Goal: Task Accomplishment & Management: Manage account settings

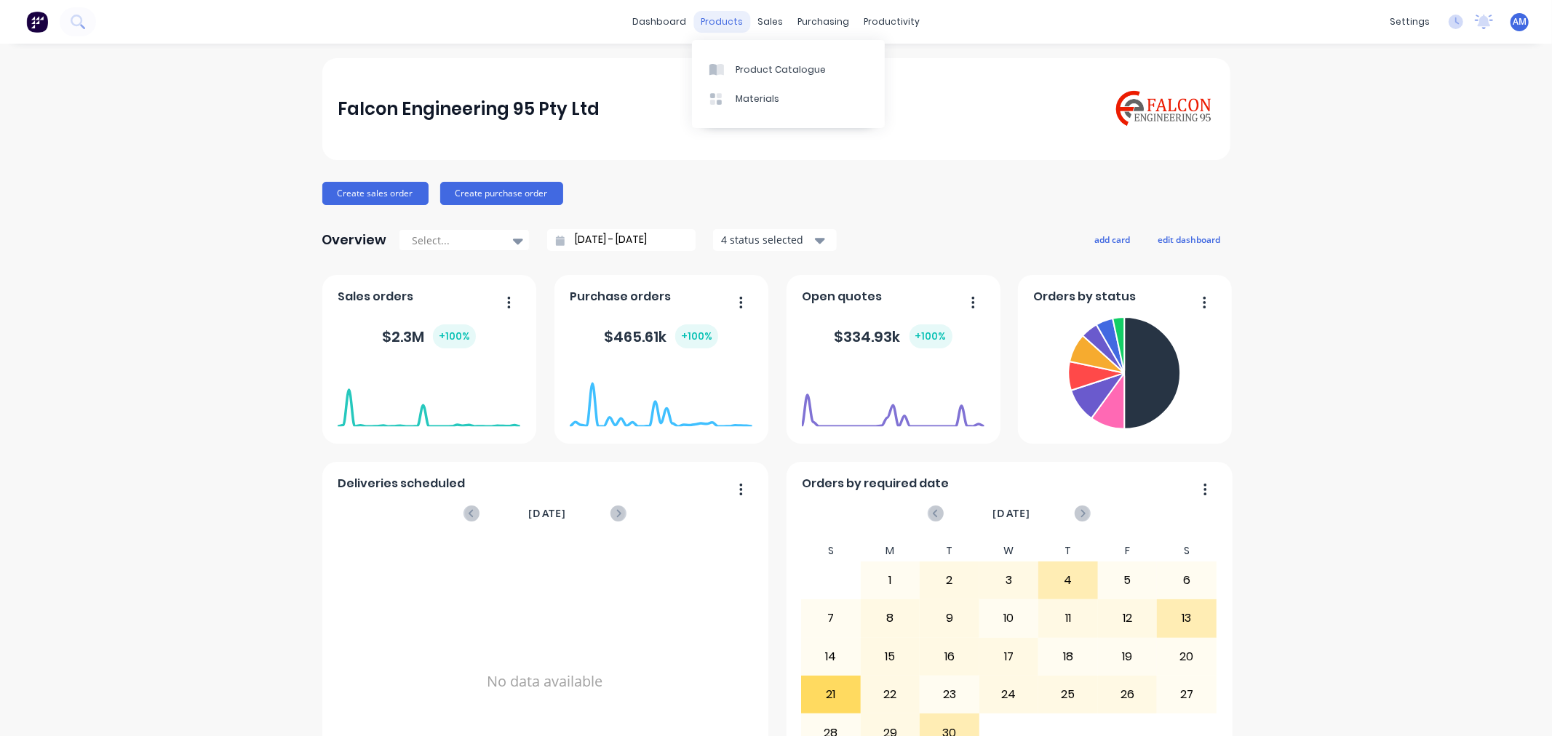
click at [723, 16] on div "products" at bounding box center [721, 22] width 57 height 22
click at [754, 76] on link "Product Catalogue" at bounding box center [788, 69] width 193 height 29
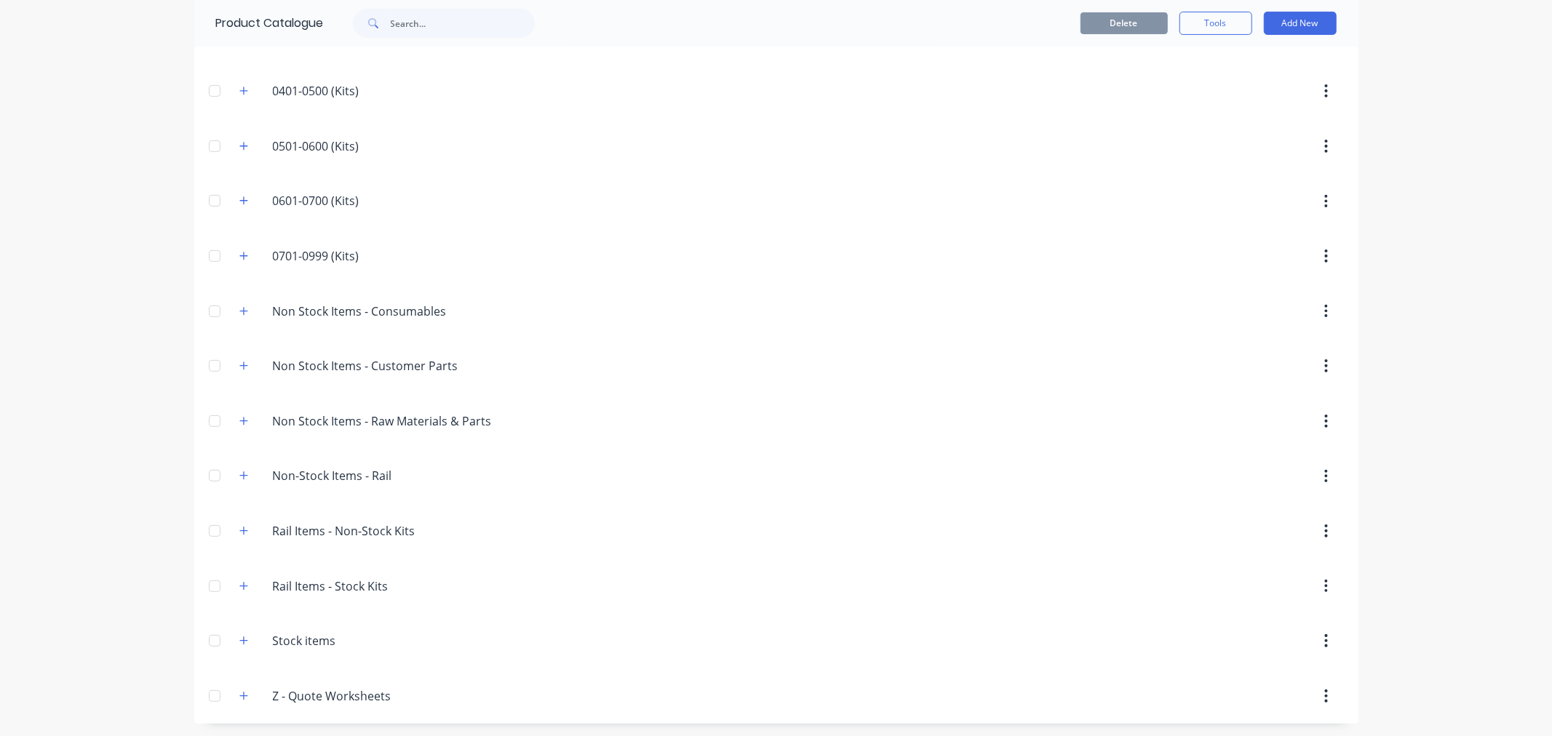
scroll to position [313, 0]
click at [240, 642] on icon "button" at bounding box center [243, 639] width 9 height 10
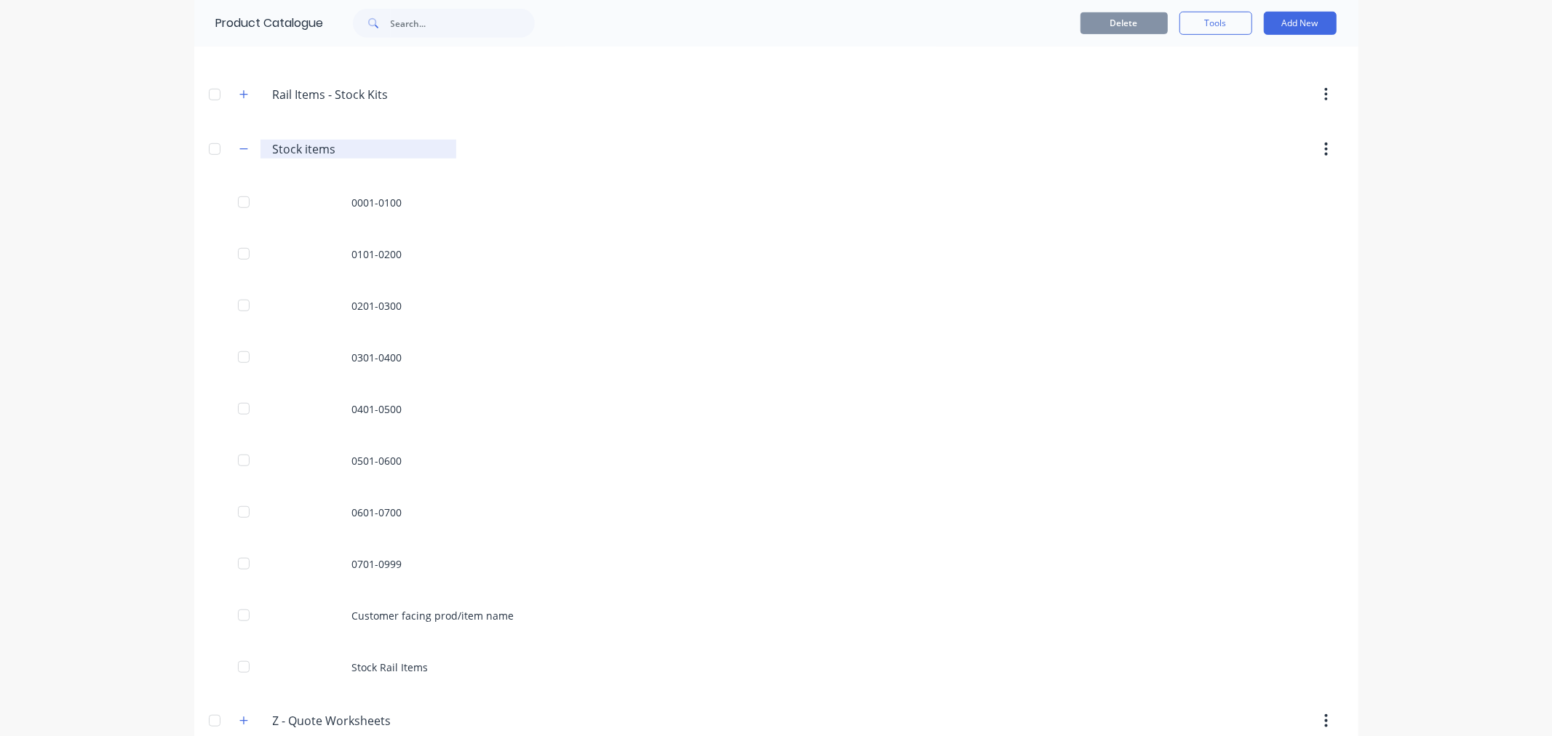
scroll to position [828, 0]
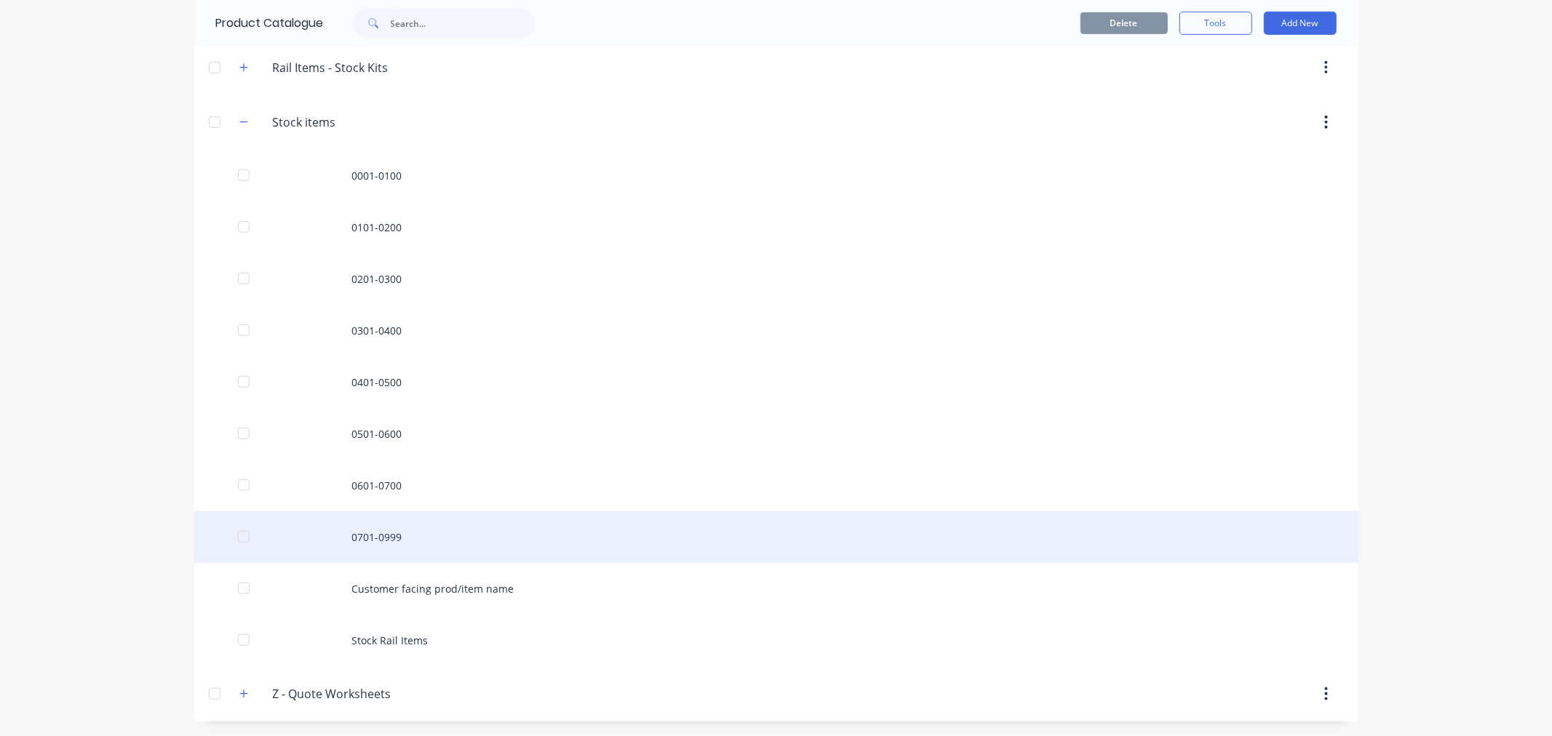
click at [373, 528] on div "0701-0999" at bounding box center [776, 538] width 1164 height 52
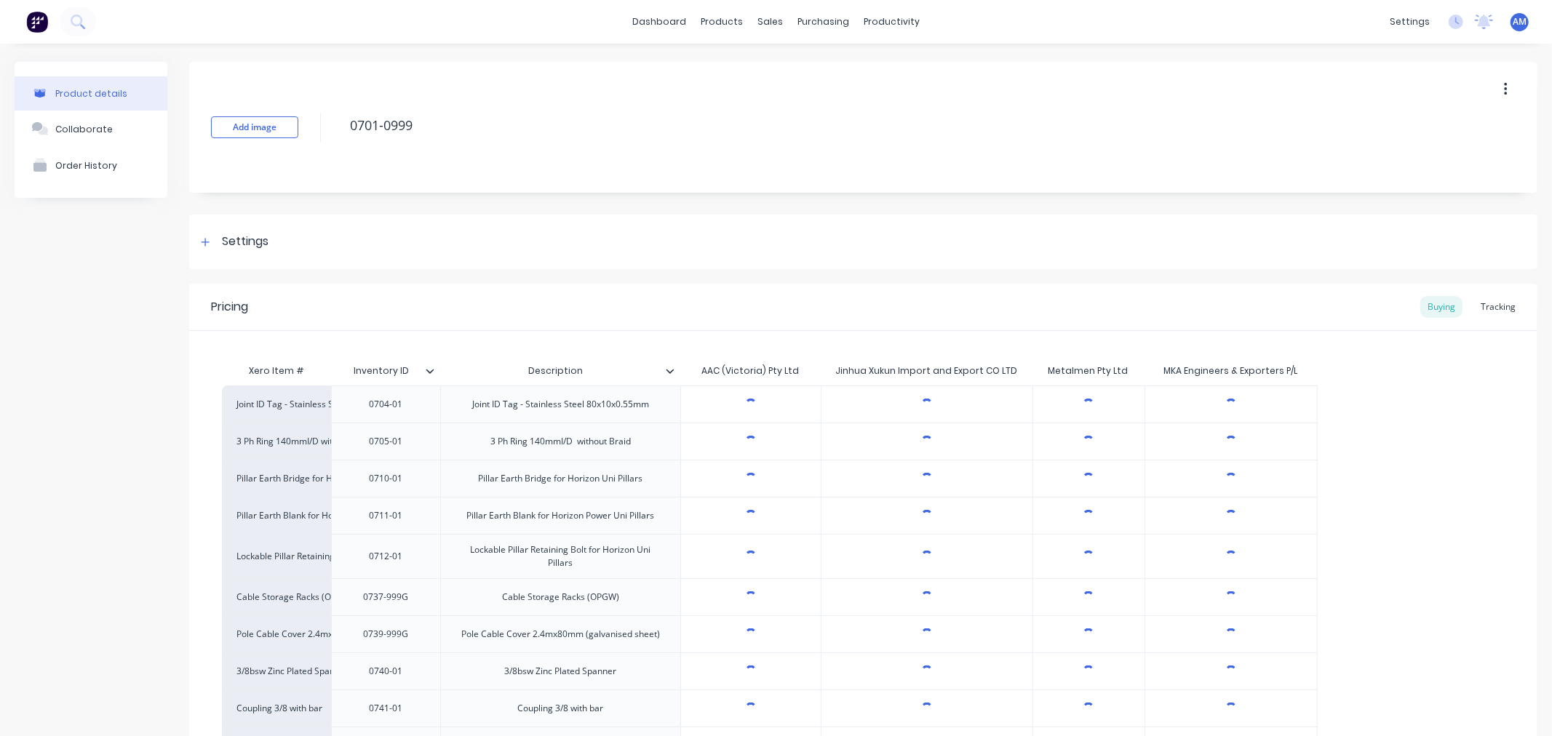
type textarea "x"
click at [1477, 303] on div "Tracking" at bounding box center [1498, 307] width 49 height 22
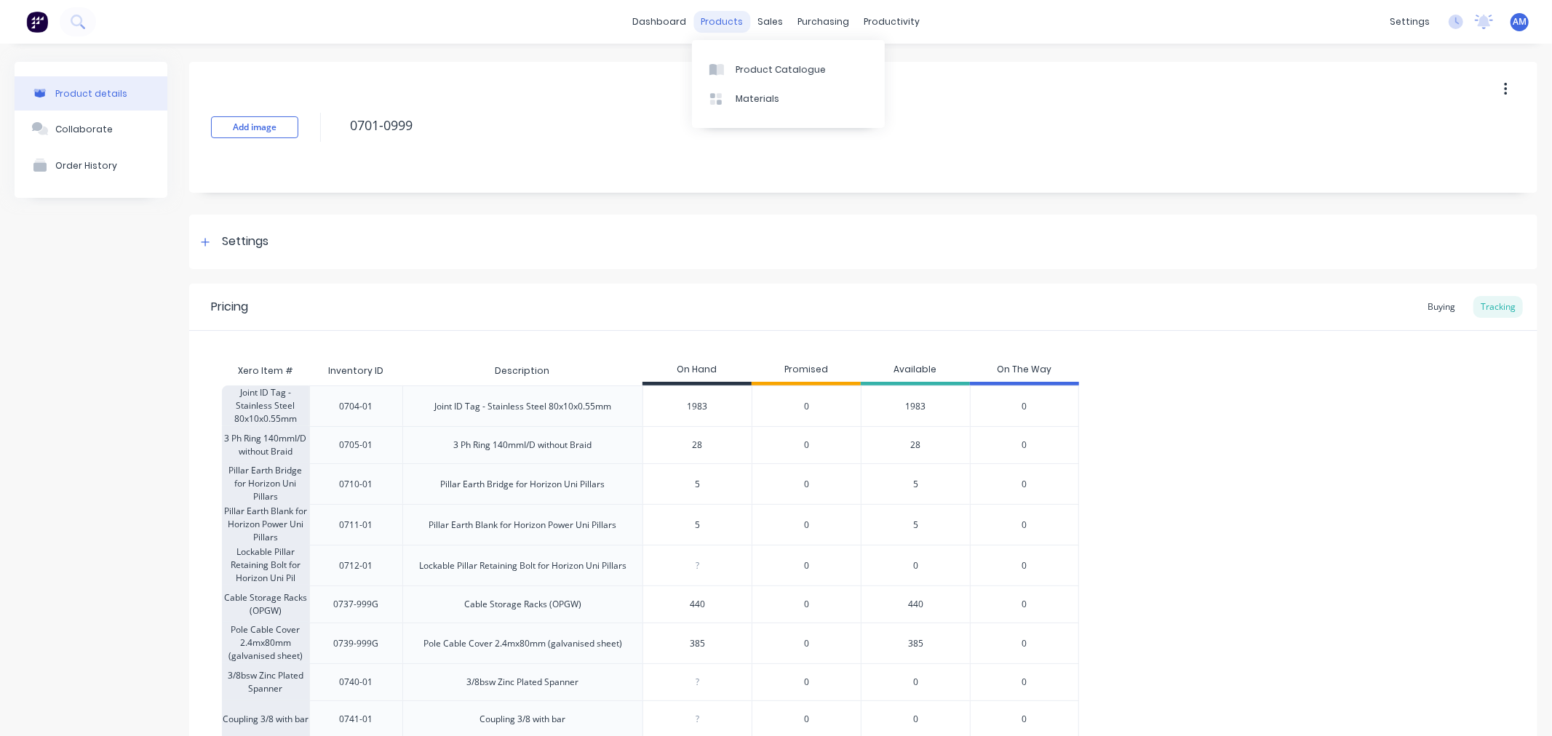
click at [715, 19] on div "products" at bounding box center [721, 22] width 57 height 22
click at [758, 66] on div "Product Catalogue" at bounding box center [781, 69] width 90 height 13
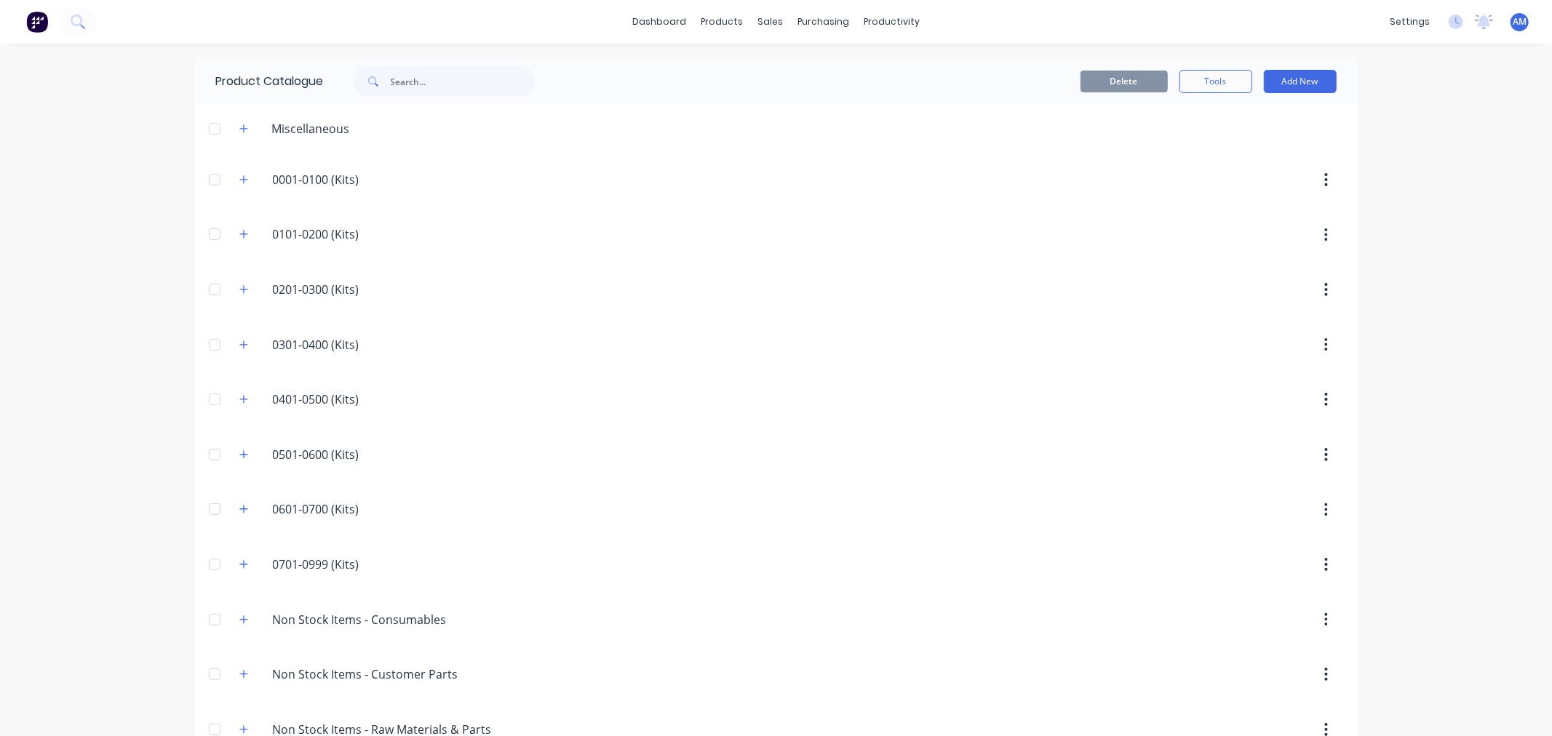
click at [228, 565] on div "0701-0999.(Kits) 0701-0999 (Kits)" at bounding box center [342, 565] width 228 height 26
click at [239, 568] on icon "button" at bounding box center [243, 565] width 9 height 10
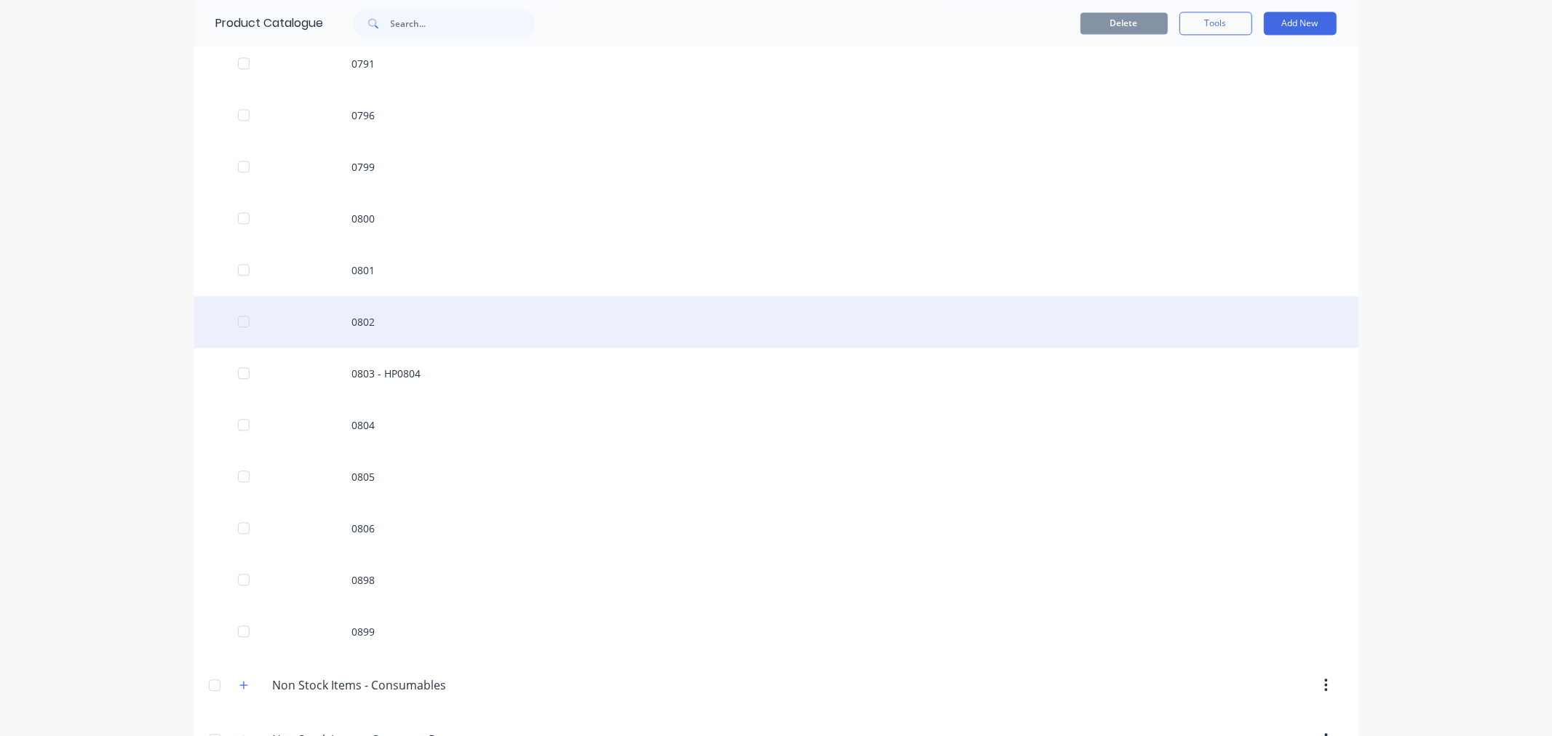
scroll to position [2829, 0]
click at [364, 318] on div "0801" at bounding box center [776, 321] width 1164 height 52
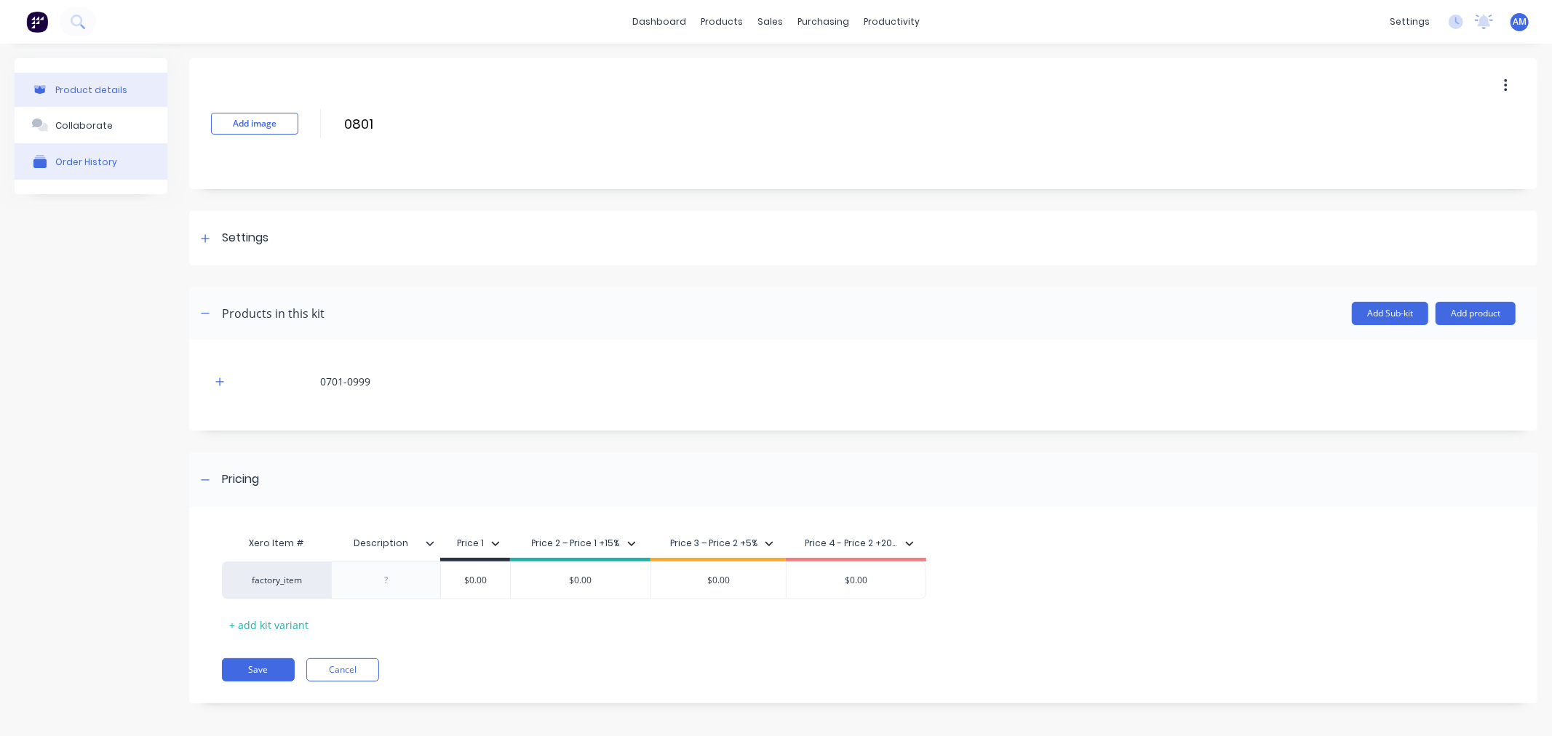
click at [92, 158] on div "Order History" at bounding box center [86, 161] width 62 height 11
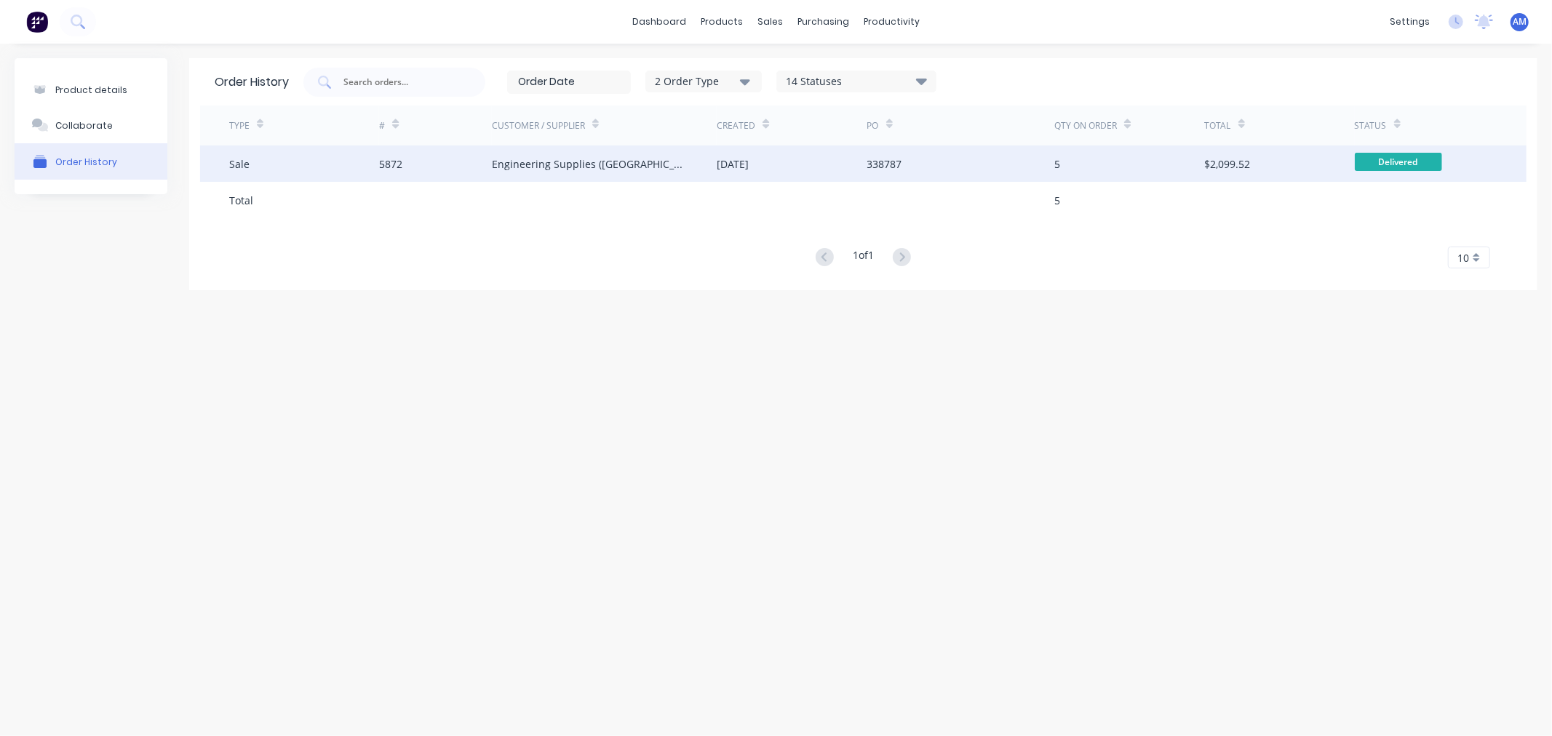
click at [333, 164] on div "Sale" at bounding box center [304, 164] width 150 height 36
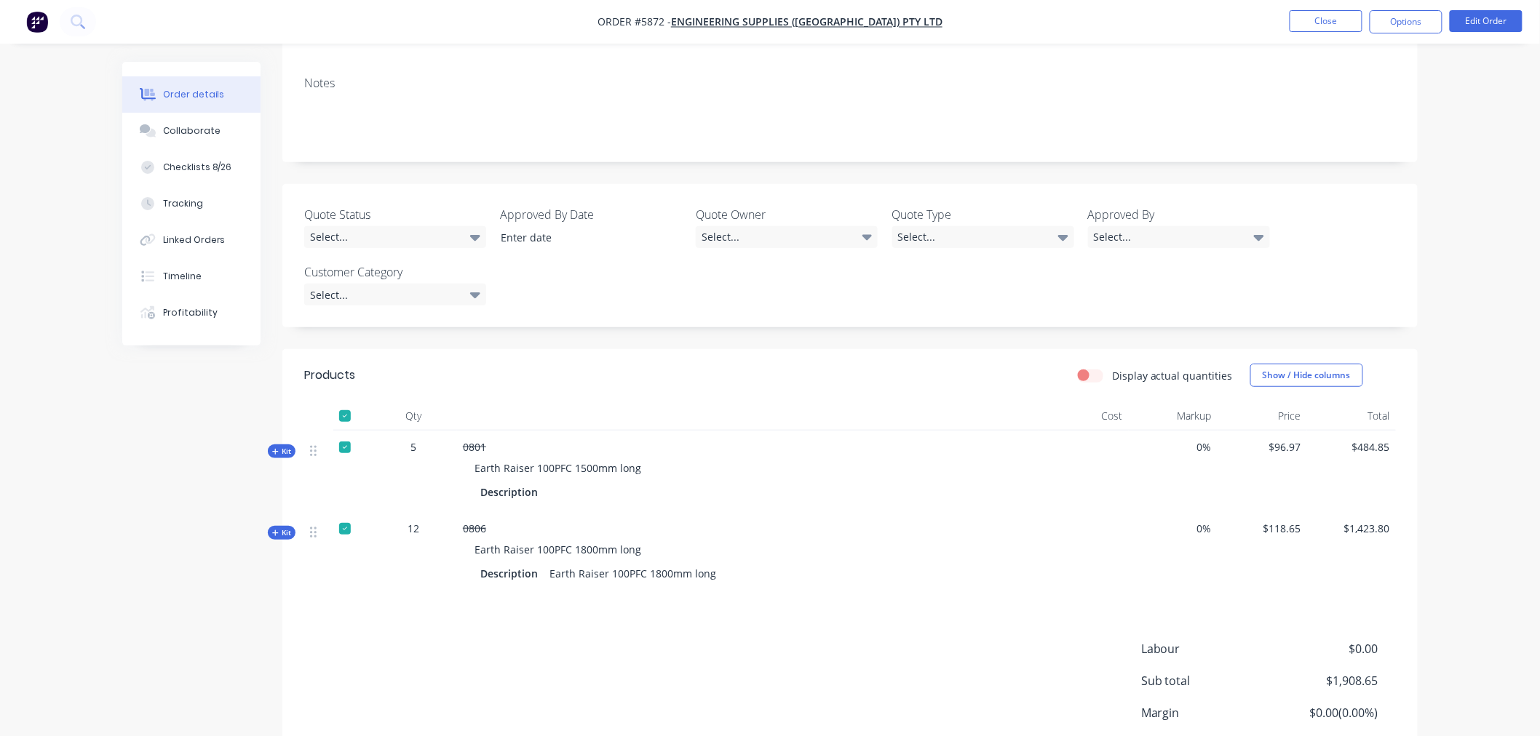
scroll to position [242, 0]
click at [1332, 23] on button "Close" at bounding box center [1325, 21] width 73 height 22
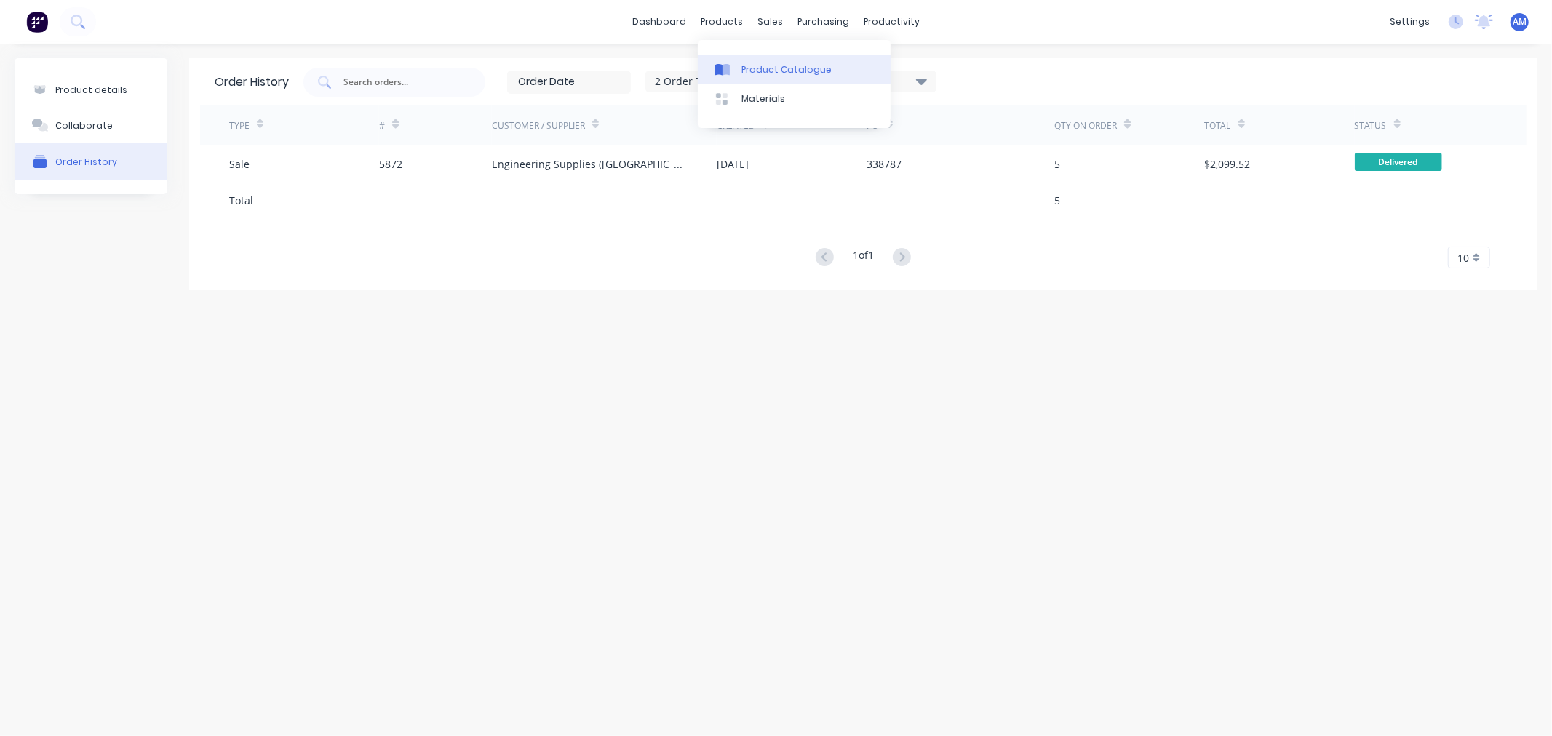
click at [753, 55] on link "Product Catalogue" at bounding box center [794, 69] width 193 height 29
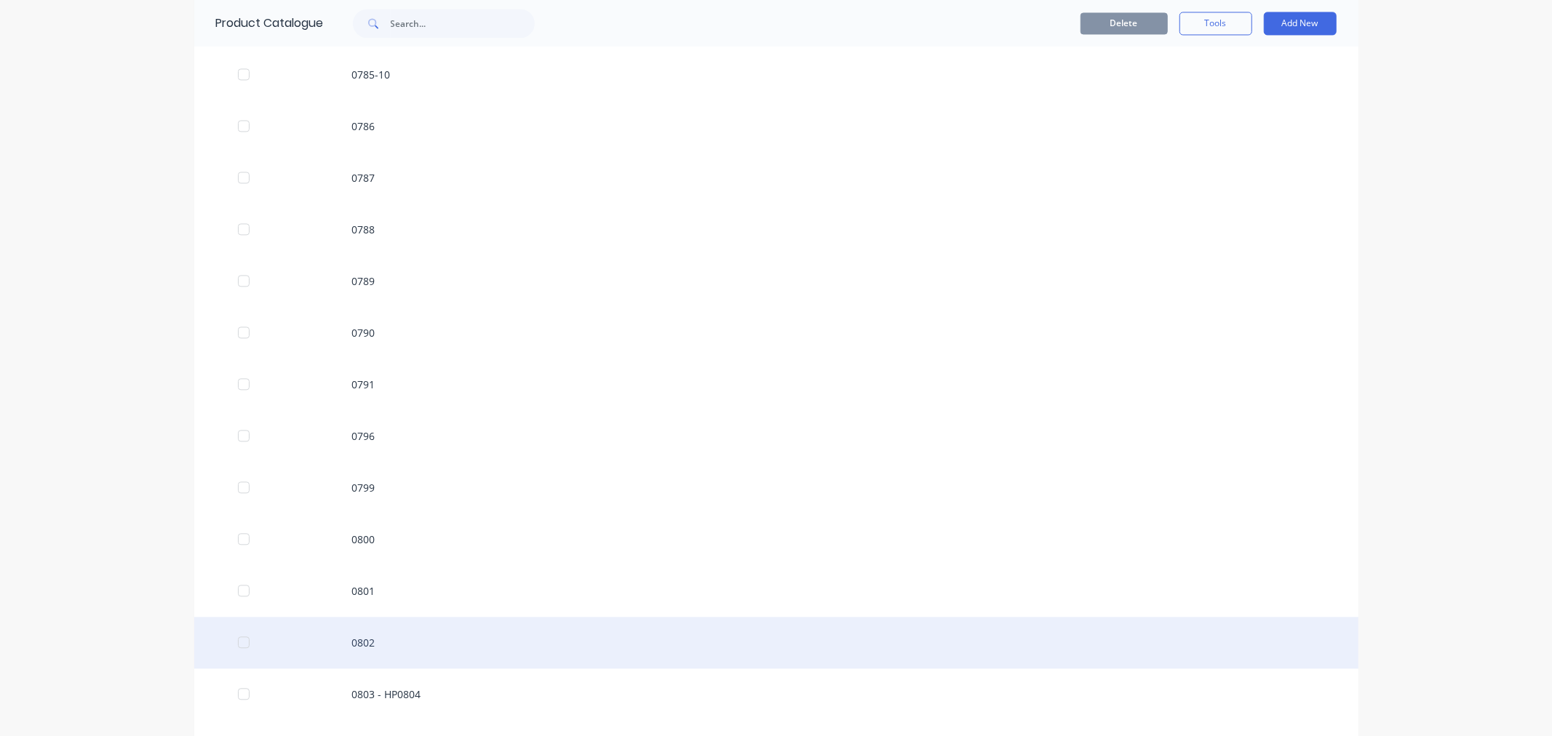
scroll to position [2587, 0]
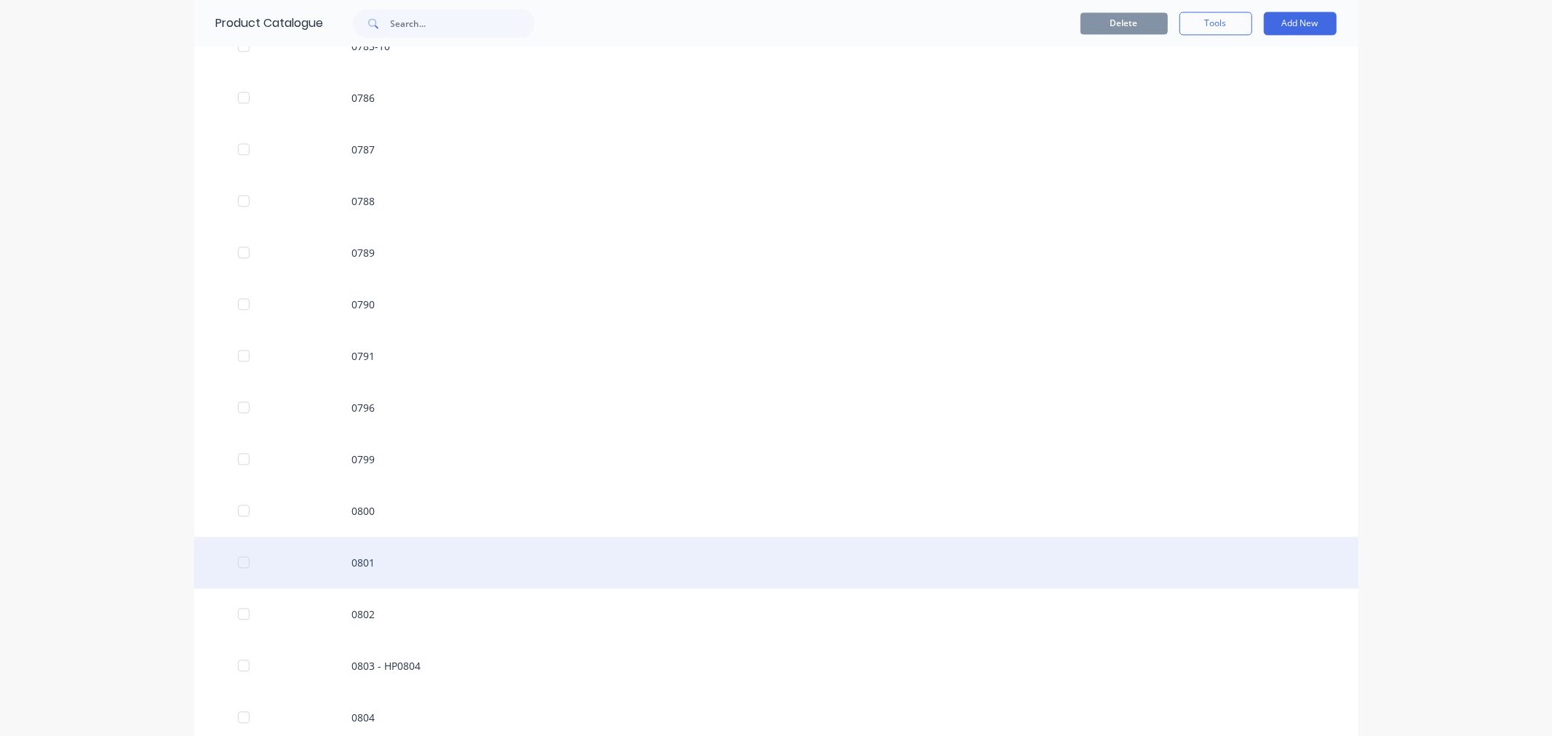
click at [372, 559] on div "0801" at bounding box center [776, 563] width 1164 height 52
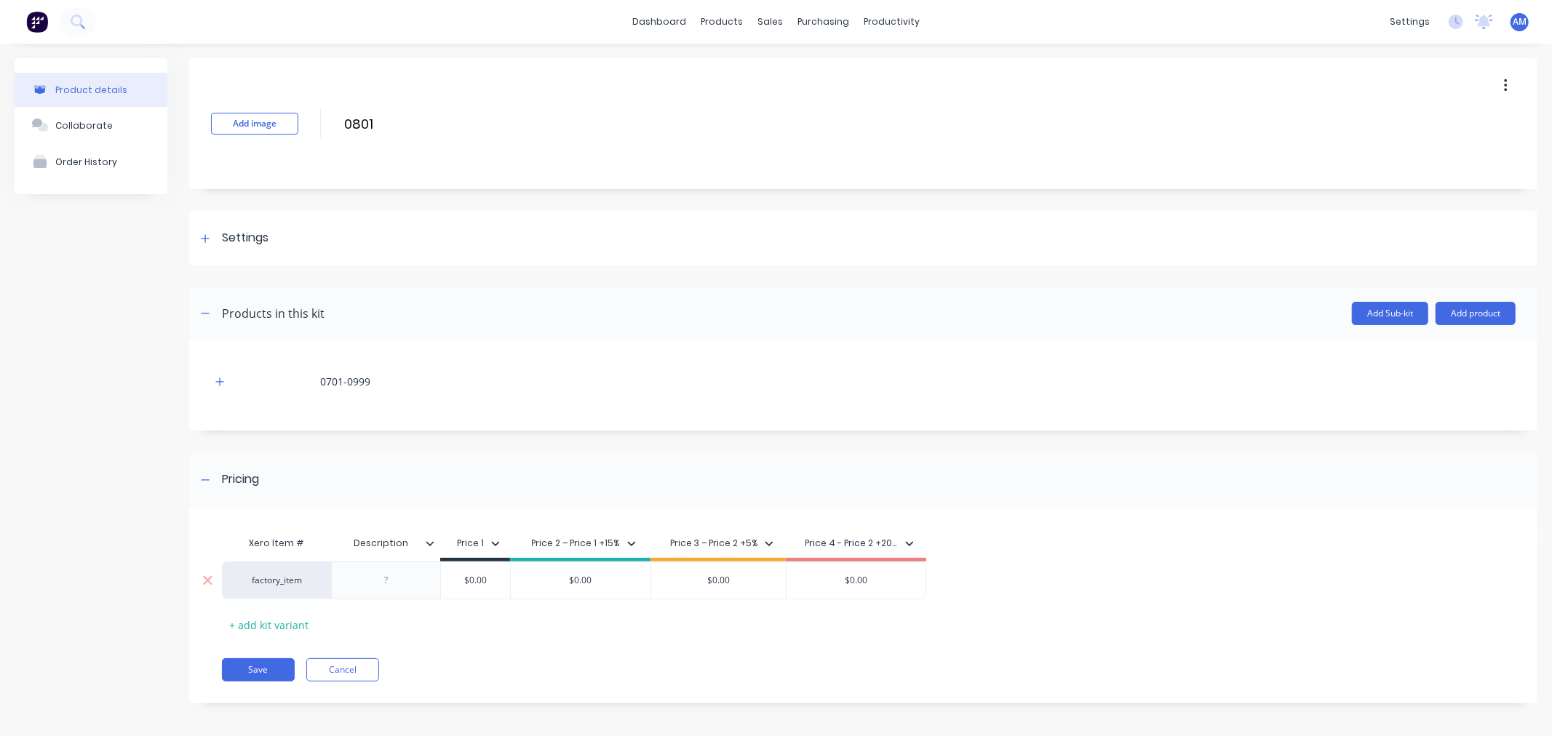
click at [573, 571] on div "$0.00" at bounding box center [581, 581] width 140 height 36
click at [593, 576] on input "$0.00" at bounding box center [581, 580] width 140 height 13
drag, startPoint x: 593, startPoint y: 576, endPoint x: 576, endPoint y: 573, distance: 17.7
click at [576, 574] on input "$0.00" at bounding box center [581, 580] width 140 height 13
type input "$96.97"
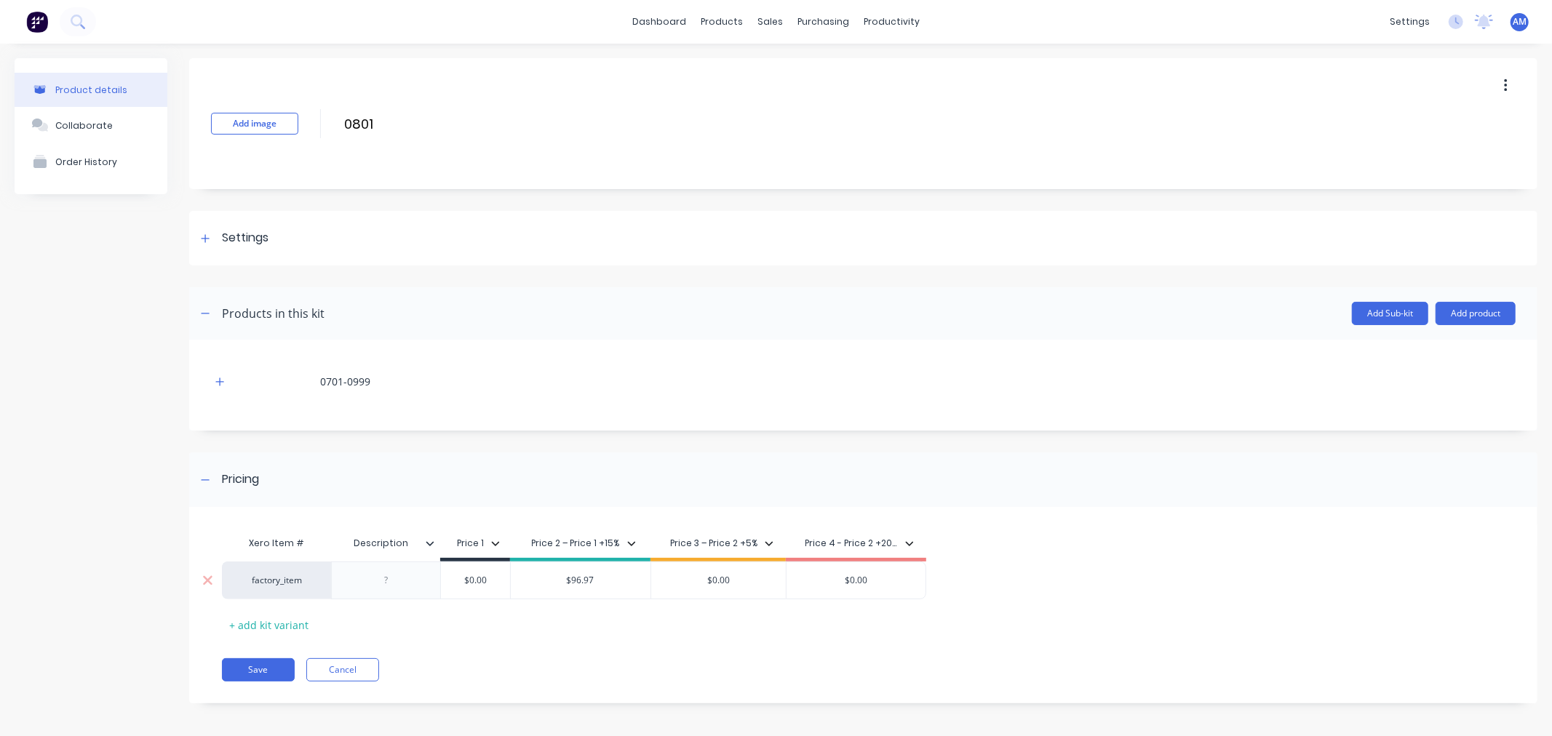
click at [758, 586] on input "$0.00" at bounding box center [718, 580] width 135 height 13
type input "$101.81"
click at [889, 579] on input "$0.00" at bounding box center [856, 580] width 139 height 13
drag, startPoint x: 873, startPoint y: 581, endPoint x: 804, endPoint y: 613, distance: 76.2
click at [808, 598] on div "$0.00 $0.00" at bounding box center [856, 581] width 139 height 36
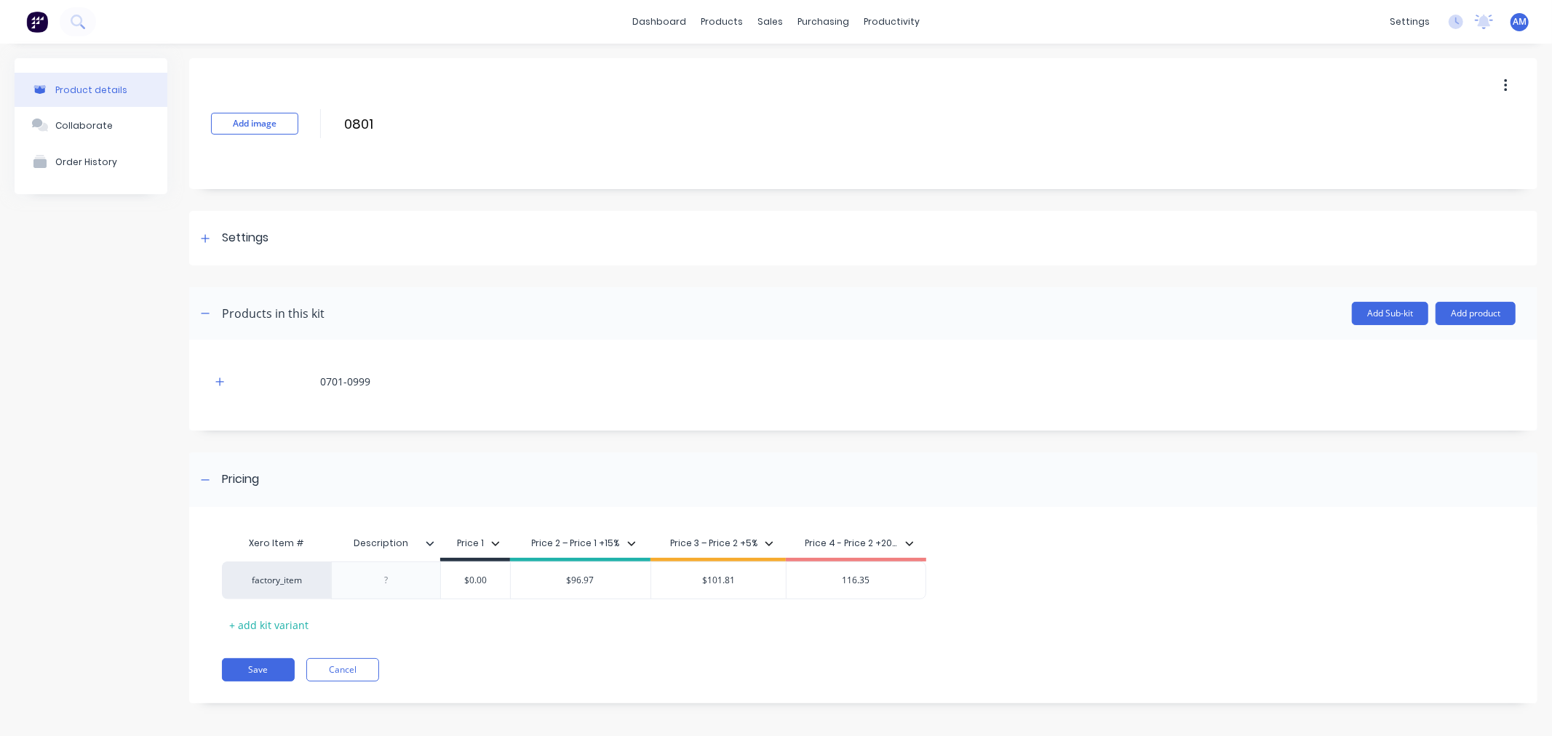
type input "116.35"
click at [261, 670] on button "Save" at bounding box center [258, 670] width 73 height 23
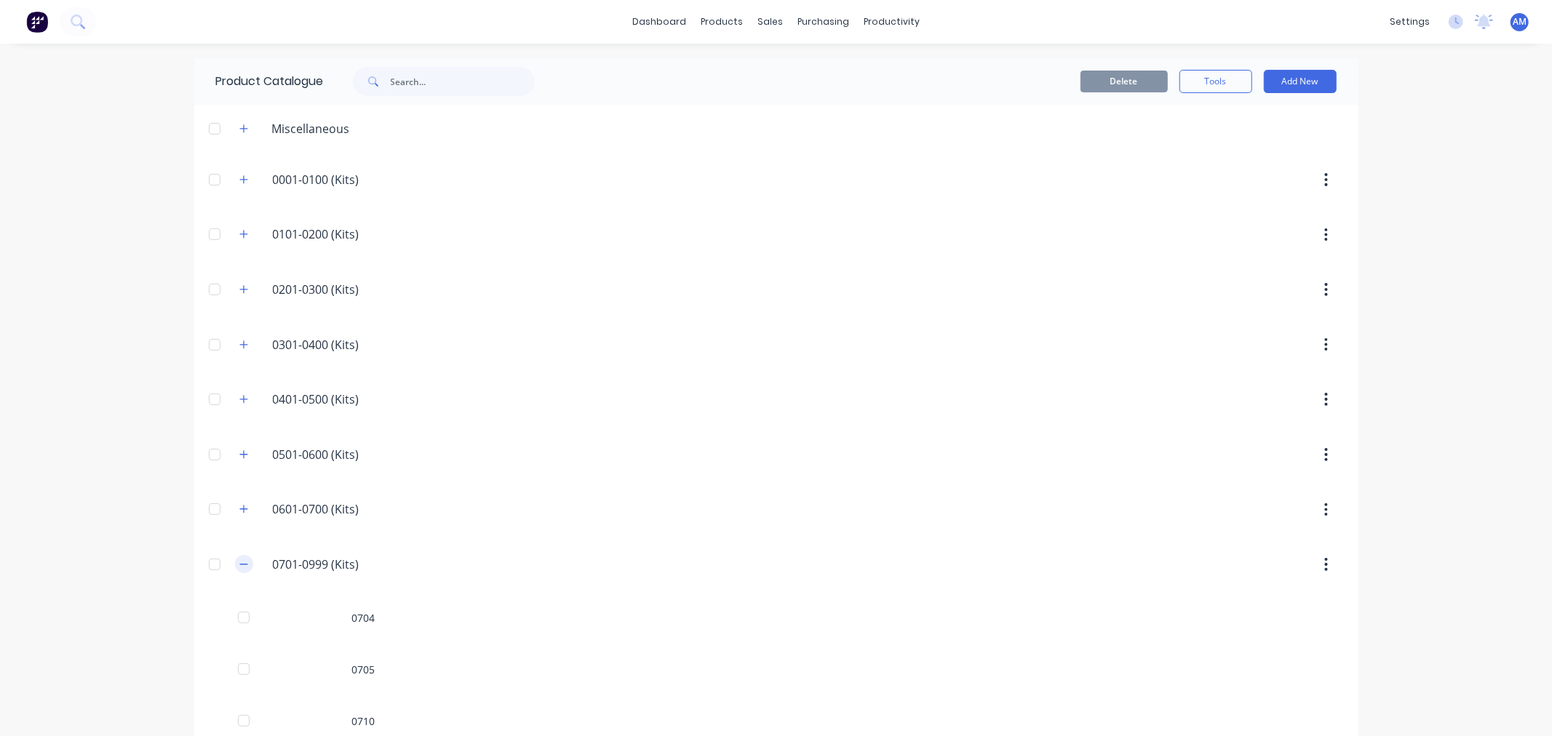
click at [245, 564] on button "button" at bounding box center [244, 564] width 18 height 18
click at [239, 569] on icon "button" at bounding box center [243, 565] width 9 height 10
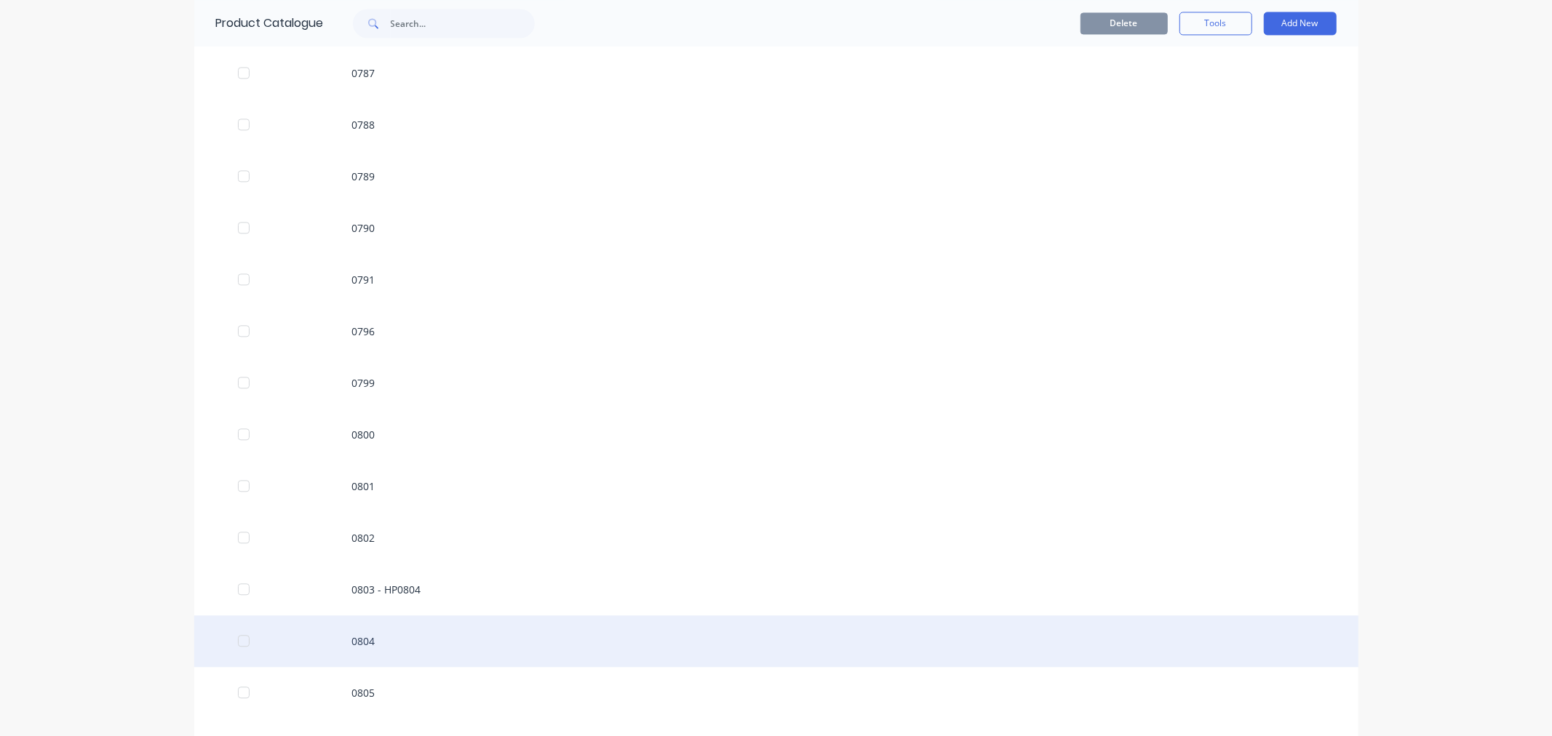
scroll to position [2748, 0]
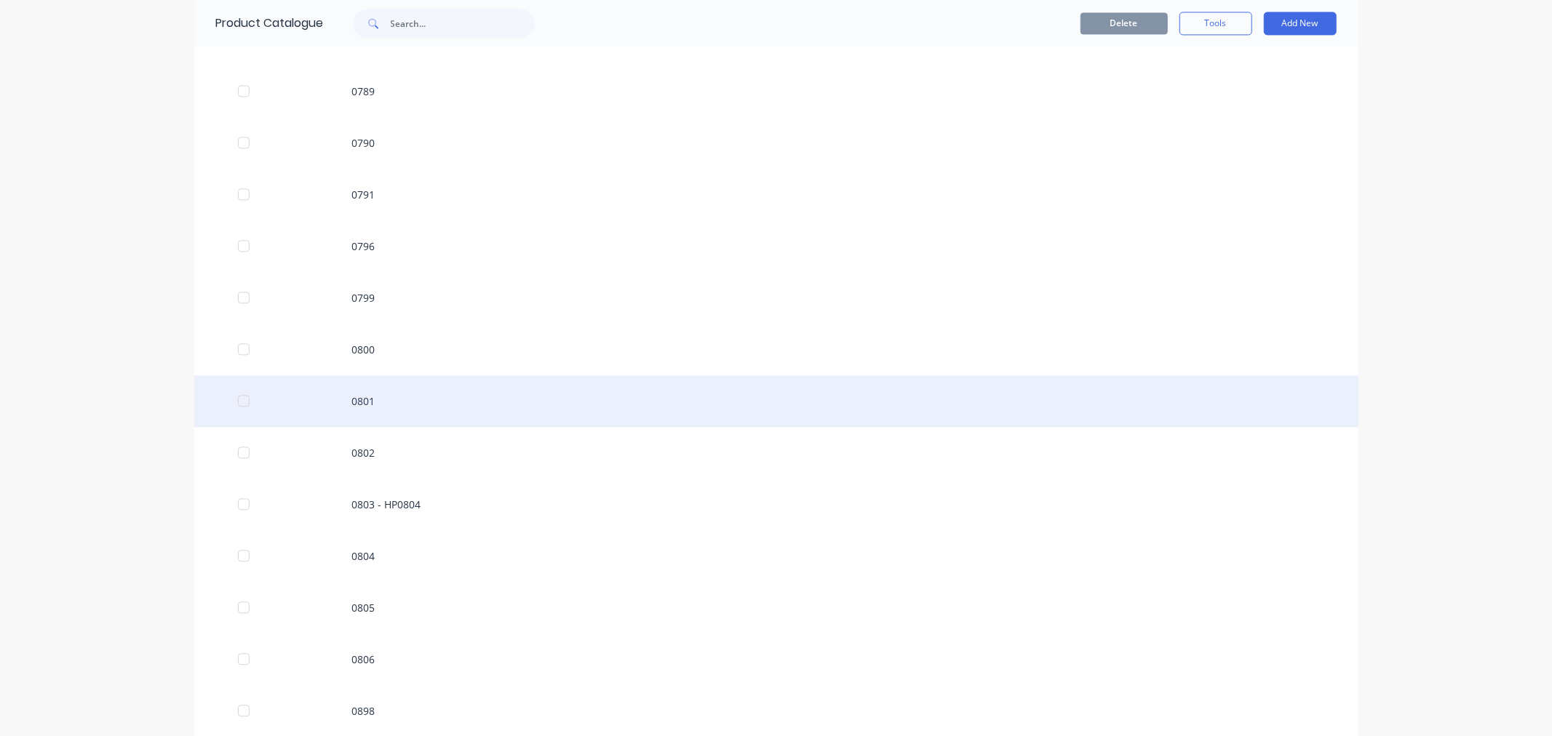
click at [358, 397] on div "0801" at bounding box center [776, 401] width 1164 height 52
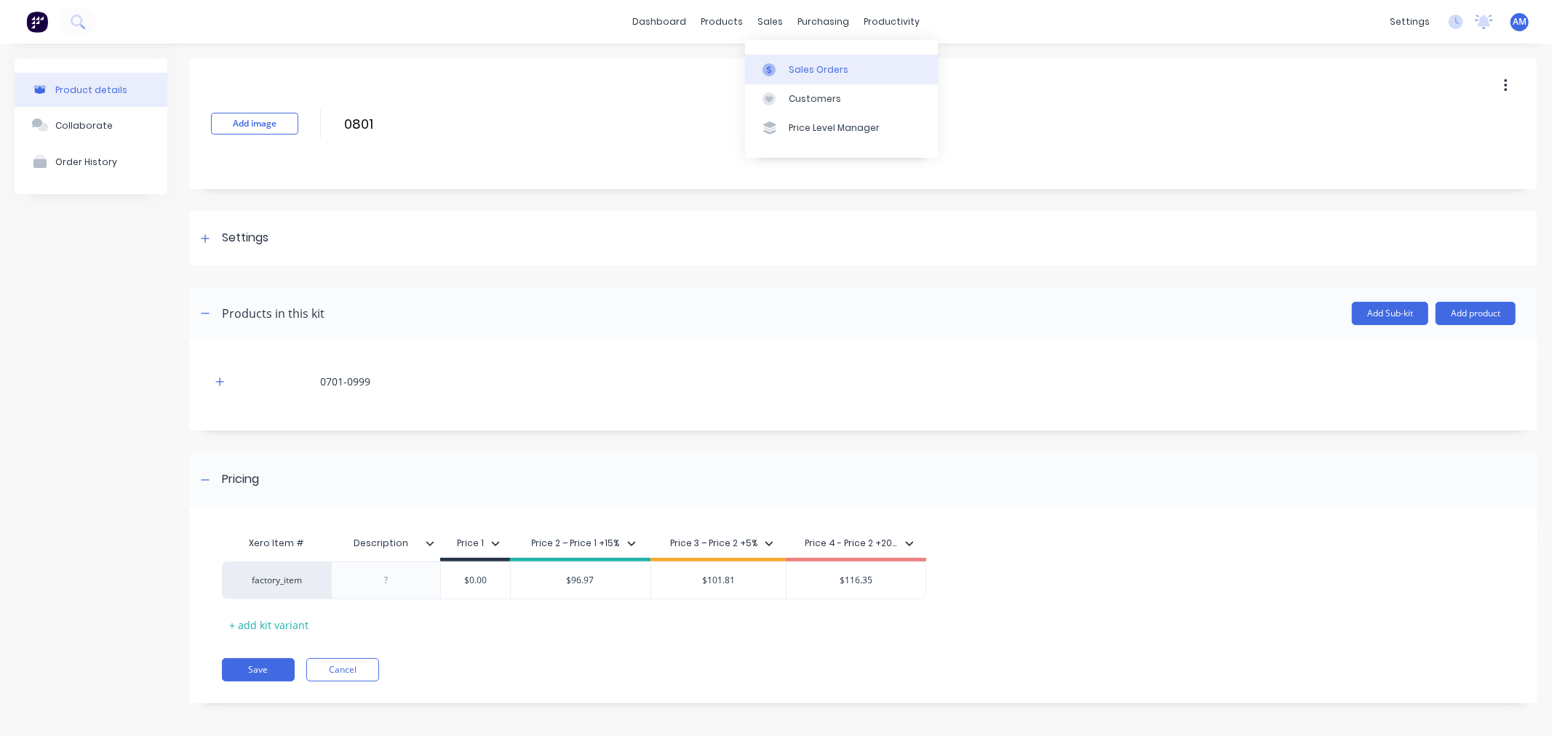
click at [780, 61] on link "Sales Orders" at bounding box center [841, 69] width 193 height 29
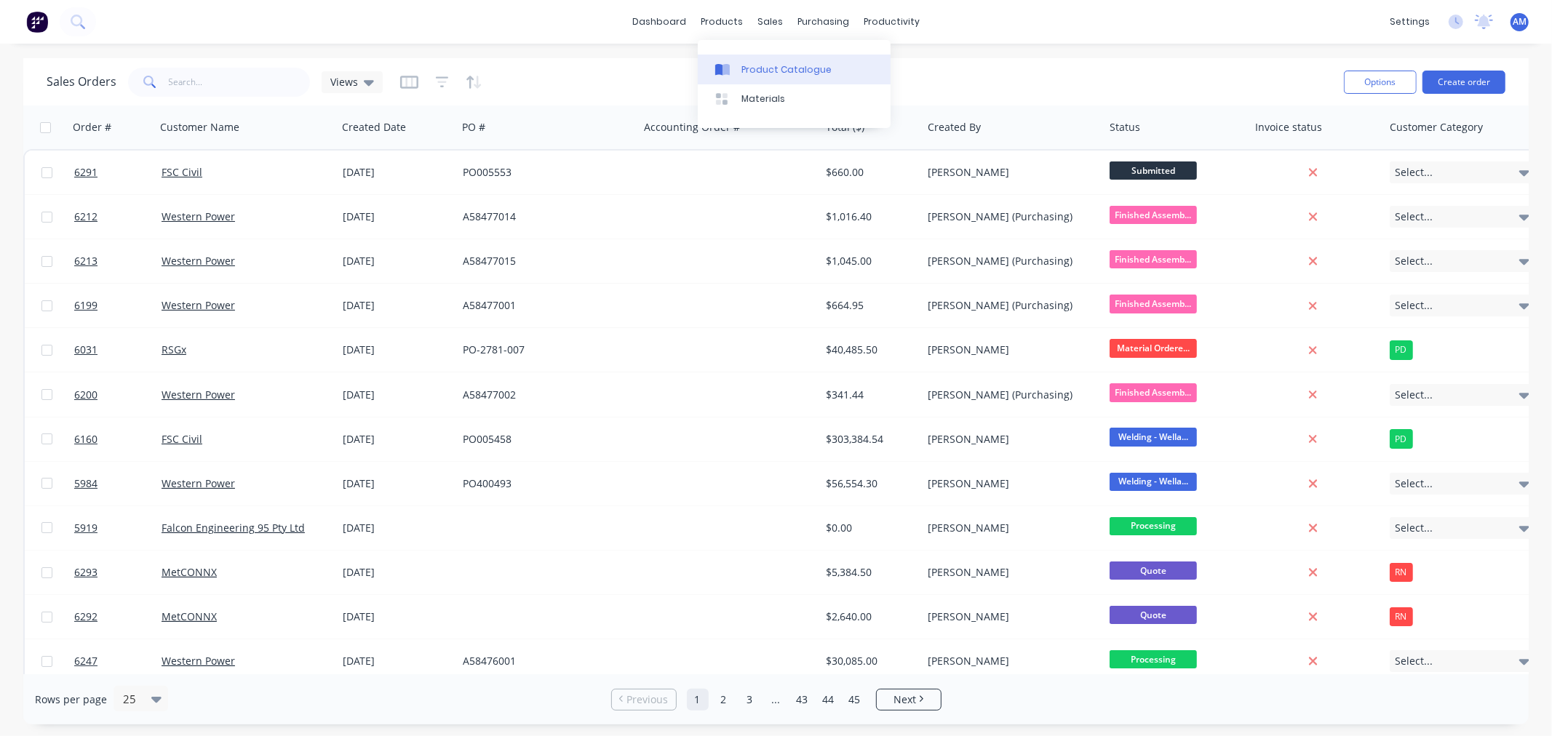
click at [726, 75] on icon at bounding box center [722, 69] width 15 height 13
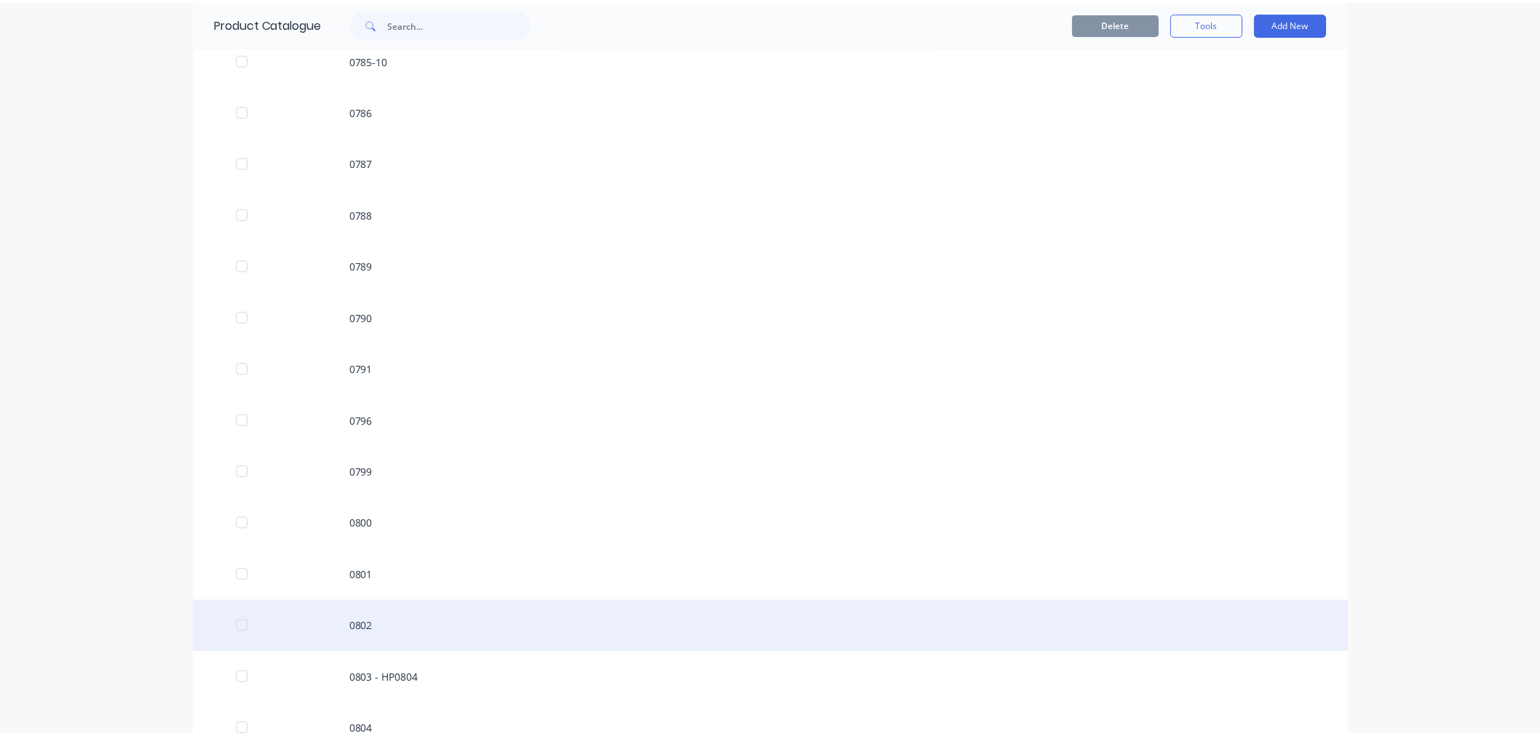
scroll to position [2587, 0]
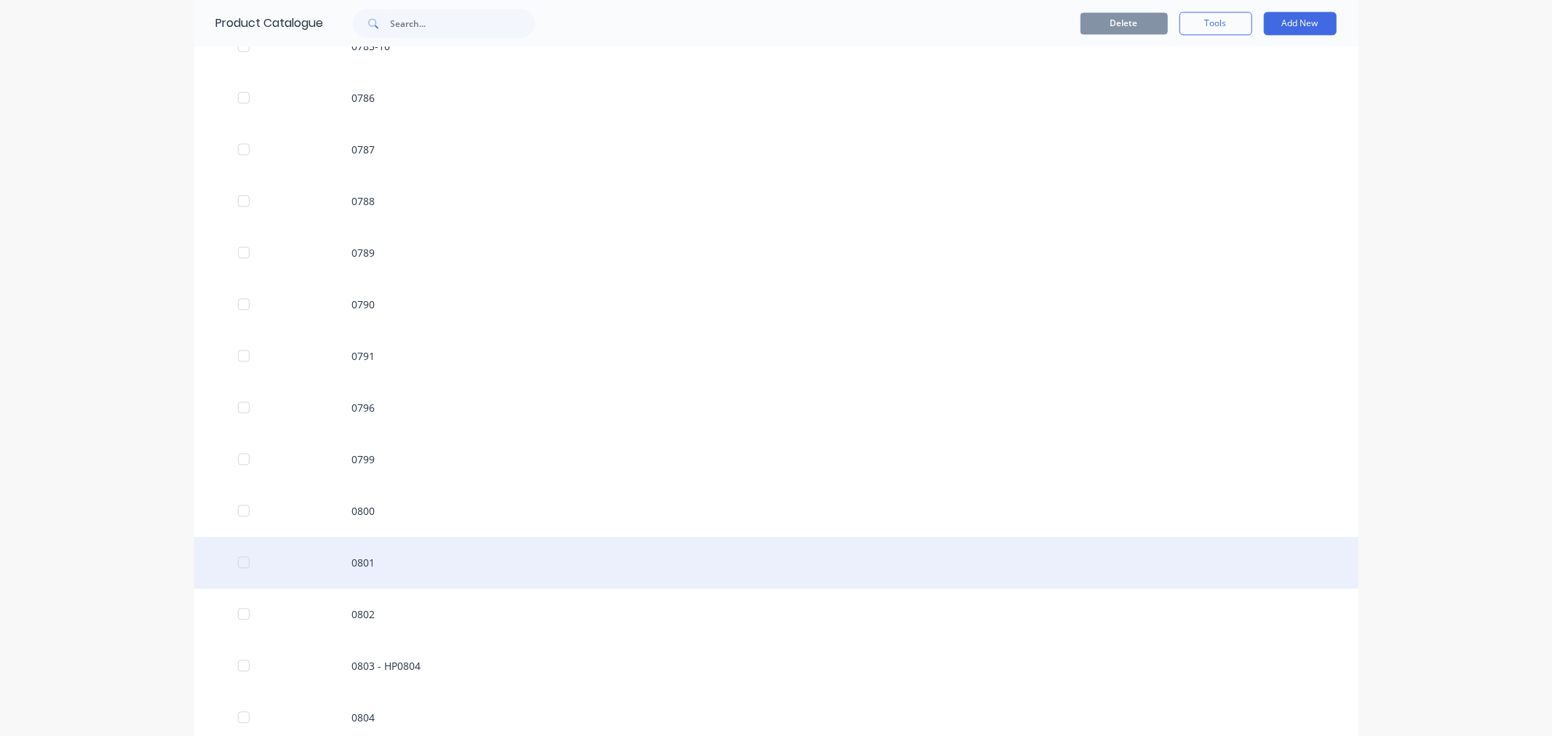
click at [346, 571] on div "0801" at bounding box center [776, 563] width 1164 height 52
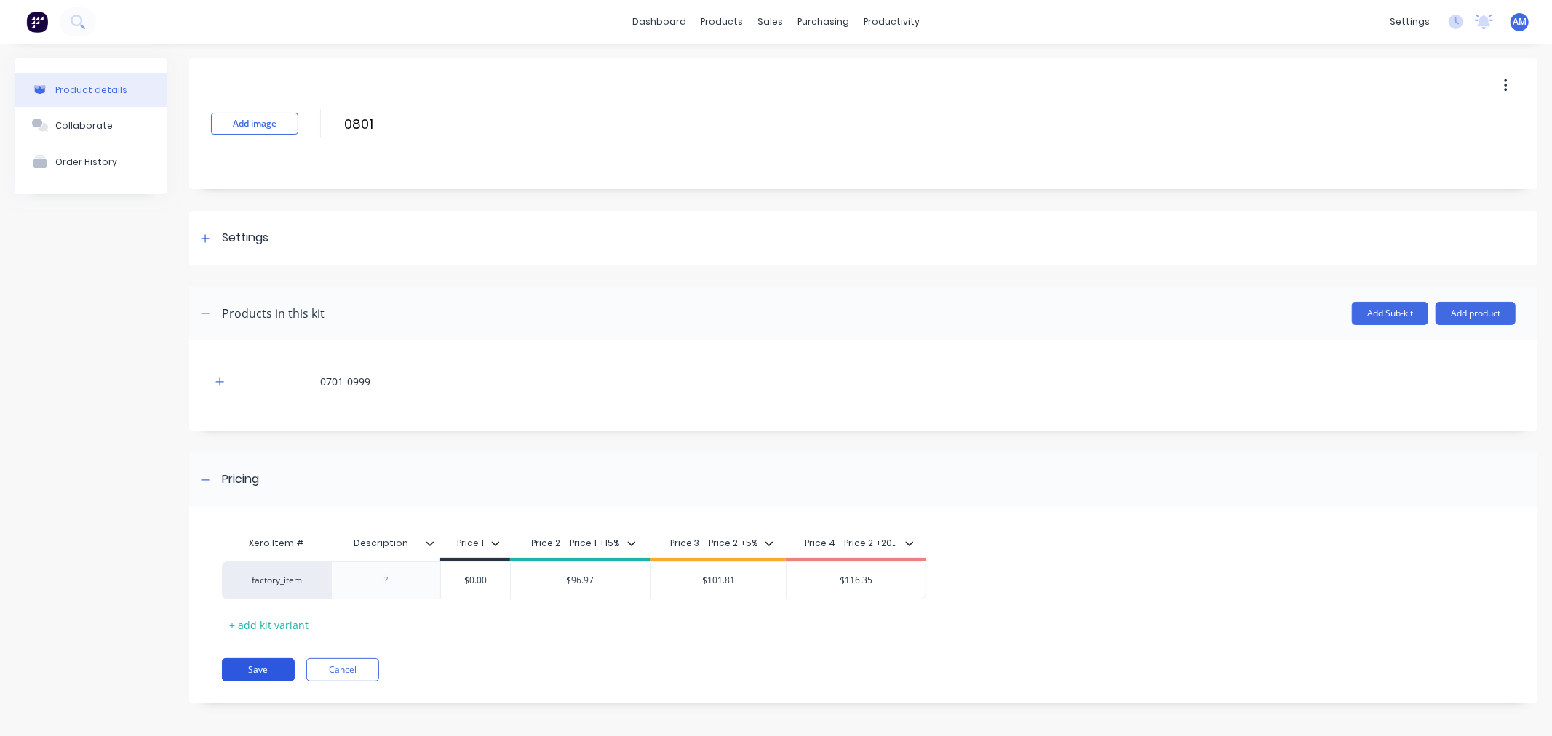
click at [275, 672] on button "Save" at bounding box center [258, 670] width 73 height 23
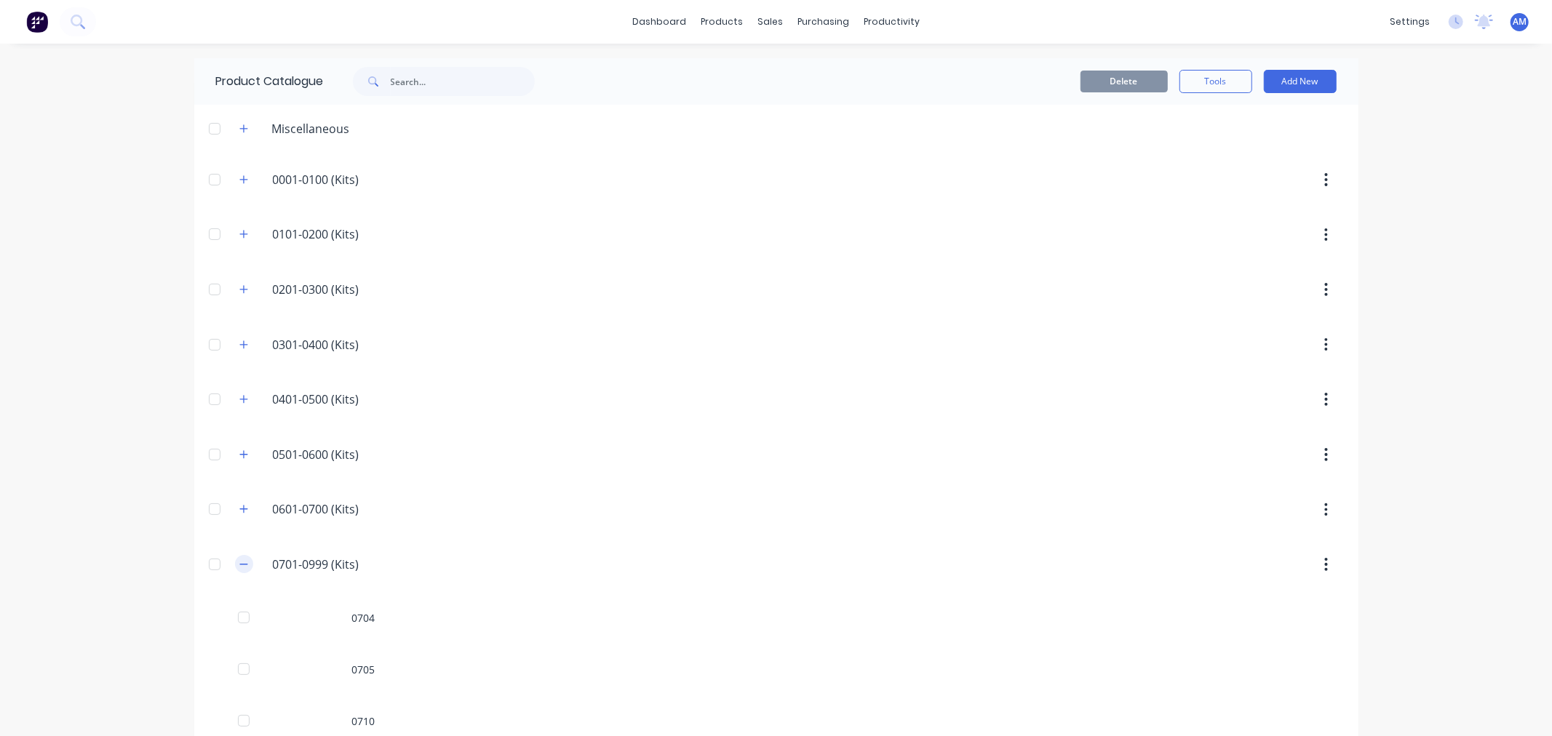
click at [239, 570] on icon "button" at bounding box center [243, 565] width 9 height 10
click at [833, 59] on link "Purchase Orders" at bounding box center [878, 69] width 193 height 29
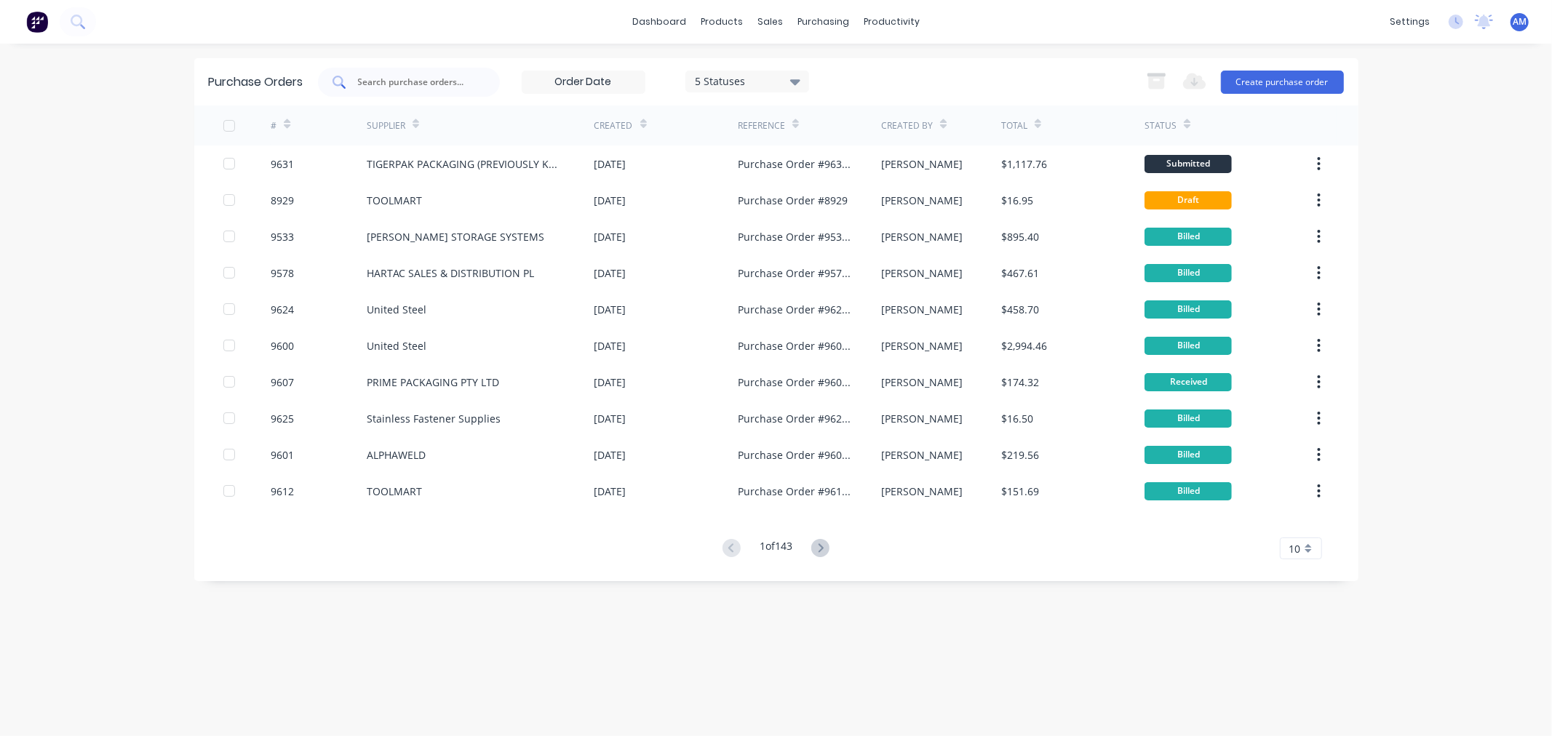
click at [429, 77] on div at bounding box center [409, 82] width 182 height 29
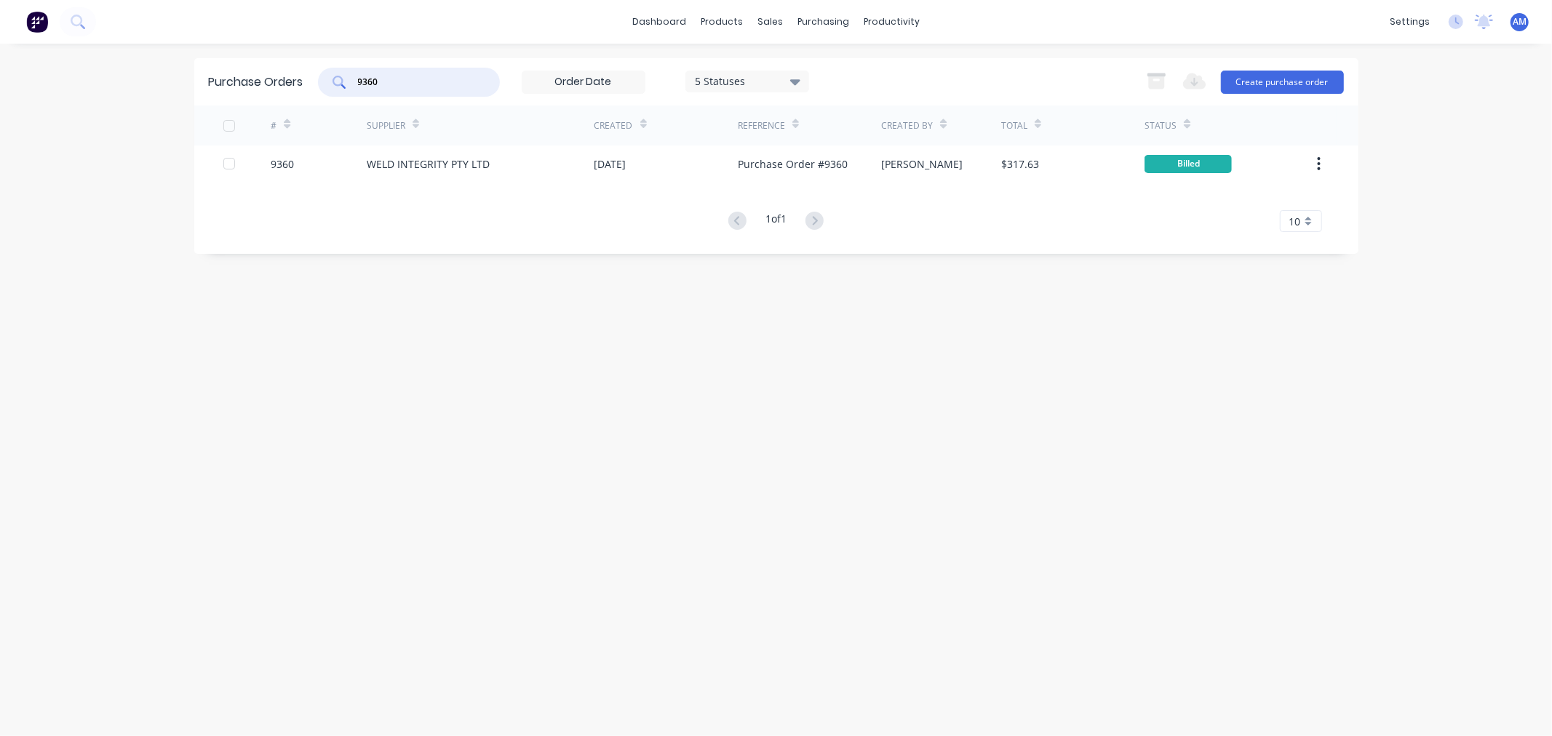
type input "9360"
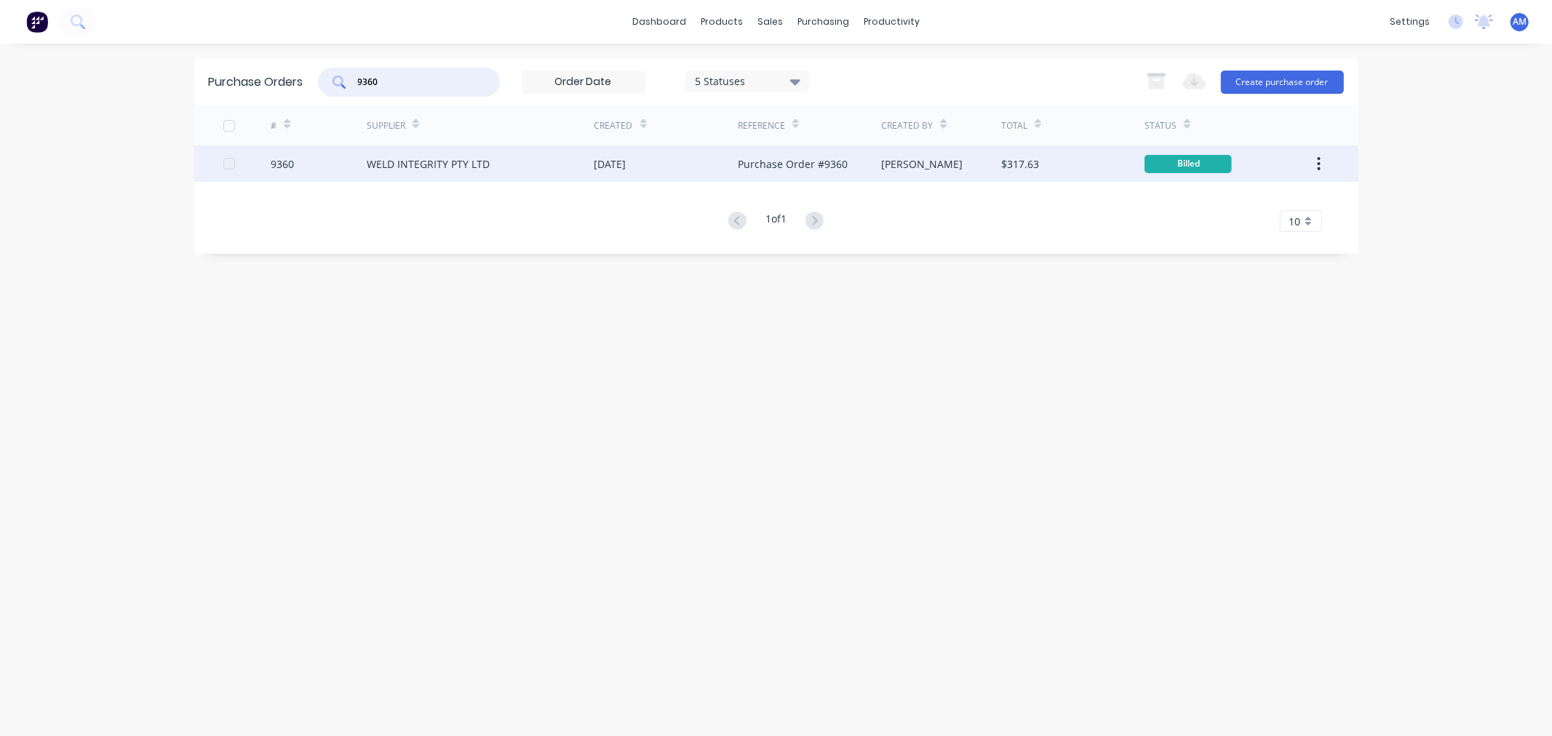
click at [320, 156] on div "9360" at bounding box center [319, 164] width 96 height 36
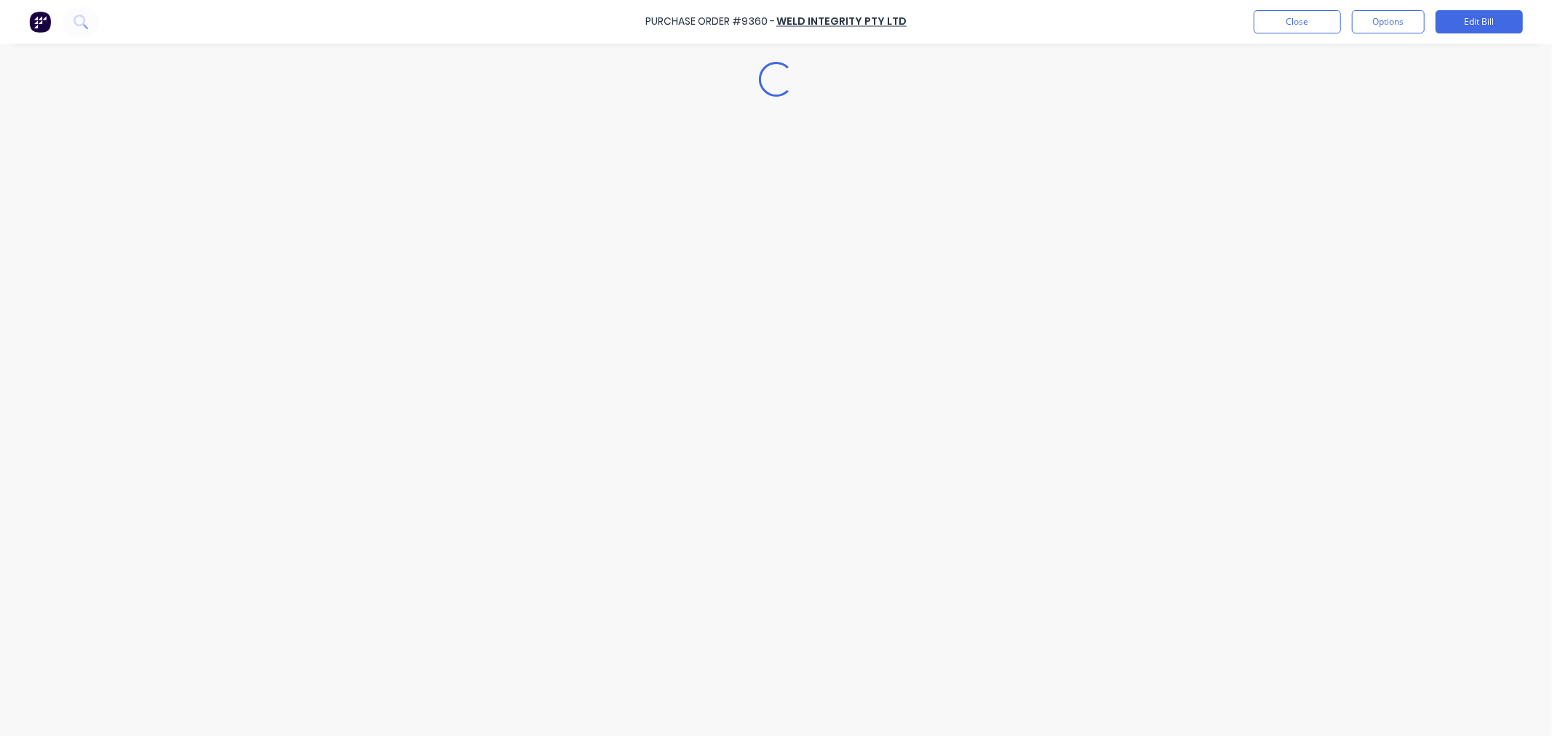
type textarea "x"
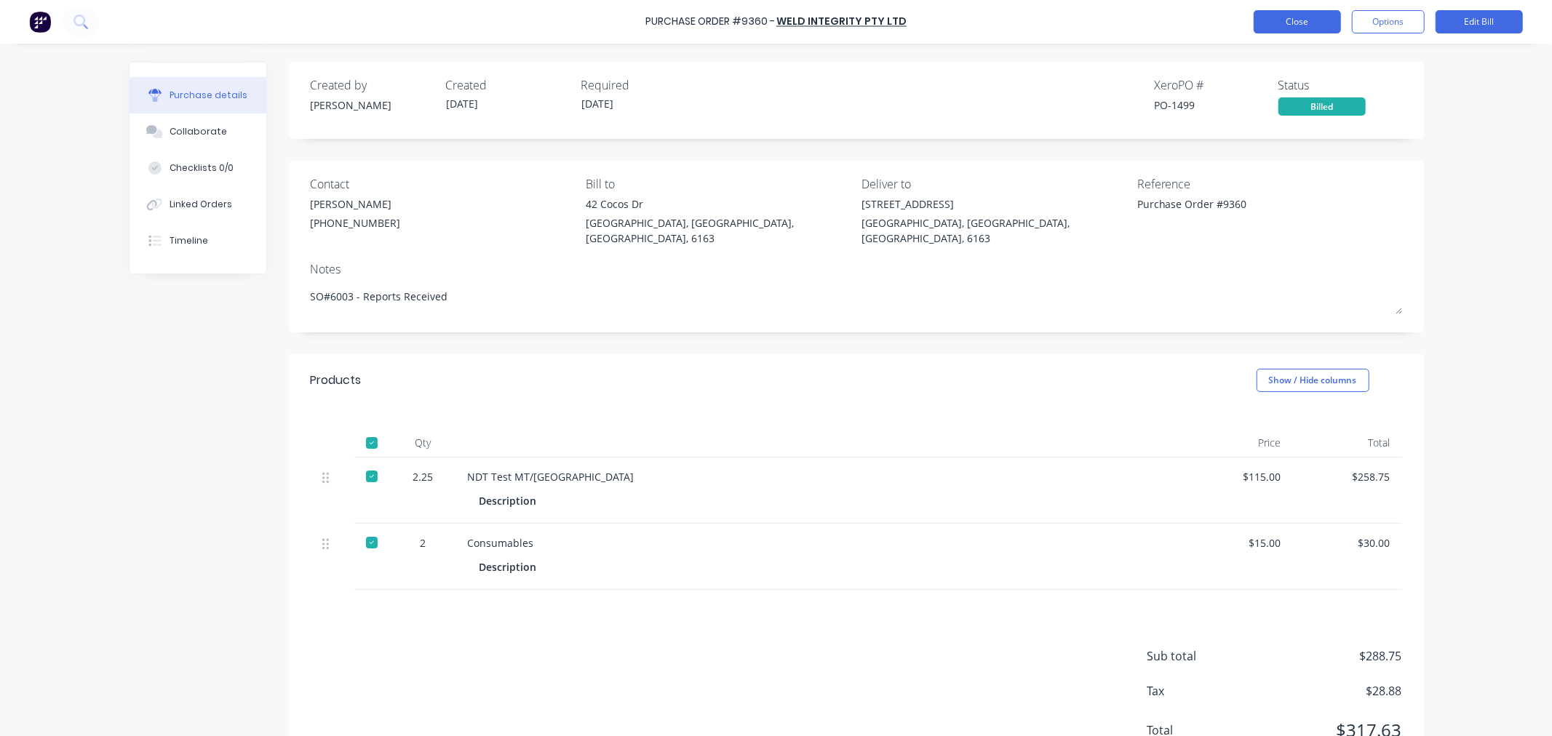
click at [1286, 17] on button "Close" at bounding box center [1297, 21] width 87 height 23
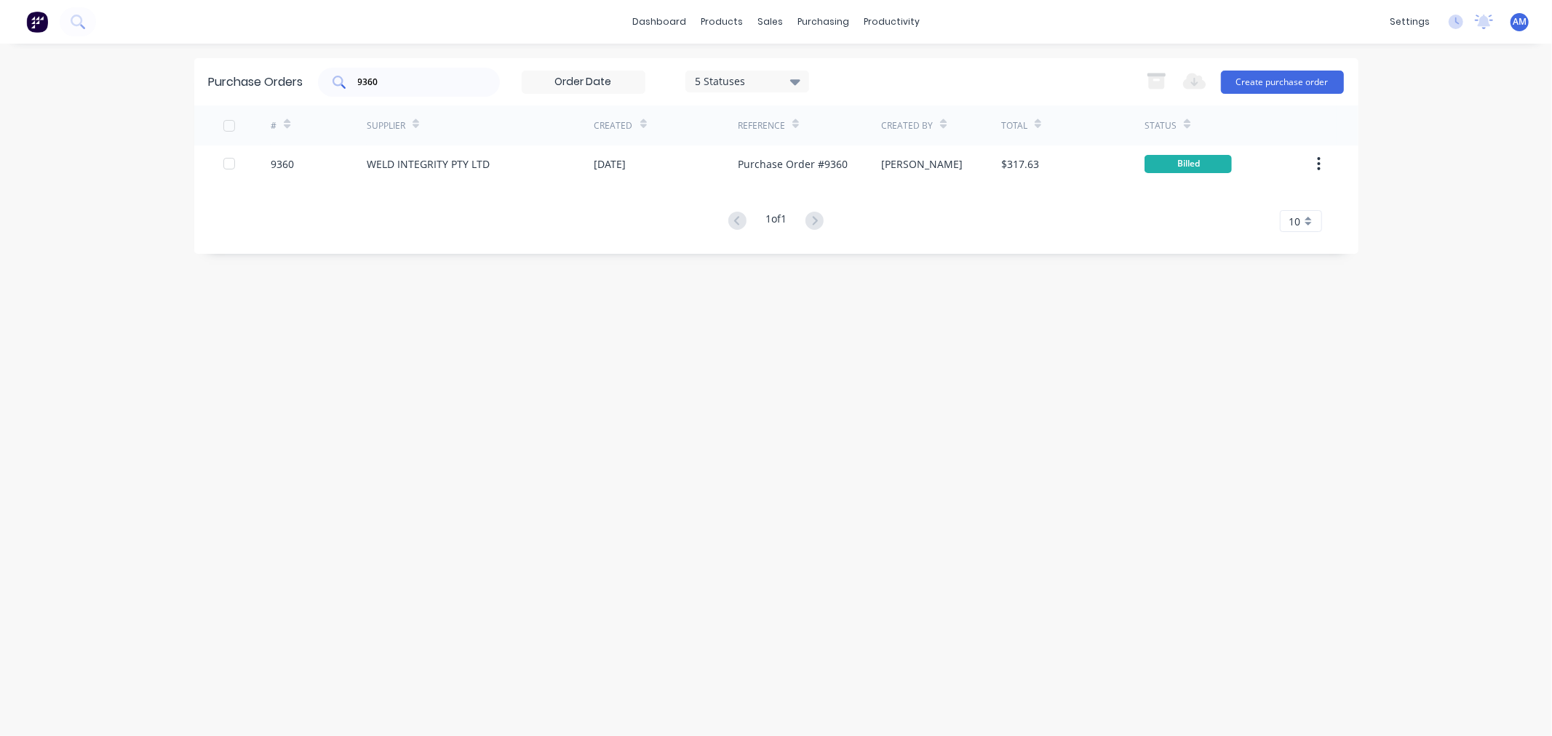
click at [437, 81] on input "9360" at bounding box center [417, 82] width 121 height 15
drag, startPoint x: 394, startPoint y: 82, endPoint x: 311, endPoint y: 88, distance: 83.2
click at [313, 88] on div "Purchase Orders 9360 5 Statuses 5 Statuses Export to Excel (XLSX) Create purcha…" at bounding box center [776, 81] width 1164 height 47
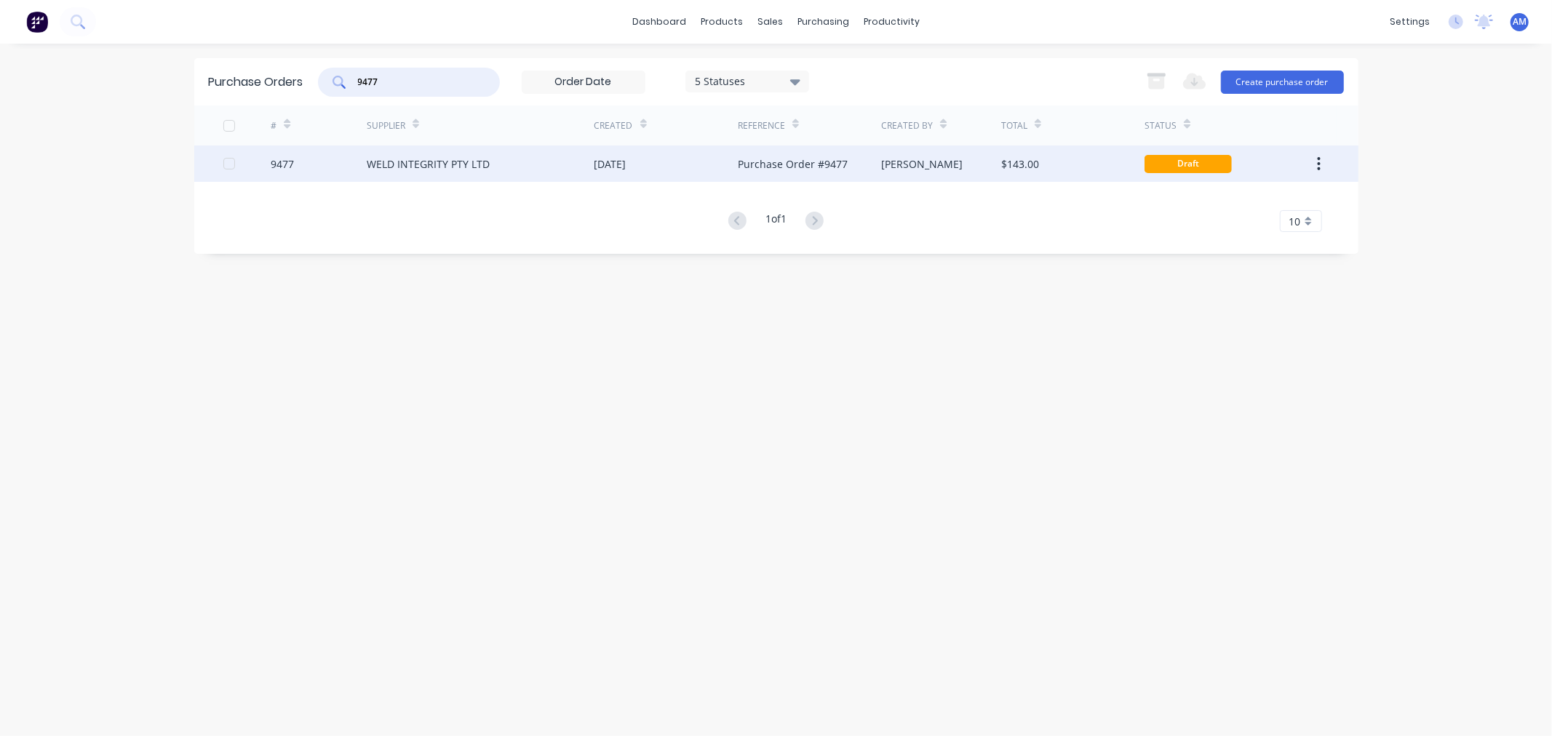
type input "9477"
click at [371, 164] on div "WELD INTEGRITY PTY LTD" at bounding box center [428, 163] width 123 height 15
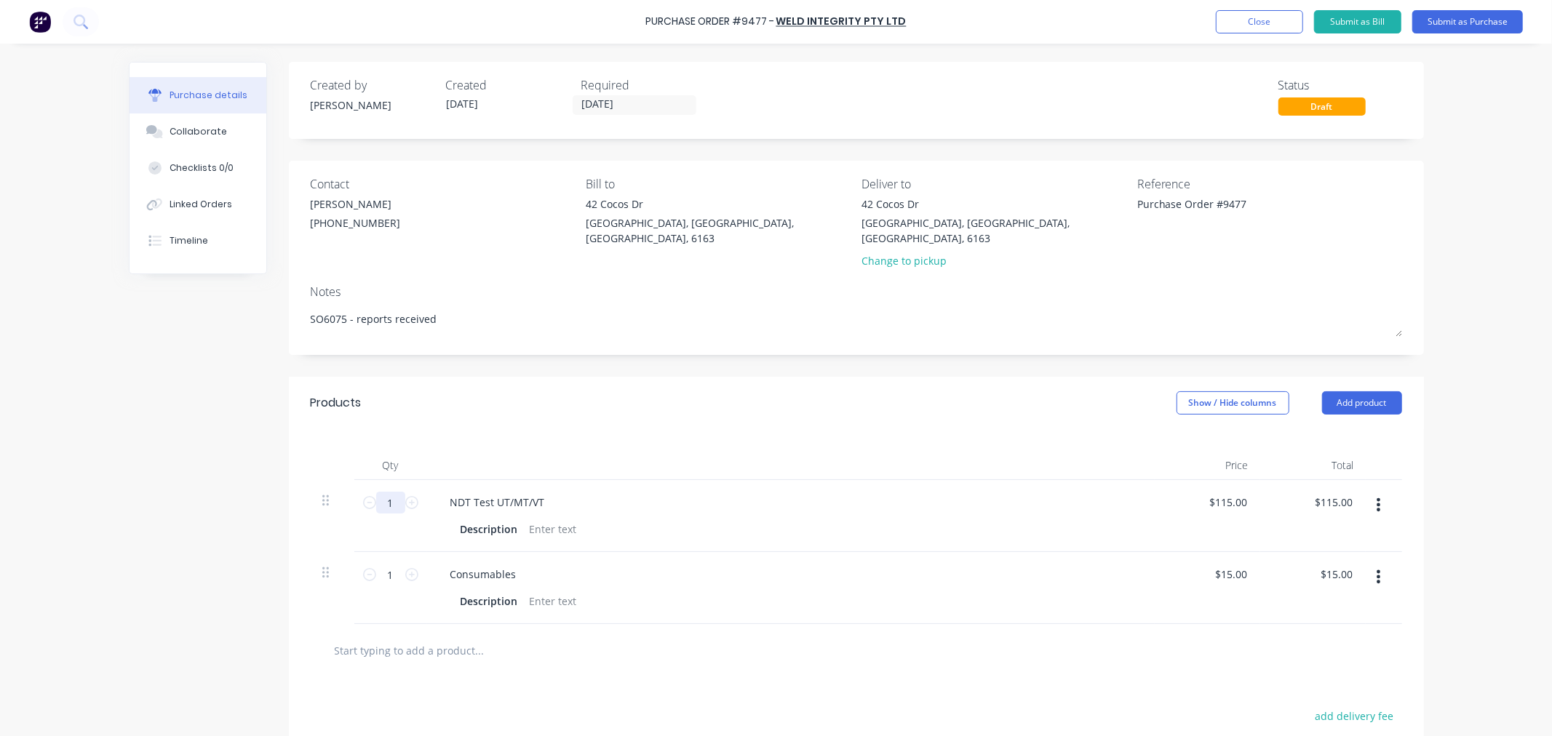
click at [389, 492] on input "1" at bounding box center [390, 503] width 29 height 22
type textarea "x"
type input "2"
type input "$230.00"
type textarea "x"
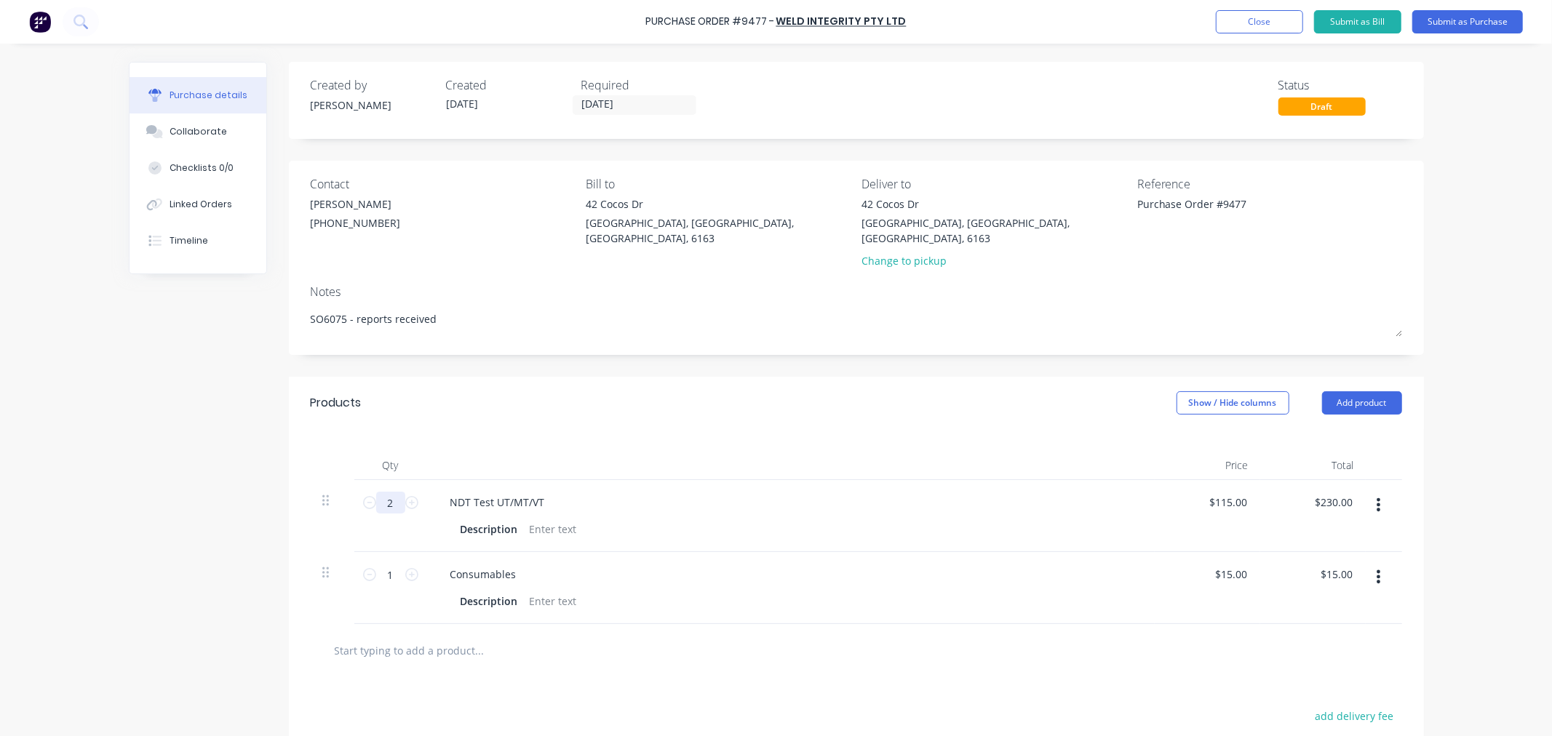
type input "2."
type textarea "x"
type input "2.7"
type input "$310.50"
type textarea "x"
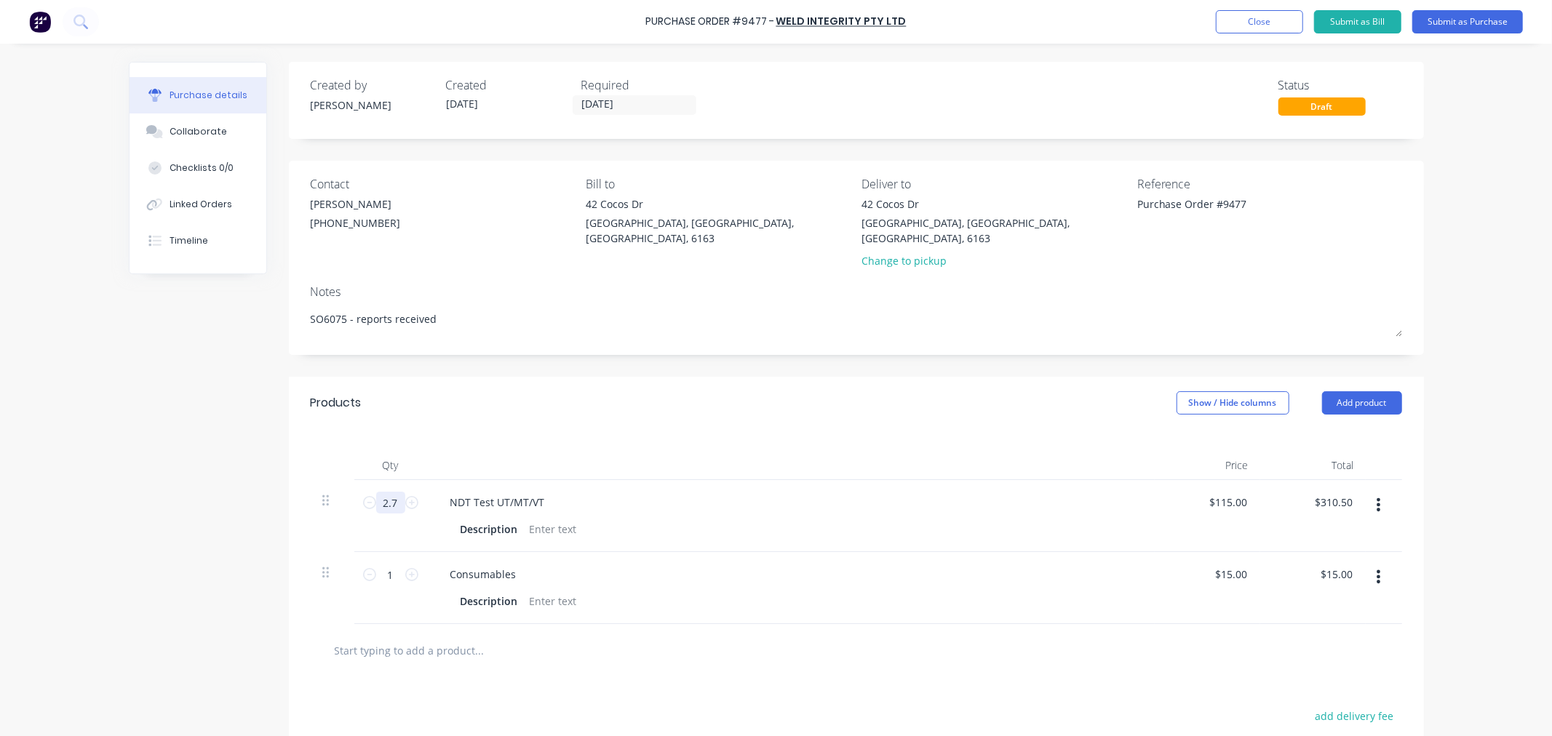
type input "2.75"
type input "$316.25"
type textarea "x"
type input "2.75"
click at [387, 564] on input "1" at bounding box center [390, 575] width 29 height 22
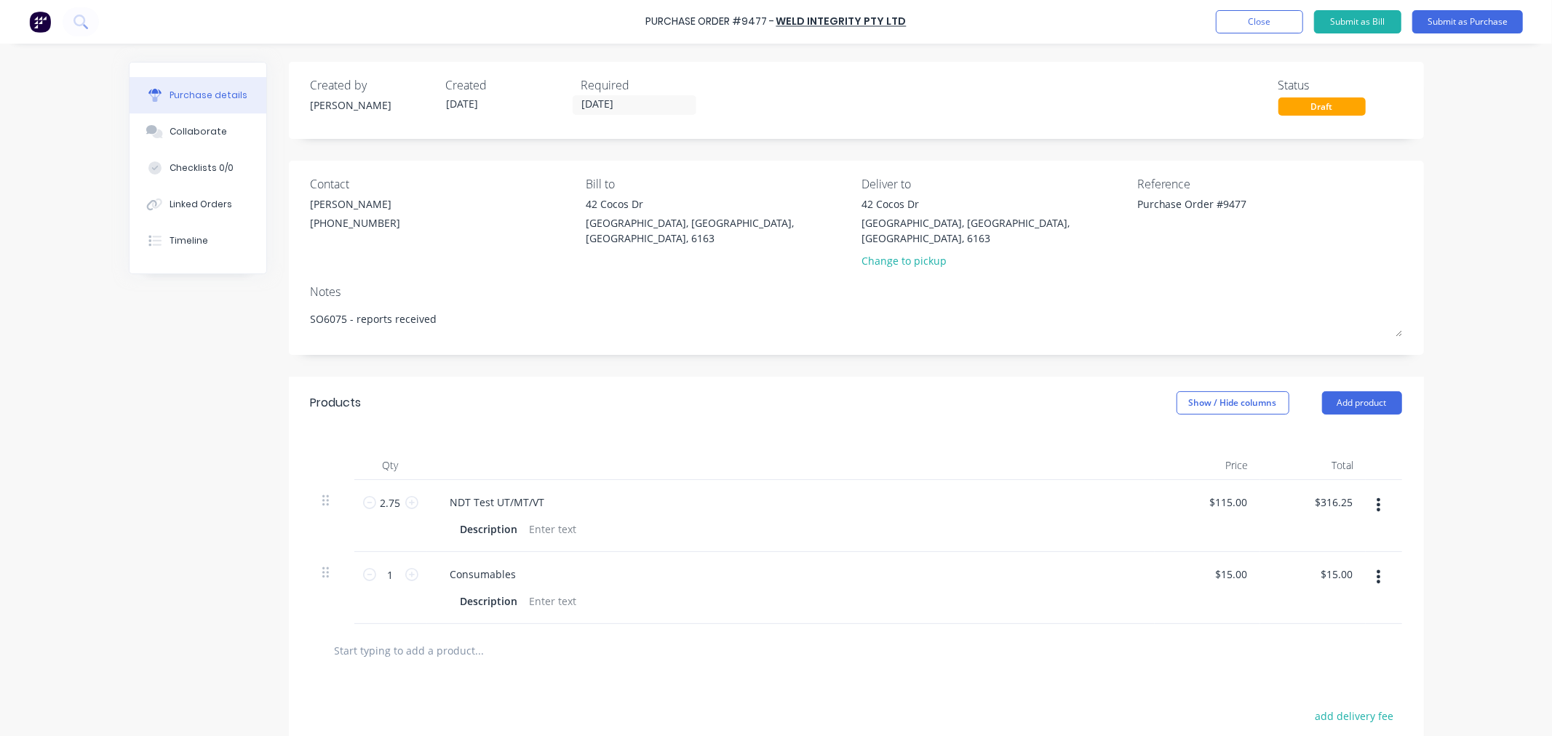
drag, startPoint x: 405, startPoint y: 560, endPoint x: 413, endPoint y: 563, distance: 8.3
click at [405, 568] on icon at bounding box center [411, 574] width 13 height 13
type textarea "x"
type input "2"
type input "$30.00"
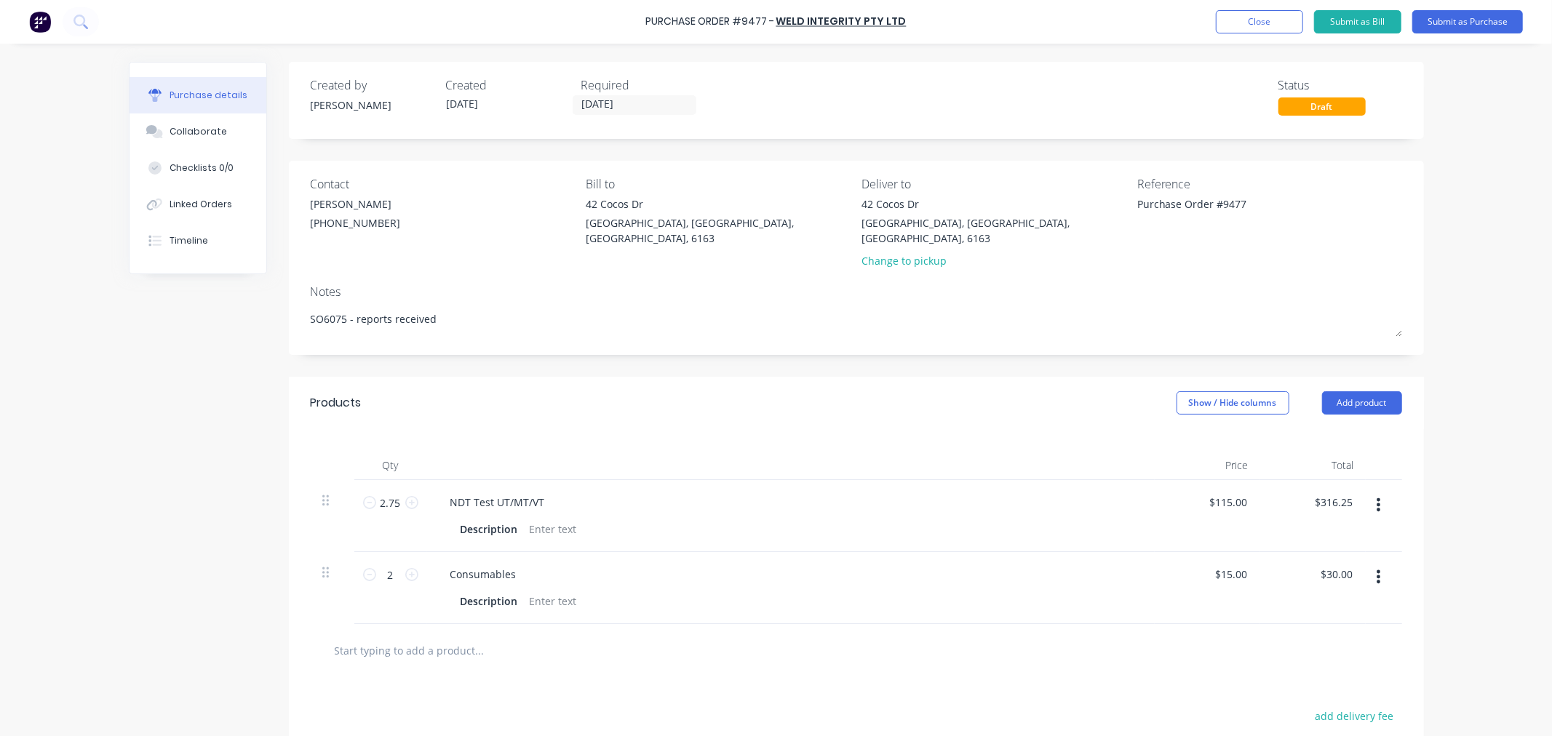
click at [711, 552] on div "Consumables Description" at bounding box center [791, 588] width 728 height 72
click at [1460, 25] on button "Submit as Purchase" at bounding box center [1467, 21] width 111 height 23
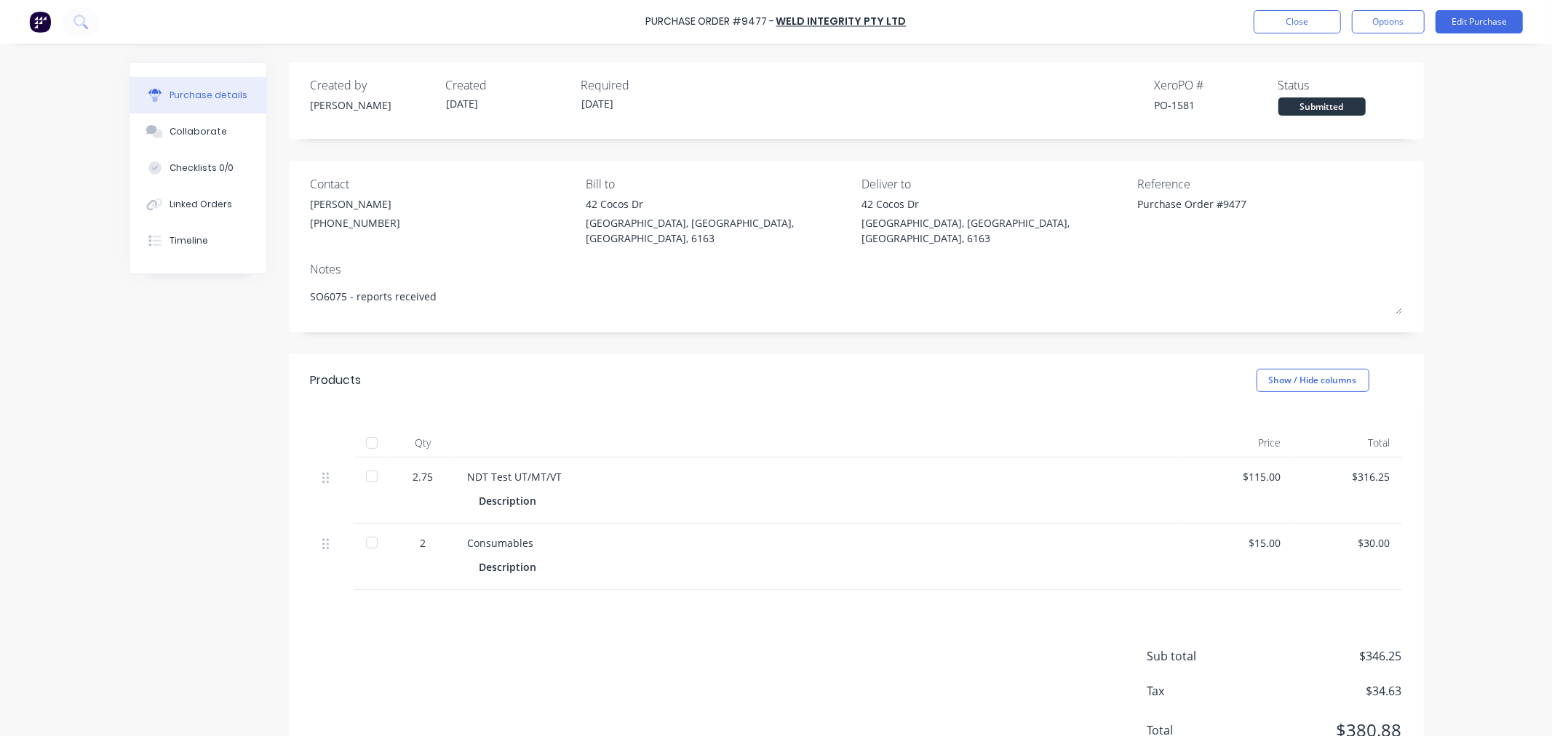
click at [367, 430] on div at bounding box center [371, 443] width 29 height 29
click at [1415, 20] on button "Options" at bounding box center [1388, 21] width 73 height 23
click at [1358, 87] on div "Convert to Bill" at bounding box center [1356, 88] width 112 height 21
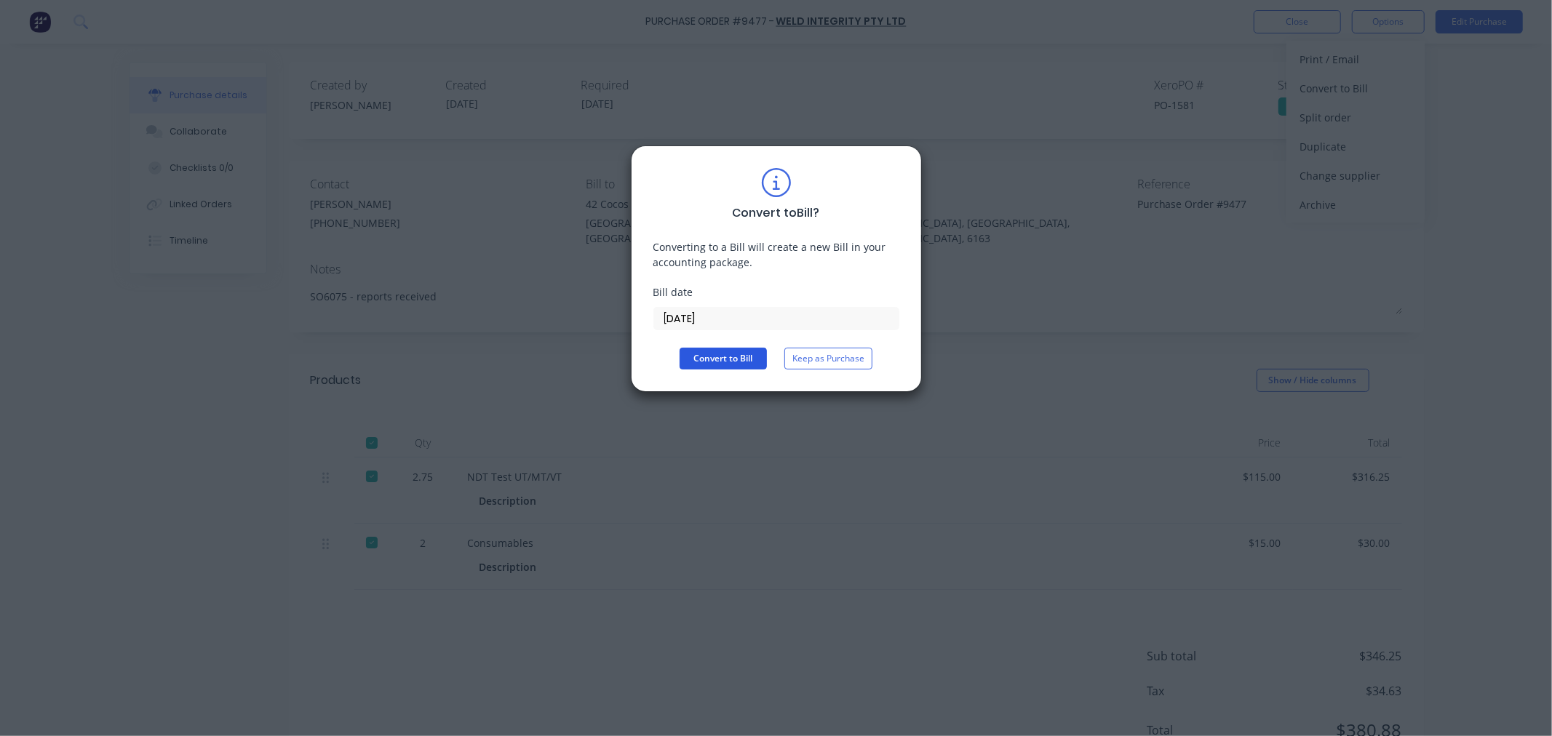
click at [739, 358] on button "Convert to Bill" at bounding box center [723, 359] width 87 height 22
type textarea "x"
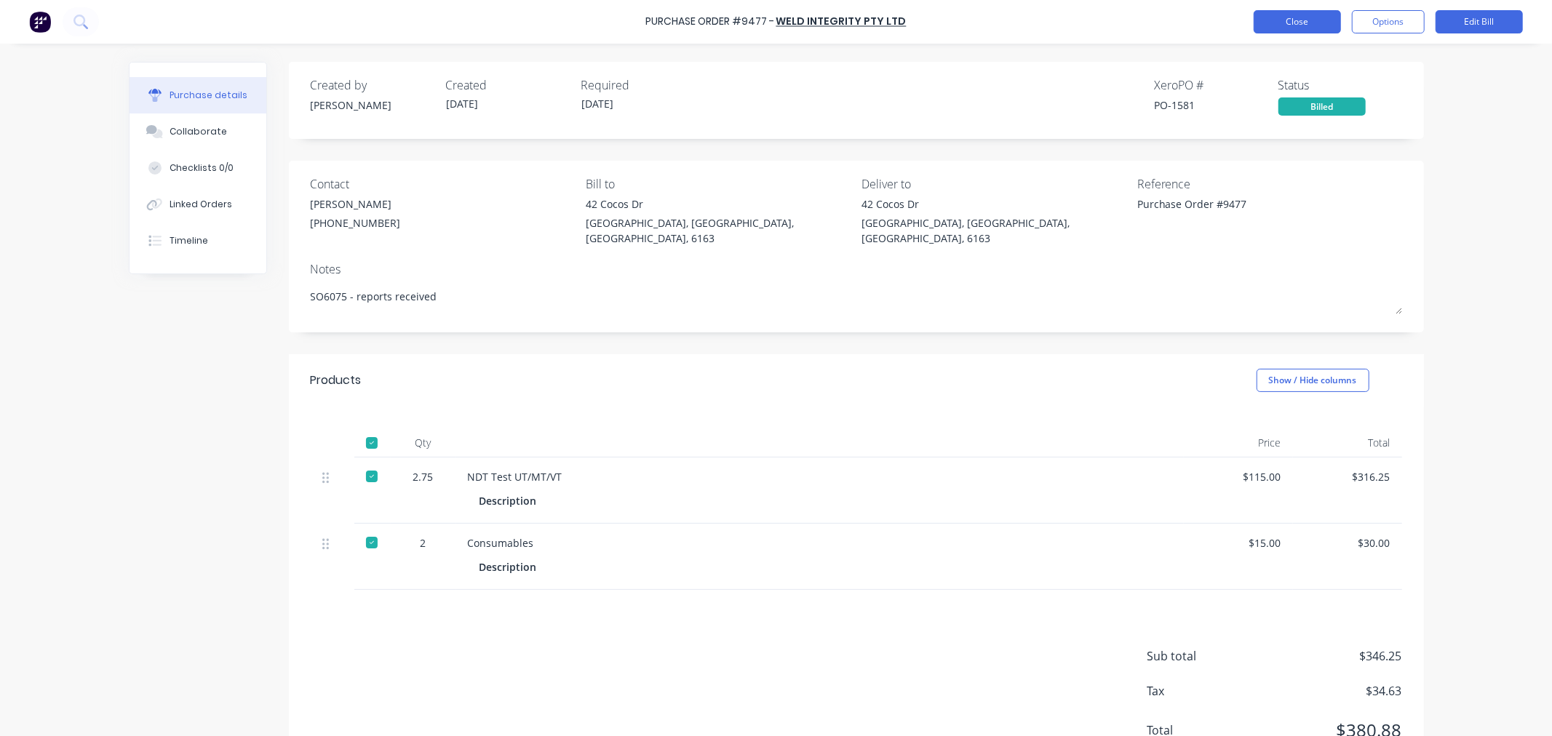
click at [1321, 29] on button "Close" at bounding box center [1297, 21] width 87 height 23
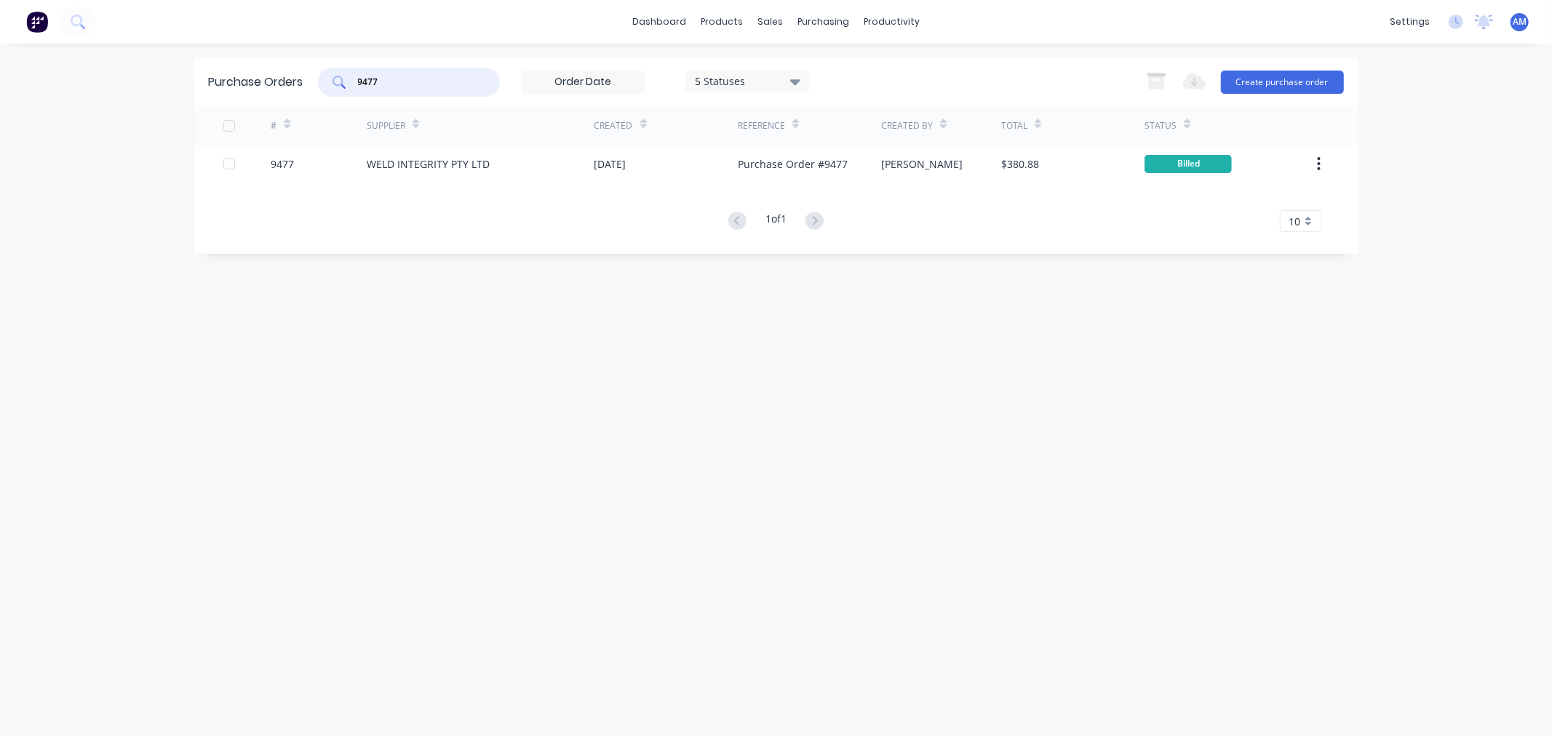
click at [389, 77] on input "9477" at bounding box center [417, 82] width 121 height 15
drag, startPoint x: 393, startPoint y: 82, endPoint x: 264, endPoint y: 103, distance: 130.5
click at [265, 103] on div "Purchase Orders 9477 5 Statuses 5 Statuses Export to Excel (XLSX) Create purcha…" at bounding box center [776, 81] width 1164 height 47
click at [805, 64] on div "Sales Orders" at bounding box center [825, 69] width 60 height 13
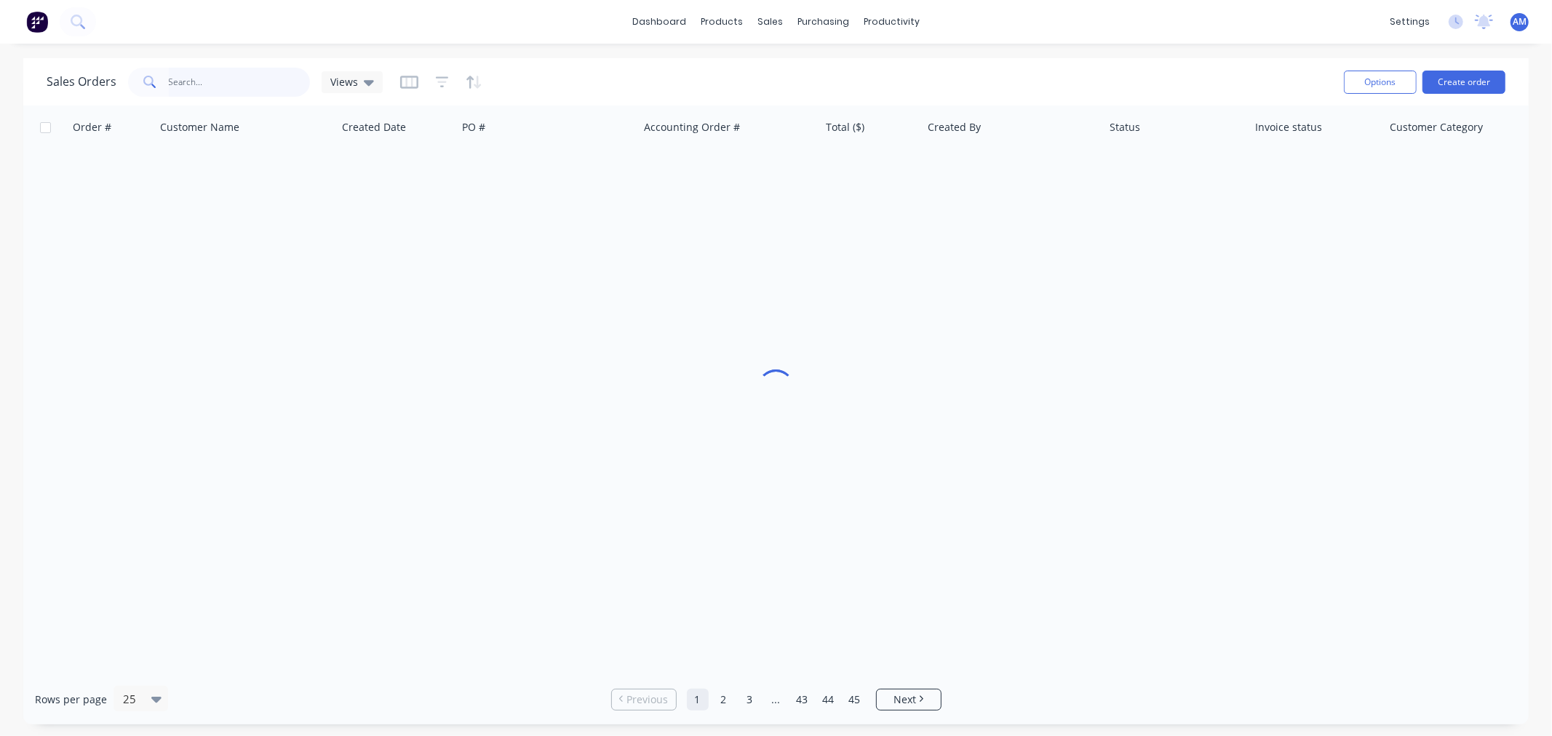
click at [212, 82] on input "text" at bounding box center [240, 82] width 142 height 29
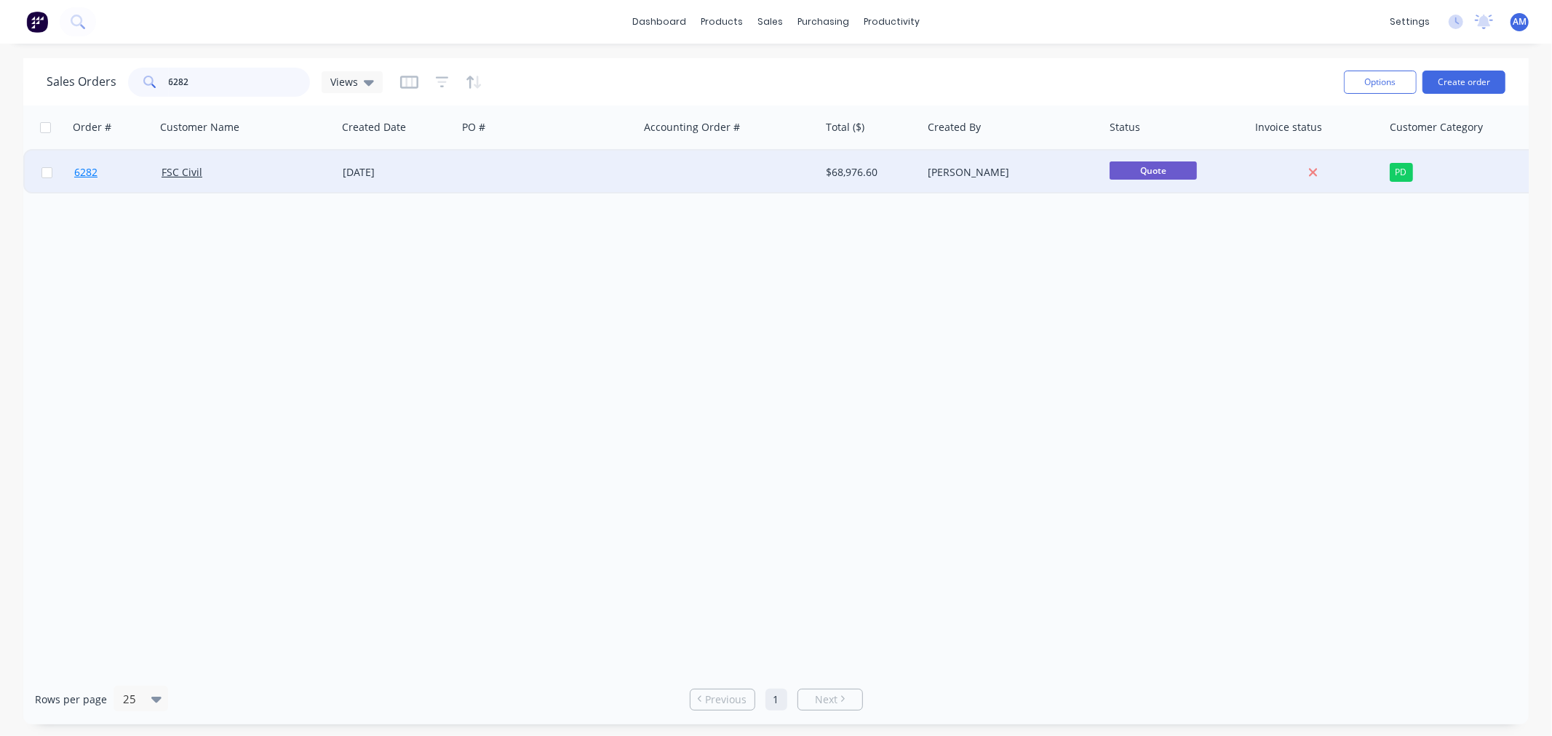
type input "6282"
click at [119, 175] on link "6282" at bounding box center [117, 173] width 87 height 44
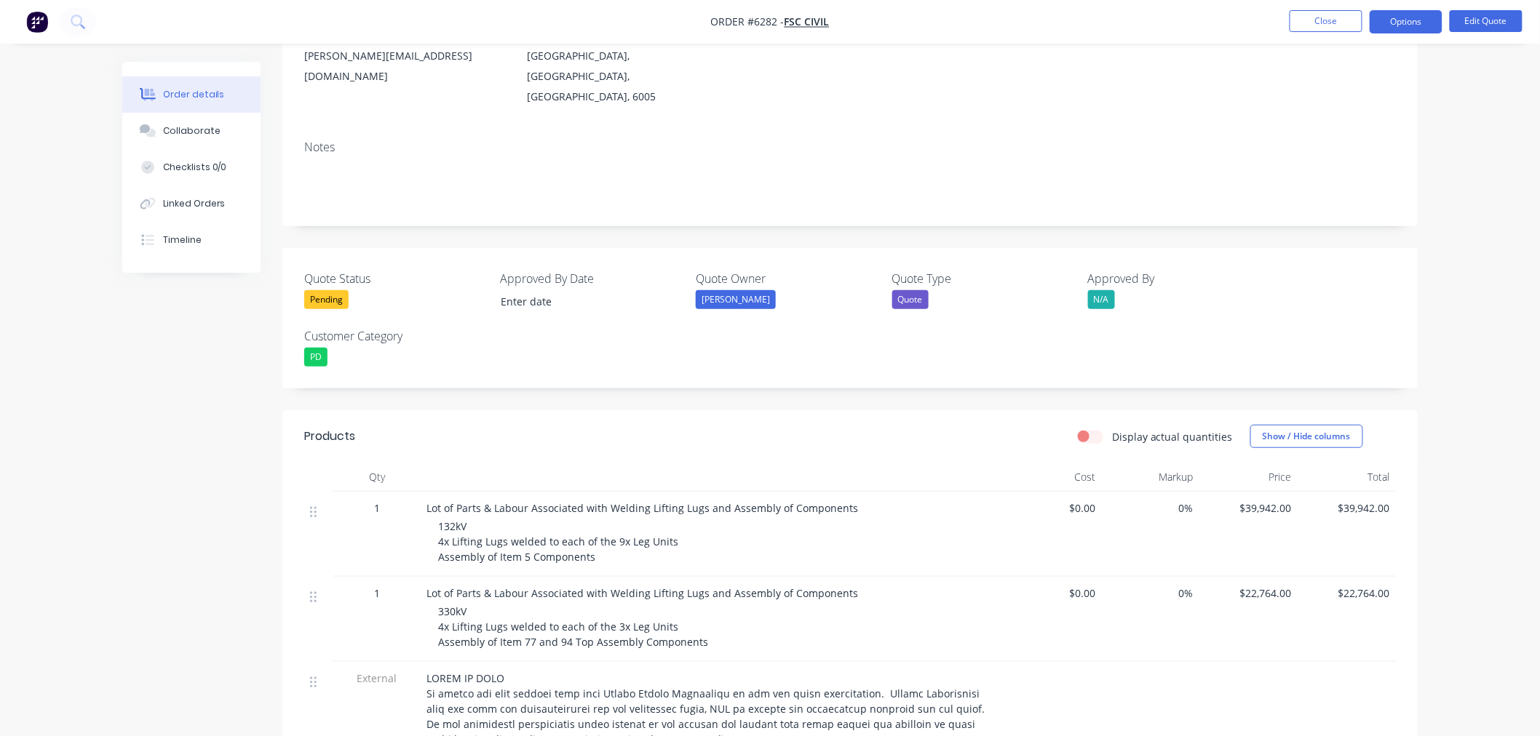
scroll to position [242, 0]
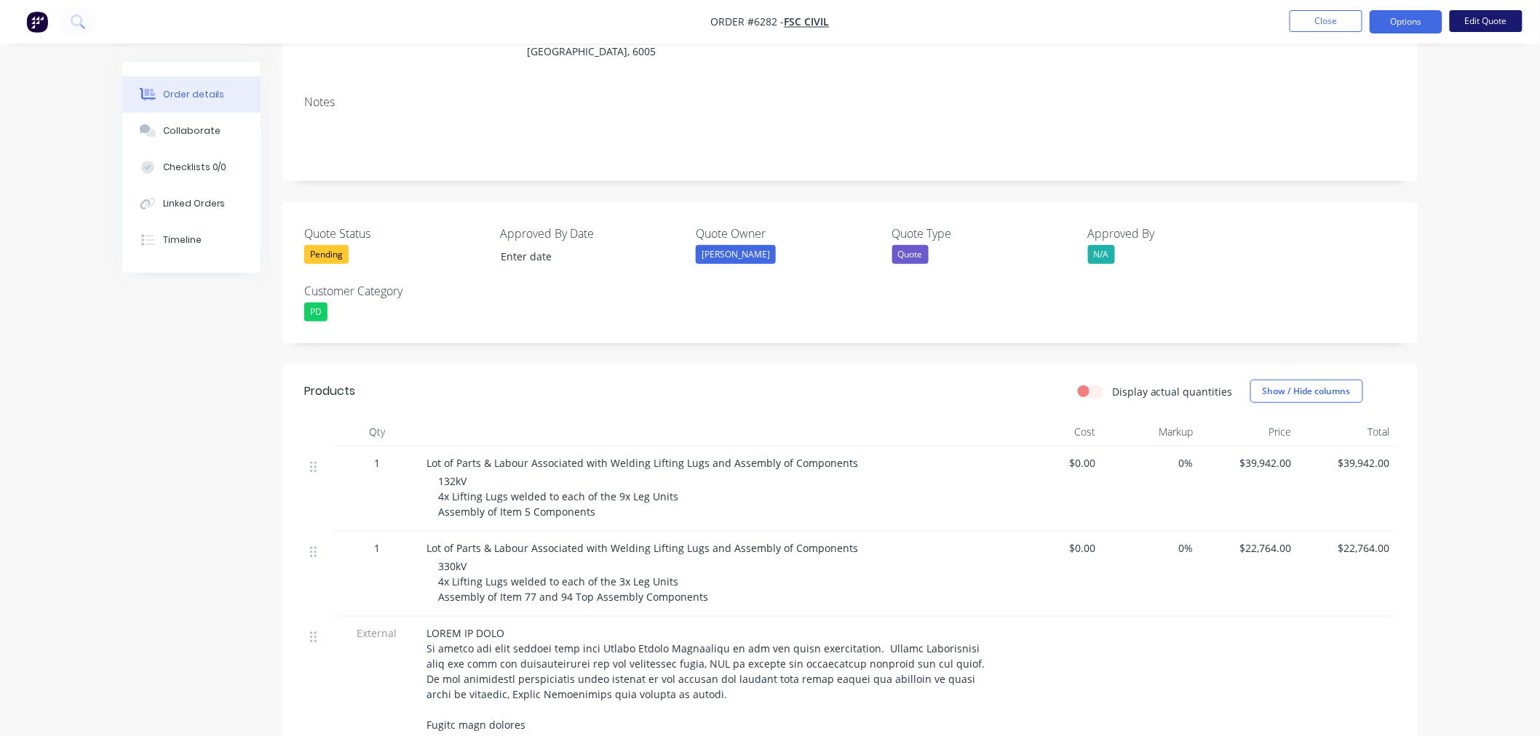
click at [1490, 23] on button "Edit Quote" at bounding box center [1486, 21] width 73 height 22
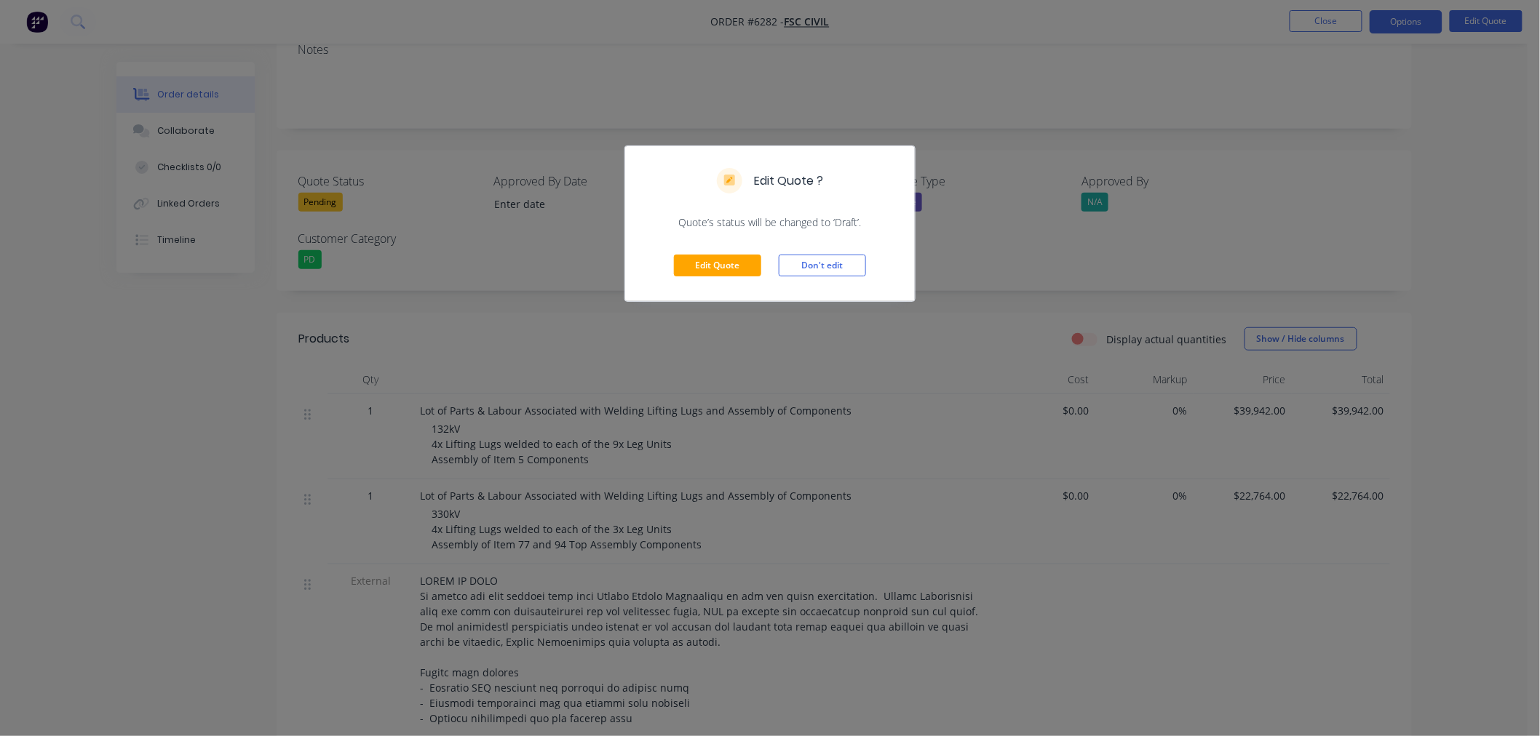
scroll to position [323, 0]
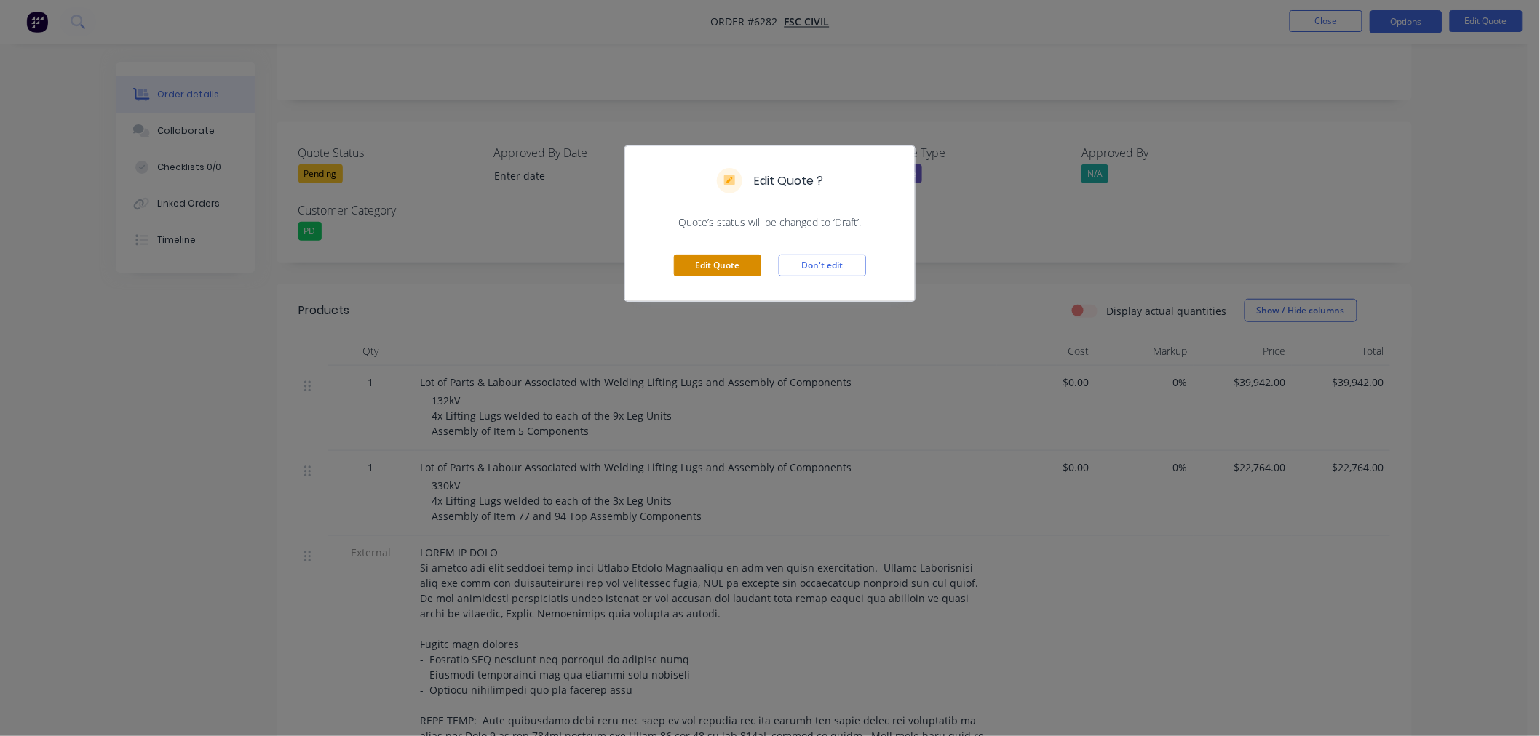
click at [709, 263] on button "Edit Quote" at bounding box center [717, 266] width 87 height 22
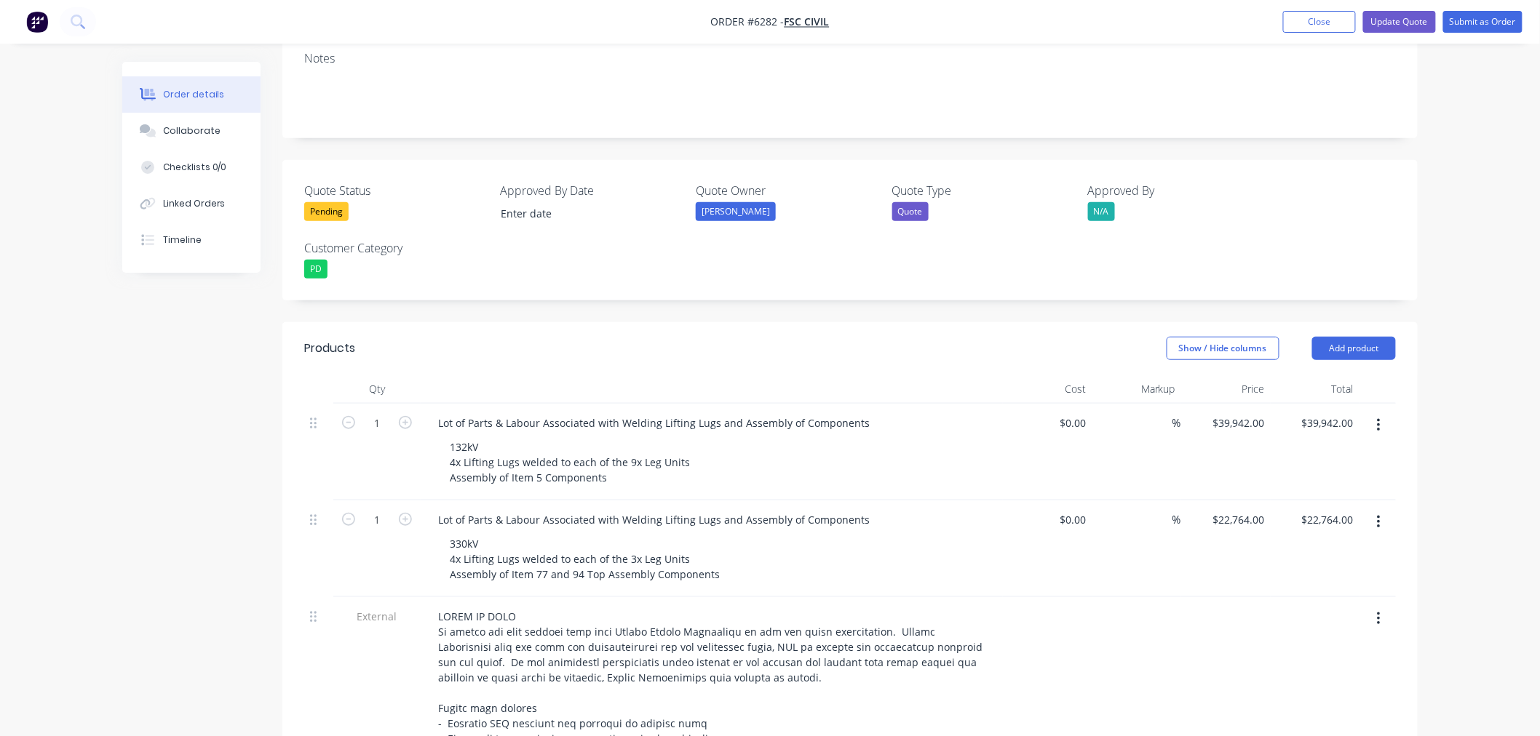
scroll to position [404, 0]
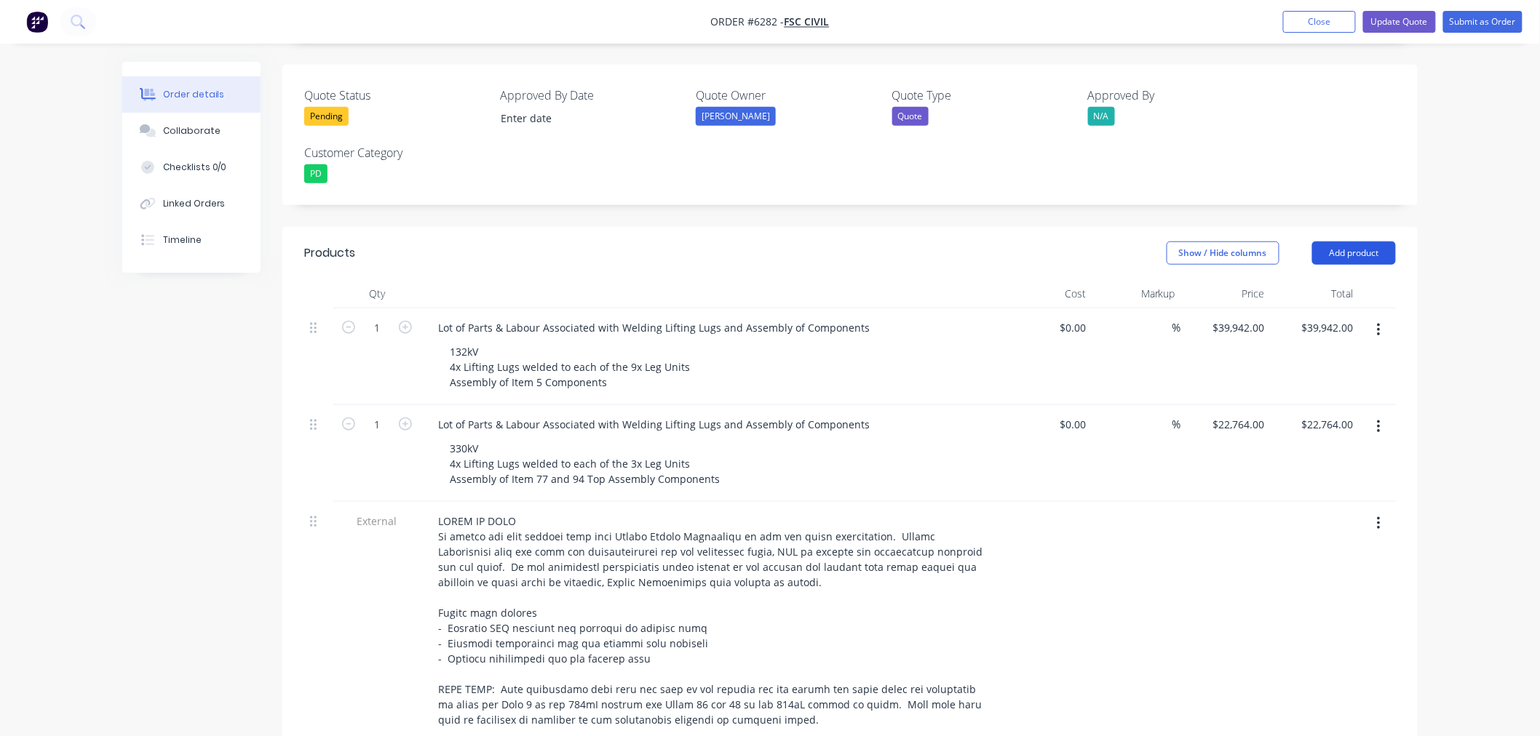
click at [1345, 242] on button "Add product" at bounding box center [1354, 253] width 84 height 23
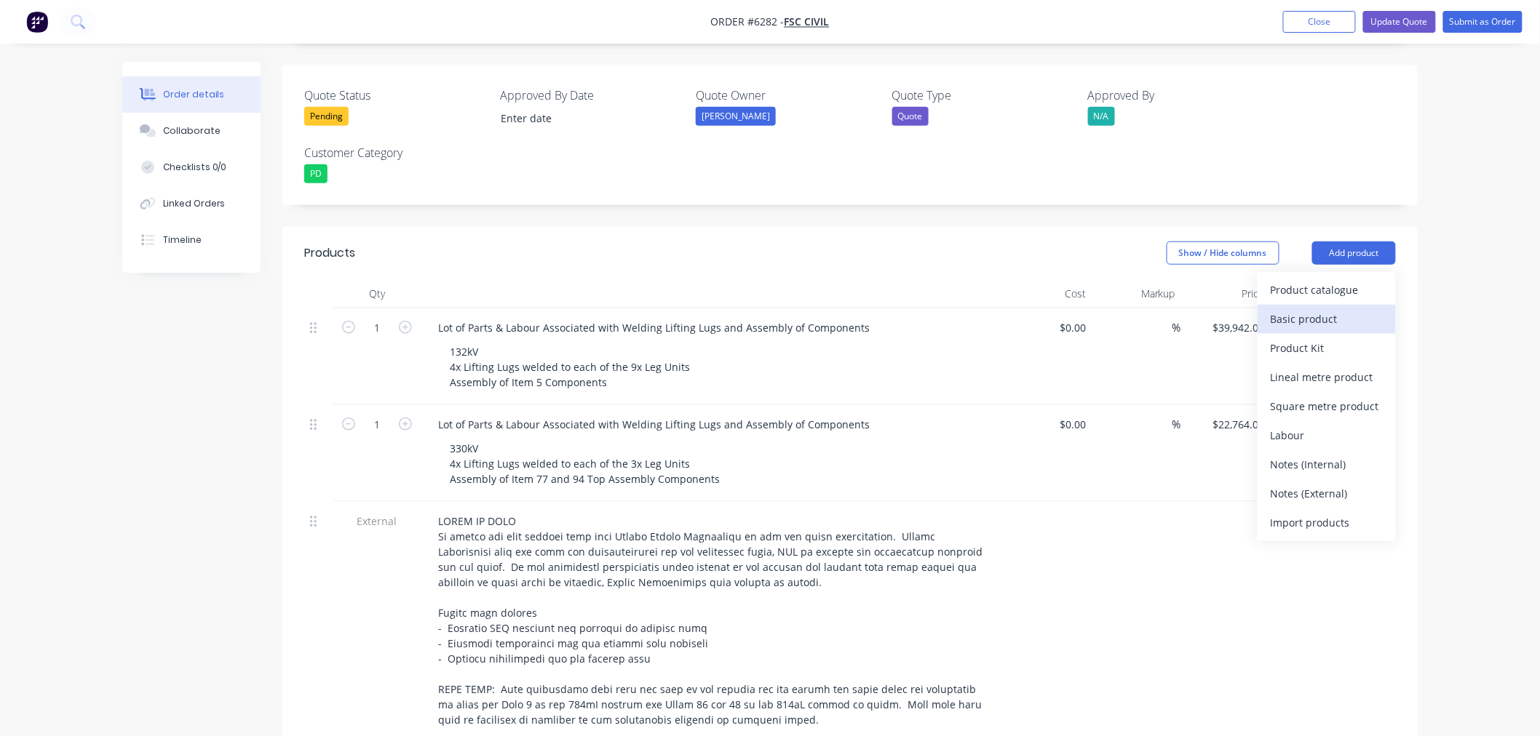
drag, startPoint x: 1308, startPoint y: 274, endPoint x: 1306, endPoint y: 258, distance: 15.4
click at [1306, 272] on div "Product catalogue Basic product Product Kit Lineal metre product Square metre p…" at bounding box center [1326, 406] width 138 height 269
click at [1324, 309] on div "Basic product" at bounding box center [1327, 319] width 112 height 21
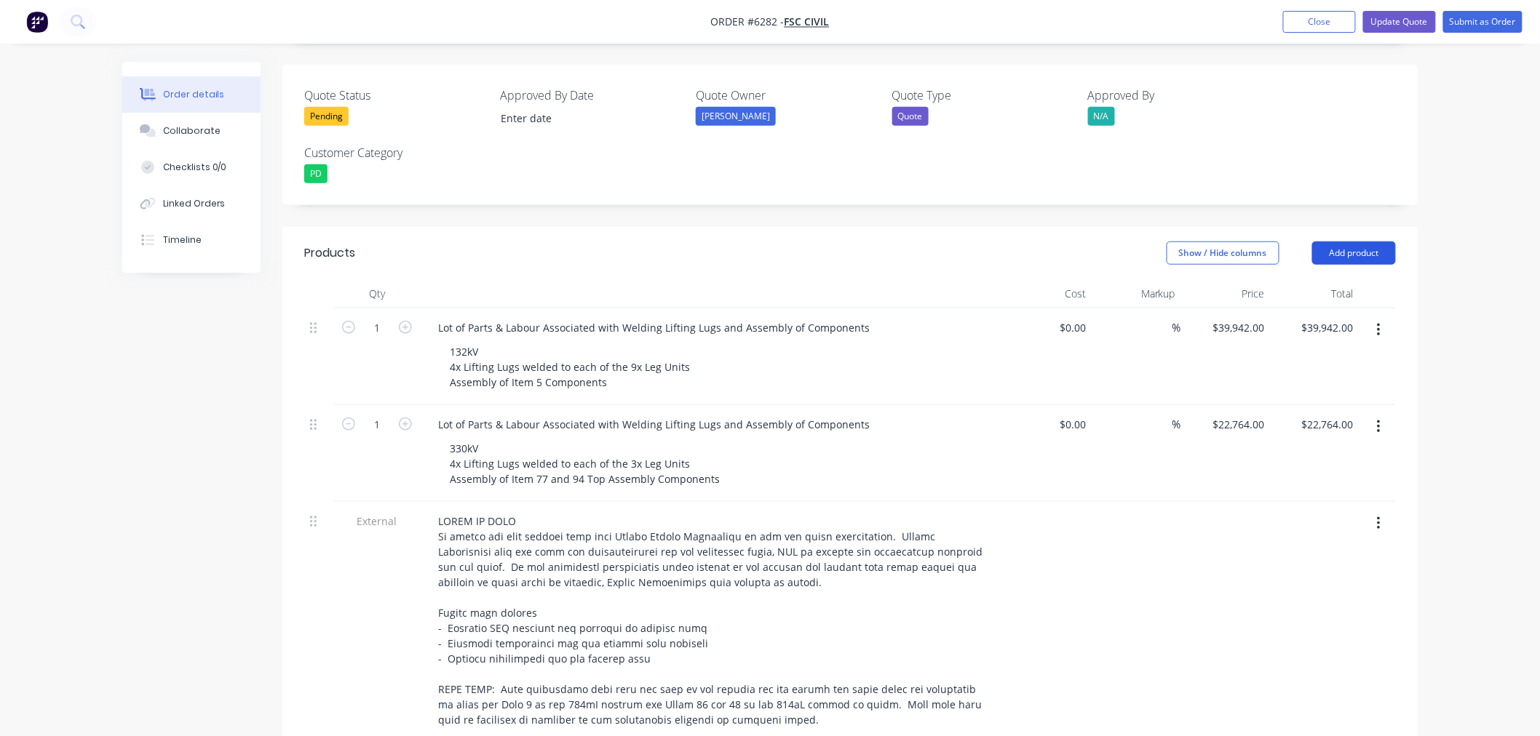
click at [1336, 242] on button "Add product" at bounding box center [1354, 253] width 84 height 23
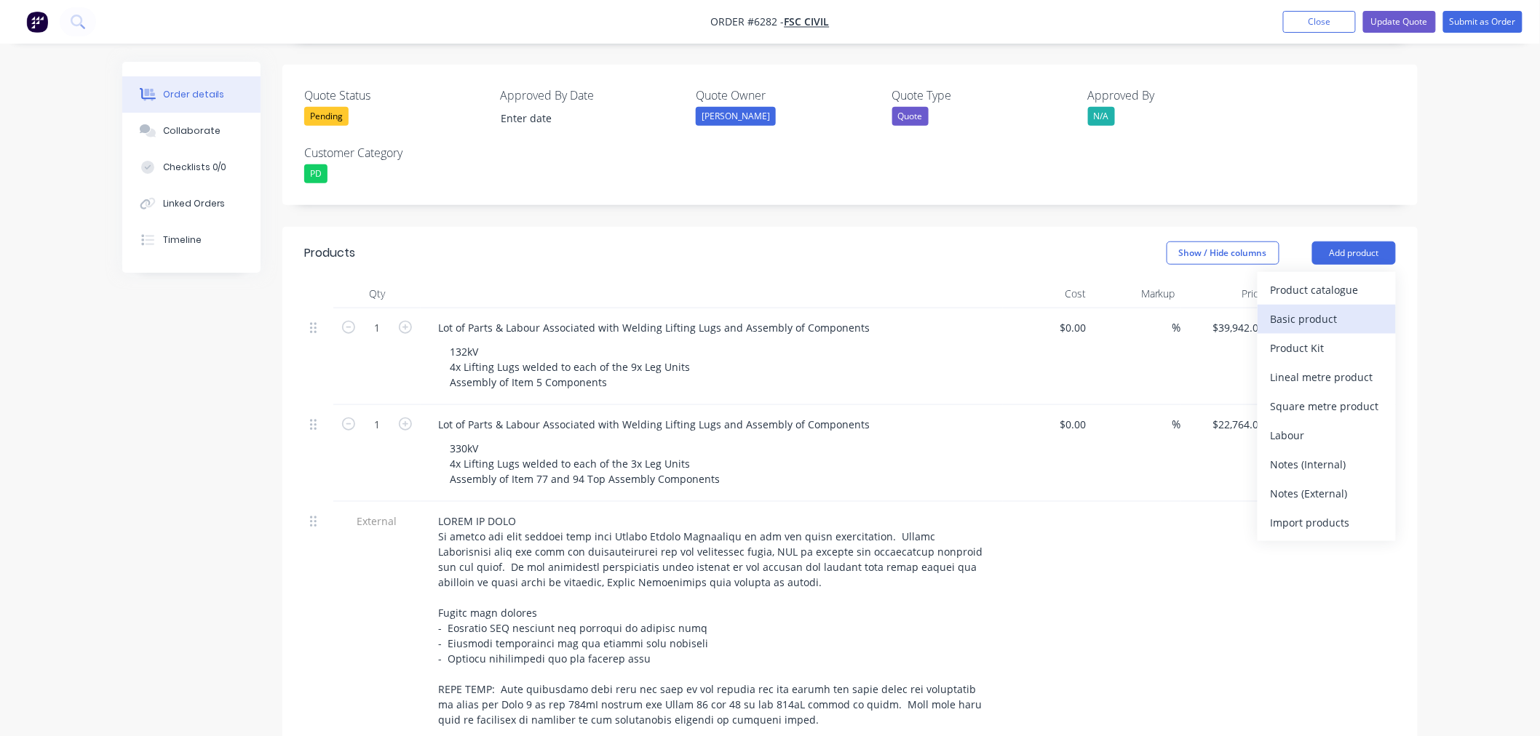
click at [1321, 309] on div "Basic product" at bounding box center [1327, 319] width 112 height 21
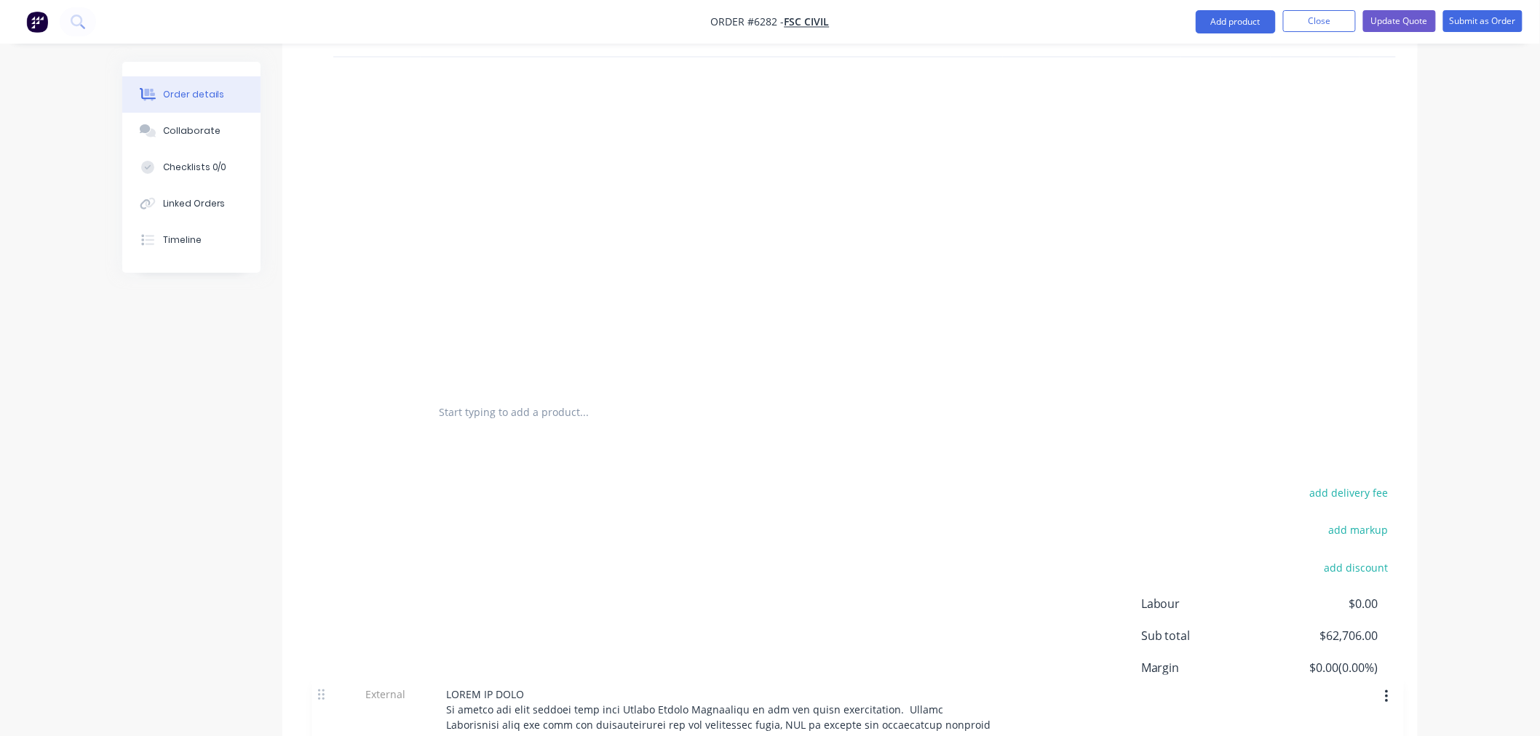
scroll to position [992, 0]
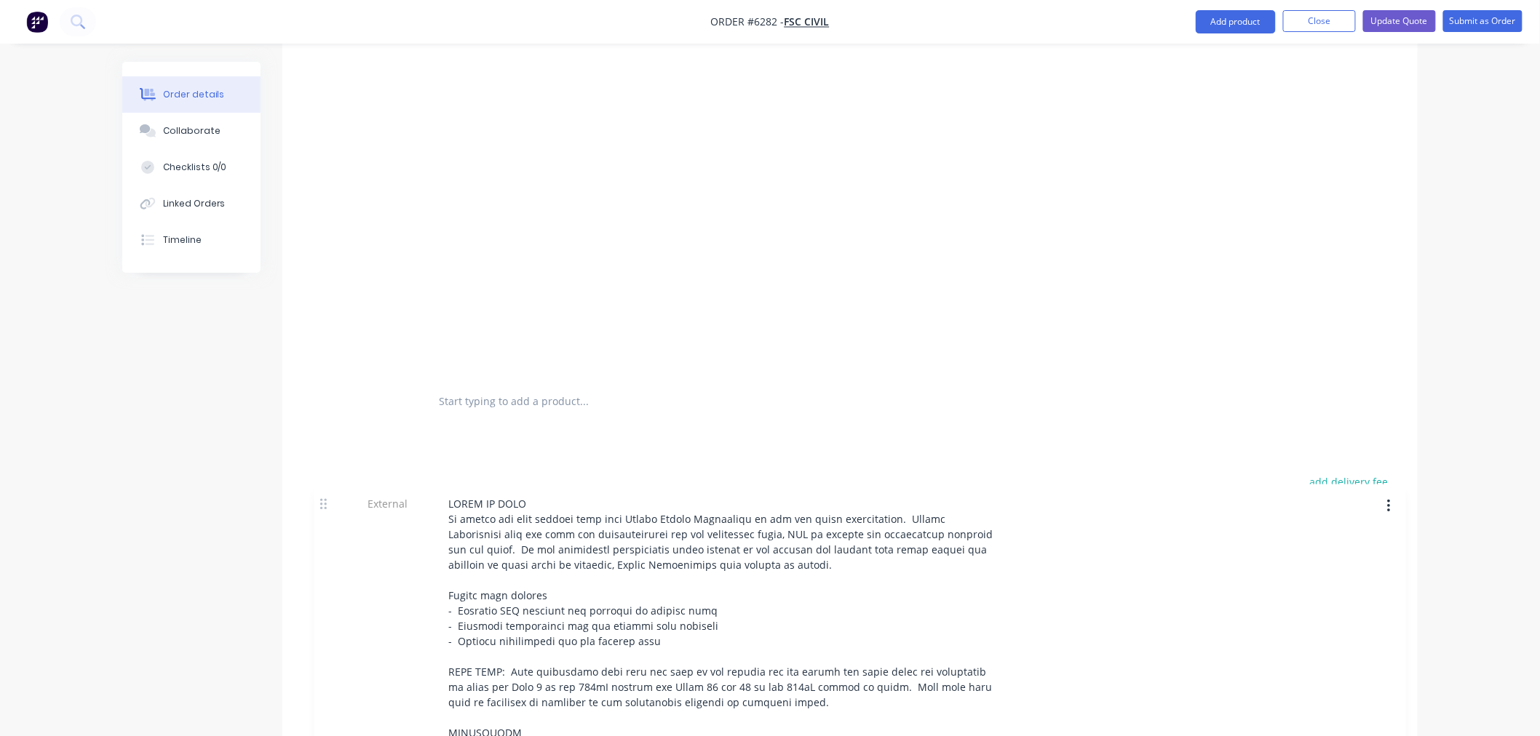
drag, startPoint x: 311, startPoint y: 461, endPoint x: 317, endPoint y: 488, distance: 28.4
click at [317, 488] on div "Products Show / Hide columns Add product Qty Cost Markup Price Total 1 Lot of P…" at bounding box center [849, 207] width 1135 height 1137
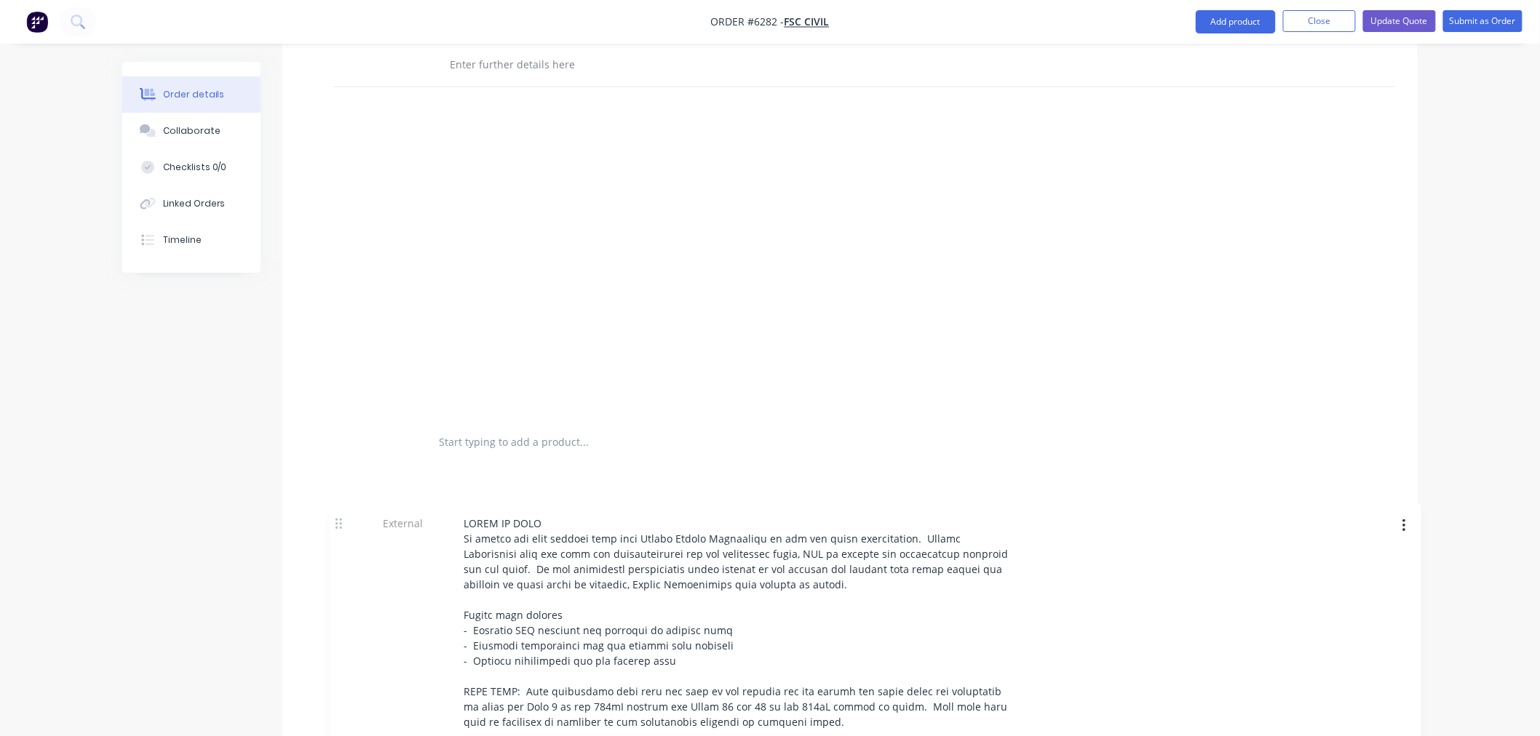
scroll to position [981, 0]
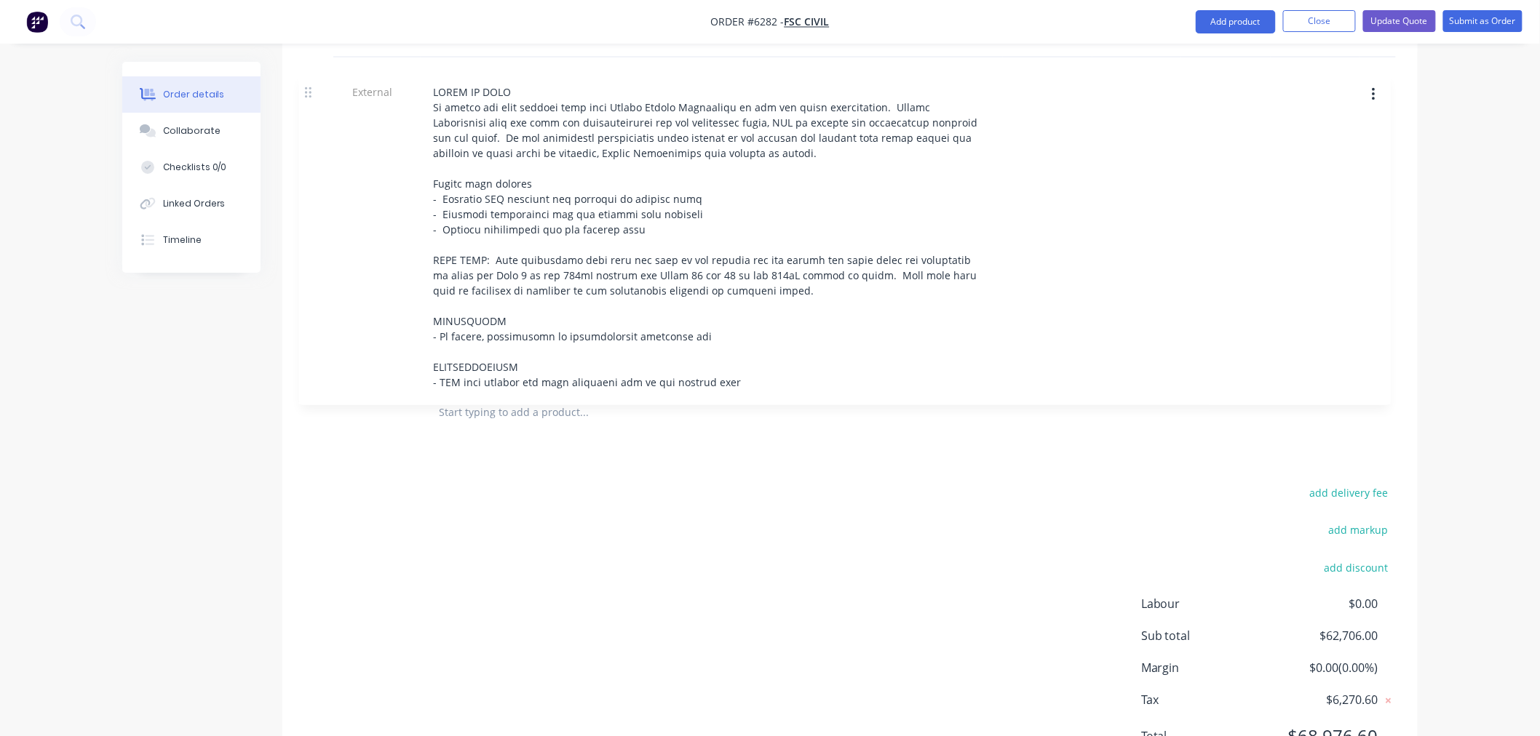
drag, startPoint x: 310, startPoint y: 311, endPoint x: 308, endPoint y: 90, distance: 220.5
click at [308, 90] on div "1 Lot of Parts & Labour Associated with Welding Lifting Lugs and Assembly of Co…" at bounding box center [850, 60] width 1092 height 659
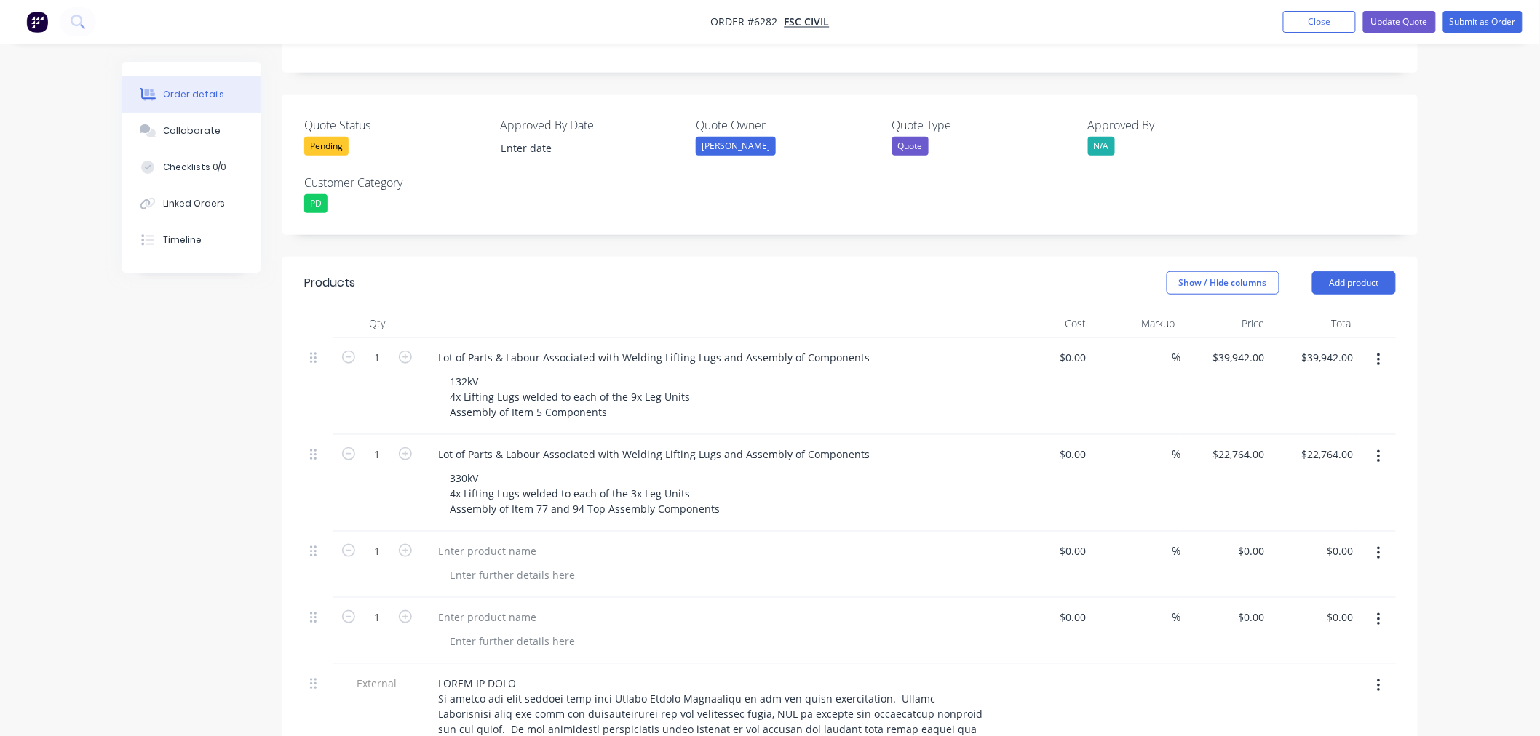
scroll to position [335, 0]
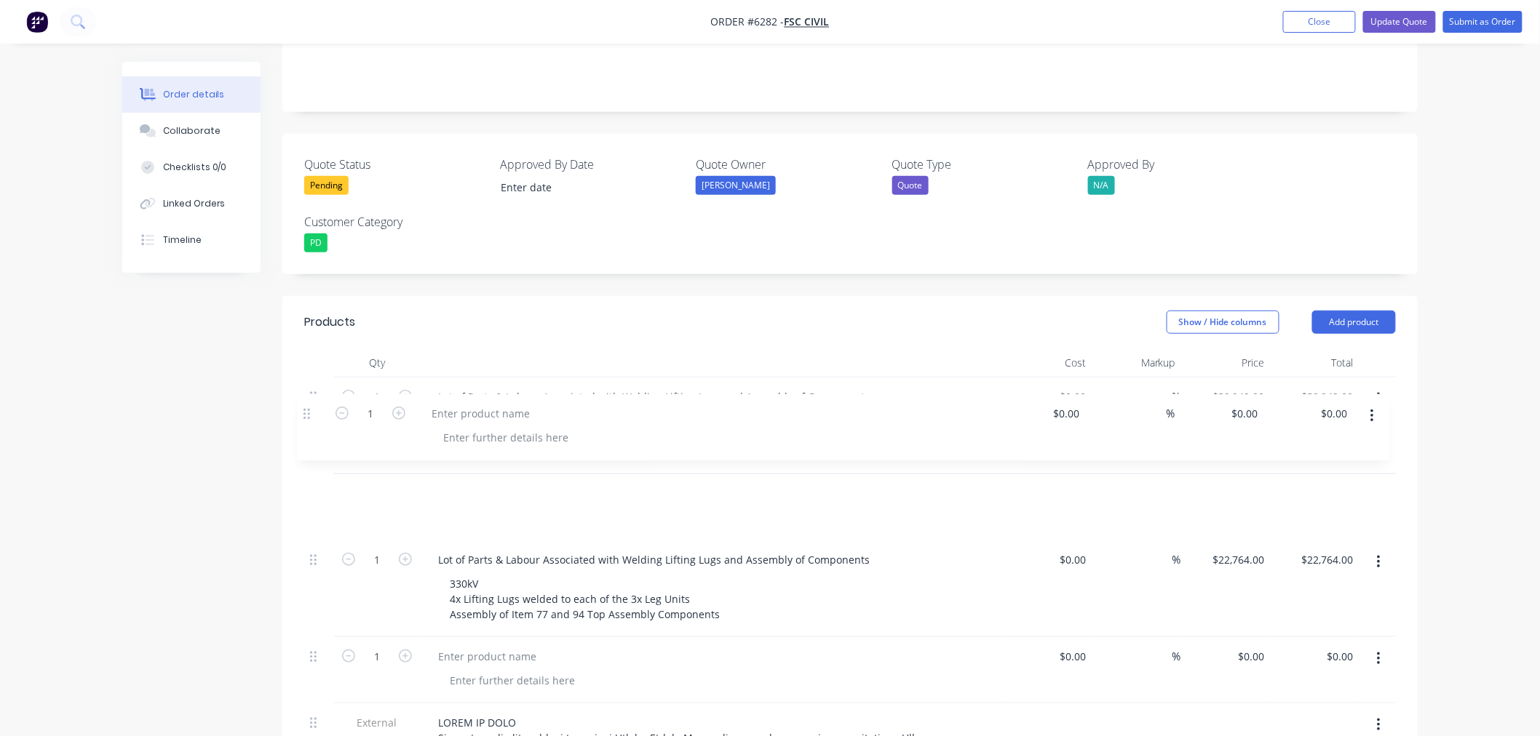
drag, startPoint x: 318, startPoint y: 536, endPoint x: 311, endPoint y: 415, distance: 121.0
click at [311, 415] on div "1 Lot of Parts & Labour Associated with Welding Lifting Lugs and Assembly of Co…" at bounding box center [850, 707] width 1092 height 659
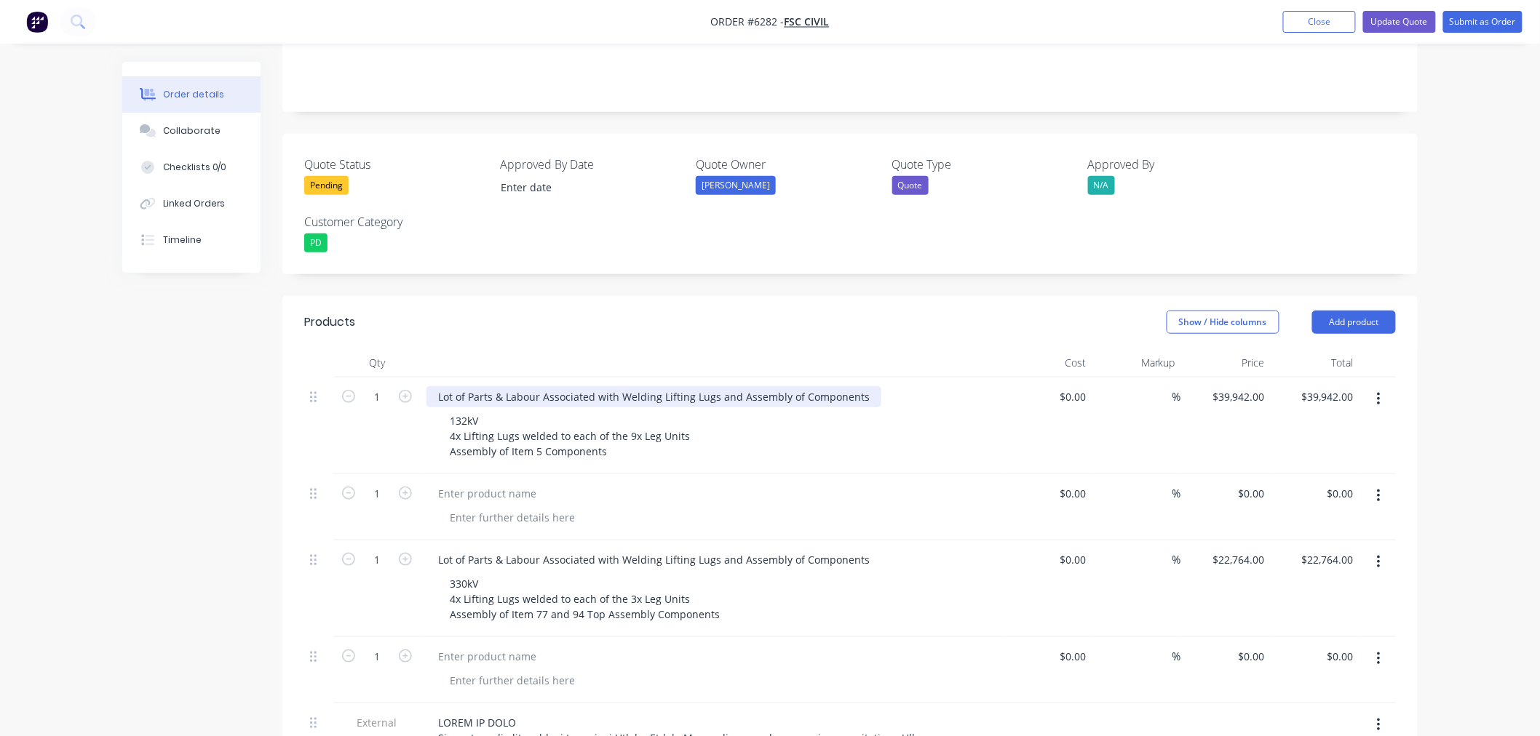
click at [454, 386] on div "Lot of Parts & Labour Associated with Welding Lifting Lugs and Assembly of Comp…" at bounding box center [653, 396] width 455 height 21
drag, startPoint x: 437, startPoint y: 333, endPoint x: 437, endPoint y: 352, distance: 18.9
click at [437, 386] on div "Lot of Parts & Labour Associated with Welding Lifting Lugs and Assembly of Comp…" at bounding box center [653, 396] width 455 height 21
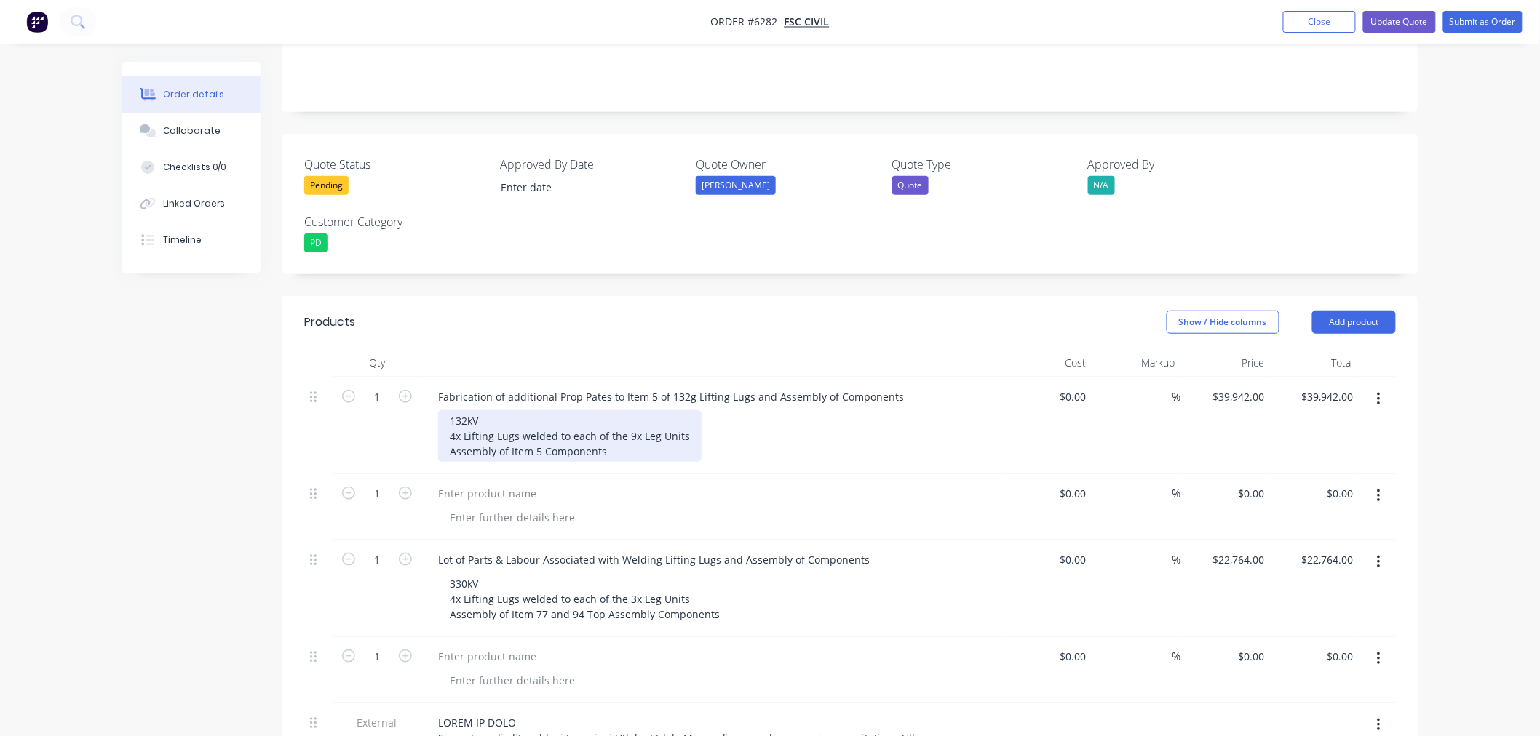
click at [453, 410] on div "132kV 4x Lifting Lugs welded to each of the 9x Leg Units Assembly of Item 5 Com…" at bounding box center [569, 436] width 263 height 52
drag, startPoint x: 456, startPoint y: 374, endPoint x: 453, endPoint y: 391, distance: 17.8
click at [456, 410] on div "132kV 4x Lifting Lugs welded to each of the 9x Leg Units Assembly of Item 5 Com…" at bounding box center [569, 436] width 263 height 52
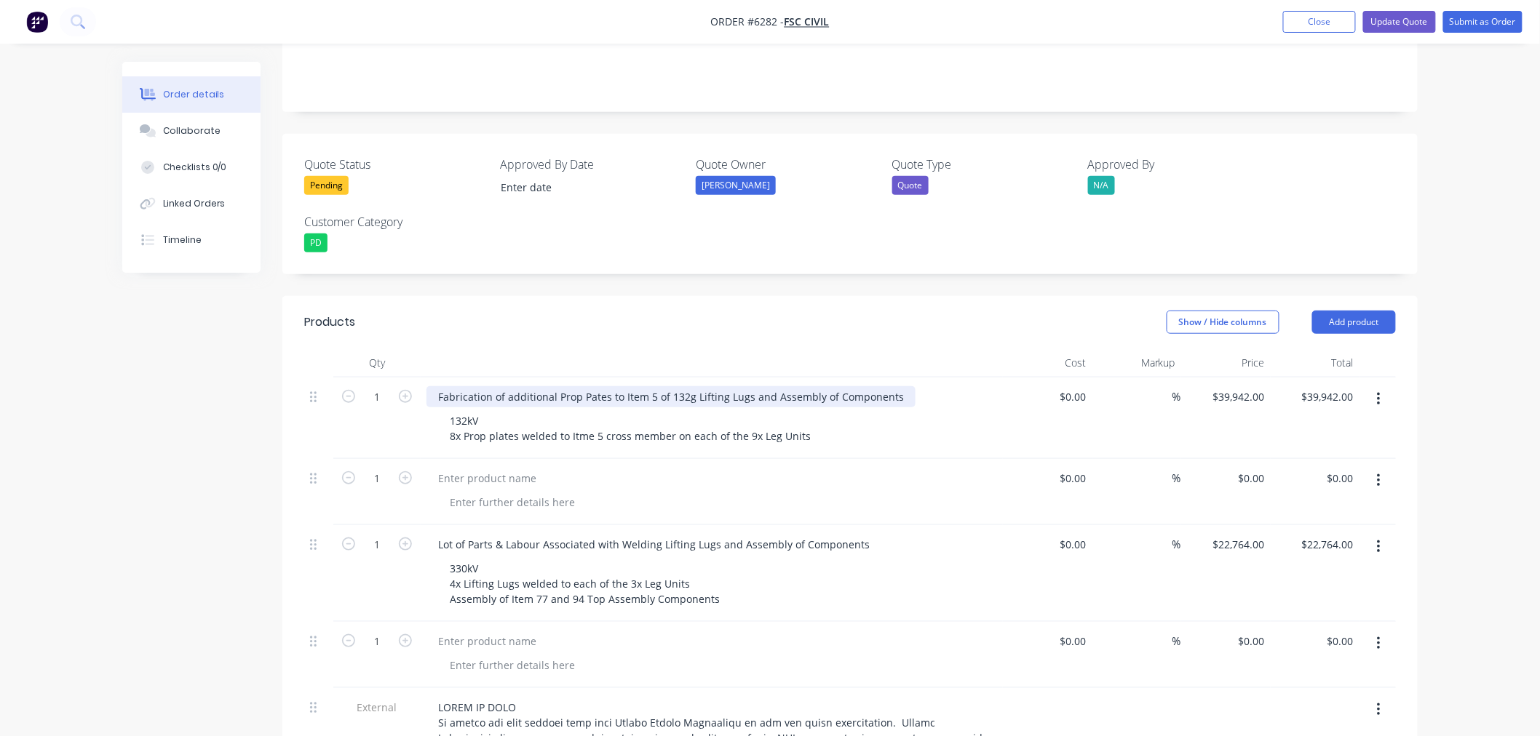
drag, startPoint x: 440, startPoint y: 328, endPoint x: 441, endPoint y: 352, distance: 24.1
click at [440, 386] on div "Fabrication of additional Prop Pates to Item 5 of 132g Lifting Lugs and Assembl…" at bounding box center [670, 396] width 489 height 21
drag, startPoint x: 482, startPoint y: 357, endPoint x: 435, endPoint y: 357, distance: 46.6
click at [435, 378] on div "132kV - Fabrication of additional Prop Pates to Item 5 leg cross members 132kV …" at bounding box center [712, 419] width 582 height 82
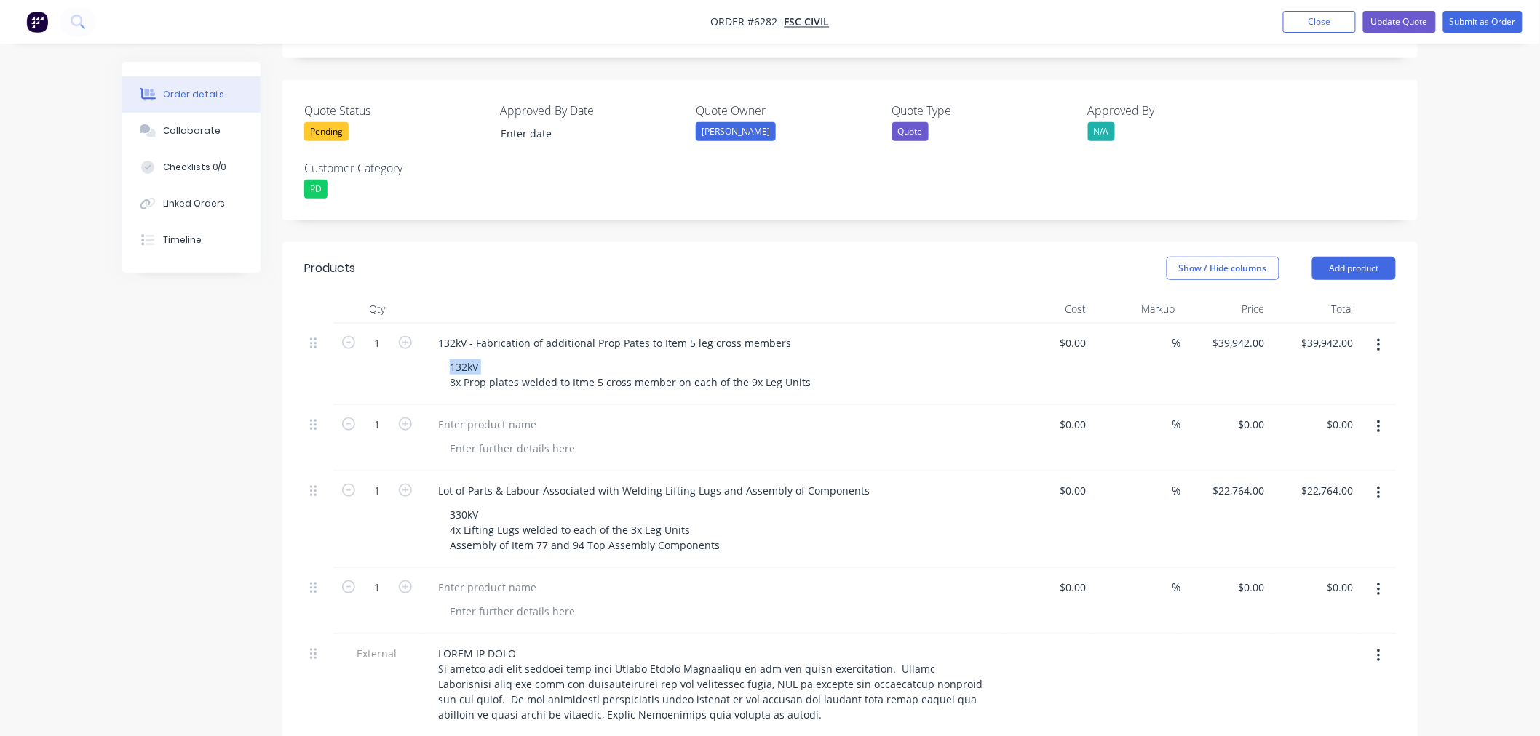
scroll to position [416, 0]
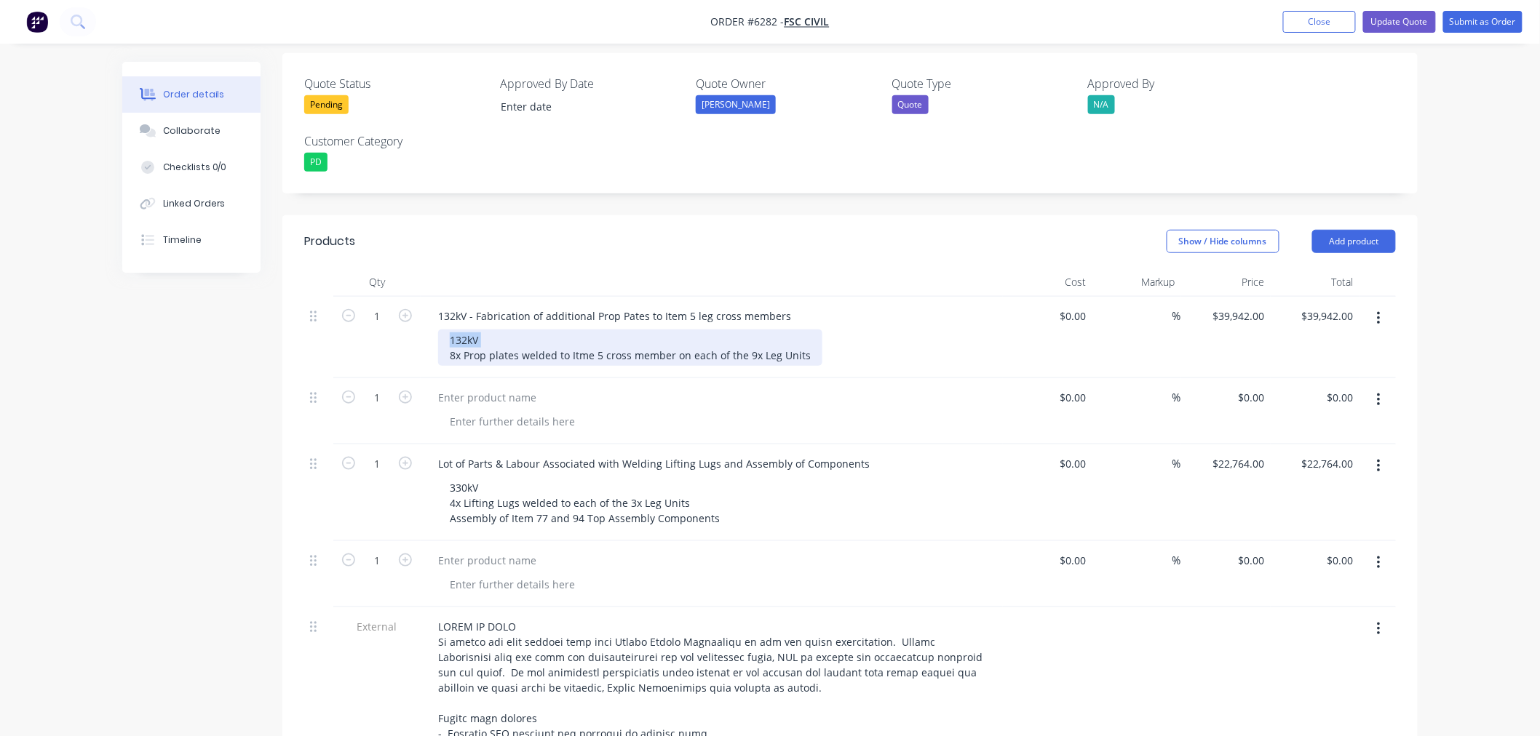
click at [526, 330] on div "132kV 8x Prop plates welded to Itme 5 cross member on each of the 9x Leg Units" at bounding box center [630, 348] width 384 height 36
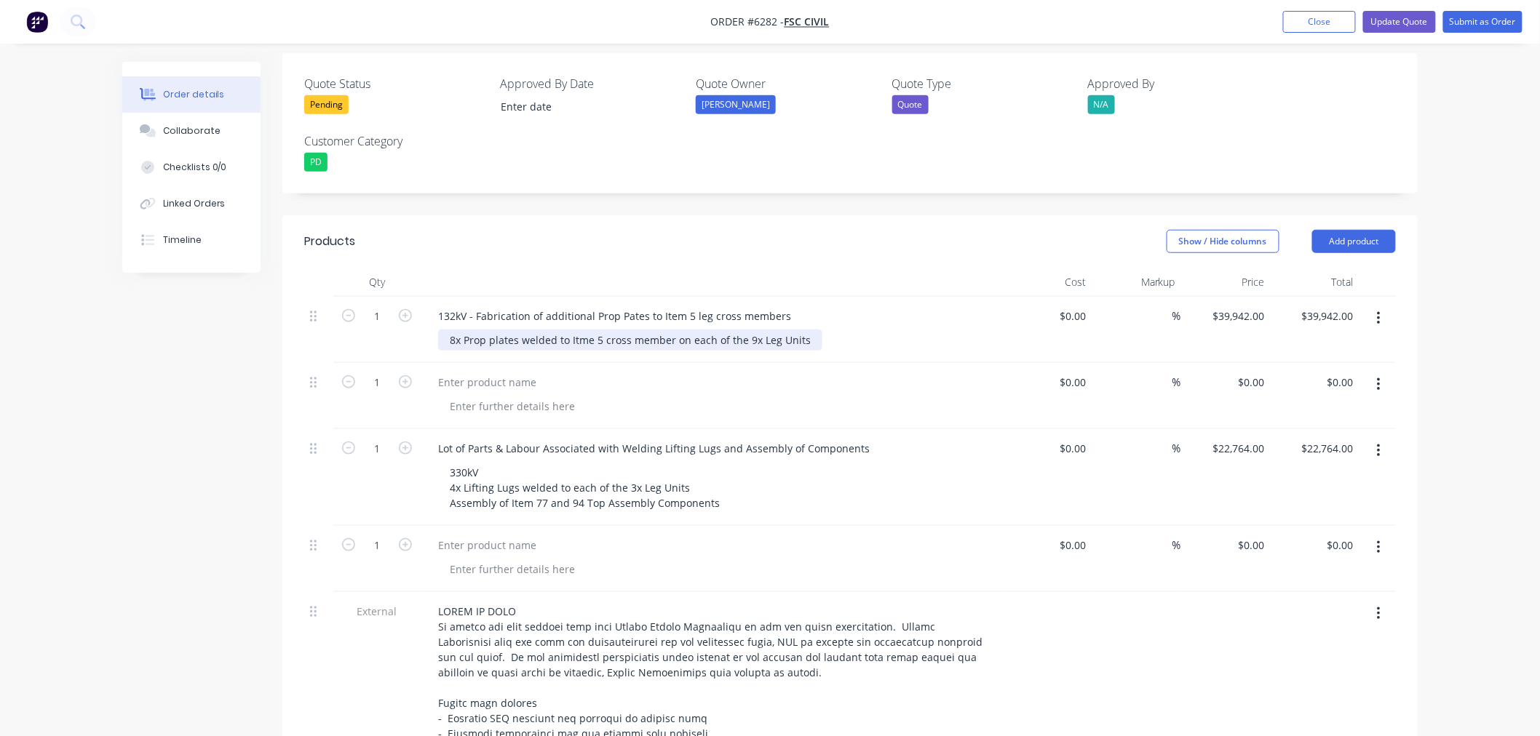
drag, startPoint x: 581, startPoint y: 278, endPoint x: 580, endPoint y: 286, distance: 8.0
click at [580, 330] on div "8x Prop plates welded to Itme 5 cross member on each of the 9x Leg Units" at bounding box center [630, 340] width 384 height 21
click at [474, 372] on div at bounding box center [487, 382] width 122 height 21
click at [692, 306] on div "132kV - Fabrication of additional Prop Pates to Item 5 leg cross members" at bounding box center [614, 316] width 376 height 21
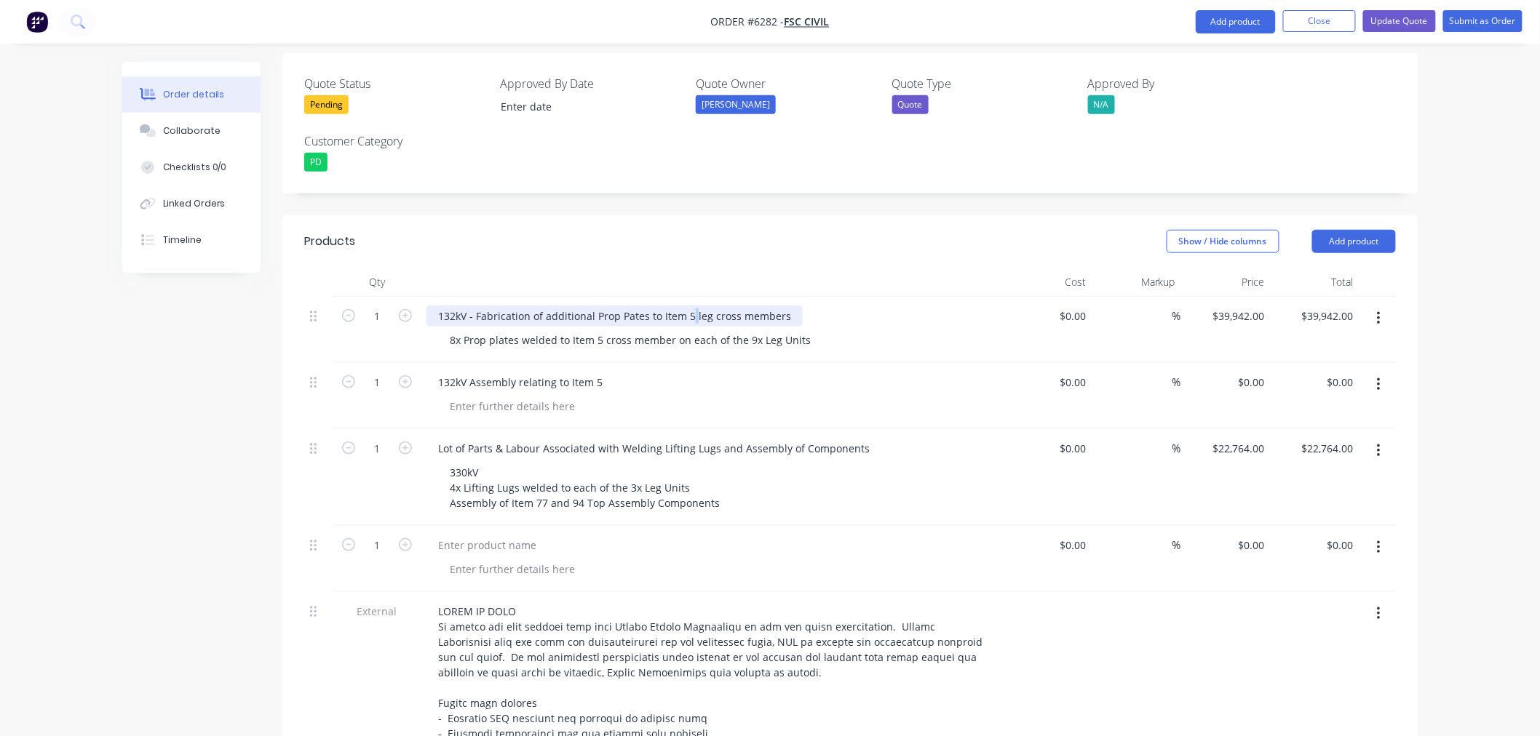
scroll to position [961, 0]
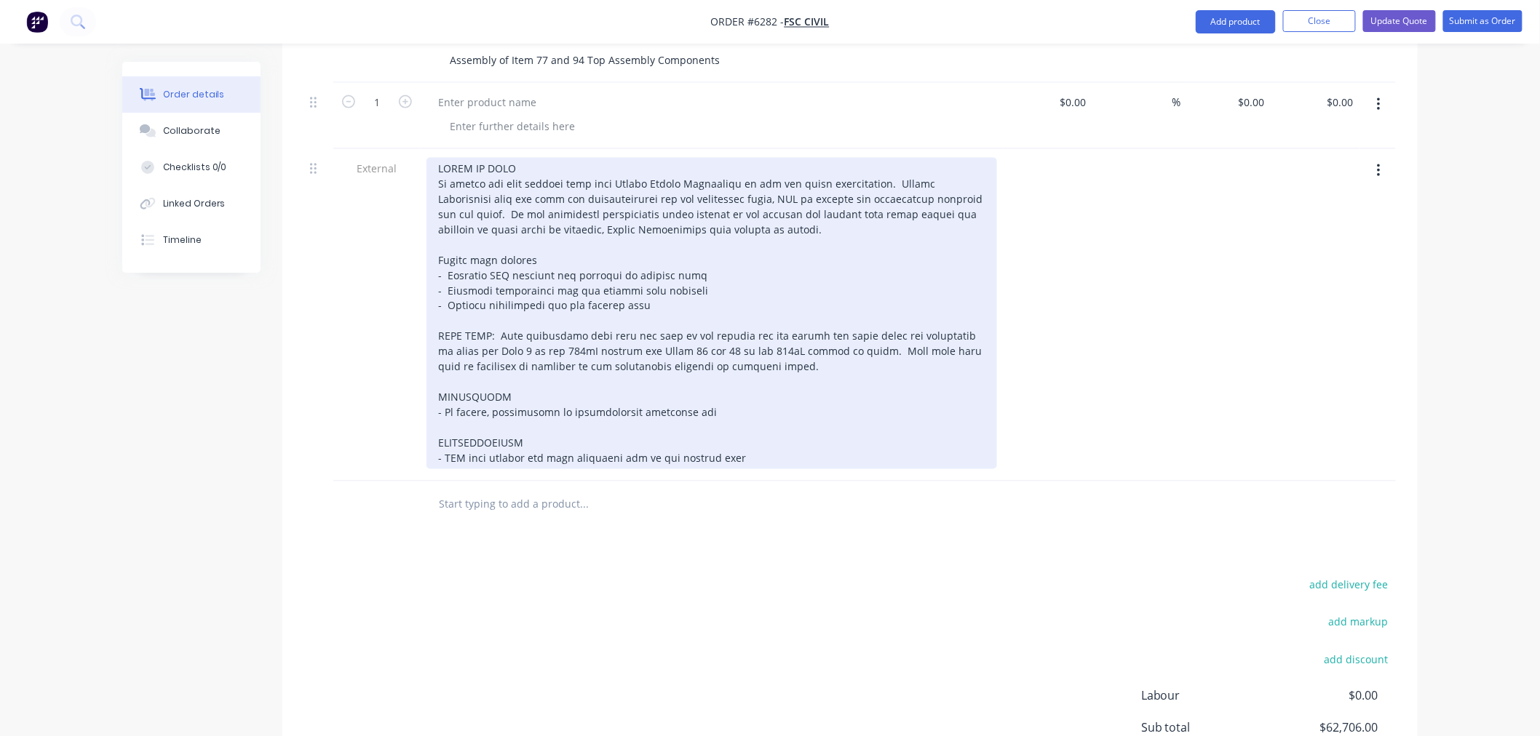
click at [693, 261] on div at bounding box center [711, 313] width 571 height 311
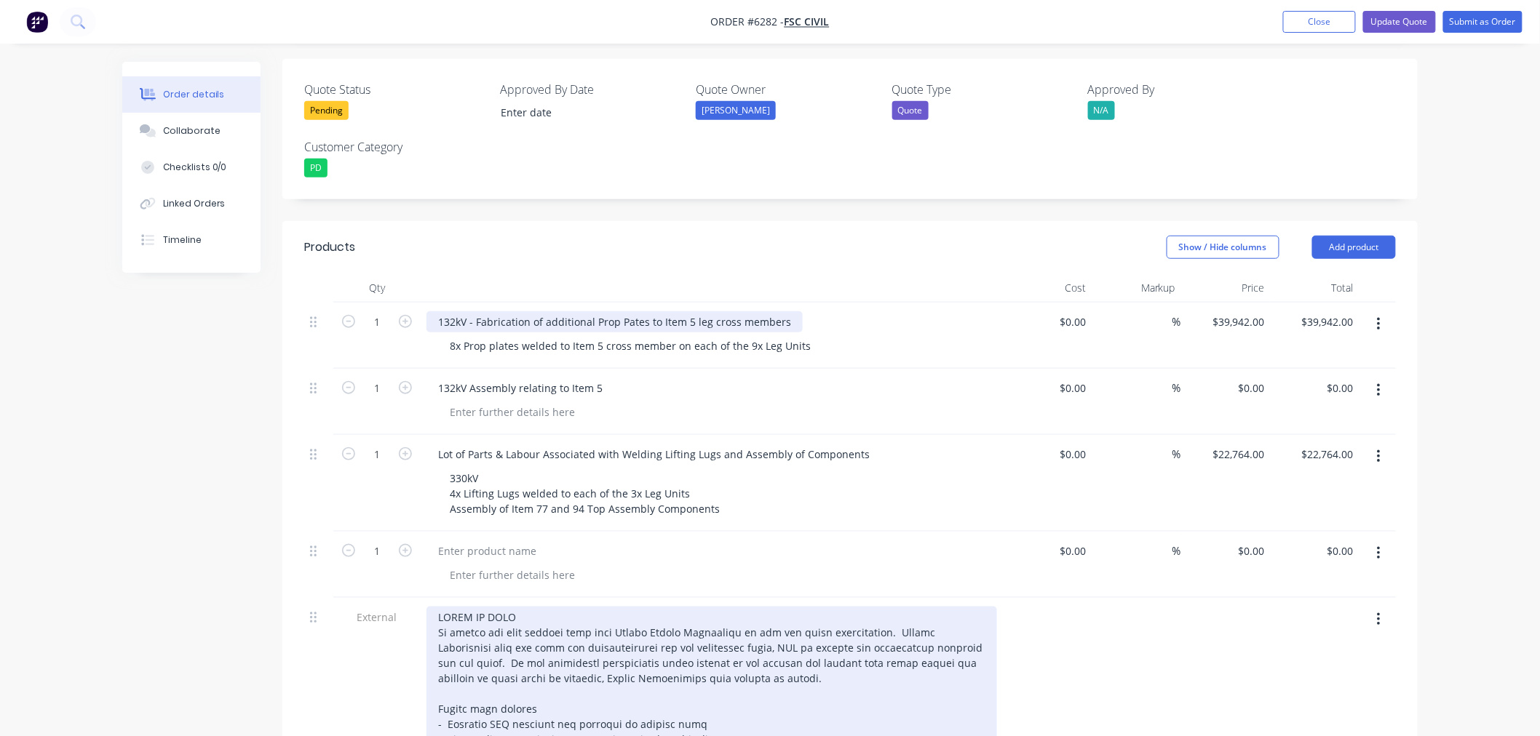
scroll to position [395, 0]
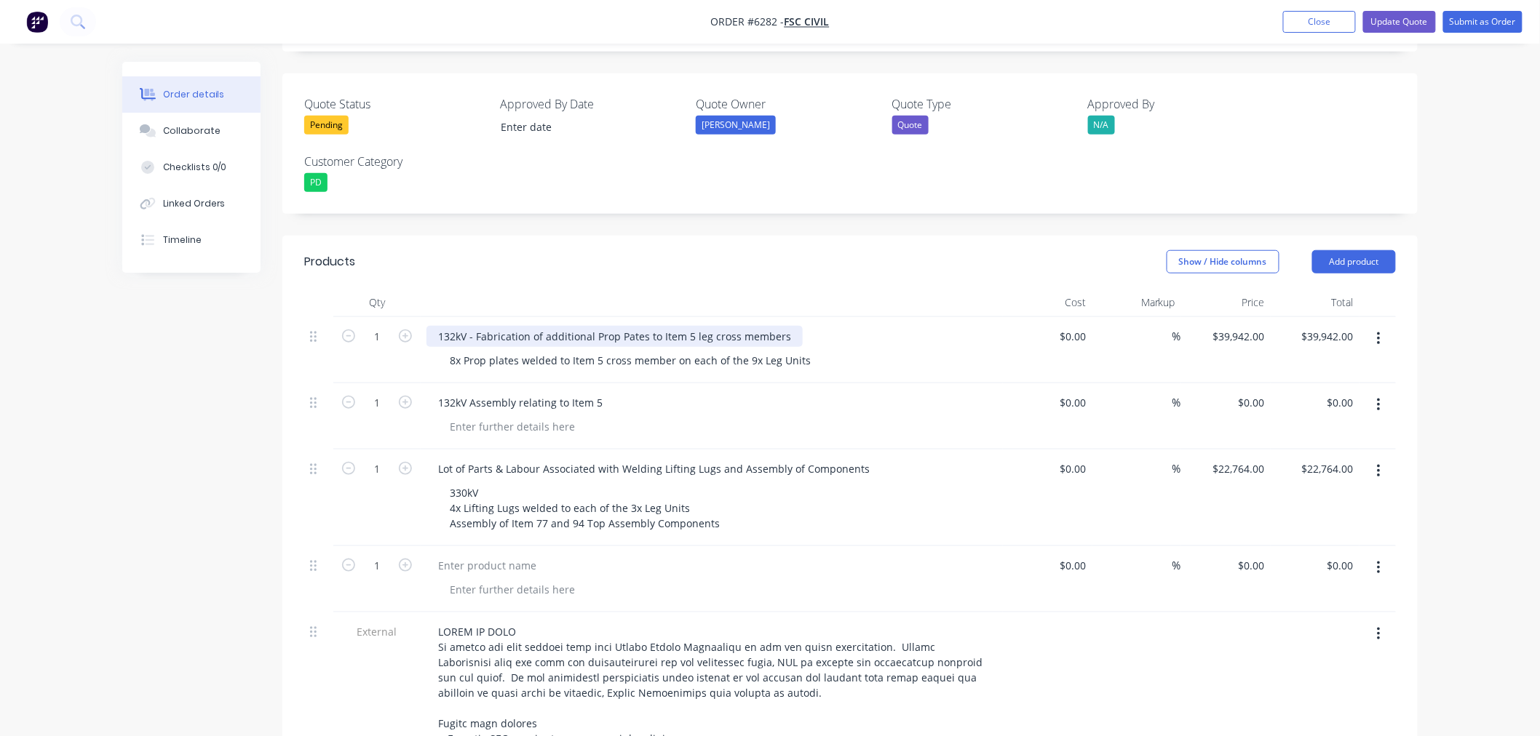
click at [693, 326] on div "132kV - Fabrication of additional Prop Pates to Item 5 leg cross members" at bounding box center [614, 336] width 376 height 21
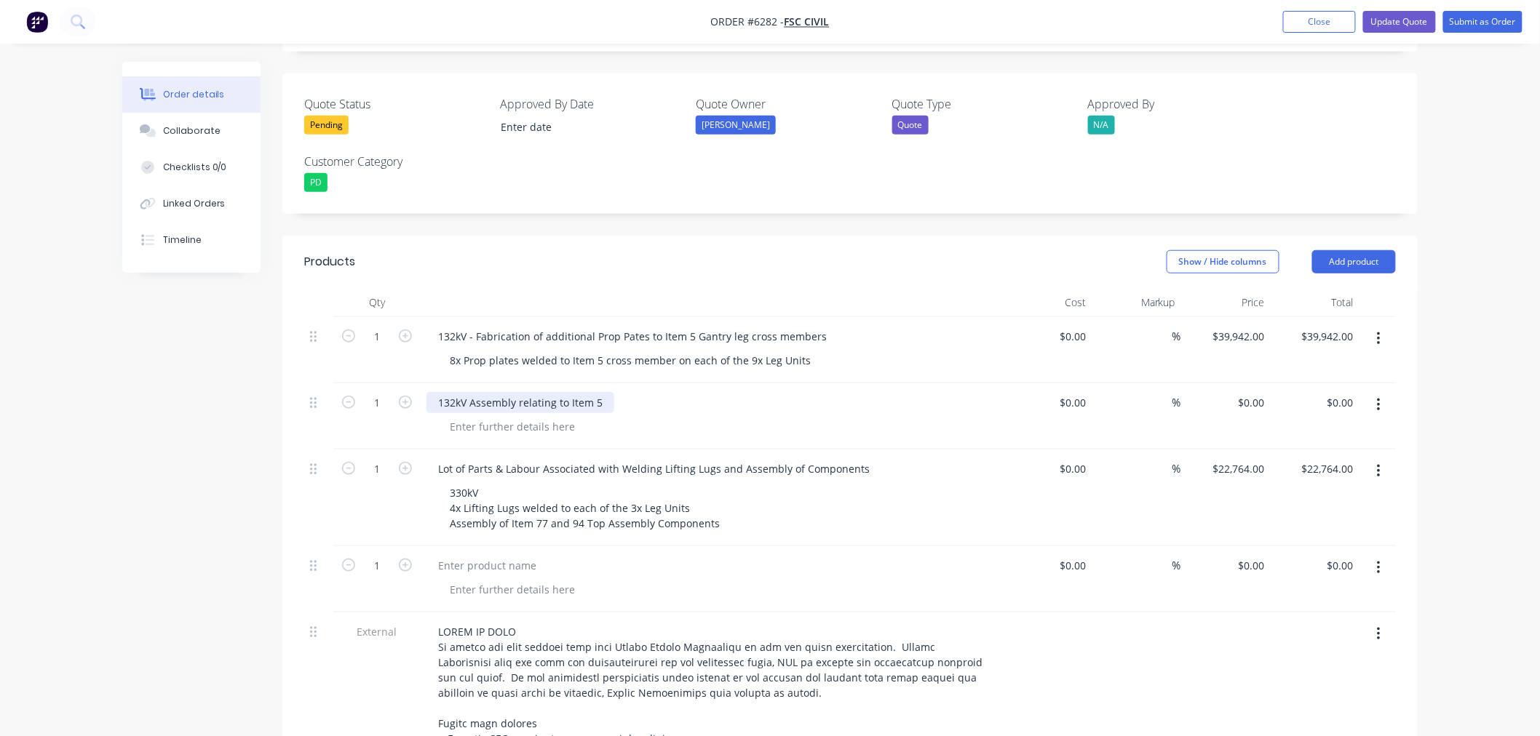
click at [603, 392] on div "132kV Assembly relating to Item 5" at bounding box center [520, 402] width 188 height 21
click at [597, 392] on div "132kV Assembly relating to Item 5" at bounding box center [520, 402] width 188 height 21
click at [1225, 317] on div "39942 $39,942.00" at bounding box center [1226, 350] width 90 height 66
type input "$11,132.00"
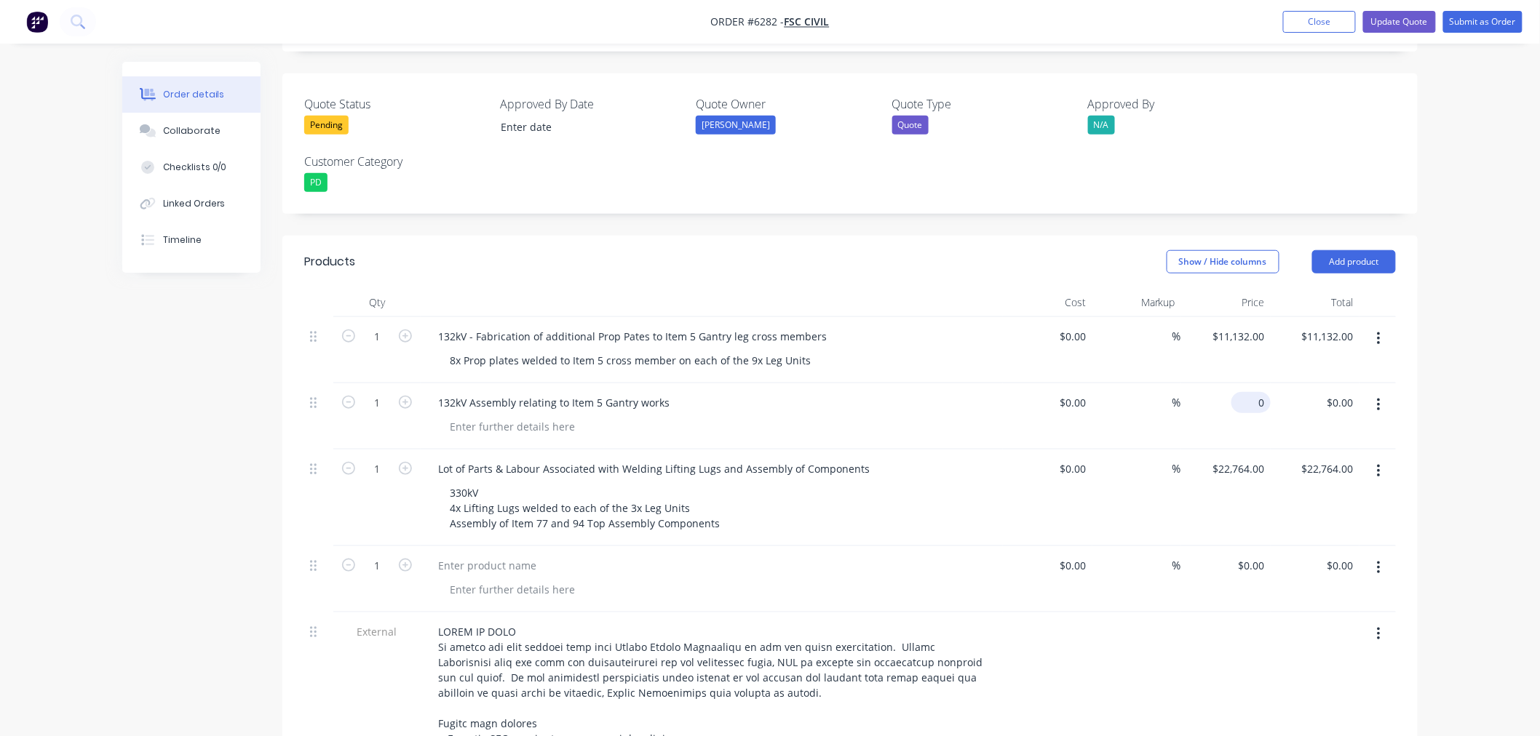
click at [1255, 392] on input "0" at bounding box center [1253, 402] width 33 height 21
type input "$18,900.00"
type input "18900.00"
type input "11132"
type input "$18,900.00"
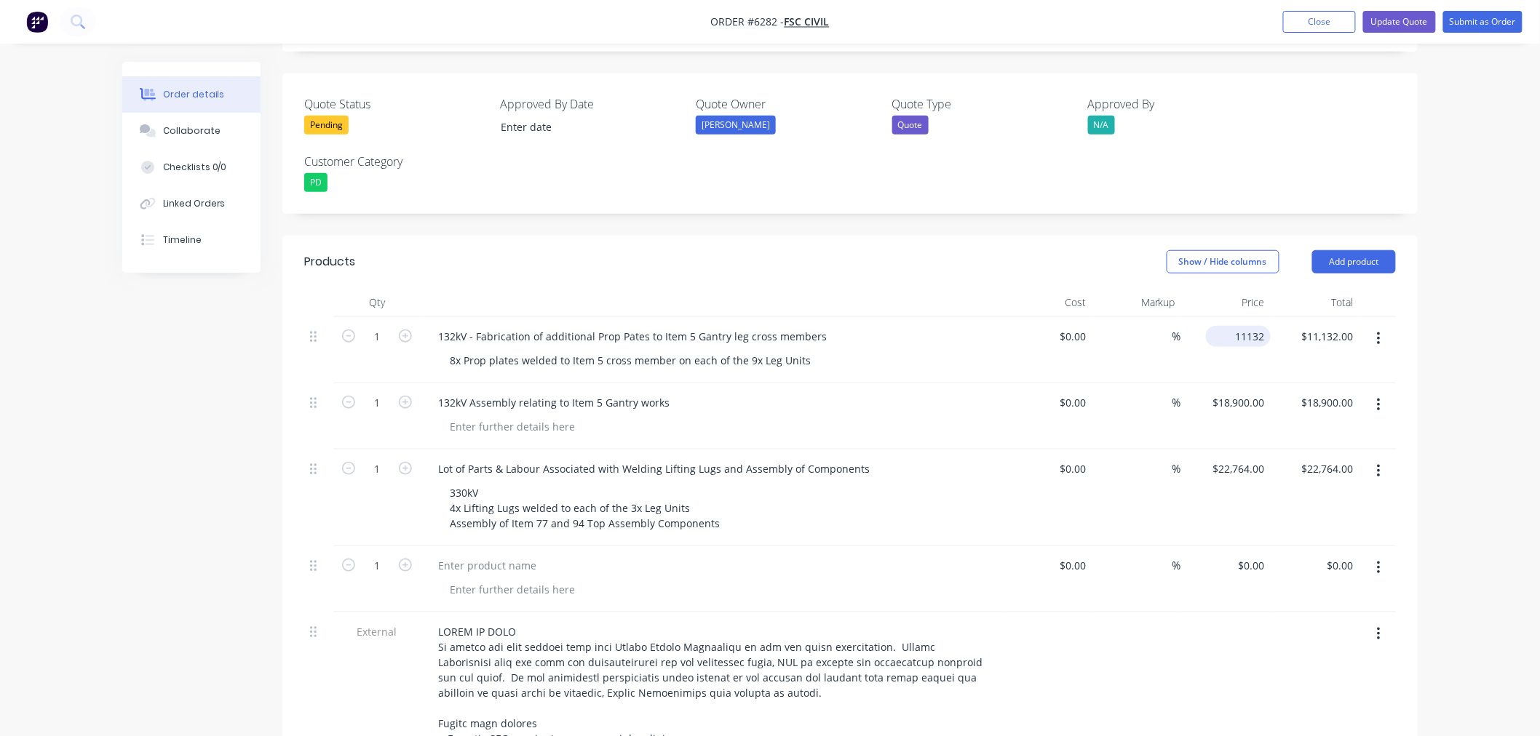
click at [1243, 326] on input "11132" at bounding box center [1241, 336] width 59 height 21
type input "$10,660.00"
click at [670, 350] on div "8x Prop plates welded to Item 5 cross member on each of the 9x Leg Units" at bounding box center [630, 360] width 384 height 21
click at [672, 350] on div "8x Prop plates welded to Item 5 cross member on each of the 9x Leg Units" at bounding box center [630, 360] width 384 height 21
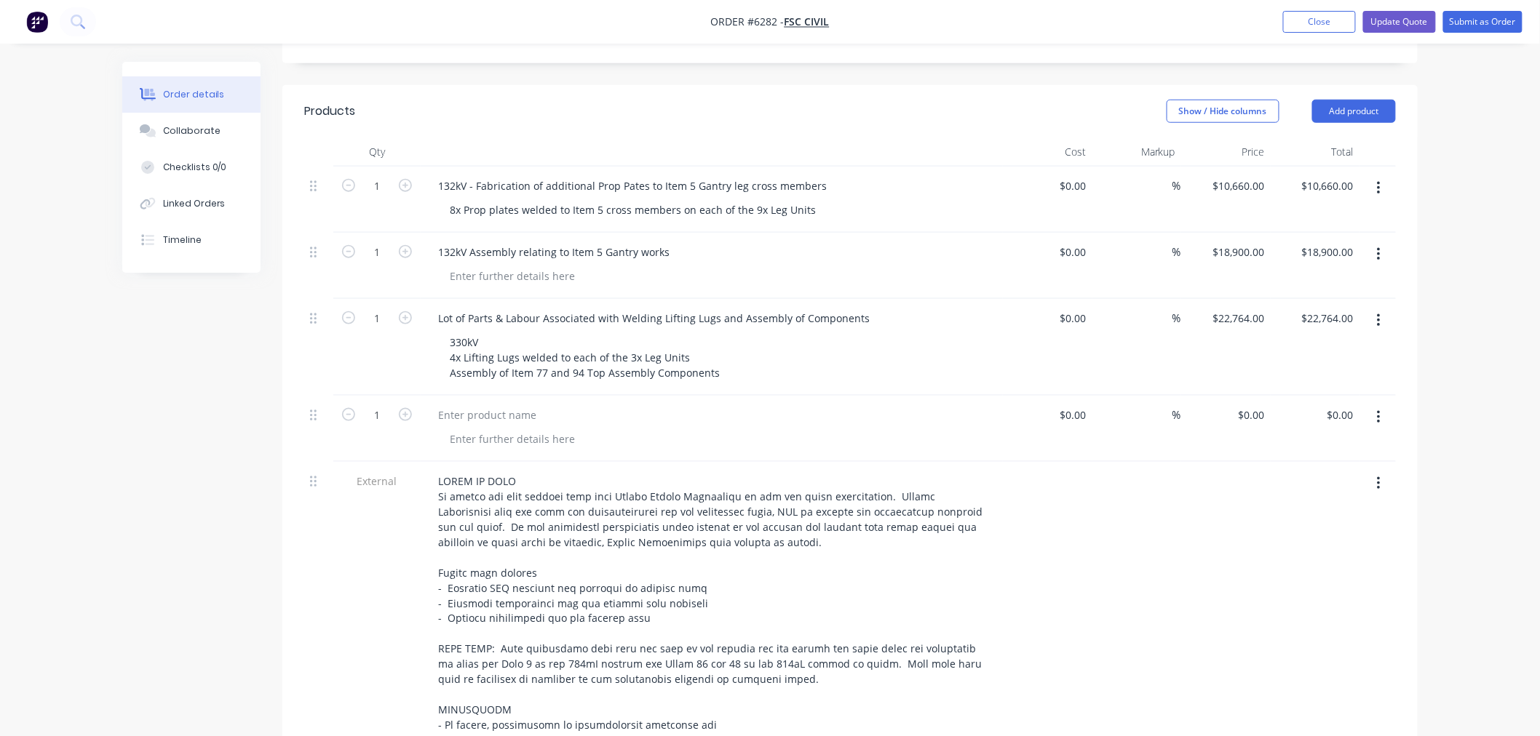
scroll to position [557, 0]
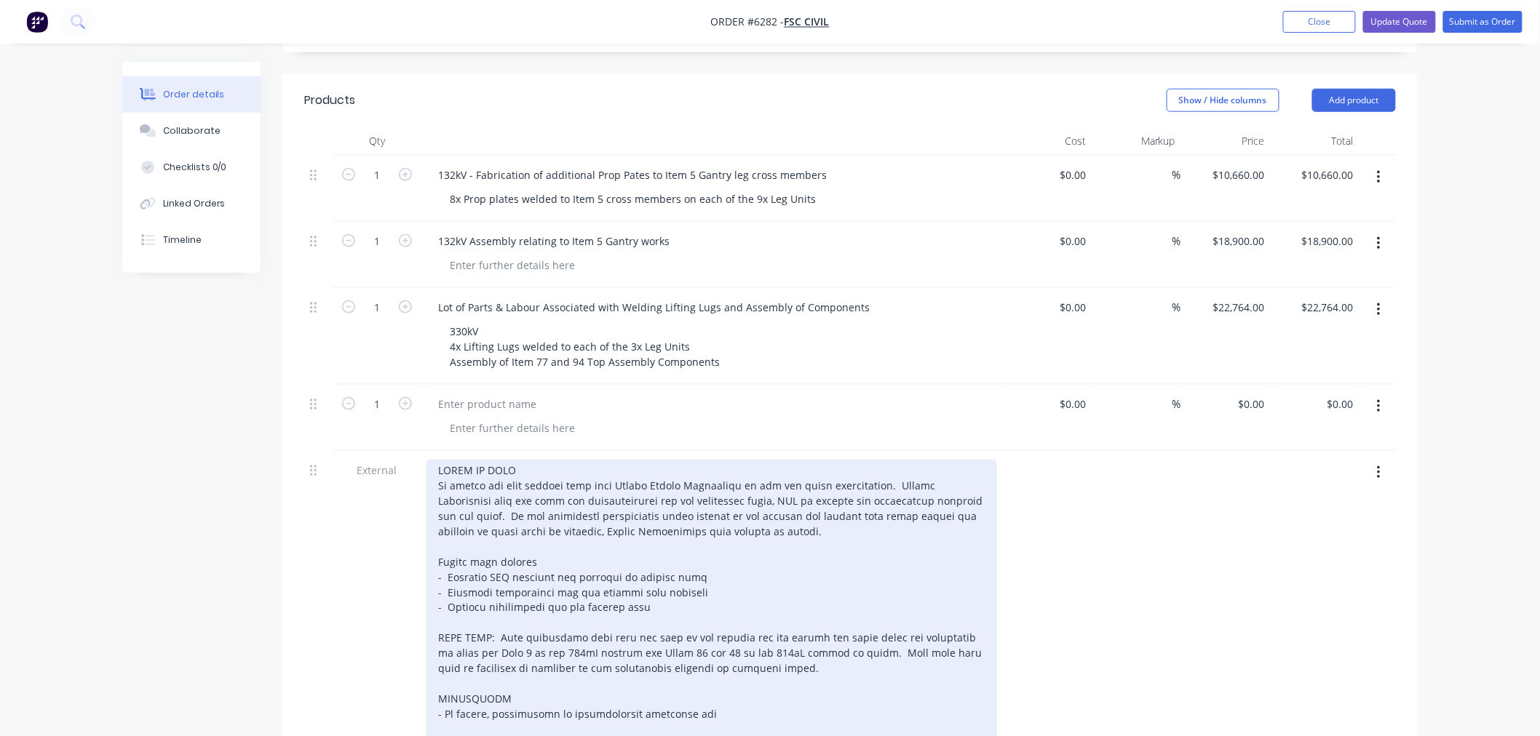
click at [635, 544] on div at bounding box center [711, 615] width 571 height 311
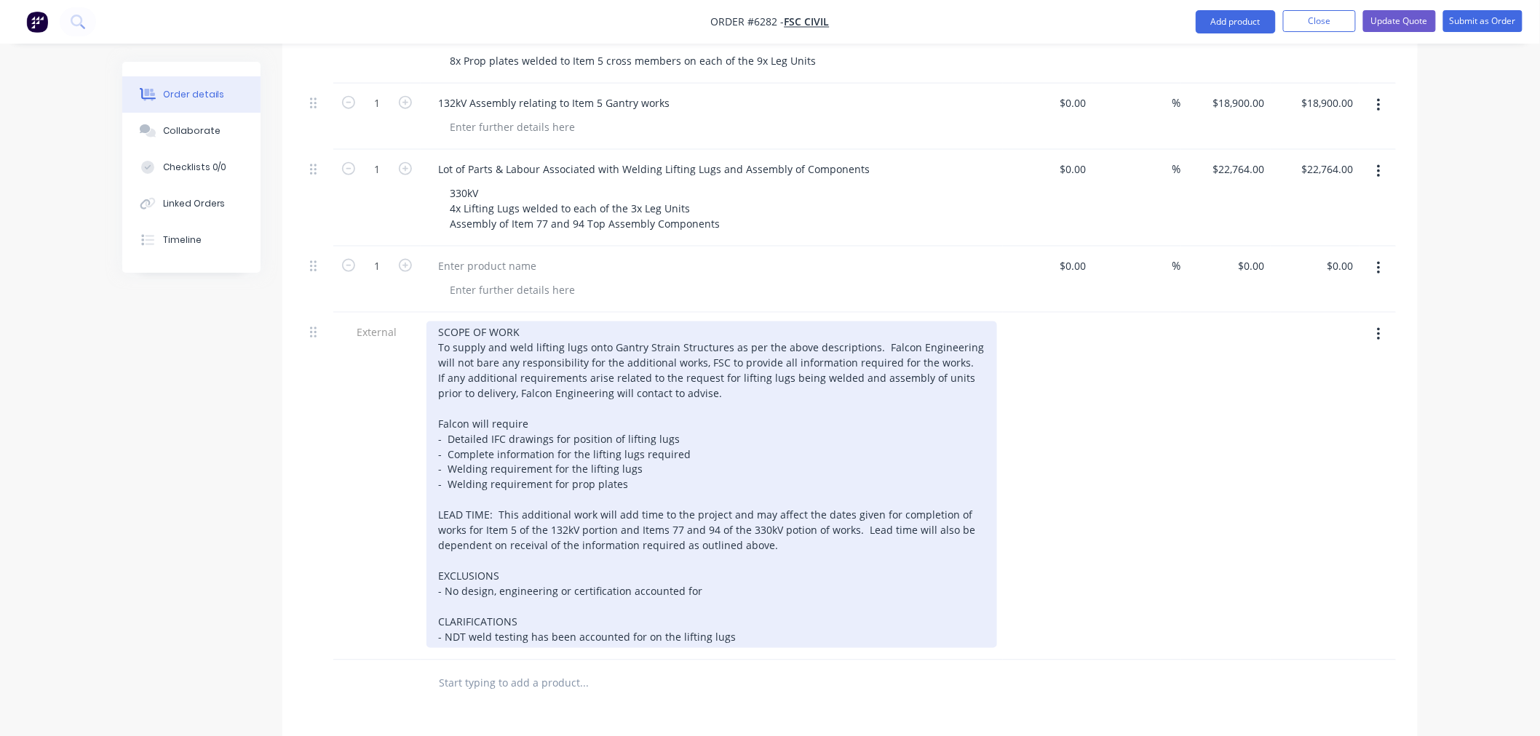
scroll to position [718, 0]
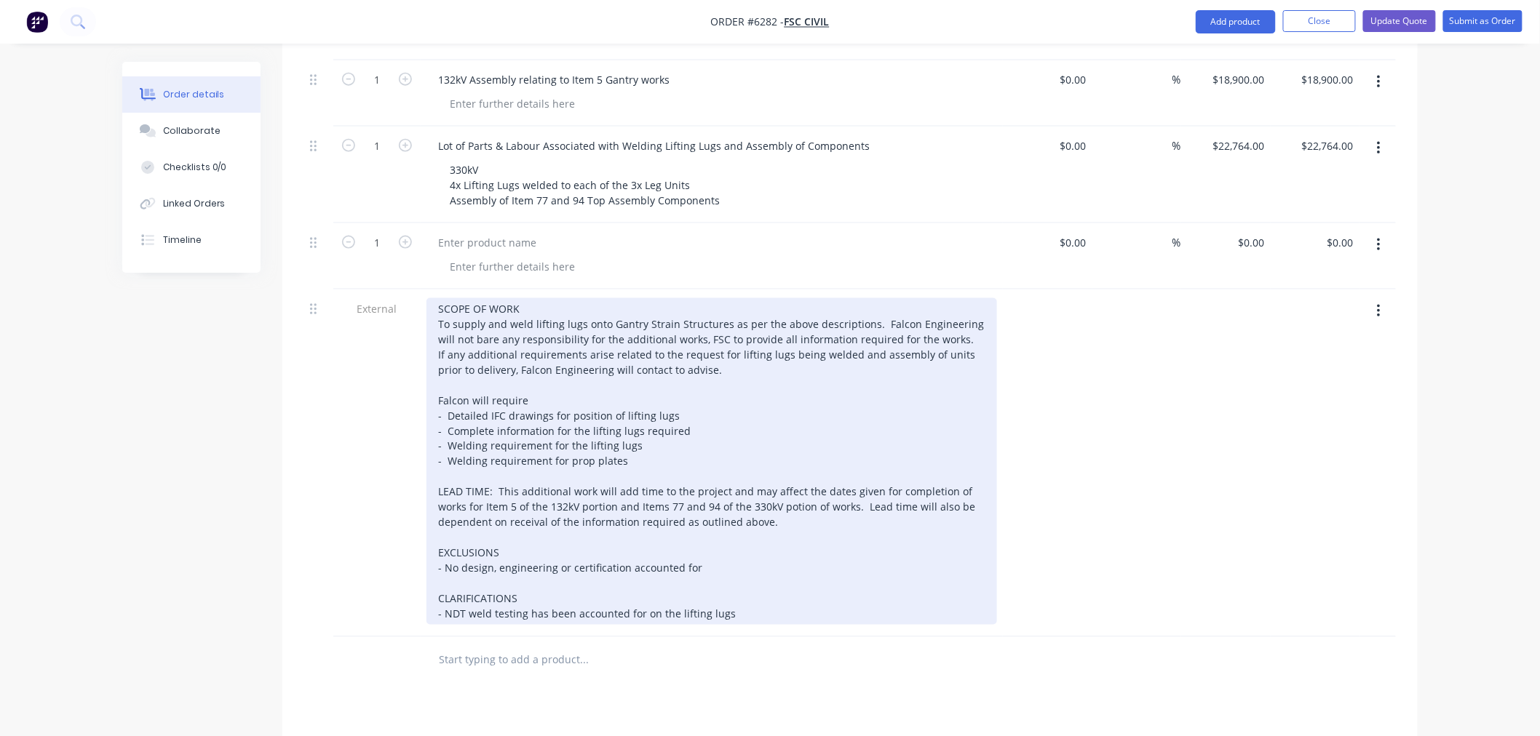
click at [739, 552] on div "SCOPE OF WORK To supply and weld lifting lugs onto Gantry Strain Structures as …" at bounding box center [711, 461] width 571 height 327
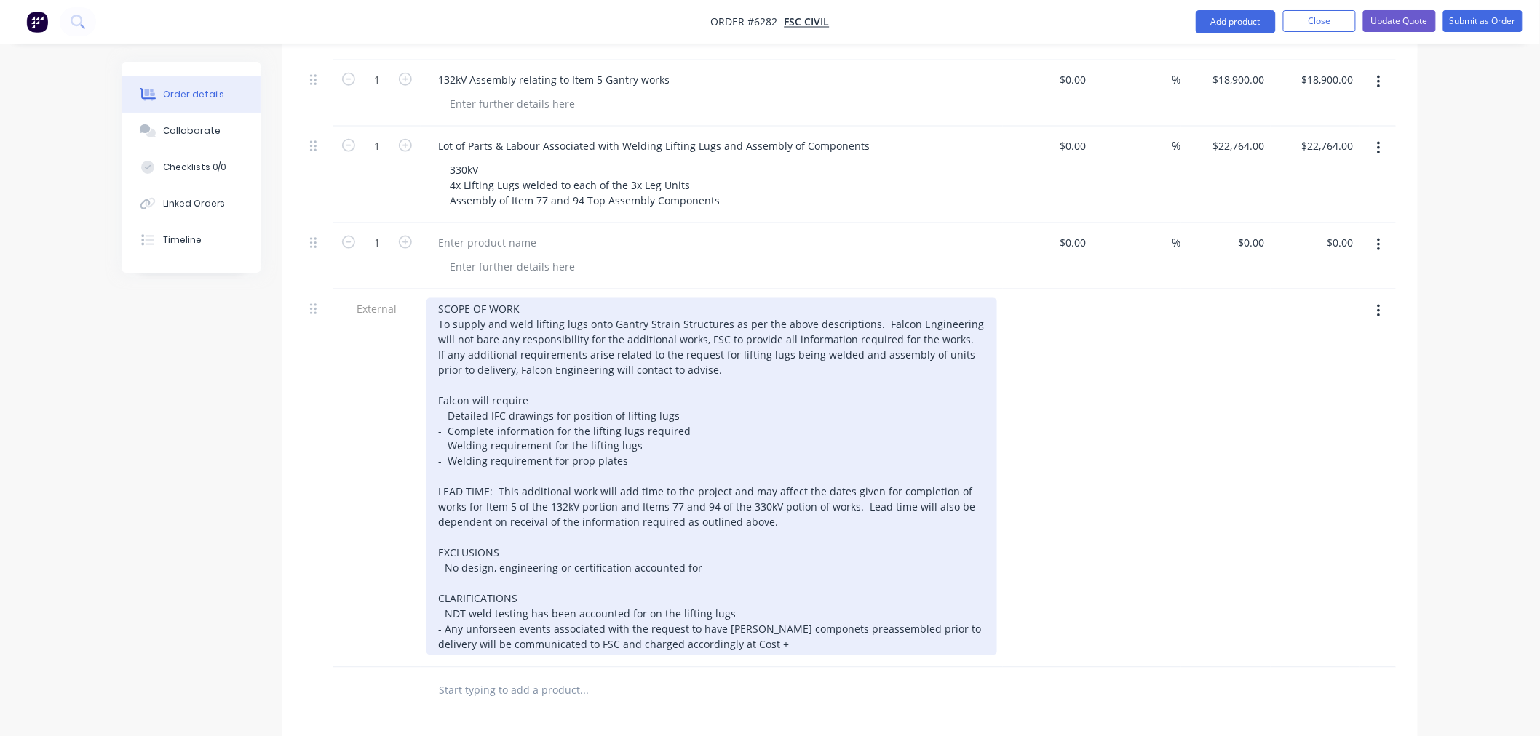
click at [796, 565] on div "SCOPE OF WORK To supply and weld lifting lugs onto Gantry Strain Structures as …" at bounding box center [711, 476] width 571 height 357
click at [517, 571] on div "SCOPE OF WORK To supply and weld lifting lugs onto Gantry Strain Structures as …" at bounding box center [711, 476] width 571 height 357
click at [583, 298] on div "SCOPE OF WORK To supply and weld lifting lugs onto Gantry Strain Structures as …" at bounding box center [711, 476] width 571 height 357
click at [895, 298] on div "SCOPE OF WORK To supply and weld lifting lugs and prop plates onto Gantry Strai…" at bounding box center [711, 476] width 571 height 357
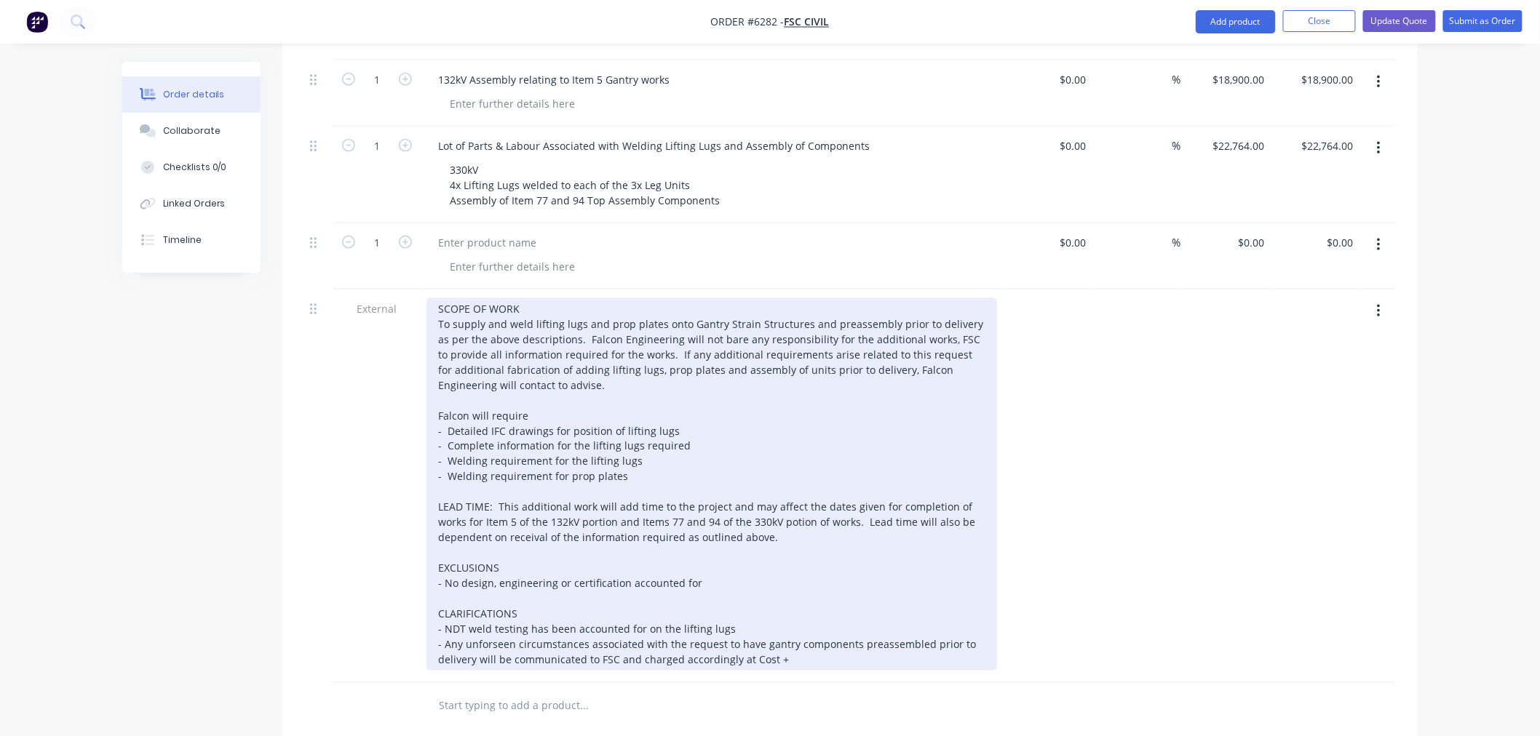
click at [926, 298] on div "SCOPE OF WORK To supply and weld lifting lugs and prop plates onto Gantry Strai…" at bounding box center [711, 484] width 571 height 373
click at [685, 367] on div "SCOPE OF WORK To supply and weld lifting lugs and prop plates onto Gantry Strai…" at bounding box center [711, 484] width 571 height 373
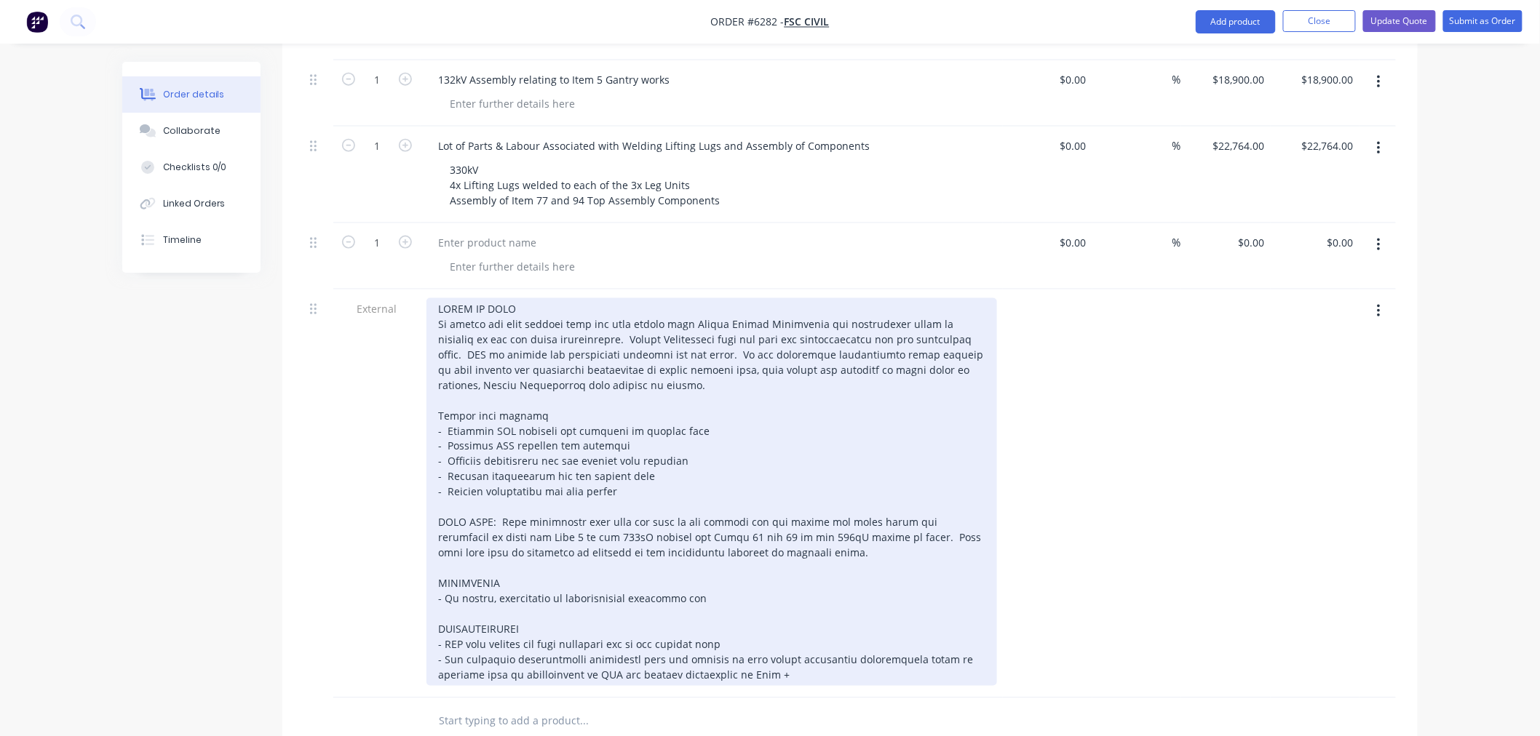
click at [617, 386] on div at bounding box center [711, 492] width 571 height 388
click at [639, 581] on div at bounding box center [711, 492] width 571 height 388
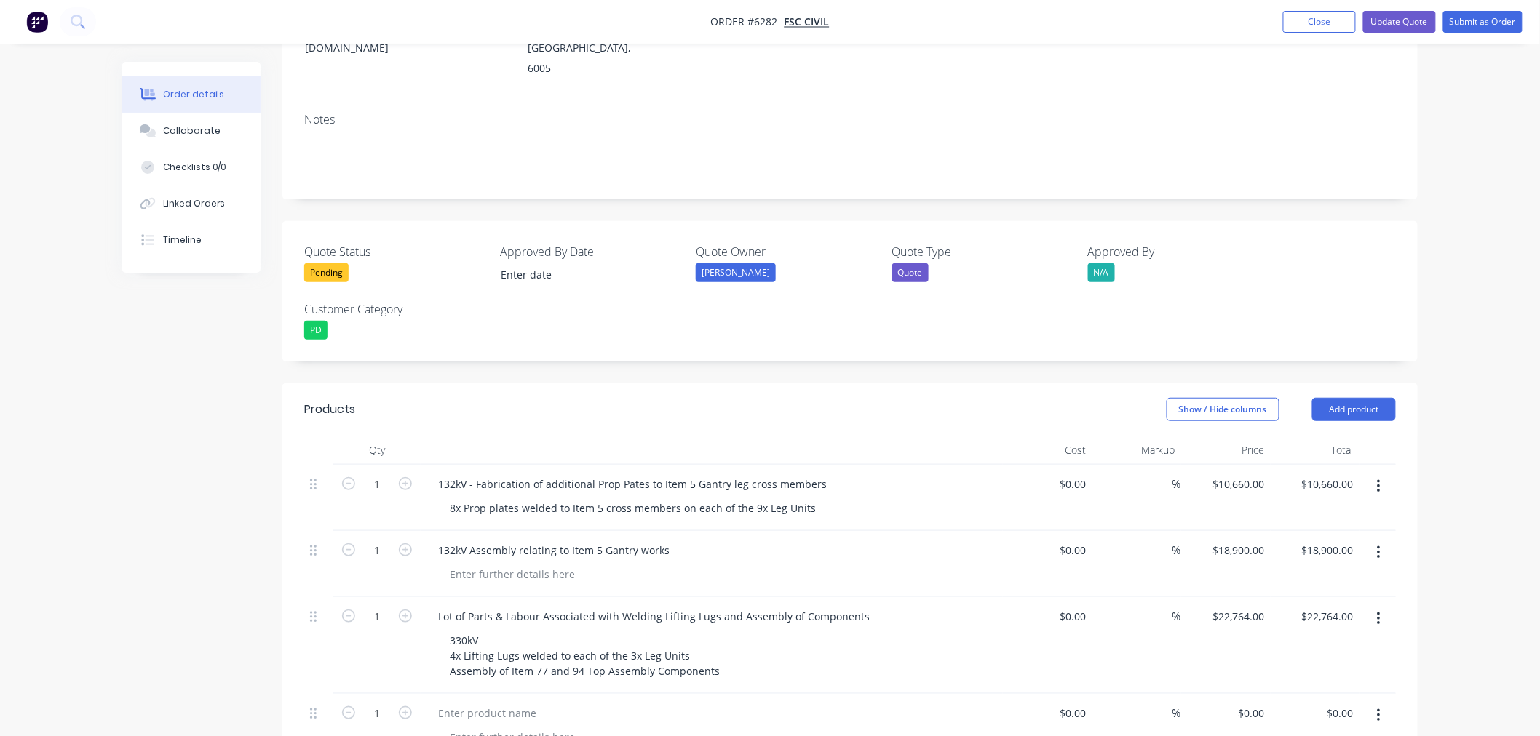
scroll to position [234, 0]
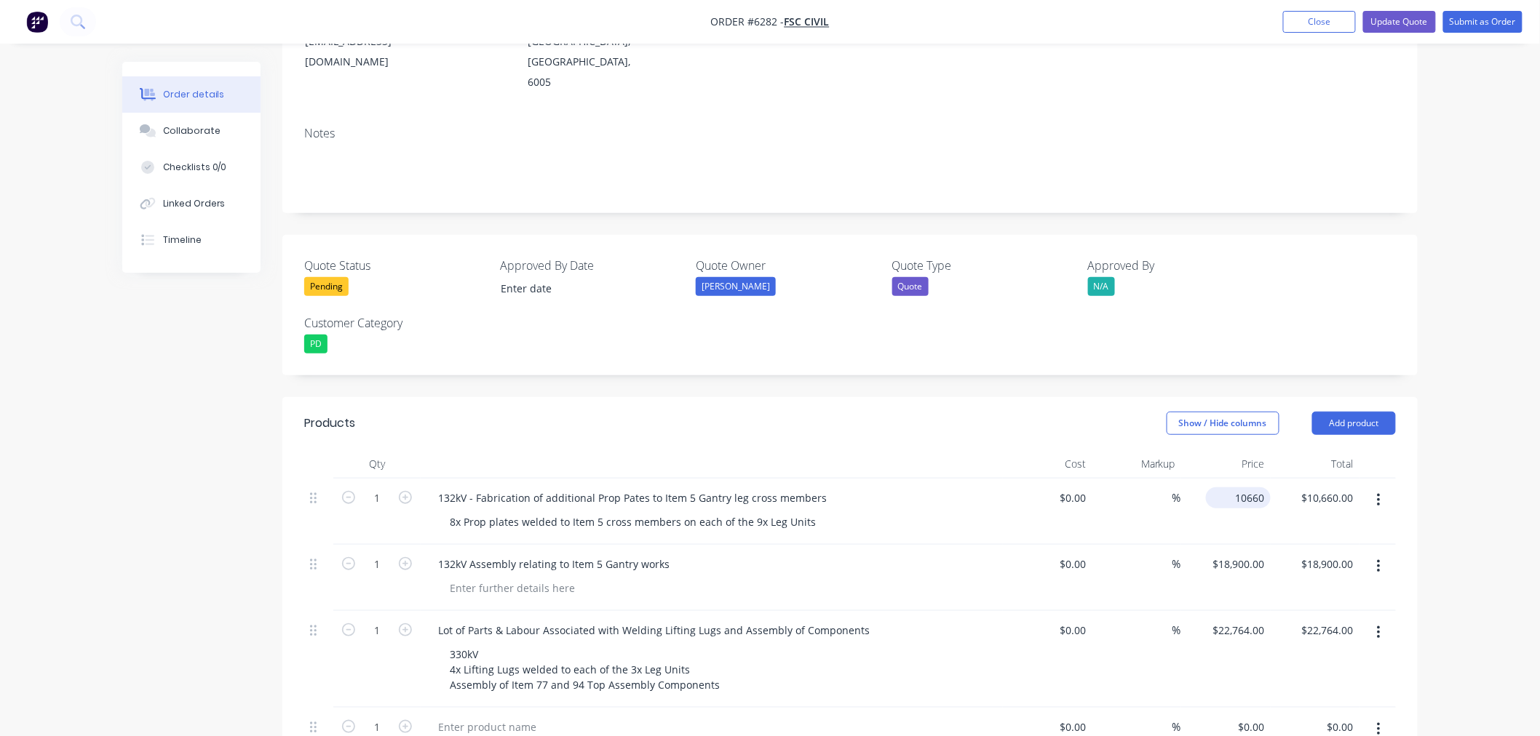
drag, startPoint x: 1239, startPoint y: 430, endPoint x: 1239, endPoint y: 440, distance: 10.2
click at [1239, 488] on input "10660" at bounding box center [1241, 498] width 59 height 21
type input "$10,862.00"
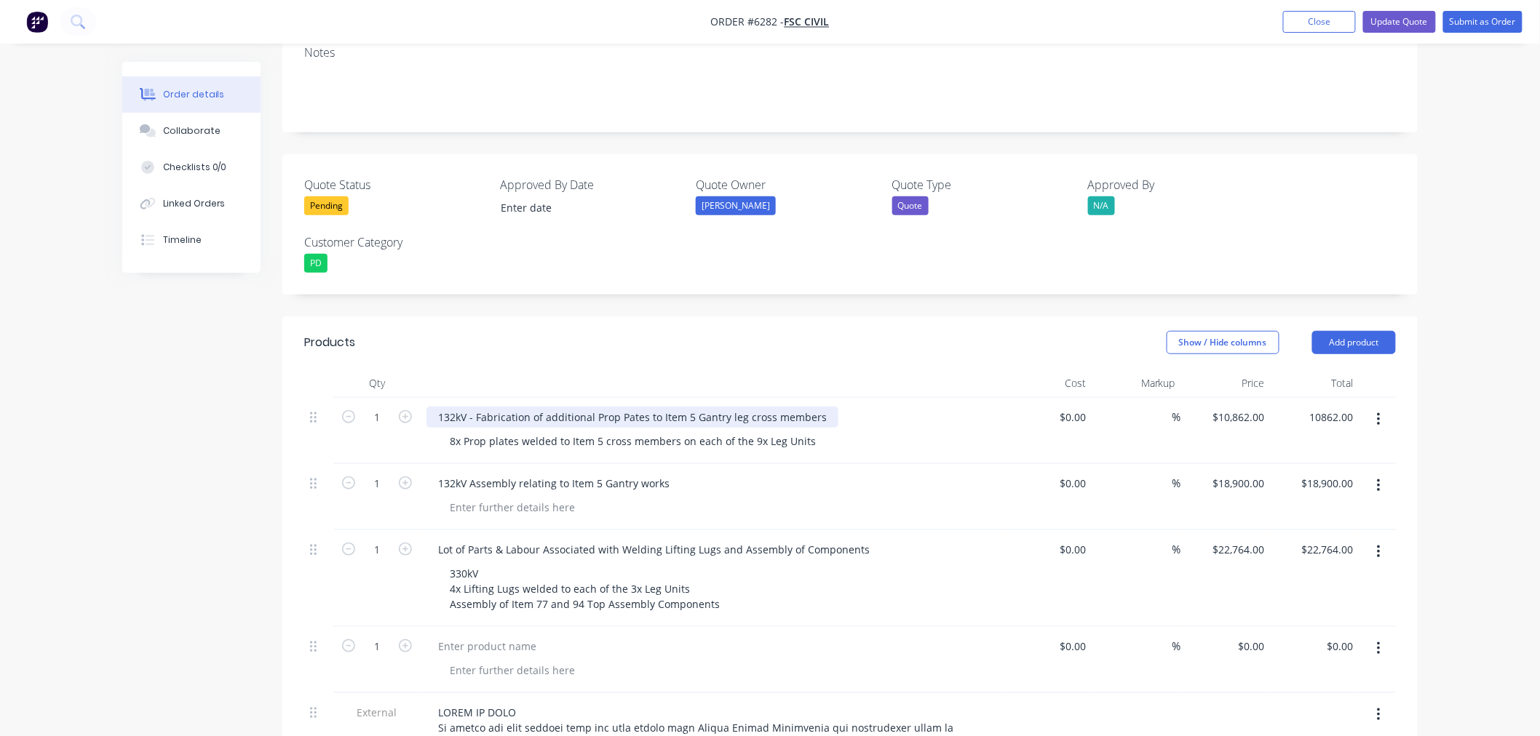
type input "$10,862.00"
drag, startPoint x: 437, startPoint y: 353, endPoint x: 821, endPoint y: 354, distance: 383.5
click at [821, 407] on div "132kV - Fabrication of additional Prop Pates to Item 5 Gantry leg cross members" at bounding box center [632, 417] width 412 height 21
drag, startPoint x: 821, startPoint y: 354, endPoint x: 428, endPoint y: 365, distance: 393.1
click at [428, 407] on div "132kV - Fabrication of additional Prop Pates to Item 5 Gantry leg cross members" at bounding box center [632, 417] width 412 height 21
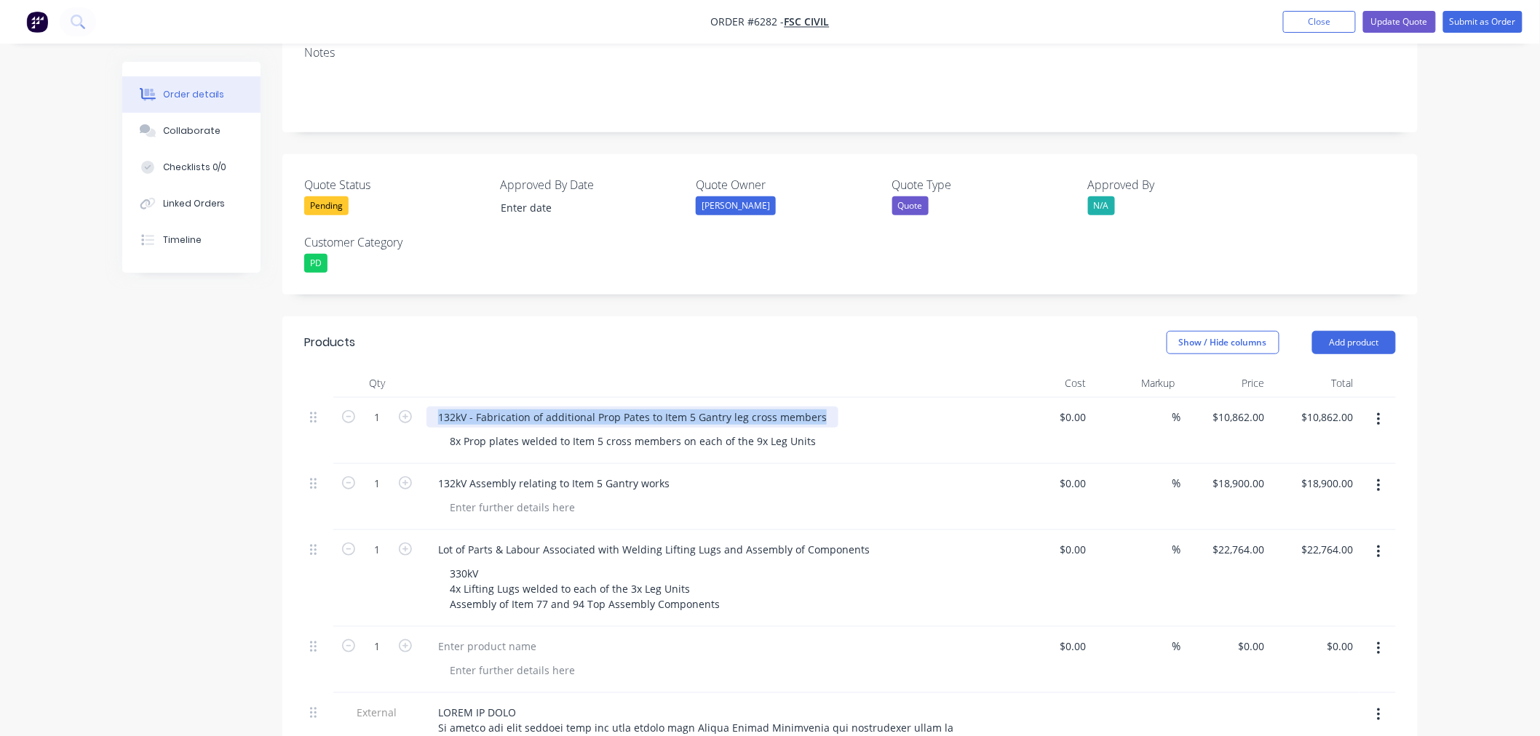
copy div "132kV - Fabrication of additional Prop Pates to Item 5 Gantry leg cross members"
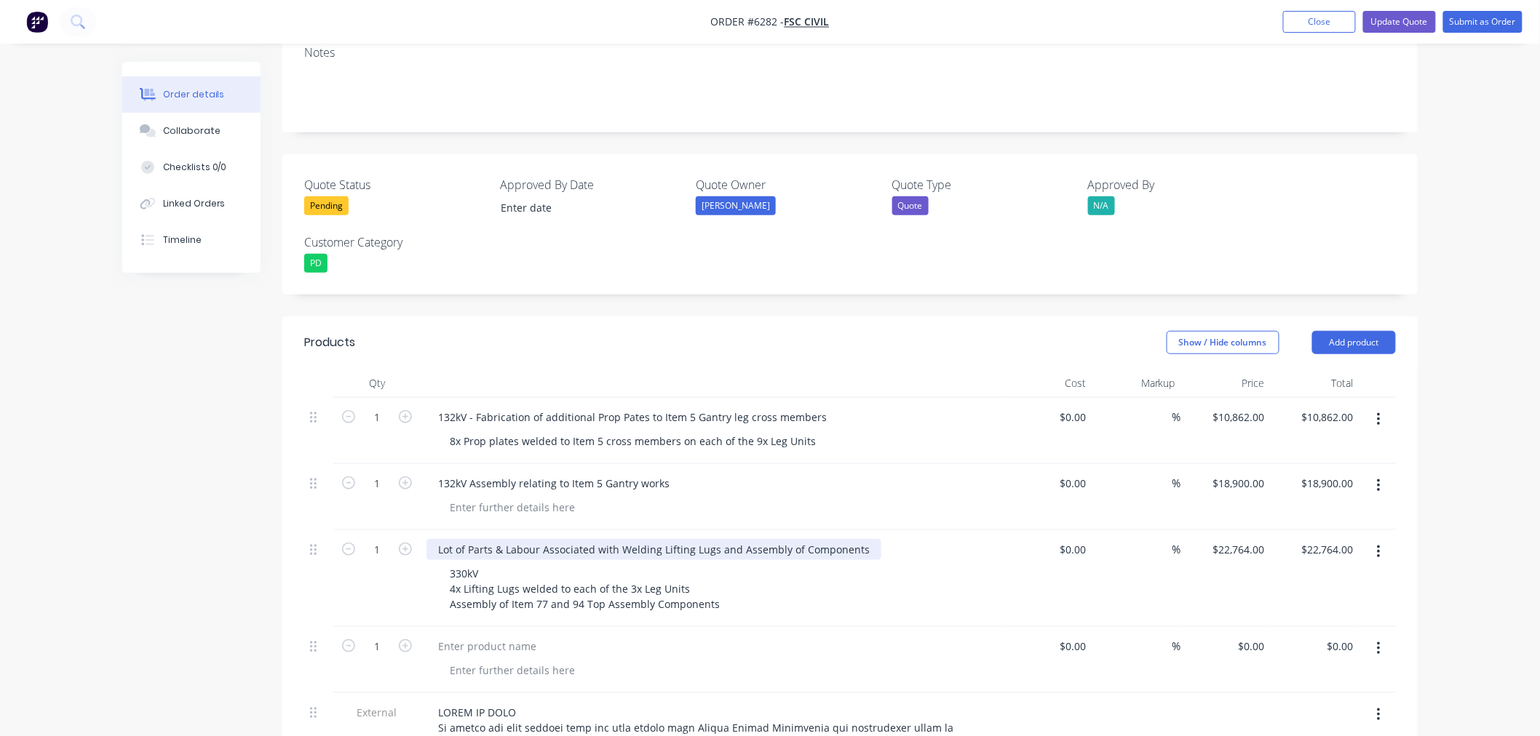
click at [472, 539] on div "Lot of Parts & Labour Associated with Welding Lifting Lugs and Assembly of Comp…" at bounding box center [653, 549] width 455 height 21
click at [448, 539] on div "Lot of Parts & Labour Associated with Welding Lifting Lugs and Assembly of Comp…" at bounding box center [653, 549] width 455 height 21
drag, startPoint x: 440, startPoint y: 489, endPoint x: 865, endPoint y: 493, distance: 425.0
click at [862, 539] on div "Lot of Parts & Labour Associated with Welding Lifting Lugs and Assembly of Comp…" at bounding box center [653, 549] width 455 height 21
paste div
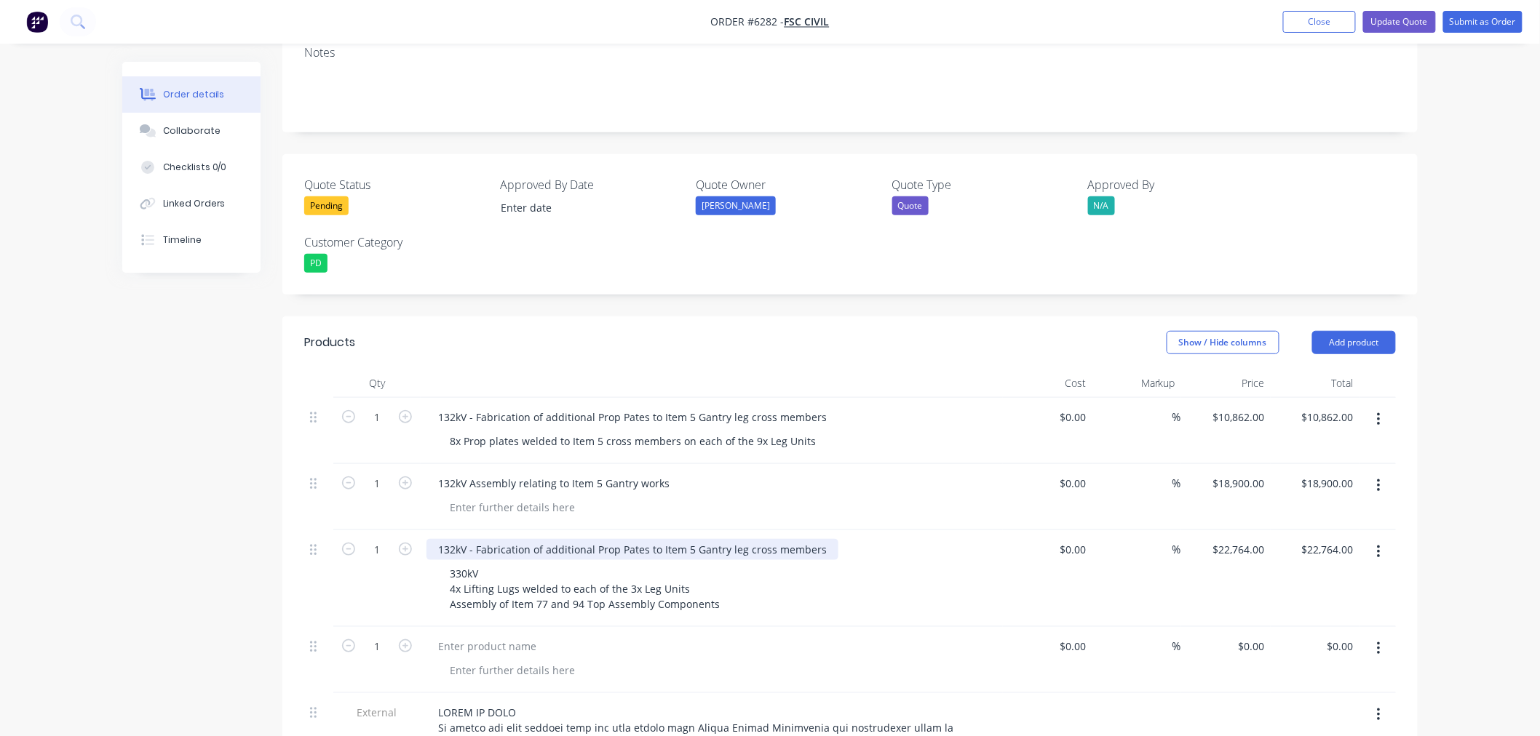
click at [442, 539] on div "132kV - Fabrication of additional Prop Pates to Item 5 Gantry leg cross members" at bounding box center [632, 549] width 412 height 21
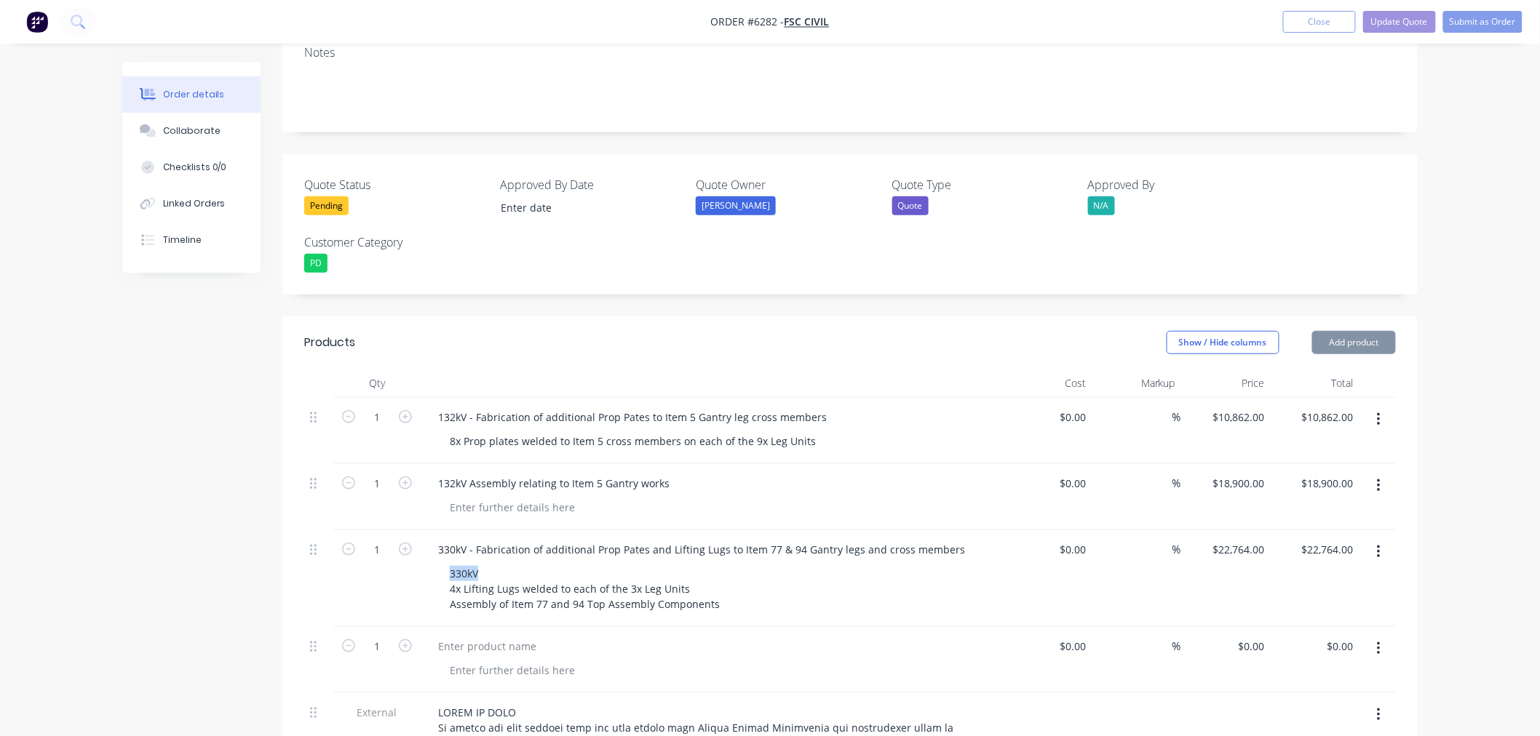
drag, startPoint x: 492, startPoint y: 509, endPoint x: 419, endPoint y: 512, distance: 72.8
click at [419, 530] on div "1 330kV - Fabrication of additional Prop Pates and Lifting Lugs to Item 77 & 94…" at bounding box center [850, 578] width 1092 height 97
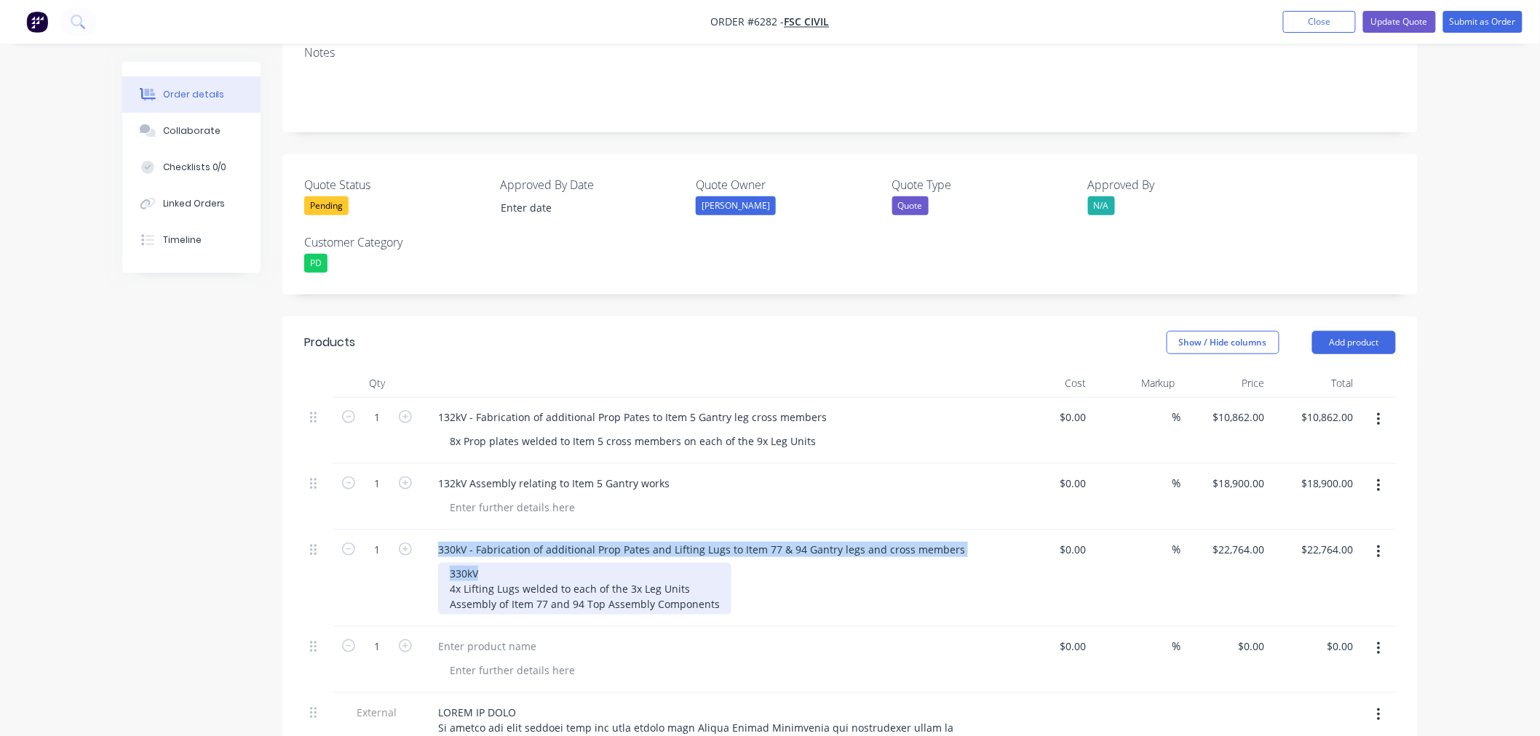
click at [485, 563] on div "330kV 4x Lifting Lugs welded to each of the 3x Leg Units Assembly of Item 77 an…" at bounding box center [584, 589] width 293 height 52
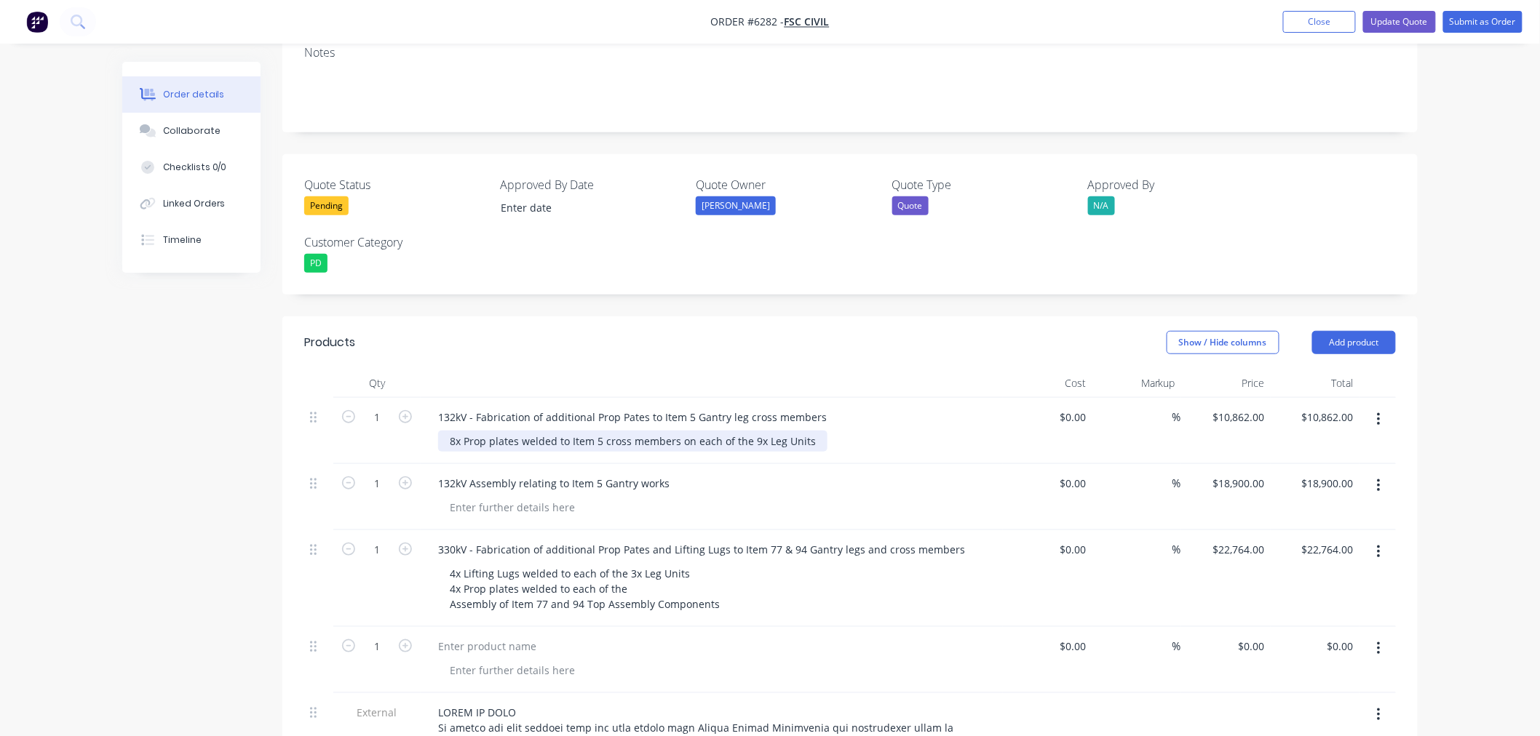
click at [602, 431] on div "8x Prop plates welded to Item 5 cross members on each of the 9x Leg Units" at bounding box center [632, 441] width 389 height 21
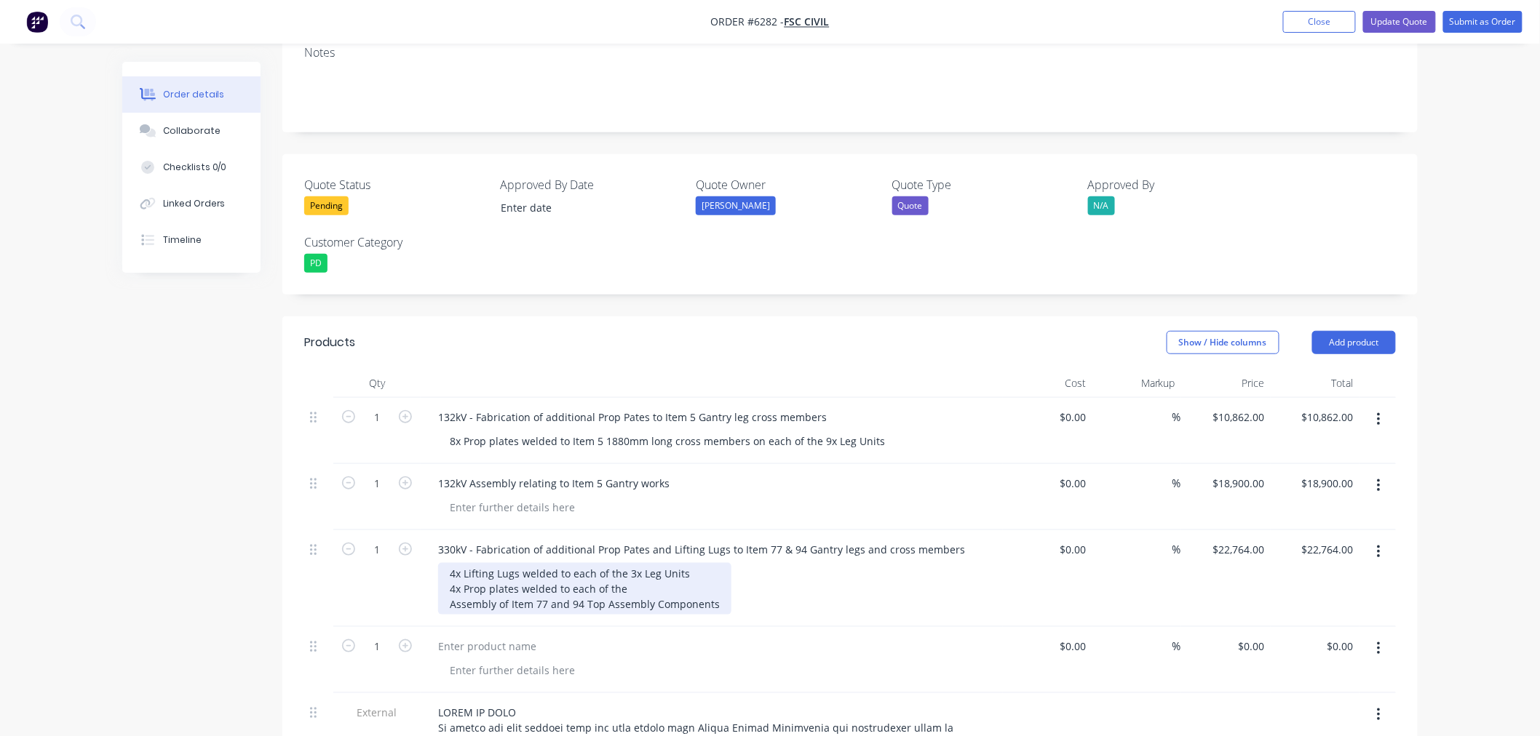
click at [633, 563] on div "4x Lifting Lugs welded to each of the 3x Leg Units 4x Prop plates welded to eac…" at bounding box center [584, 589] width 293 height 52
drag, startPoint x: 718, startPoint y: 541, endPoint x: 366, endPoint y: 550, distance: 351.6
click at [366, 550] on div "1 330kV - Fabrication of additional Prop Pates and Lifting Lugs to Item 77 & 94…" at bounding box center [850, 578] width 1092 height 97
copy div "Assembly of Item 77 and 94 Top Assembly Components"
click at [453, 636] on div at bounding box center [487, 646] width 122 height 21
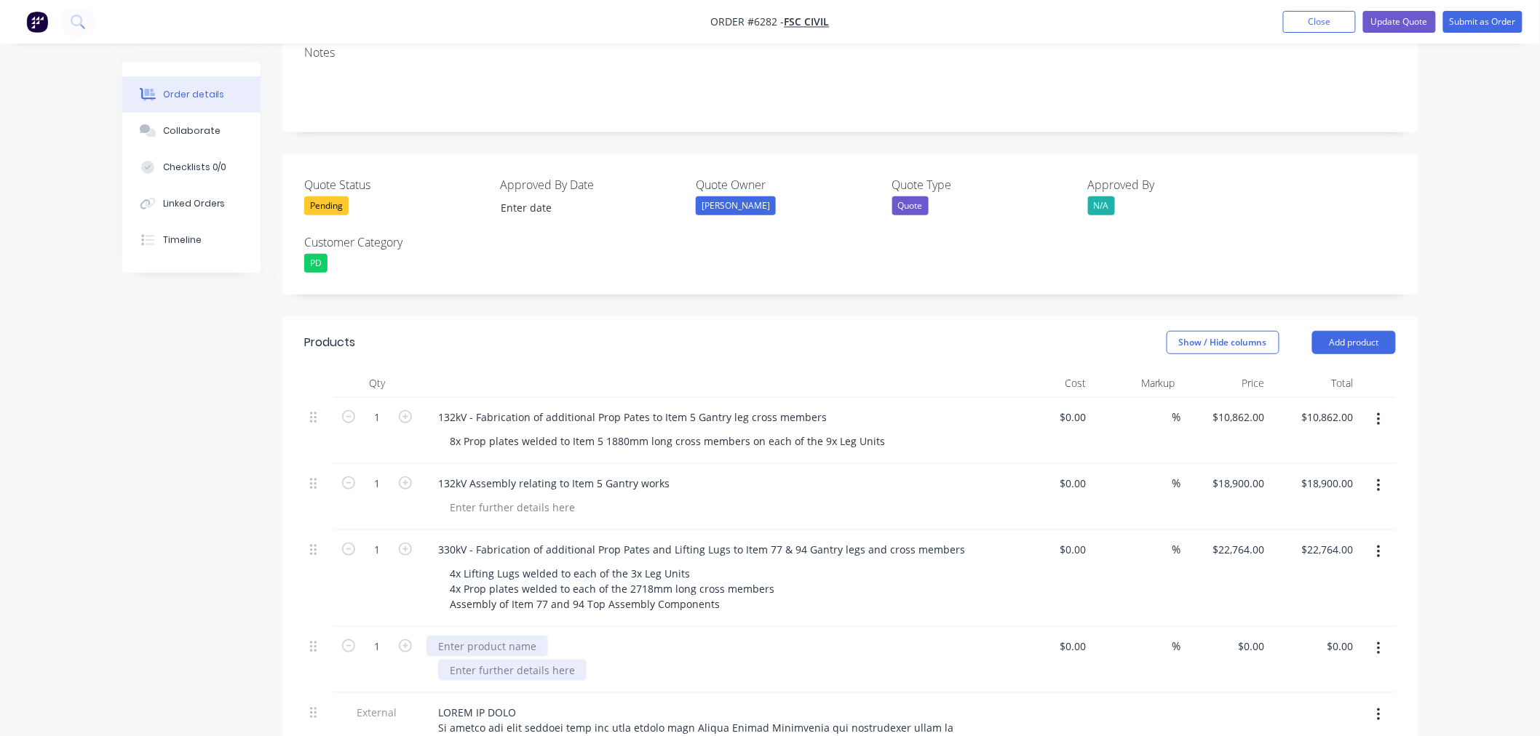
paste div
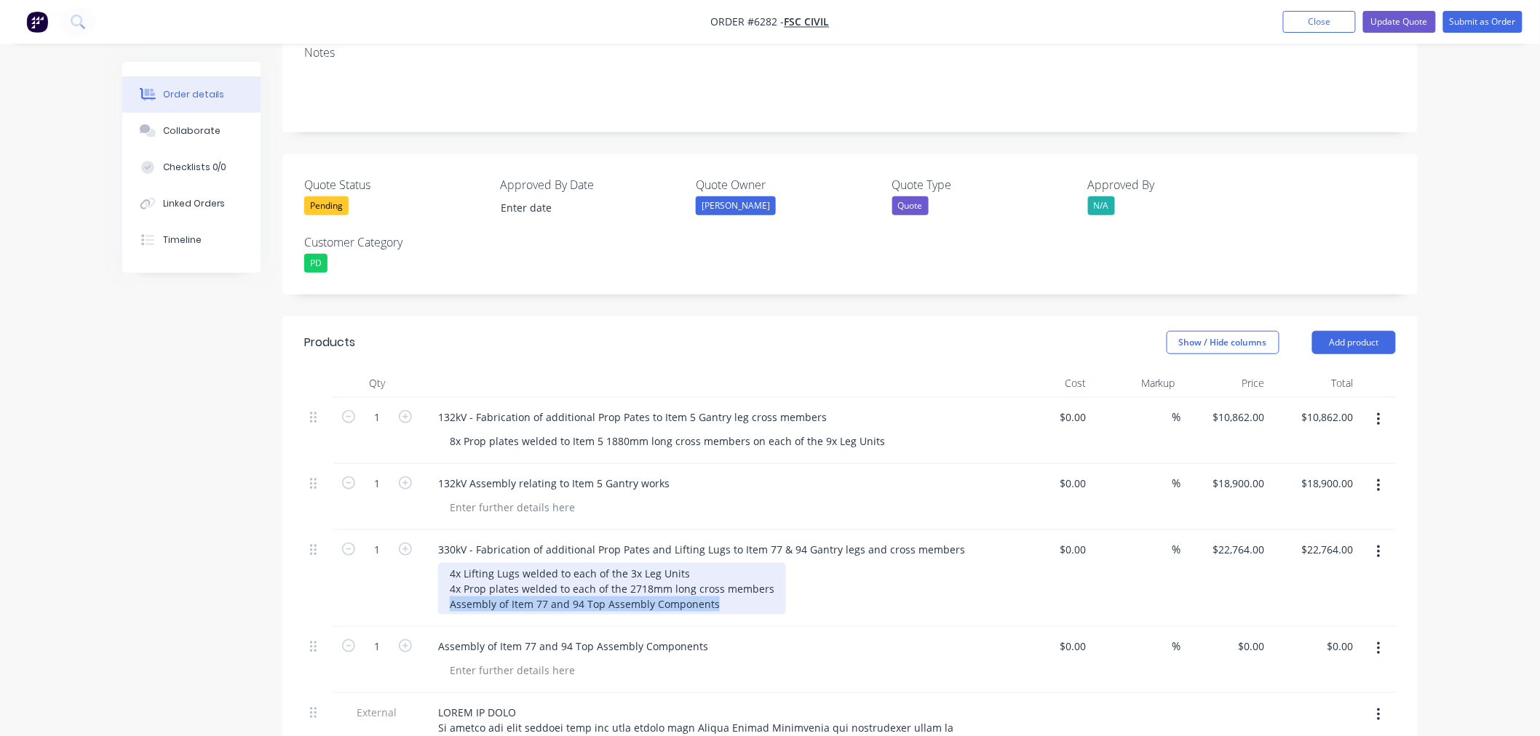
drag, startPoint x: 713, startPoint y: 541, endPoint x: 458, endPoint y: 549, distance: 254.8
click at [458, 563] on div "4x Lifting Lugs welded to each of the 3x Leg Units 4x Prop plates welded to eac…" at bounding box center [612, 589] width 348 height 52
click at [755, 563] on div "4x Lifting Lugs welded to each of the 3x Leg Units 4x Prop plates welded to eac…" at bounding box center [612, 589] width 348 height 52
drag, startPoint x: 723, startPoint y: 546, endPoint x: 506, endPoint y: 552, distance: 216.2
click at [506, 563] on div "4x Lifting Lugs welded to each of the 3x Leg Units 4x Prop plates welded to eac…" at bounding box center [612, 589] width 348 height 52
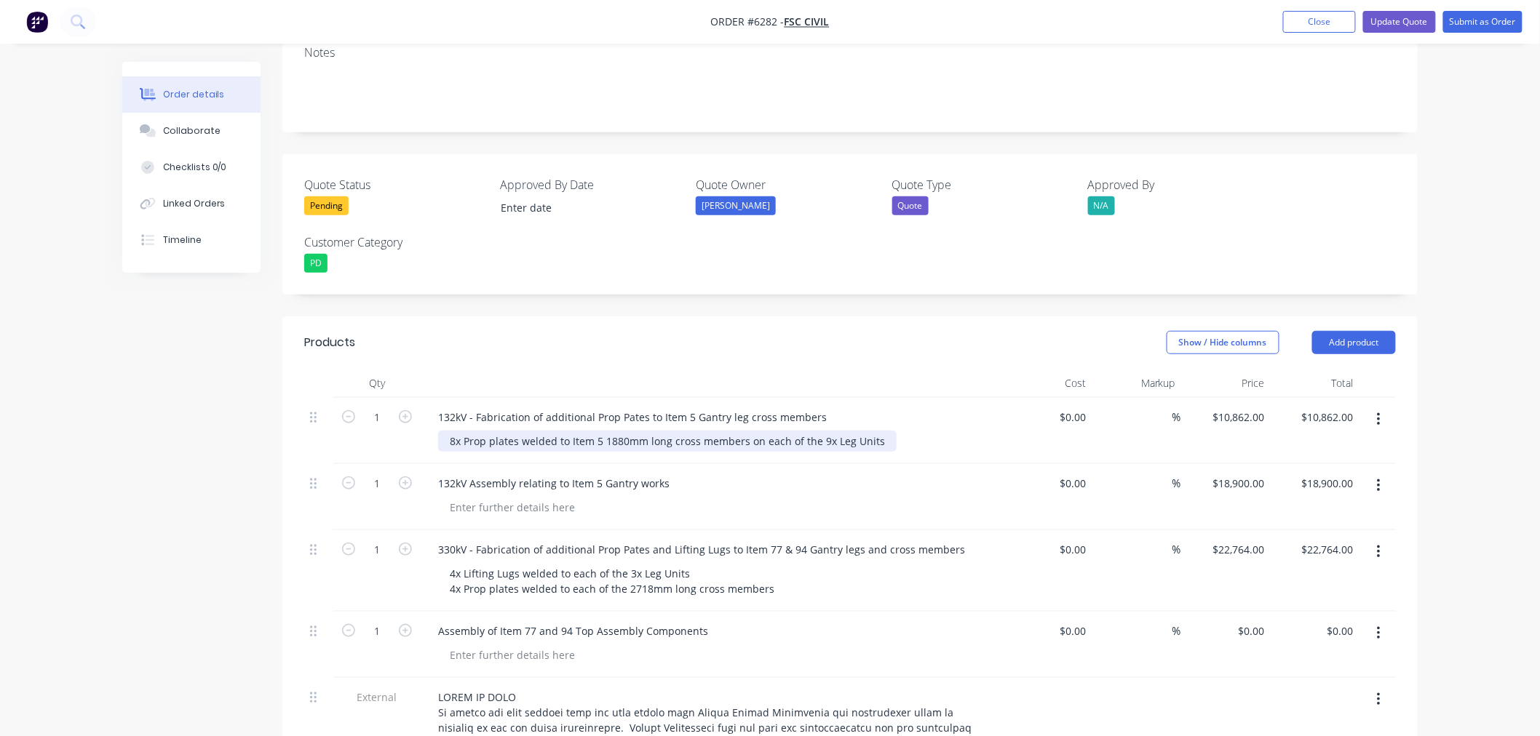
drag, startPoint x: 570, startPoint y: 375, endPoint x: 572, endPoint y: 408, distance: 32.8
click at [570, 431] on div "8x Prop plates welded to Item 5 1880mm long cross members on each of the 9x Leg…" at bounding box center [667, 441] width 458 height 21
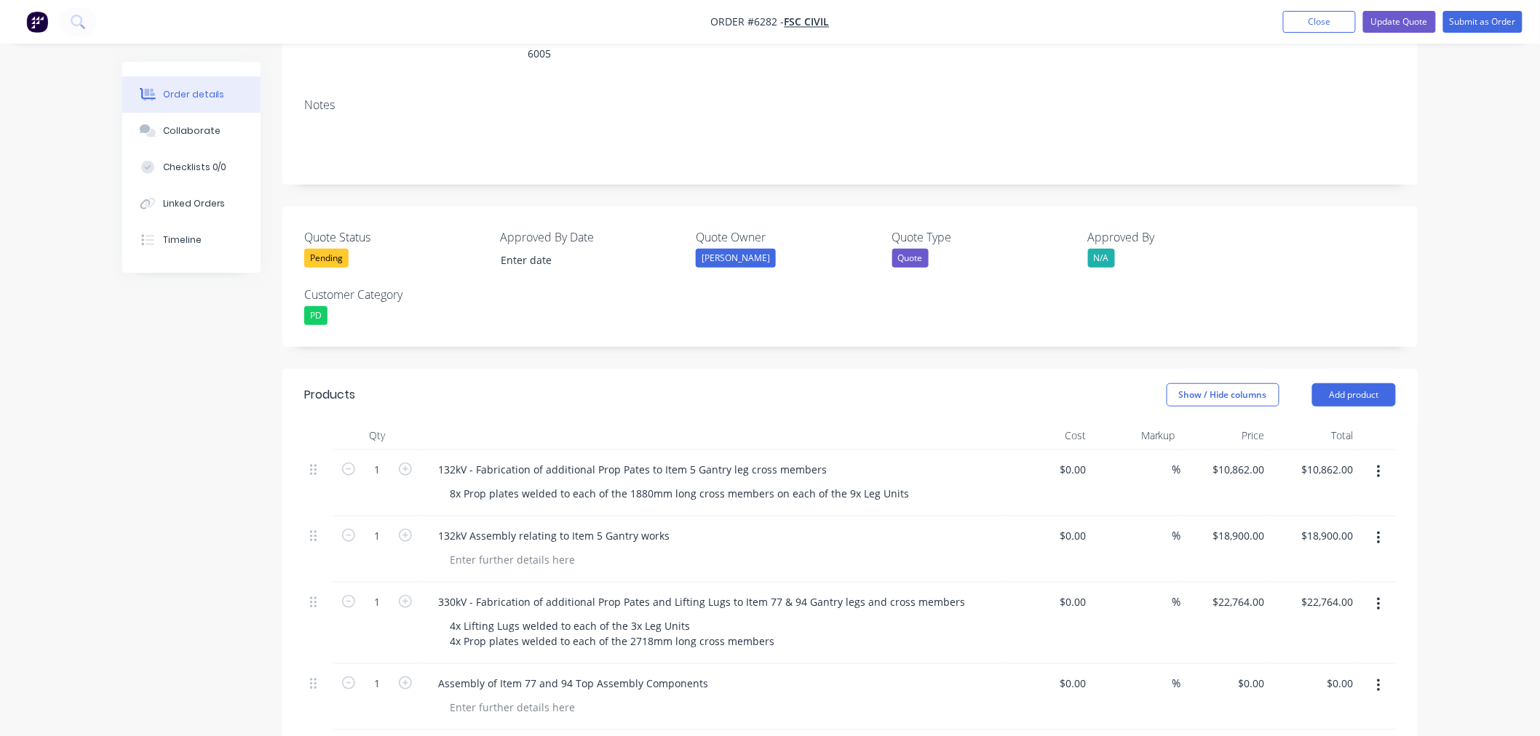
scroll to position [234, 0]
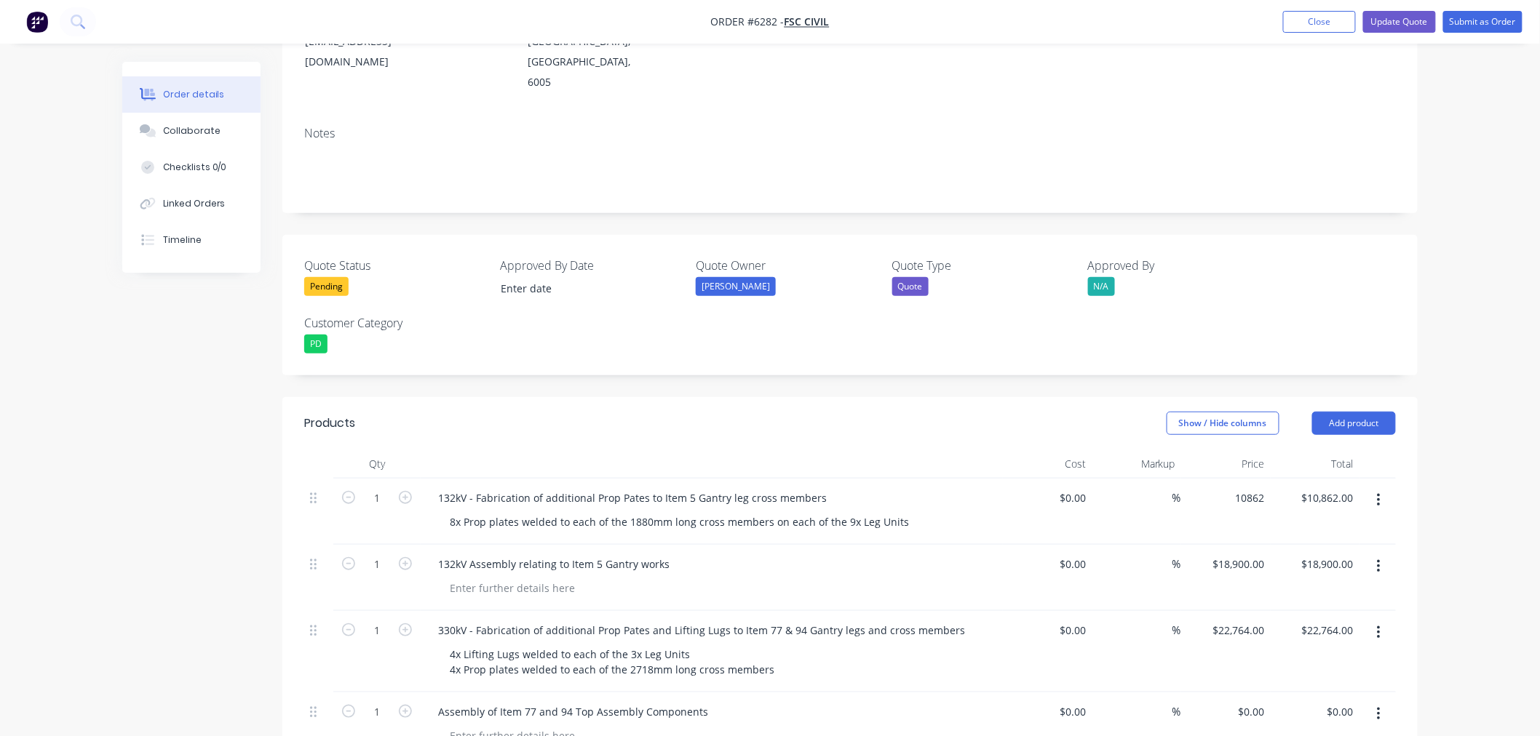
click at [1225, 479] on div "10862 $10,862.00" at bounding box center [1226, 512] width 90 height 66
type input "$10,800.00"
click at [1239, 620] on input "22764" at bounding box center [1241, 630] width 59 height 21
type input "$8,950.00"
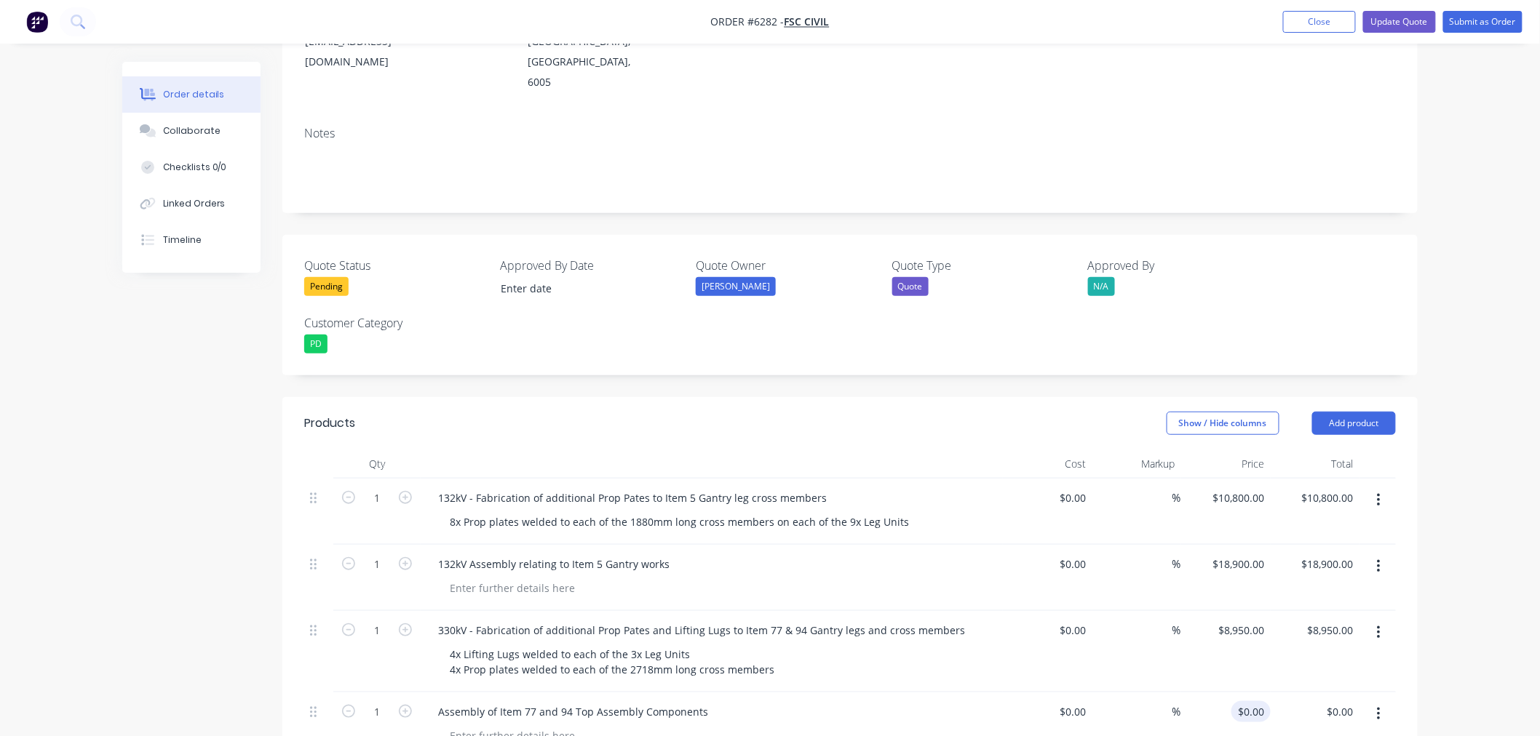
type input "8950.00"
type input "0"
type input "$8,950.00"
click at [1260, 701] on input "0" at bounding box center [1262, 711] width 17 height 21
type input "$15,750.00"
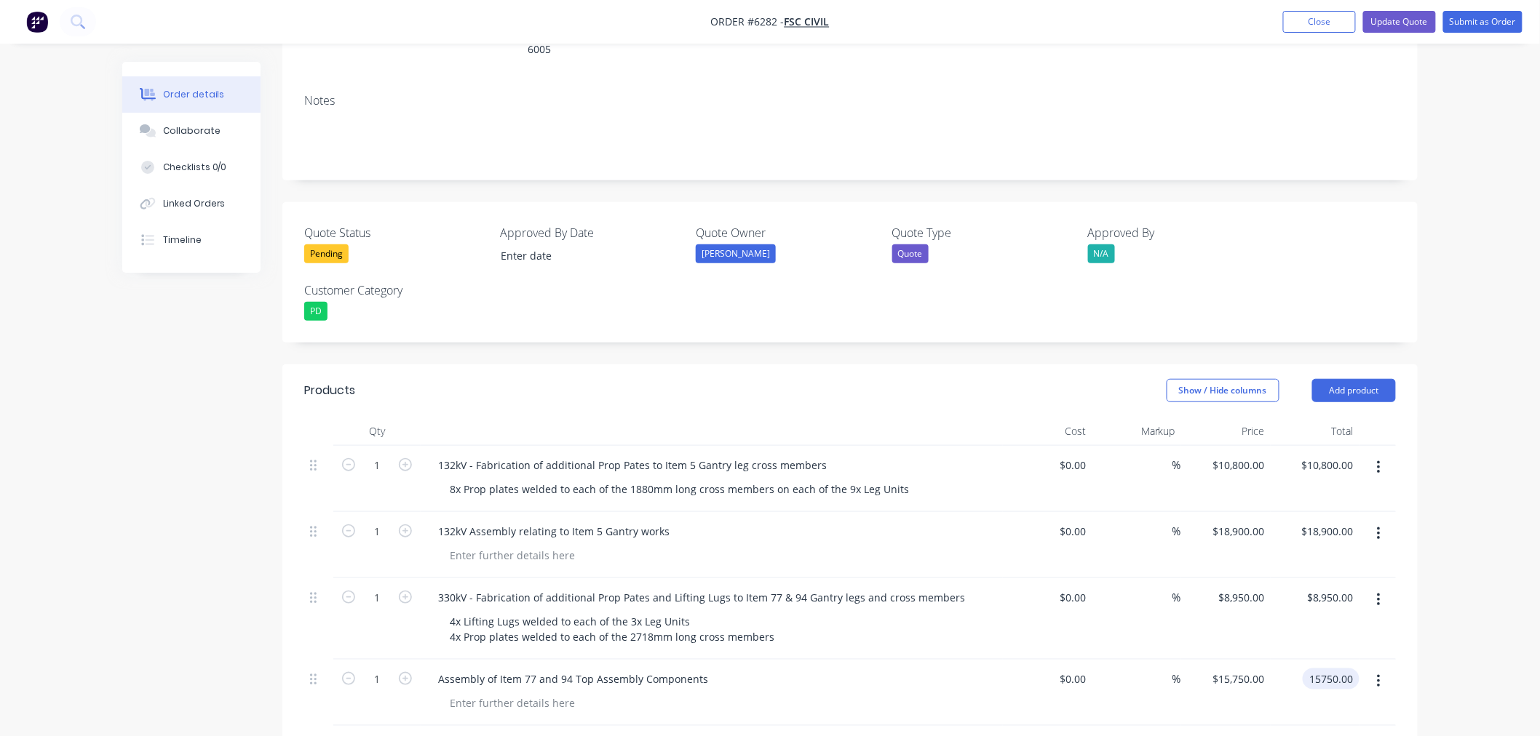
scroll to position [295, 0]
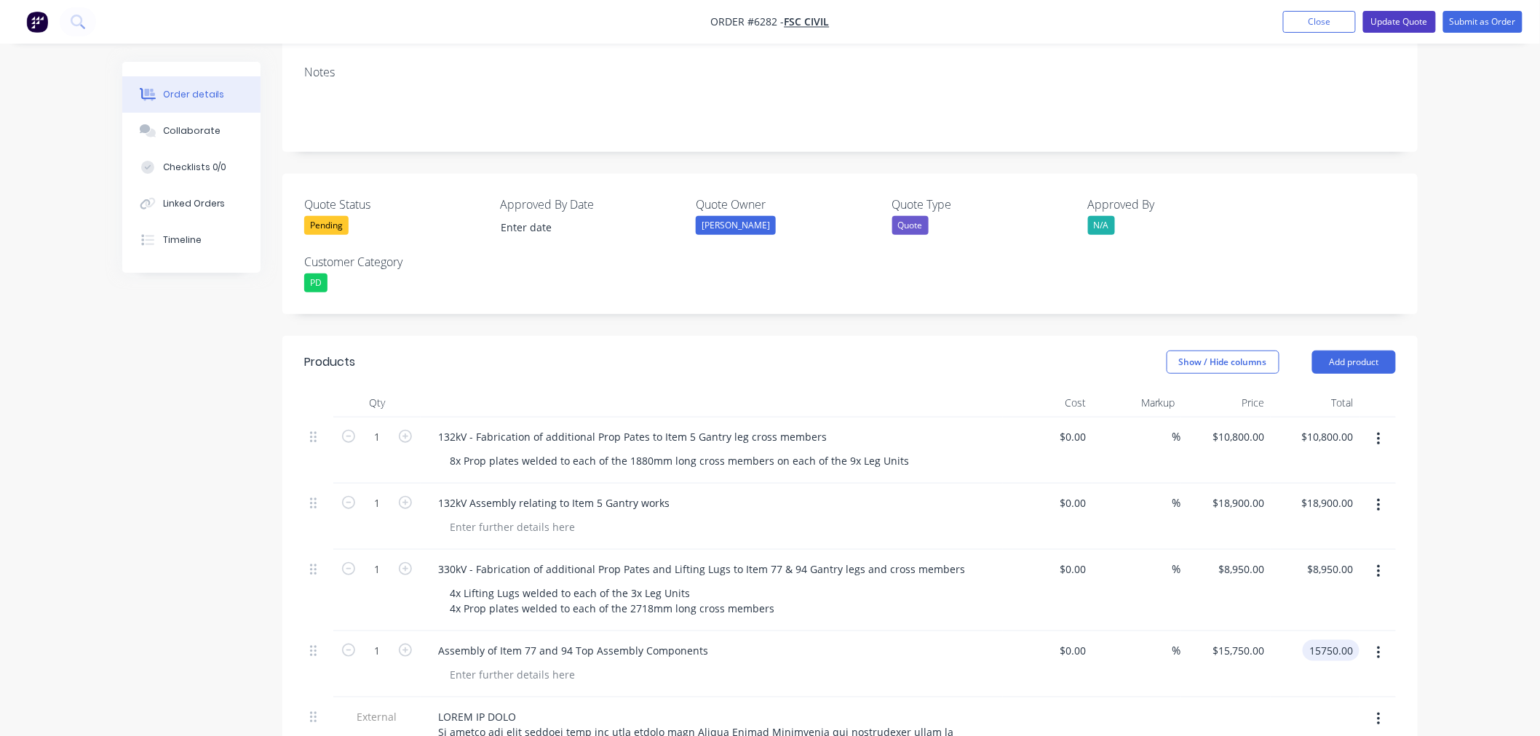
type input "$15,750.00"
click at [1412, 25] on button "Update Quote" at bounding box center [1399, 22] width 73 height 22
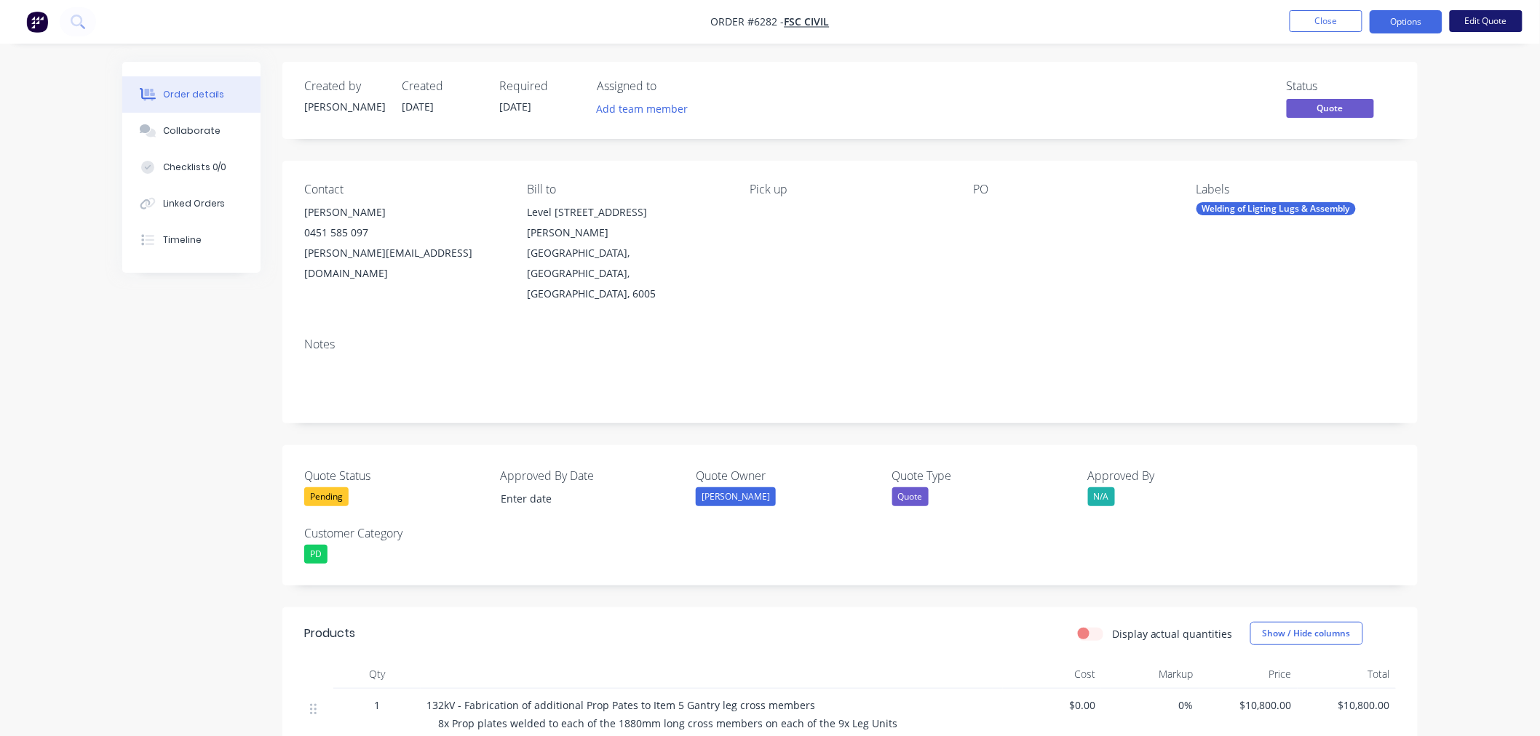
click at [1466, 24] on button "Edit Quote" at bounding box center [1486, 21] width 73 height 22
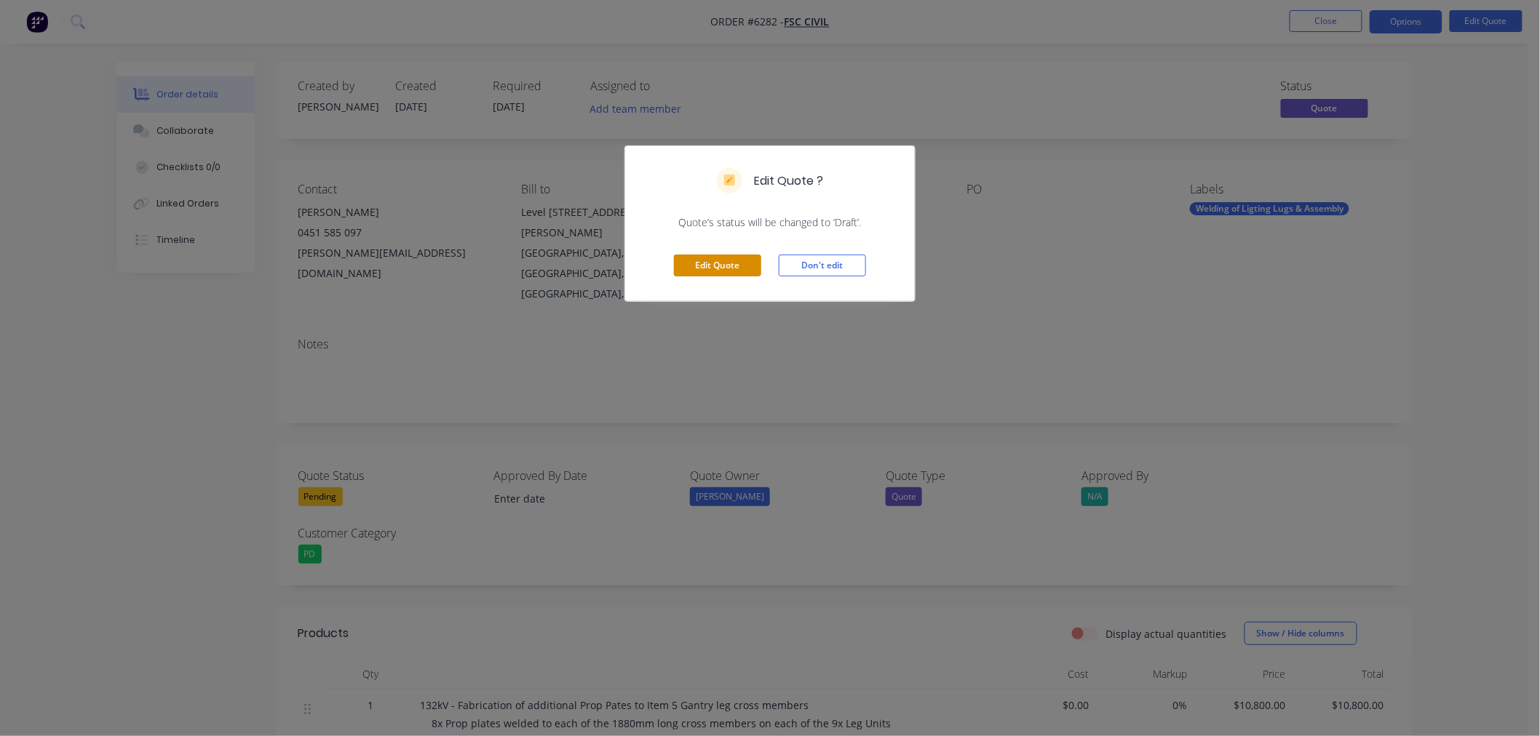
drag, startPoint x: 718, startPoint y: 270, endPoint x: 699, endPoint y: 274, distance: 19.3
click at [711, 269] on button "Edit Quote" at bounding box center [717, 266] width 87 height 22
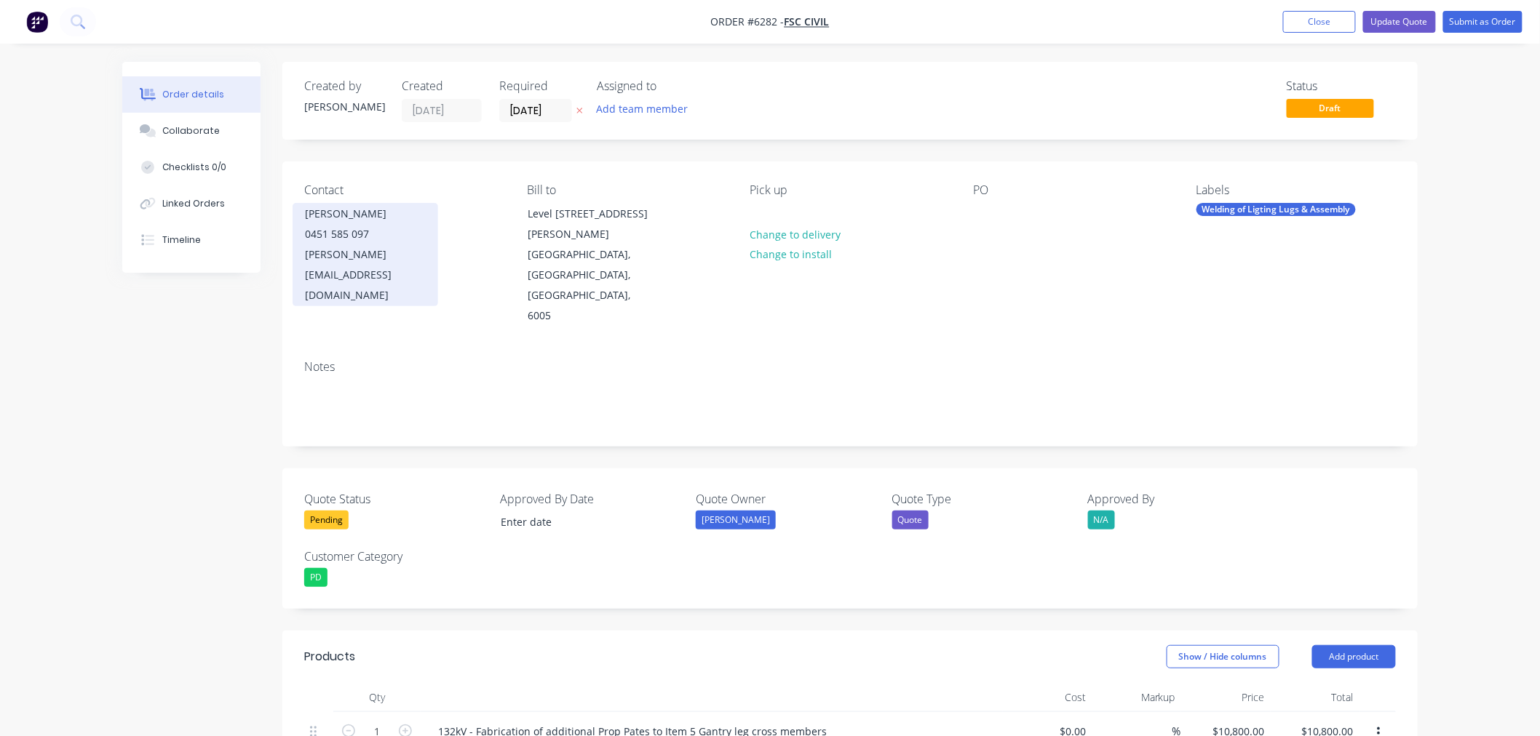
click at [341, 242] on div "0451 585 097" at bounding box center [365, 234] width 121 height 20
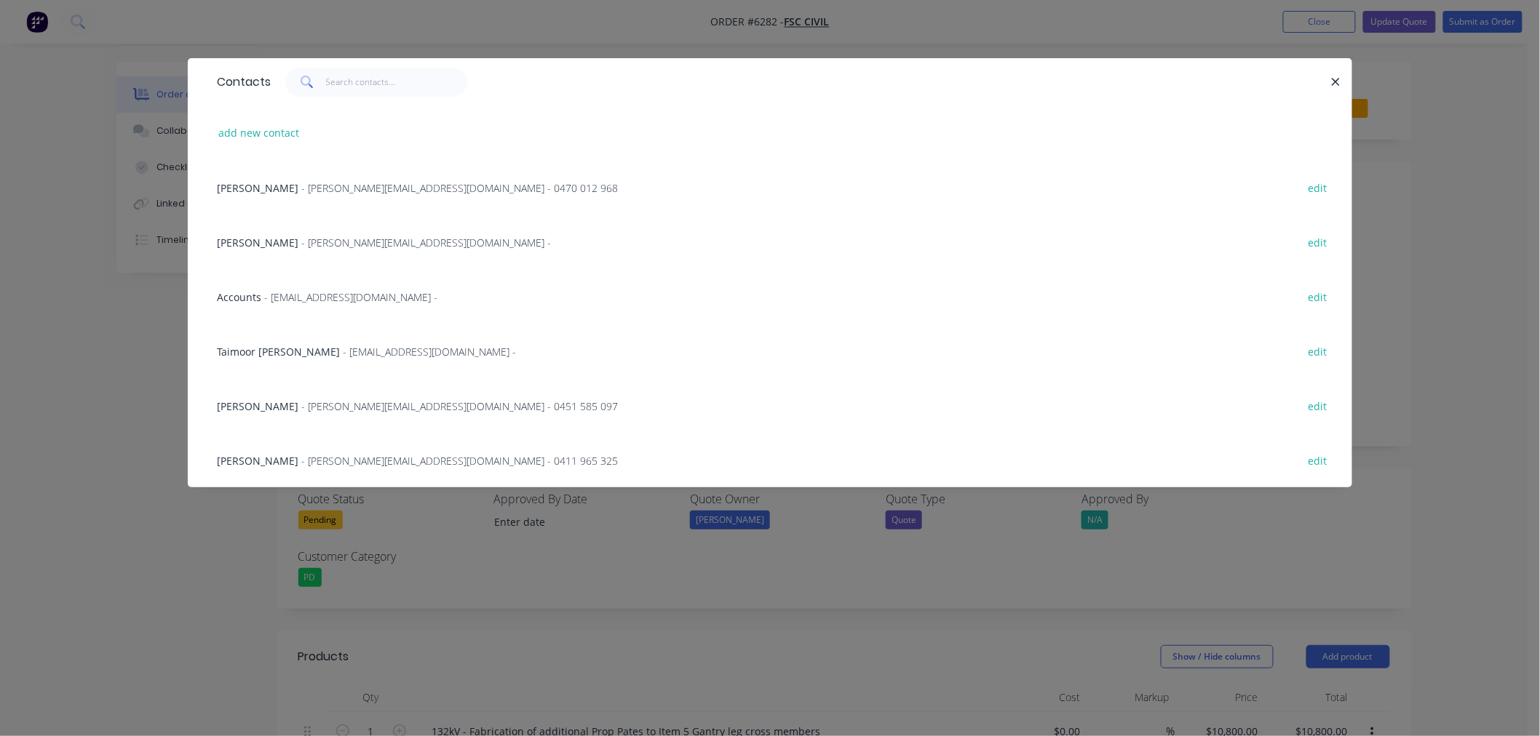
click at [343, 345] on span "- [EMAIL_ADDRESS][DOMAIN_NAME] -" at bounding box center [429, 352] width 173 height 14
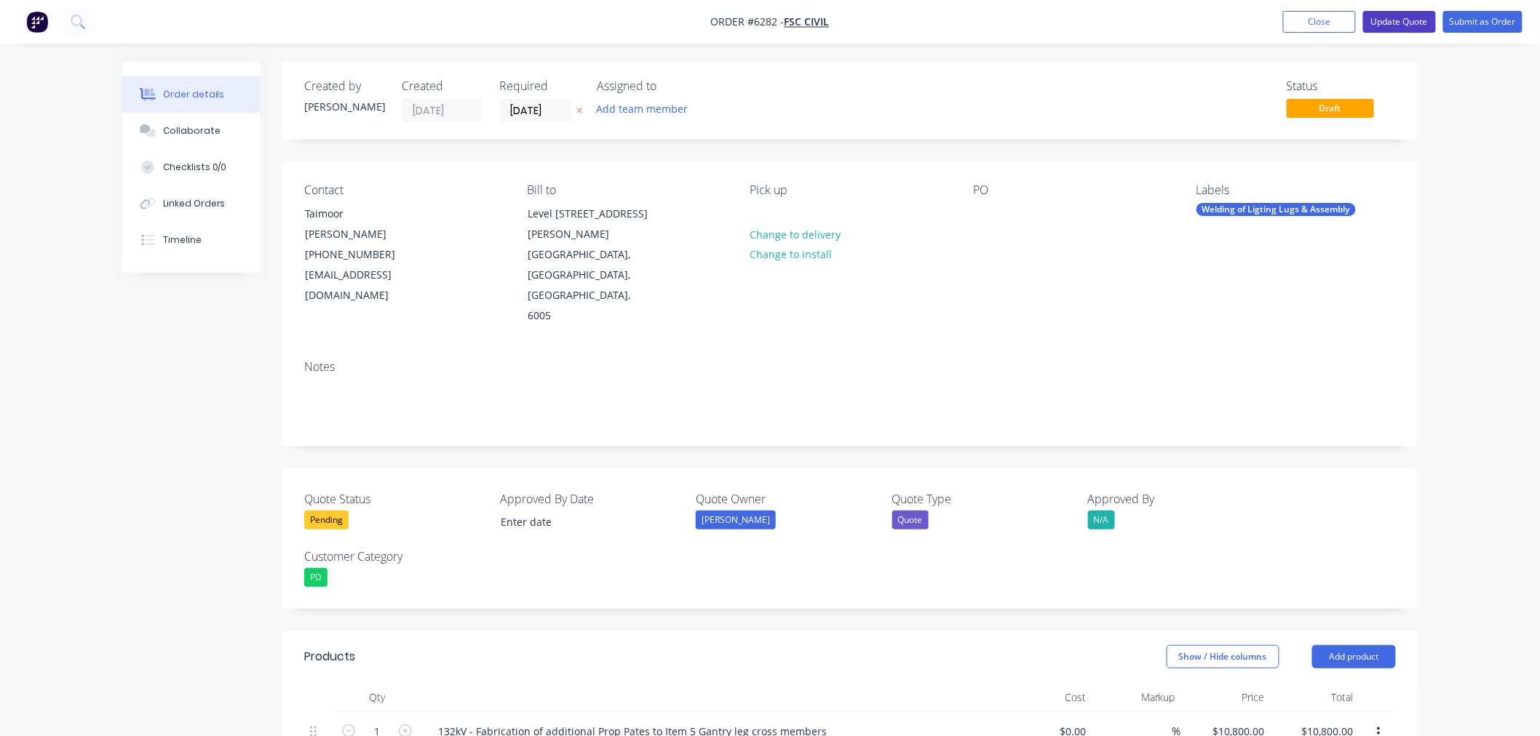
click at [1425, 20] on button "Update Quote" at bounding box center [1399, 22] width 73 height 22
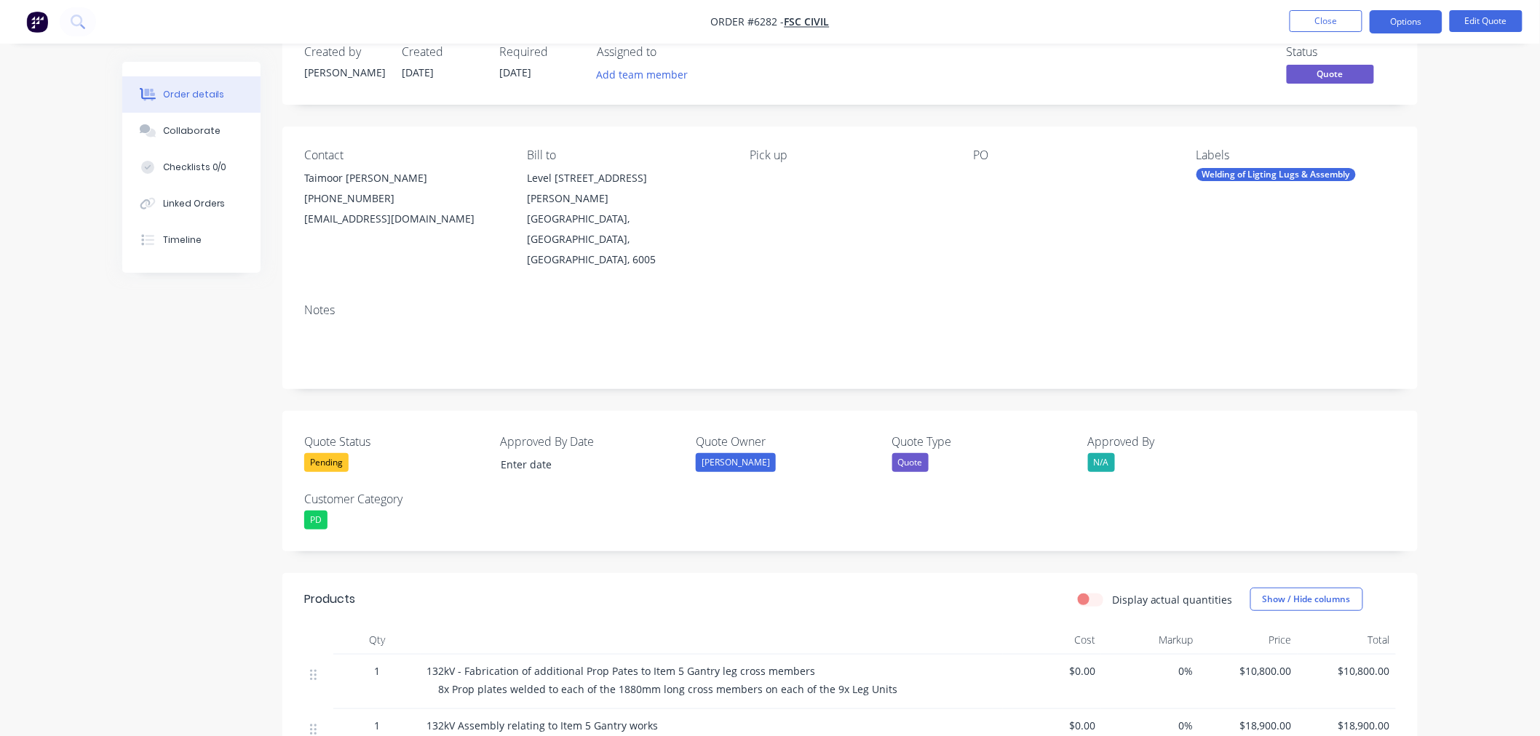
scroll to position [600, 0]
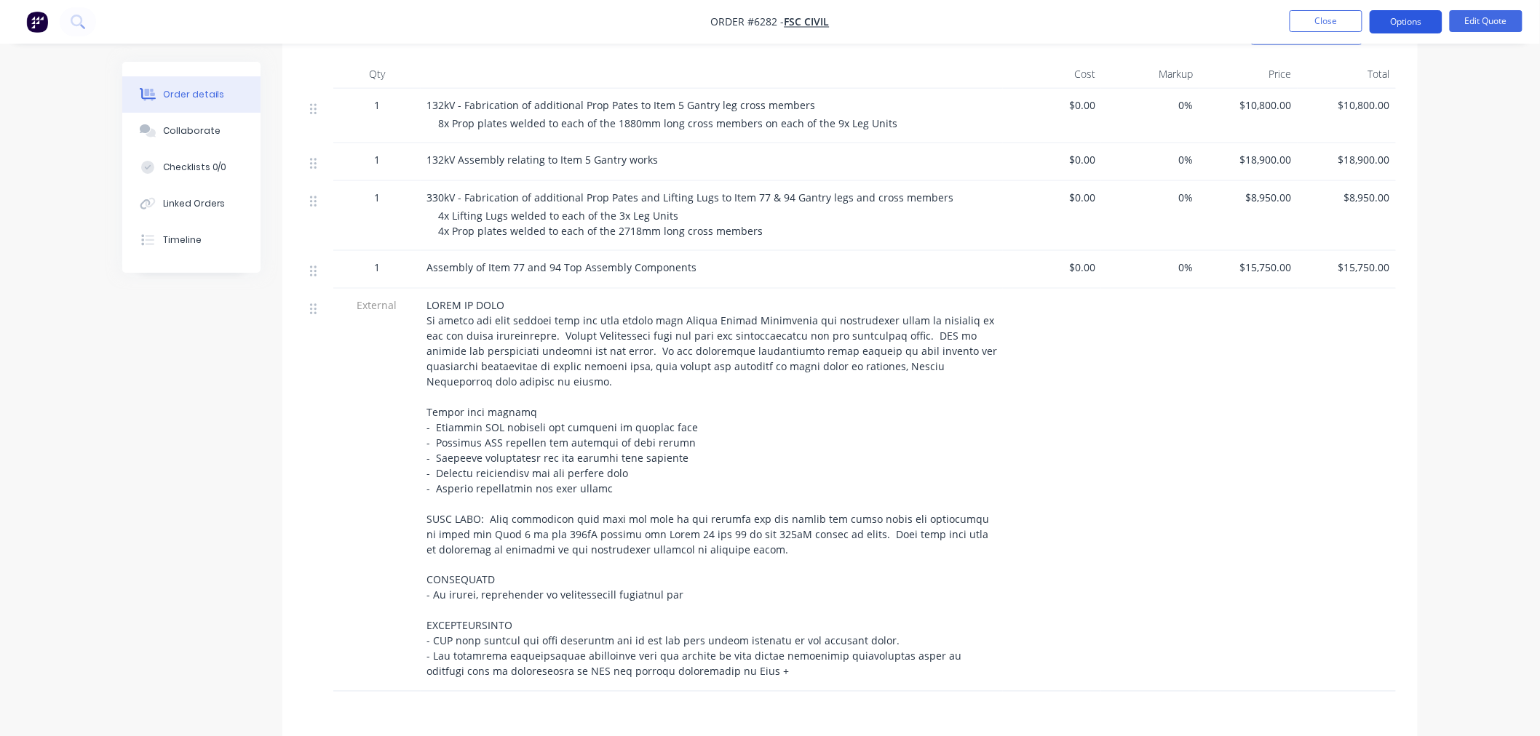
click at [1409, 22] on button "Options" at bounding box center [1406, 21] width 73 height 23
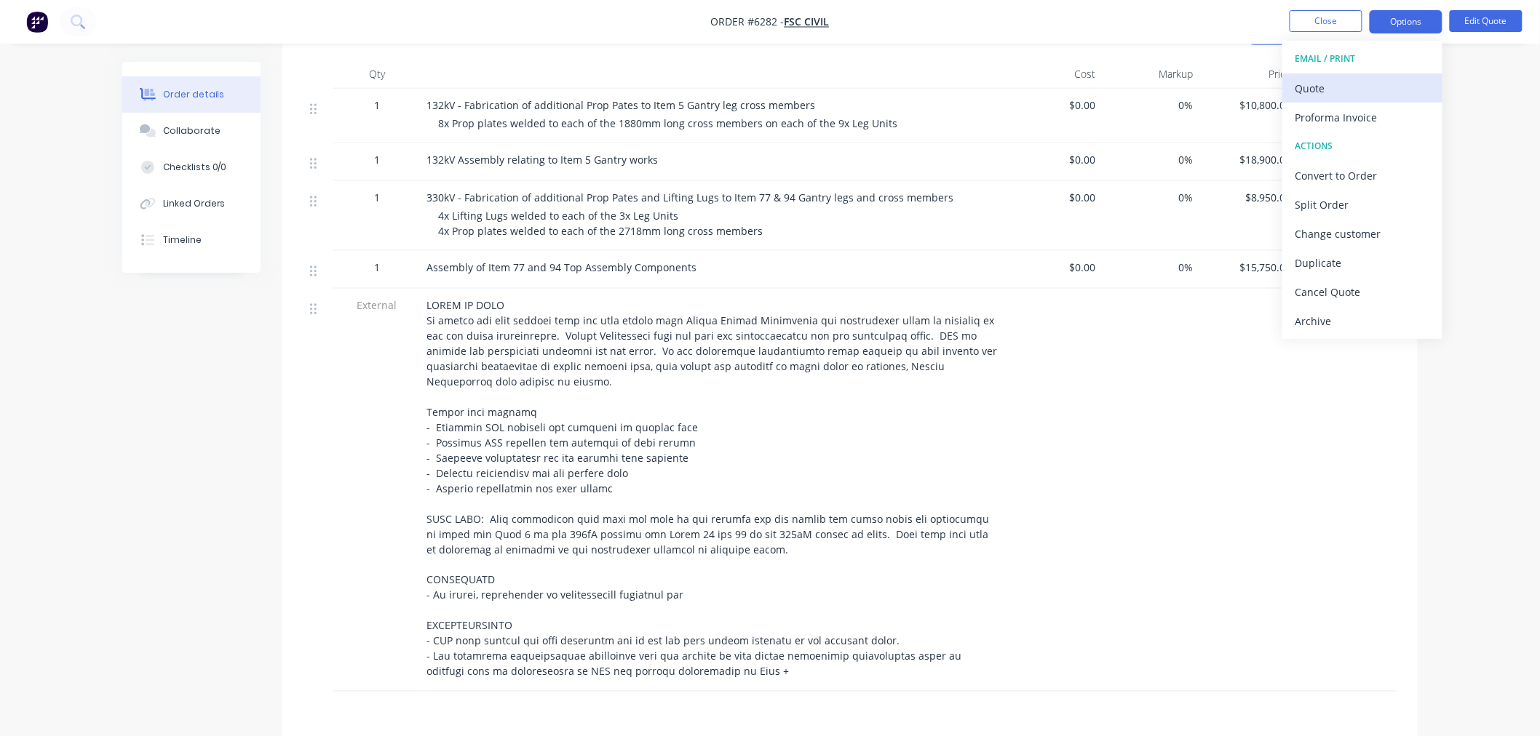
click at [1337, 81] on div "Quote" at bounding box center [1362, 88] width 134 height 21
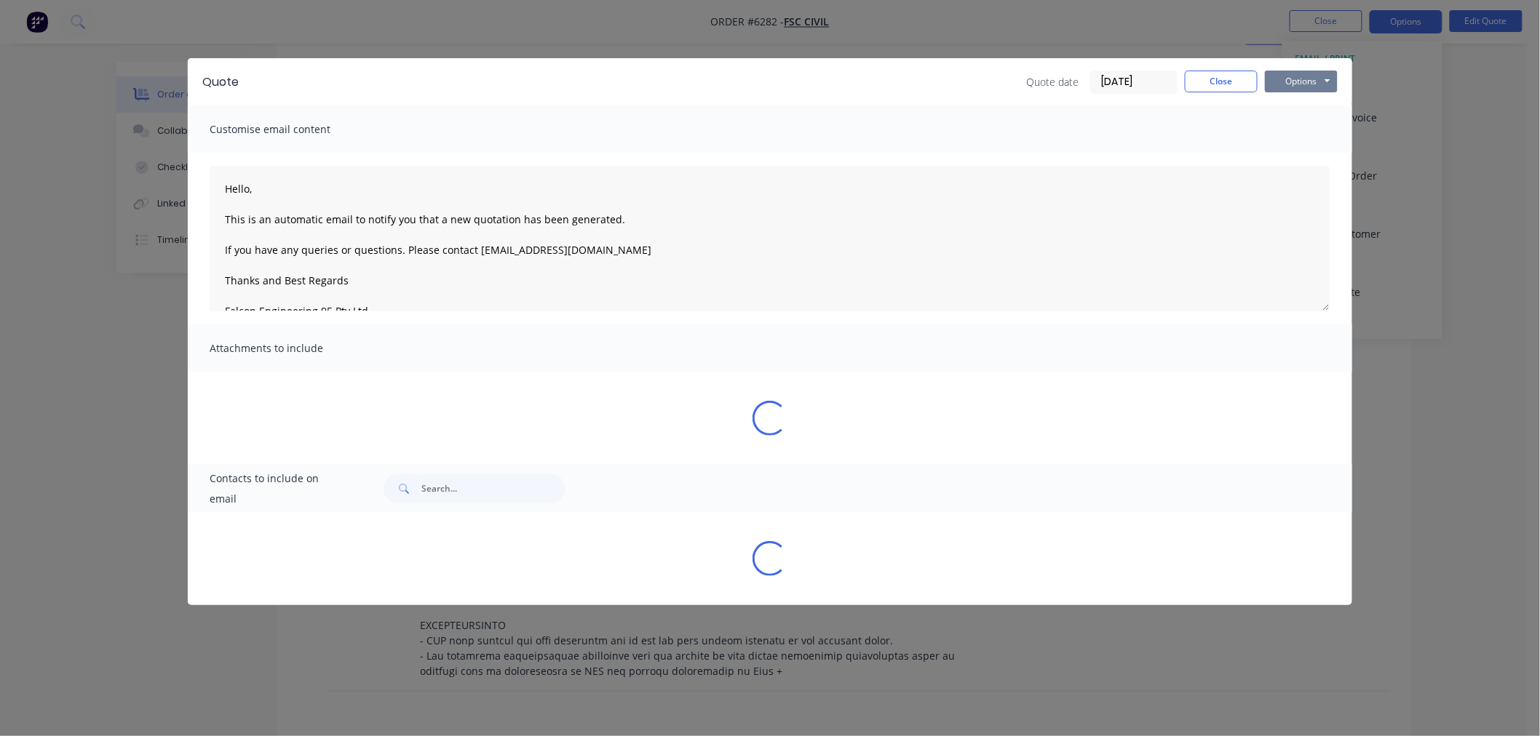
click at [1292, 71] on button "Options" at bounding box center [1301, 82] width 73 height 22
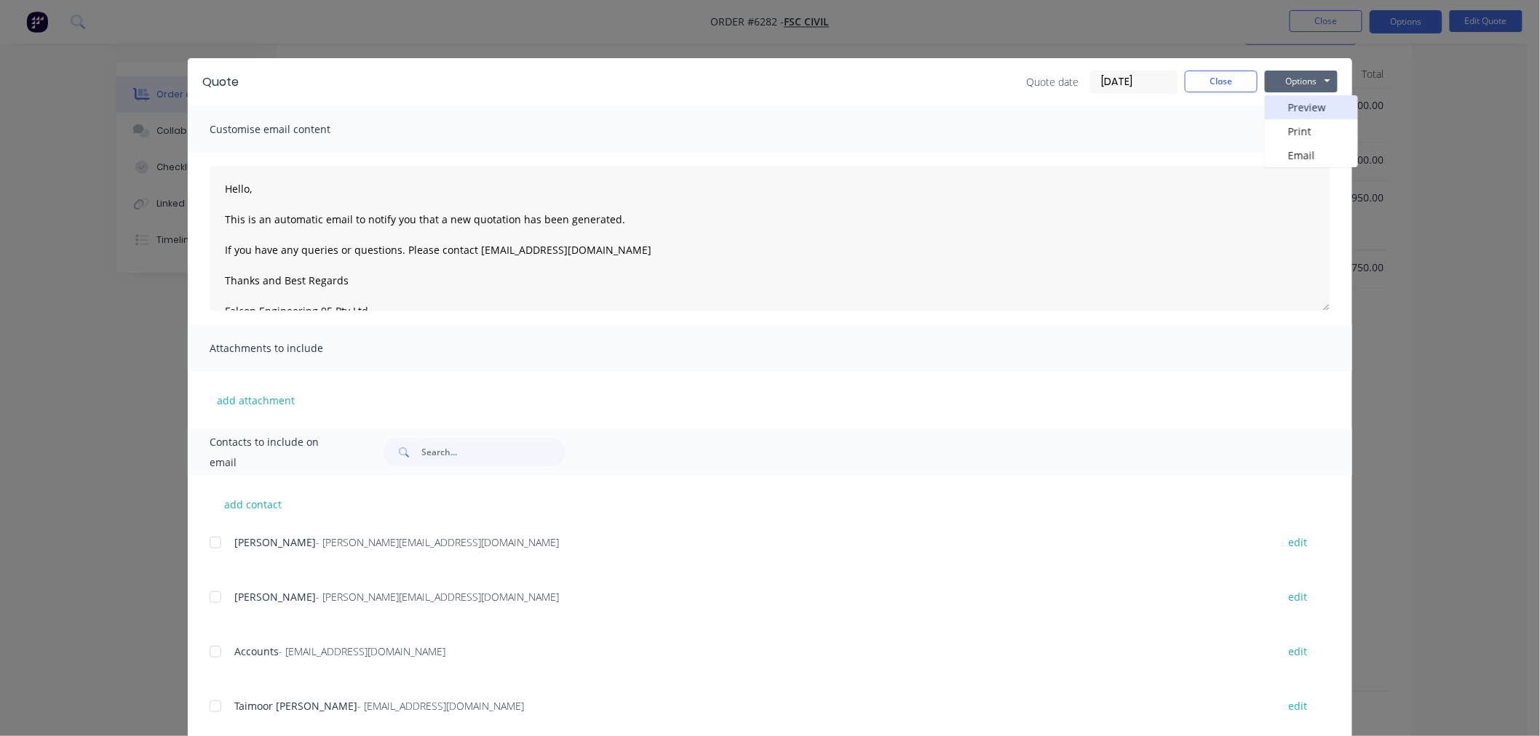
click at [1289, 103] on button "Preview" at bounding box center [1311, 107] width 93 height 24
click at [1220, 76] on button "Close" at bounding box center [1221, 82] width 73 height 22
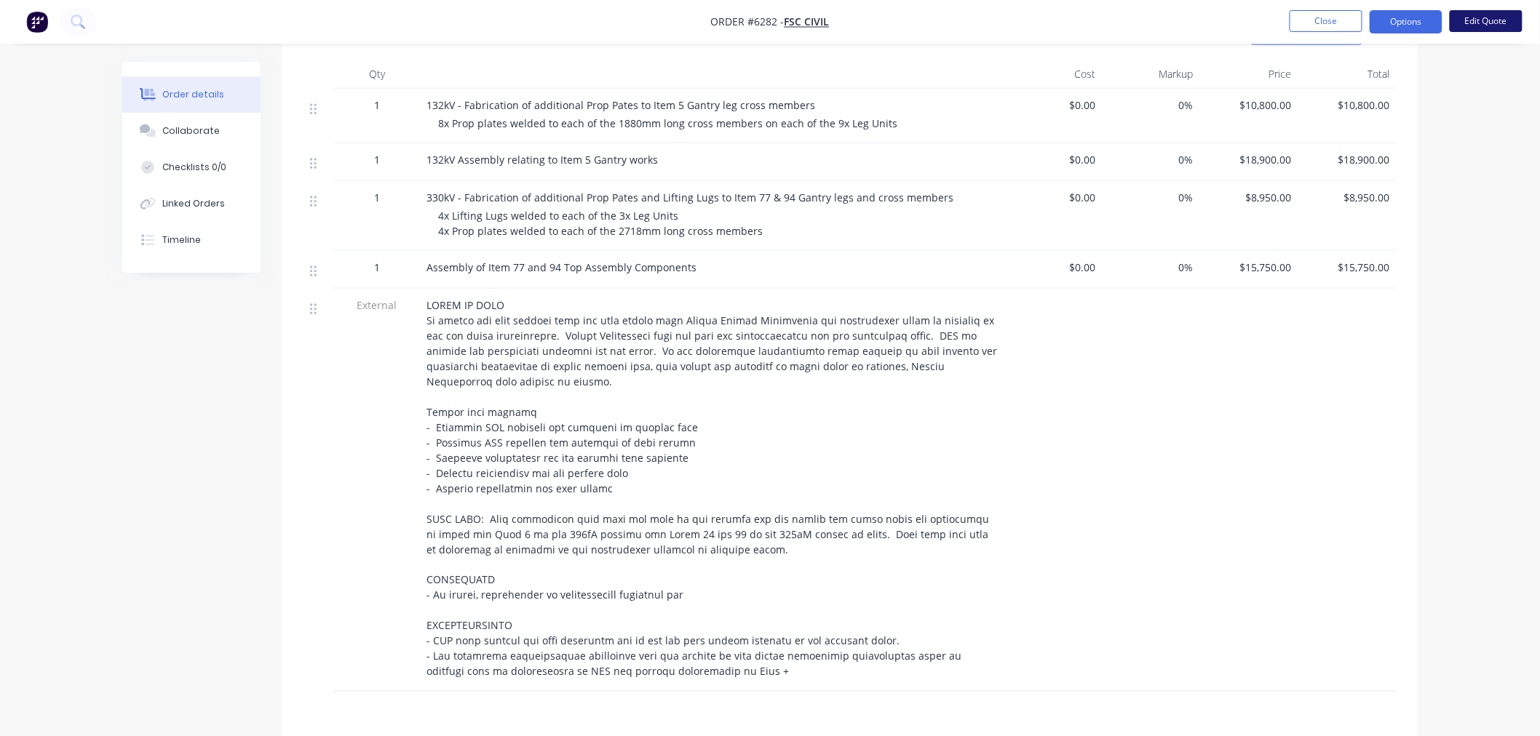
click at [1479, 24] on button "Edit Quote" at bounding box center [1486, 21] width 73 height 22
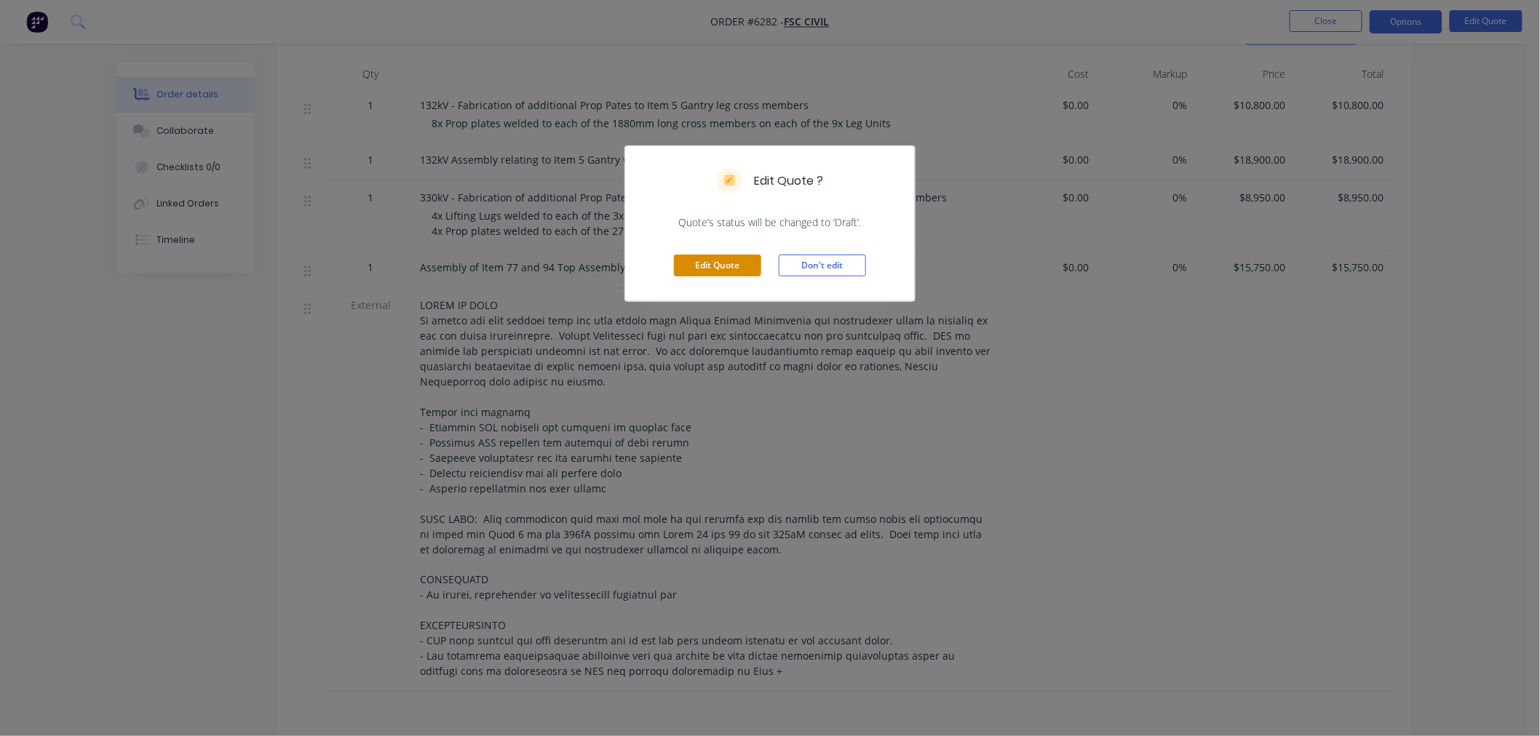
click at [696, 268] on button "Edit Quote" at bounding box center [717, 266] width 87 height 22
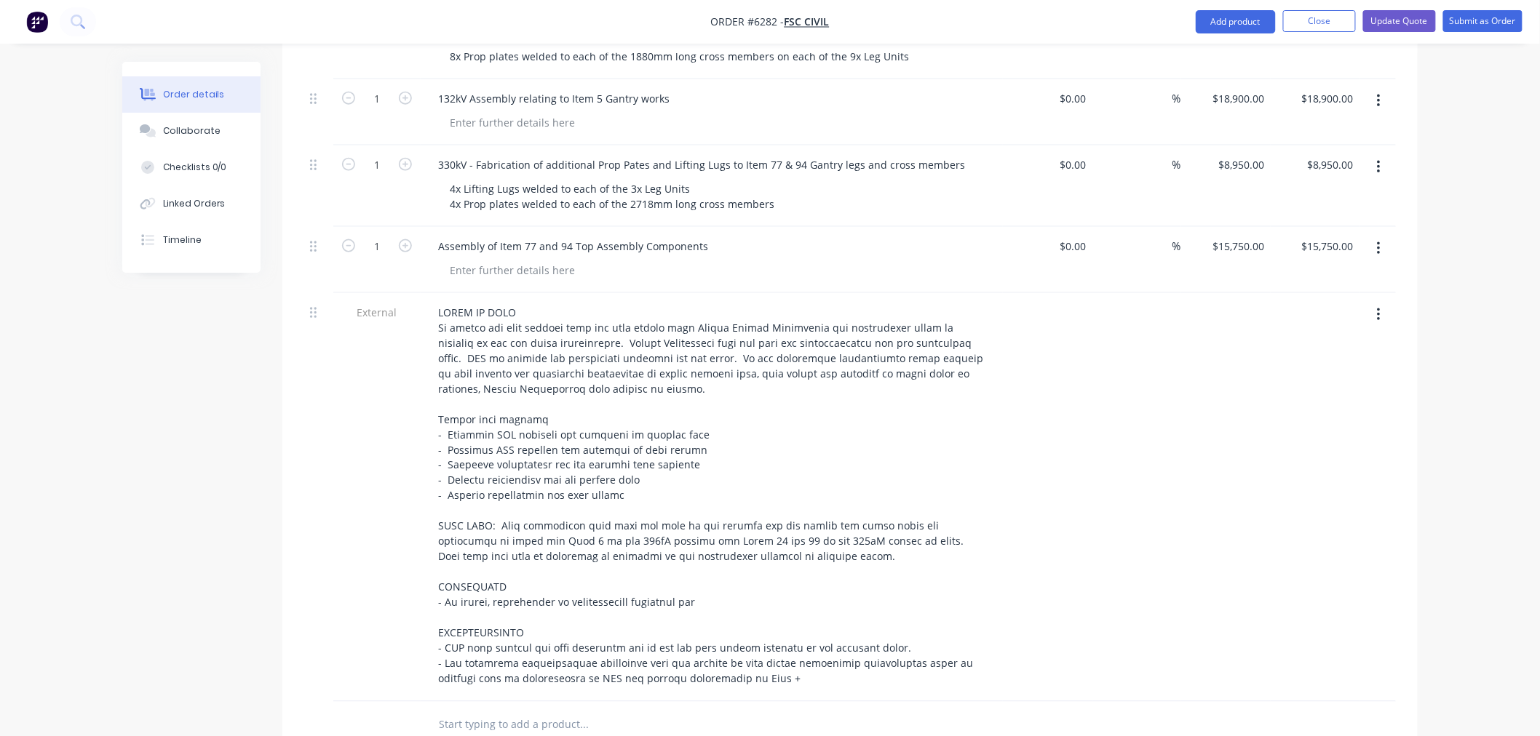
scroll to position [728, 0]
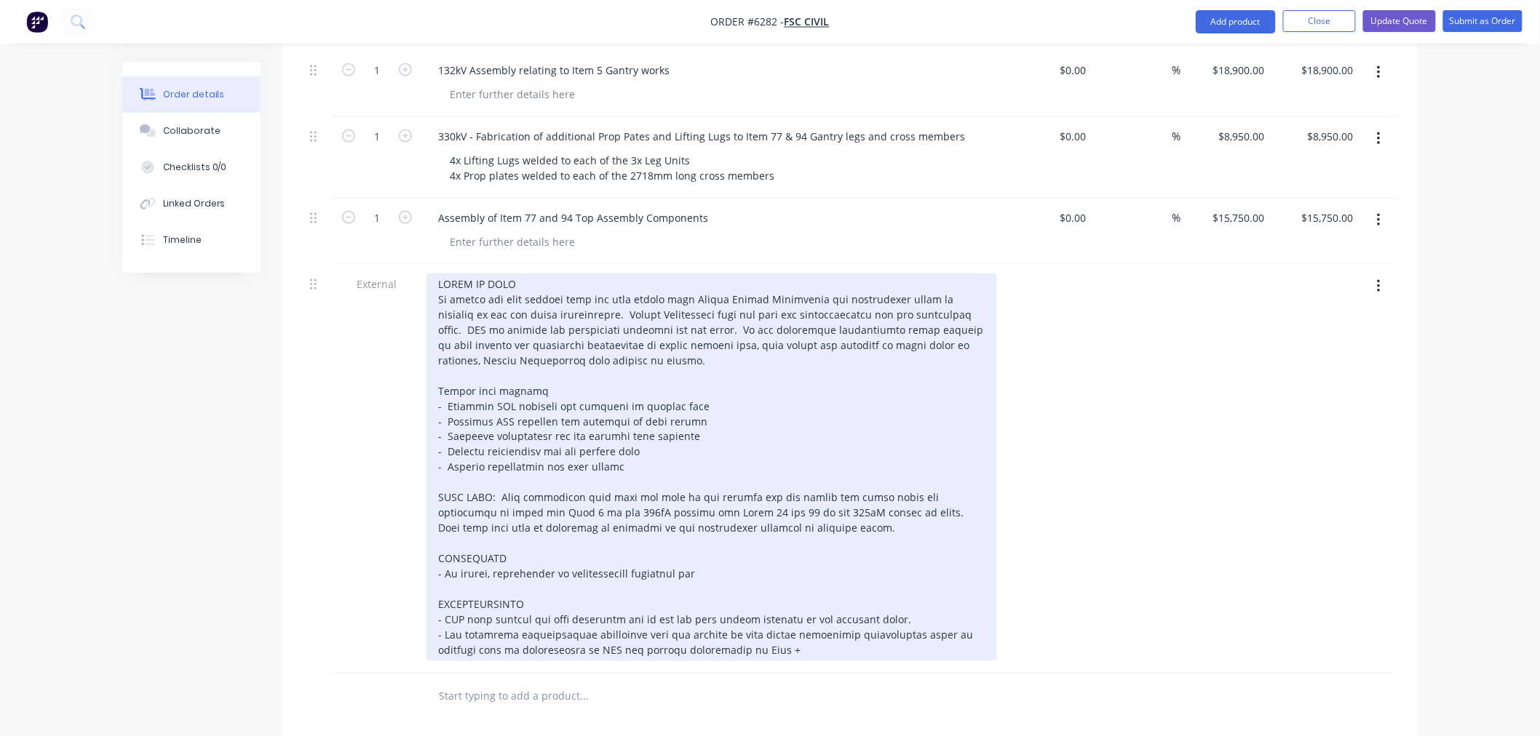
click at [713, 512] on div at bounding box center [711, 468] width 571 height 388
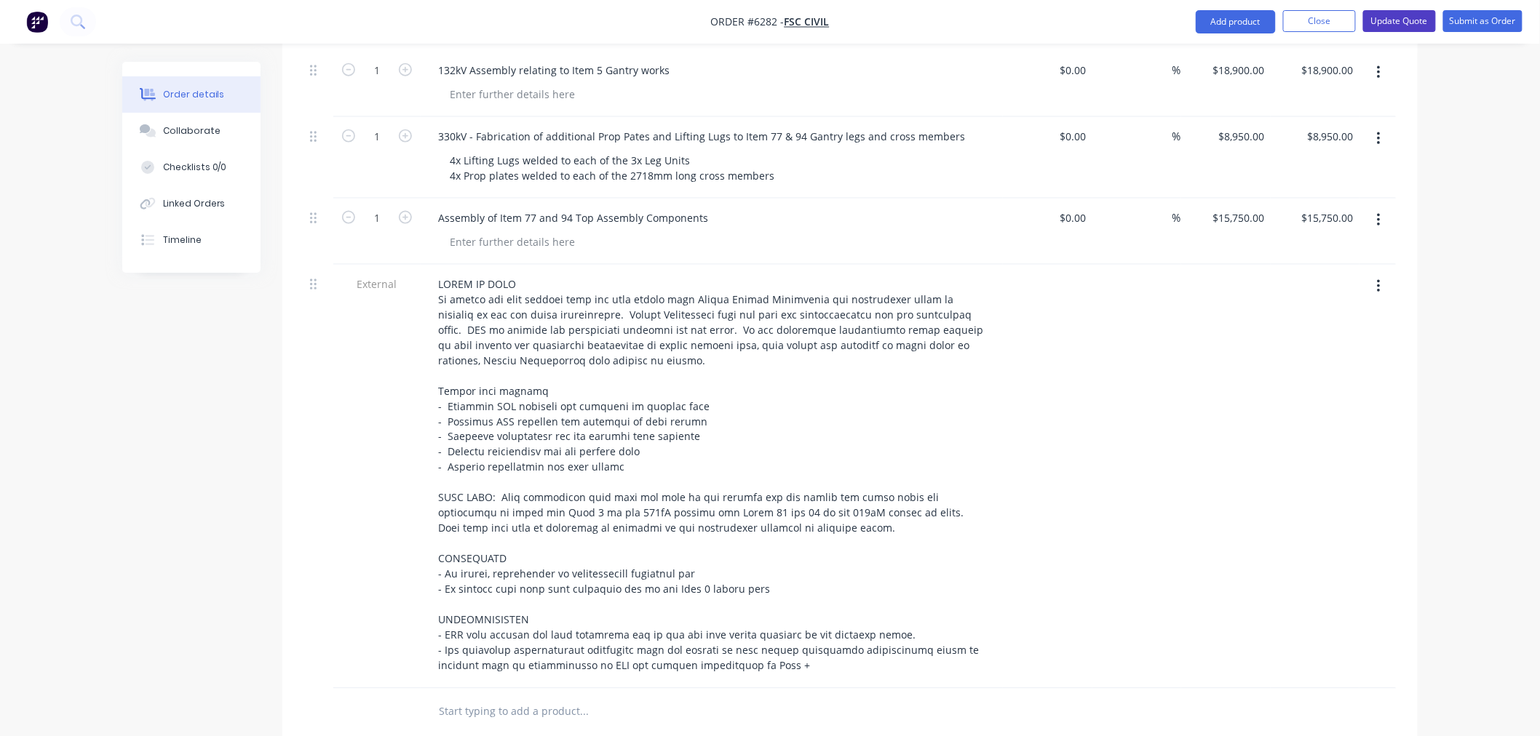
click at [1394, 17] on button "Update Quote" at bounding box center [1399, 21] width 73 height 22
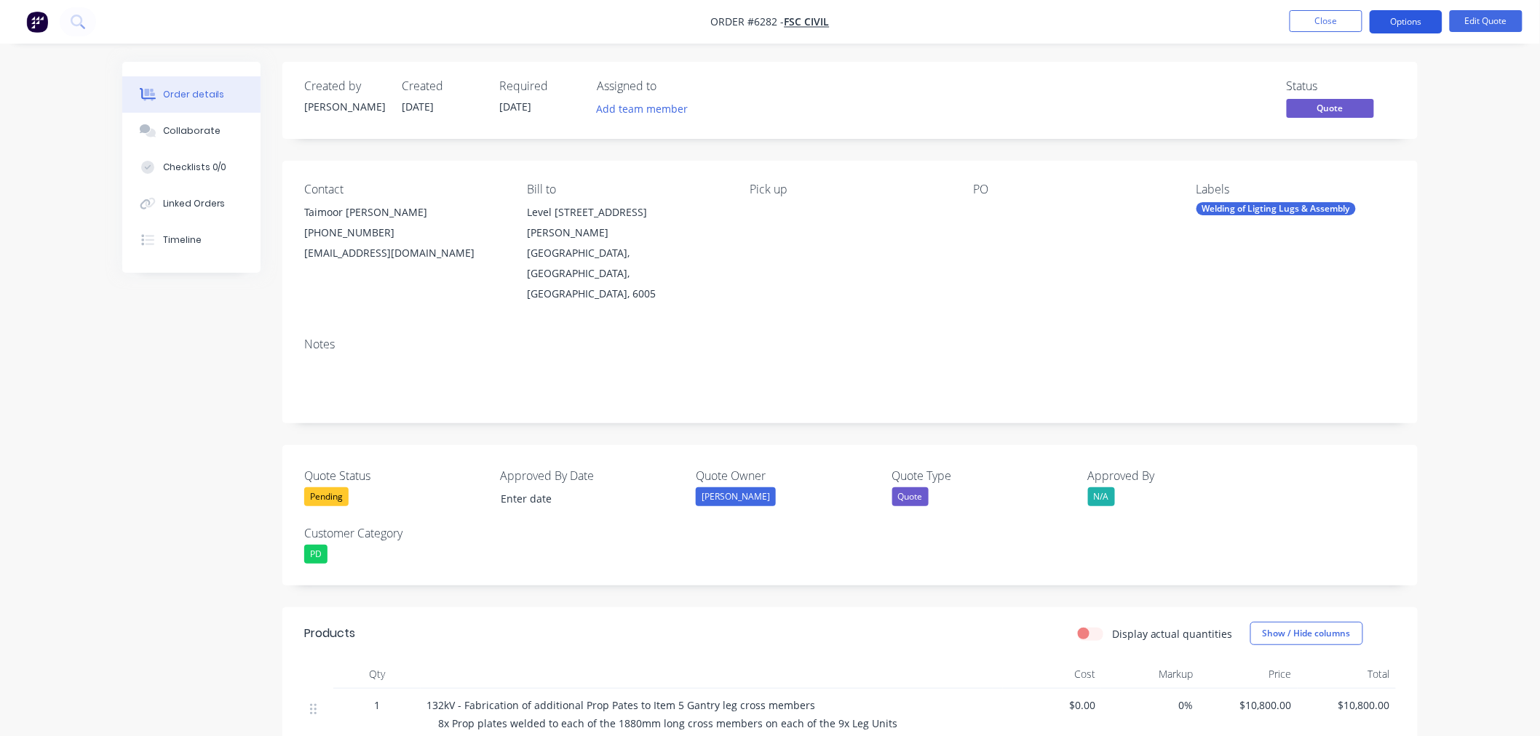
click at [1407, 18] on button "Options" at bounding box center [1406, 21] width 73 height 23
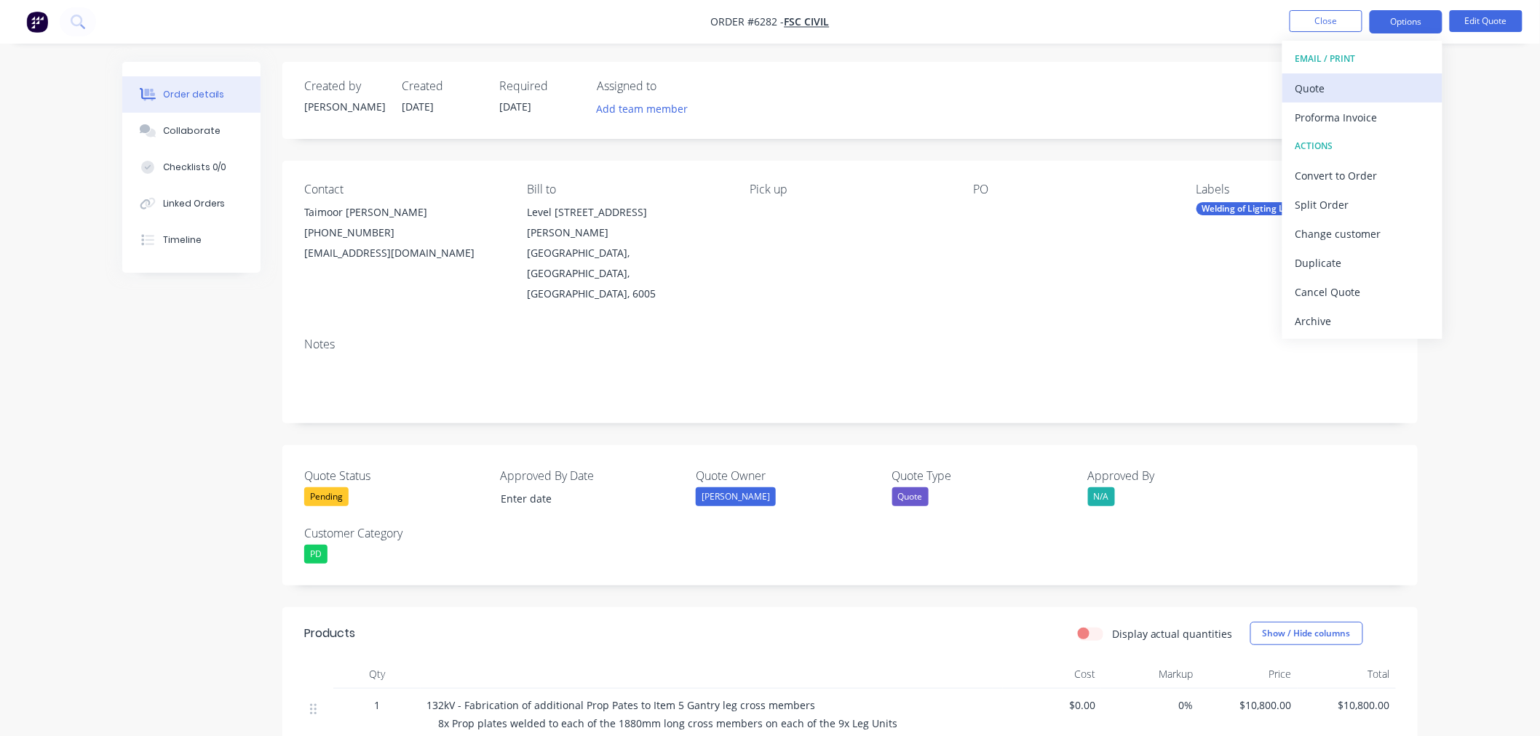
click at [1307, 84] on div "Quote" at bounding box center [1362, 88] width 134 height 21
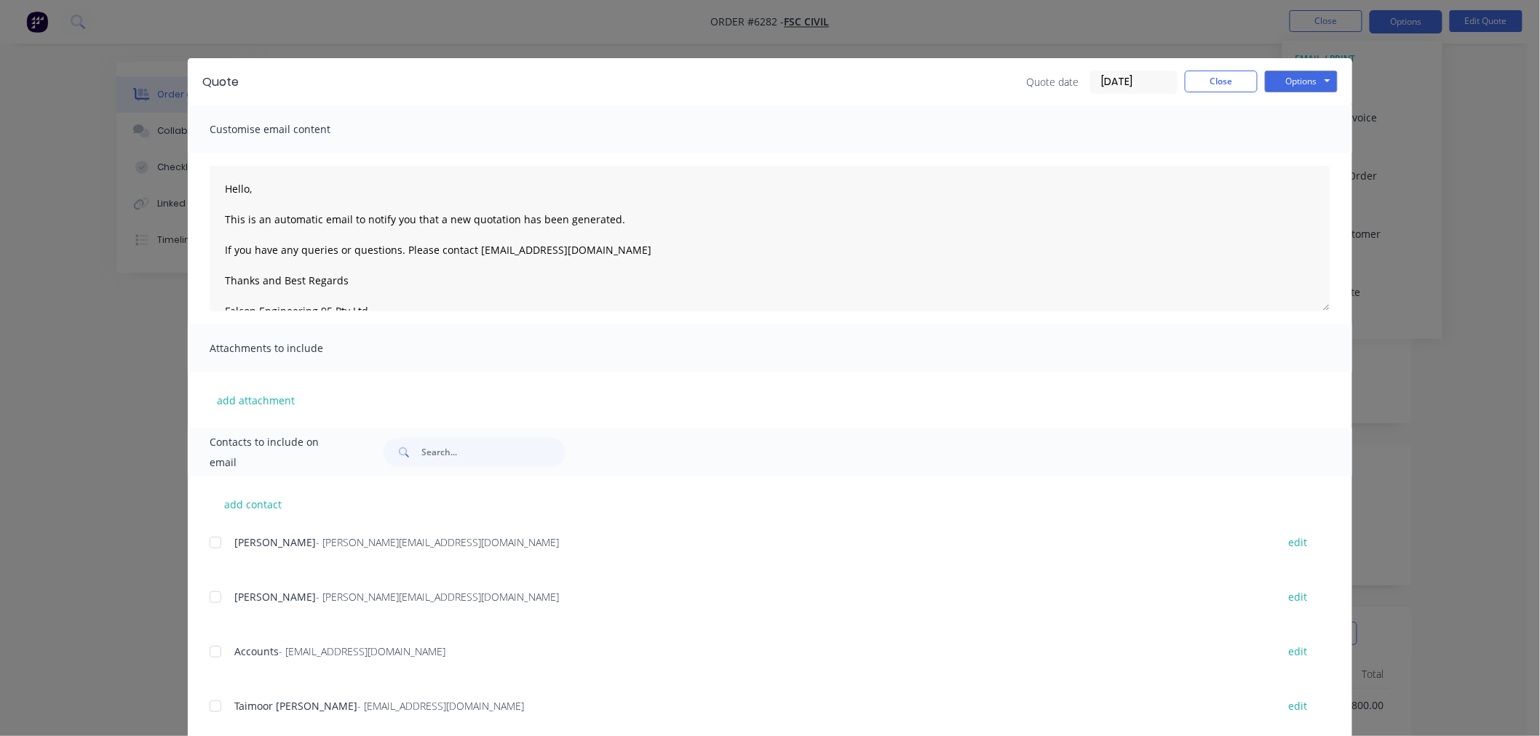
click at [1252, 73] on div "Quote date [DATE] Close Options Preview Print Email" at bounding box center [1181, 82] width 311 height 23
click at [1293, 74] on button "Options" at bounding box center [1301, 82] width 73 height 22
click at [1283, 110] on button "Preview" at bounding box center [1311, 107] width 93 height 24
click at [1201, 77] on button "Close" at bounding box center [1221, 82] width 73 height 22
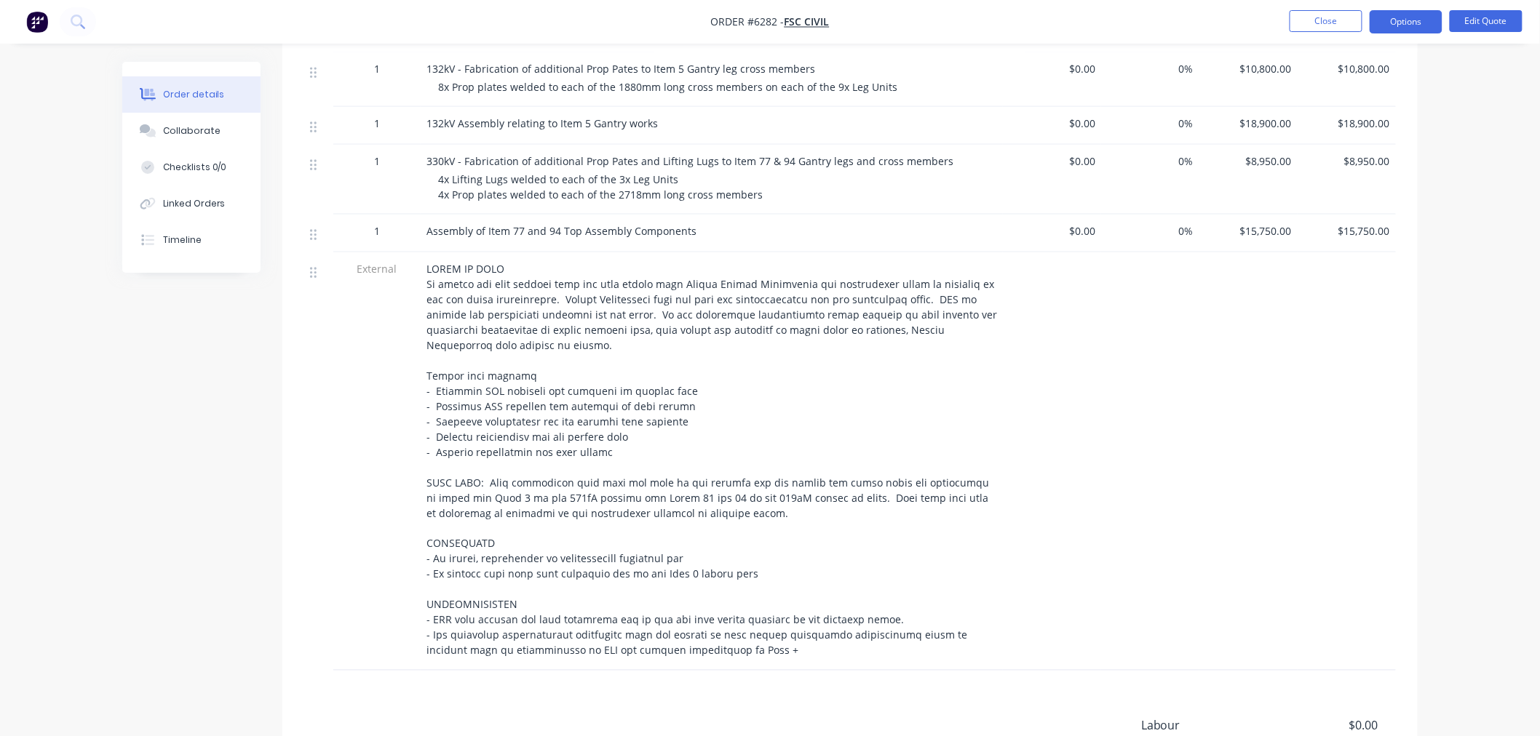
scroll to position [646, 0]
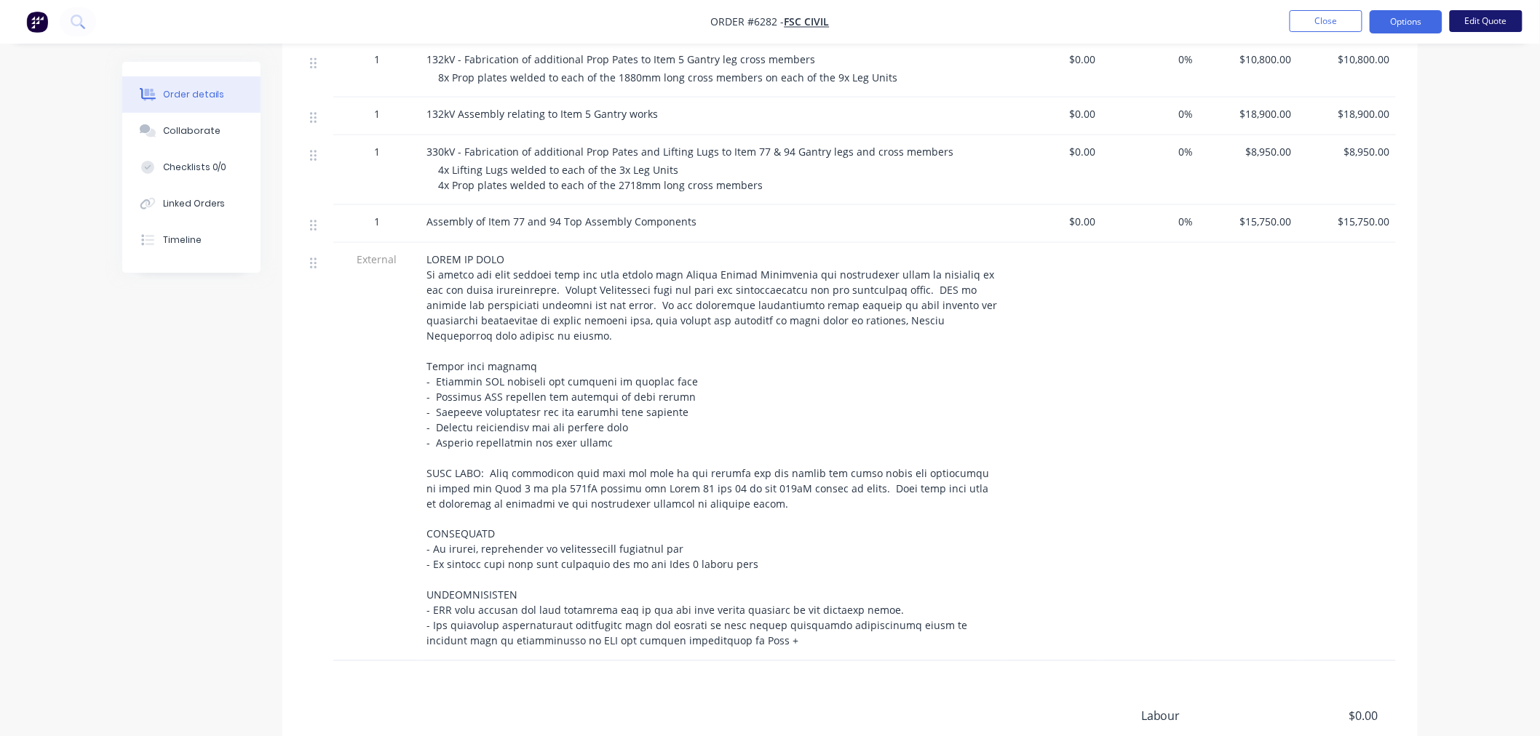
click at [1492, 19] on button "Edit Quote" at bounding box center [1486, 21] width 73 height 22
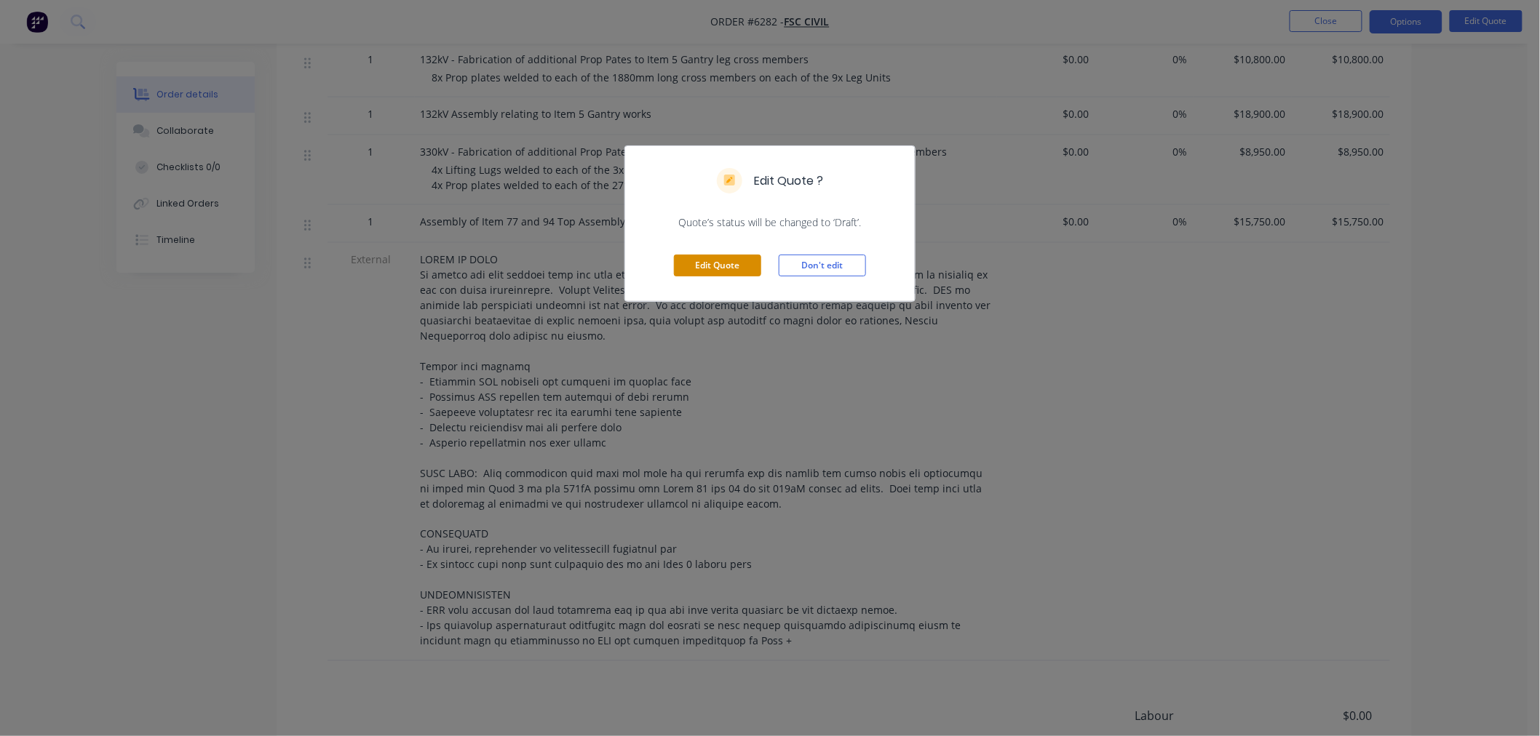
click at [734, 266] on button "Edit Quote" at bounding box center [717, 266] width 87 height 22
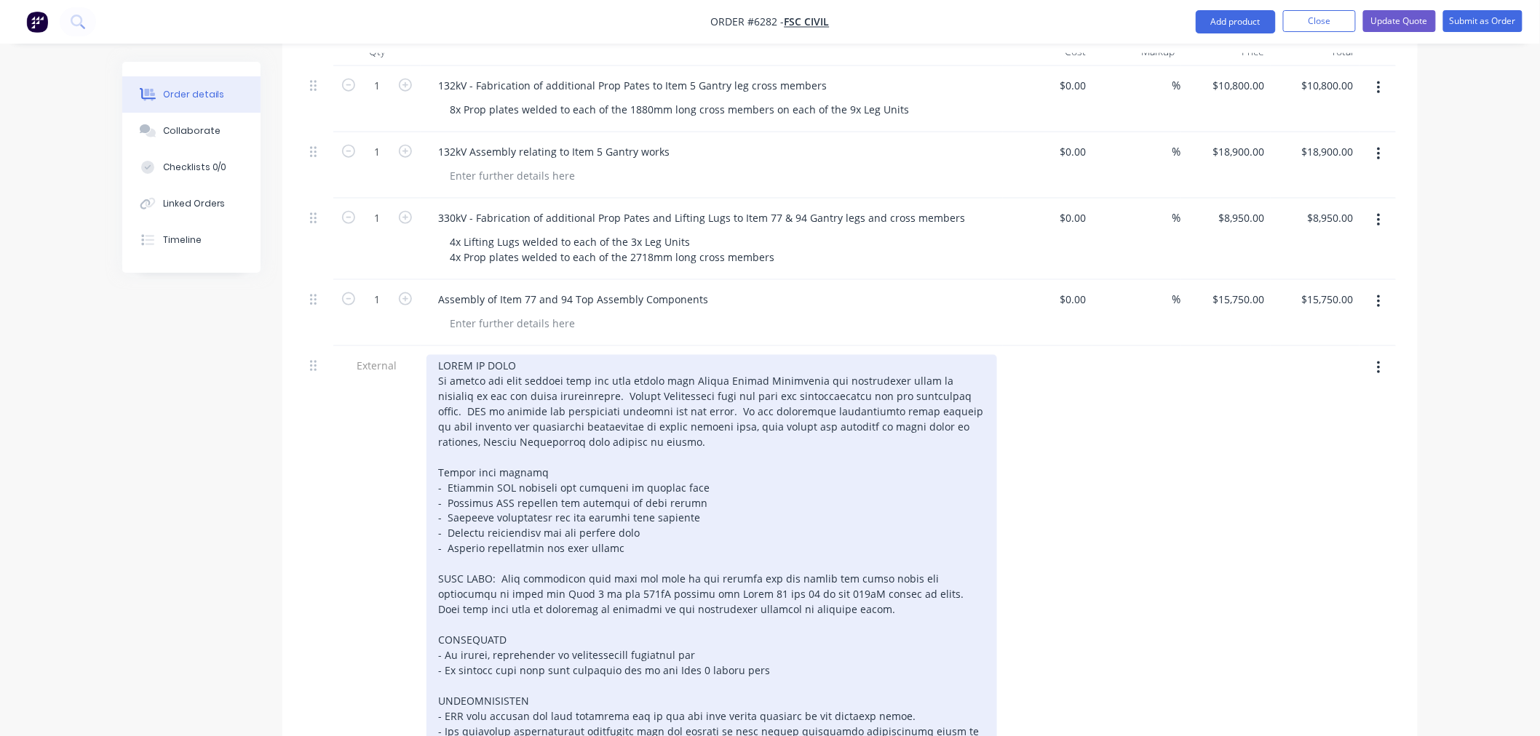
click at [664, 611] on div at bounding box center [711, 556] width 571 height 403
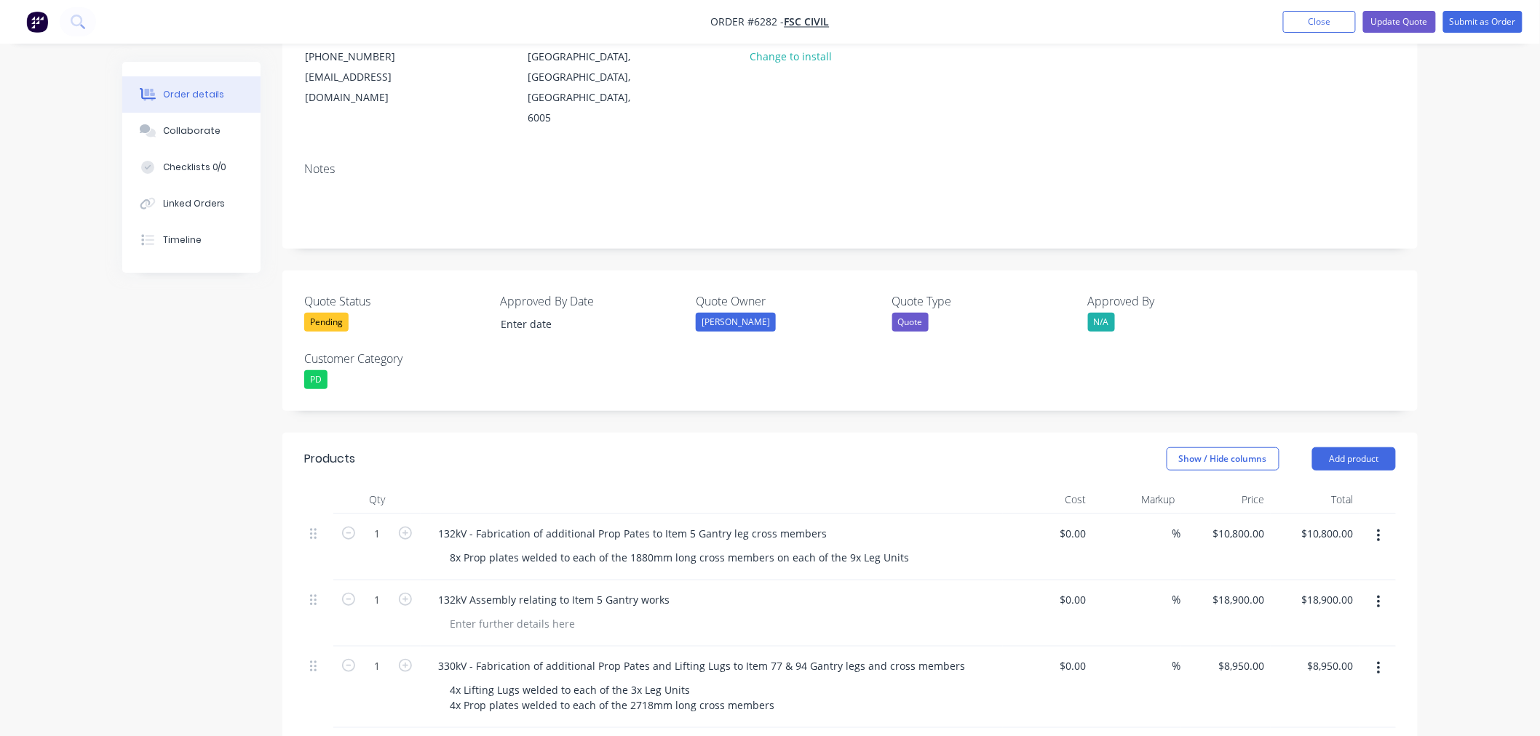
scroll to position [162, 0]
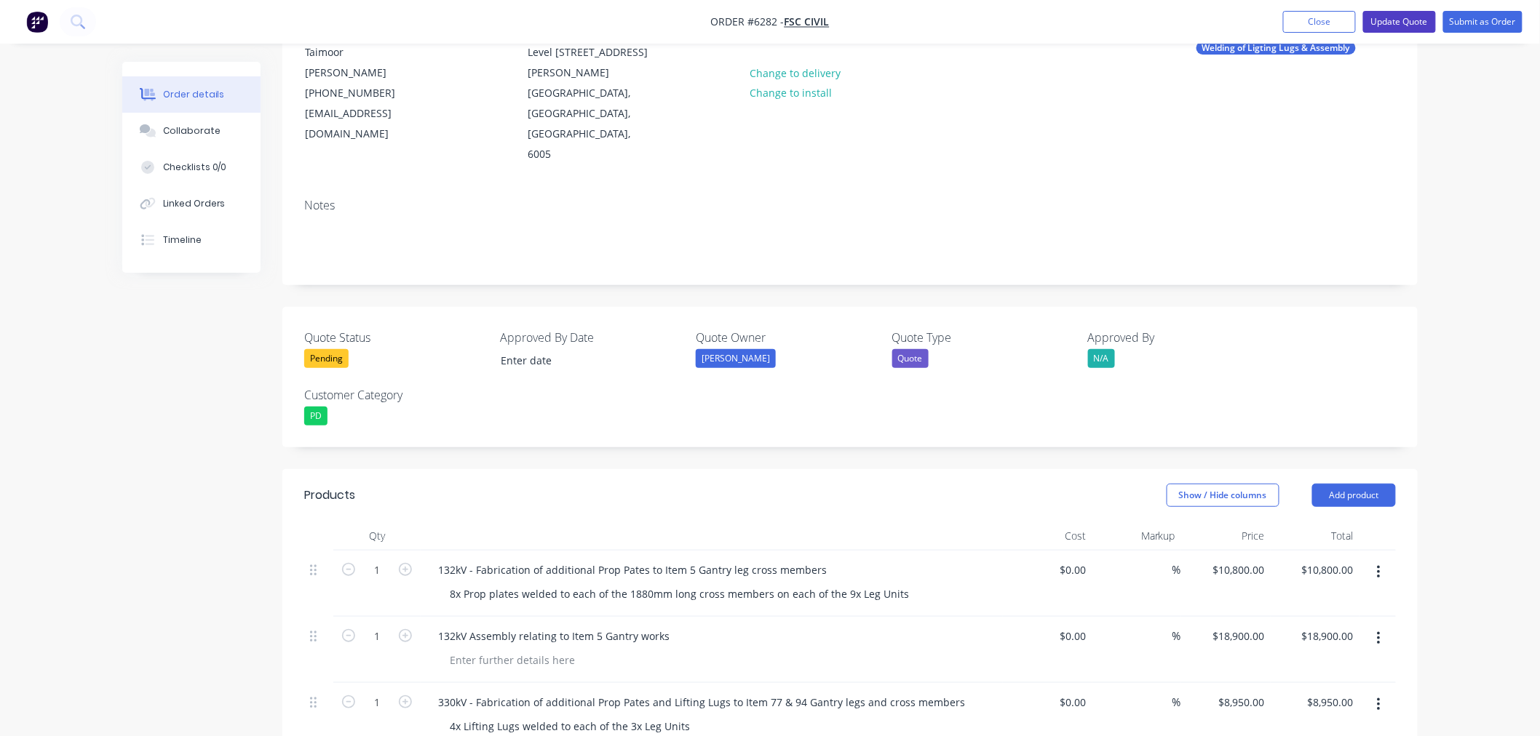
click at [1386, 12] on button "Update Quote" at bounding box center [1399, 22] width 73 height 22
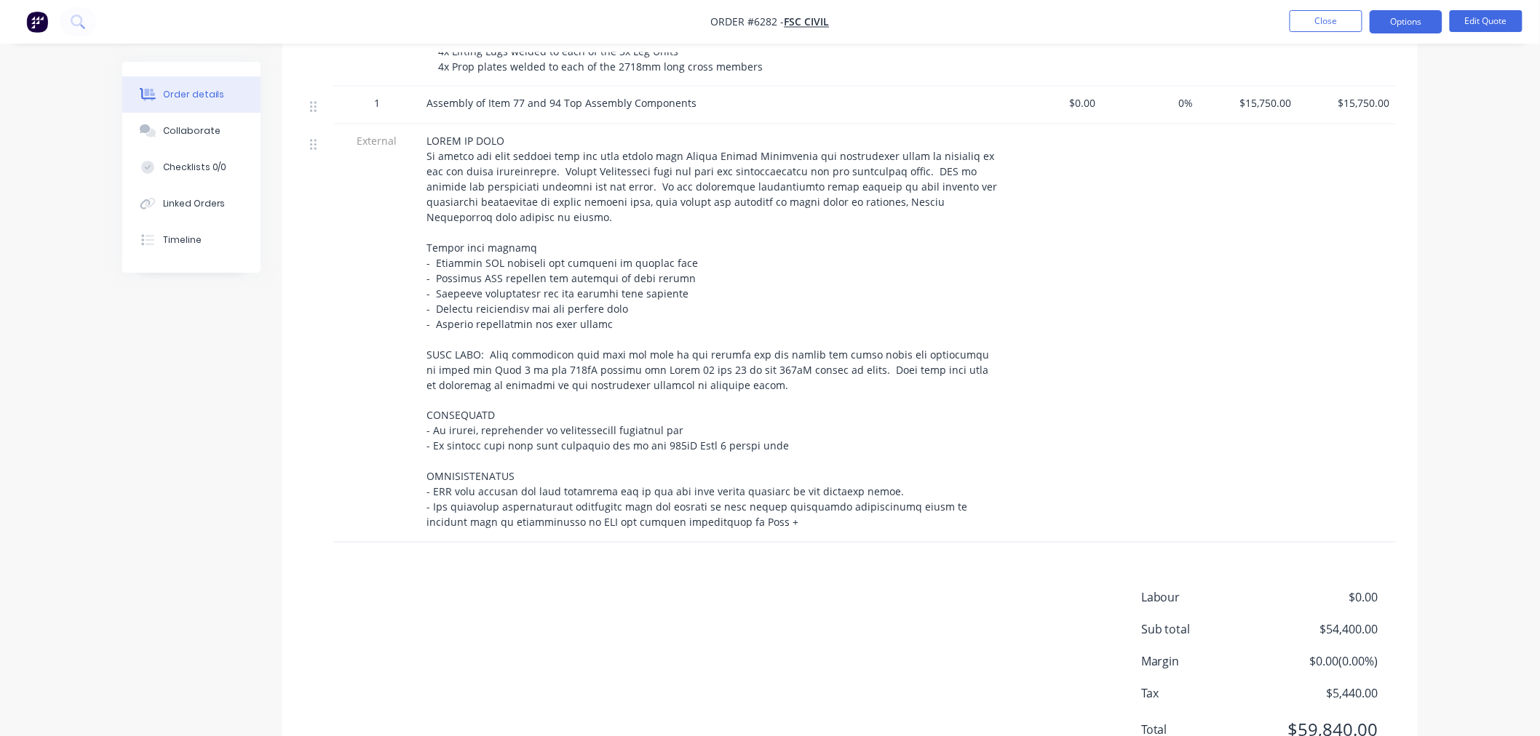
scroll to position [777, 0]
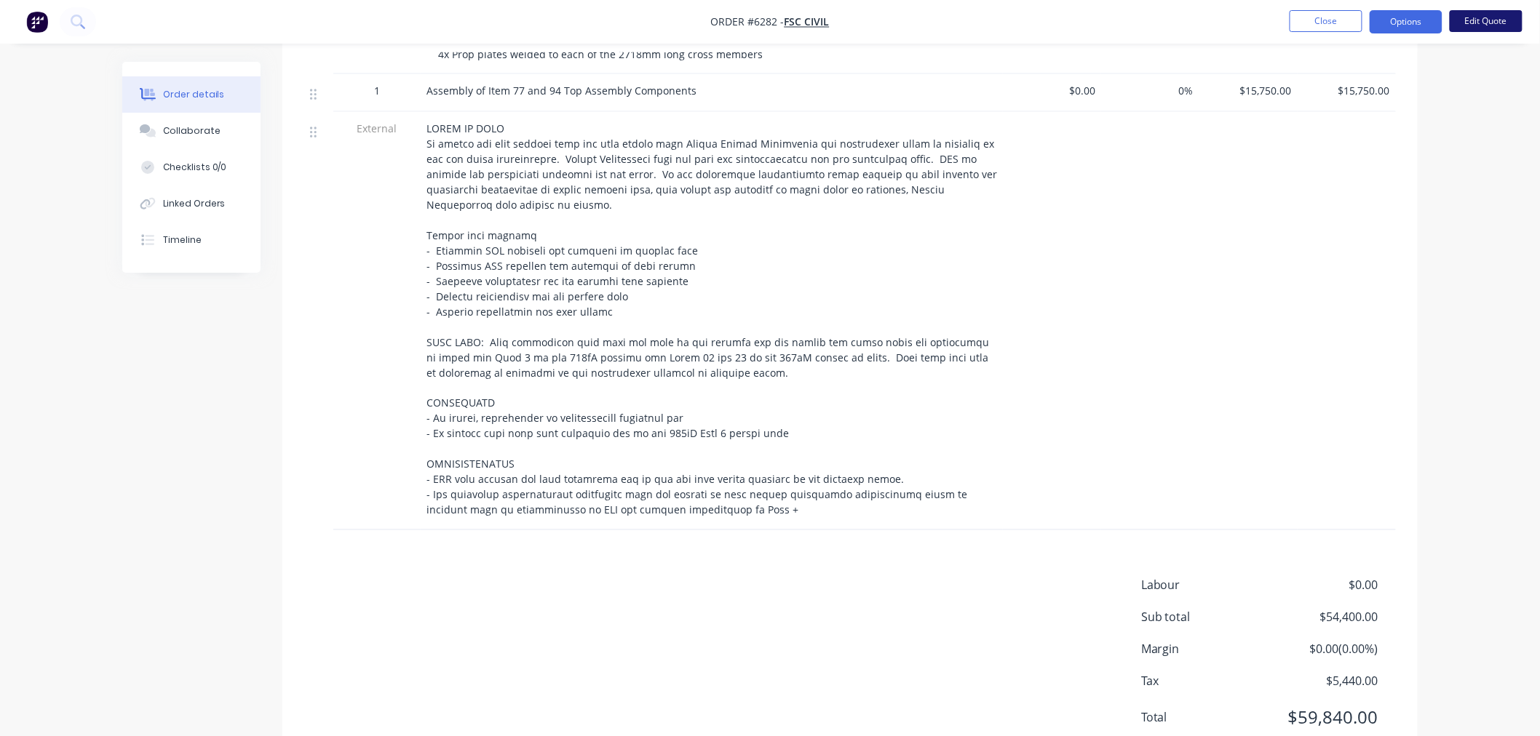
click at [1484, 20] on button "Edit Quote" at bounding box center [1486, 21] width 73 height 22
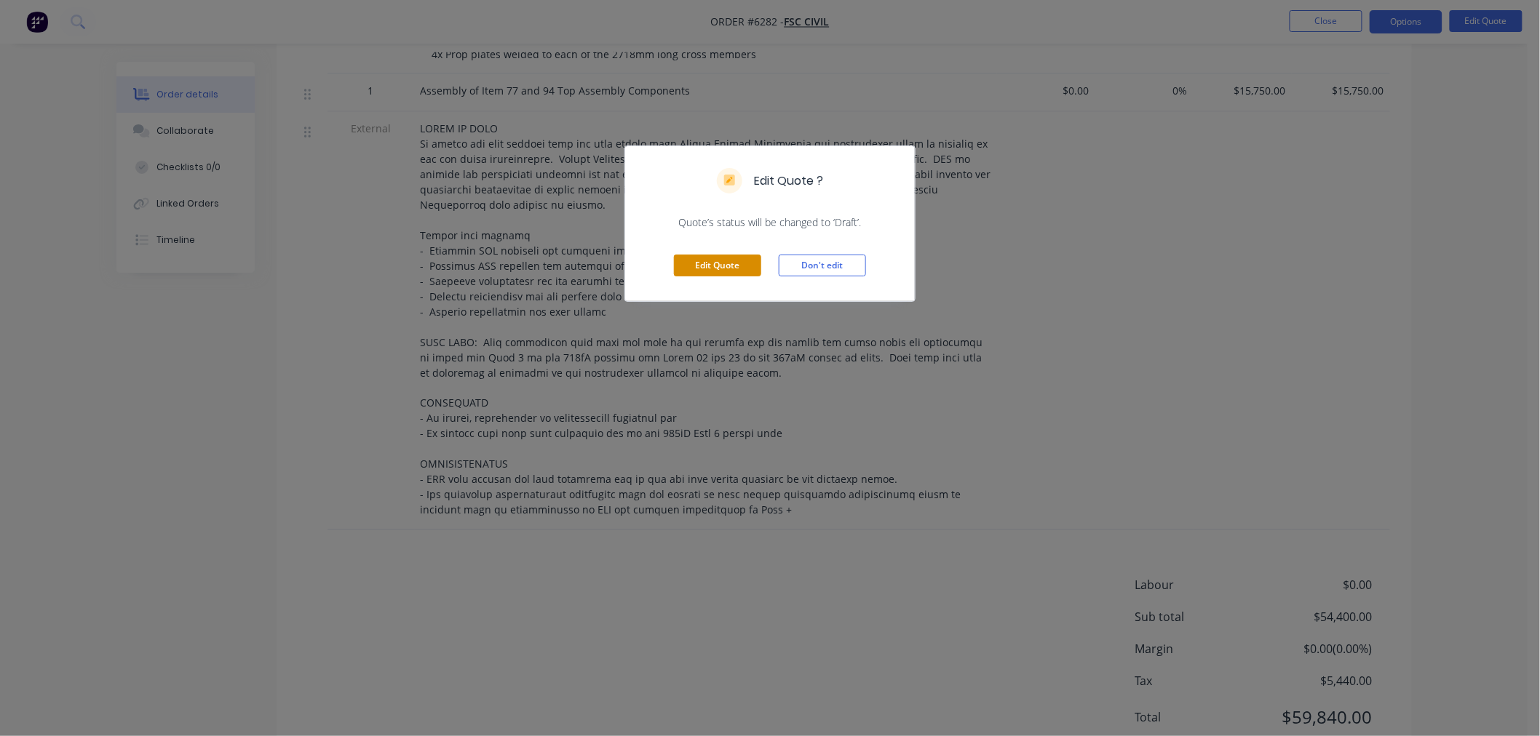
click at [715, 265] on button "Edit Quote" at bounding box center [717, 266] width 87 height 22
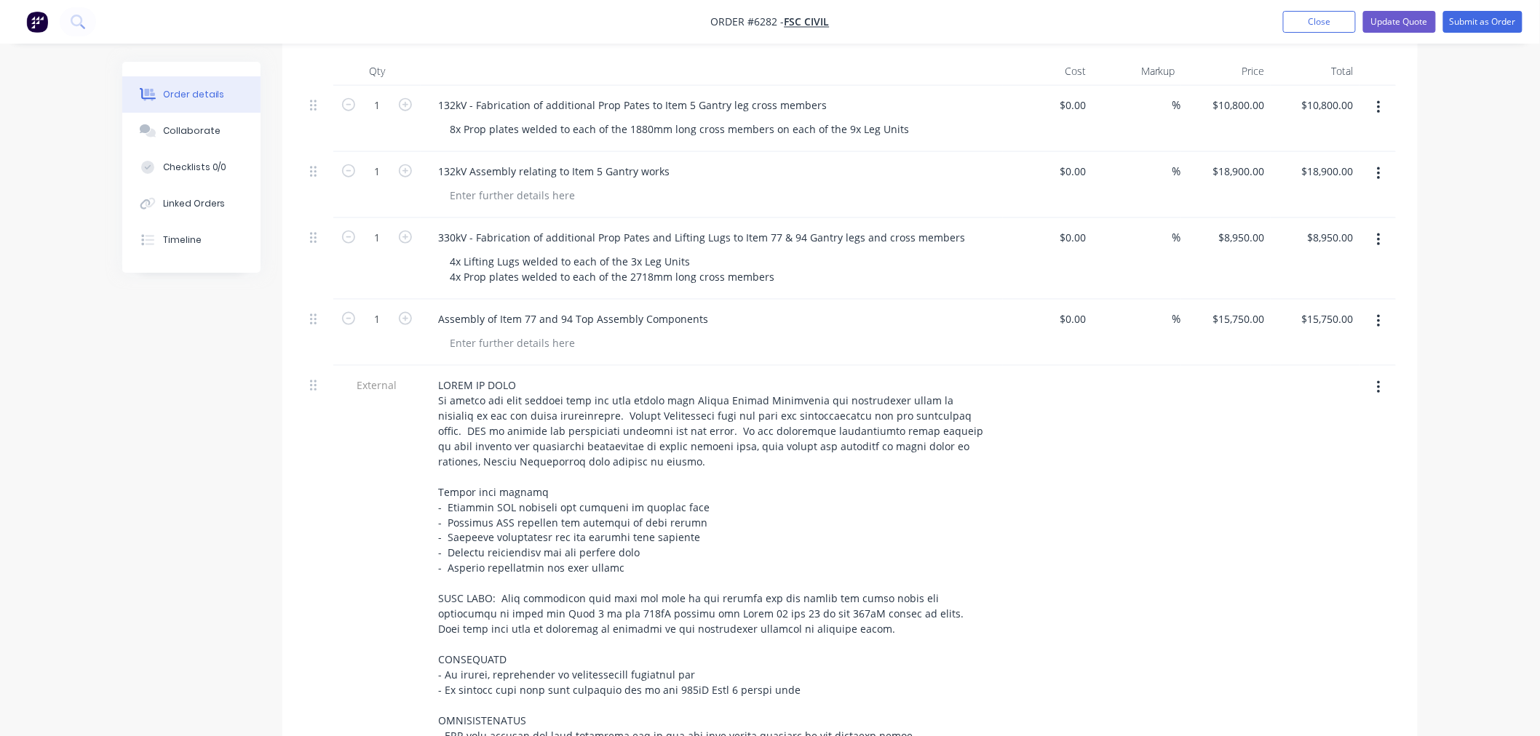
scroll to position [646, 0]
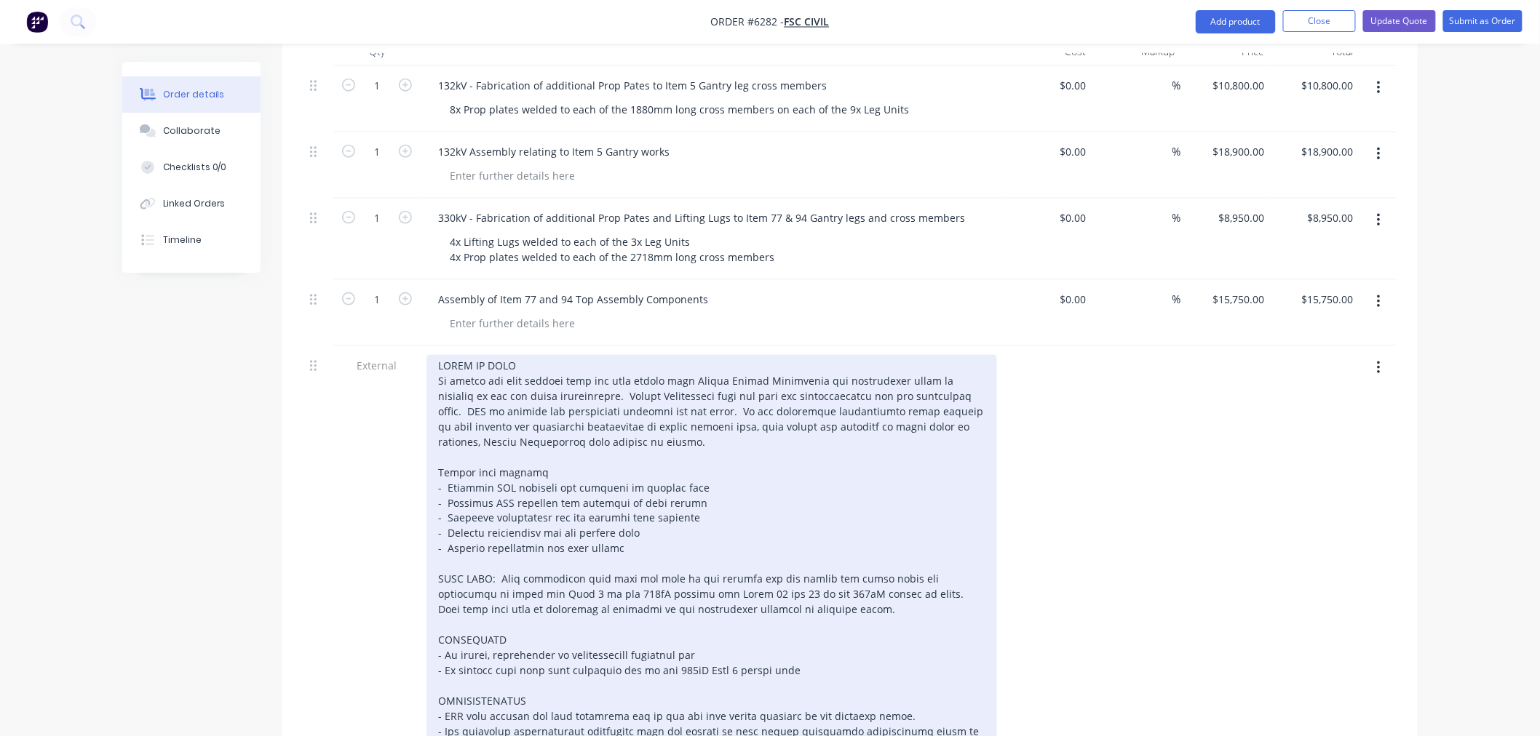
click at [789, 585] on div at bounding box center [711, 556] width 571 height 403
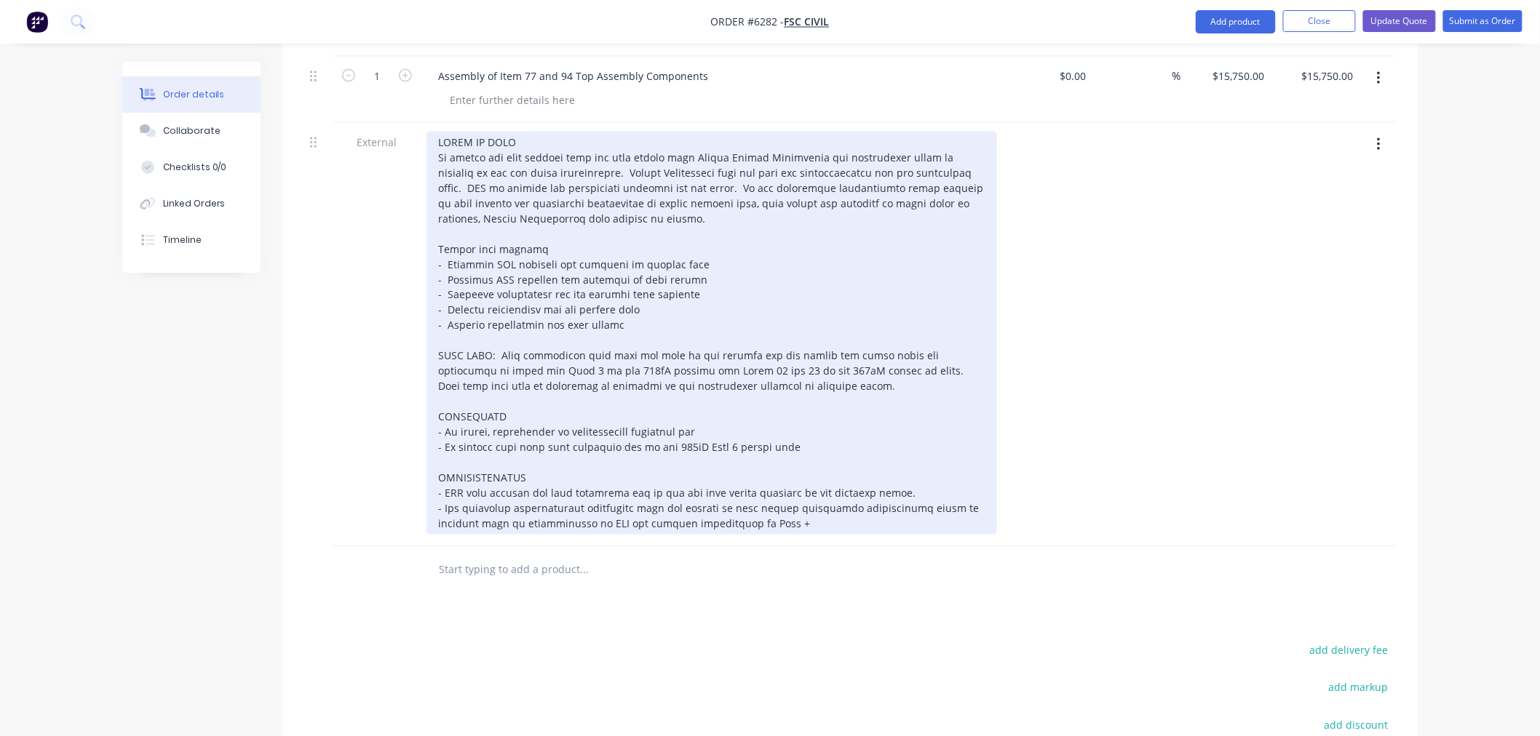
scroll to position [889, 0]
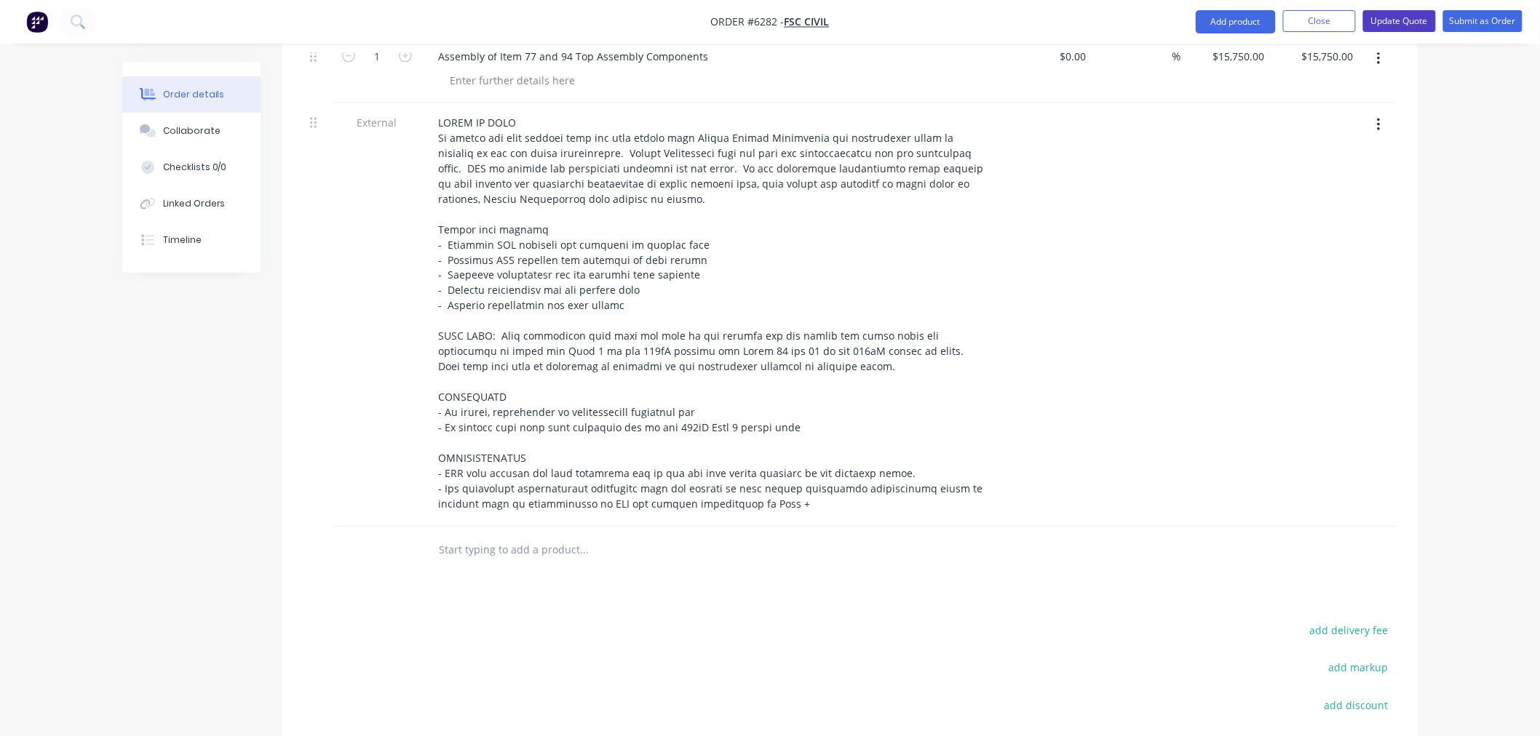
click at [1398, 15] on button "Update Quote" at bounding box center [1399, 21] width 73 height 22
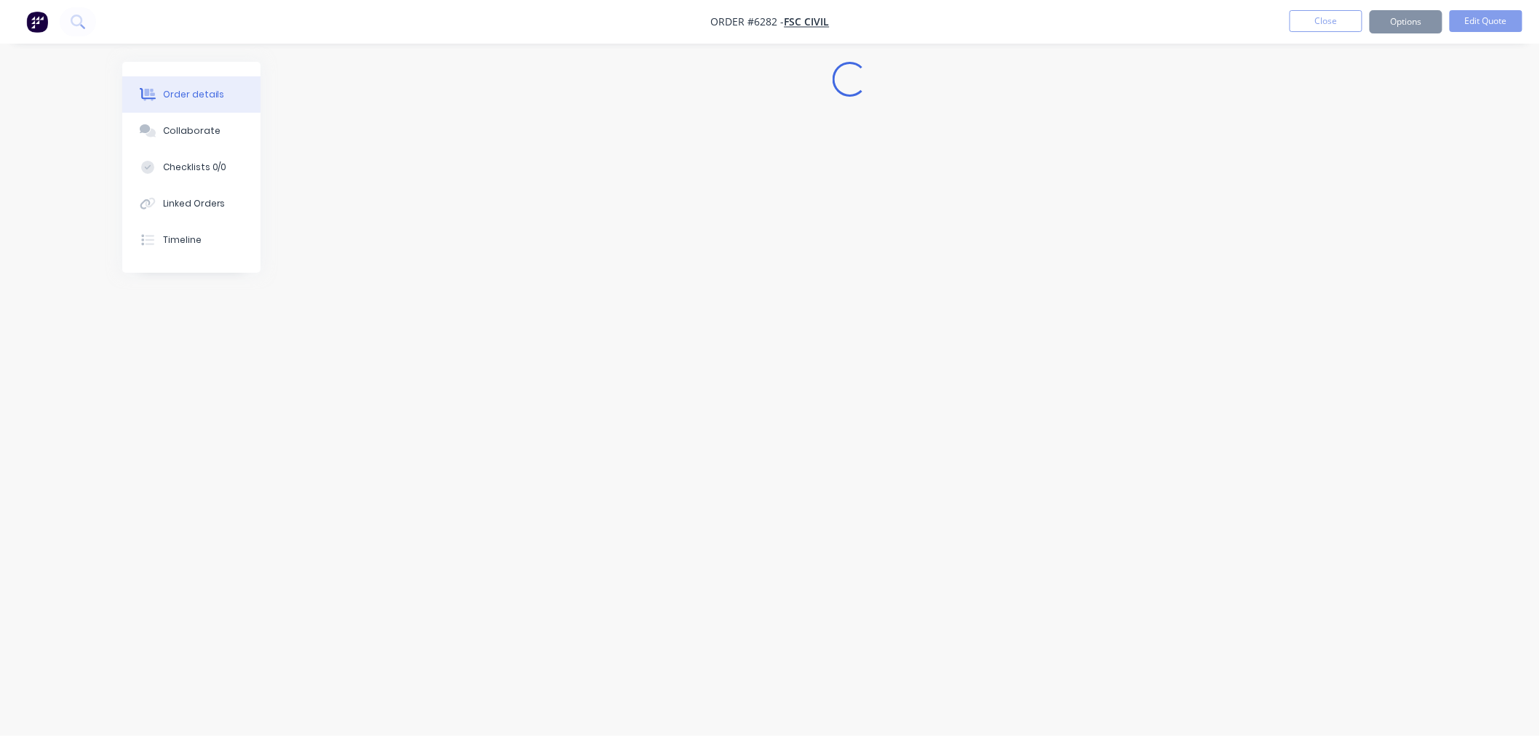
scroll to position [0, 0]
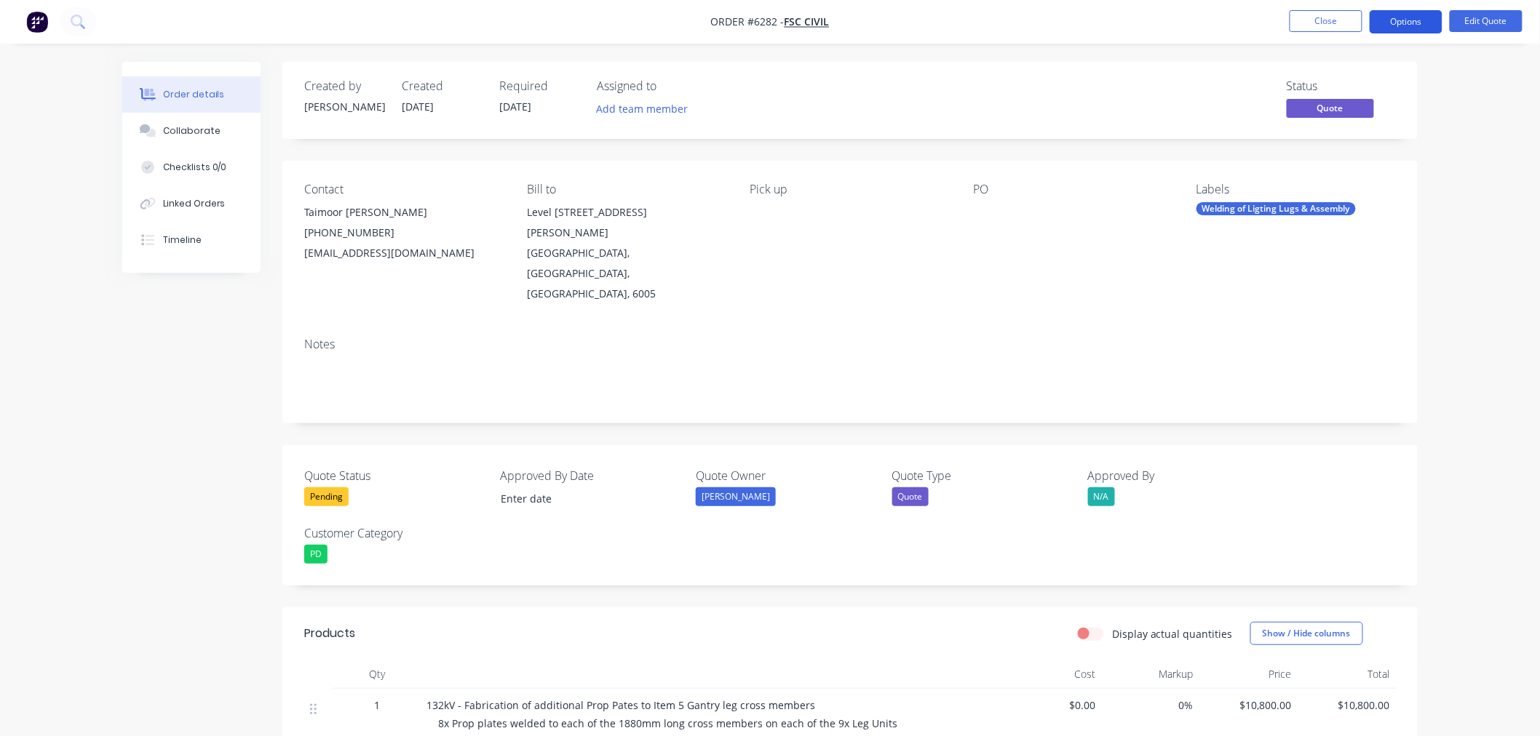
click at [1403, 12] on button "Options" at bounding box center [1406, 21] width 73 height 23
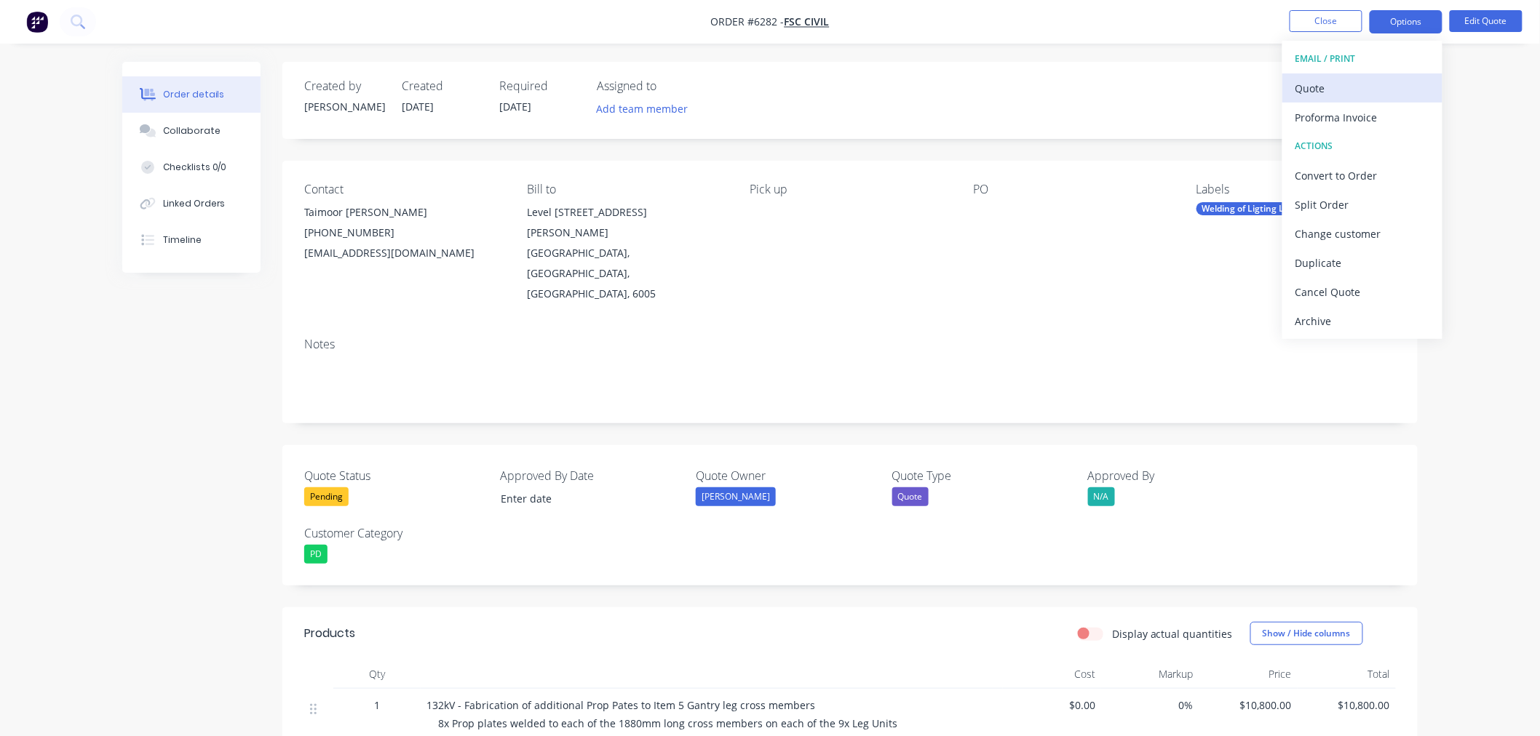
click at [1343, 78] on div "Quote" at bounding box center [1362, 88] width 134 height 21
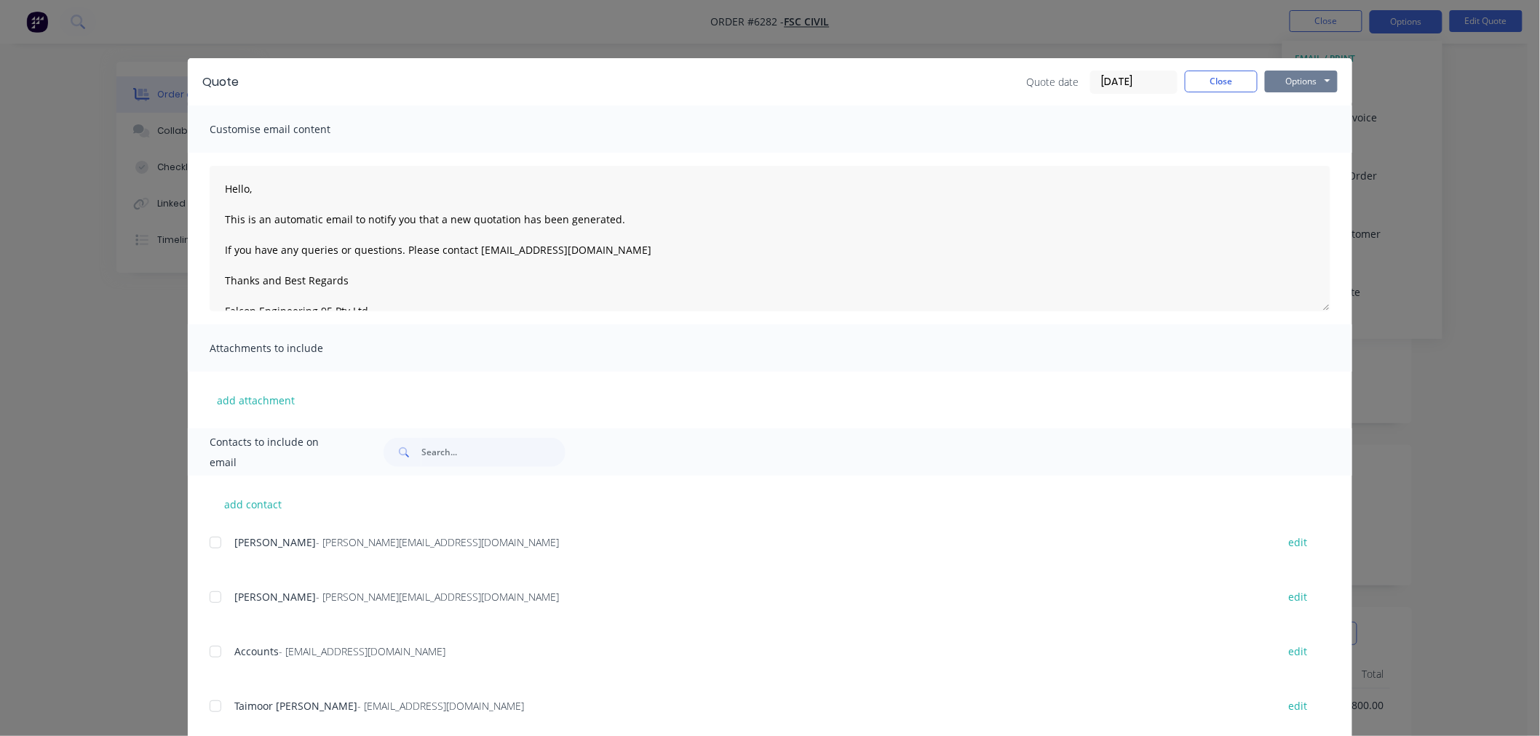
click at [1265, 84] on button "Options" at bounding box center [1301, 82] width 73 height 22
click at [1271, 109] on button "Preview" at bounding box center [1311, 107] width 93 height 24
click at [1189, 80] on button "Close" at bounding box center [1221, 82] width 73 height 22
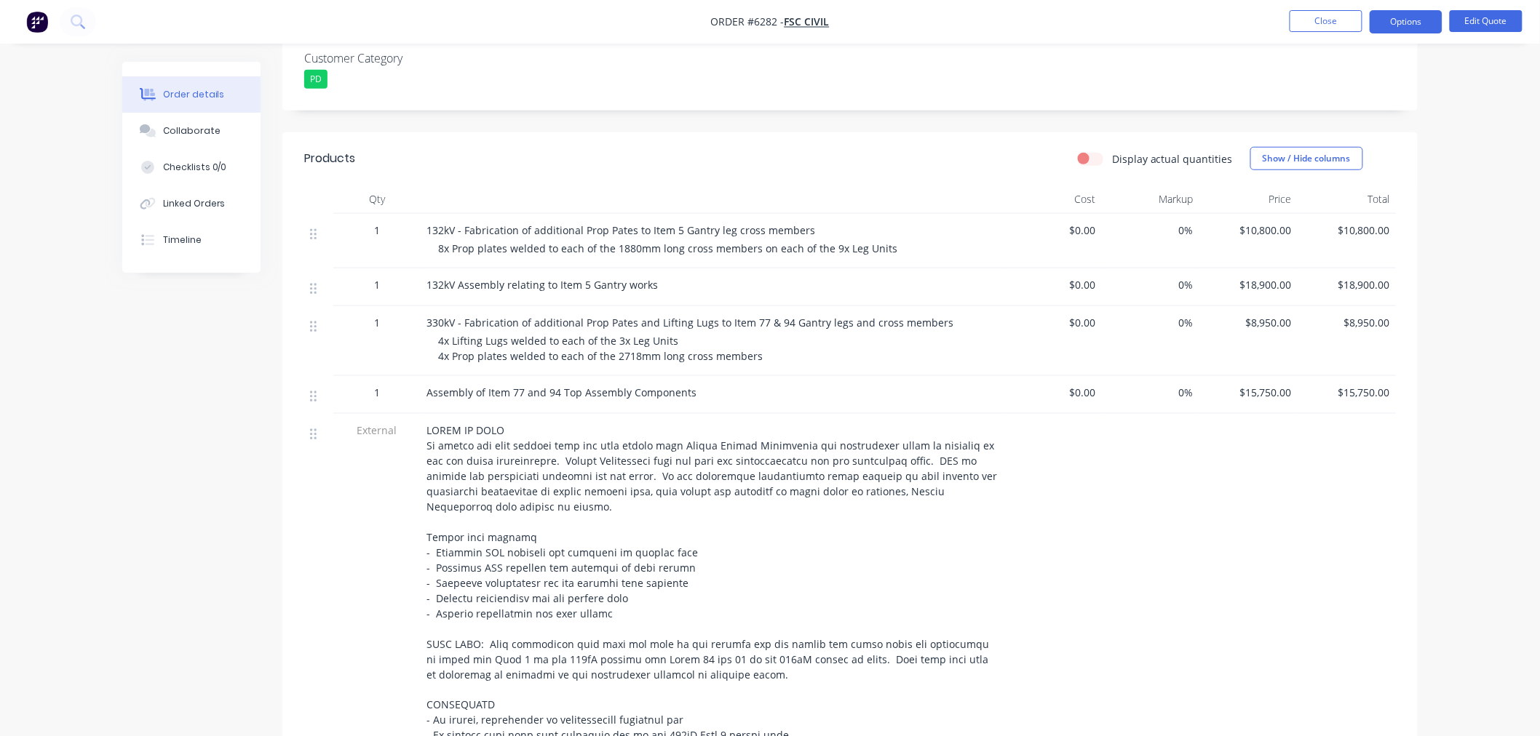
scroll to position [565, 0]
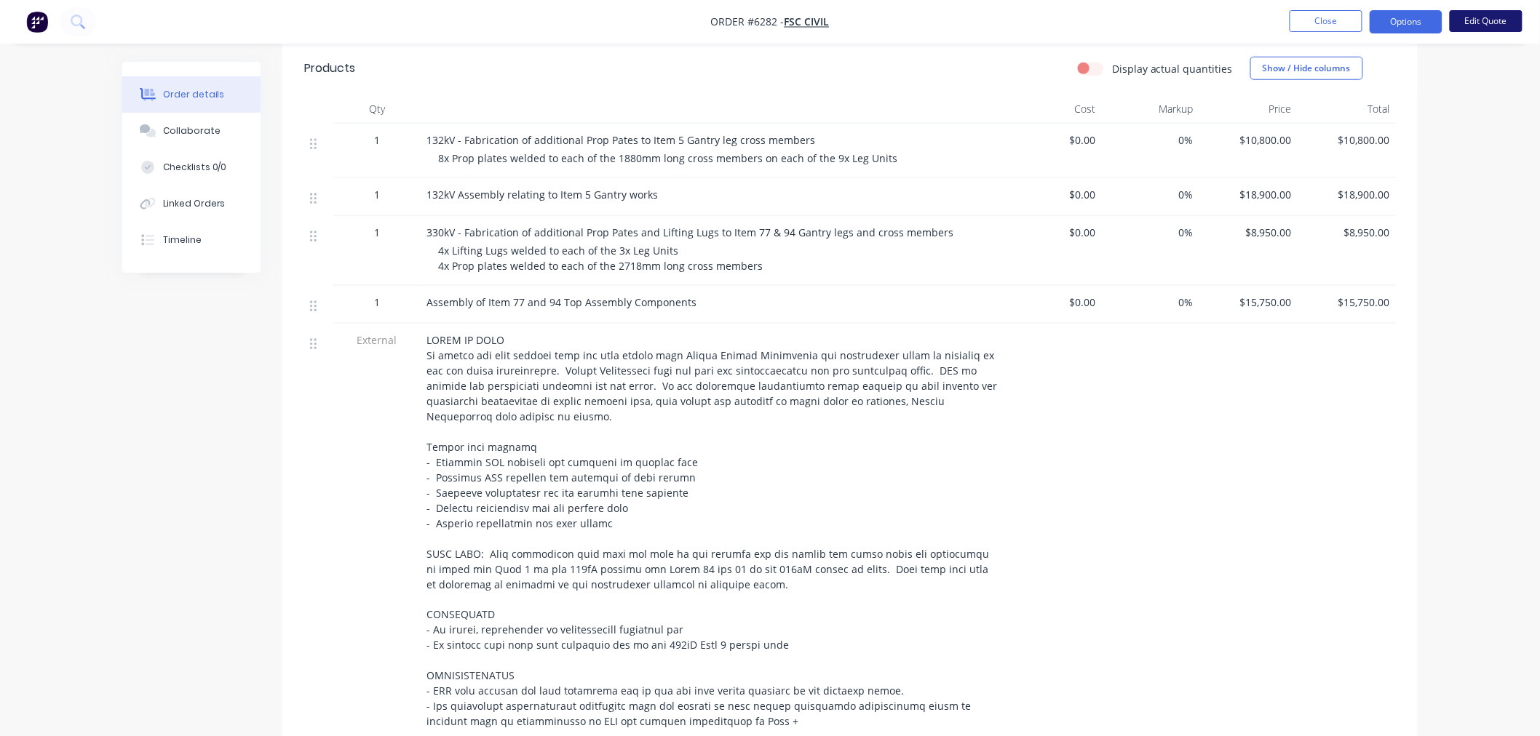
click at [1474, 20] on button "Edit Quote" at bounding box center [1486, 21] width 73 height 22
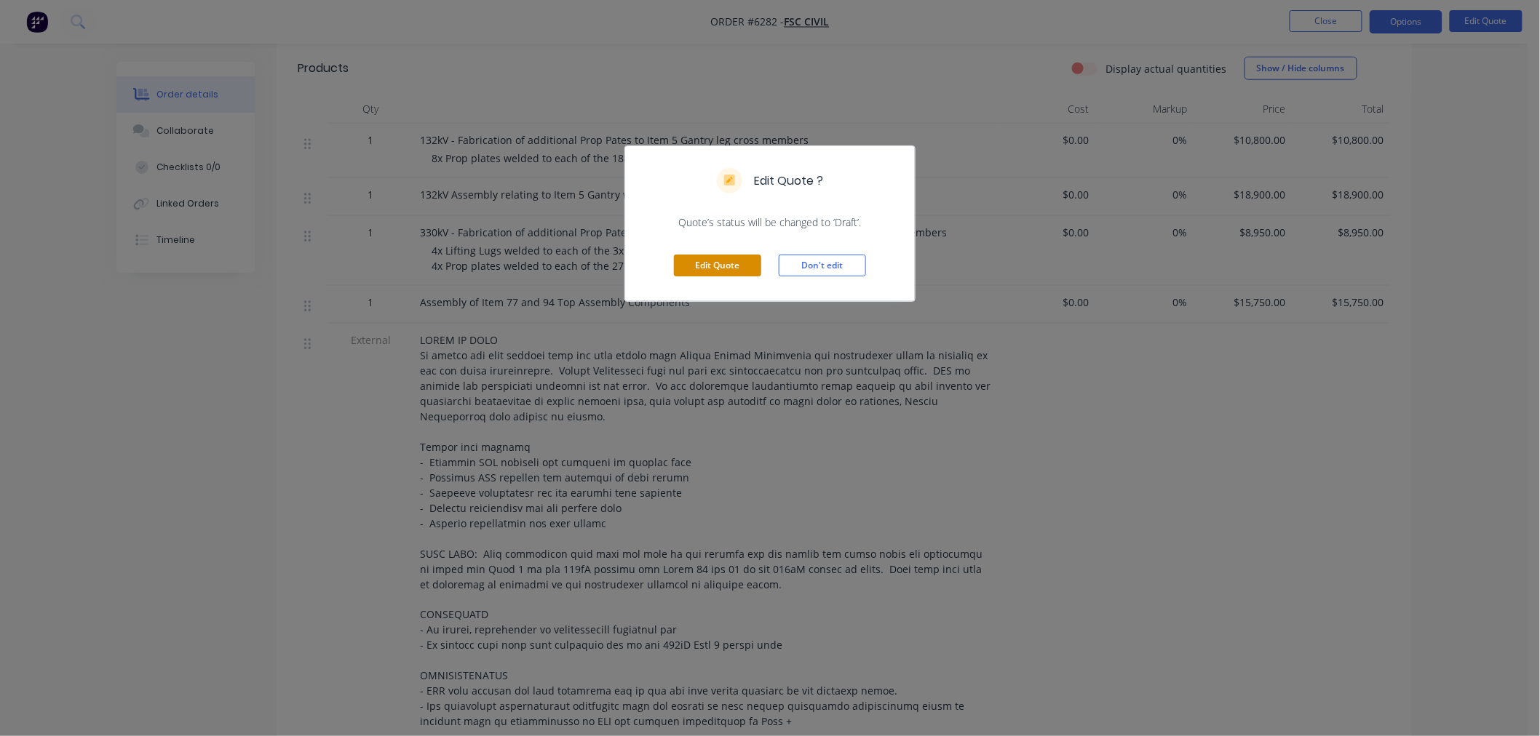
click at [706, 275] on button "Edit Quote" at bounding box center [717, 266] width 87 height 22
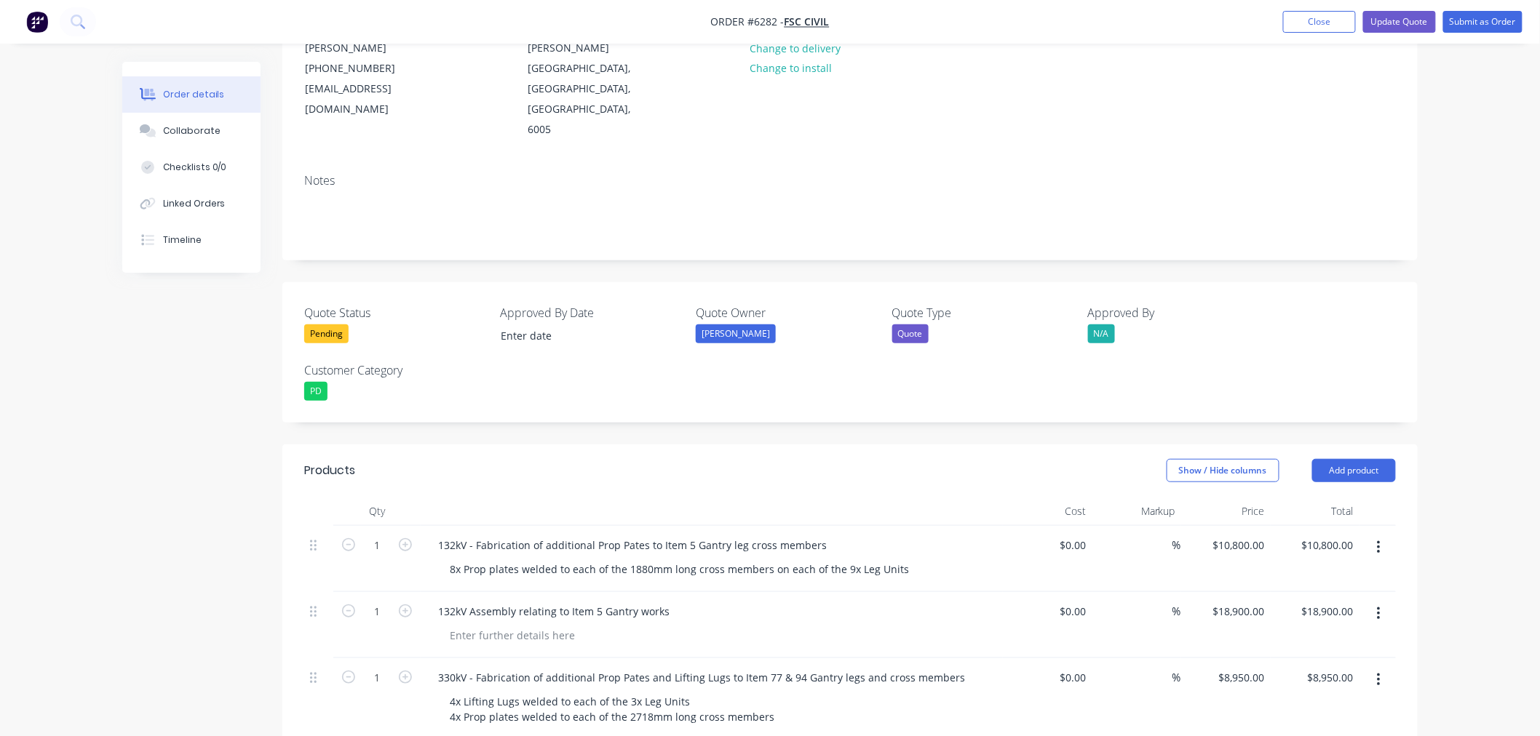
scroll to position [242, 0]
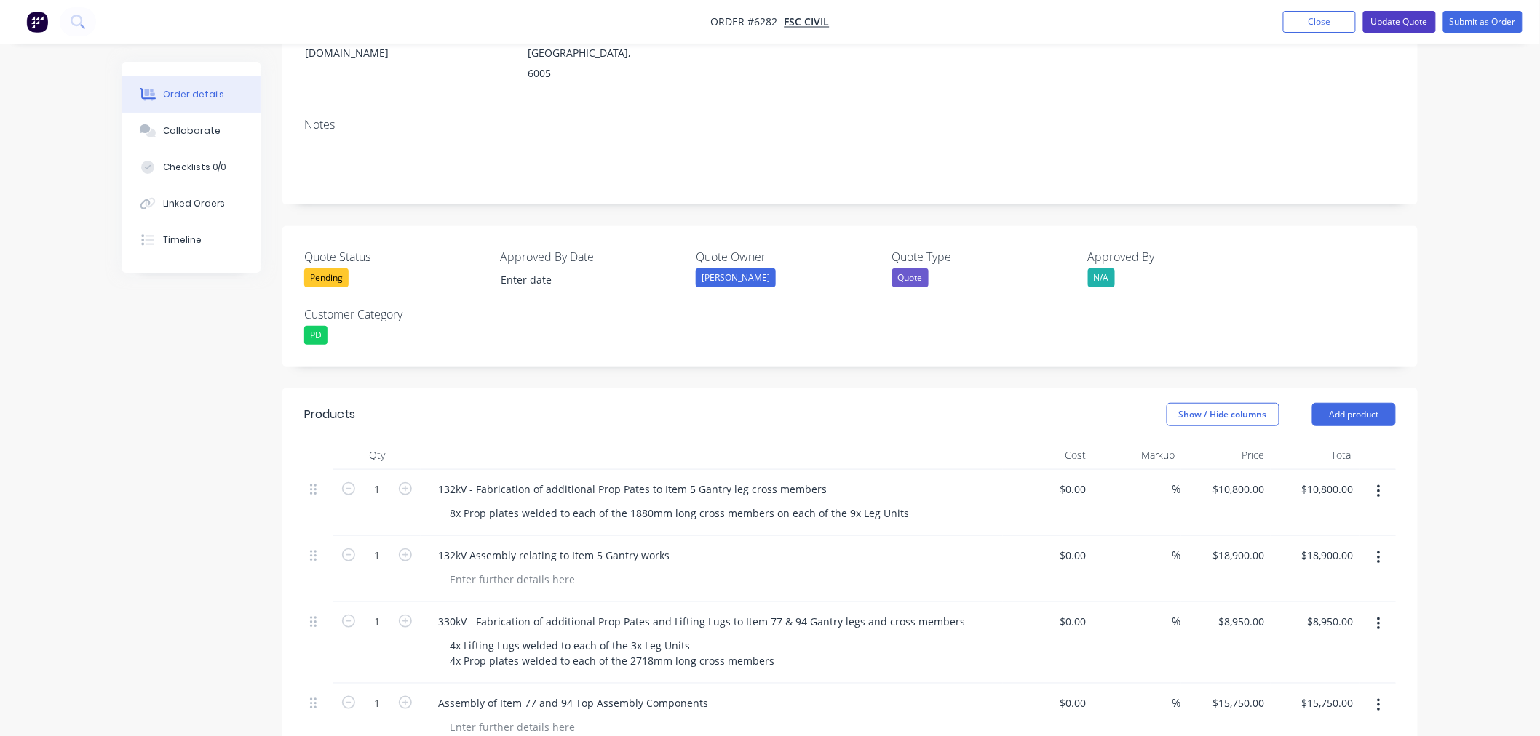
click at [1384, 29] on button "Update Quote" at bounding box center [1399, 22] width 73 height 22
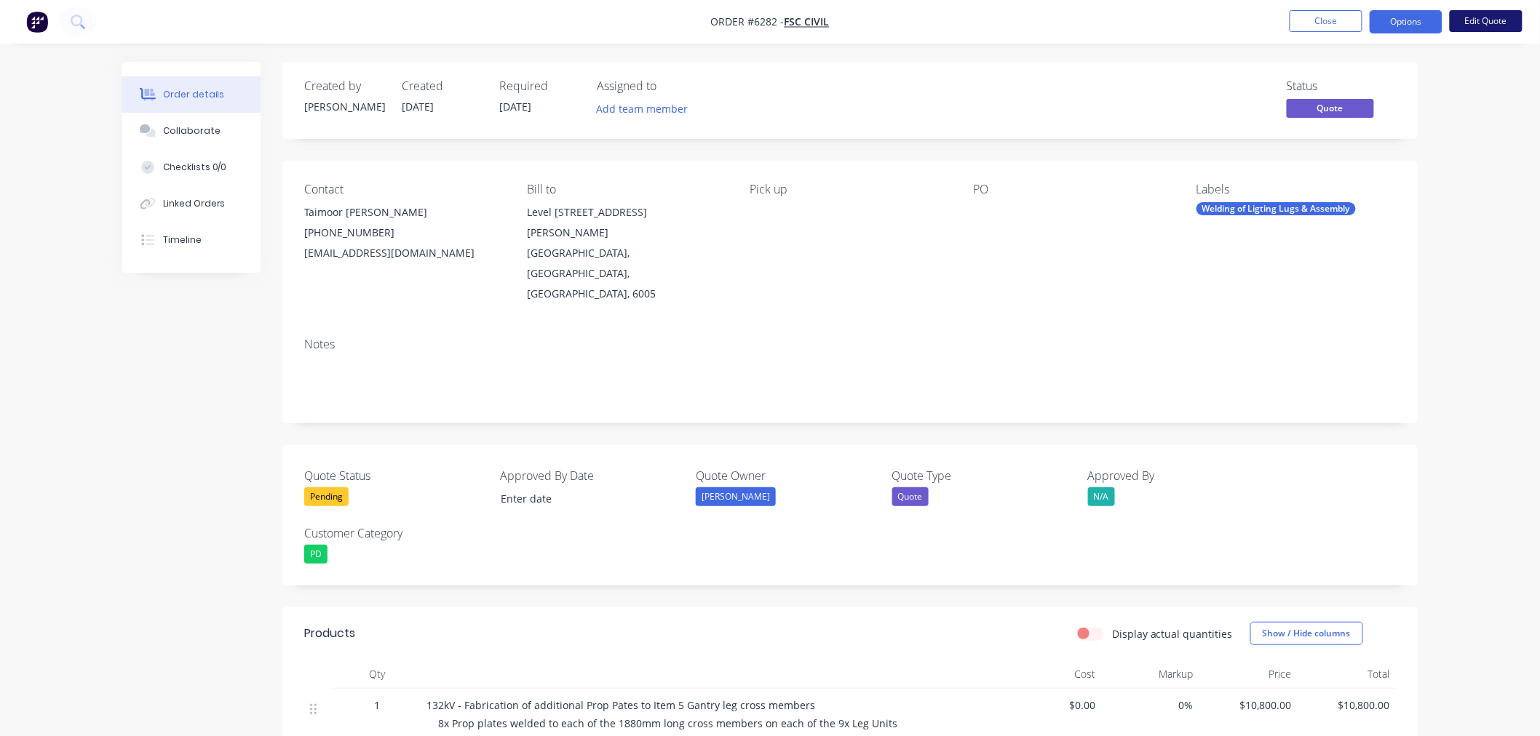
click at [1487, 22] on button "Edit Quote" at bounding box center [1486, 21] width 73 height 22
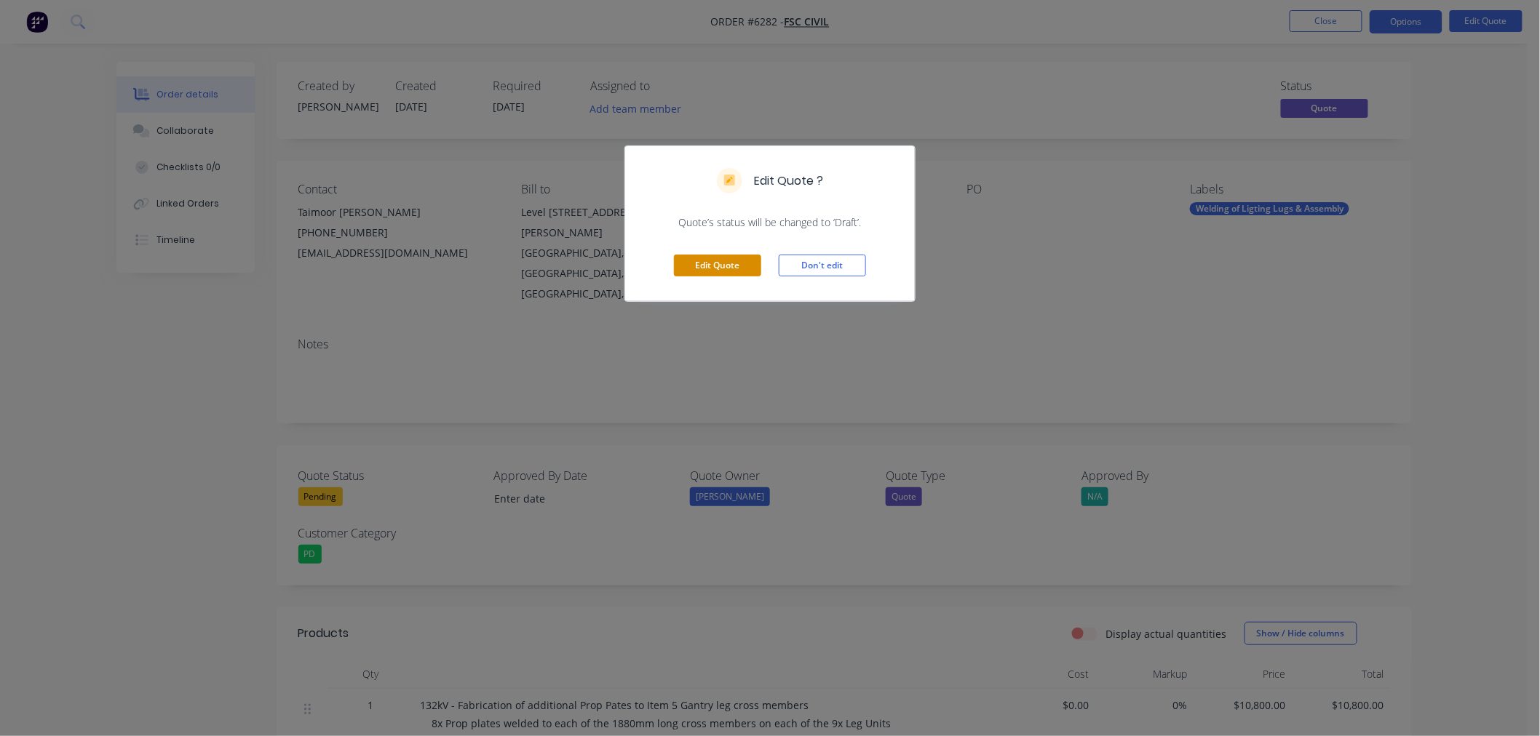
click at [696, 263] on button "Edit Quote" at bounding box center [717, 266] width 87 height 22
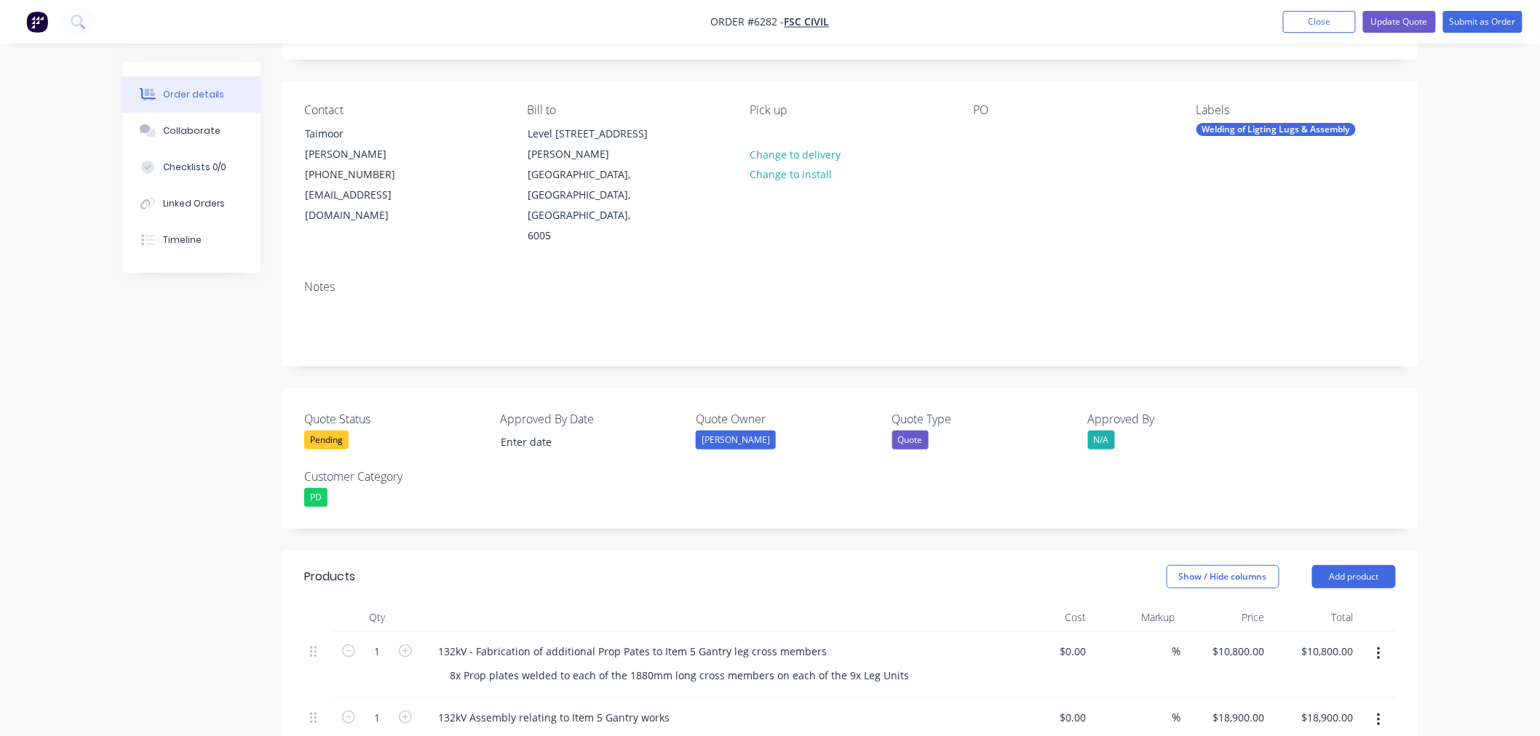
scroll to position [404, 0]
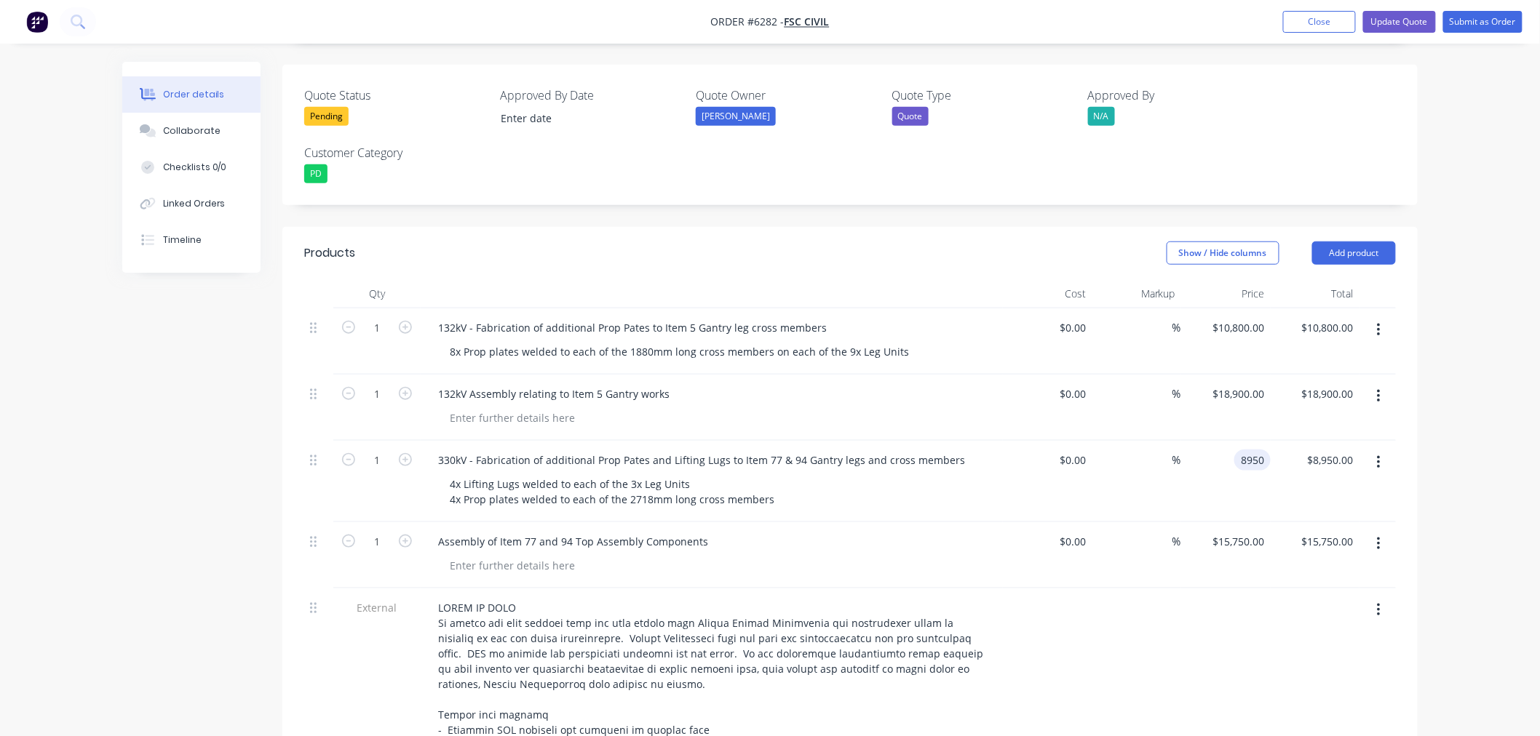
click at [1255, 450] on input "8950" at bounding box center [1255, 460] width 31 height 21
type input "$10,176.00"
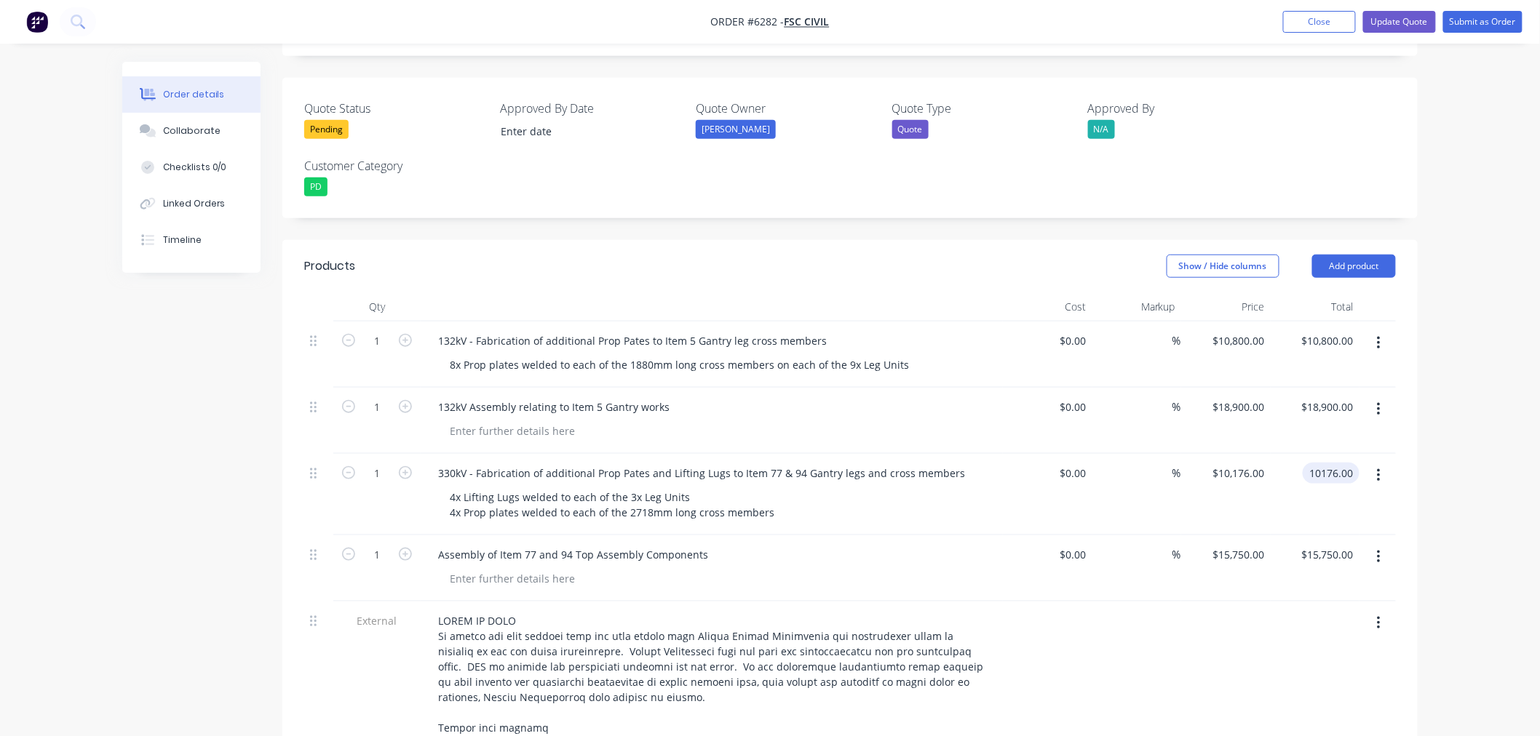
scroll to position [0, 0]
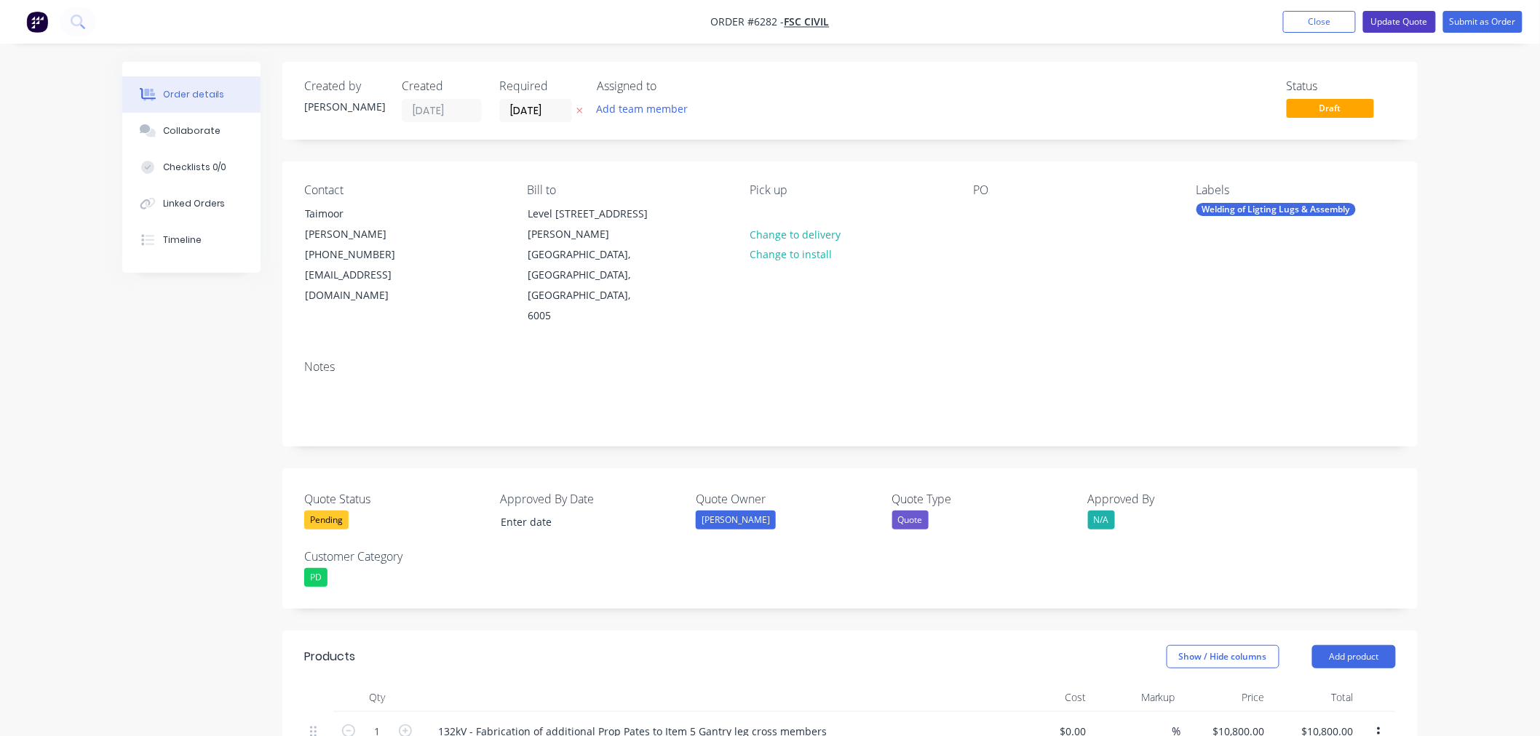
type input "$10,176.00"
click at [1377, 22] on button "Update Quote" at bounding box center [1399, 22] width 73 height 22
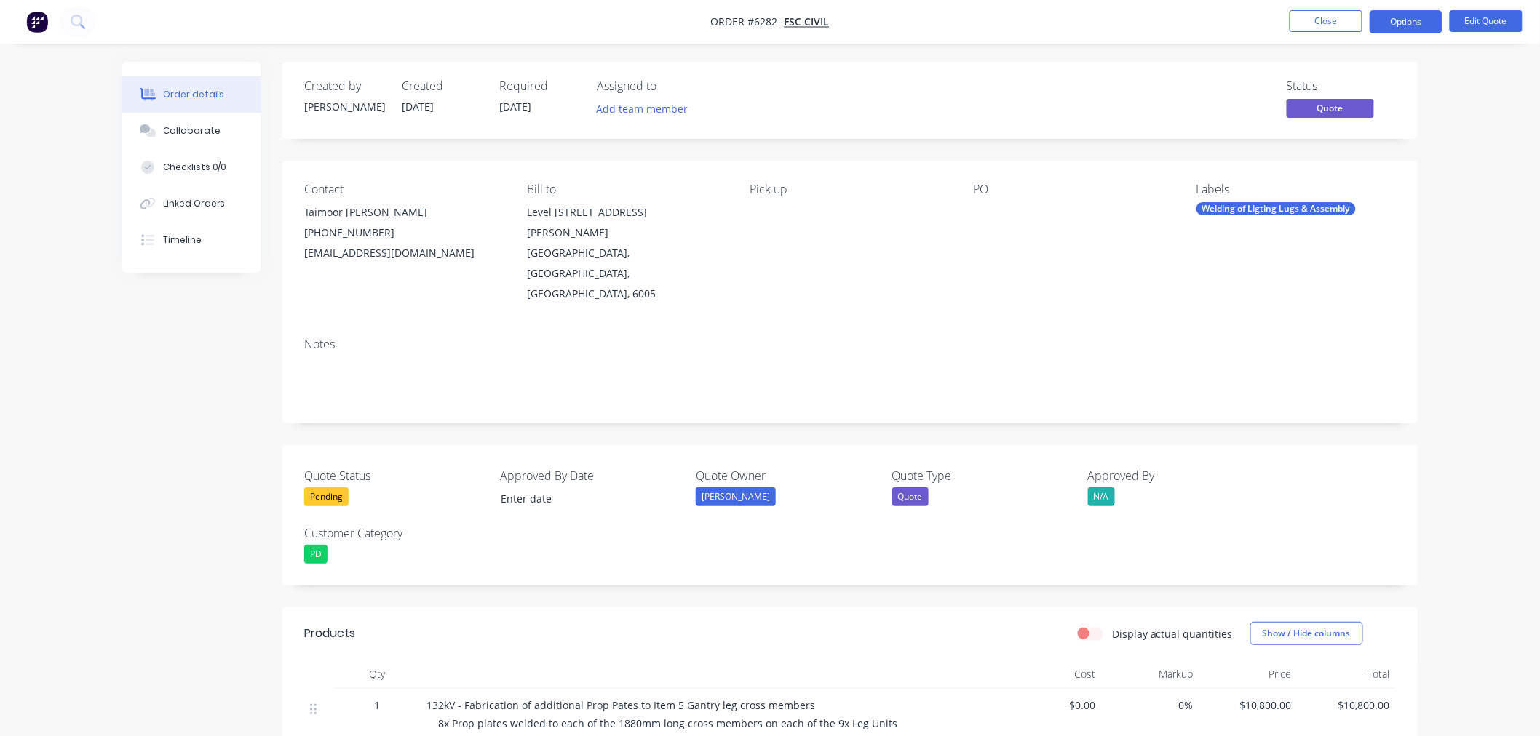
click at [1400, 6] on nav "Order #6282 - FSC Civil Close Options Edit Quote" at bounding box center [770, 22] width 1540 height 44
click at [1401, 18] on button "Options" at bounding box center [1406, 21] width 73 height 23
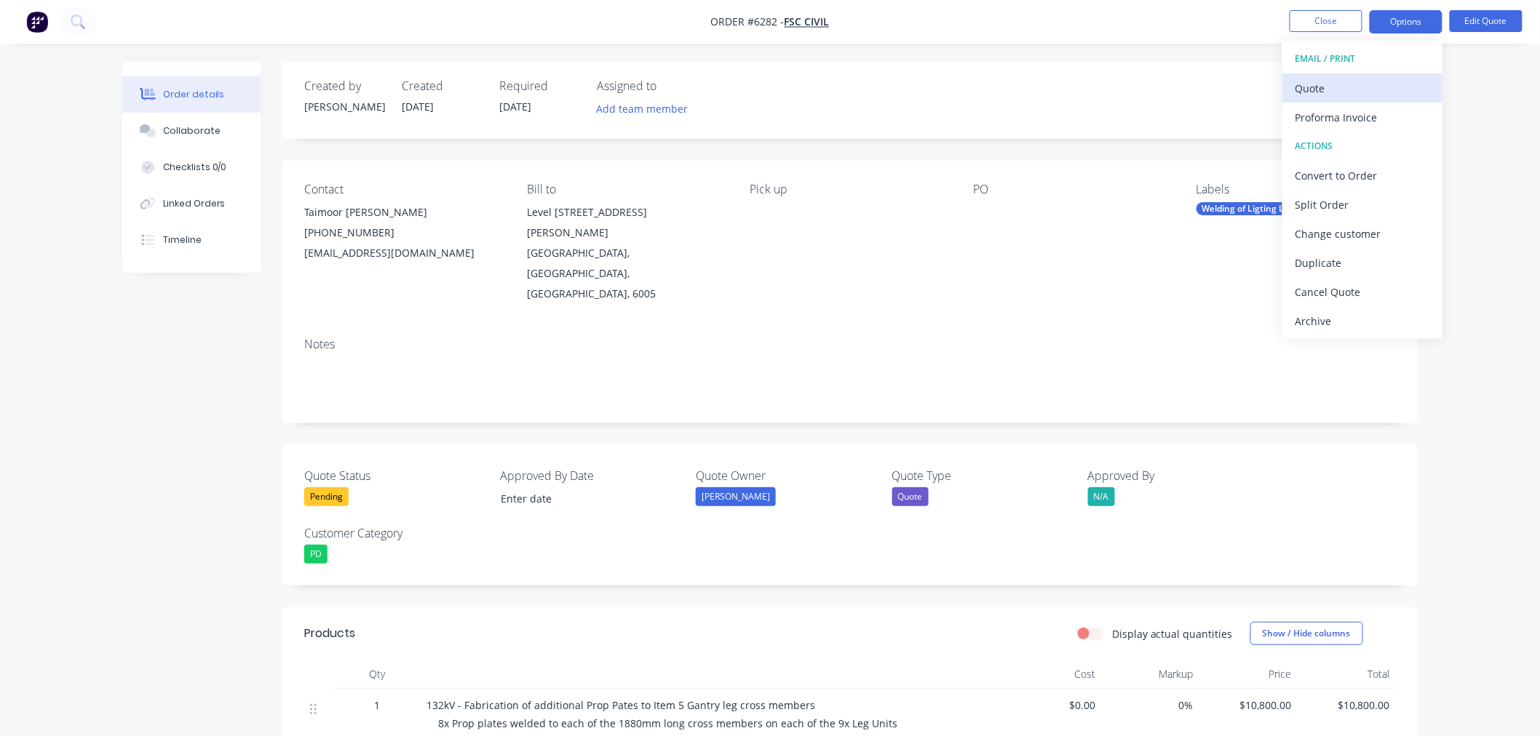
click at [1327, 78] on div "Quote" at bounding box center [1362, 88] width 134 height 21
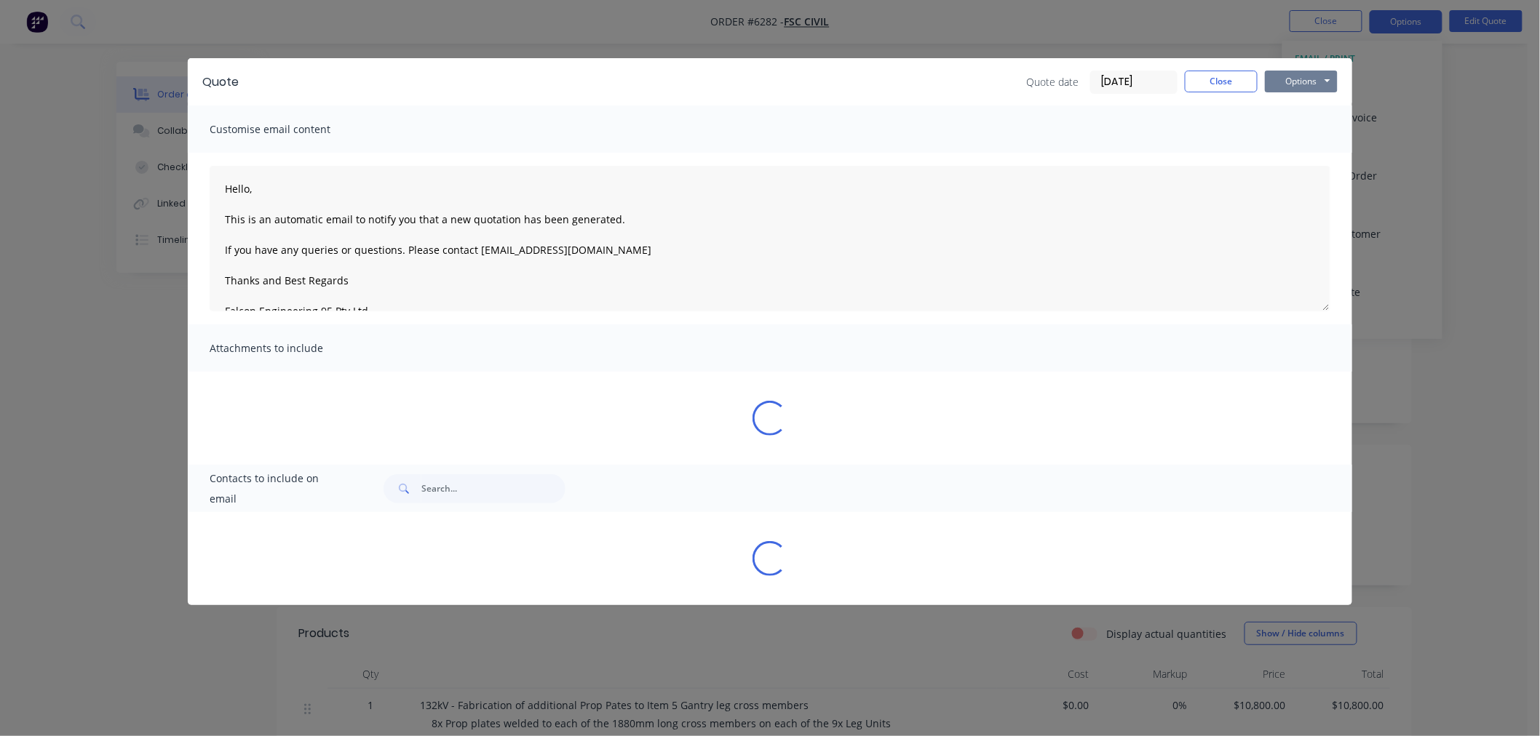
click at [1269, 85] on button "Options" at bounding box center [1301, 82] width 73 height 22
click at [1300, 106] on button "Preview" at bounding box center [1311, 107] width 93 height 24
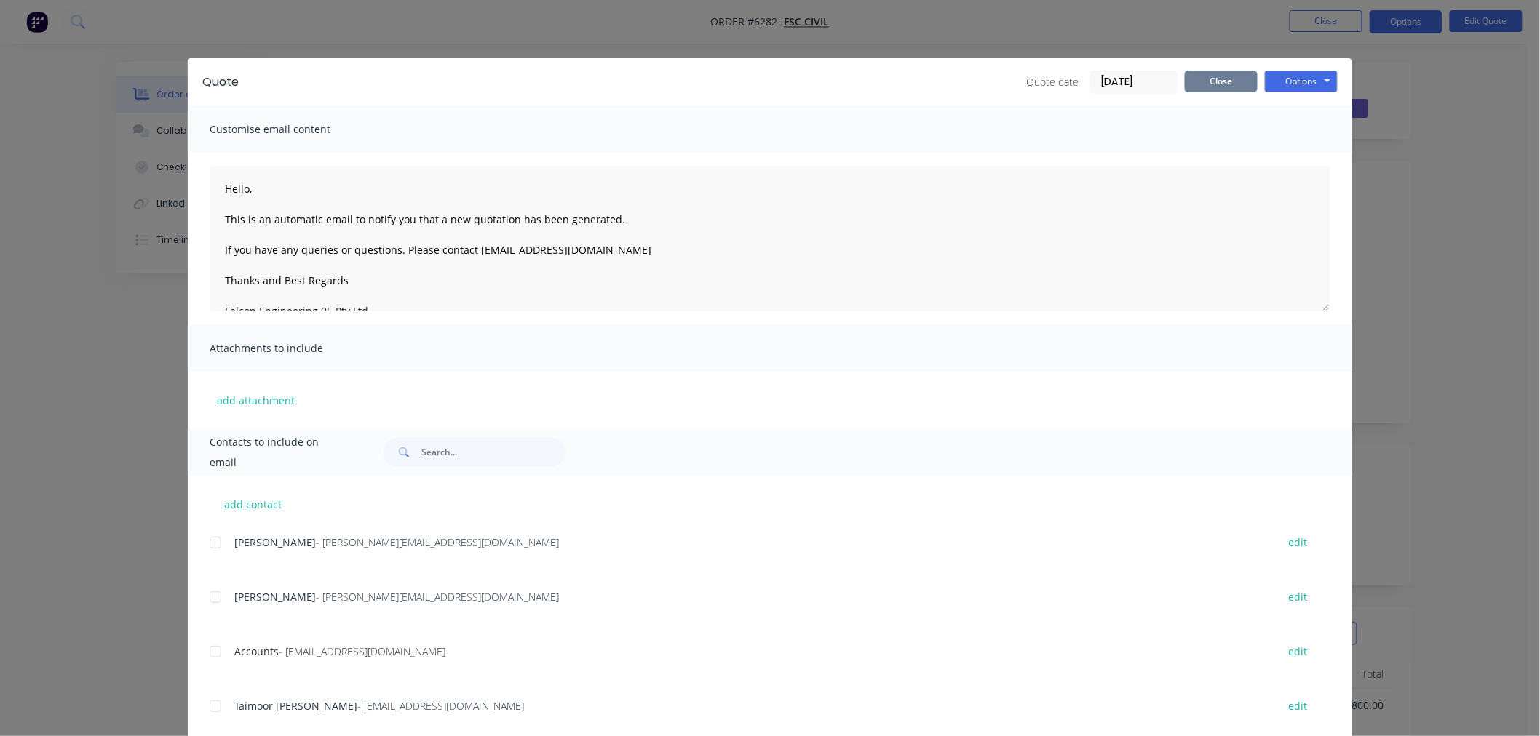
click at [1215, 75] on button "Close" at bounding box center [1221, 82] width 73 height 22
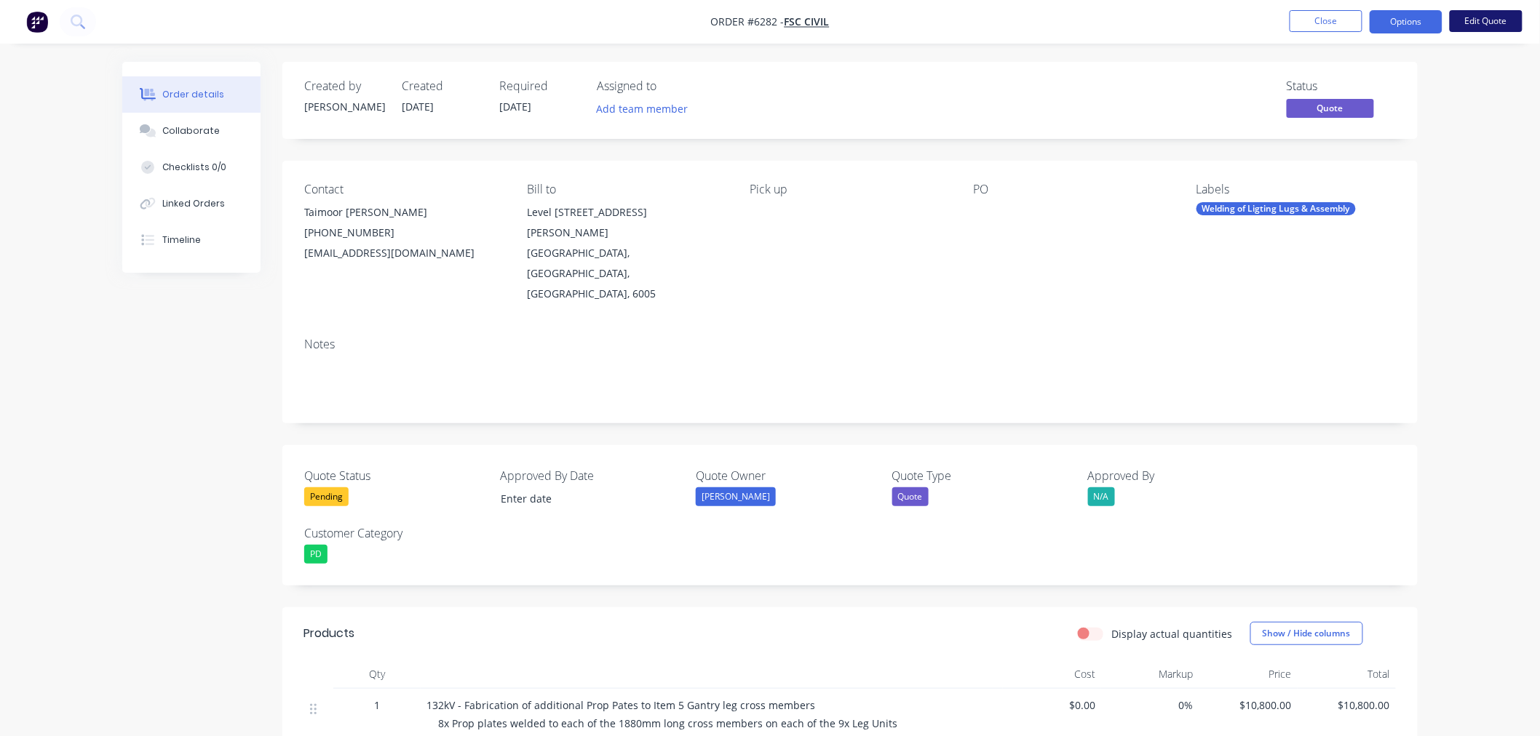
click at [1490, 24] on button "Edit Quote" at bounding box center [1486, 21] width 73 height 22
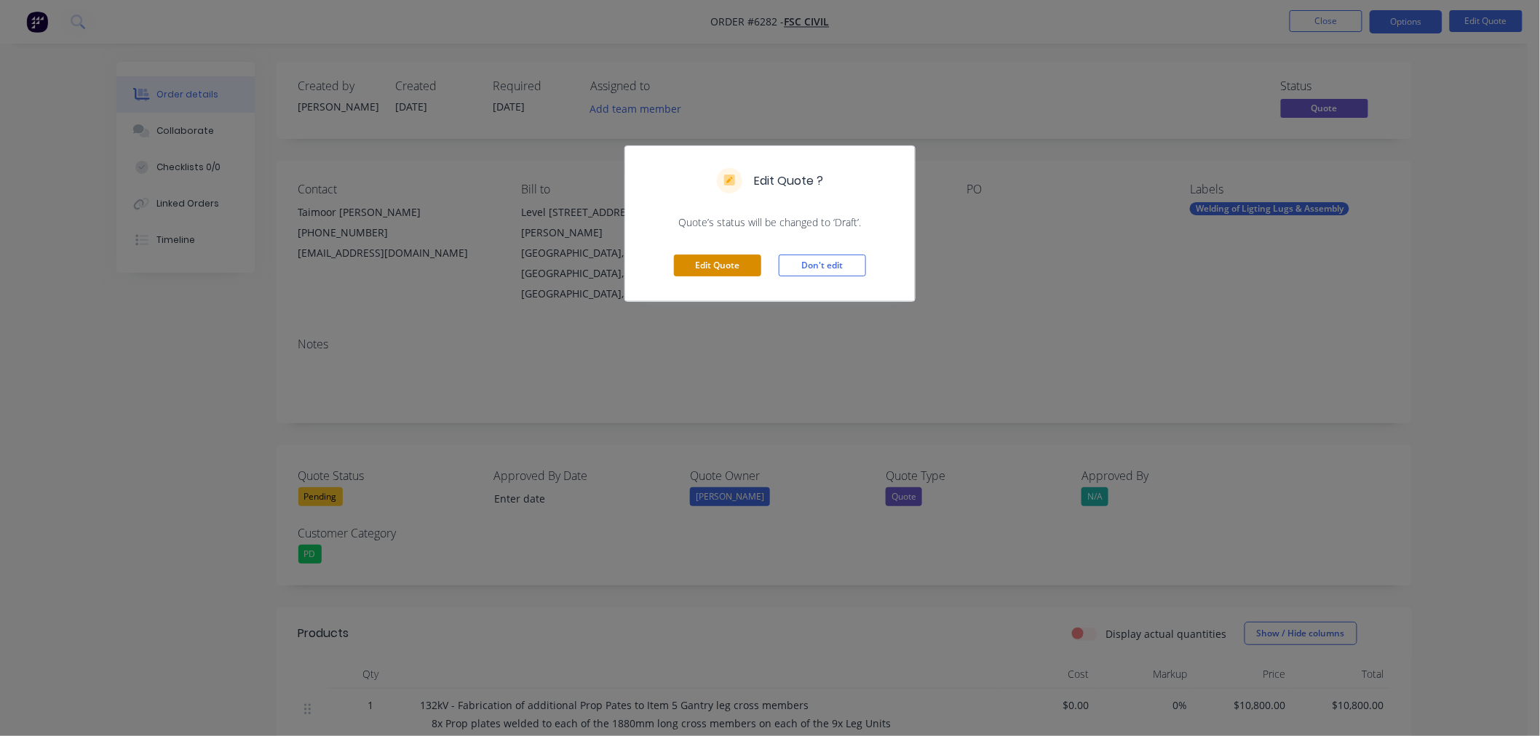
click at [728, 271] on button "Edit Quote" at bounding box center [717, 266] width 87 height 22
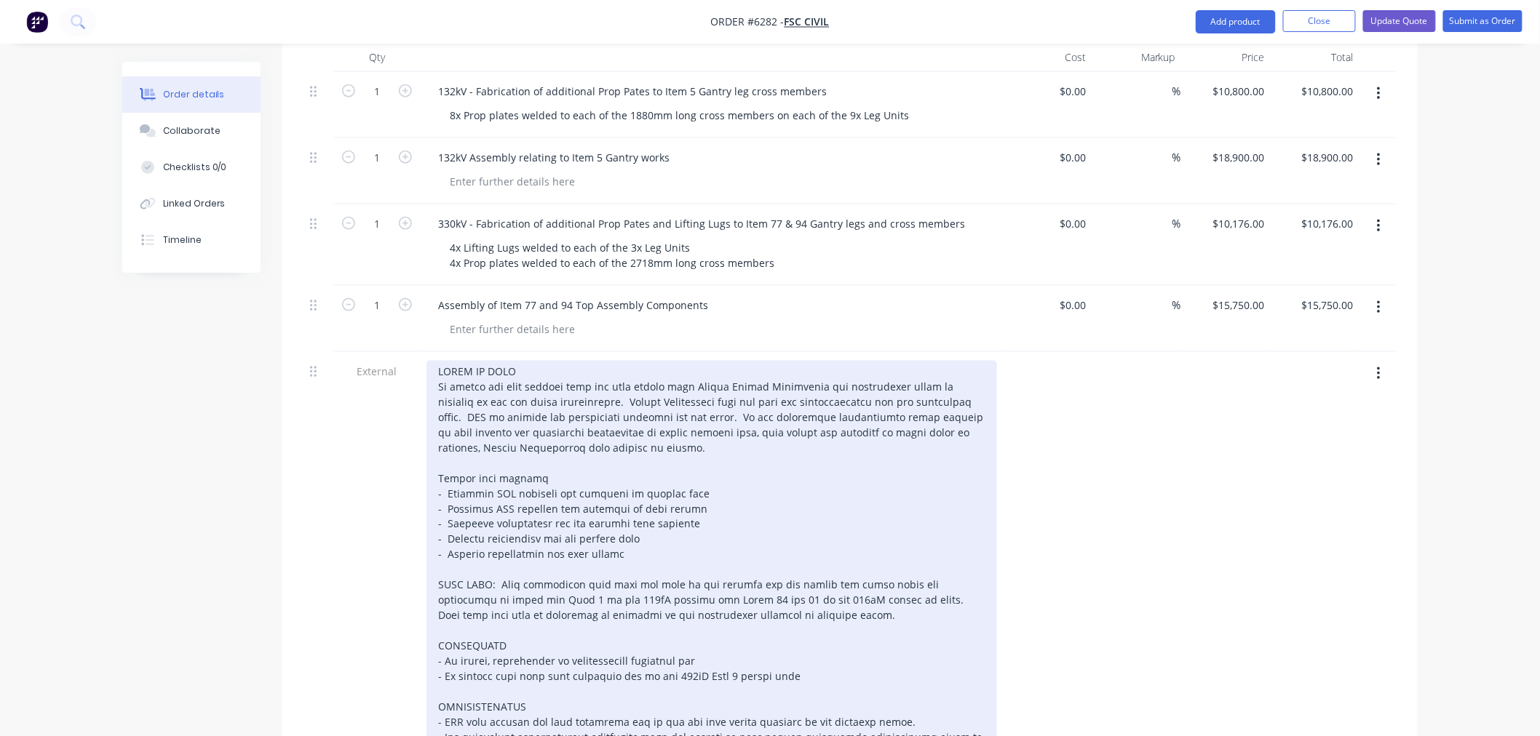
scroll to position [889, 0]
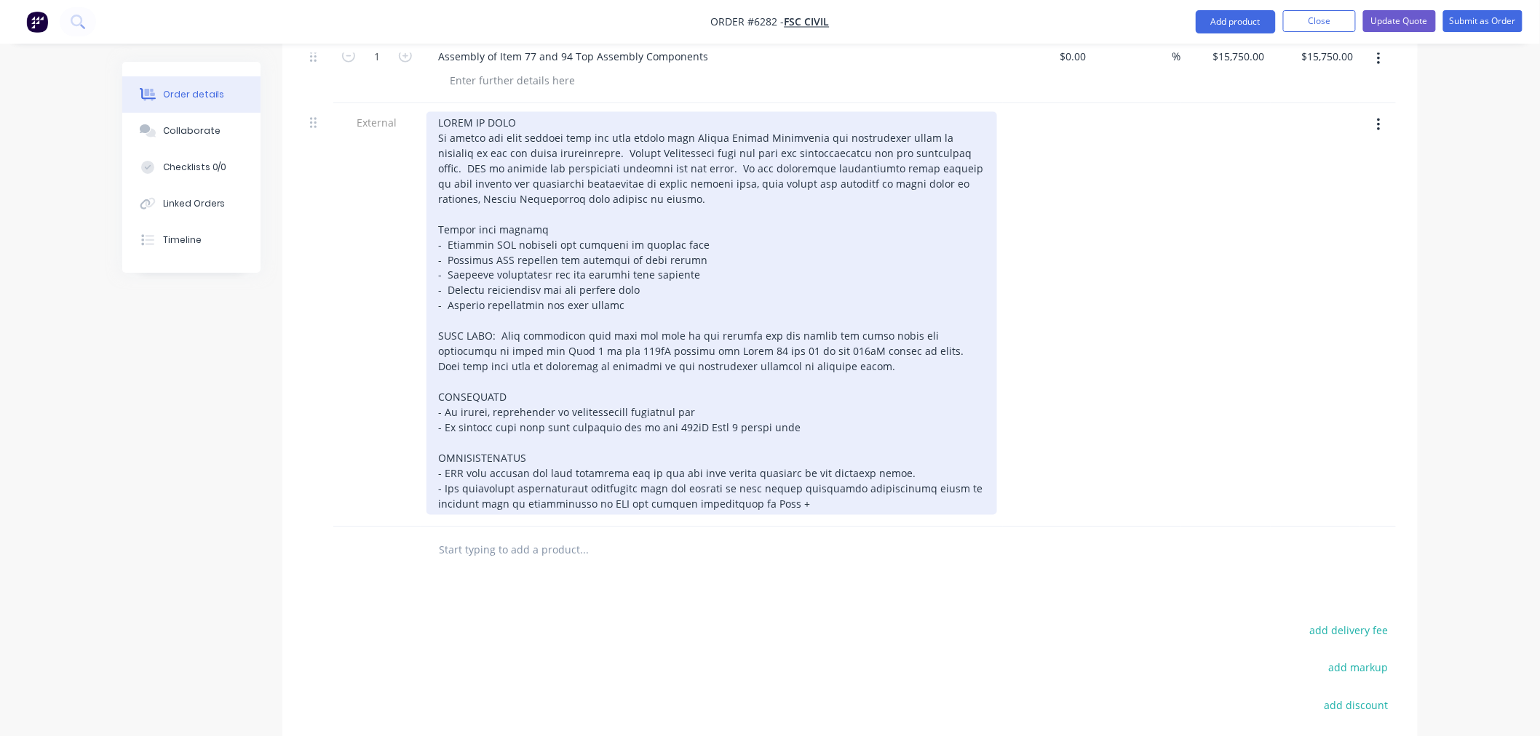
click at [805, 442] on div at bounding box center [711, 313] width 571 height 403
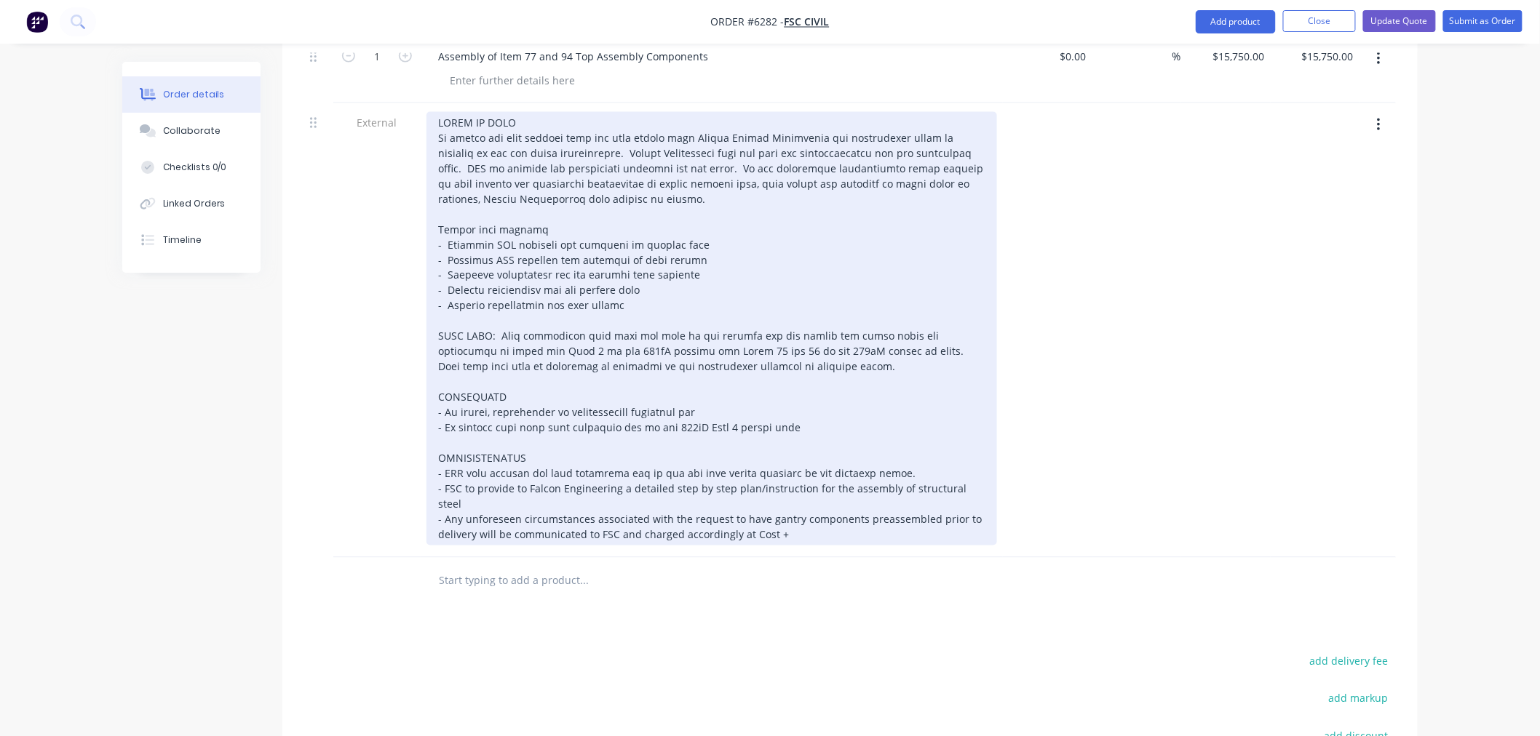
click at [972, 421] on div "- FSC to provide to Falcon Engineering a detailed step by step plan/instruction…" at bounding box center [711, 329] width 571 height 434
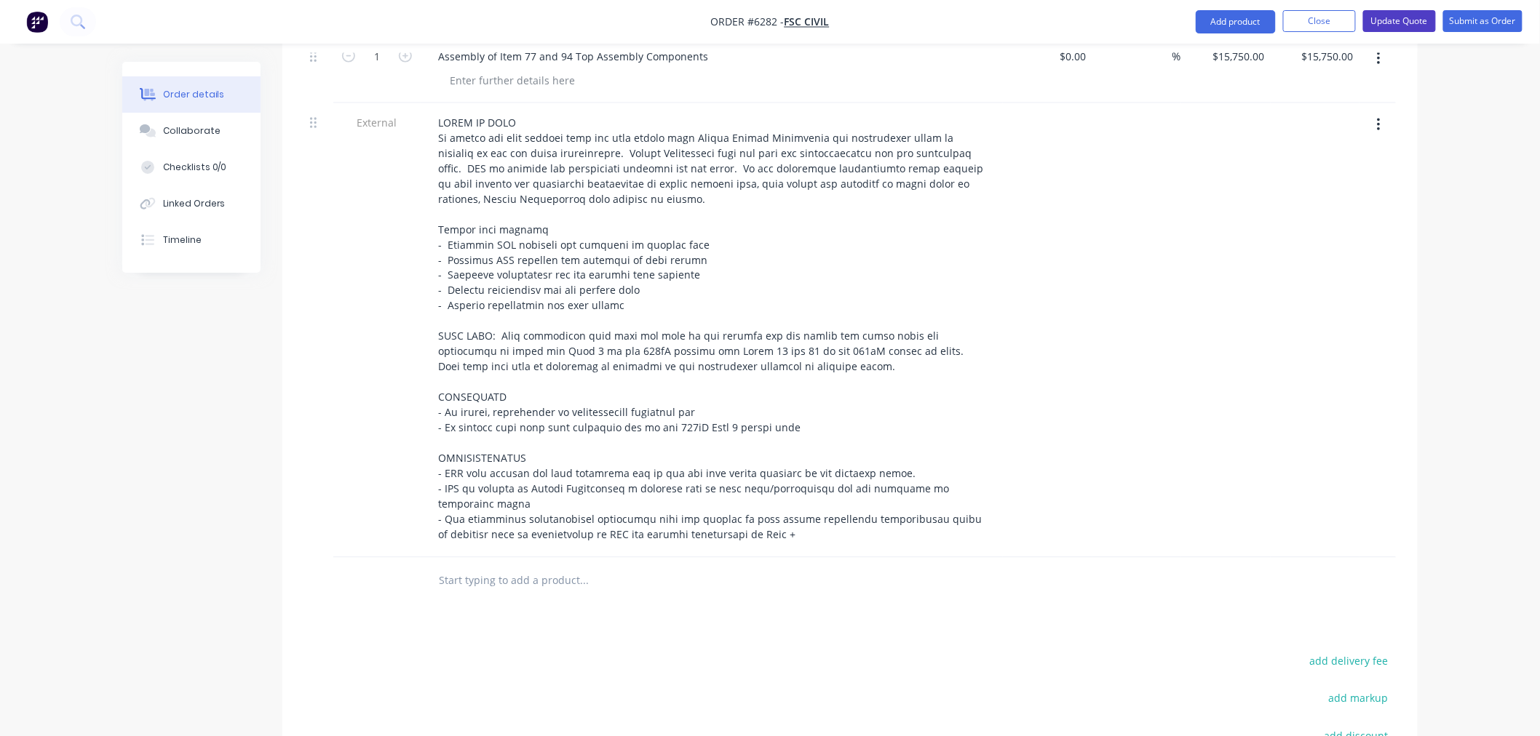
click at [1419, 23] on button "Update Quote" at bounding box center [1399, 21] width 73 height 22
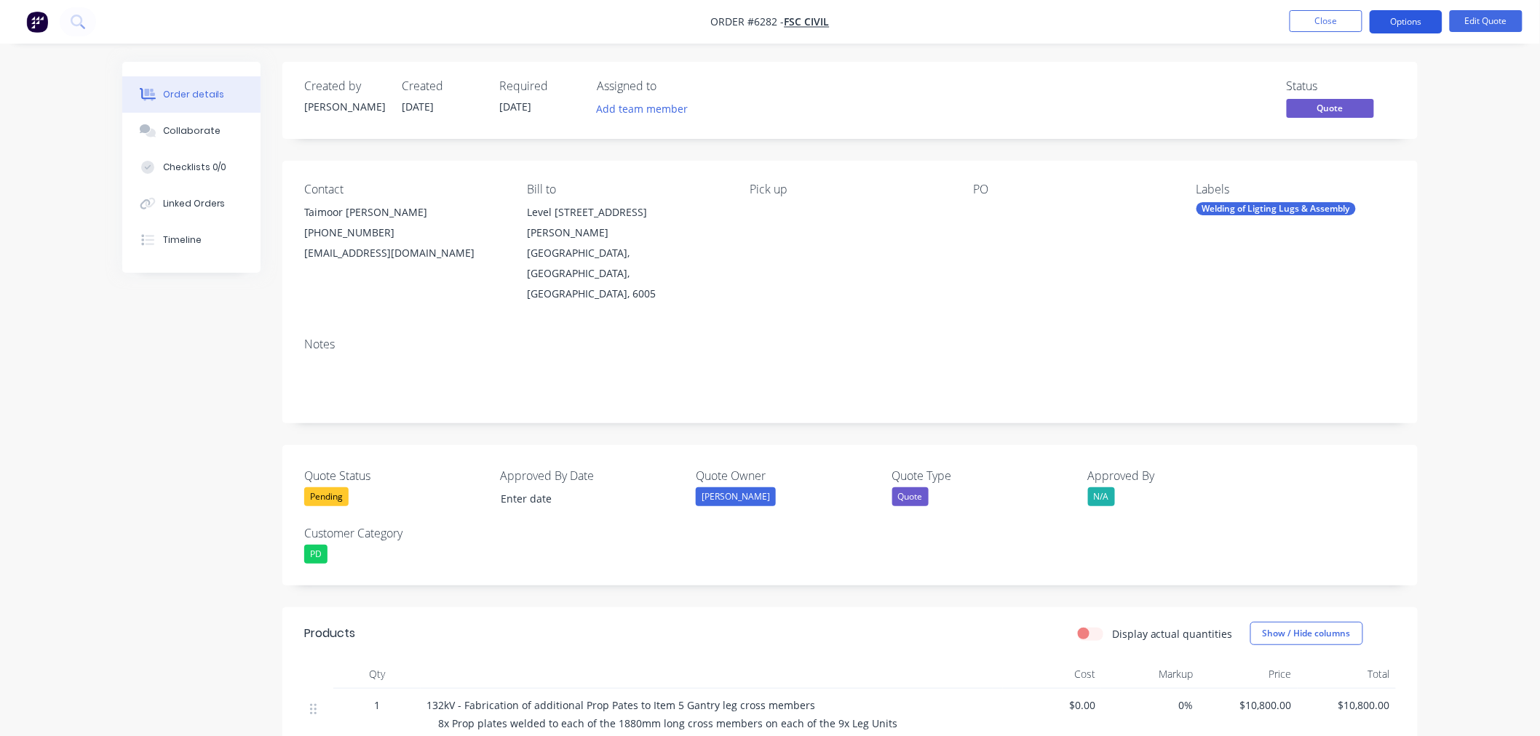
click at [1418, 24] on button "Options" at bounding box center [1406, 21] width 73 height 23
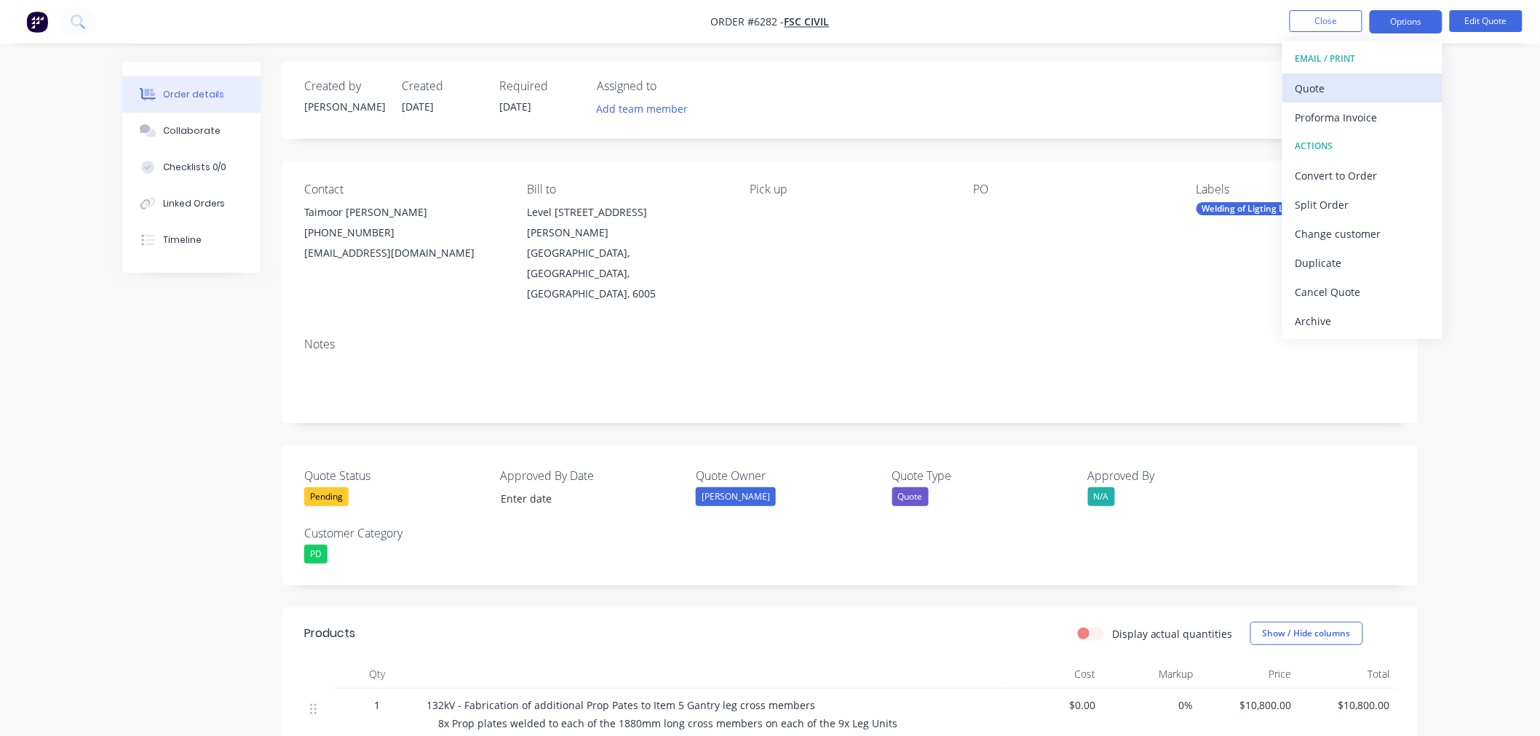
click at [1348, 82] on div "Quote" at bounding box center [1362, 88] width 134 height 21
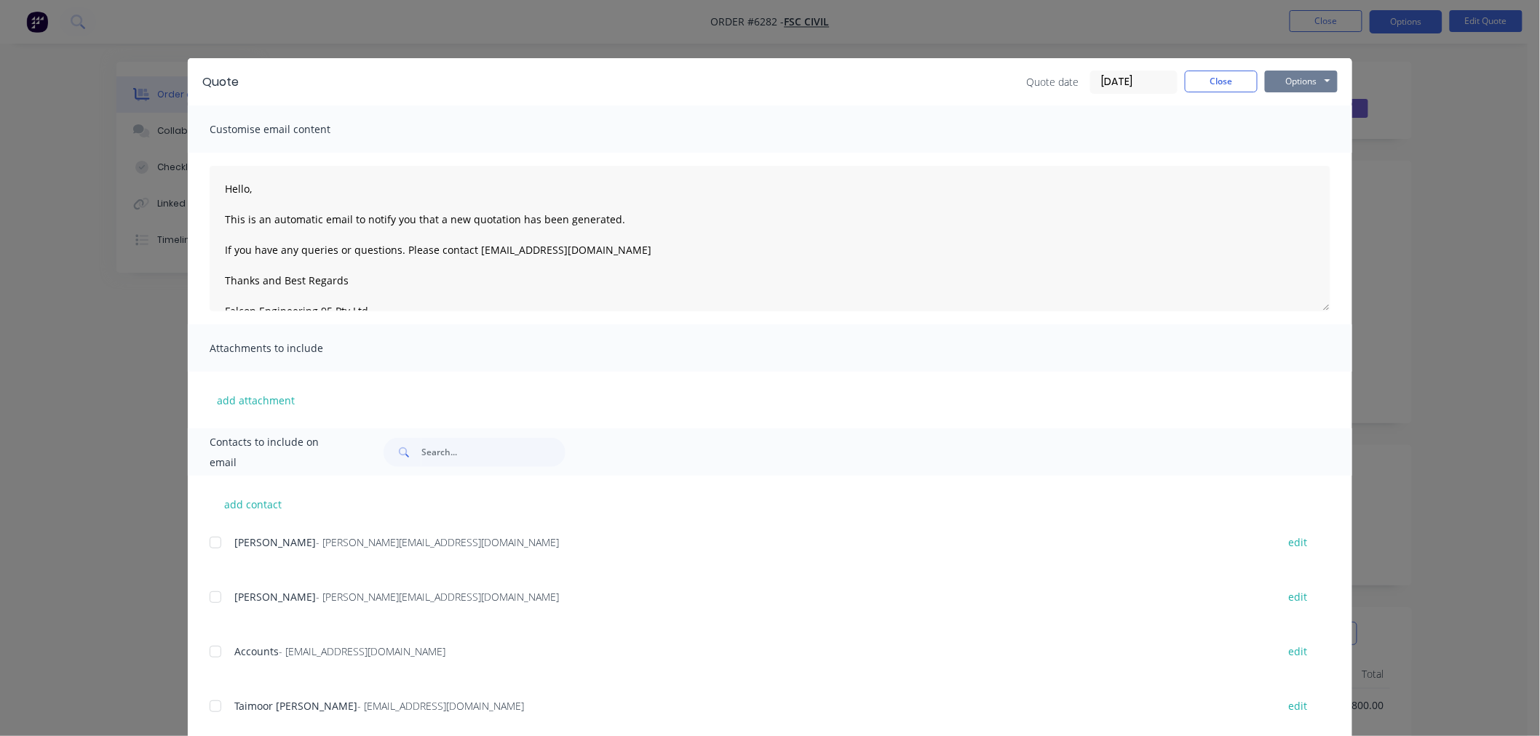
click at [1315, 71] on button "Options" at bounding box center [1301, 82] width 73 height 22
click at [1288, 106] on button "Preview" at bounding box center [1311, 107] width 93 height 24
click at [1198, 87] on button "Close" at bounding box center [1221, 82] width 73 height 22
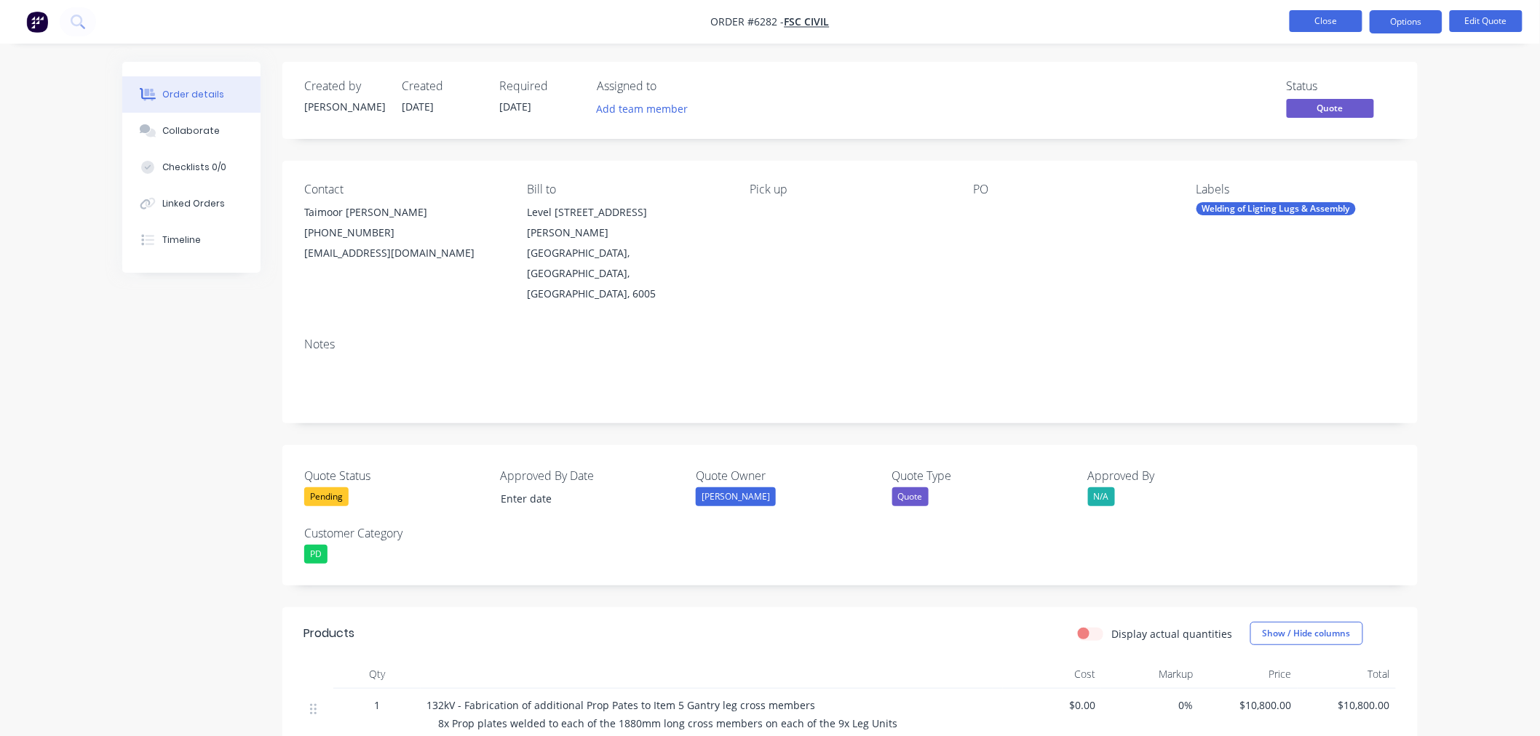
click at [1311, 26] on button "Close" at bounding box center [1325, 21] width 73 height 22
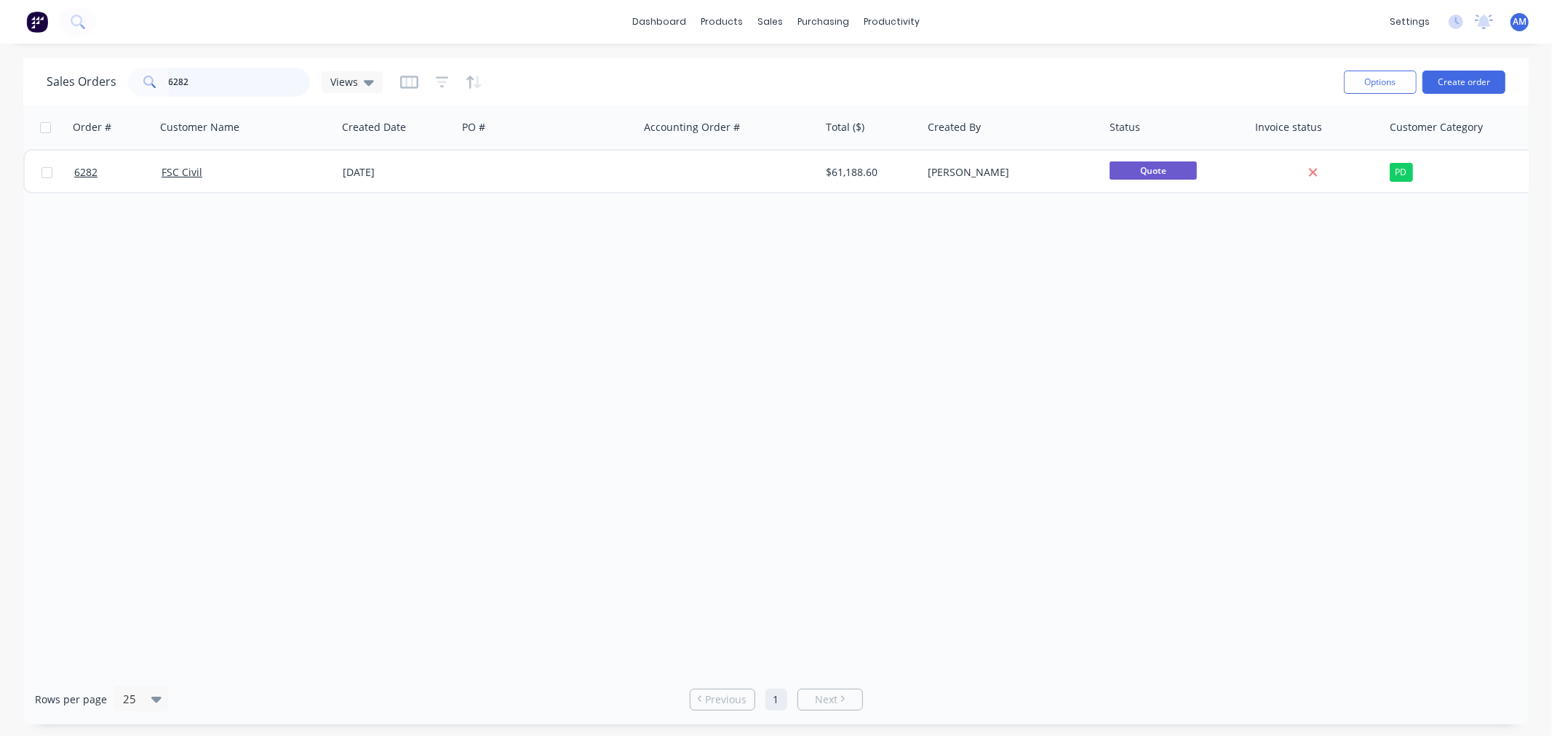
drag, startPoint x: 202, startPoint y: 83, endPoint x: 245, endPoint y: 83, distance: 43.7
click at [202, 83] on input "6282" at bounding box center [240, 82] width 142 height 29
drag, startPoint x: 228, startPoint y: 81, endPoint x: 140, endPoint y: 90, distance: 89.2
click at [140, 87] on div "6282" at bounding box center [219, 82] width 182 height 29
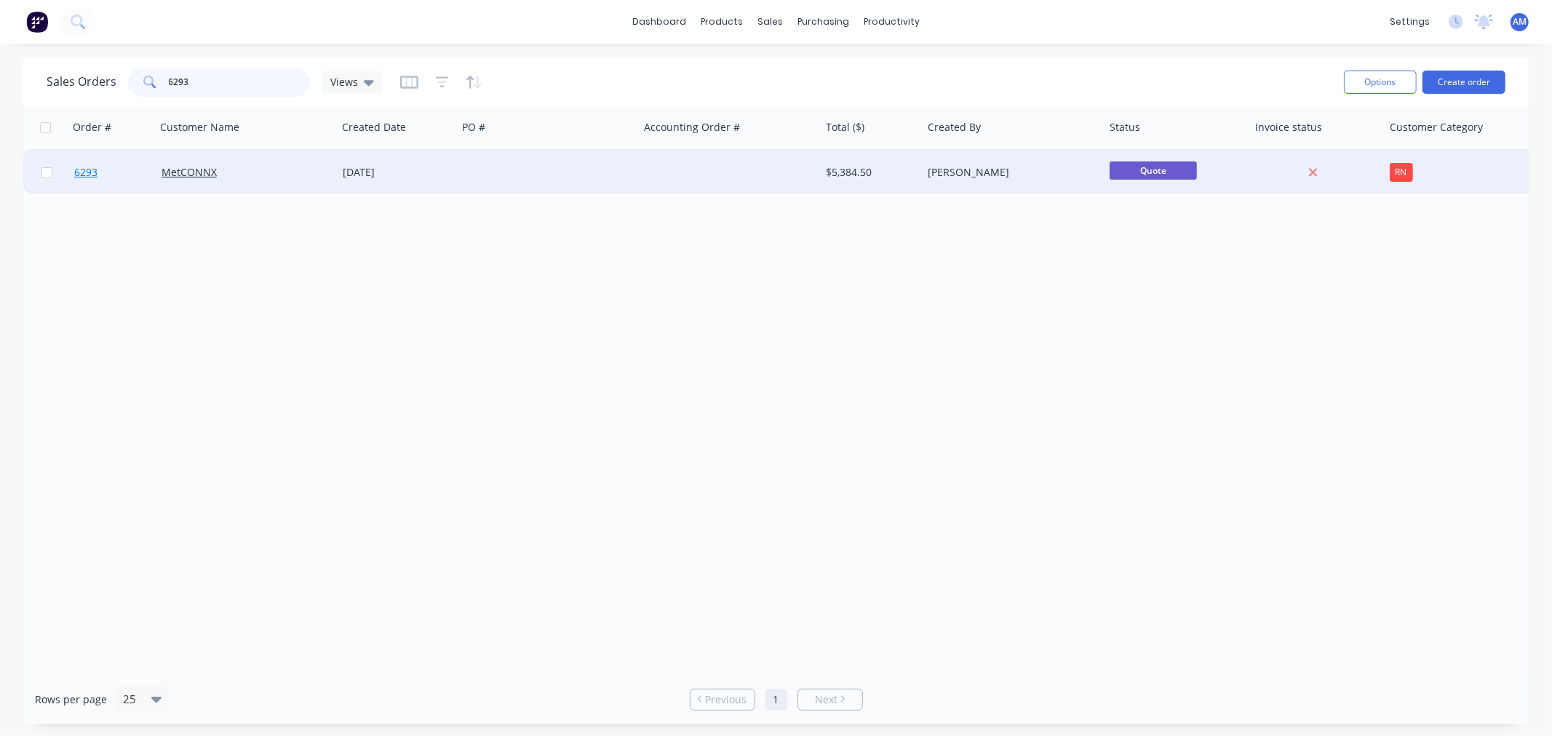
type input "6293"
click at [115, 175] on link "6293" at bounding box center [117, 173] width 87 height 44
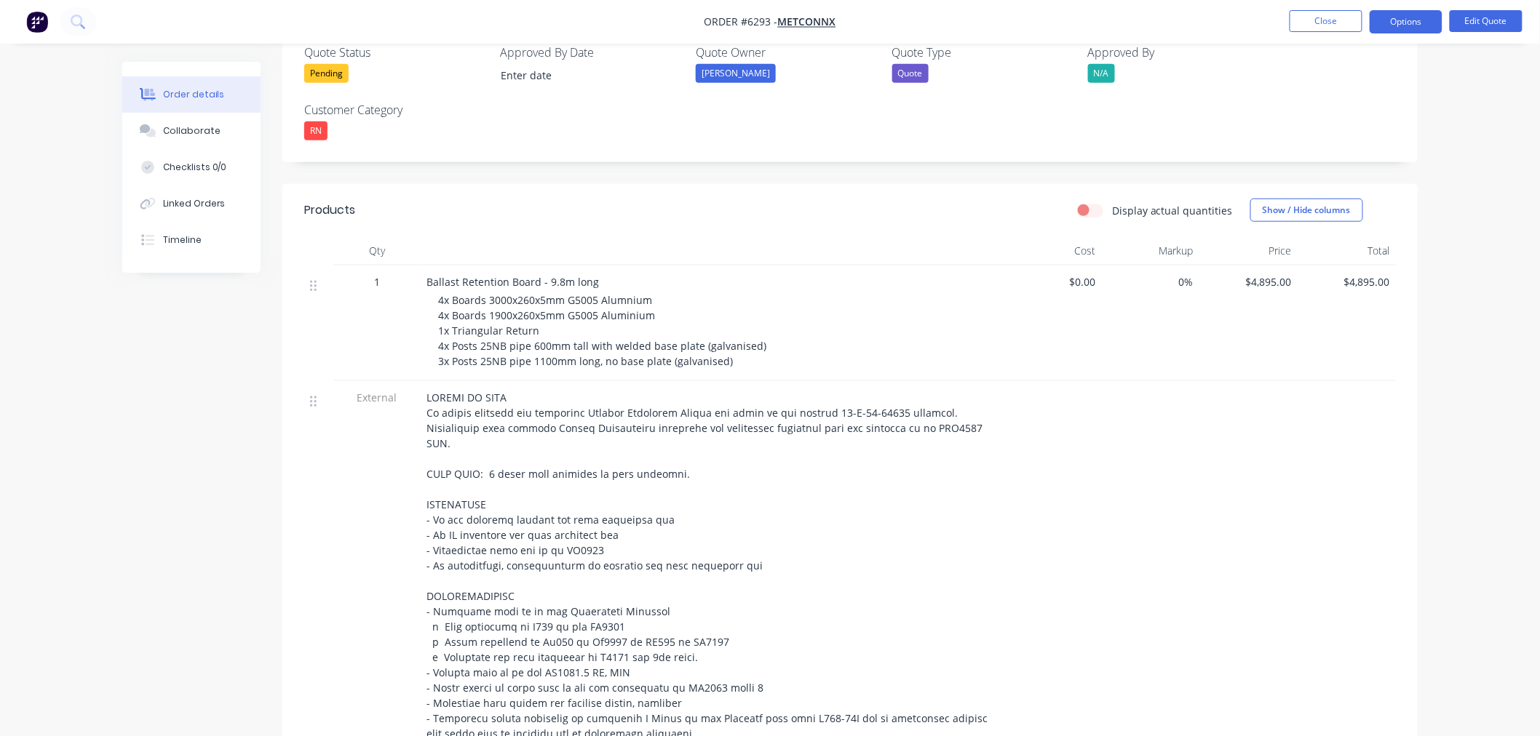
scroll to position [404, 0]
click at [1484, 23] on button "Edit Quote" at bounding box center [1486, 21] width 73 height 22
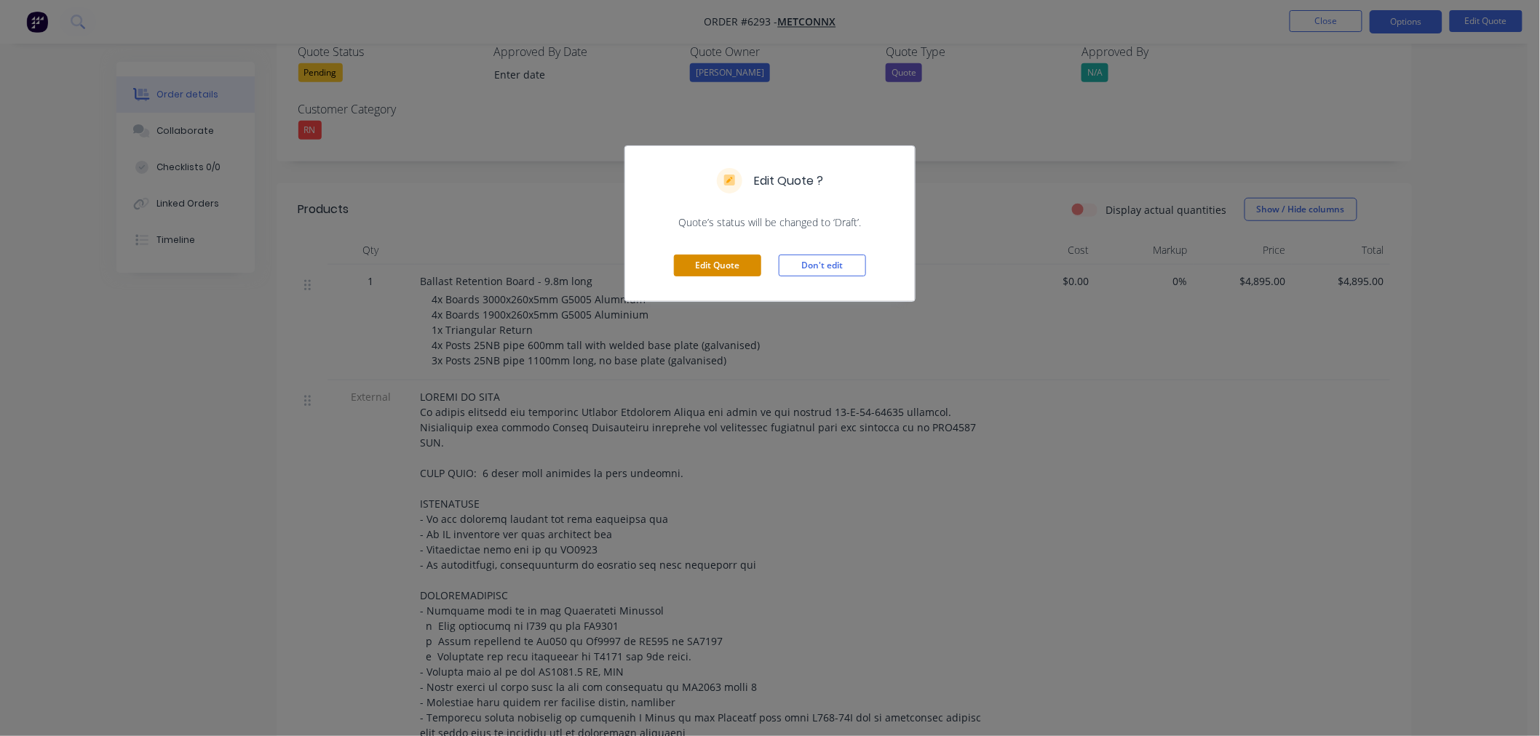
click at [706, 258] on button "Edit Quote" at bounding box center [717, 266] width 87 height 22
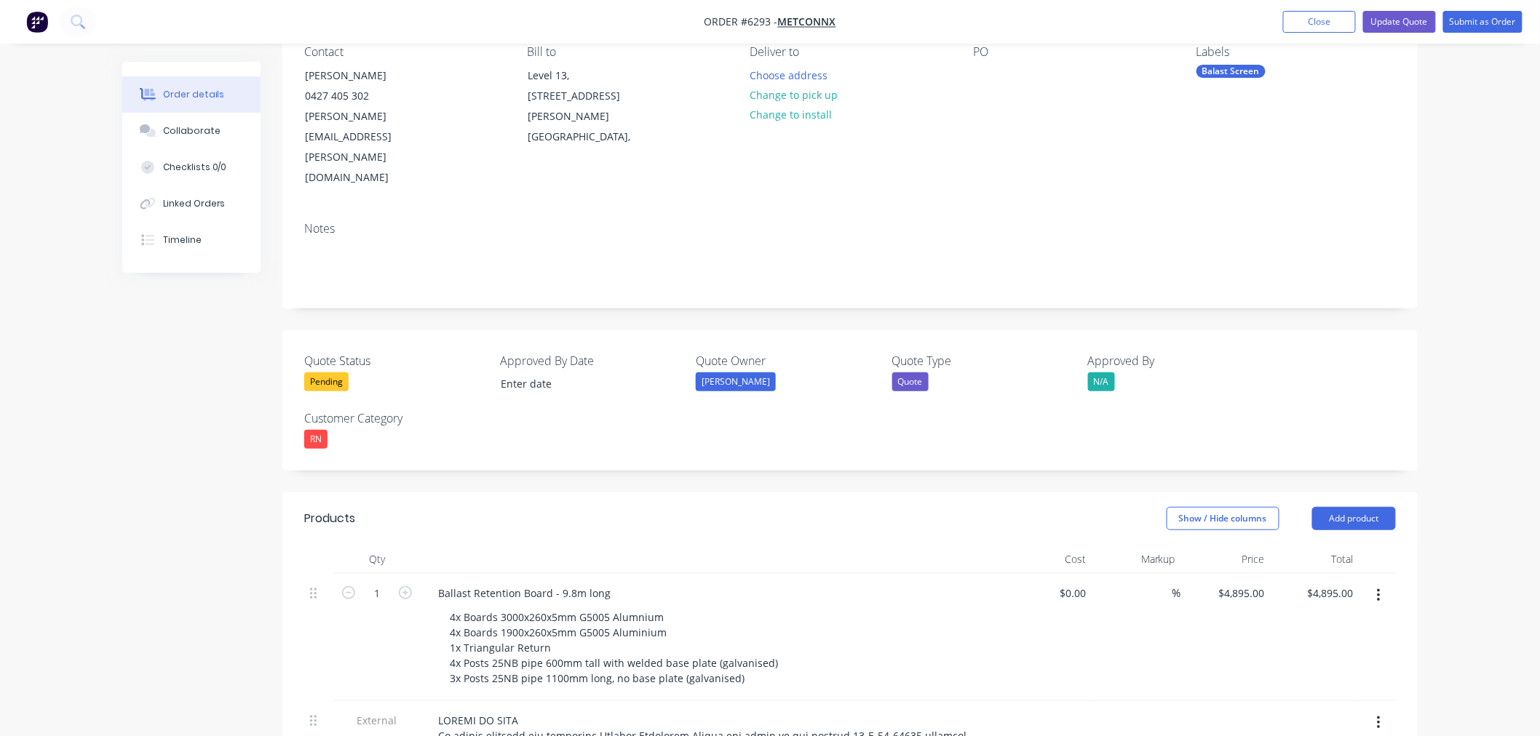
scroll to position [485, 0]
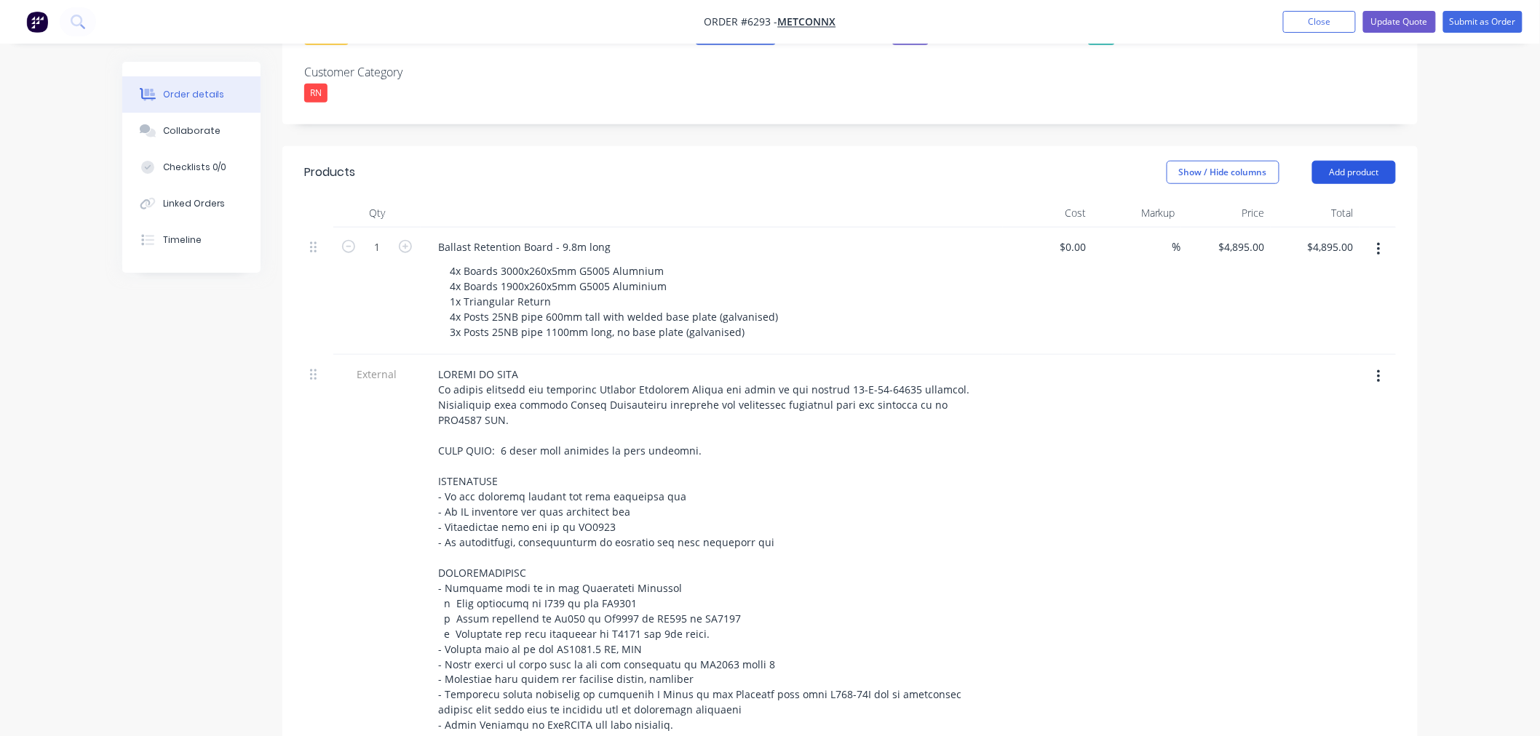
click at [1359, 161] on button "Add product" at bounding box center [1354, 172] width 84 height 23
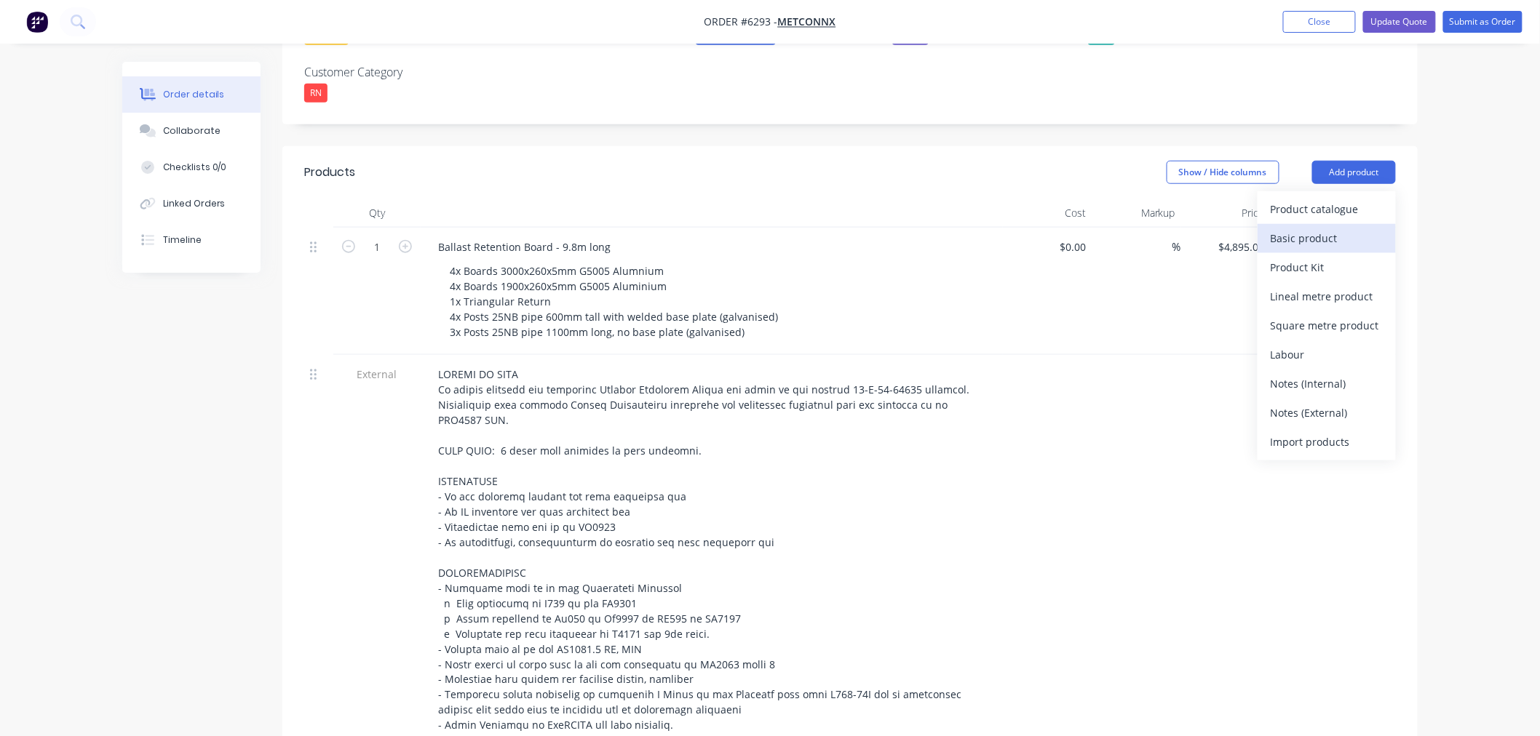
click at [1314, 228] on div "Basic product" at bounding box center [1327, 238] width 112 height 21
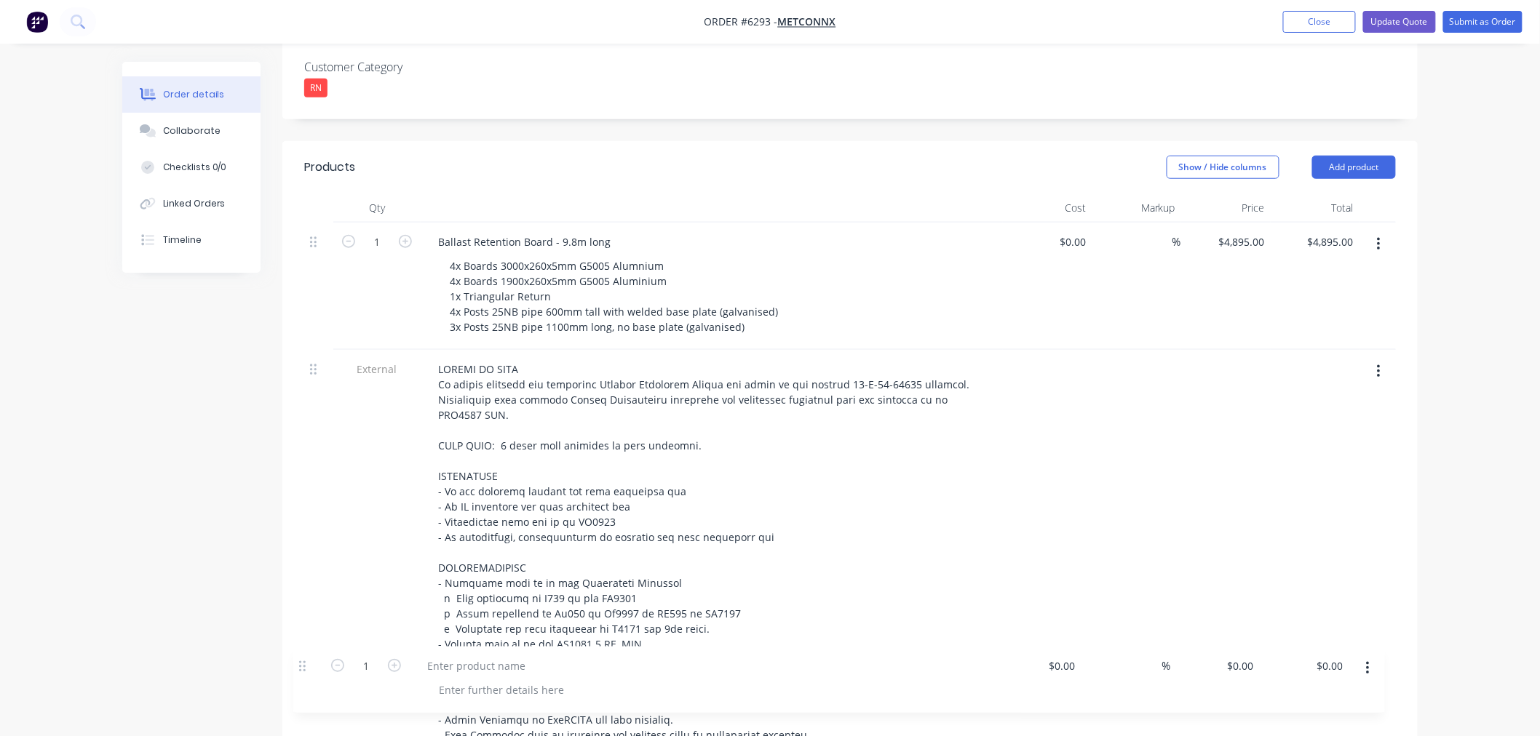
scroll to position [491, 0]
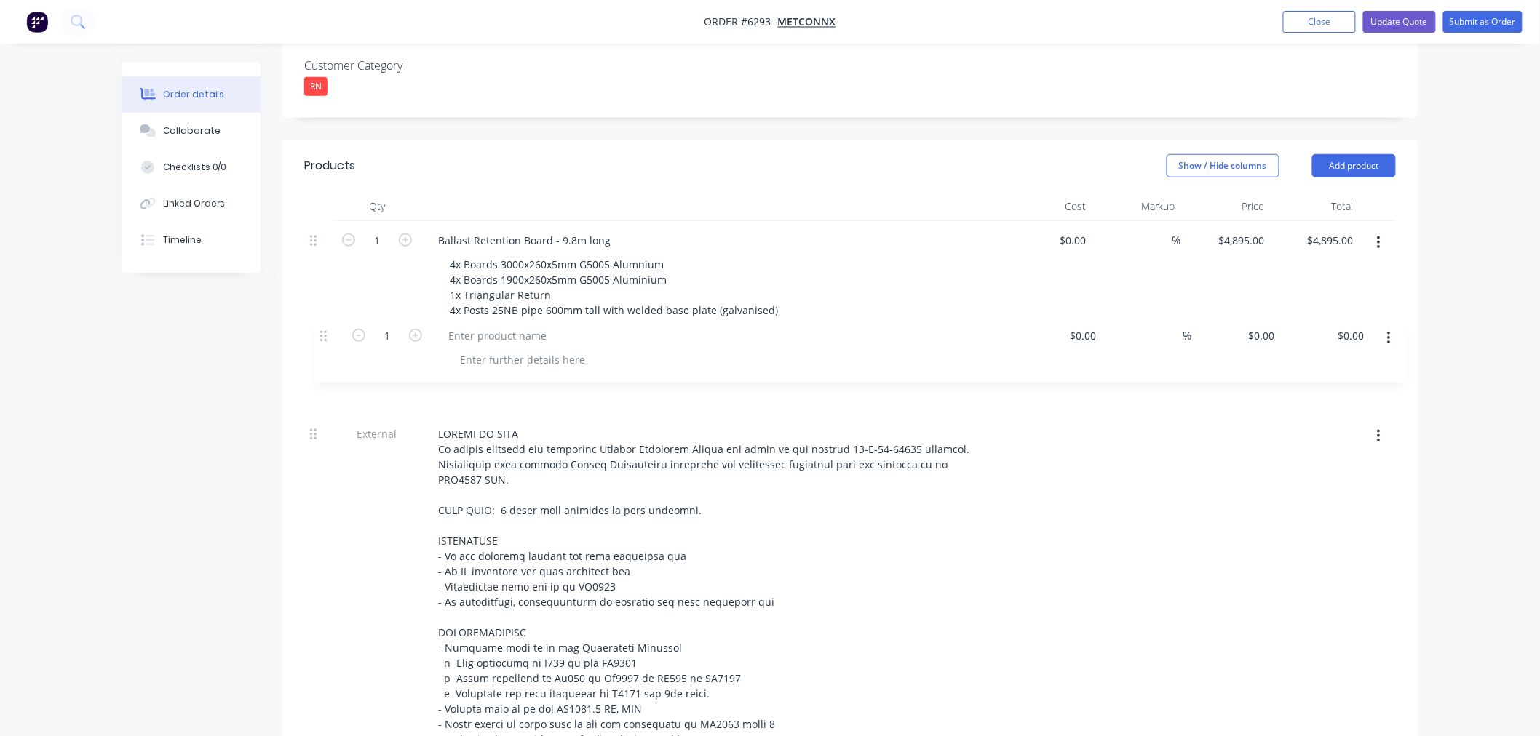
drag, startPoint x: 319, startPoint y: 726, endPoint x: 324, endPoint y: 330, distance: 395.9
click at [324, 330] on div "1 Ballast Retention Board - 9.8m long 4x Boards 3000x260x5mm G5005 Alumnium 4x …" at bounding box center [850, 522] width 1092 height 603
click at [458, 357] on div at bounding box center [487, 367] width 122 height 21
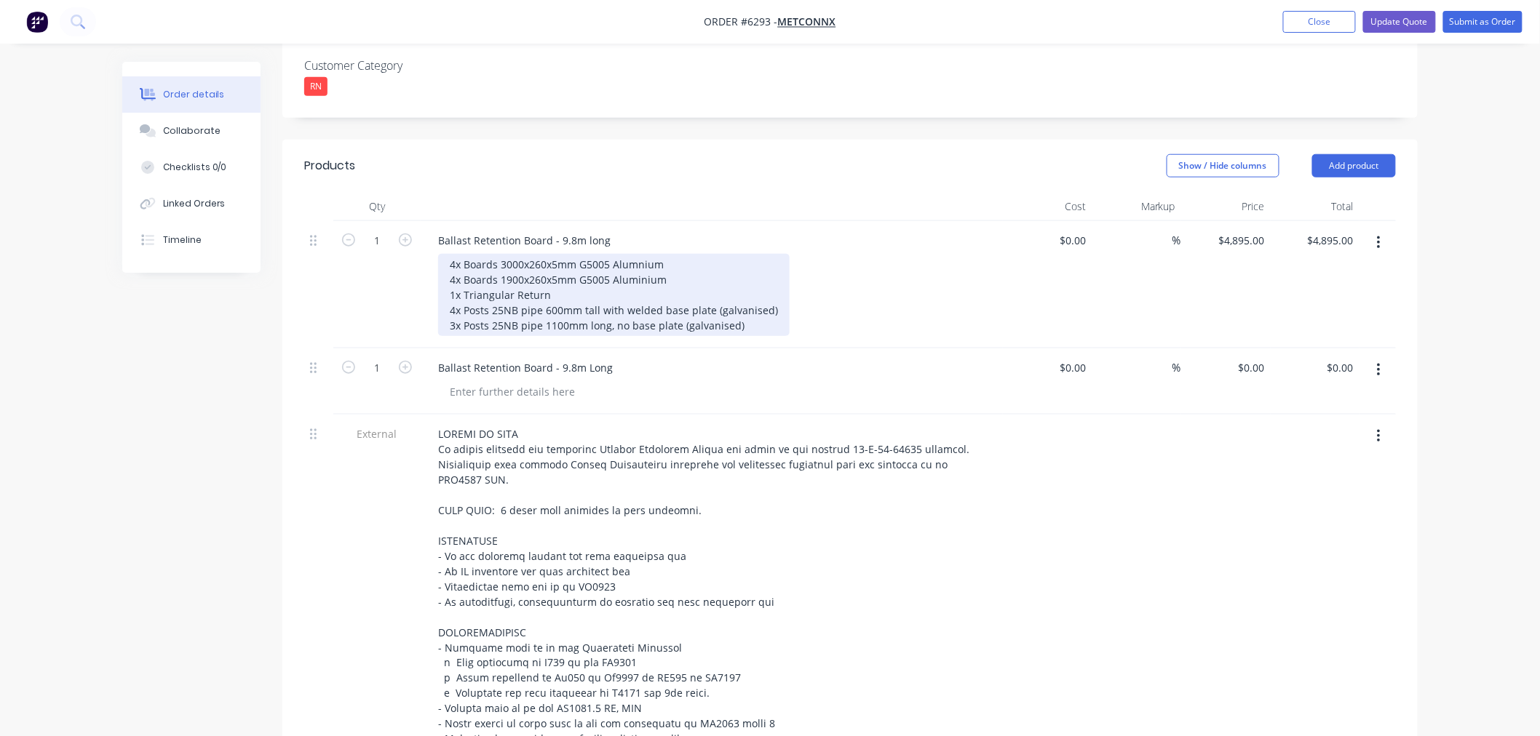
click at [505, 254] on div "4x Boards 3000x260x5mm G5005 Alumnium 4x Boards 1900x260x5mm G5005 Aluminium 1x…" at bounding box center [613, 295] width 351 height 82
drag, startPoint x: 502, startPoint y: 199, endPoint x: 514, endPoint y: 228, distance: 31.6
click at [501, 254] on div "4x Boards 3000x260x5mm G5005 Alumnium 4x Boards 1900x260x5mm G5005 Aluminium 1x…" at bounding box center [613, 295] width 351 height 82
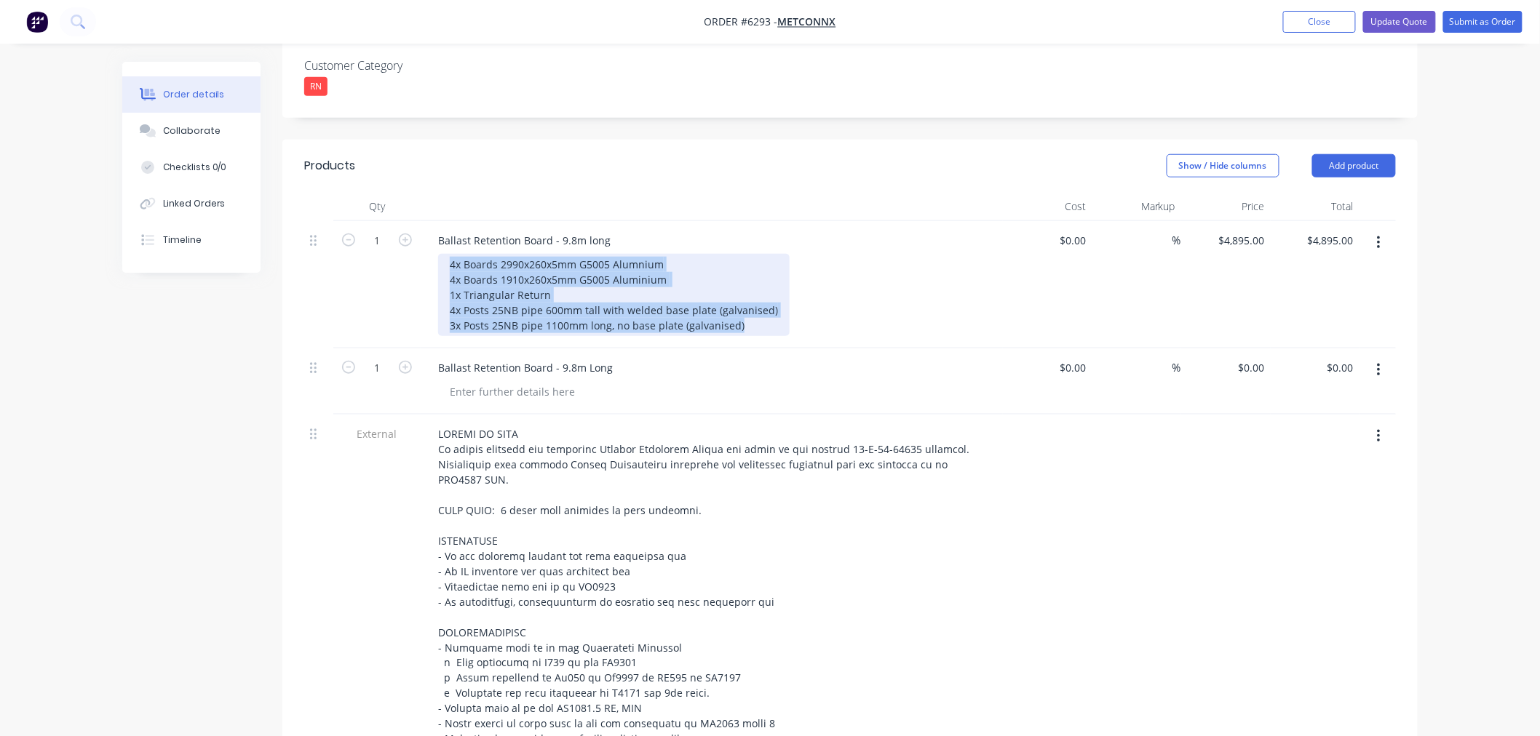
drag, startPoint x: 748, startPoint y: 264, endPoint x: 438, endPoint y: 194, distance: 317.9
click at [438, 254] on div "4x Boards 2990x260x5mm G5005 Alumnium 4x Boards 1910x260x5mm G5005 Aluminium 1x…" at bounding box center [613, 295] width 351 height 82
copy div "4x Boards 2990x260x5mm G5005 Alumnium 4x Boards 1910x260x5mm G5005 Aluminium 1x…"
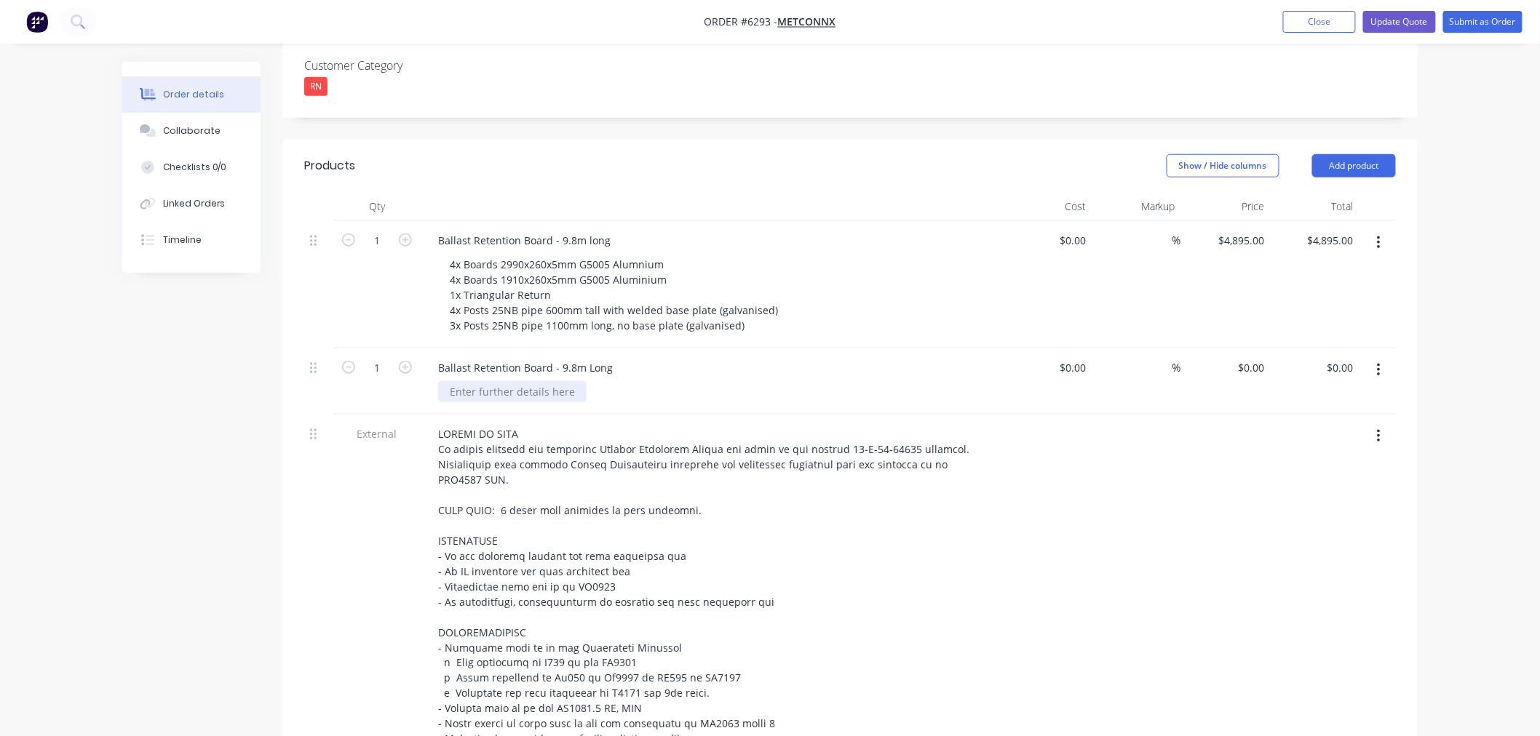
click at [557, 381] on div at bounding box center [512, 391] width 148 height 21
paste div
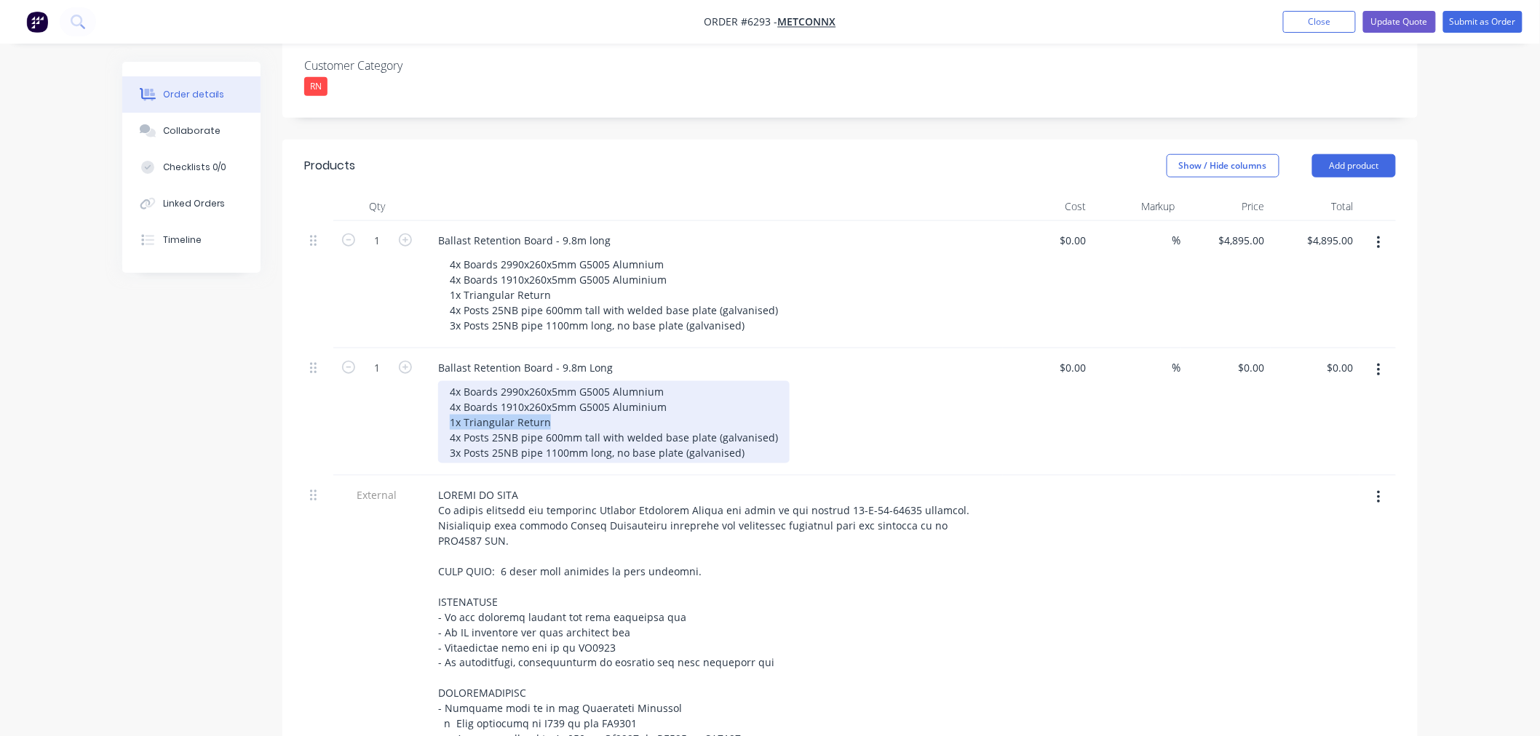
drag, startPoint x: 547, startPoint y: 359, endPoint x: 429, endPoint y: 361, distance: 117.9
click at [429, 361] on div "Ballast Retention Board - 9.8m Long 4x Boards 2990x260x5mm G5005 Alumnium 4x Bo…" at bounding box center [712, 412] width 582 height 127
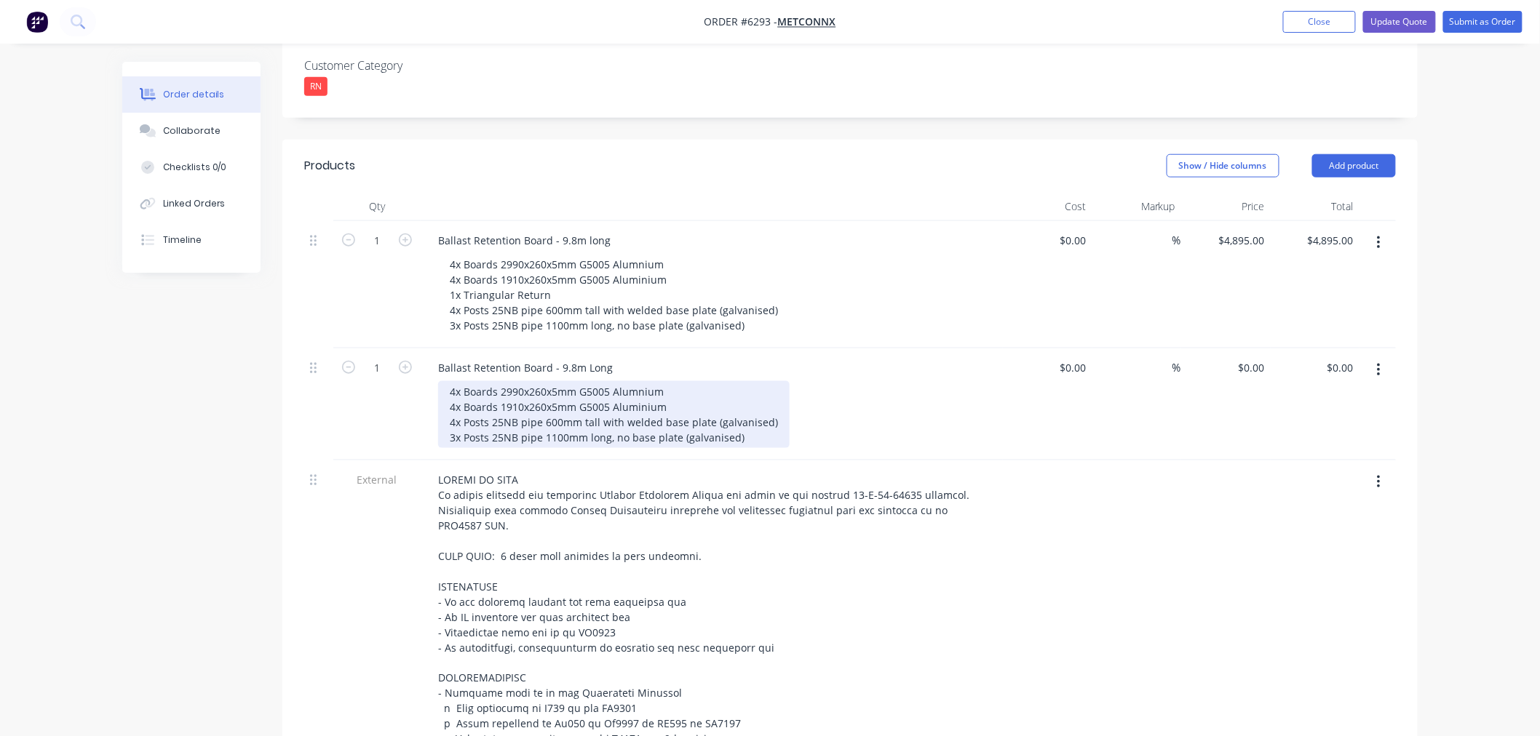
click at [456, 381] on div "4x Boards 2990x260x5mm G5005 Alumnium 4x Boards 1910x260x5mm G5005 Aluminium 4x…" at bounding box center [613, 414] width 351 height 67
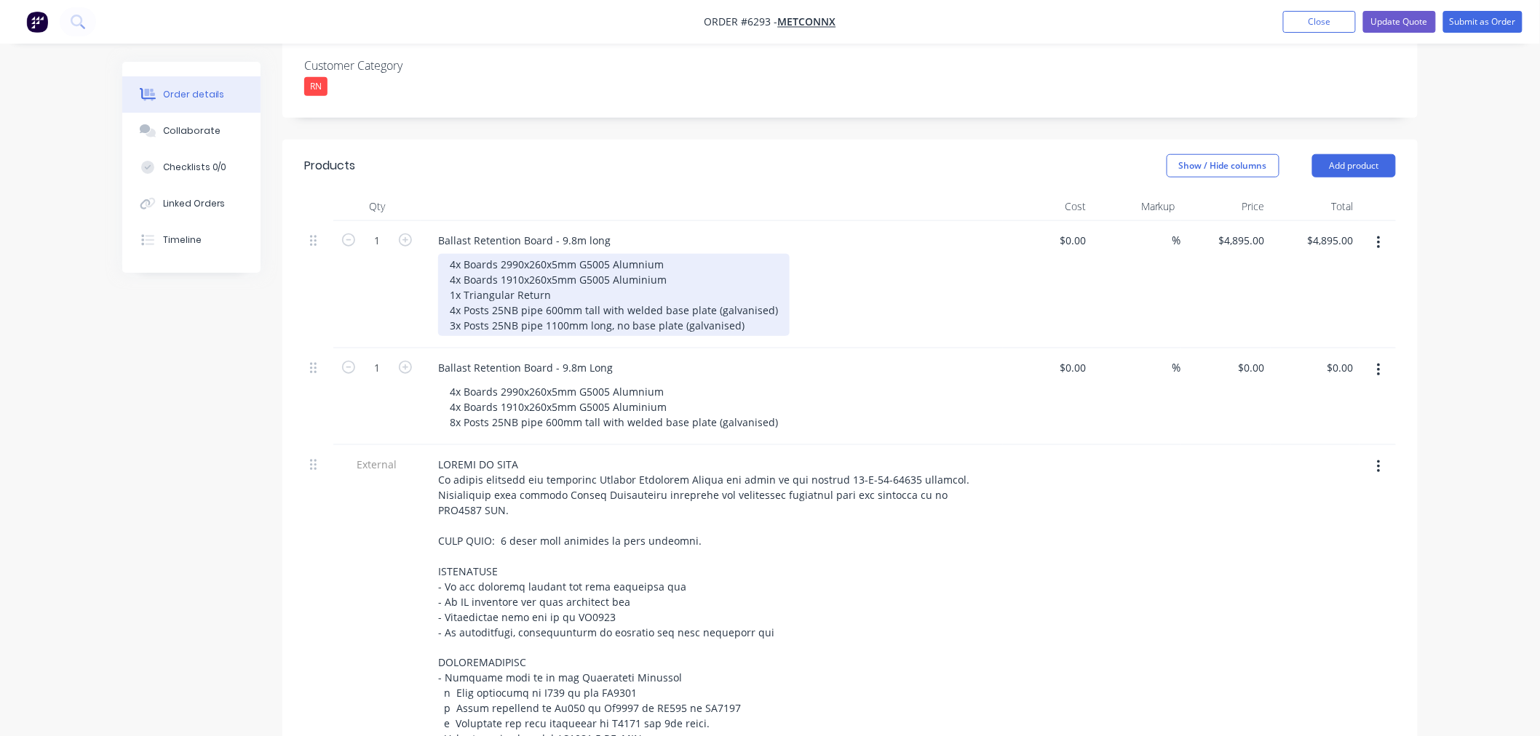
click at [760, 266] on div "4x Boards 2990x260x5mm G5005 Alumnium 4x Boards 1910x260x5mm G5005 Aluminium 1x…" at bounding box center [613, 295] width 351 height 82
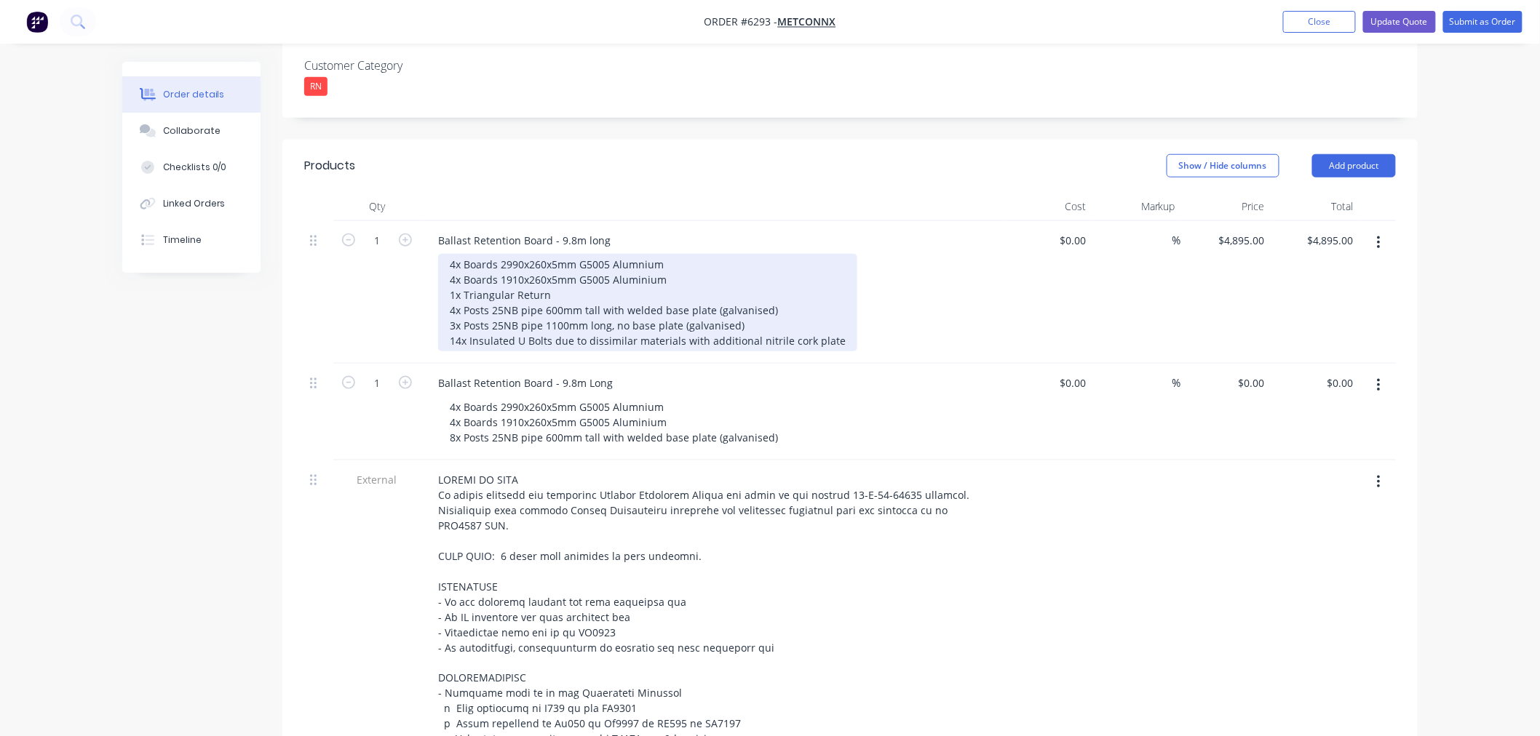
drag, startPoint x: 834, startPoint y: 274, endPoint x: 440, endPoint y: 286, distance: 393.9
click at [440, 284] on div "4x Boards 2990x260x5mm G5005 Alumnium 4x Boards 1910x260x5mm G5005 Aluminium 1x…" at bounding box center [647, 303] width 419 height 98
copy div "14x Insulated U Bolts due to dissimilar materials with additional nitrile cork …"
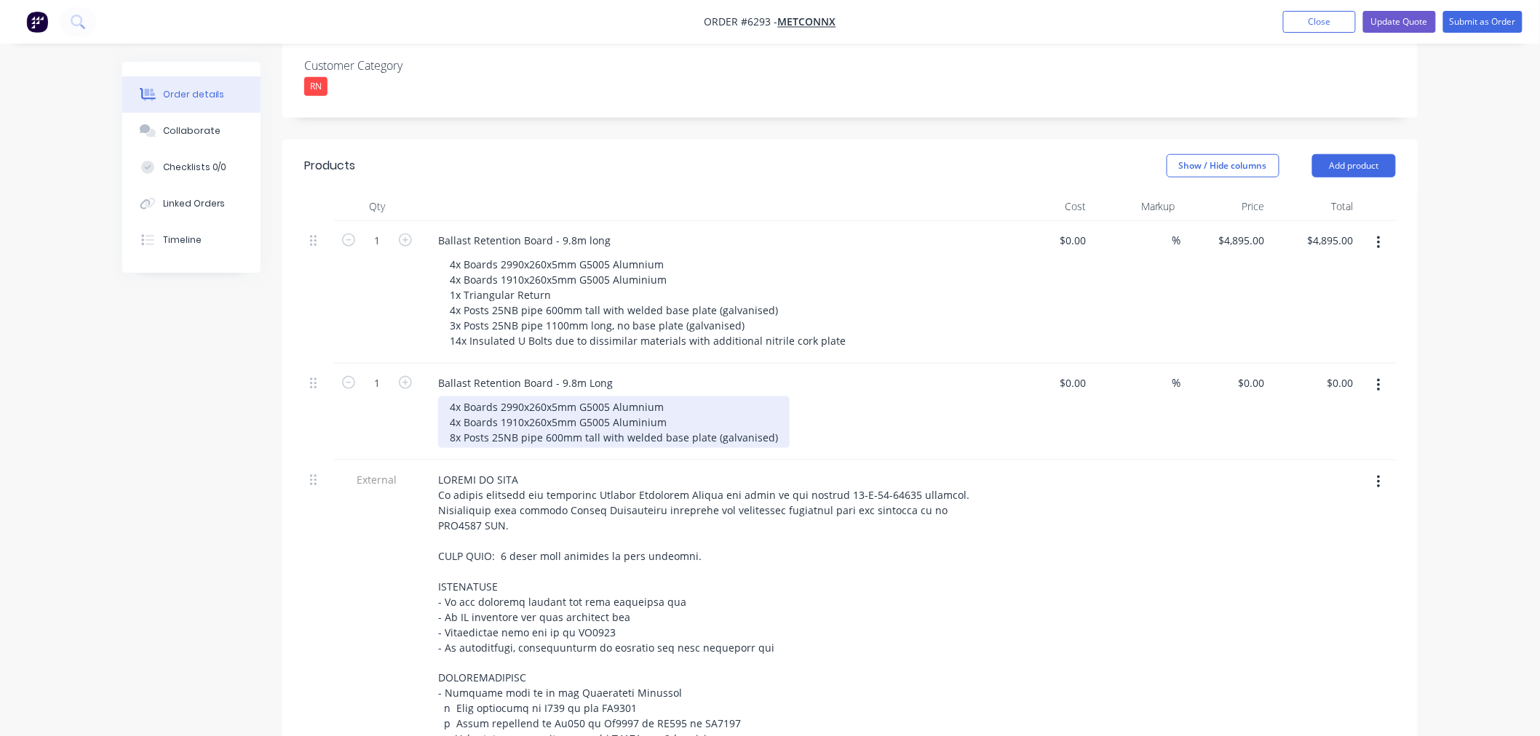
click at [775, 397] on div "4x Boards 2990x260x5mm G5005 Alumnium 4x Boards 1910x260x5mm G5005 Aluminium 8x…" at bounding box center [613, 423] width 351 height 52
click at [767, 397] on div "4x Boards 2990x260x5mm G5005 Alumnium 4x Boards 1910x260x5mm G5005 Aluminium 8x…" at bounding box center [613, 423] width 351 height 52
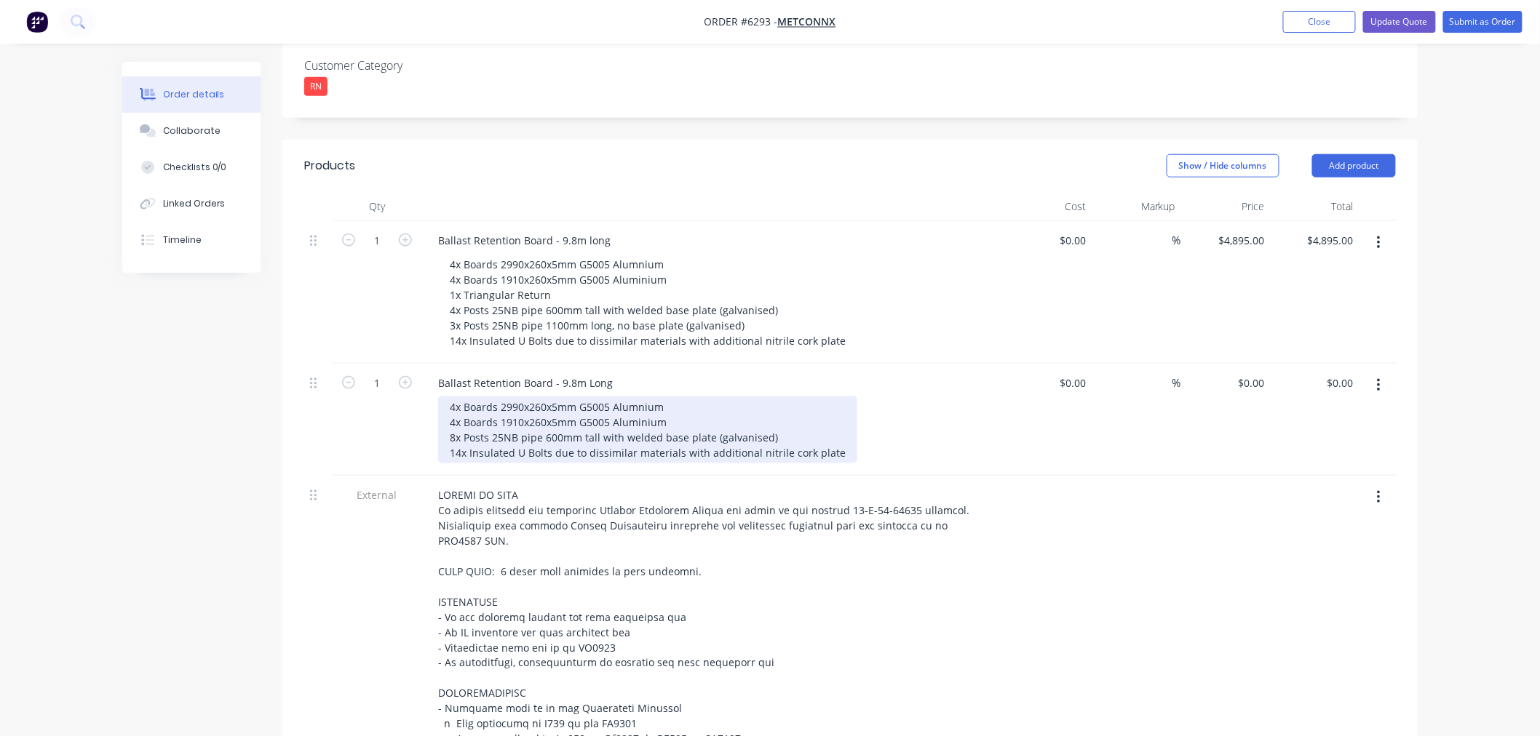
click at [454, 397] on div "4x Boards 2990x260x5mm G5005 Alumnium 4x Boards 1910x260x5mm G5005 Aluminium 8x…" at bounding box center [647, 430] width 419 height 67
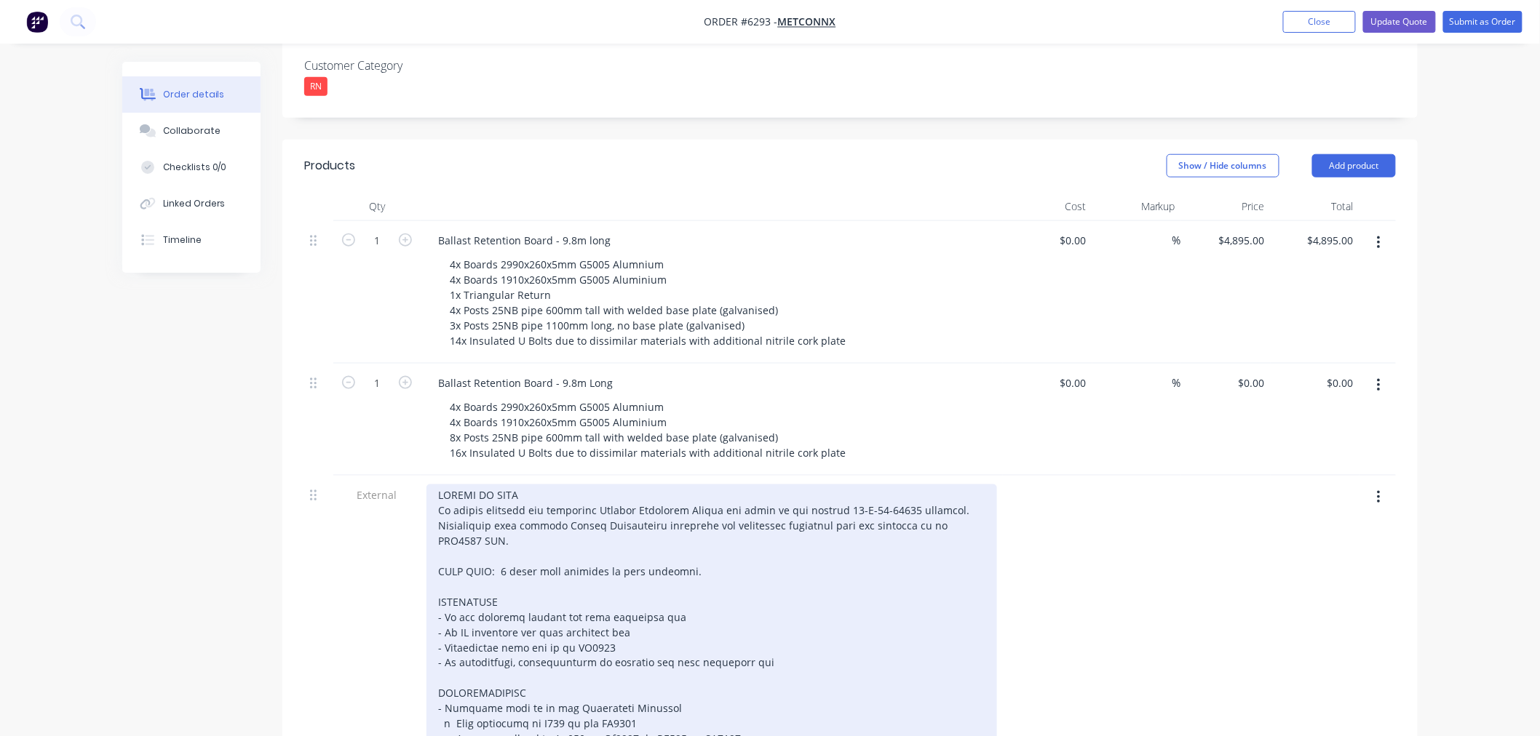
click at [459, 485] on div at bounding box center [711, 679] width 571 height 388
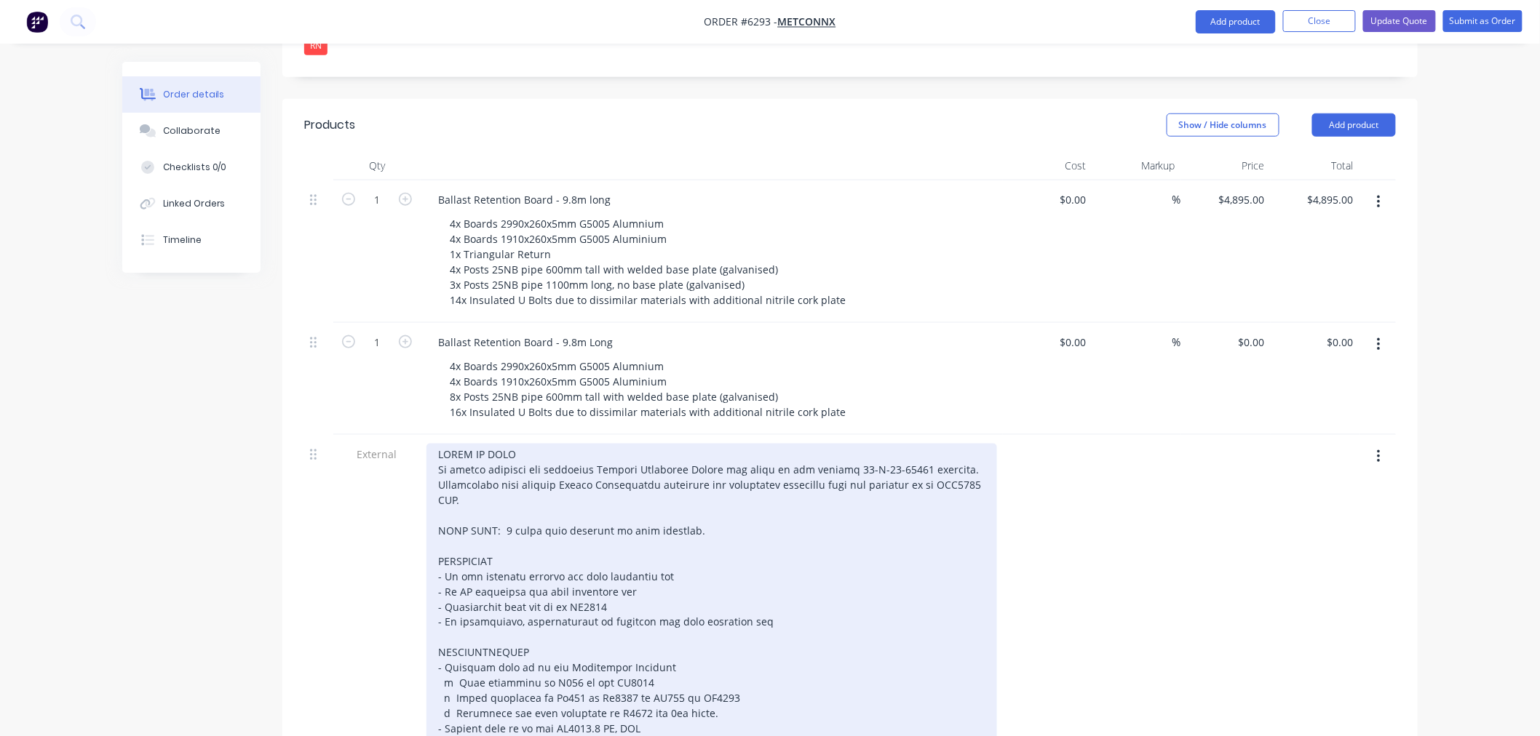
scroll to position [410, 0]
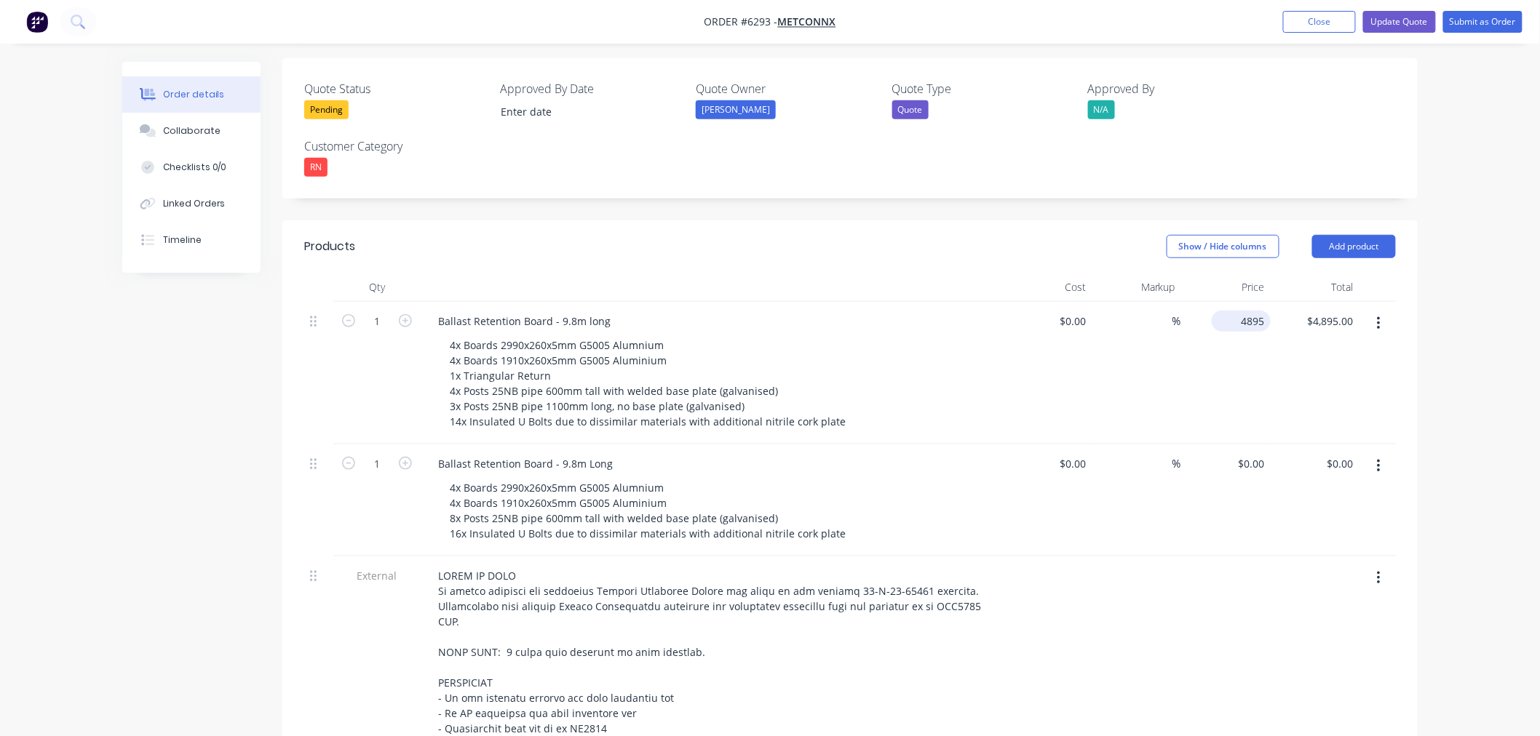
click at [1242, 311] on input "4895" at bounding box center [1243, 321] width 53 height 21
type input "$4,908.00"
click at [1249, 453] on div "0 $0.00" at bounding box center [1250, 463] width 39 height 21
type input "$5,484.00"
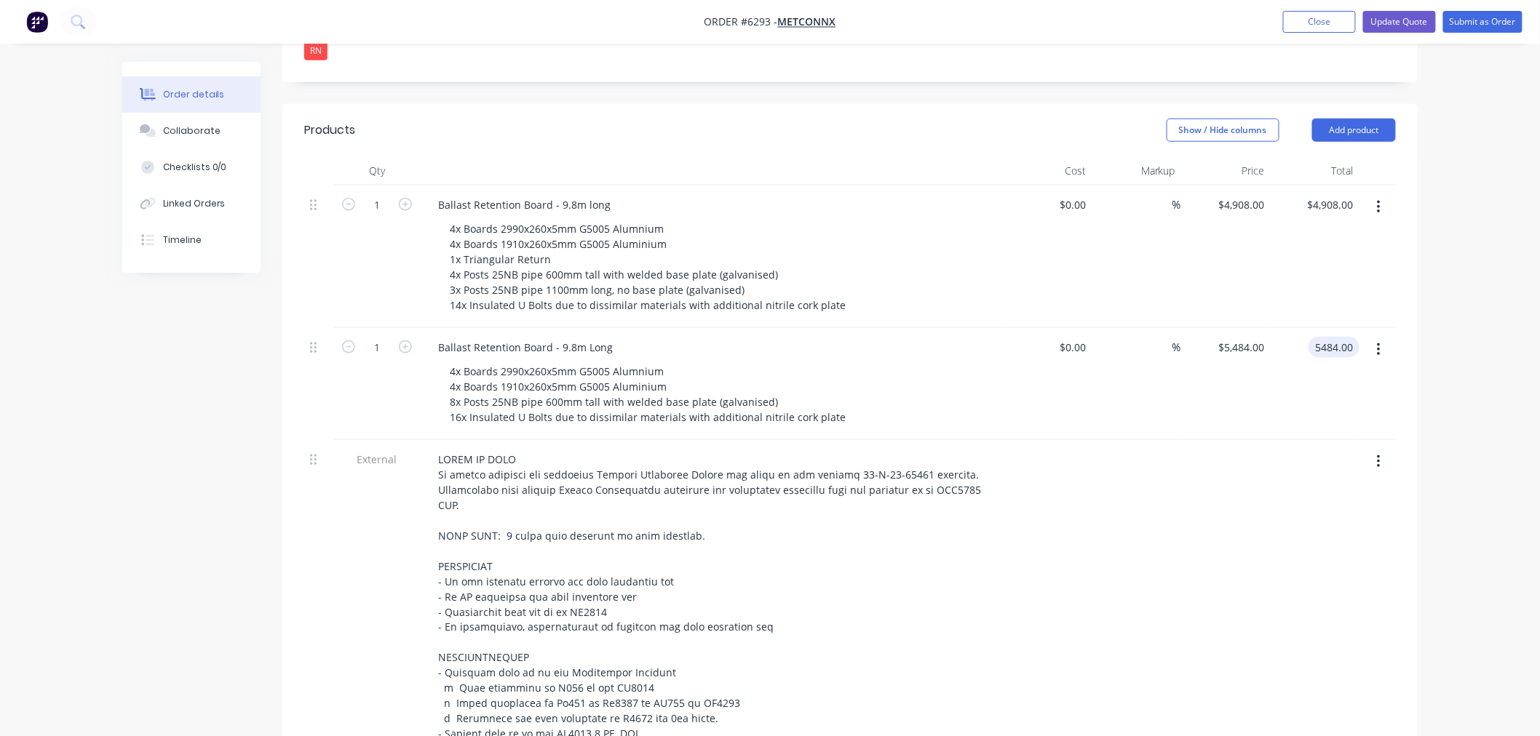
scroll to position [491, 0]
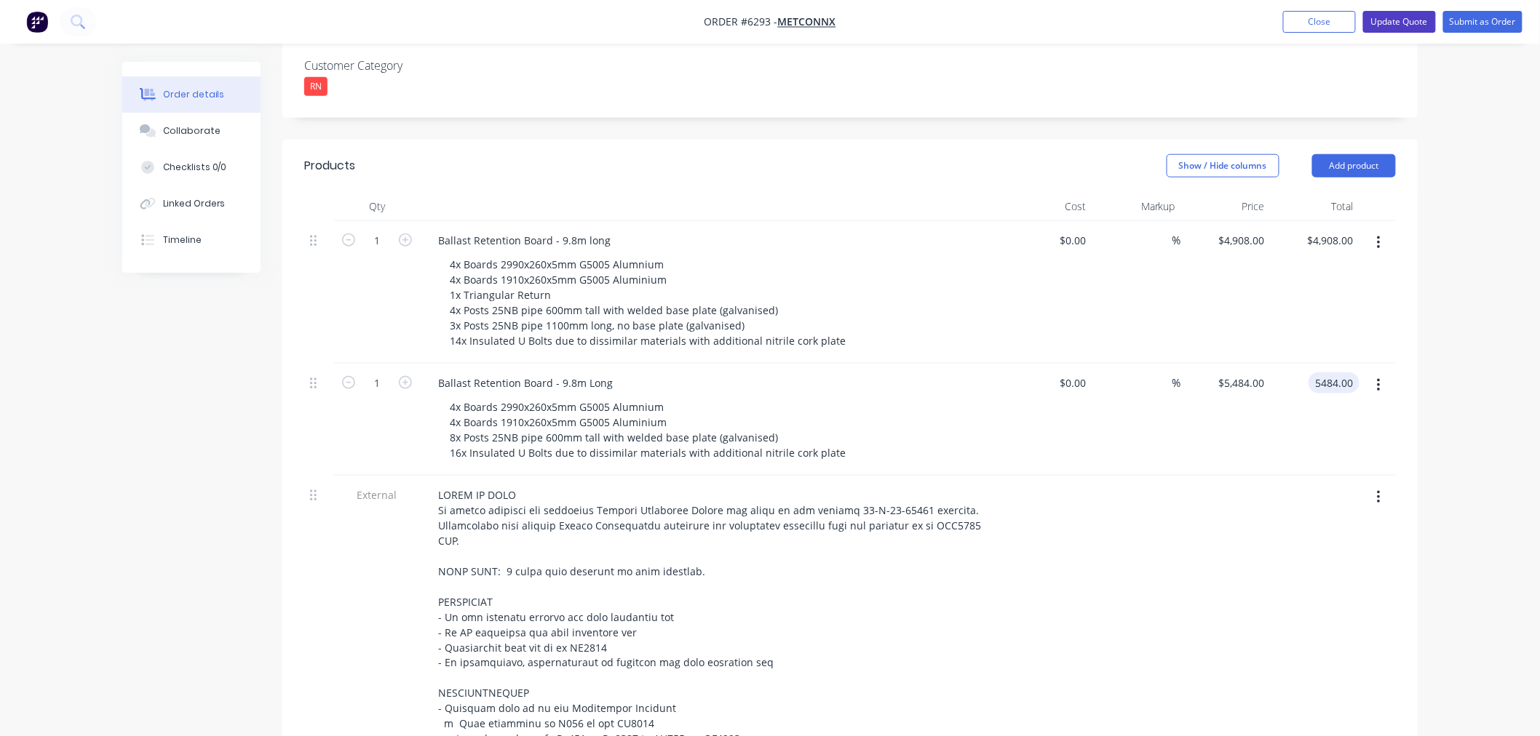
type input "$5,484.00"
click at [1409, 20] on button "Update Quote" at bounding box center [1399, 22] width 73 height 22
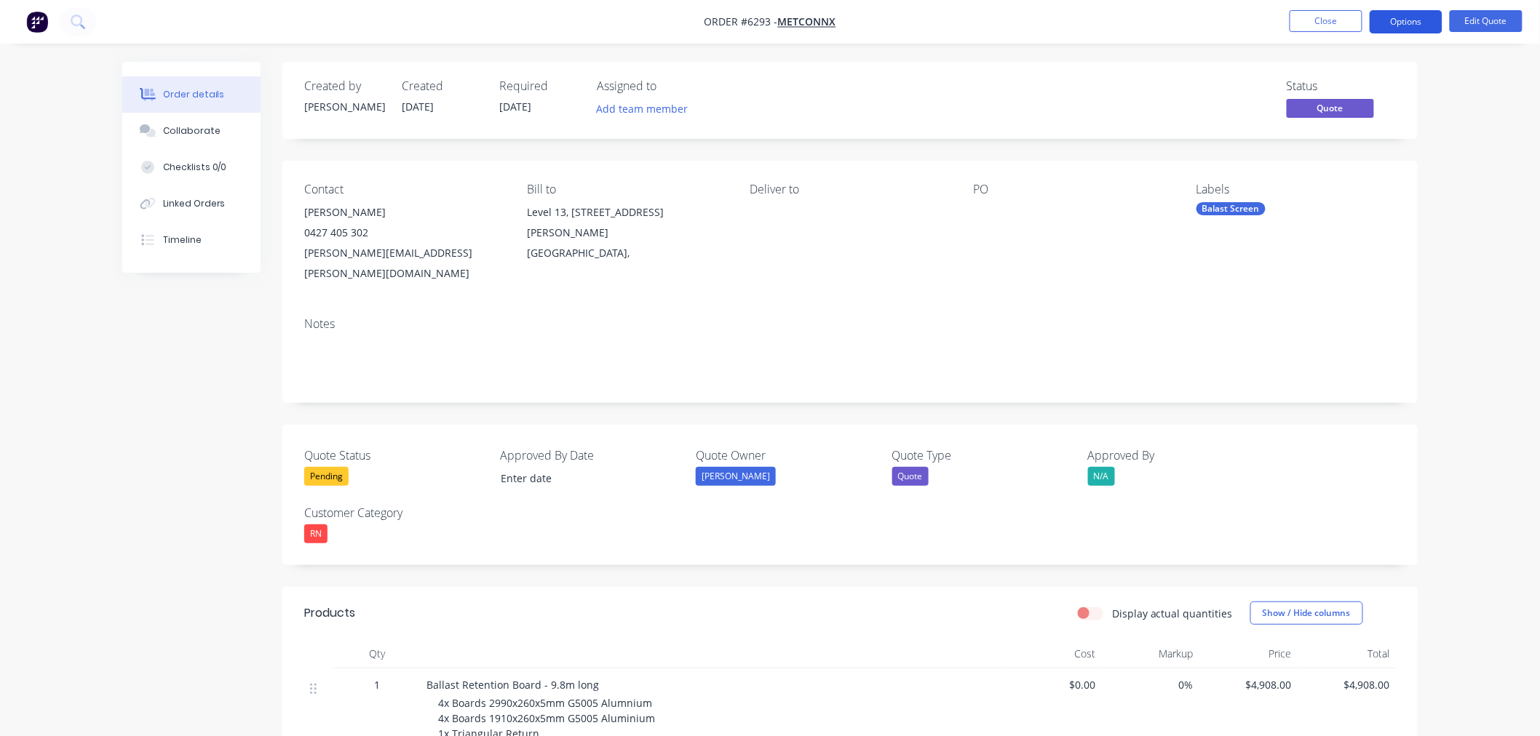
click at [1400, 22] on button "Options" at bounding box center [1406, 21] width 73 height 23
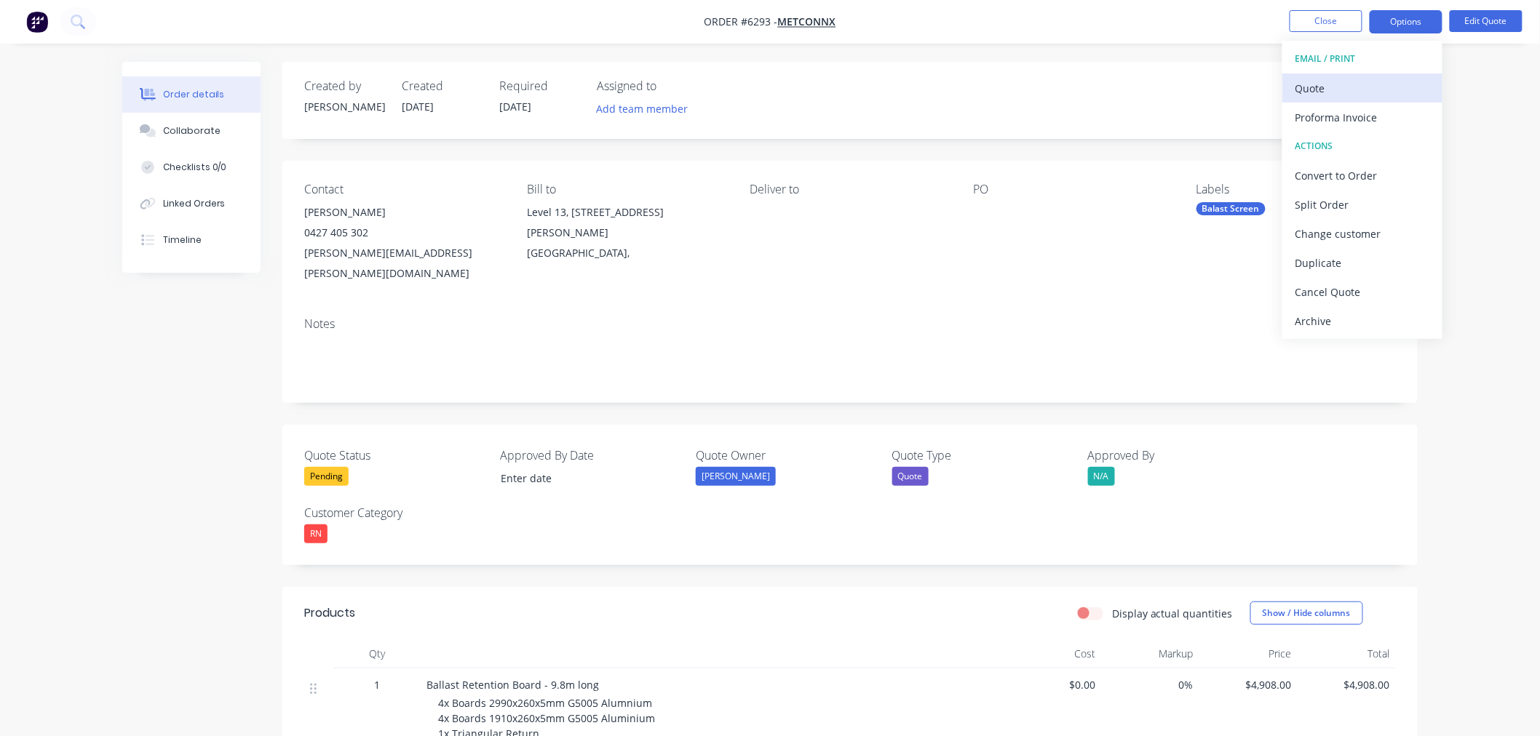
click at [1311, 83] on div "Quote" at bounding box center [1362, 88] width 134 height 21
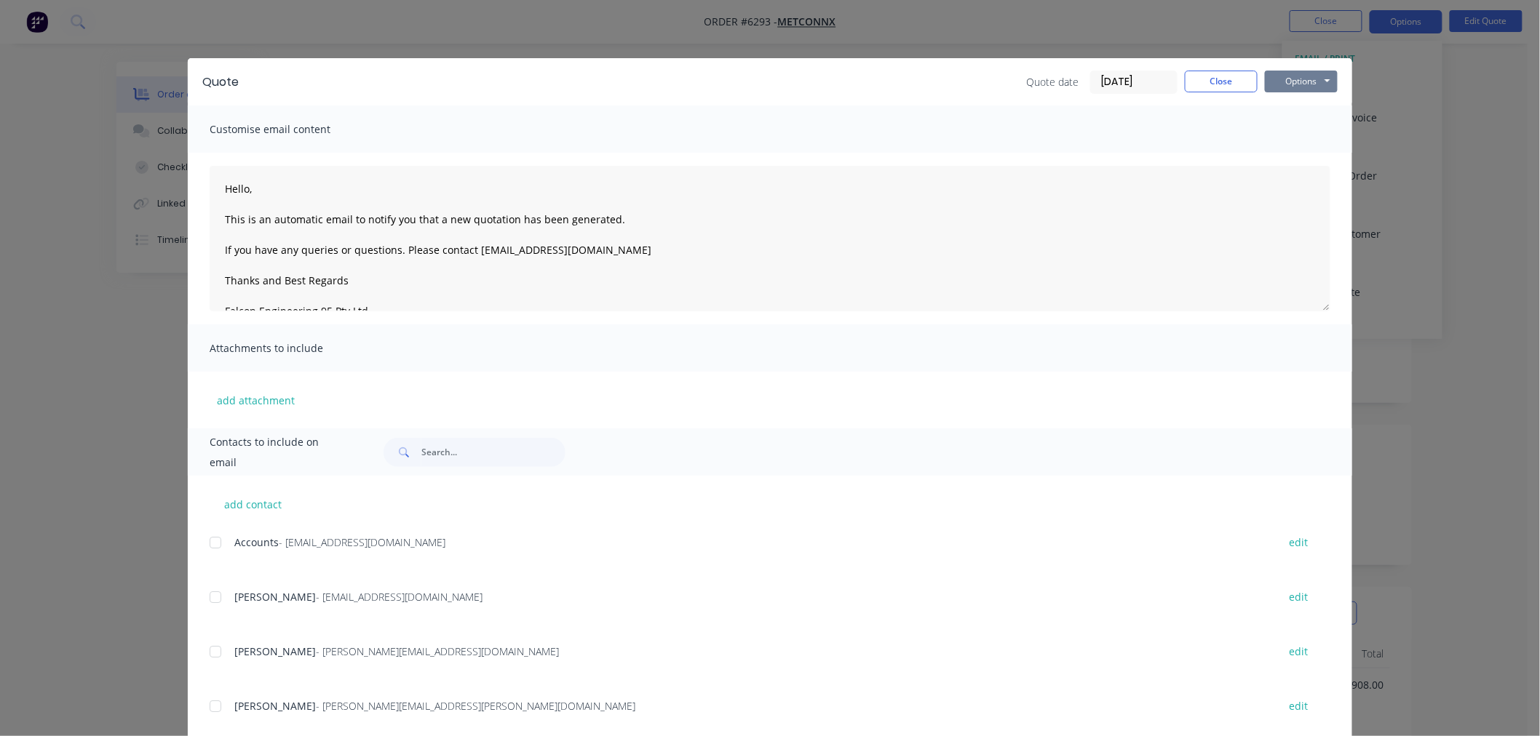
click at [1284, 82] on button "Options" at bounding box center [1301, 82] width 73 height 22
click at [1281, 111] on button "Preview" at bounding box center [1311, 107] width 93 height 24
click at [1219, 91] on button "Close" at bounding box center [1221, 82] width 73 height 22
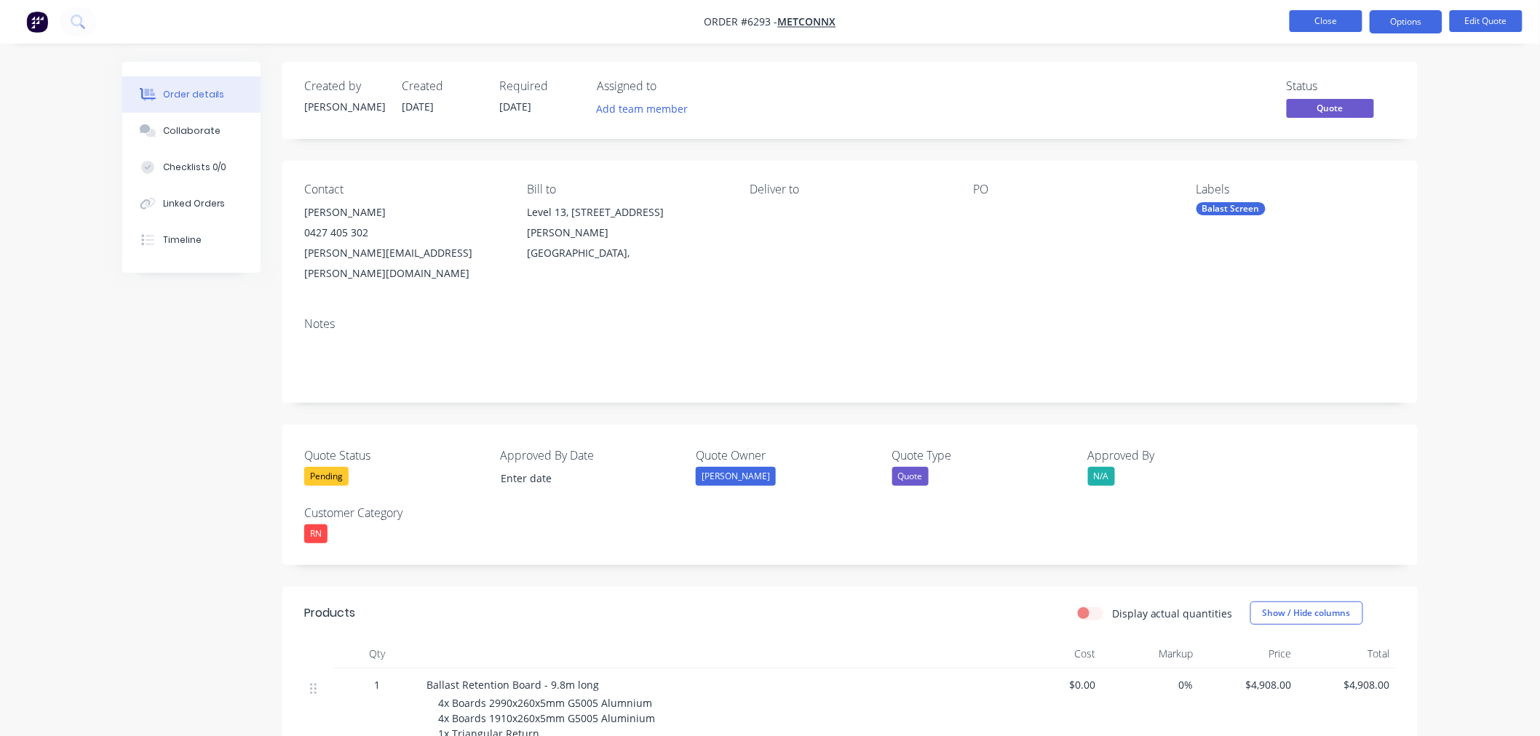
click at [1321, 25] on button "Close" at bounding box center [1325, 21] width 73 height 22
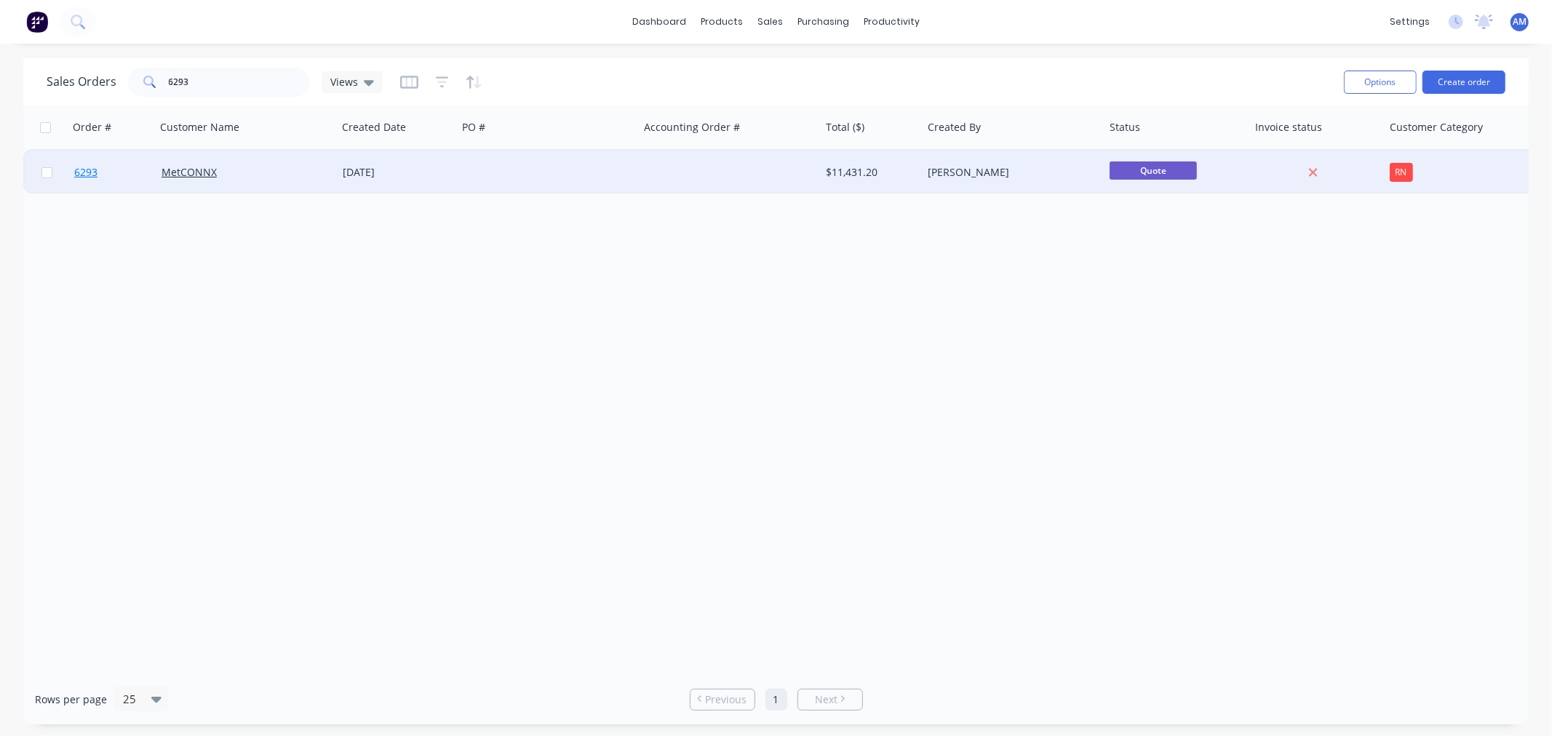
click at [111, 176] on link "6293" at bounding box center [117, 173] width 87 height 44
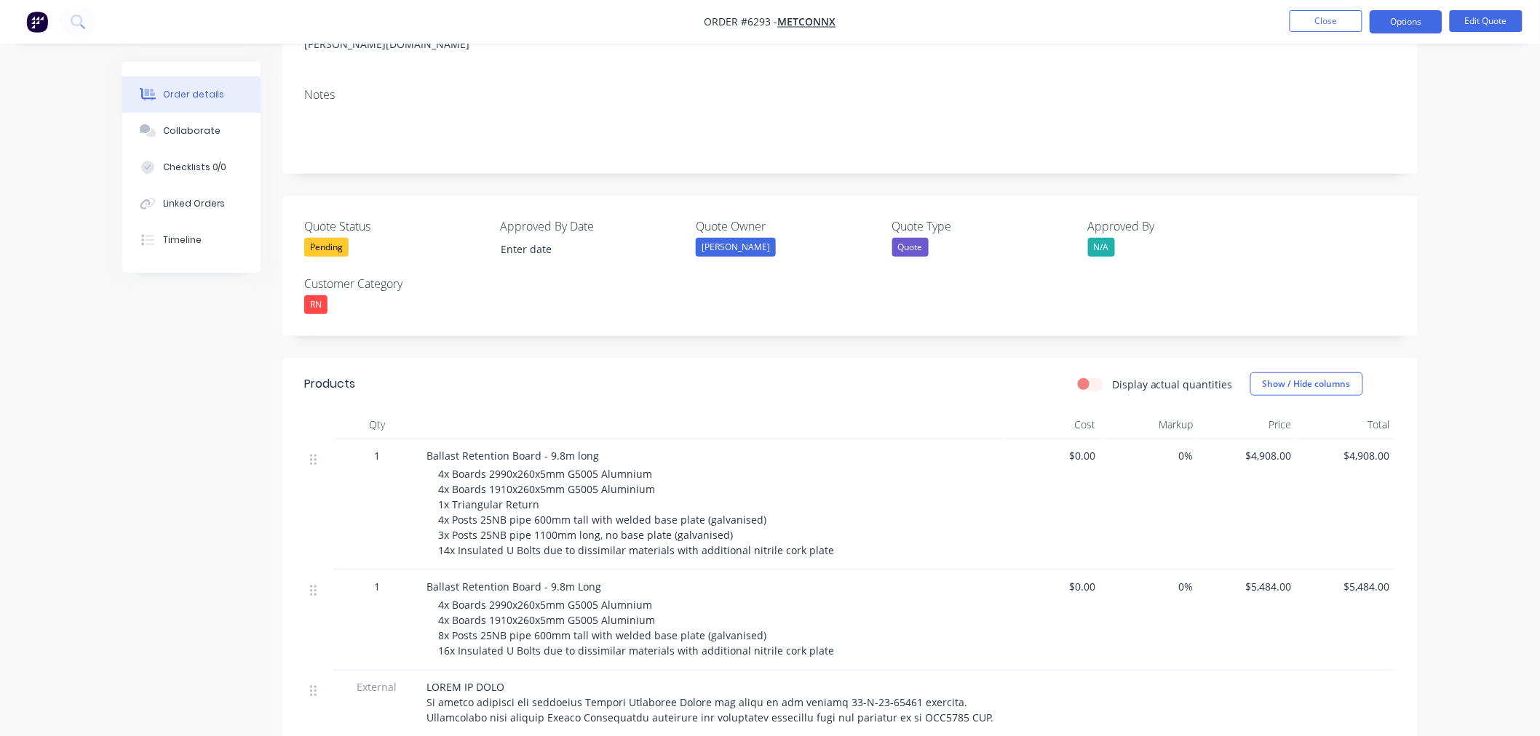
scroll to position [404, 0]
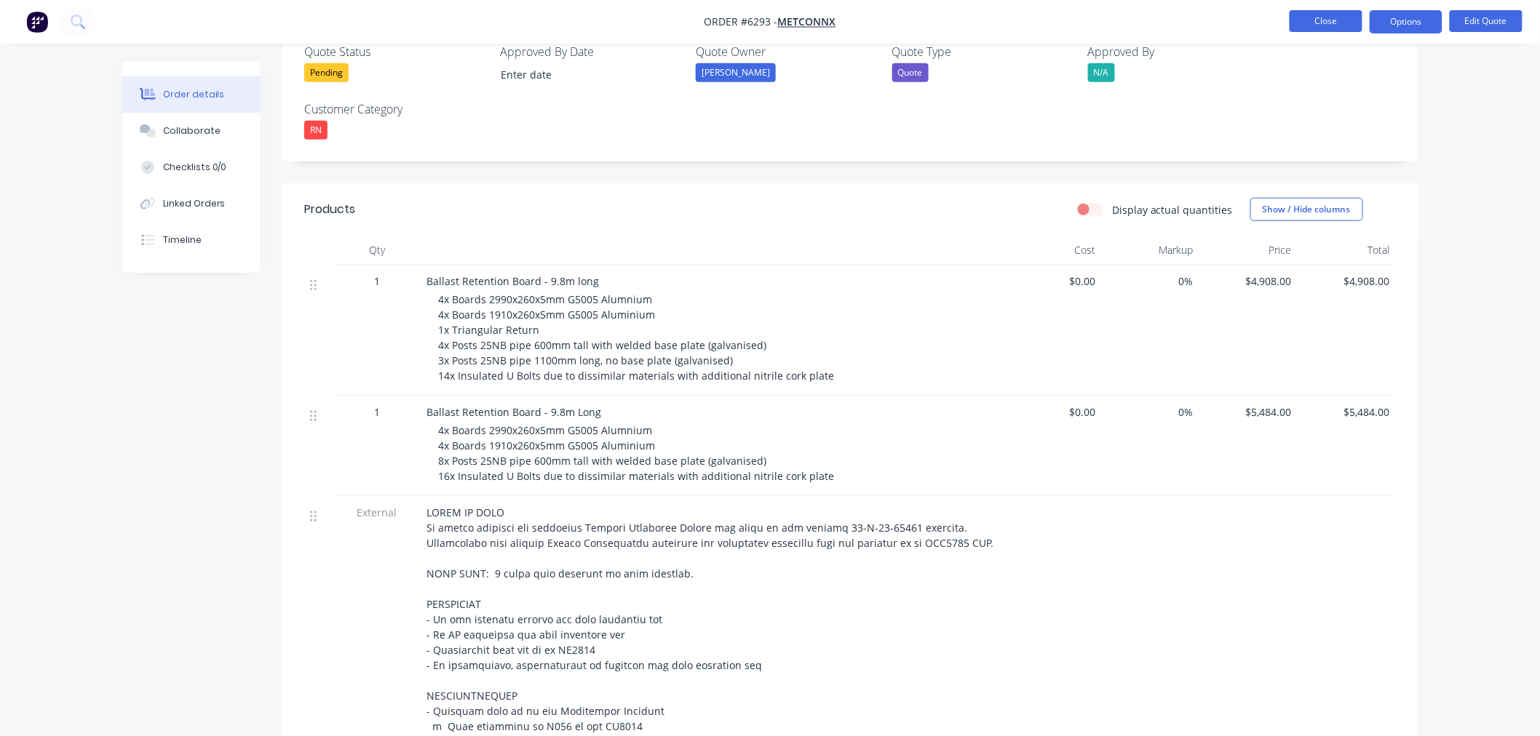
click at [1328, 19] on button "Close" at bounding box center [1325, 21] width 73 height 22
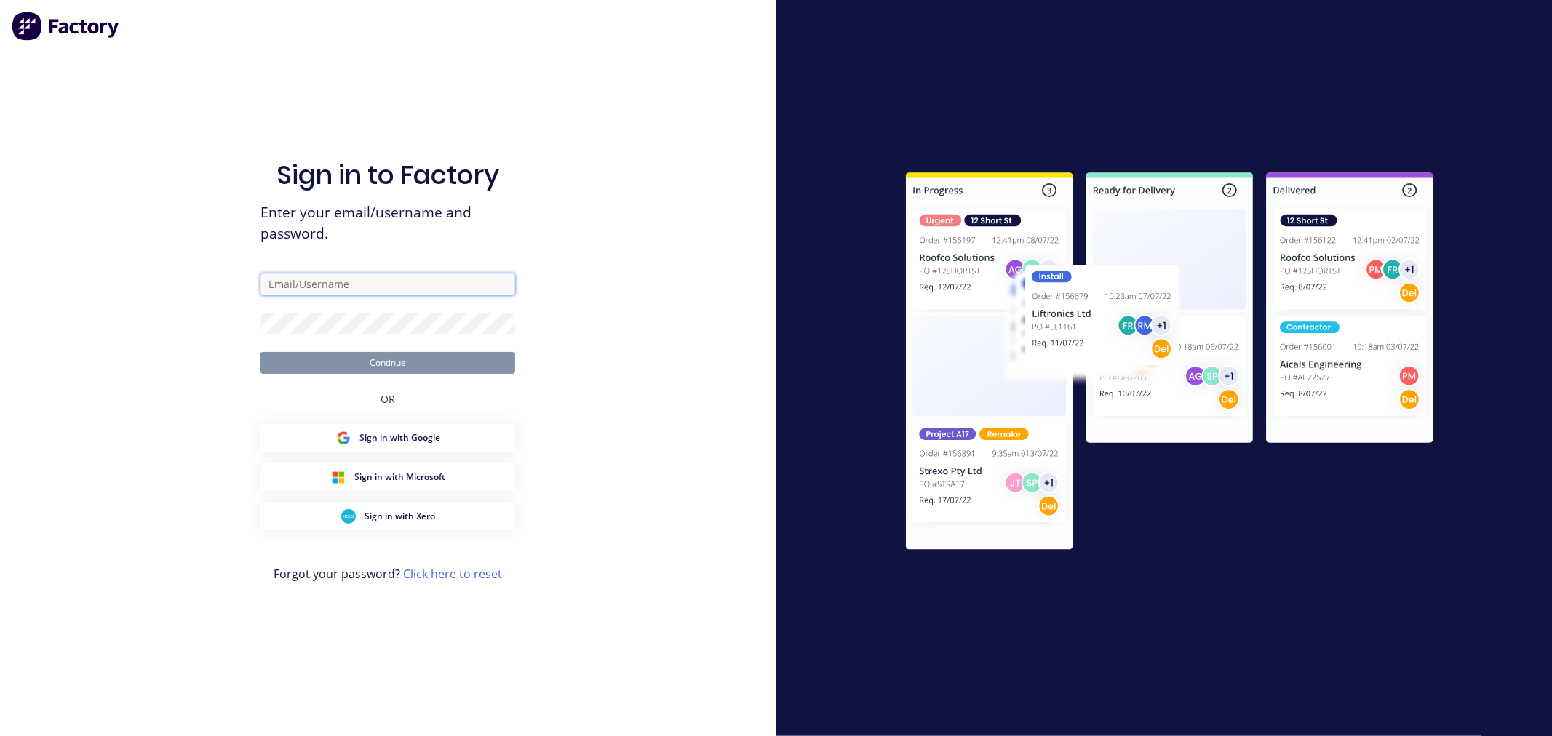
type input "[PERSON_NAME][EMAIL_ADDRESS][DOMAIN_NAME]"
click at [357, 364] on button "Continue" at bounding box center [388, 363] width 255 height 22
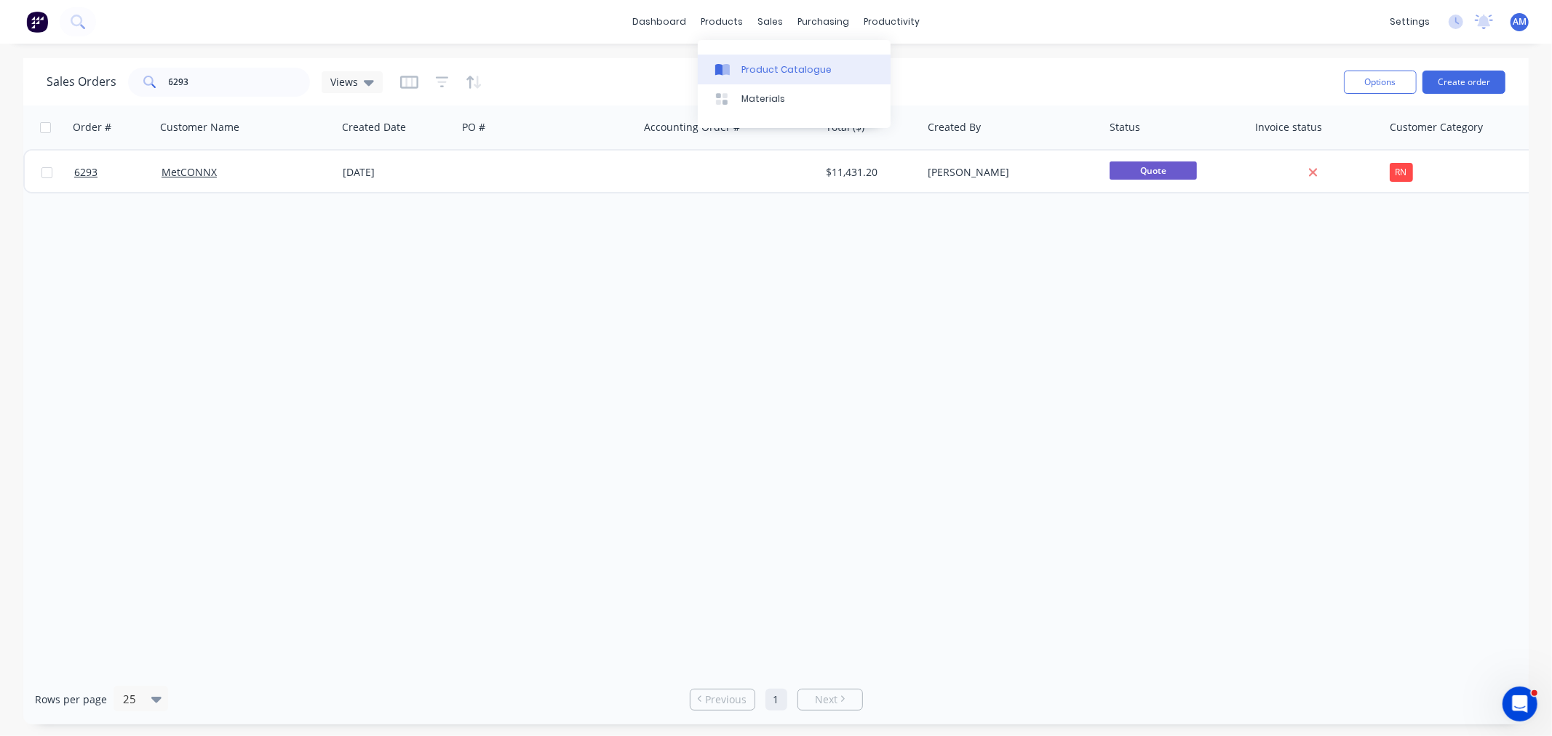
click at [742, 68] on div "Product Catalogue" at bounding box center [787, 69] width 90 height 13
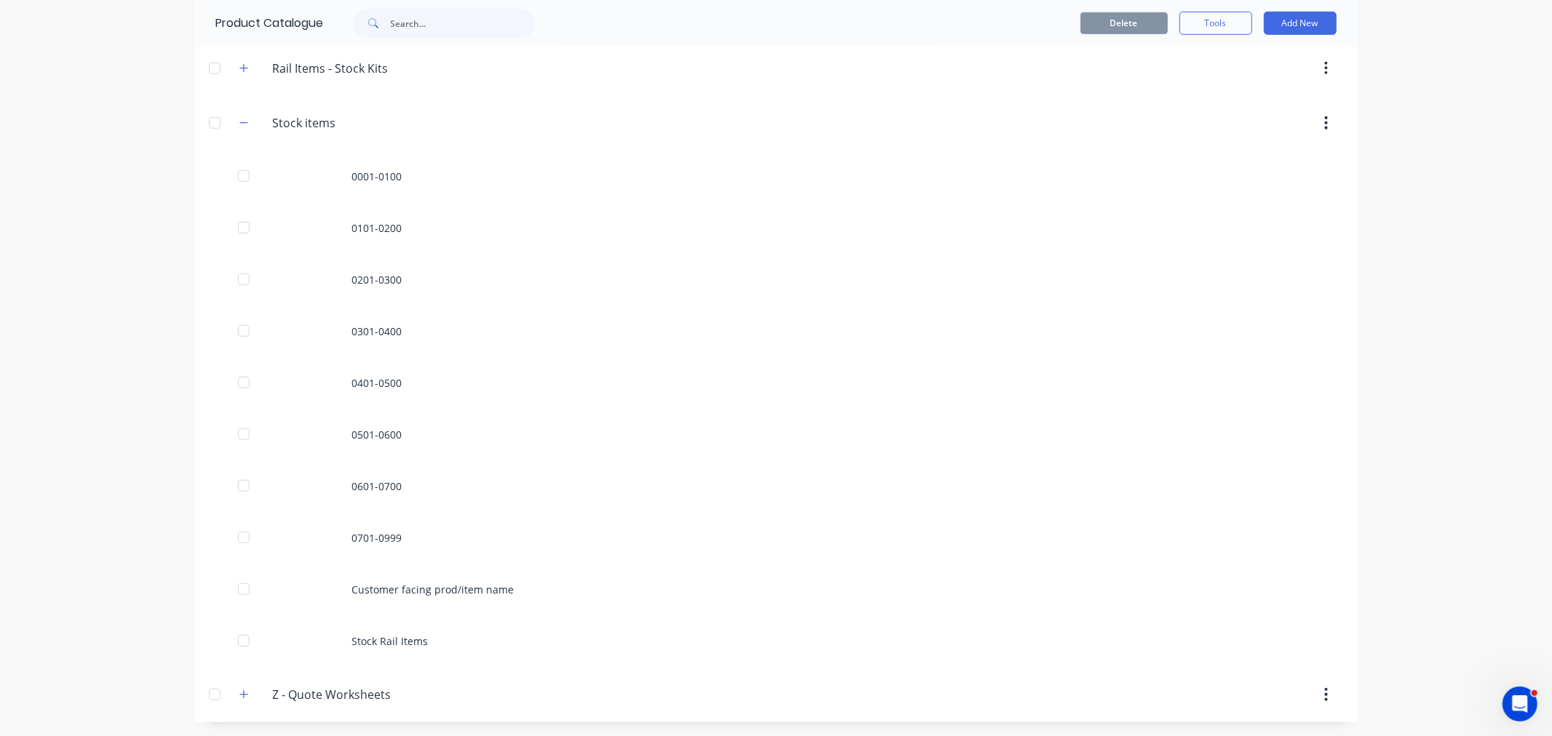
scroll to position [828, 0]
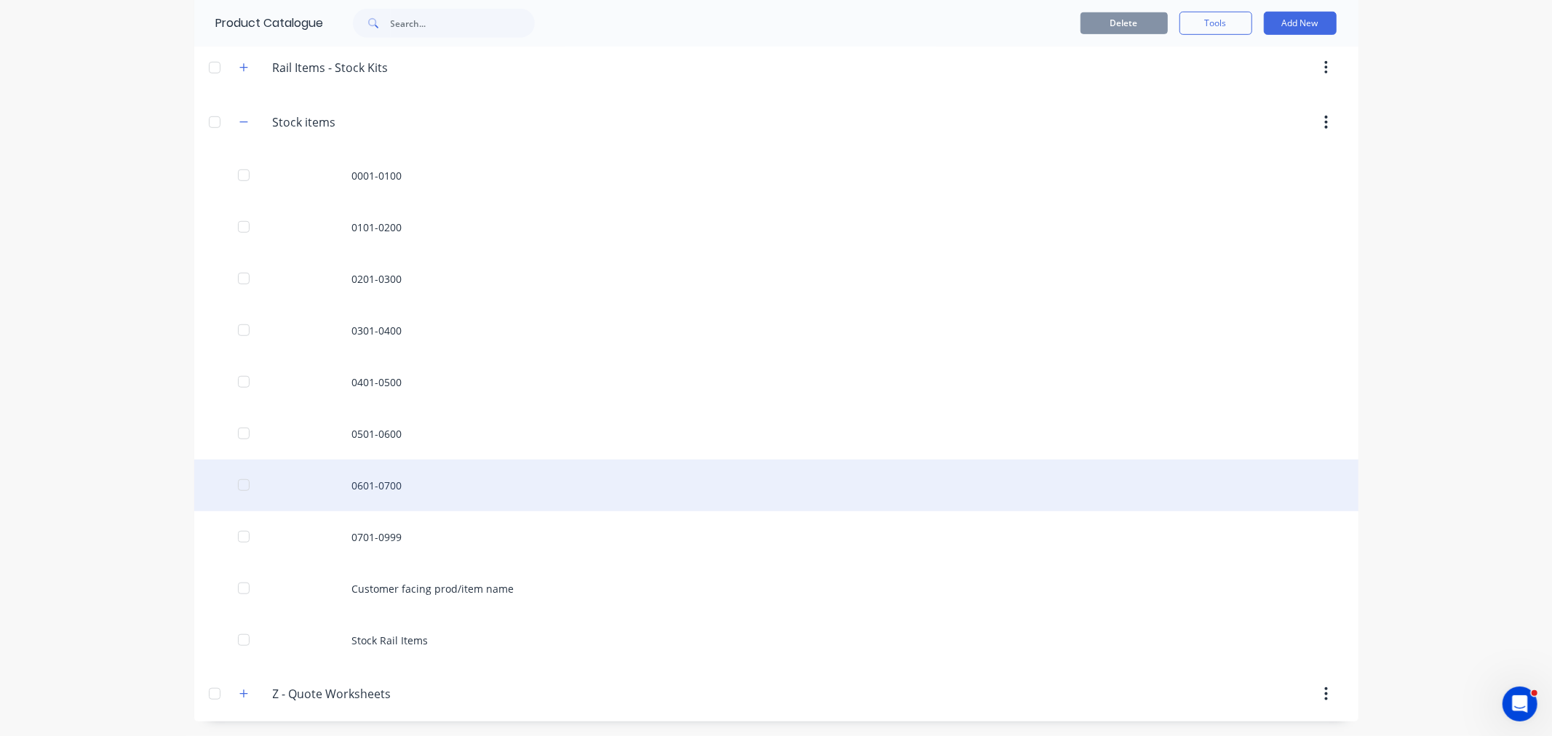
click at [368, 481] on div "0601-0700" at bounding box center [776, 486] width 1164 height 52
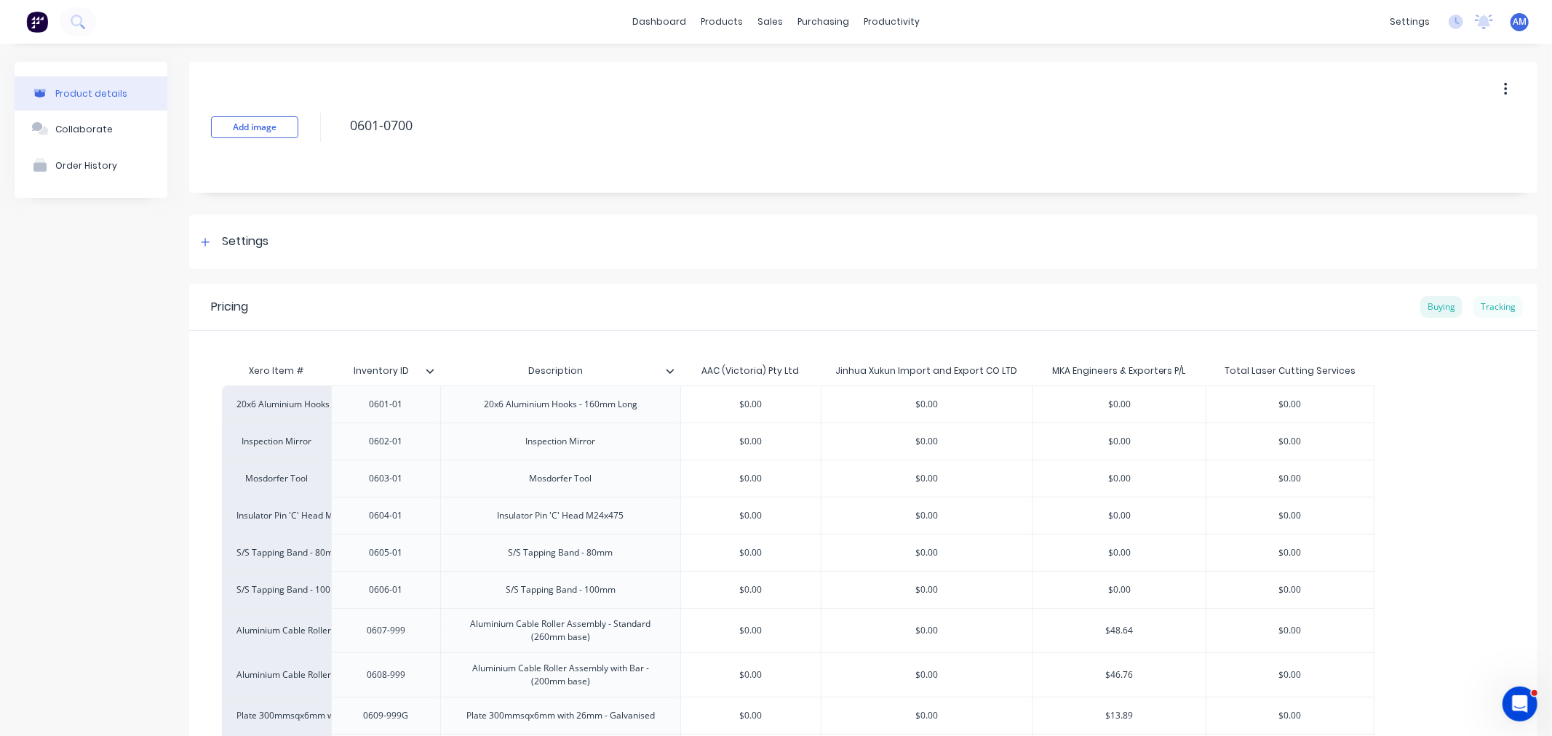
click at [1489, 309] on div "Tracking" at bounding box center [1498, 307] width 49 height 22
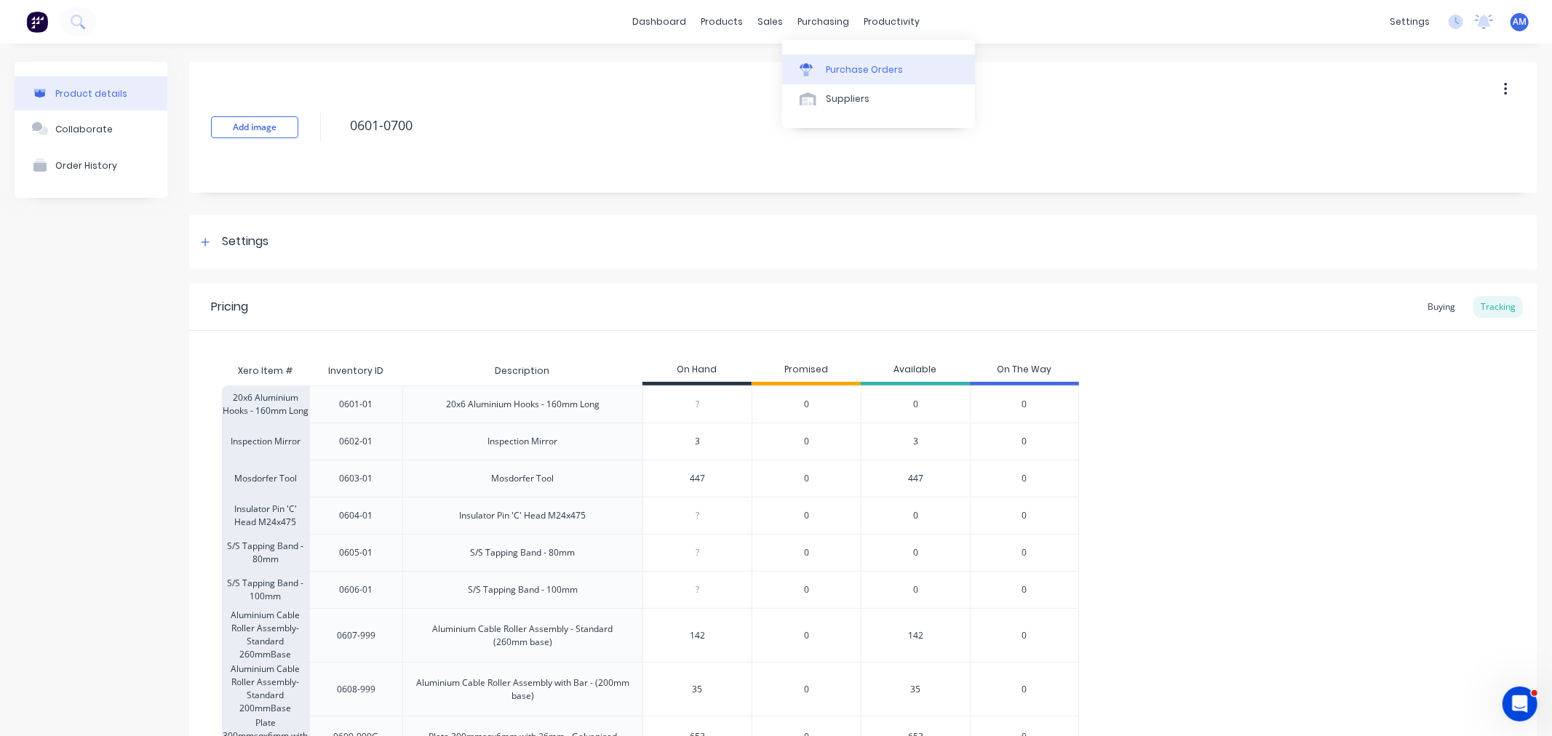
click at [822, 76] on link "Purchase Orders" at bounding box center [878, 69] width 193 height 29
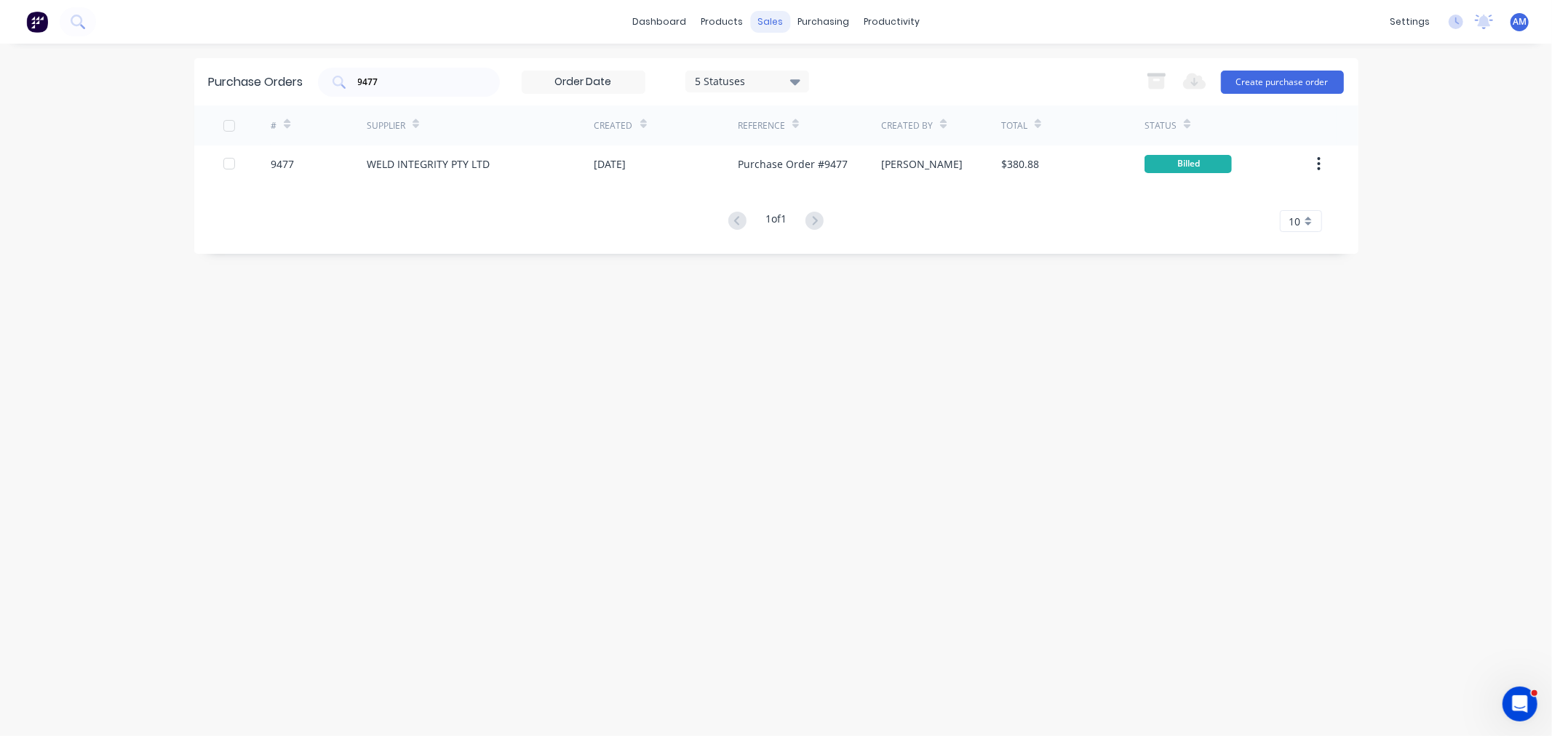
click at [769, 26] on div "sales" at bounding box center [770, 22] width 40 height 22
click at [811, 71] on div "Sales Orders" at bounding box center [825, 69] width 60 height 13
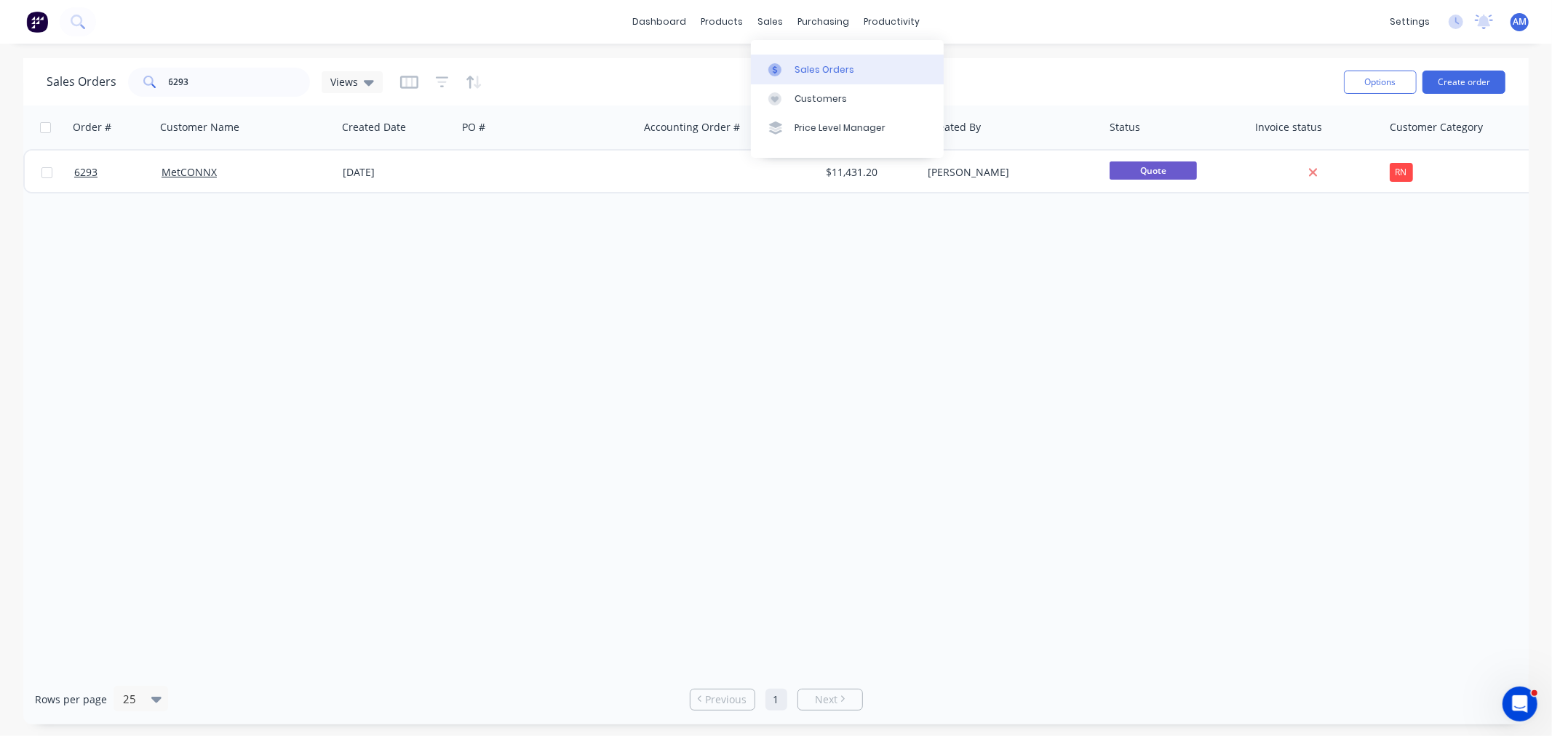
click at [803, 61] on link "Sales Orders" at bounding box center [847, 69] width 193 height 29
click at [1466, 71] on button "Create order" at bounding box center [1464, 82] width 83 height 23
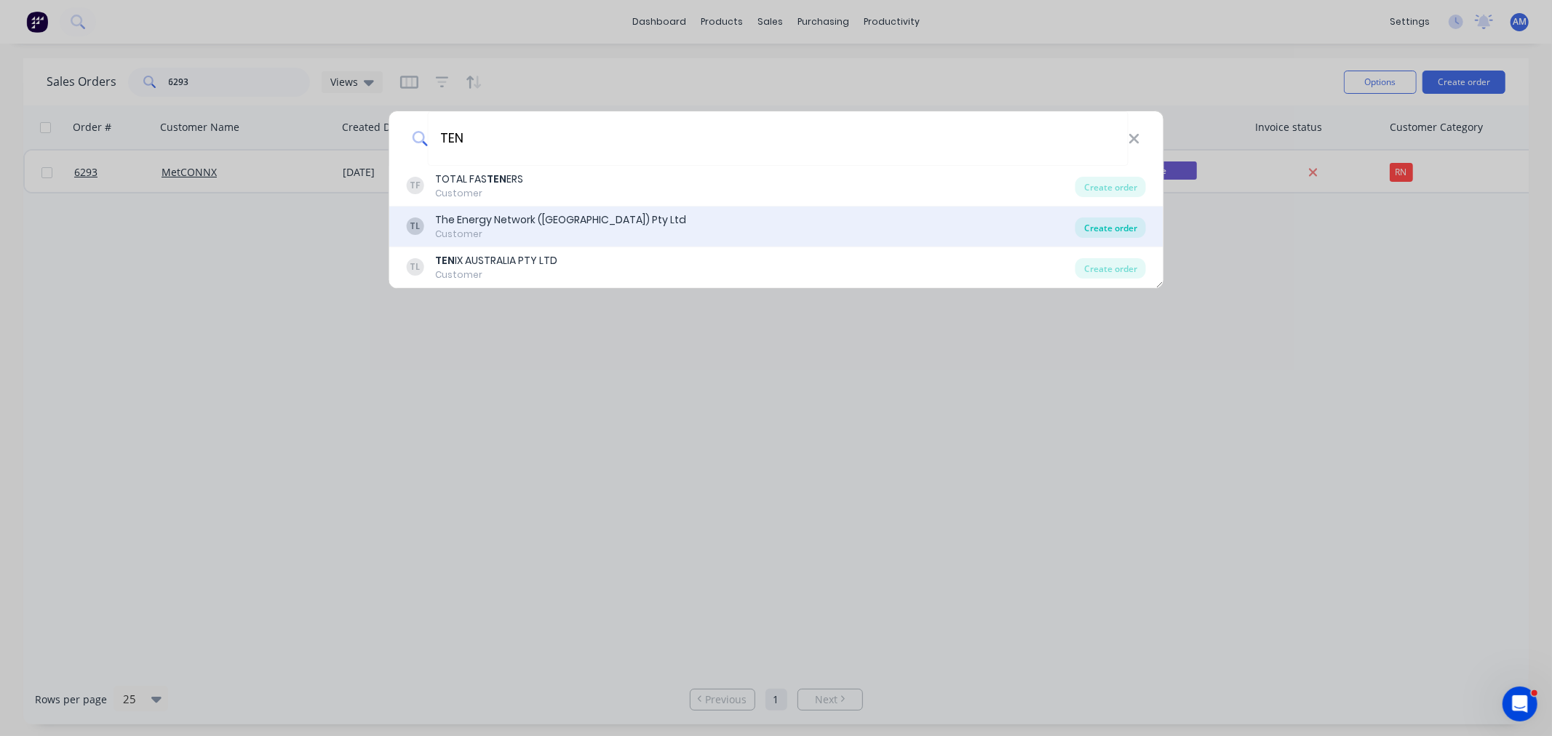
type input "TEN"
click at [1104, 229] on div "Create order" at bounding box center [1111, 228] width 71 height 20
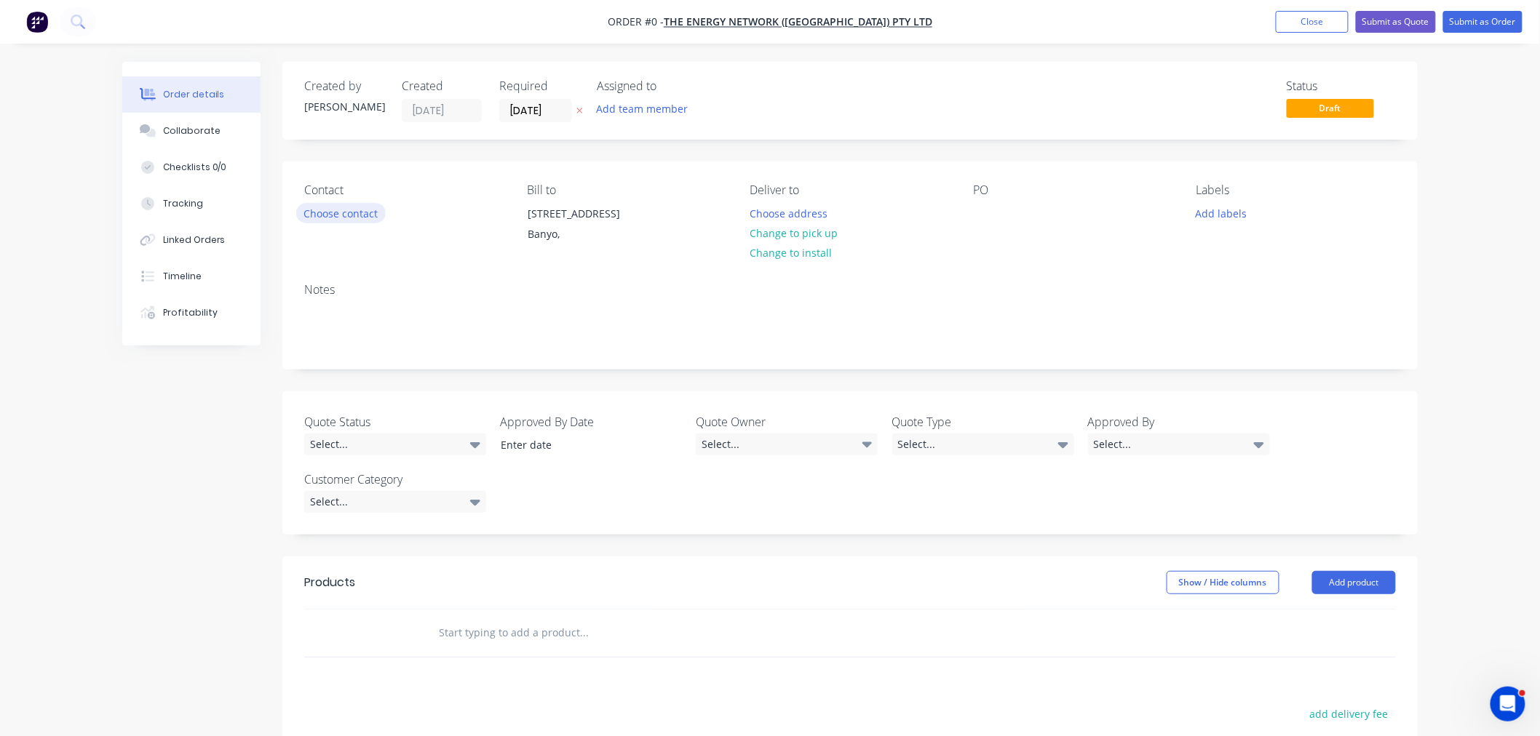
click at [367, 208] on button "Choose contact" at bounding box center [341, 213] width 90 height 20
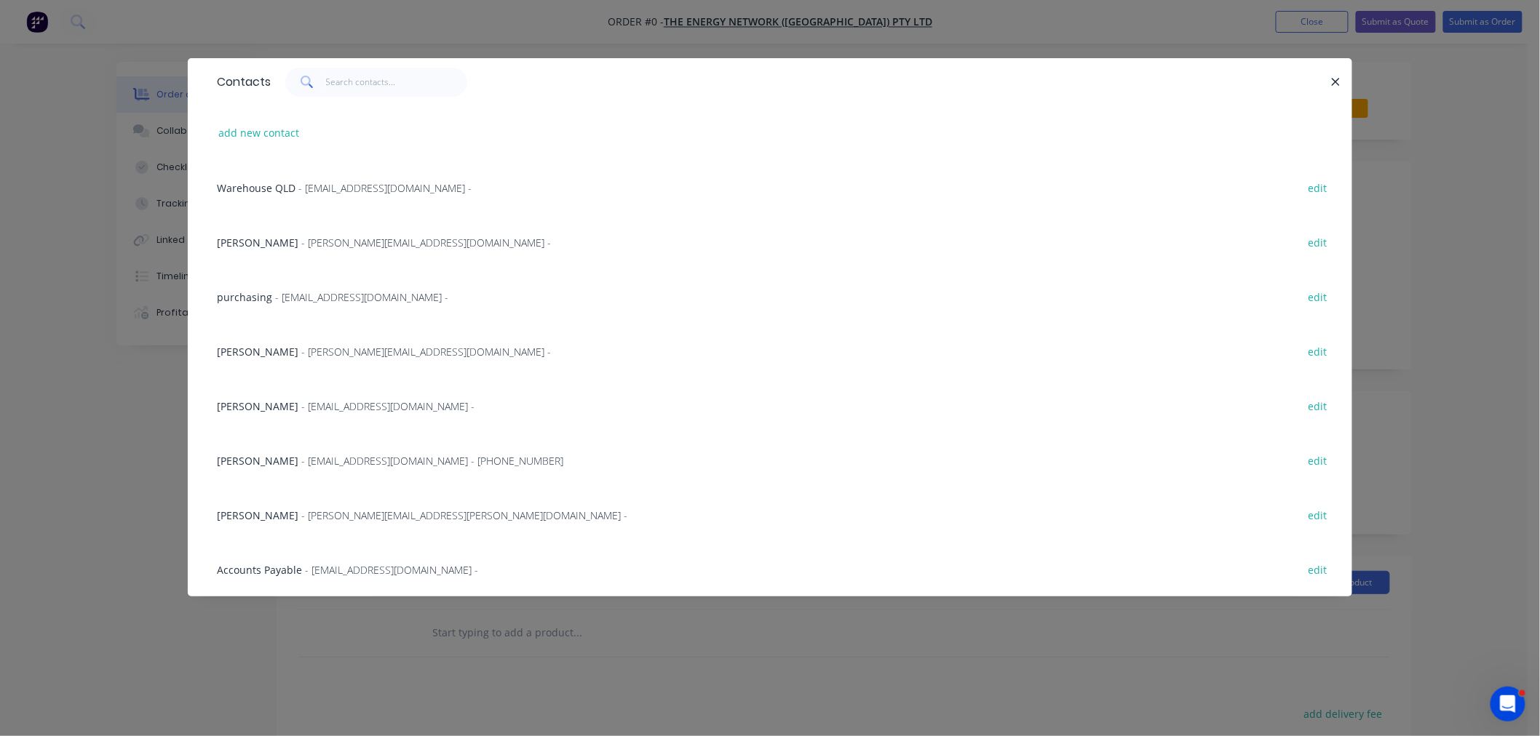
click at [344, 459] on span "- [EMAIL_ADDRESS][DOMAIN_NAME] - [PHONE_NUMBER]" at bounding box center [432, 461] width 262 height 14
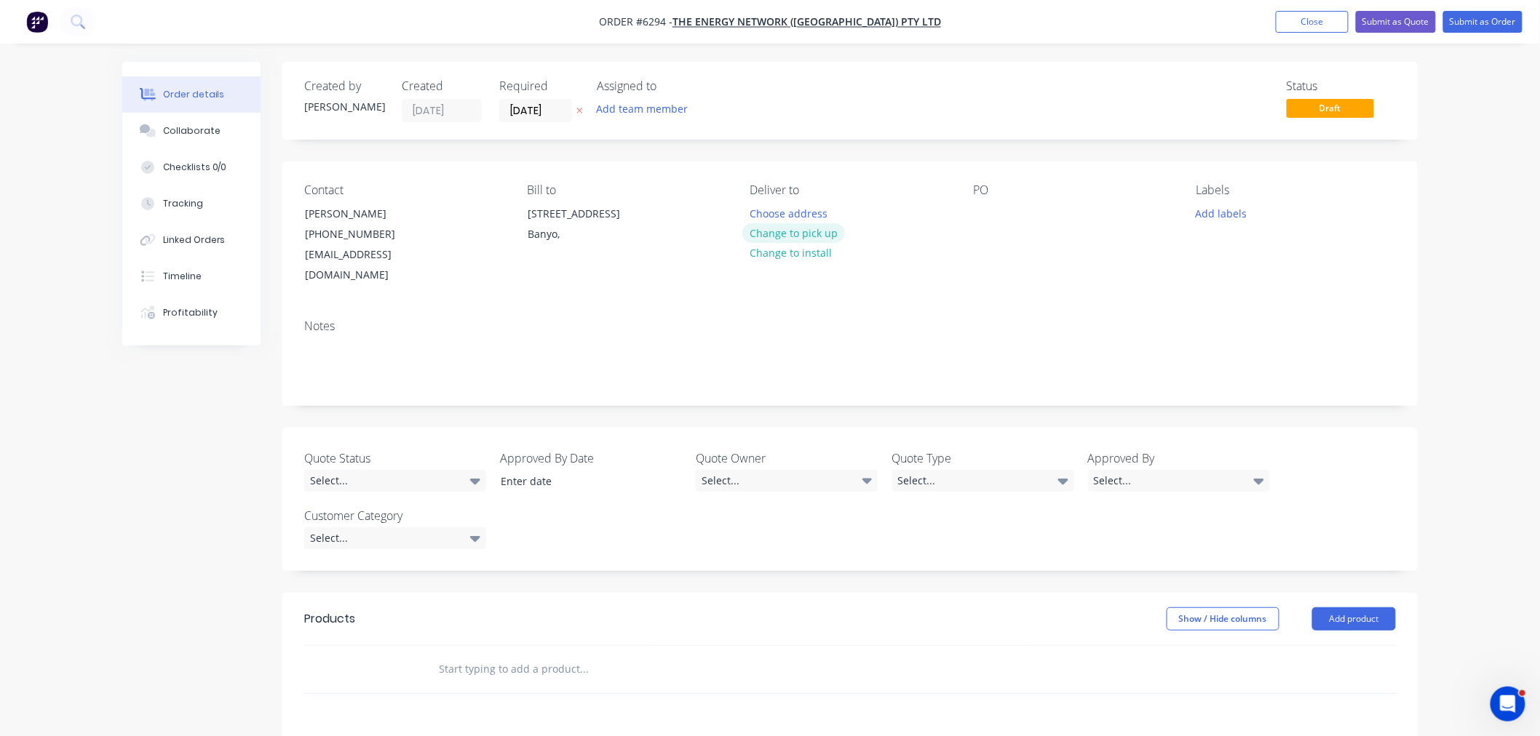
click at [817, 233] on button "Change to pick up" at bounding box center [793, 233] width 103 height 20
click at [761, 207] on div at bounding box center [761, 213] width 23 height 21
click at [839, 226] on div "Ex-Warehouse Pick Up [STREET_ADDRESS]" at bounding box center [816, 221] width 132 height 36
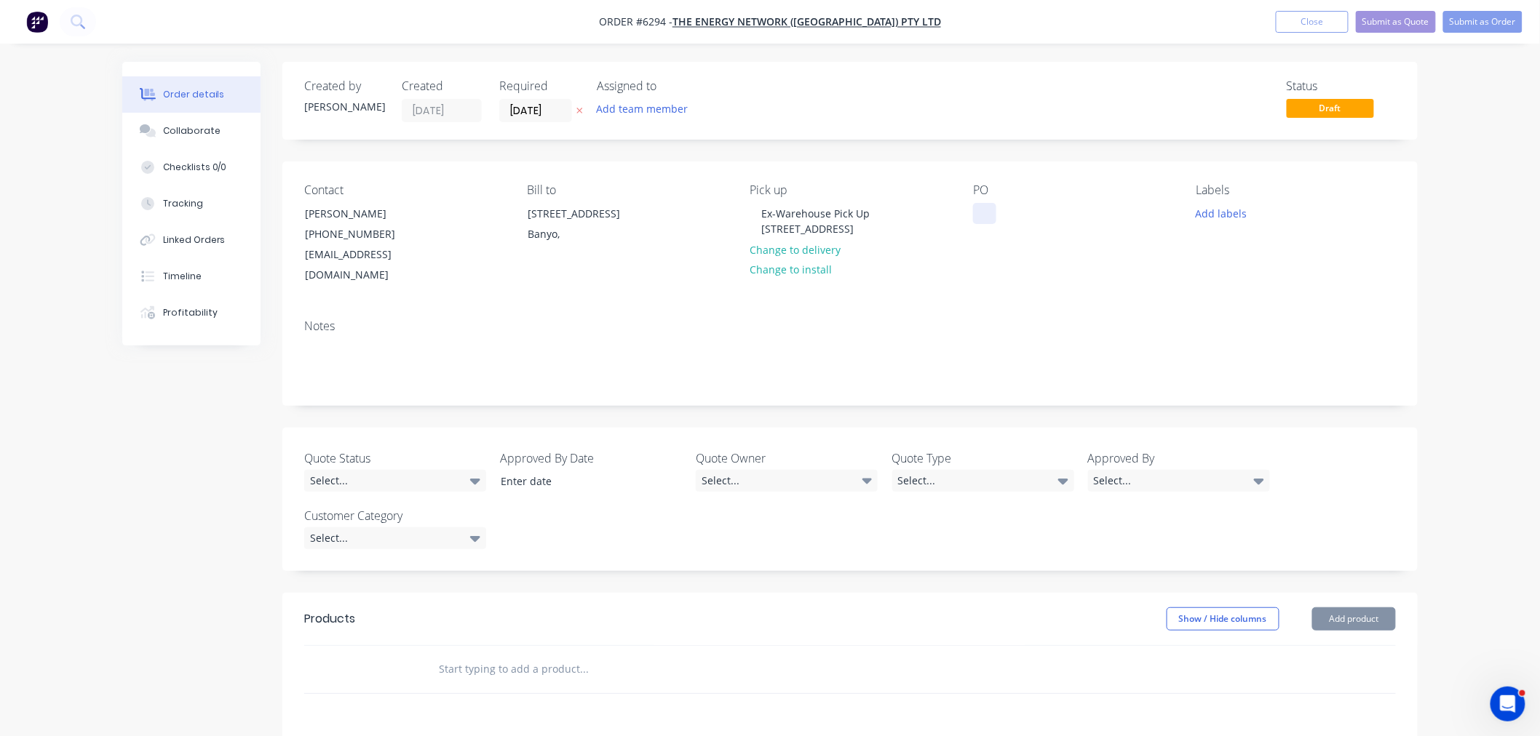
click at [984, 215] on div at bounding box center [984, 213] width 23 height 21
click at [1214, 215] on button "Add labels" at bounding box center [1221, 213] width 67 height 20
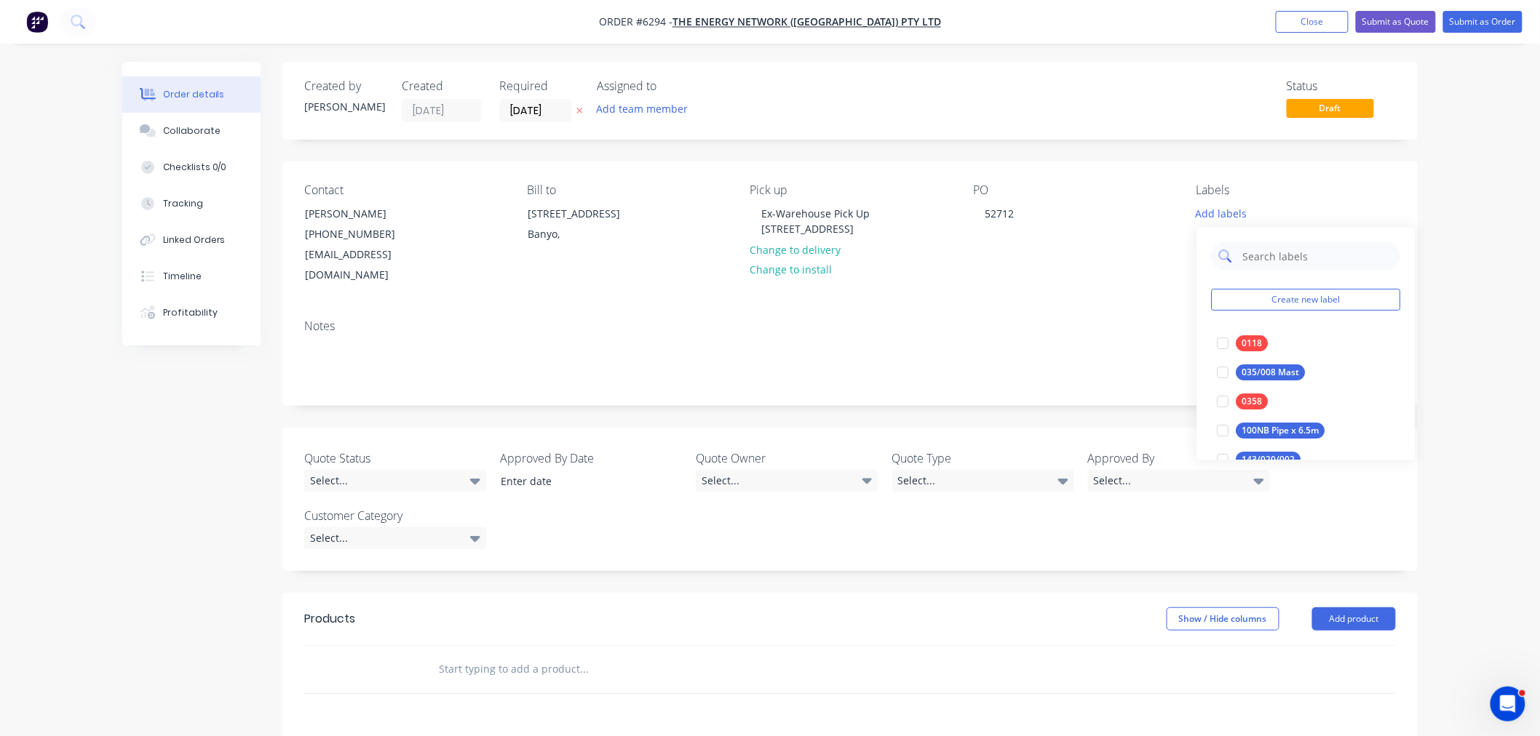
click at [1263, 253] on input "text" at bounding box center [1317, 256] width 152 height 29
type input "0603"
click at [1223, 348] on div at bounding box center [1222, 343] width 29 height 29
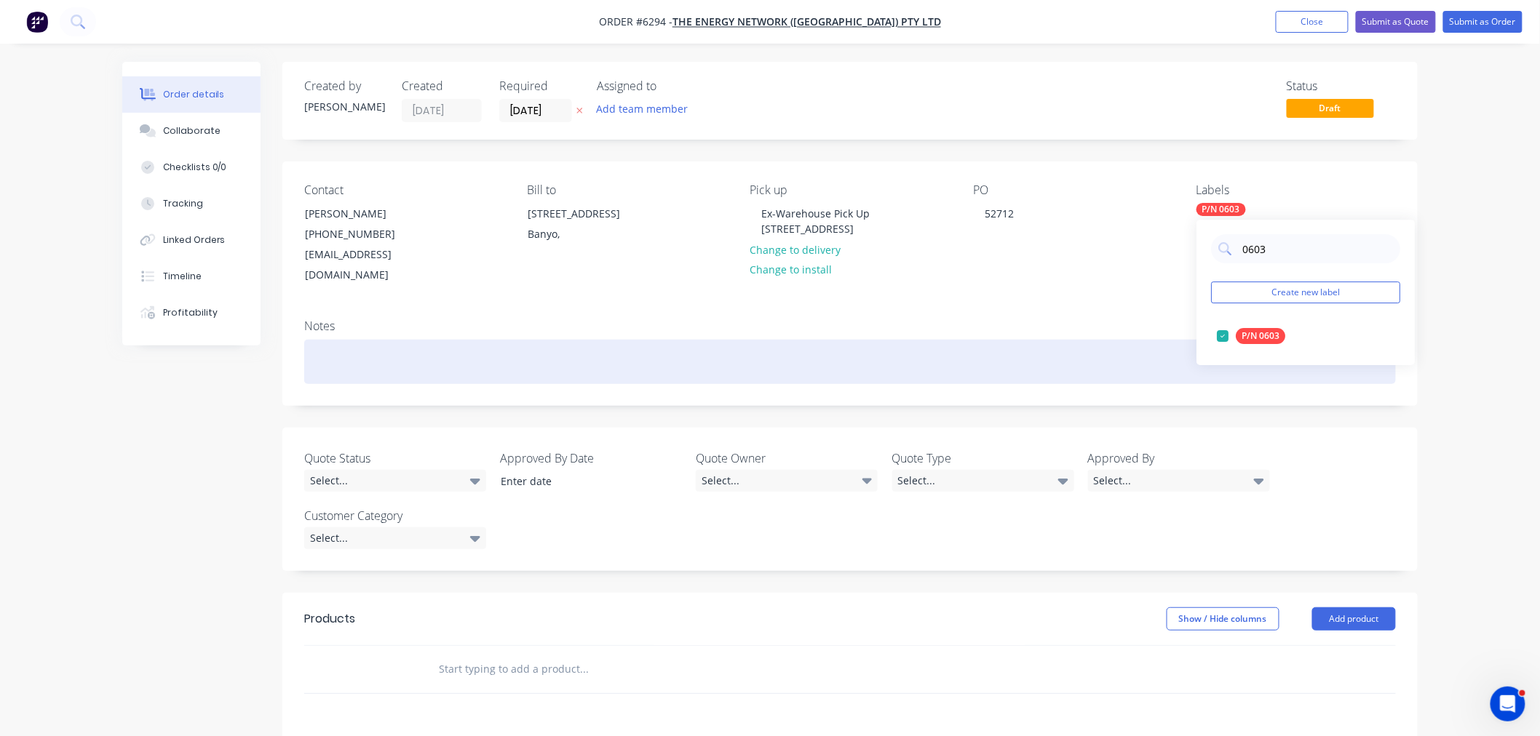
click at [714, 340] on div at bounding box center [850, 362] width 1092 height 44
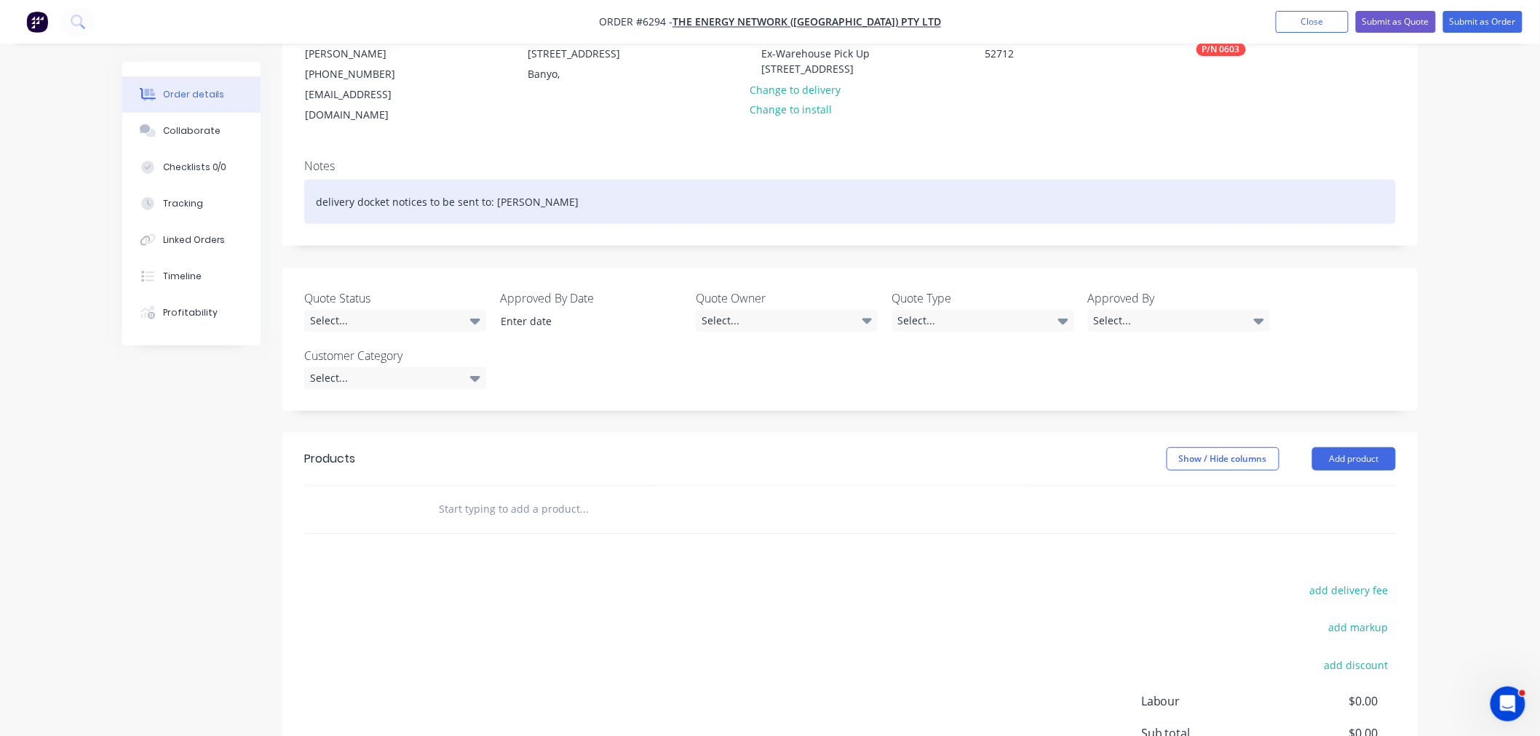
scroll to position [162, 0]
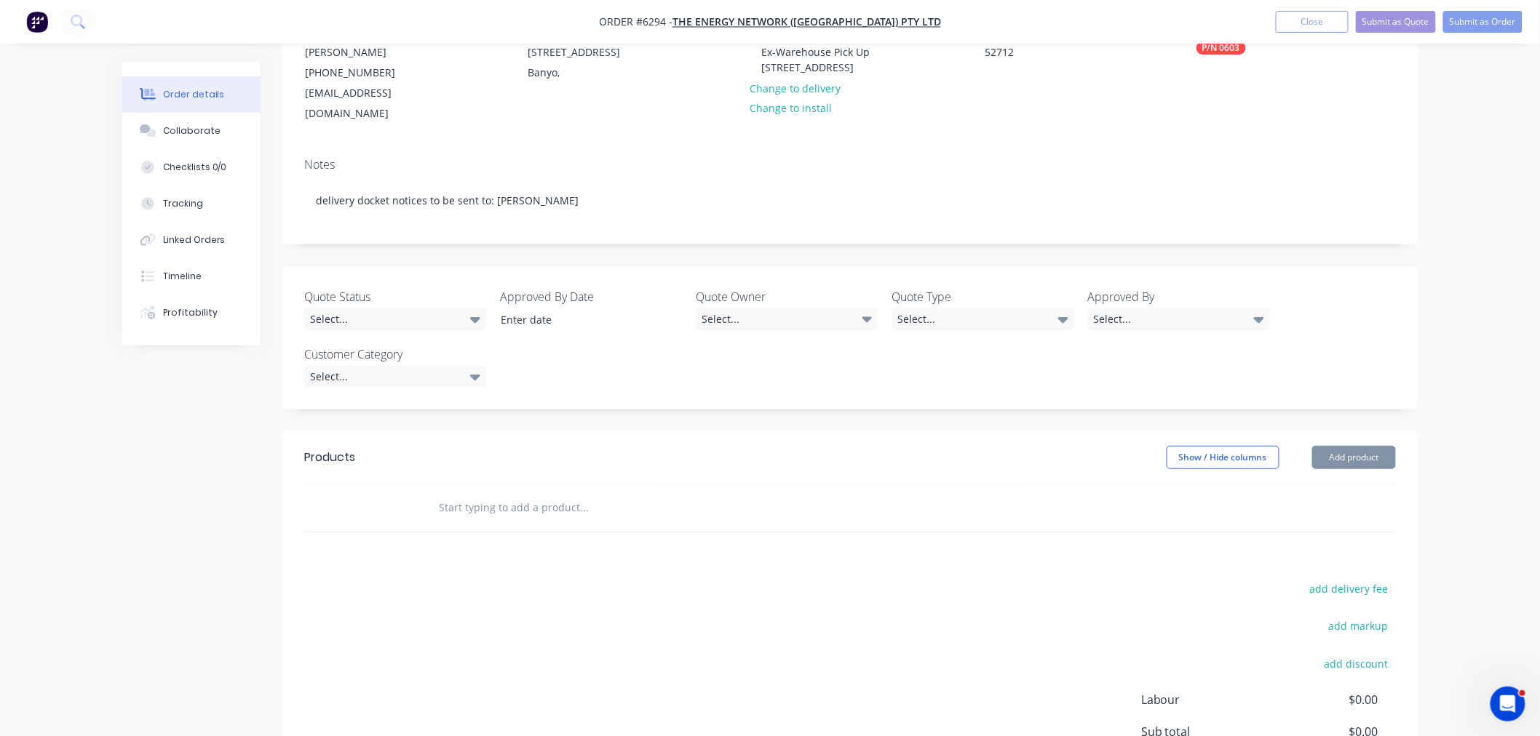
click at [489, 493] on input "text" at bounding box center [583, 507] width 291 height 29
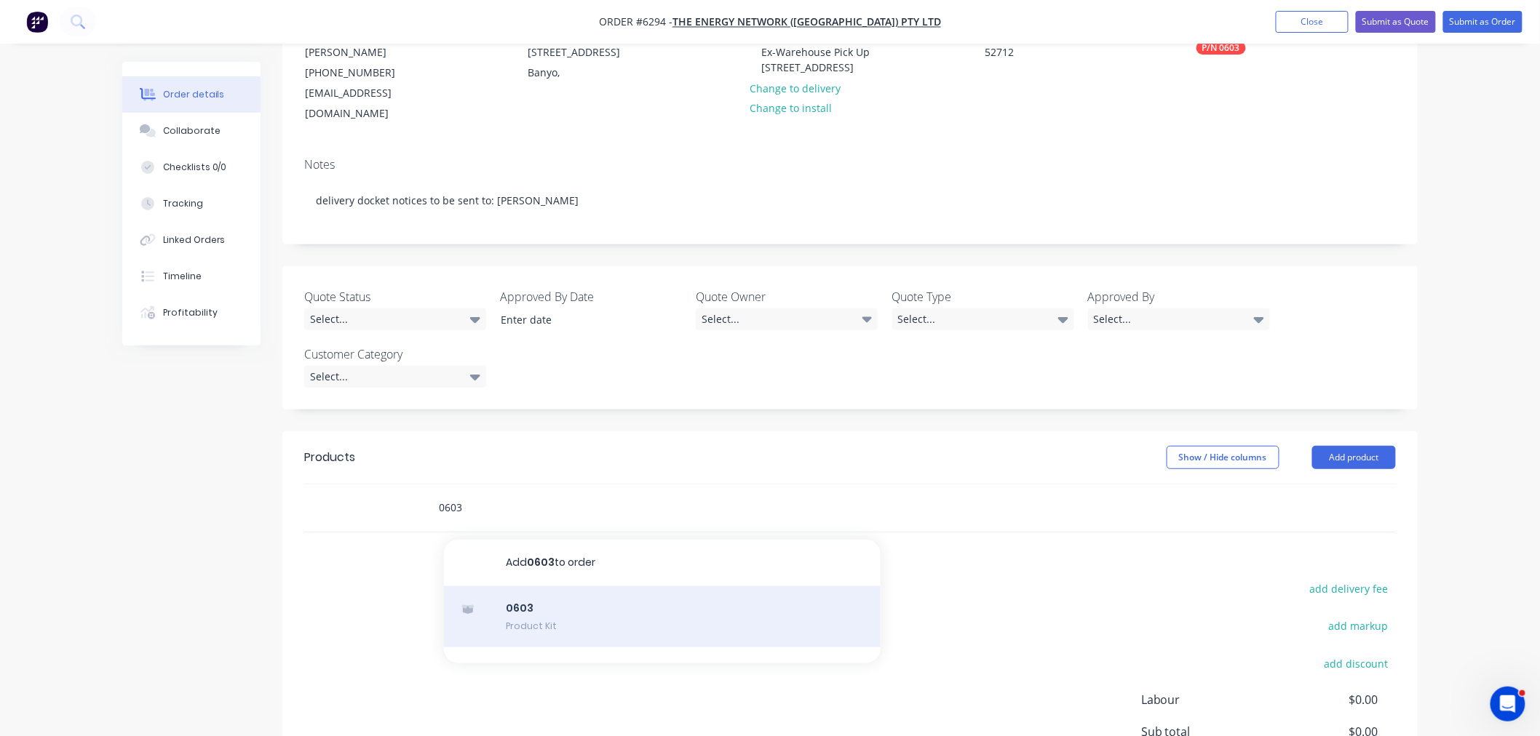
type input "0603"
click at [518, 602] on div "0603 Product Kit" at bounding box center [662, 617] width 437 height 61
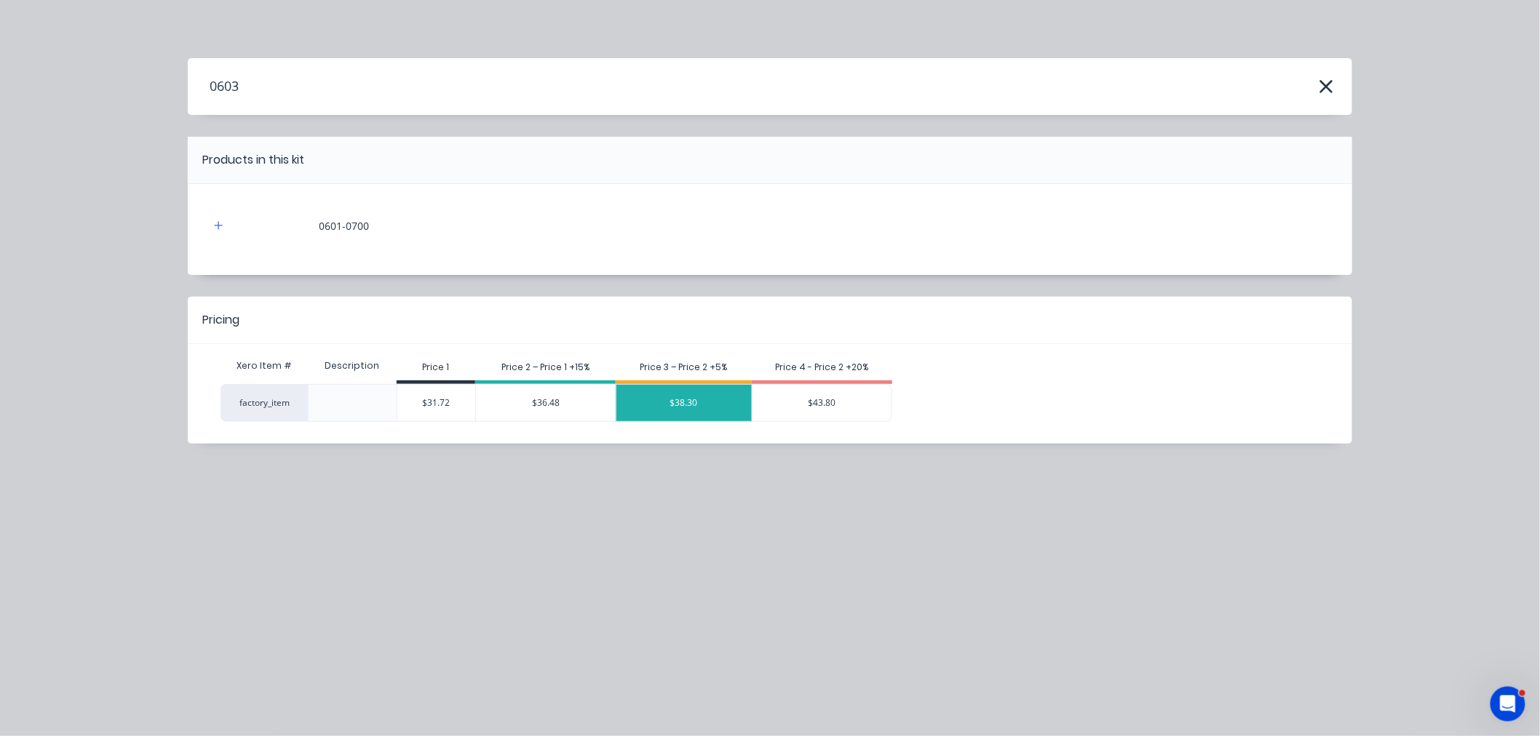
click at [658, 405] on div "$38.30" at bounding box center [683, 403] width 135 height 36
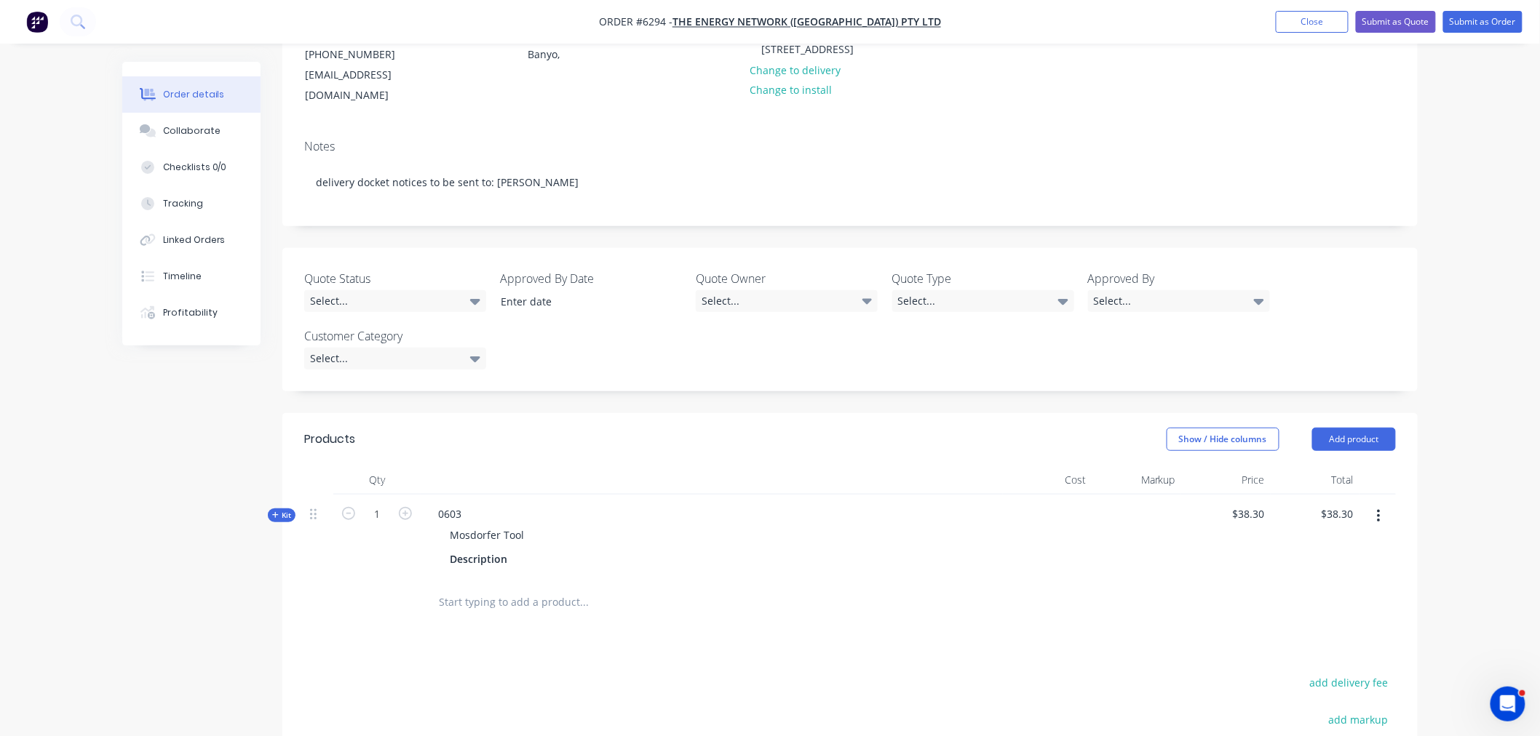
scroll to position [242, 0]
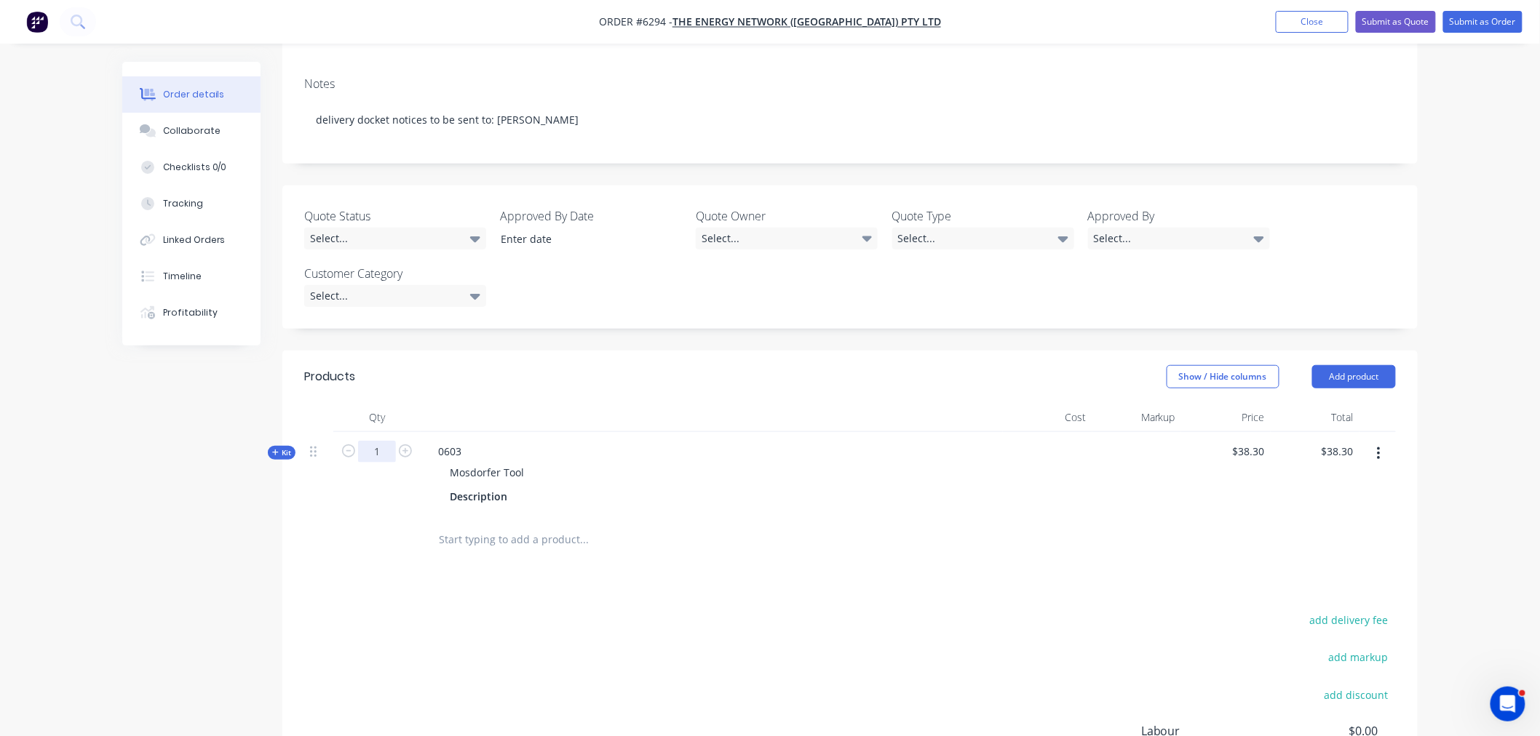
click at [386, 441] on input "1" at bounding box center [377, 452] width 38 height 22
type input "25"
type input "$957.50"
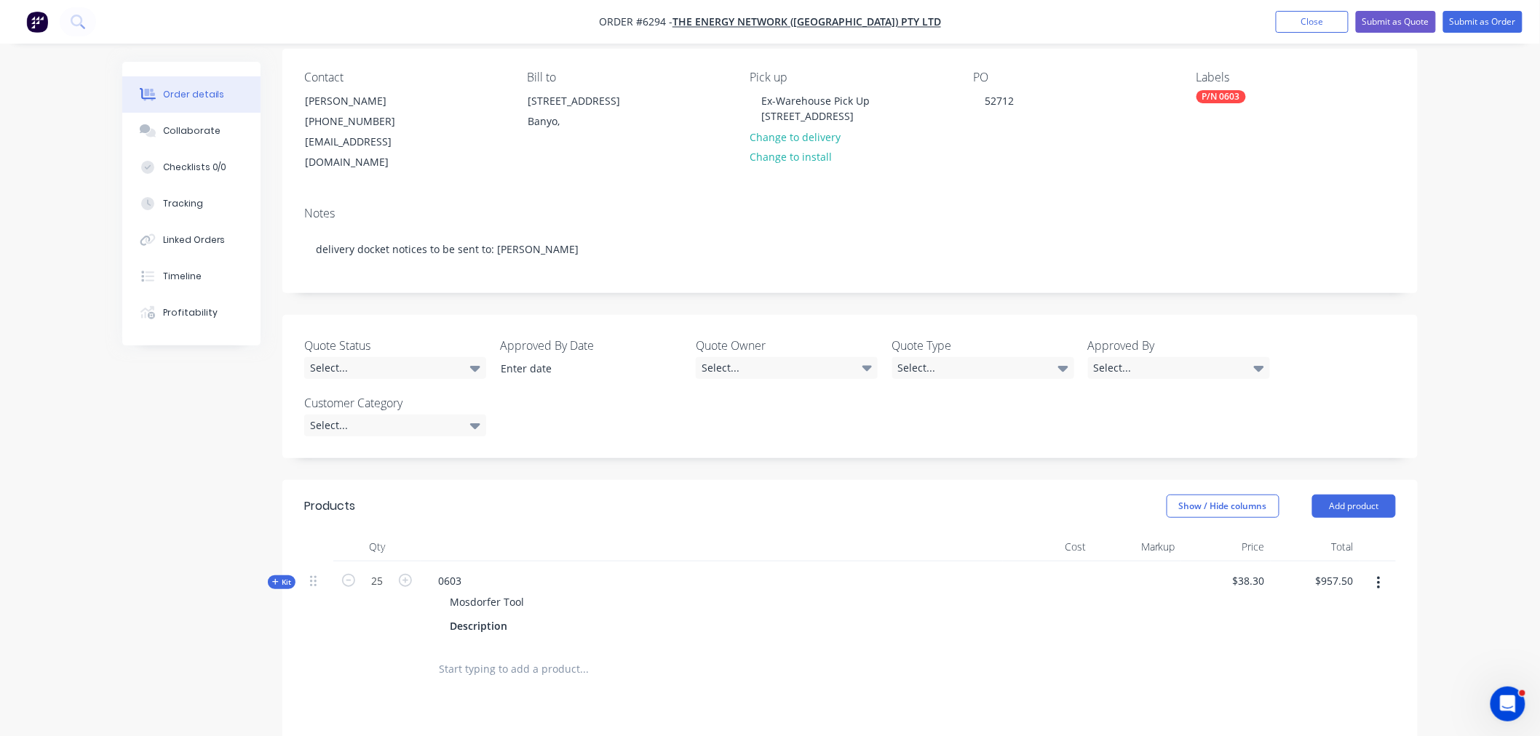
scroll to position [0, 0]
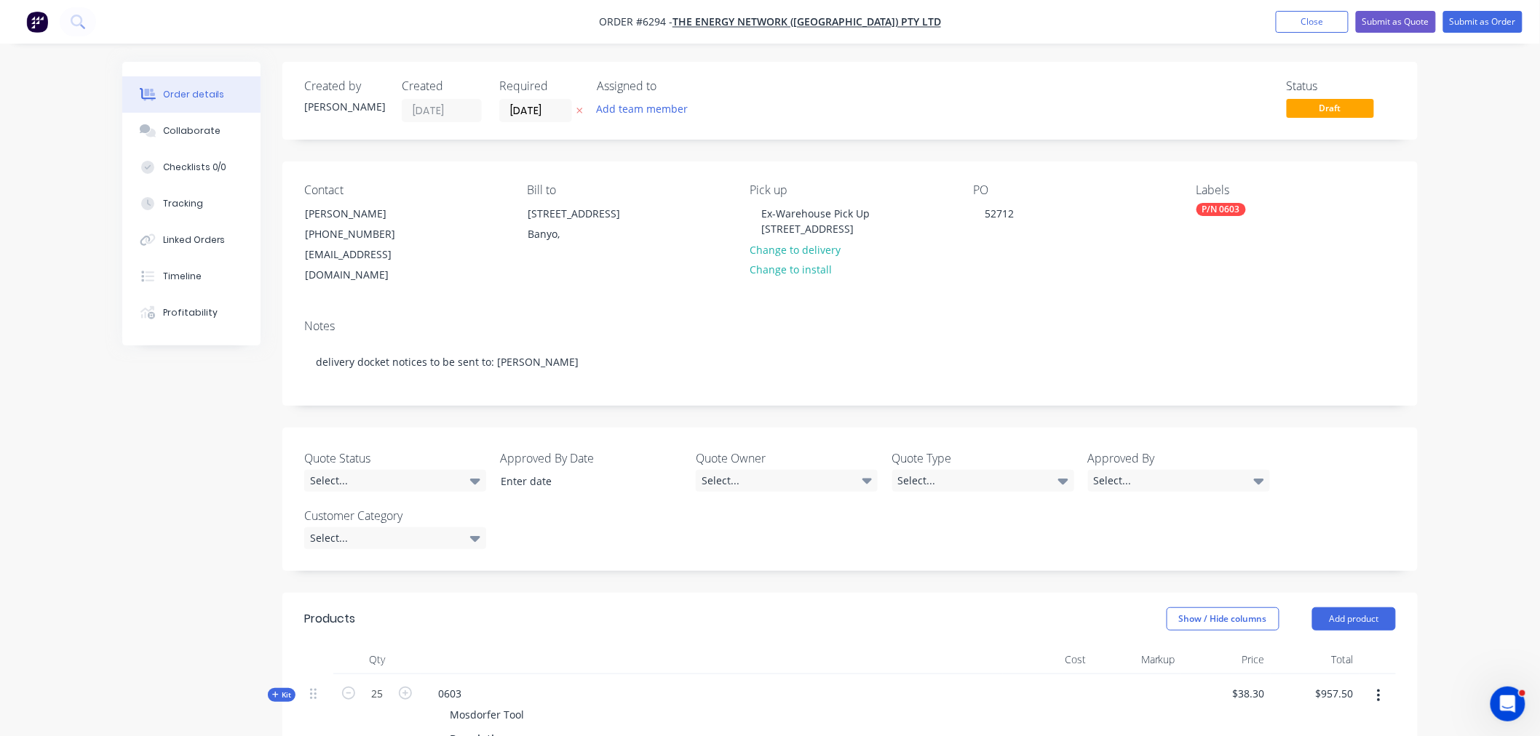
click at [533, 99] on label "[DATE]" at bounding box center [535, 110] width 73 height 23
click at [533, 100] on input "[DATE]" at bounding box center [535, 111] width 71 height 22
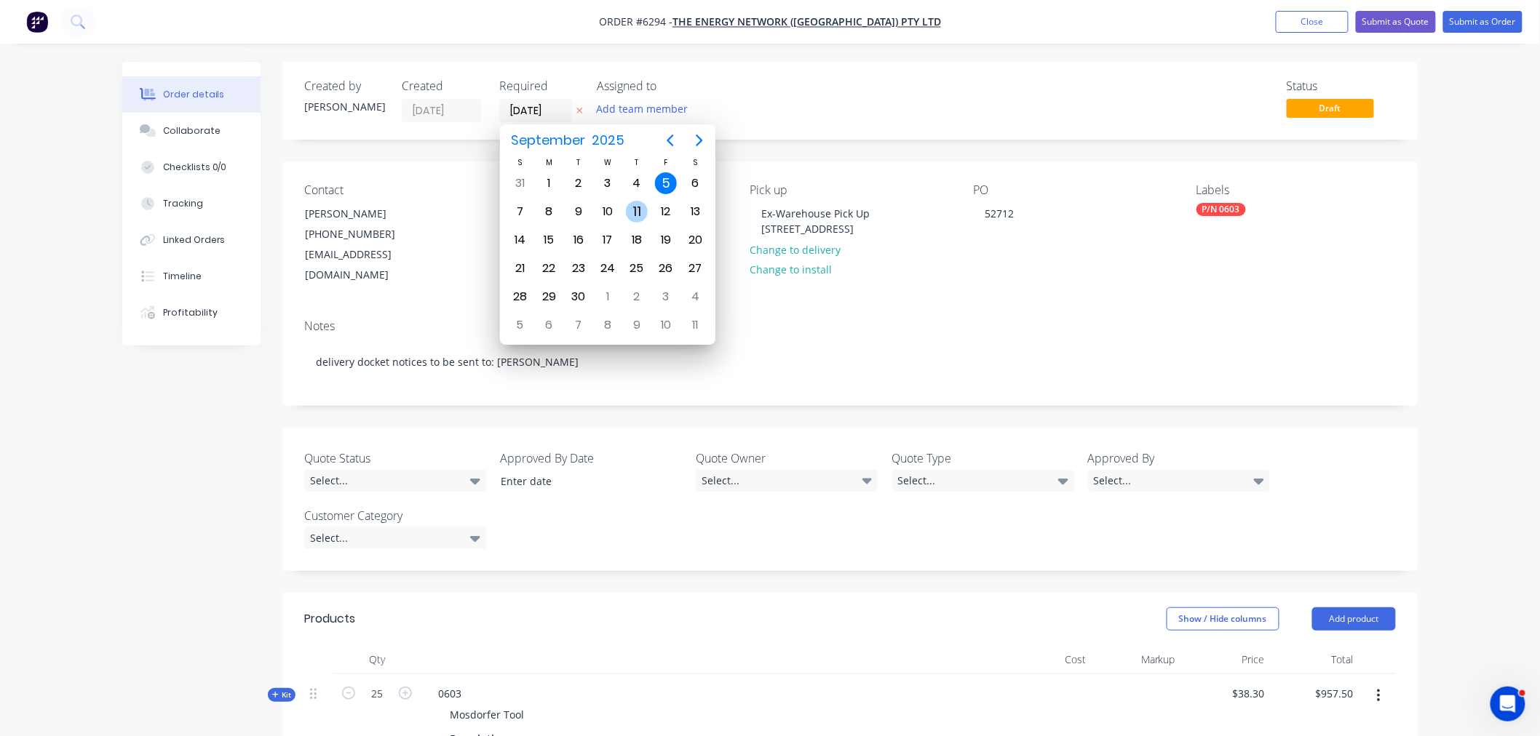
click at [636, 208] on div "11" at bounding box center [637, 212] width 22 height 22
type input "[DATE]"
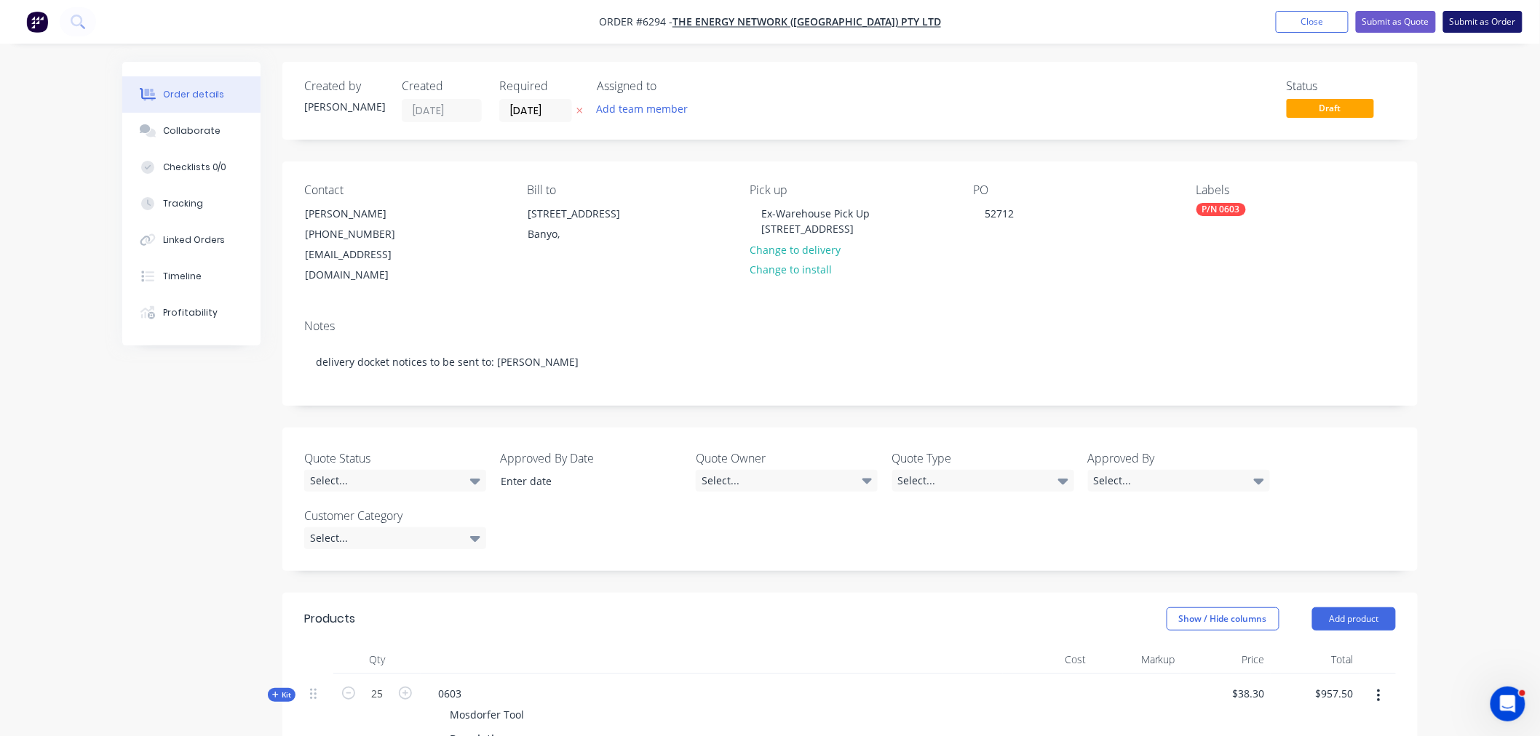
click at [1478, 17] on button "Submit as Order" at bounding box center [1482, 22] width 79 height 22
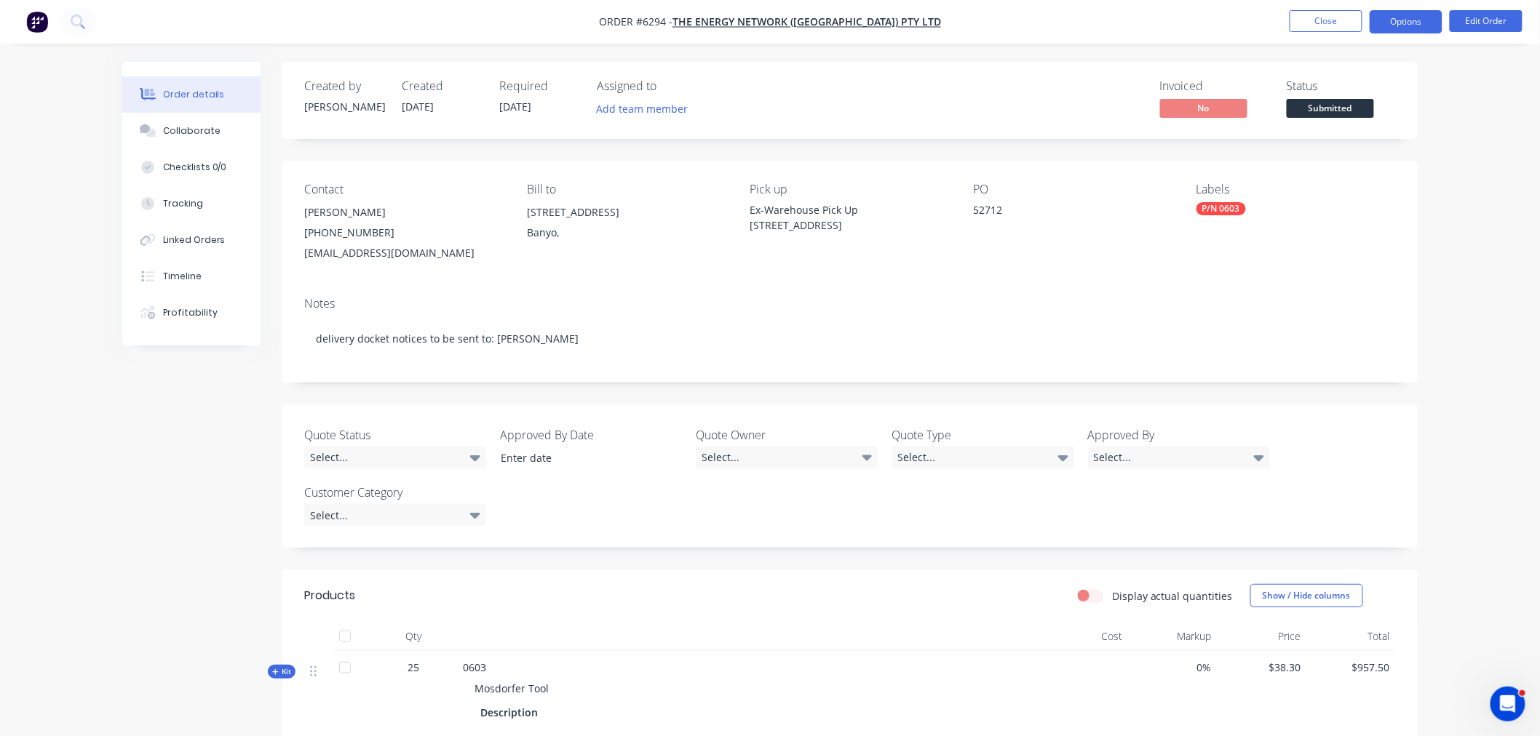
click at [1415, 16] on button "Options" at bounding box center [1406, 21] width 73 height 23
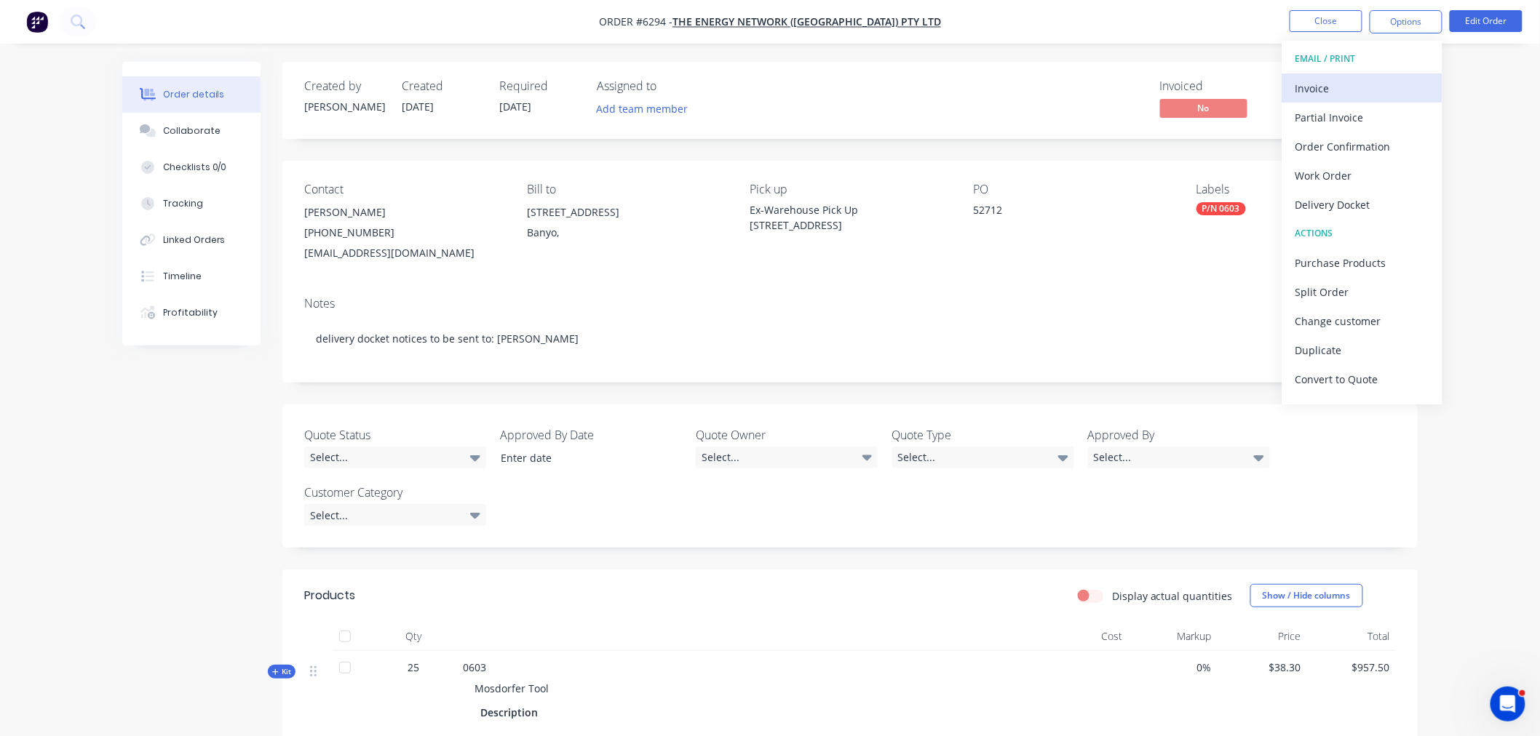
click at [1356, 81] on div "Invoice" at bounding box center [1362, 88] width 134 height 21
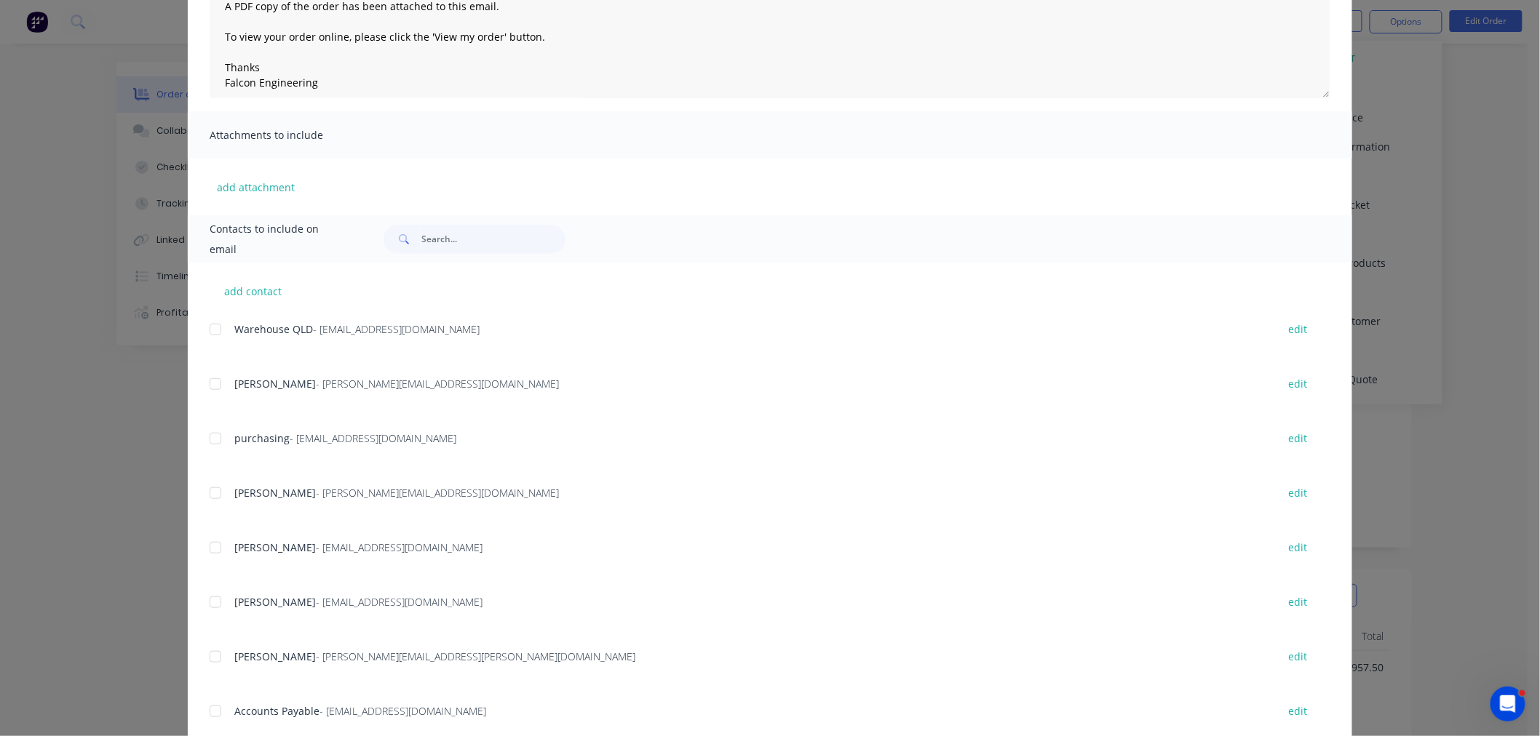
scroll to position [253, 0]
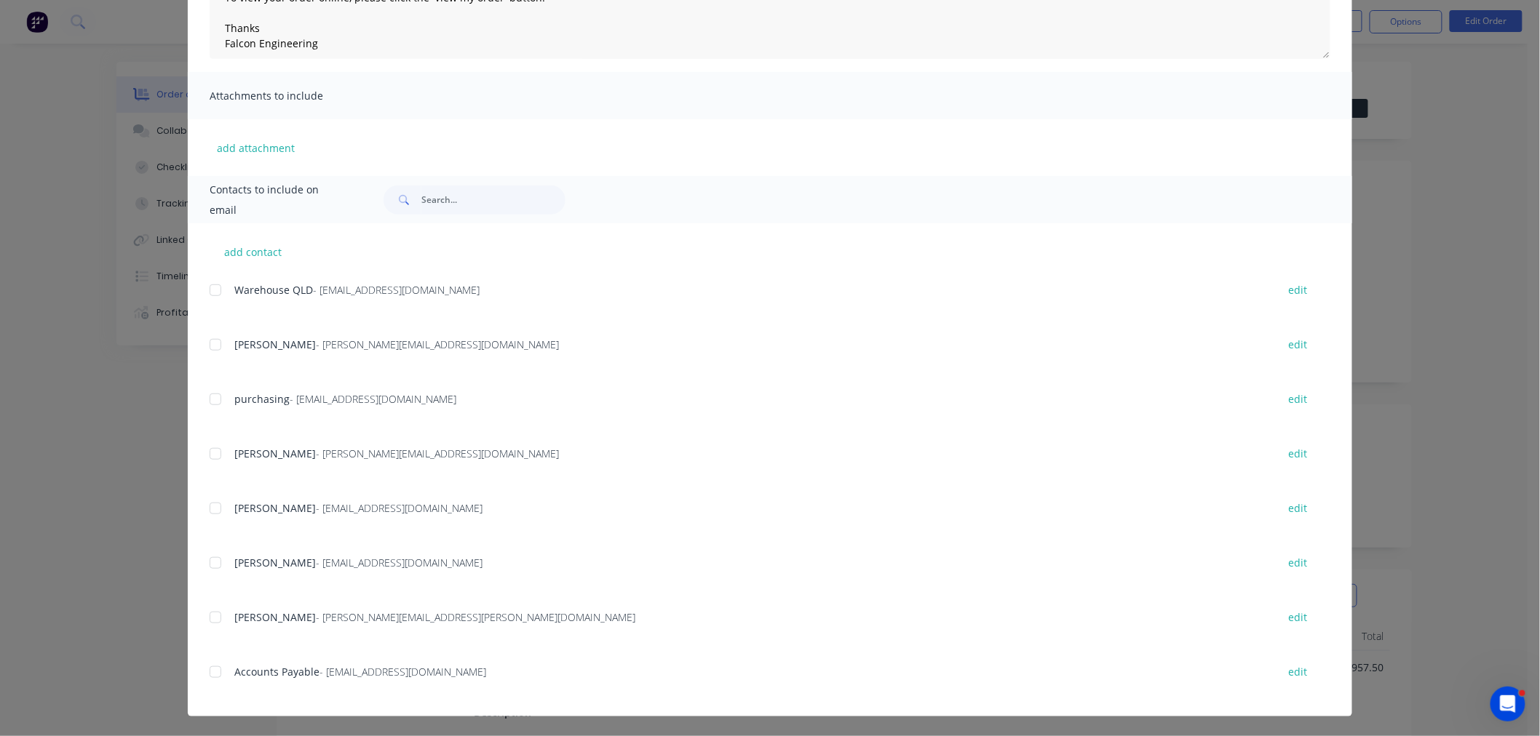
click at [210, 562] on div at bounding box center [215, 563] width 29 height 29
click at [209, 671] on div at bounding box center [215, 672] width 29 height 29
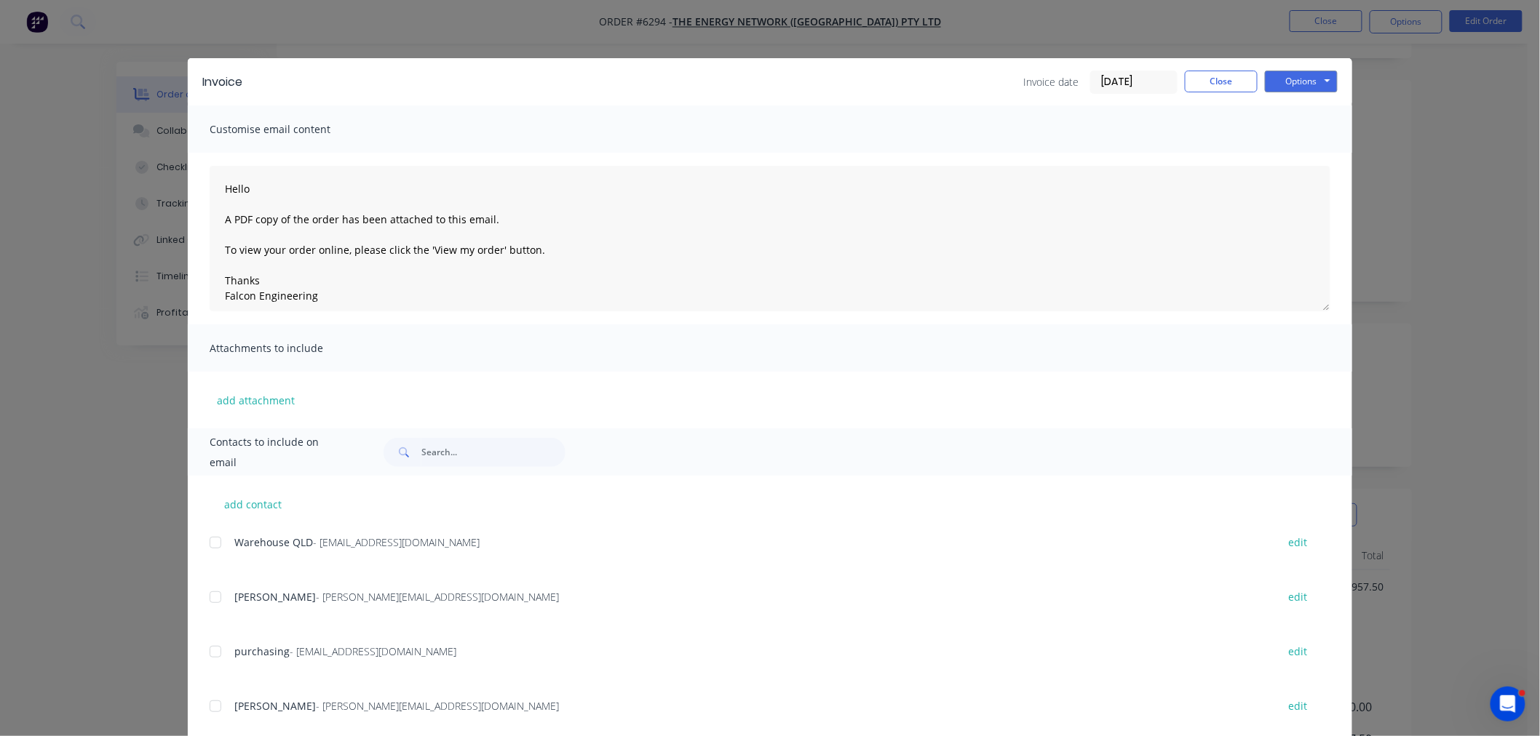
scroll to position [242, 0]
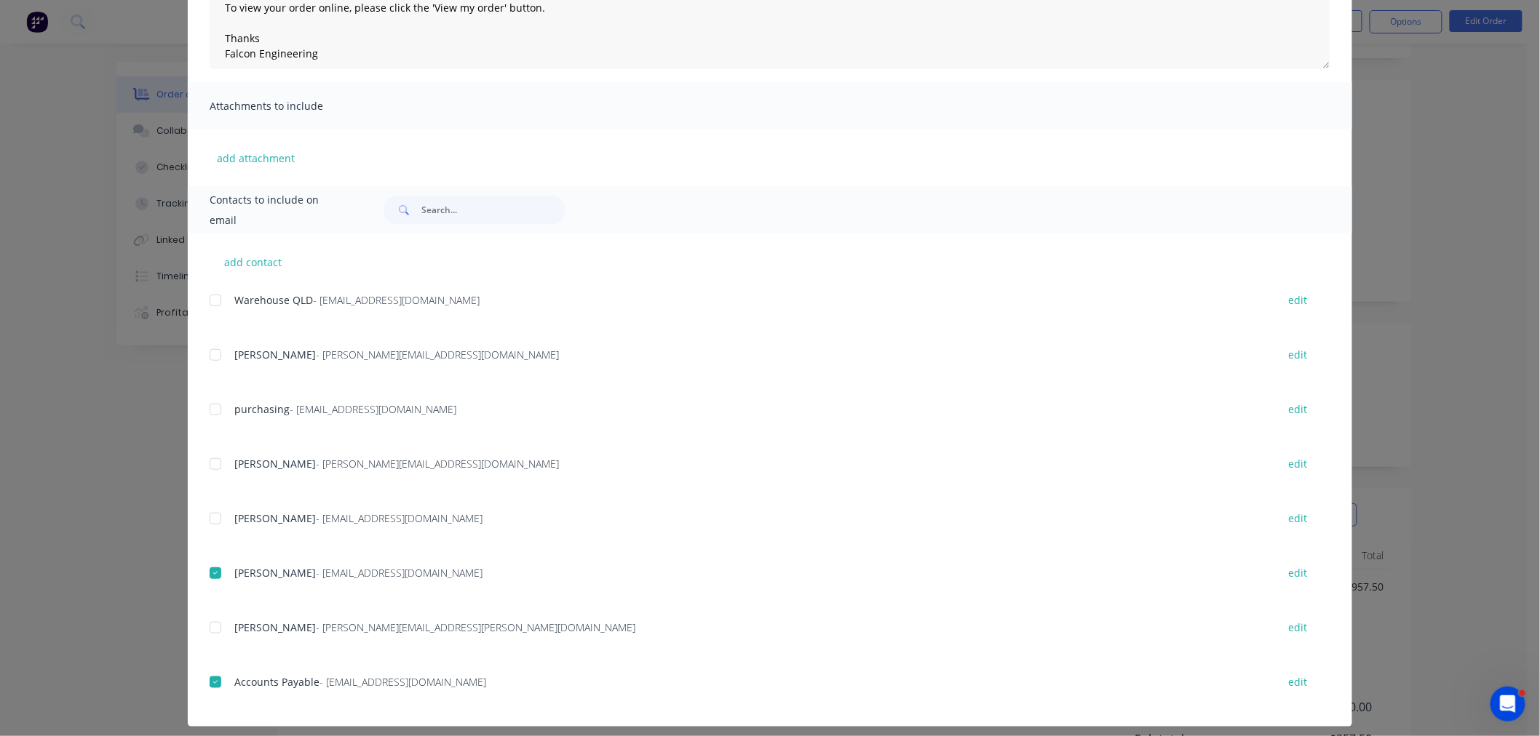
click at [209, 573] on div at bounding box center [215, 573] width 29 height 29
click at [209, 688] on div at bounding box center [215, 682] width 29 height 29
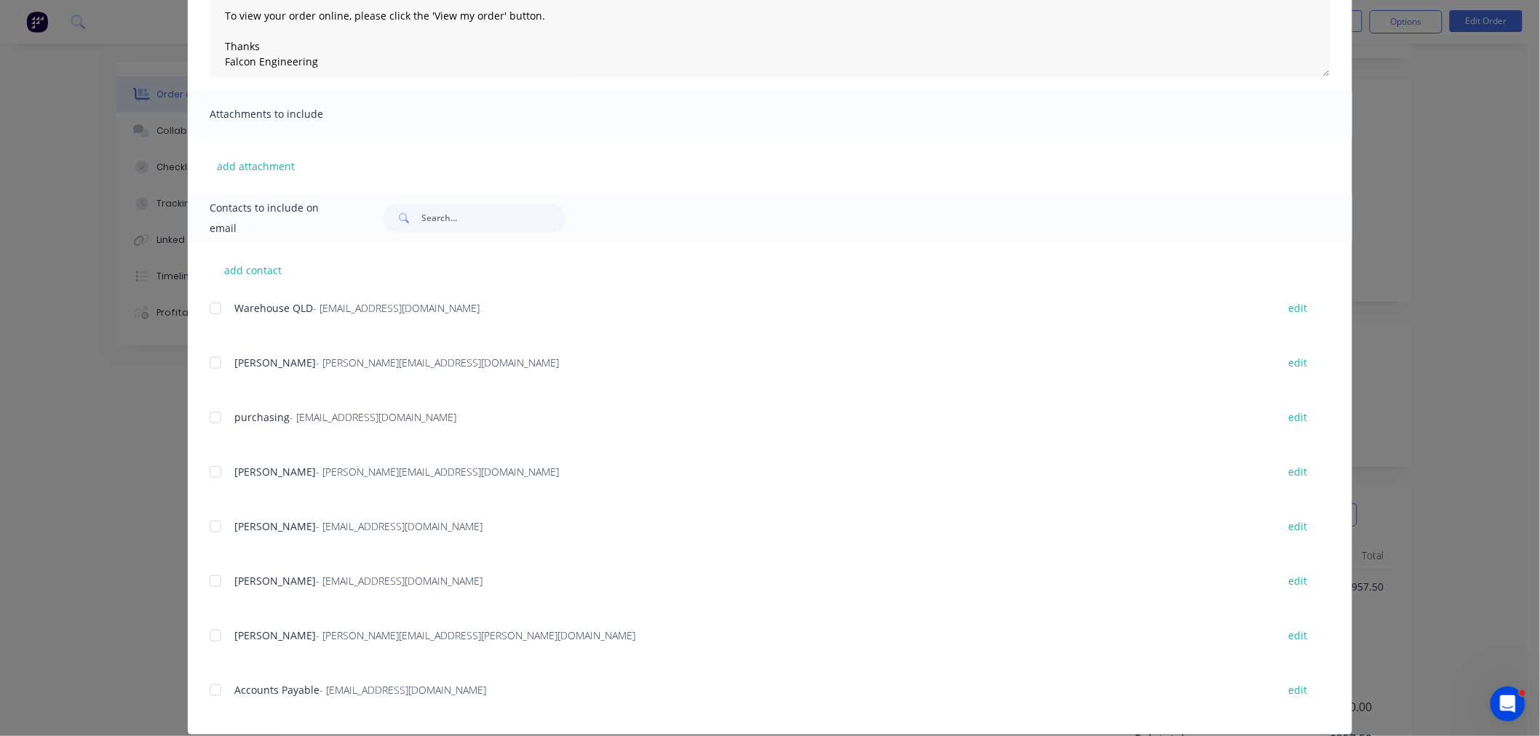
scroll to position [253, 0]
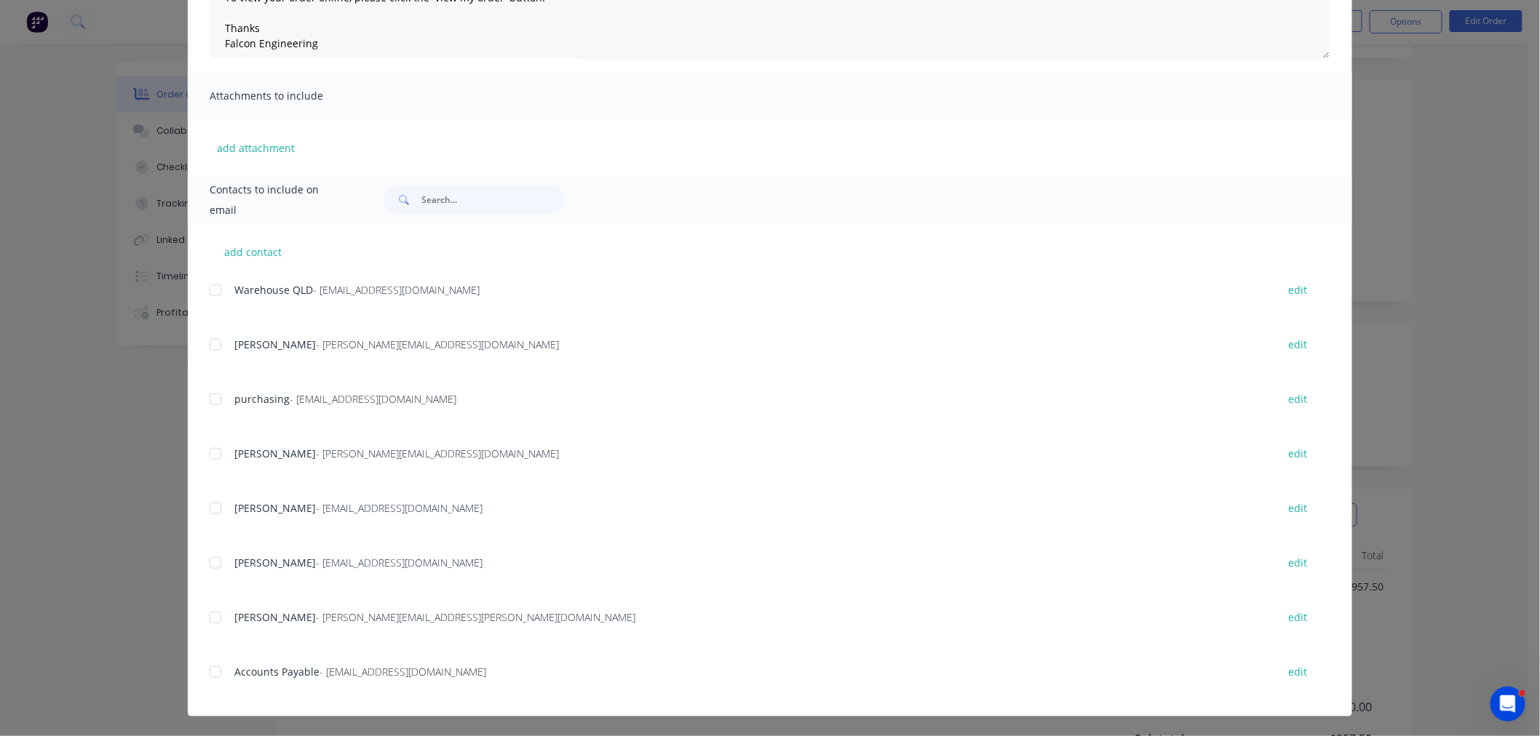
click at [207, 338] on div at bounding box center [215, 344] width 29 height 29
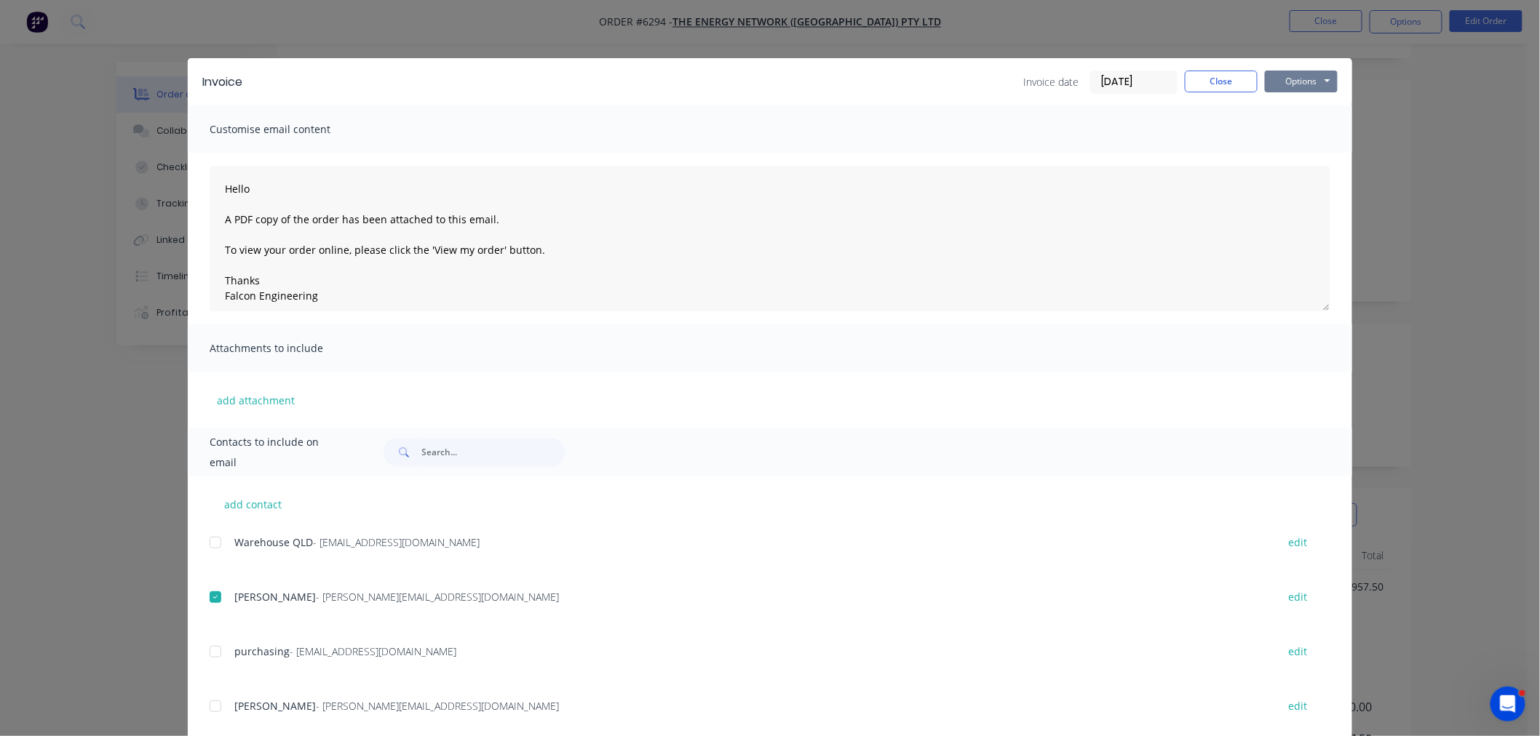
click at [1291, 76] on button "Options" at bounding box center [1301, 82] width 73 height 22
click at [1293, 148] on button "Email" at bounding box center [1311, 155] width 93 height 24
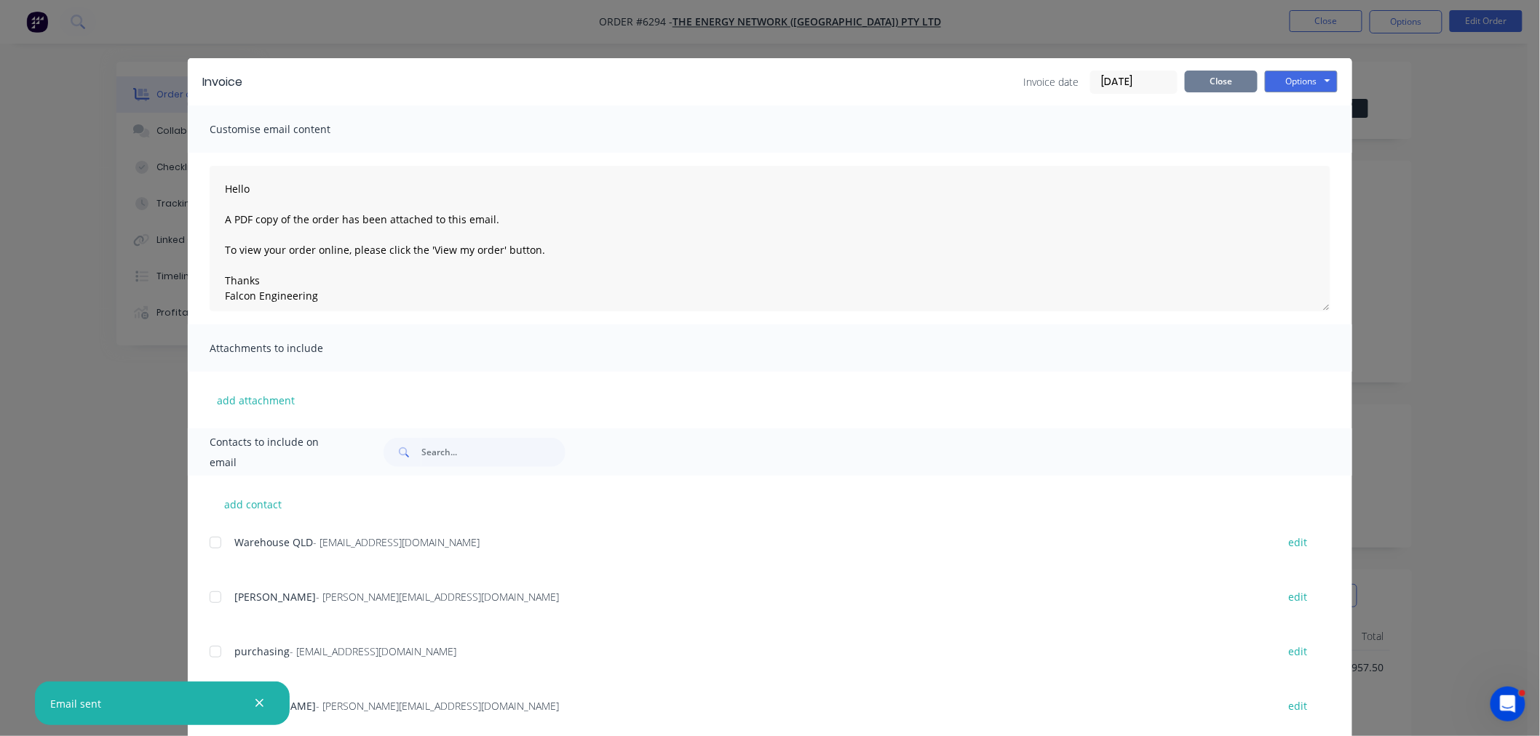
click at [1236, 68] on div "Invoice Invoice date [DATE] Close Options Preview Print Email" at bounding box center [770, 81] width 1164 height 47
click at [1233, 79] on button "Close" at bounding box center [1221, 82] width 73 height 22
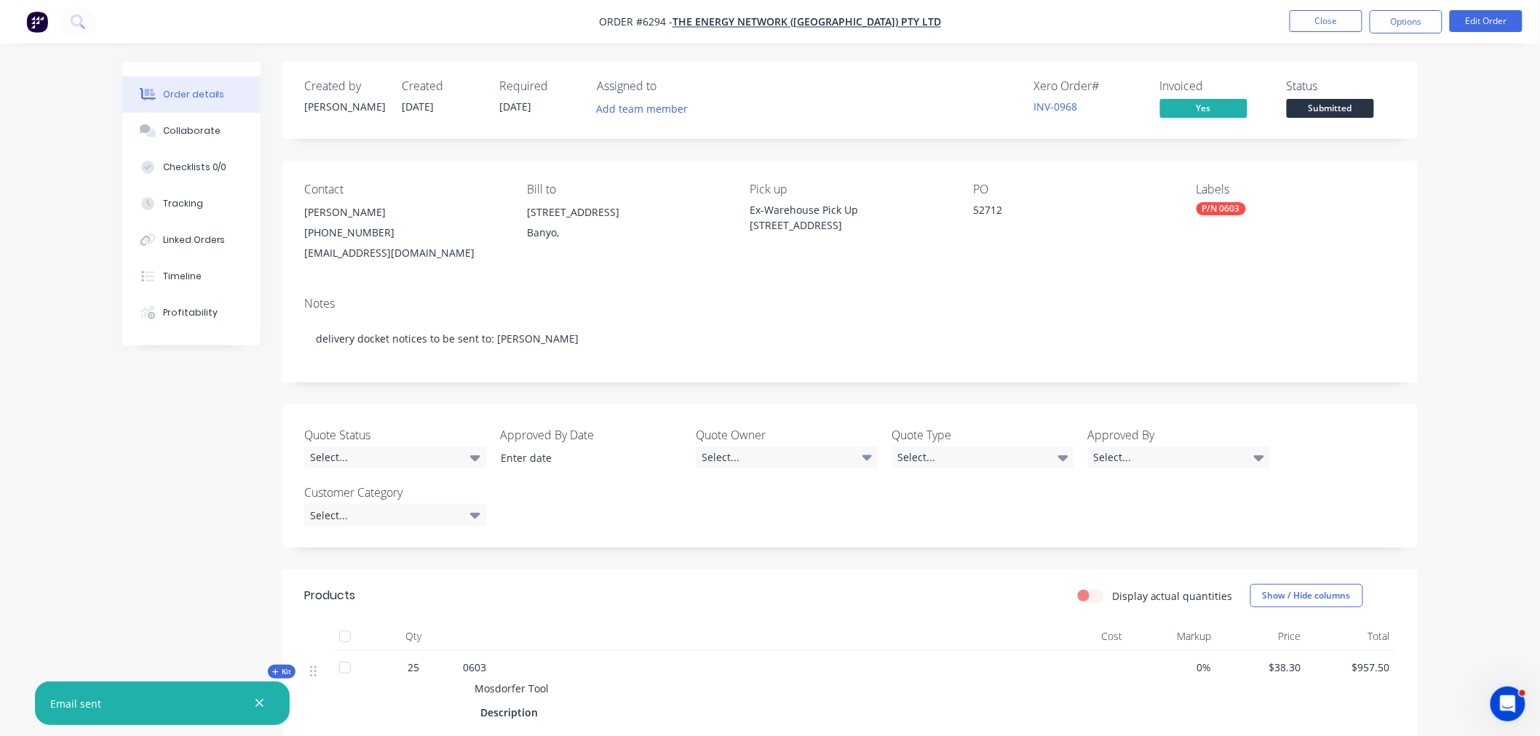
click at [346, 242] on div "[PHONE_NUMBER]" at bounding box center [403, 233] width 199 height 20
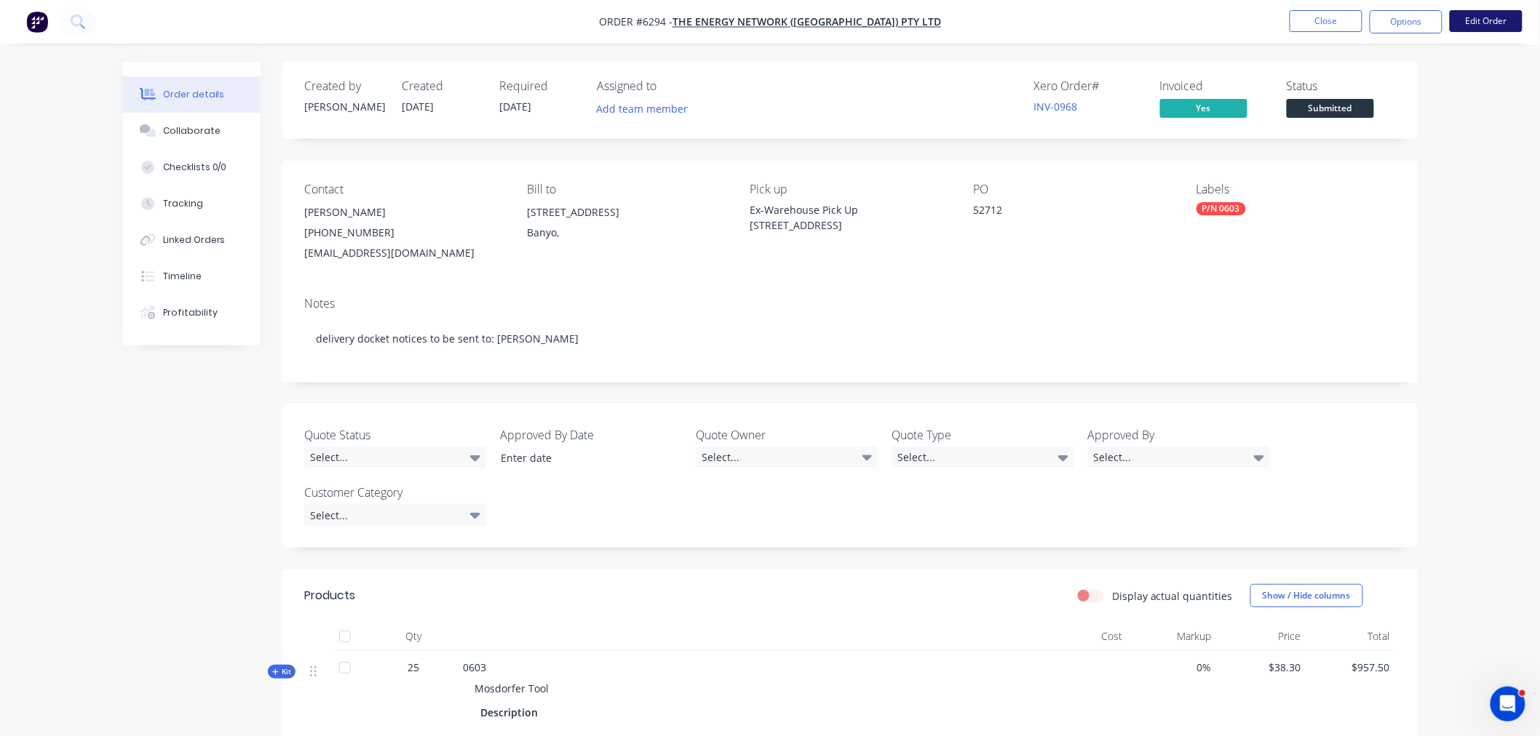
click at [1509, 26] on button "Edit Order" at bounding box center [1486, 21] width 73 height 22
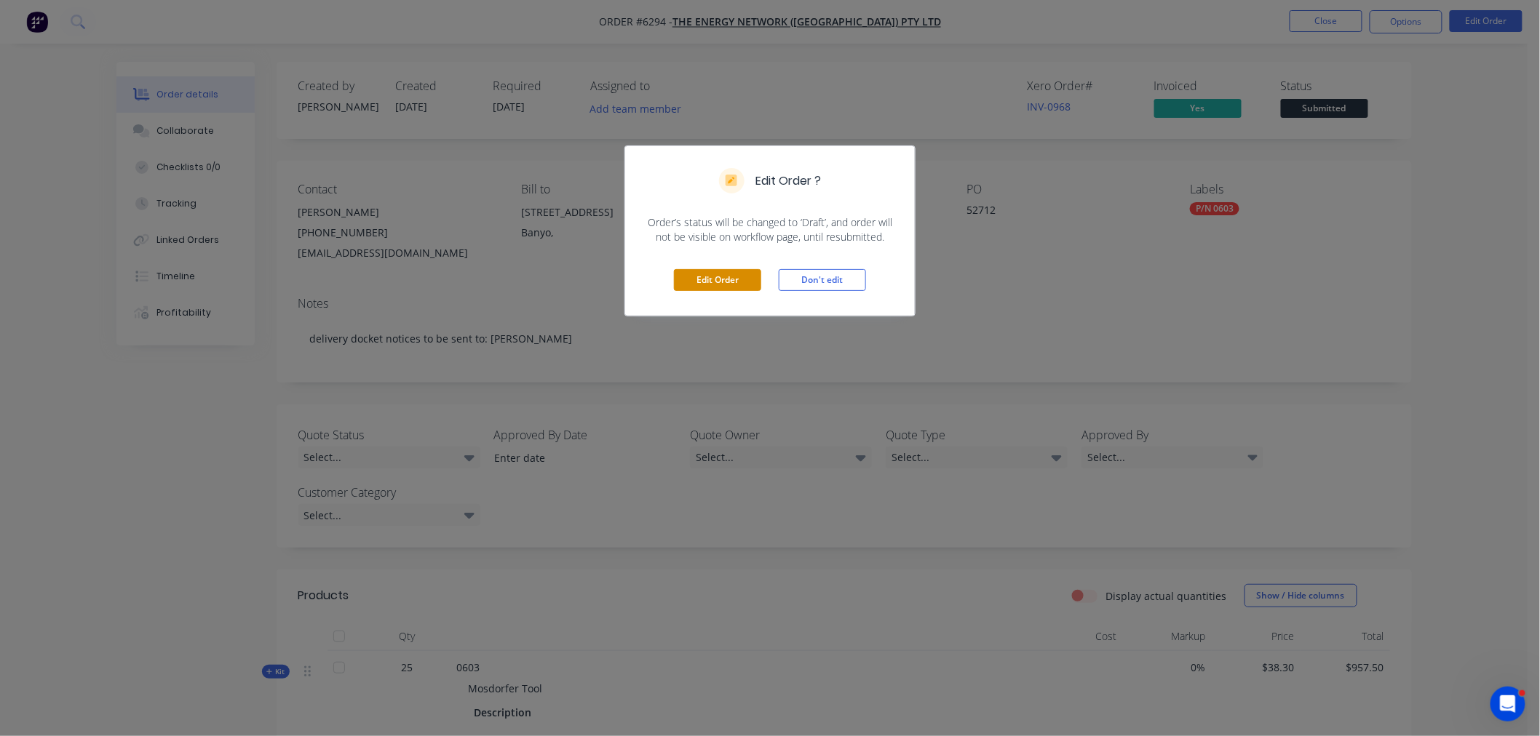
click at [723, 279] on button "Edit Order" at bounding box center [717, 280] width 87 height 22
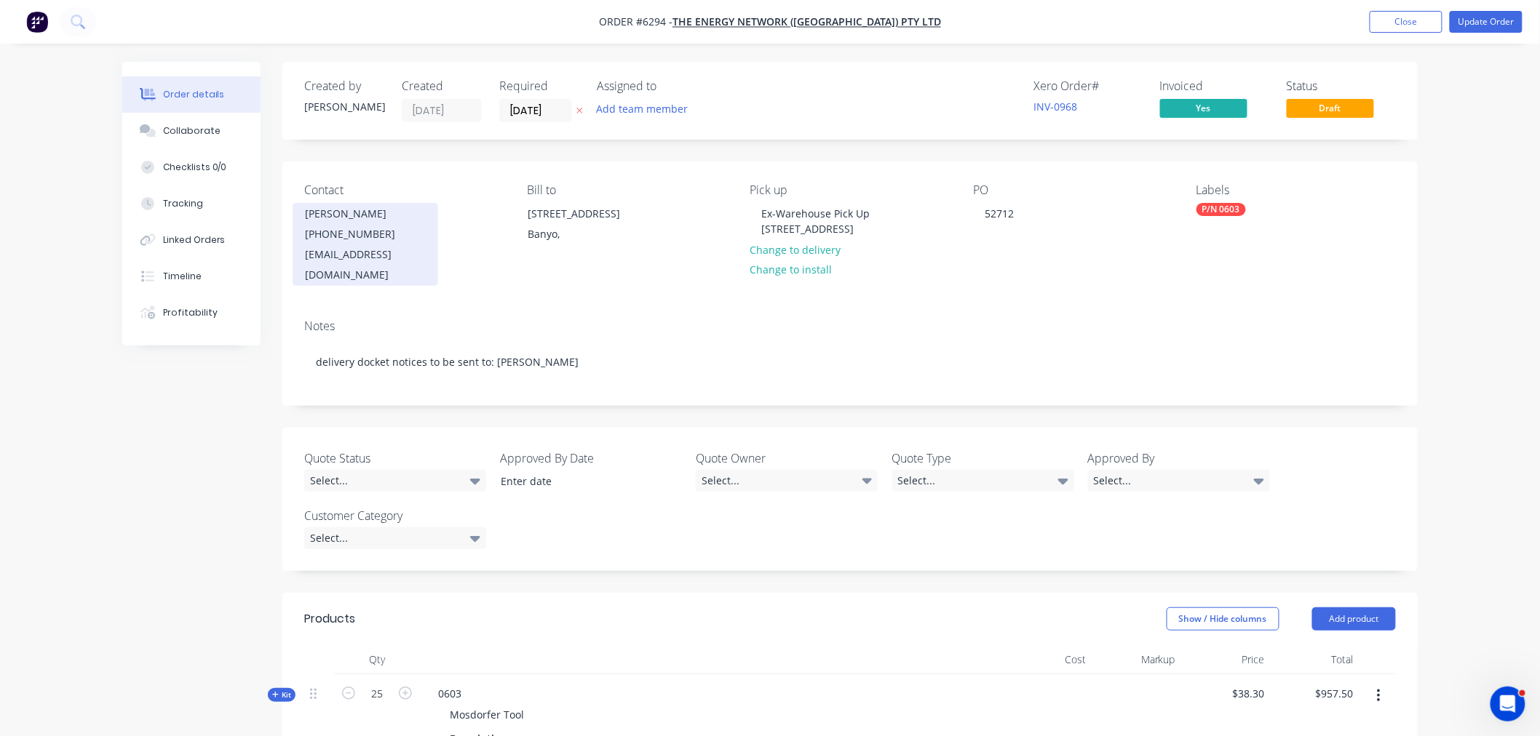
click at [336, 230] on div "[PHONE_NUMBER]" at bounding box center [365, 234] width 121 height 20
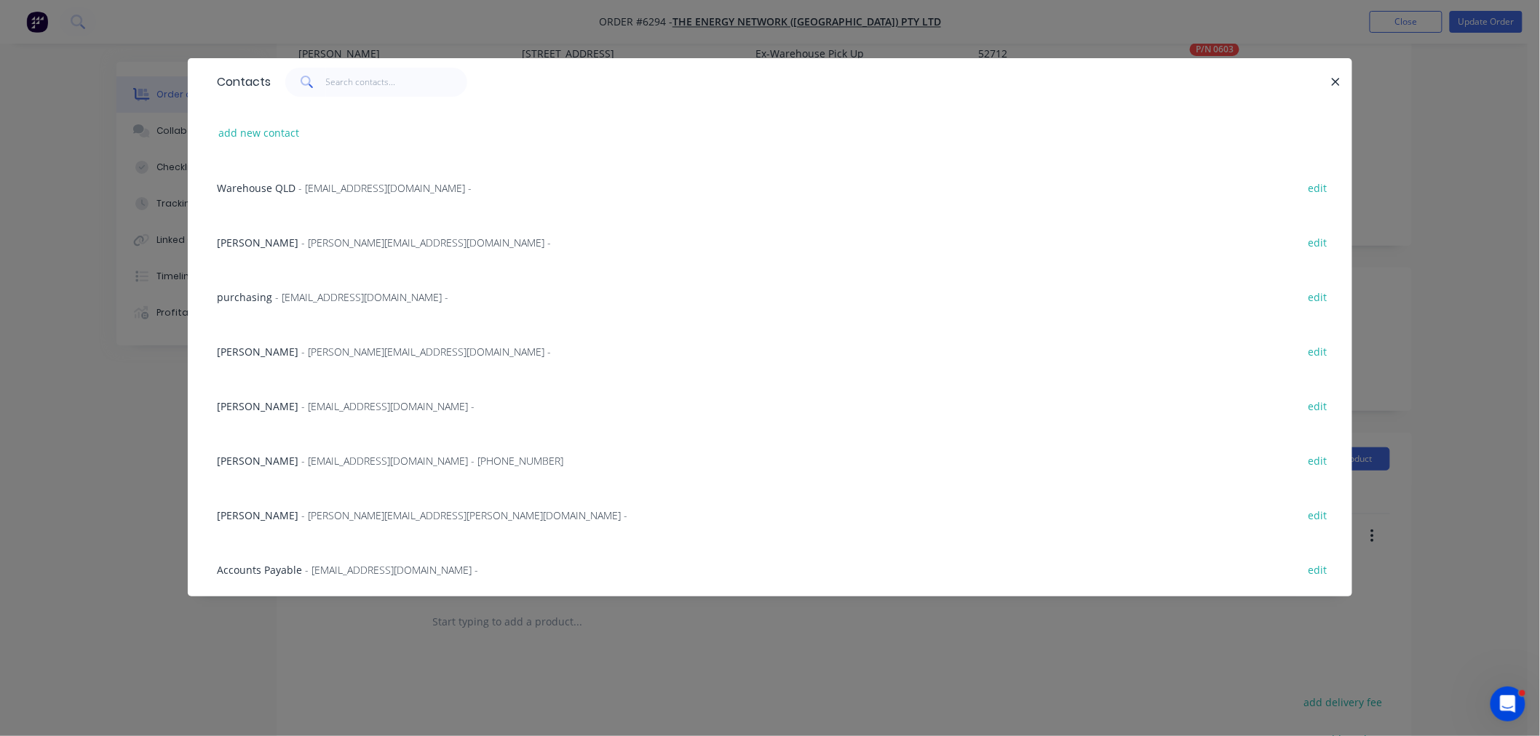
scroll to position [162, 0]
click at [1337, 82] on icon "button" at bounding box center [1336, 82] width 8 height 8
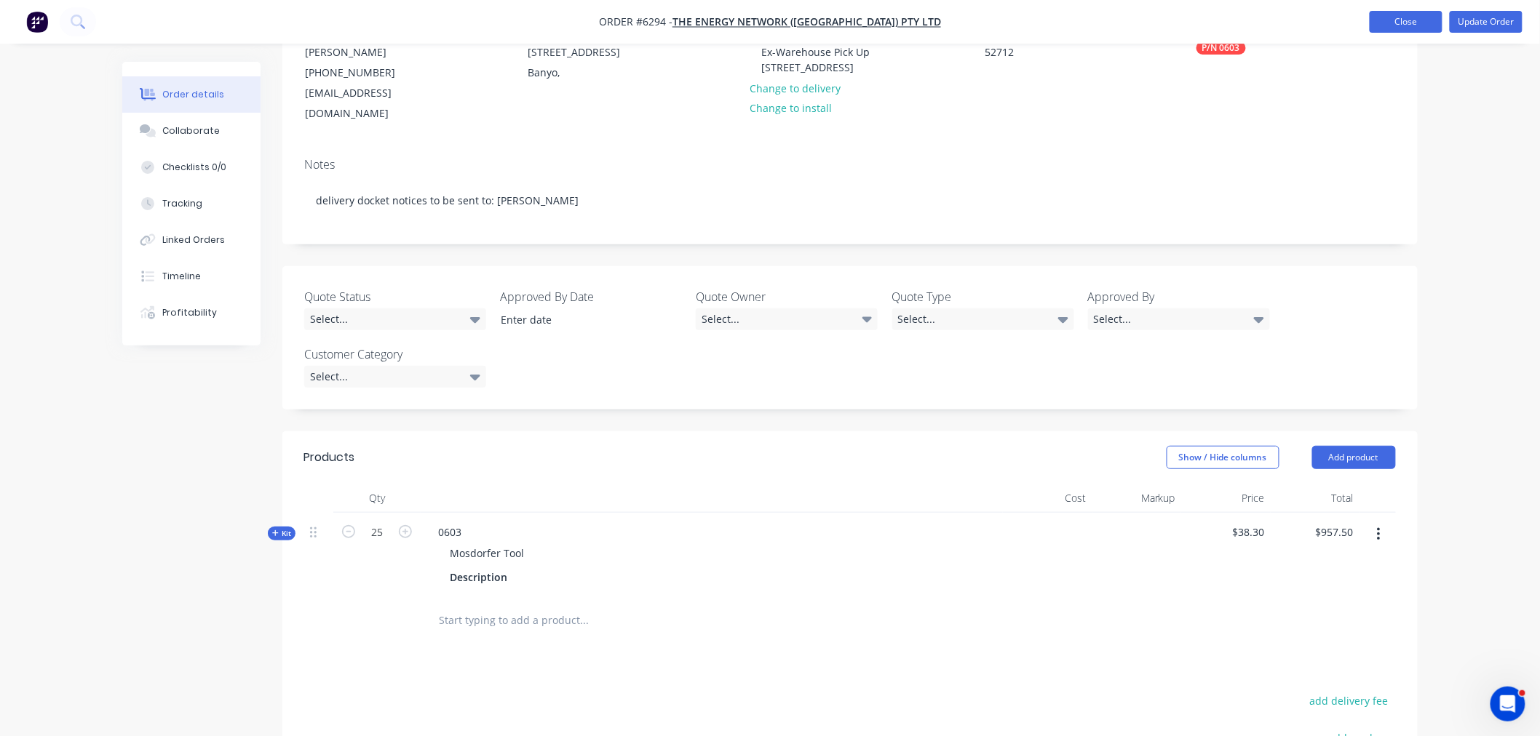
click at [1388, 32] on nav "Order #6294 - The Energy Network ([GEOGRAPHIC_DATA]) Pty Ltd Add product Close …" at bounding box center [770, 22] width 1540 height 44
click at [1388, 26] on button "Close" at bounding box center [1406, 22] width 73 height 22
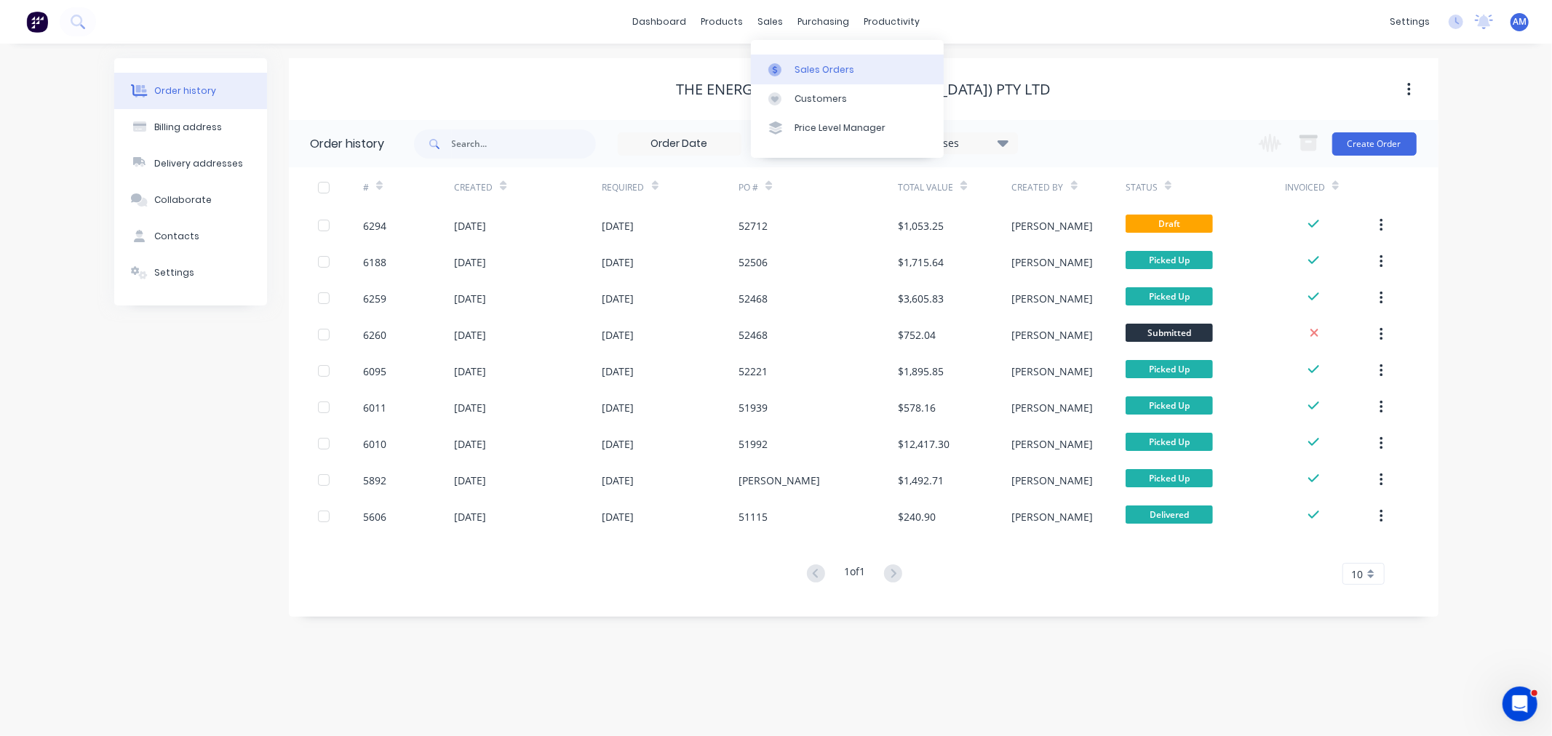
click at [816, 74] on div "Sales Orders" at bounding box center [825, 69] width 60 height 13
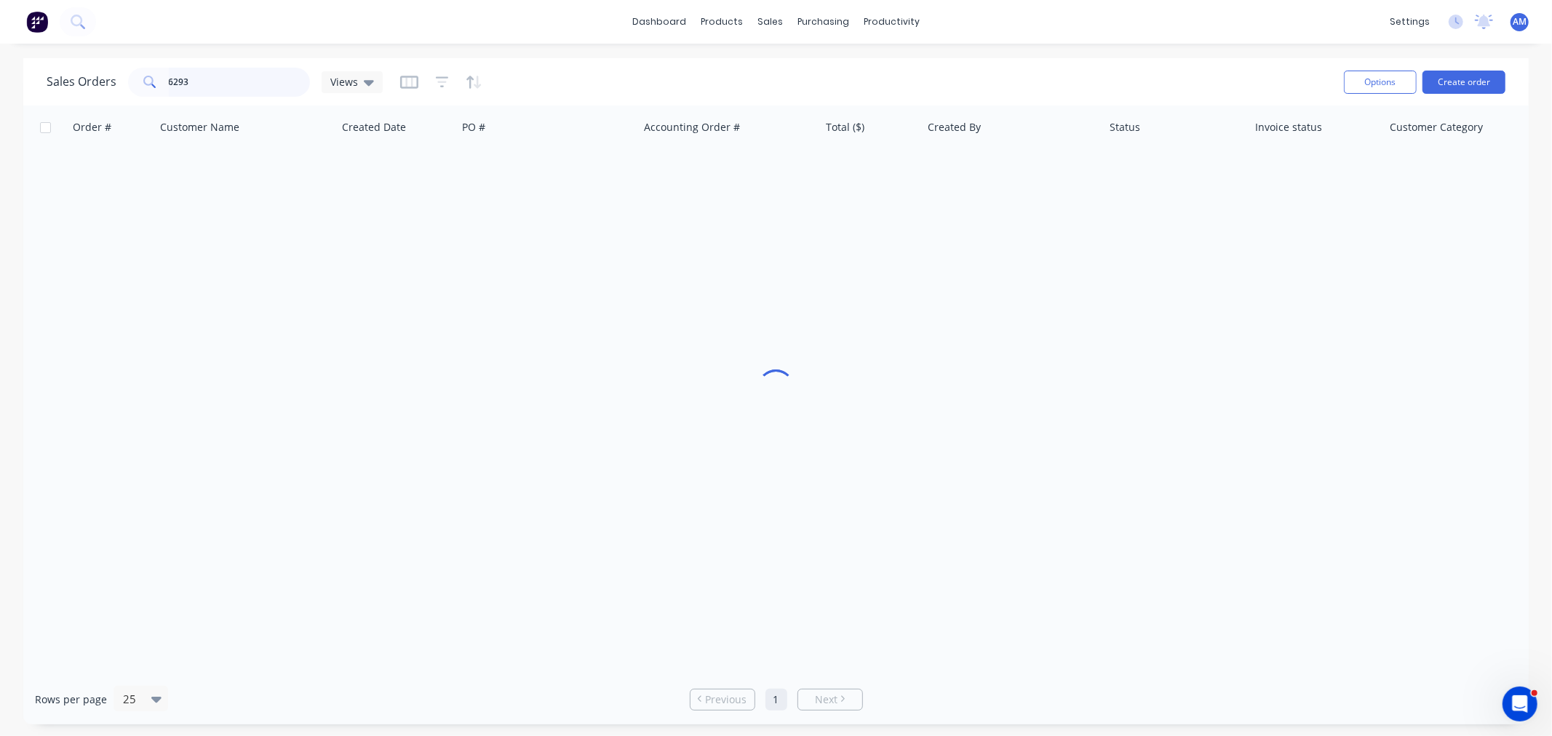
click at [194, 71] on input "6293" at bounding box center [240, 82] width 142 height 29
click at [119, 92] on div "Sales Orders 6293 Views" at bounding box center [215, 82] width 336 height 29
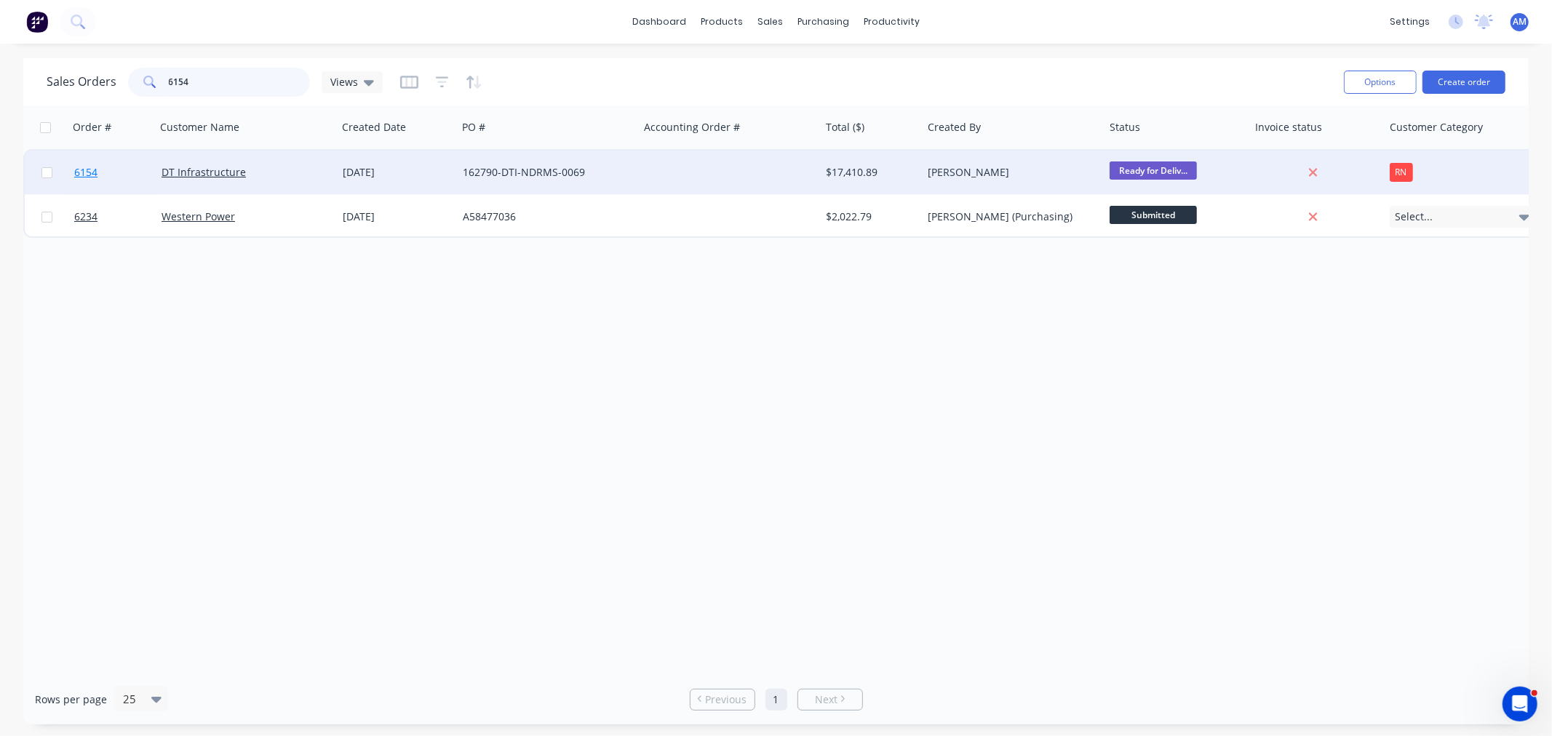
type input "6154"
click at [114, 172] on link "6154" at bounding box center [117, 173] width 87 height 44
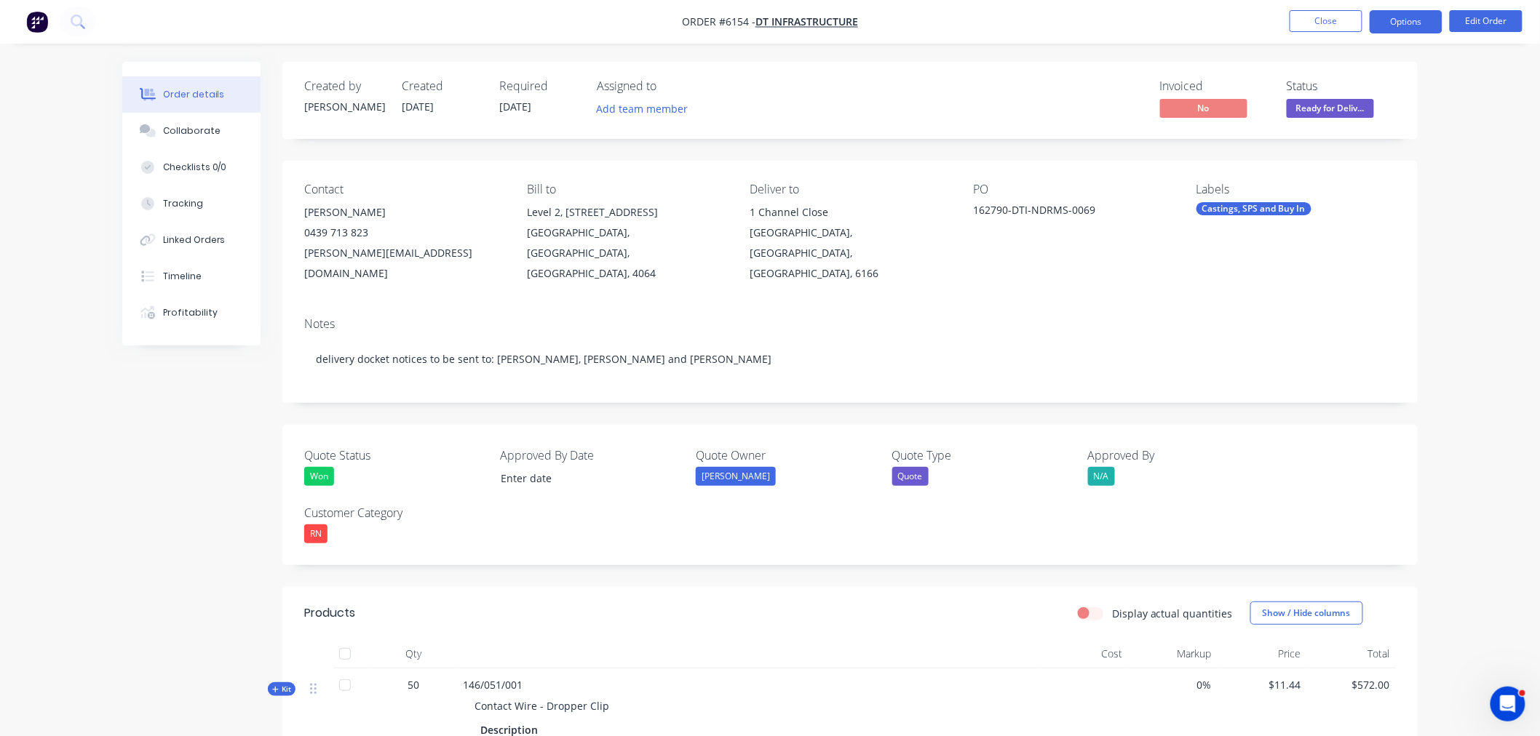
click at [1422, 16] on button "Options" at bounding box center [1406, 21] width 73 height 23
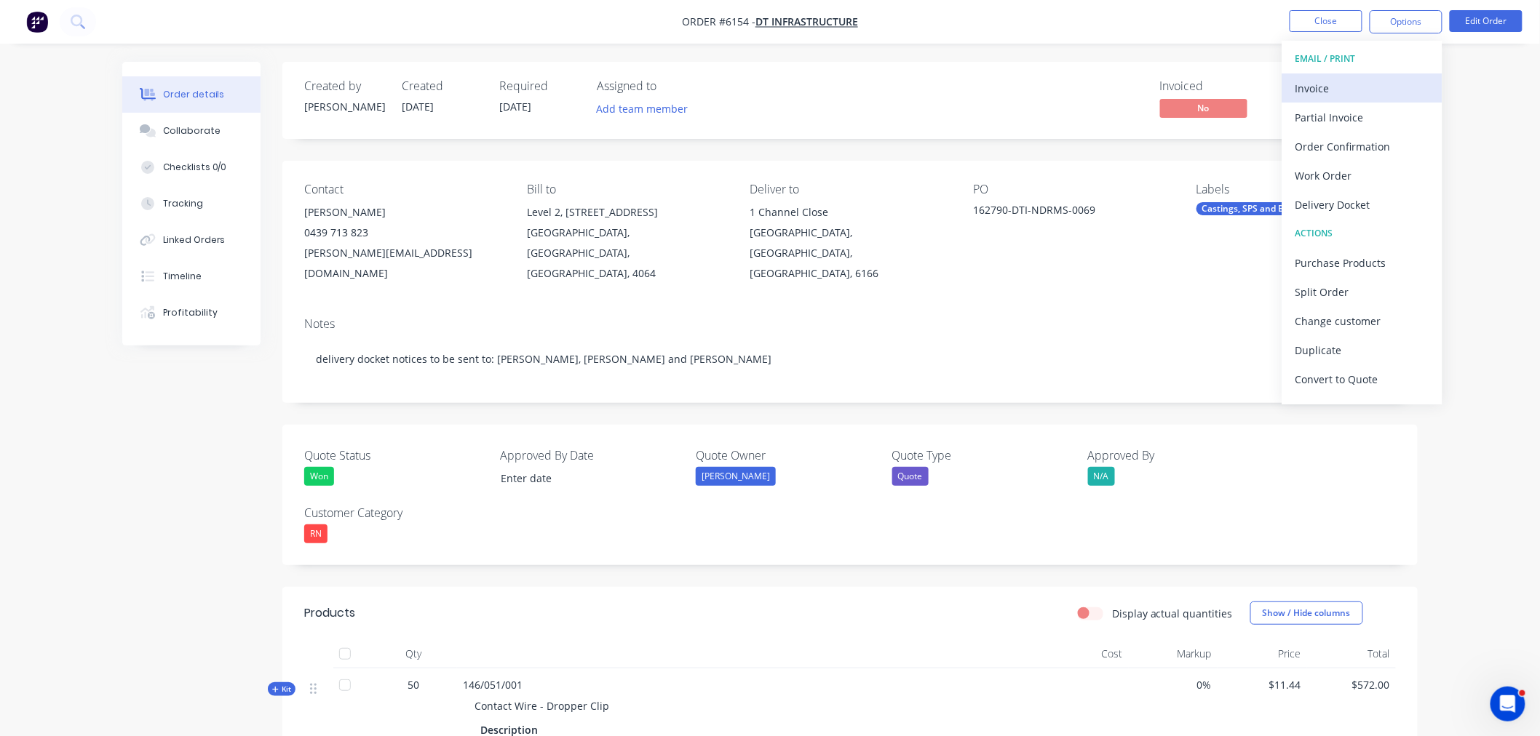
click at [1359, 84] on div "Invoice" at bounding box center [1362, 88] width 134 height 21
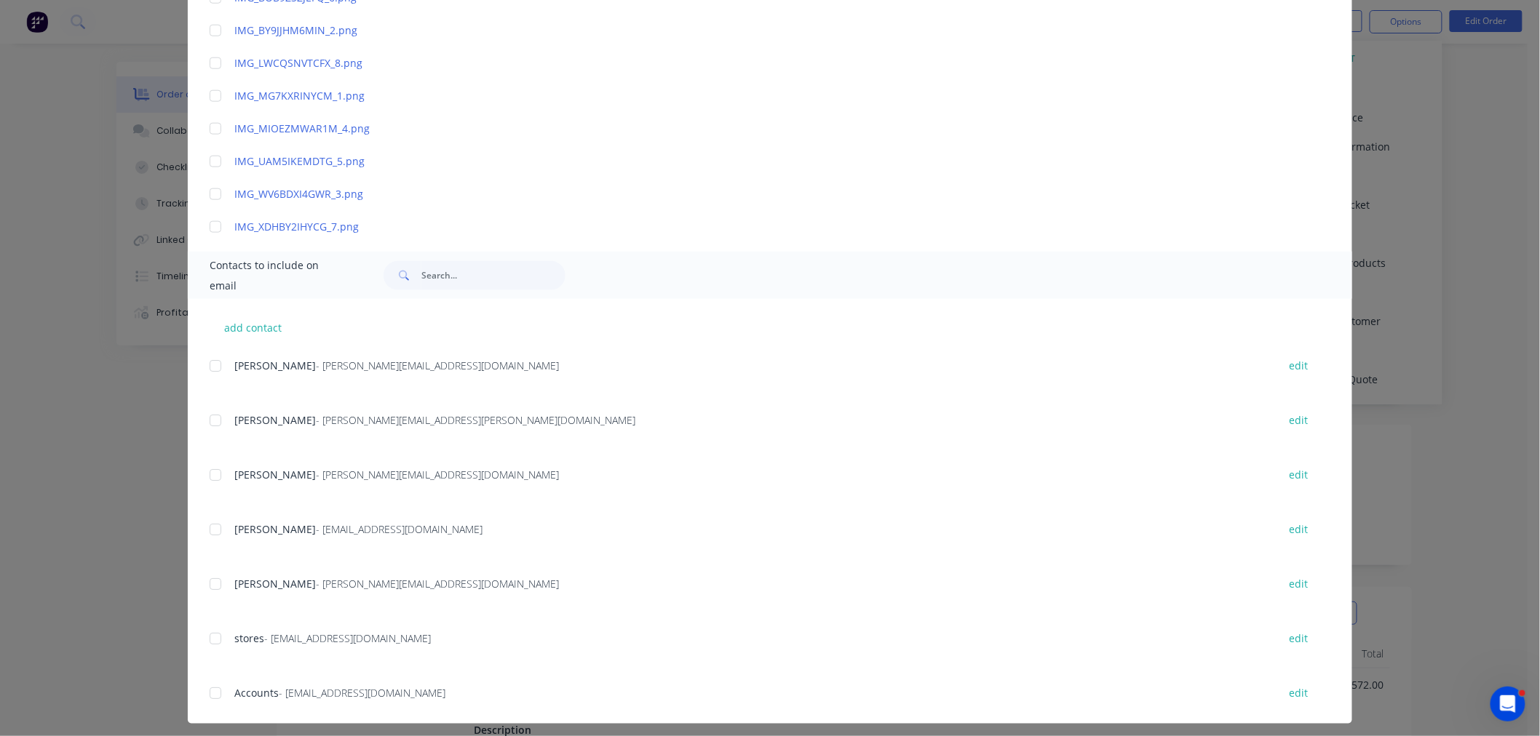
scroll to position [644, 0]
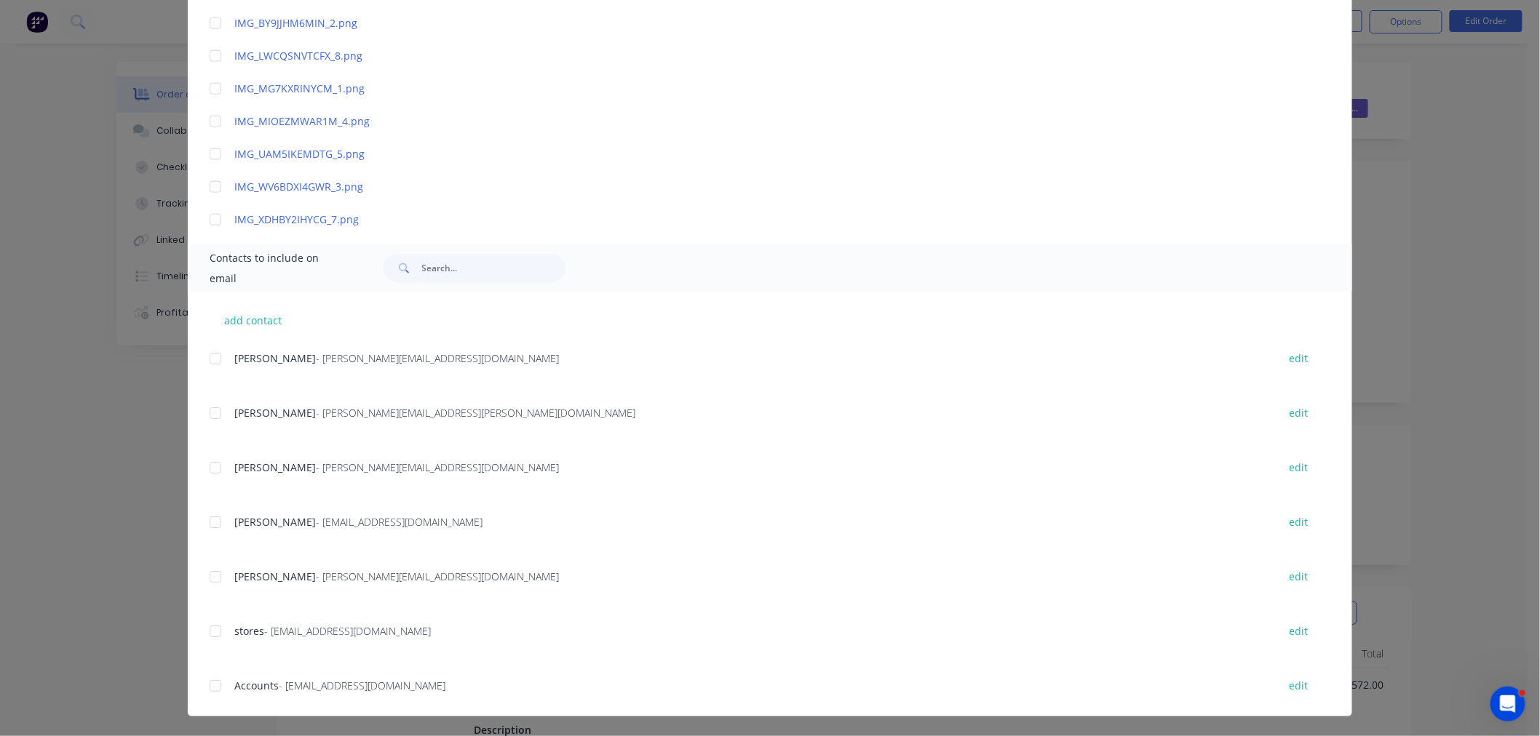
click at [213, 466] on div at bounding box center [215, 467] width 29 height 29
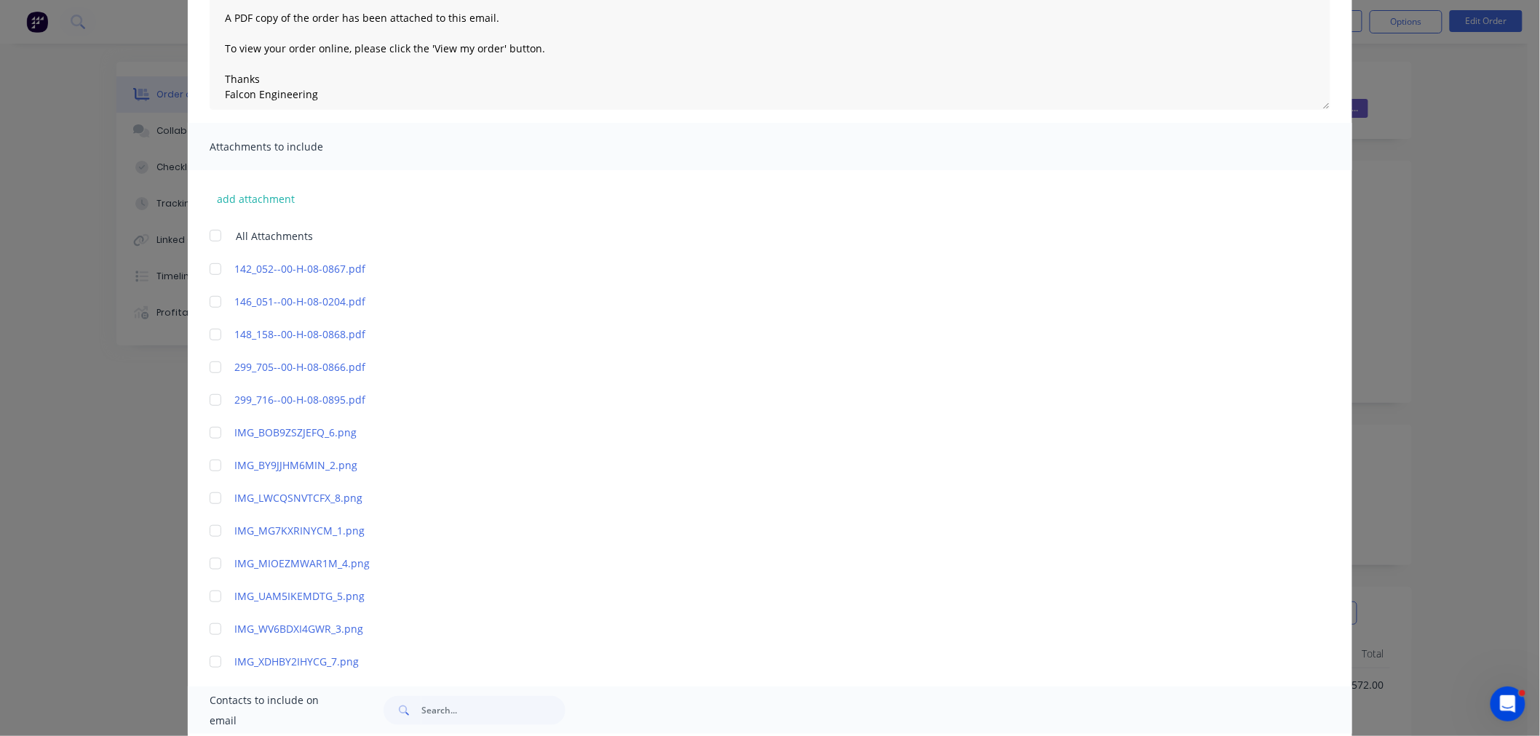
scroll to position [0, 0]
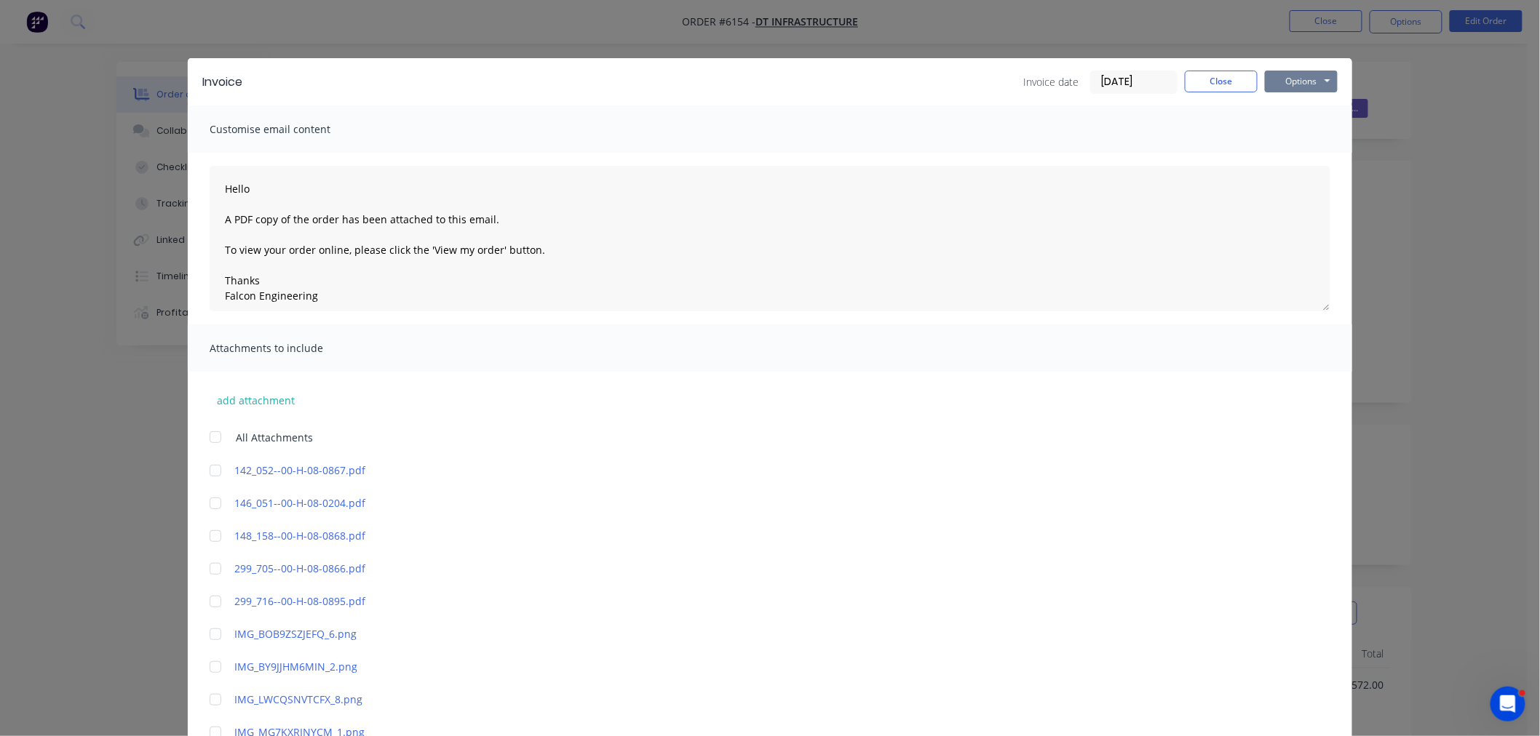
click at [1322, 79] on button "Options" at bounding box center [1301, 82] width 73 height 22
click at [1300, 155] on button "Email" at bounding box center [1311, 155] width 93 height 24
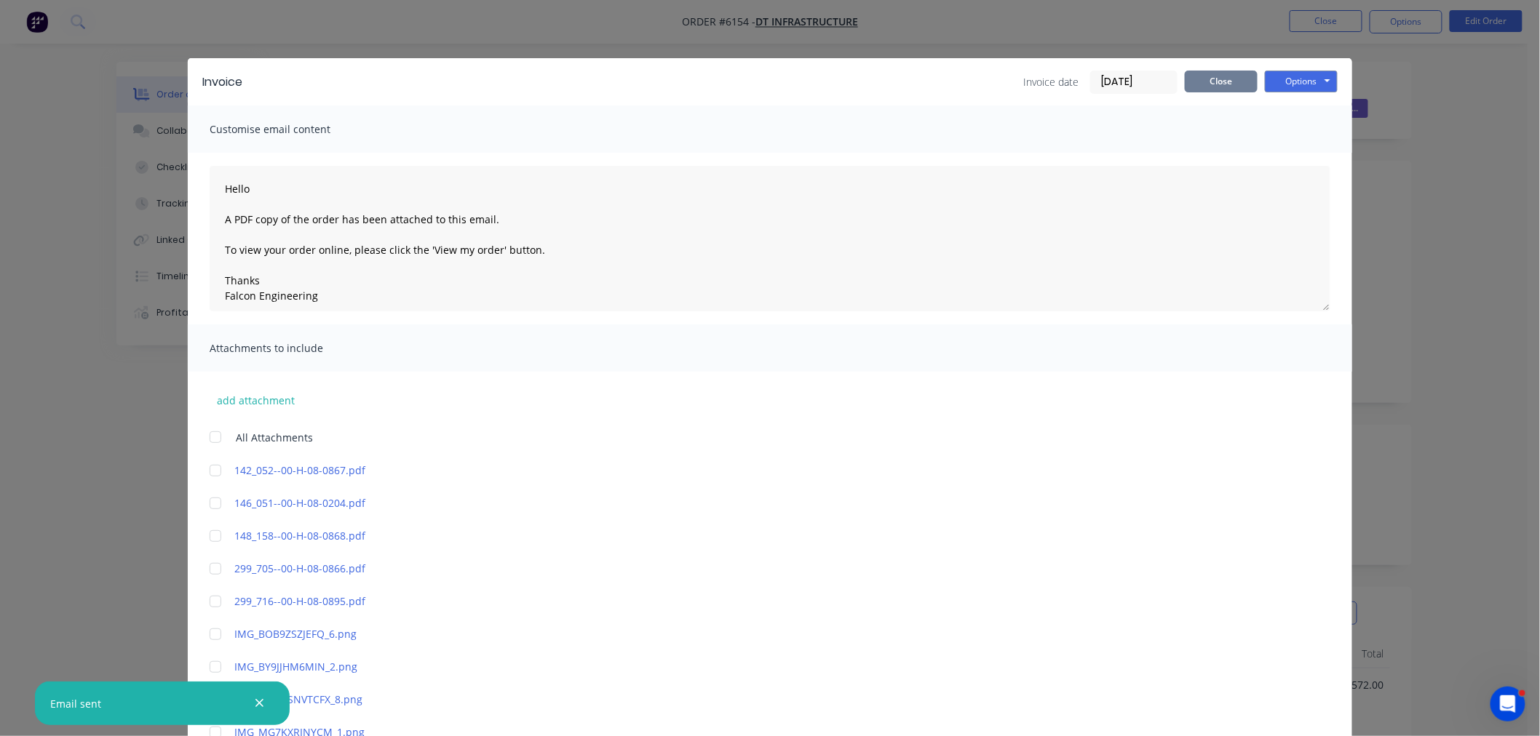
click at [1185, 77] on button "Close" at bounding box center [1221, 82] width 73 height 22
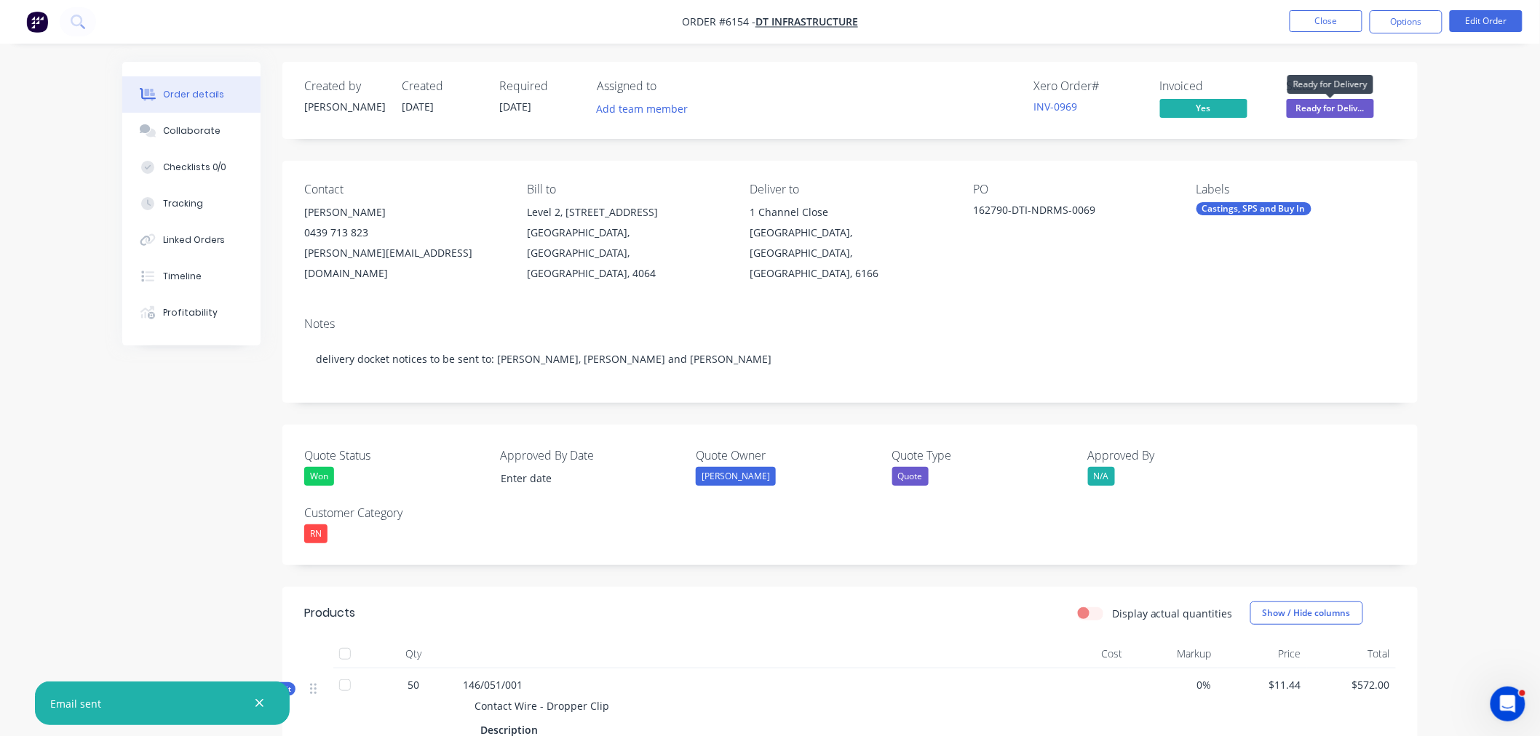
click at [1335, 108] on span "Ready for Deliv..." at bounding box center [1330, 108] width 87 height 18
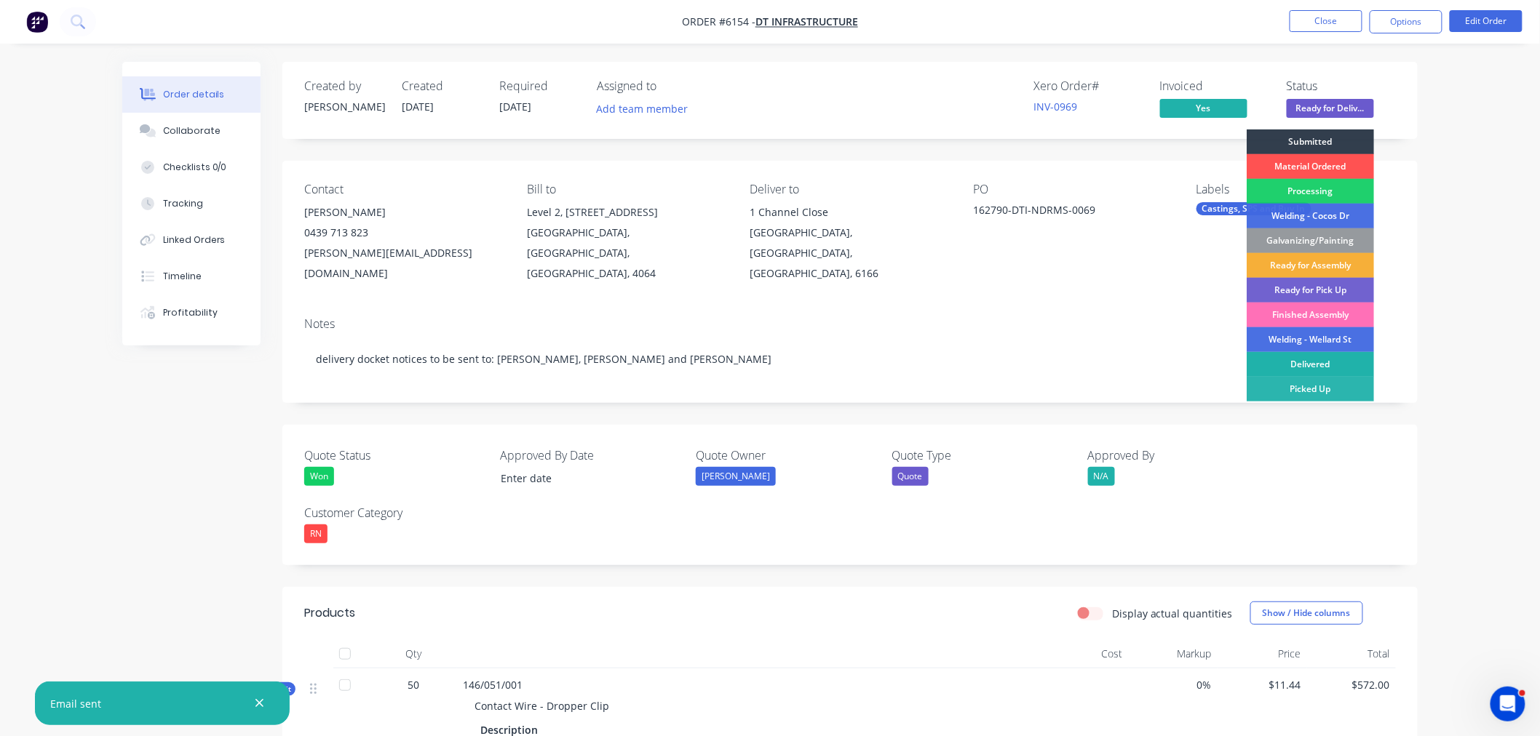
click at [1303, 362] on div "Delivered" at bounding box center [1310, 364] width 127 height 25
